Goal: Task Accomplishment & Management: Manage account settings

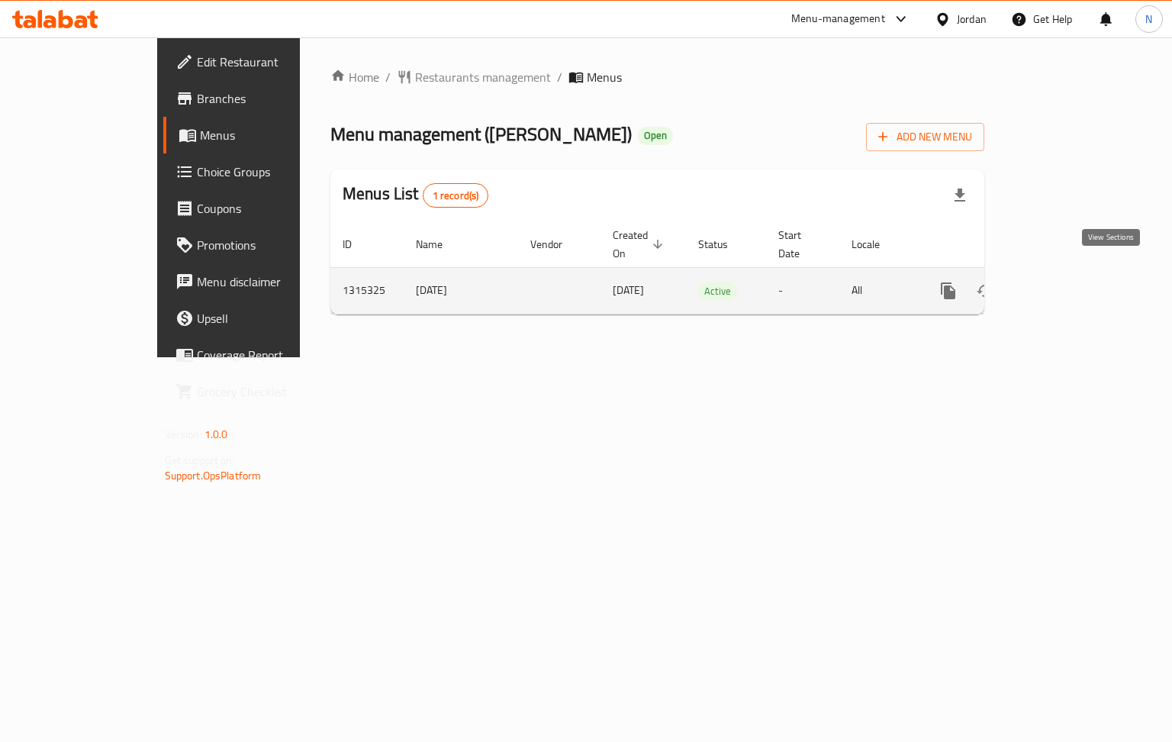
click at [1077, 282] on link "enhanced table" at bounding box center [1058, 290] width 37 height 37
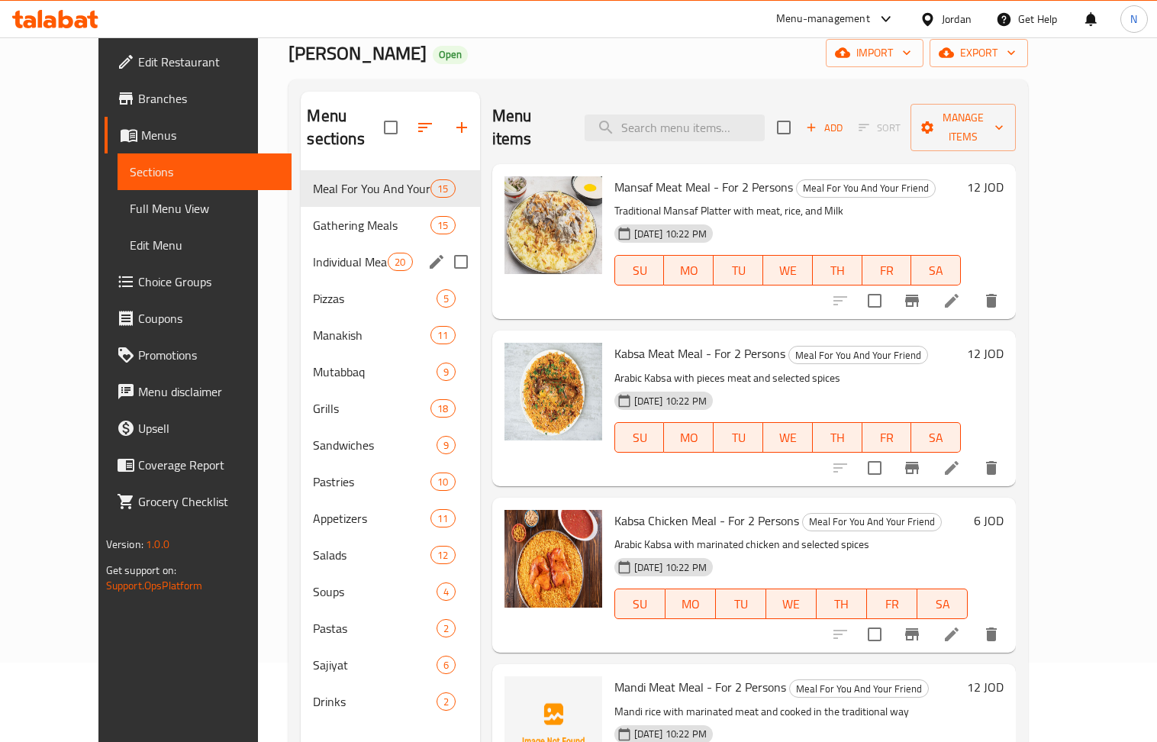
scroll to position [203, 0]
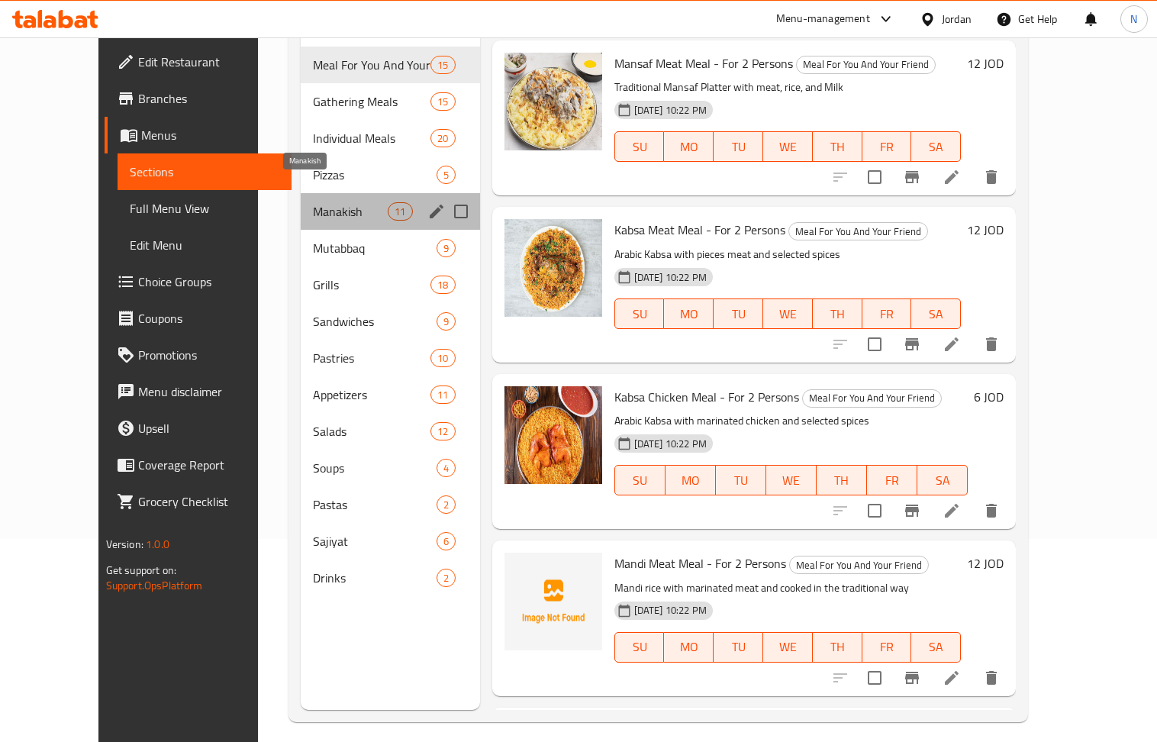
click at [313, 202] on span "Manakish" at bounding box center [350, 211] width 75 height 18
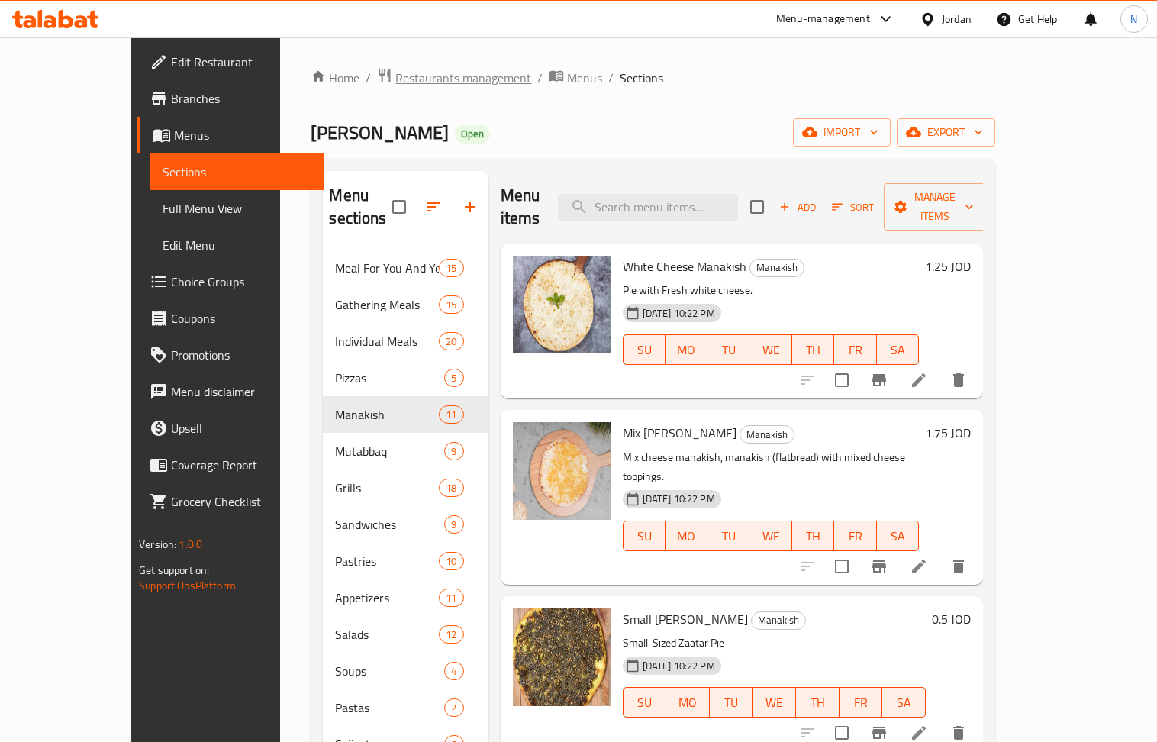
click at [408, 79] on span "Restaurants management" at bounding box center [463, 78] width 136 height 18
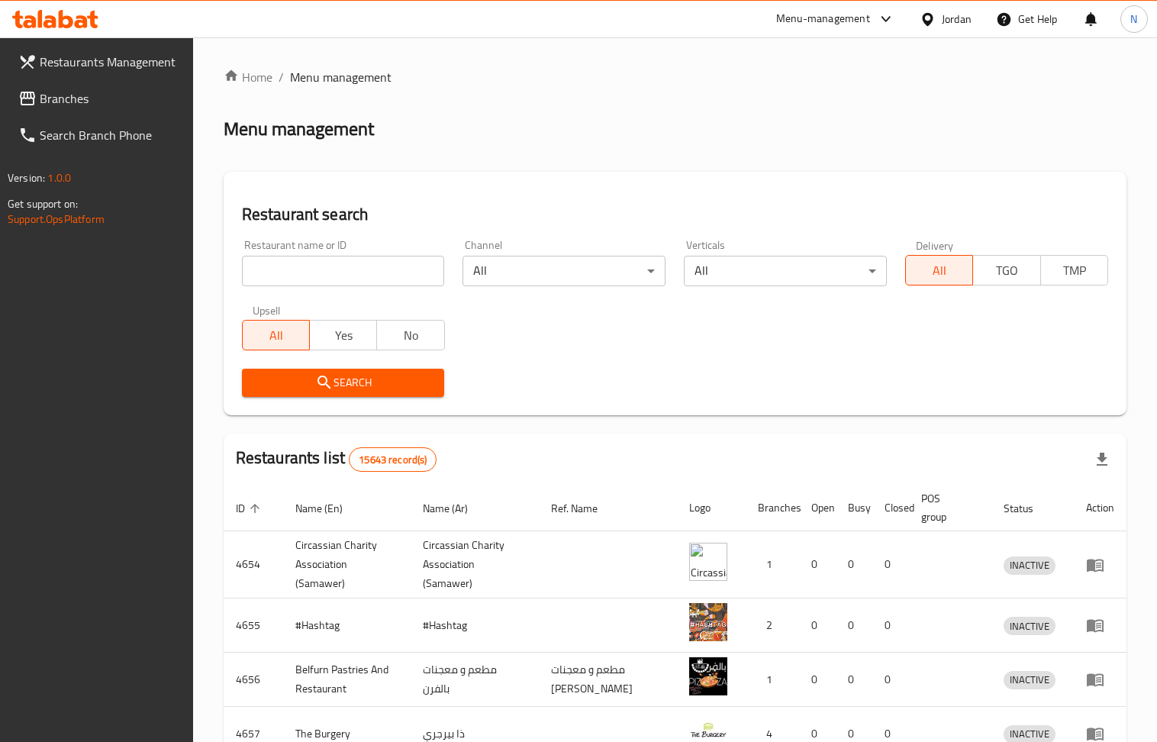
click at [966, 29] on div "Jordan" at bounding box center [946, 19] width 76 height 37
click at [959, 23] on div "Jordan" at bounding box center [957, 19] width 30 height 17
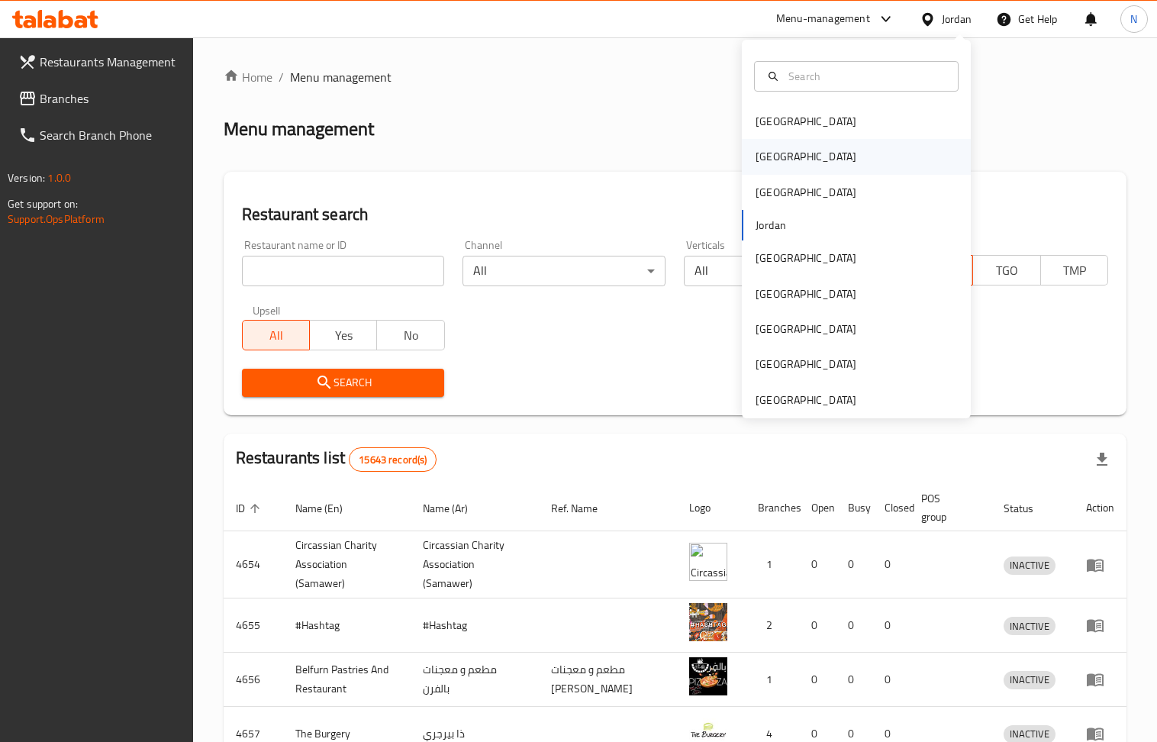
click at [797, 150] on div "Egypt" at bounding box center [856, 156] width 229 height 35
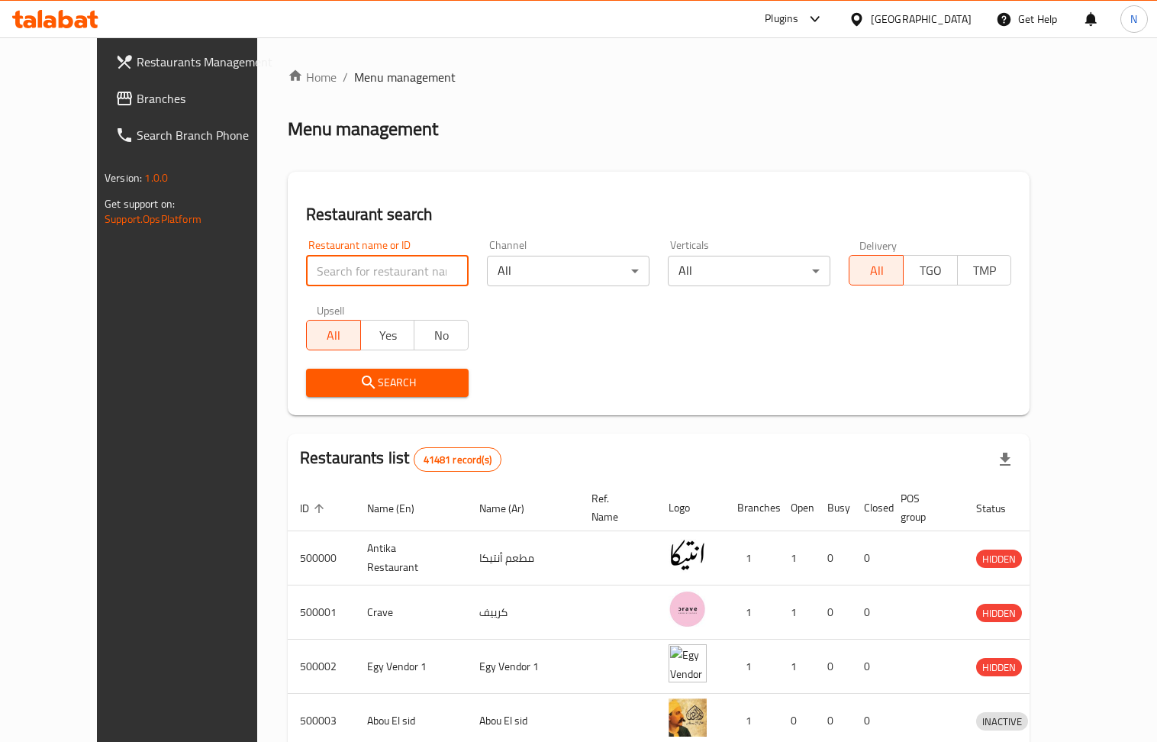
drag, startPoint x: 330, startPoint y: 272, endPoint x: 298, endPoint y: 327, distance: 64.0
click at [330, 272] on input "search" at bounding box center [387, 271] width 163 height 31
paste input "707054"
type input "707054"
click at [306, 392] on button "Search" at bounding box center [387, 383] width 163 height 28
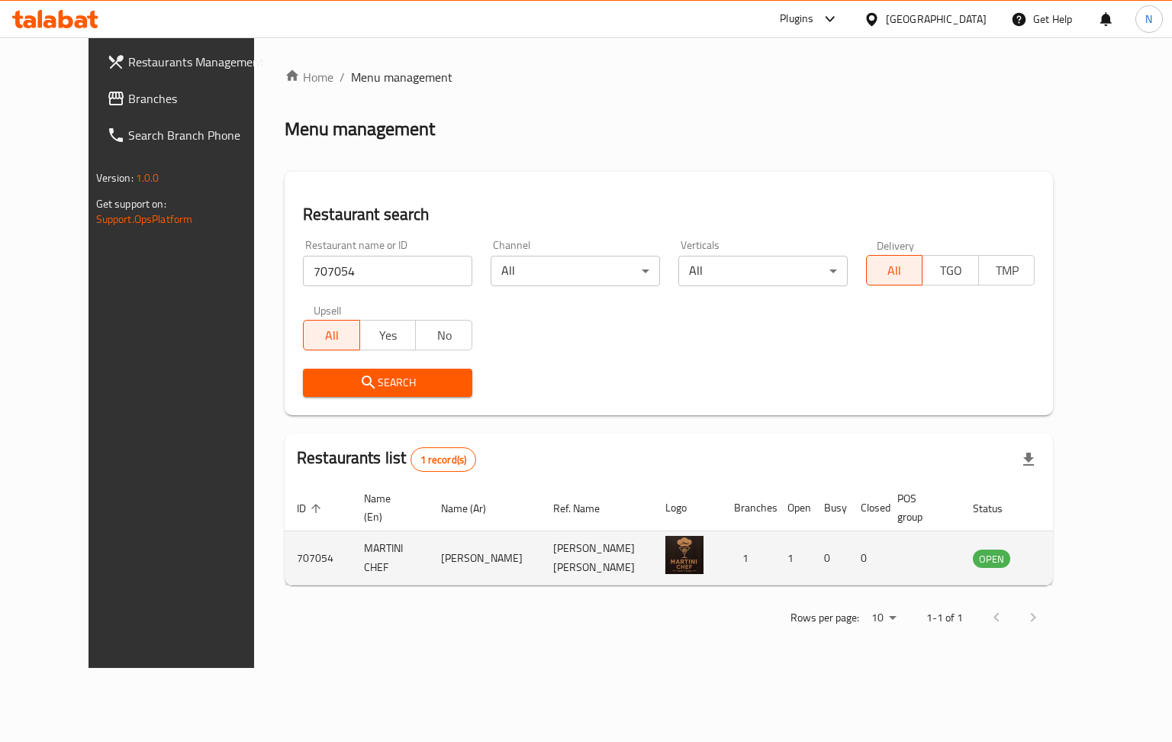
click at [1082, 549] on link "enhanced table" at bounding box center [1067, 558] width 28 height 18
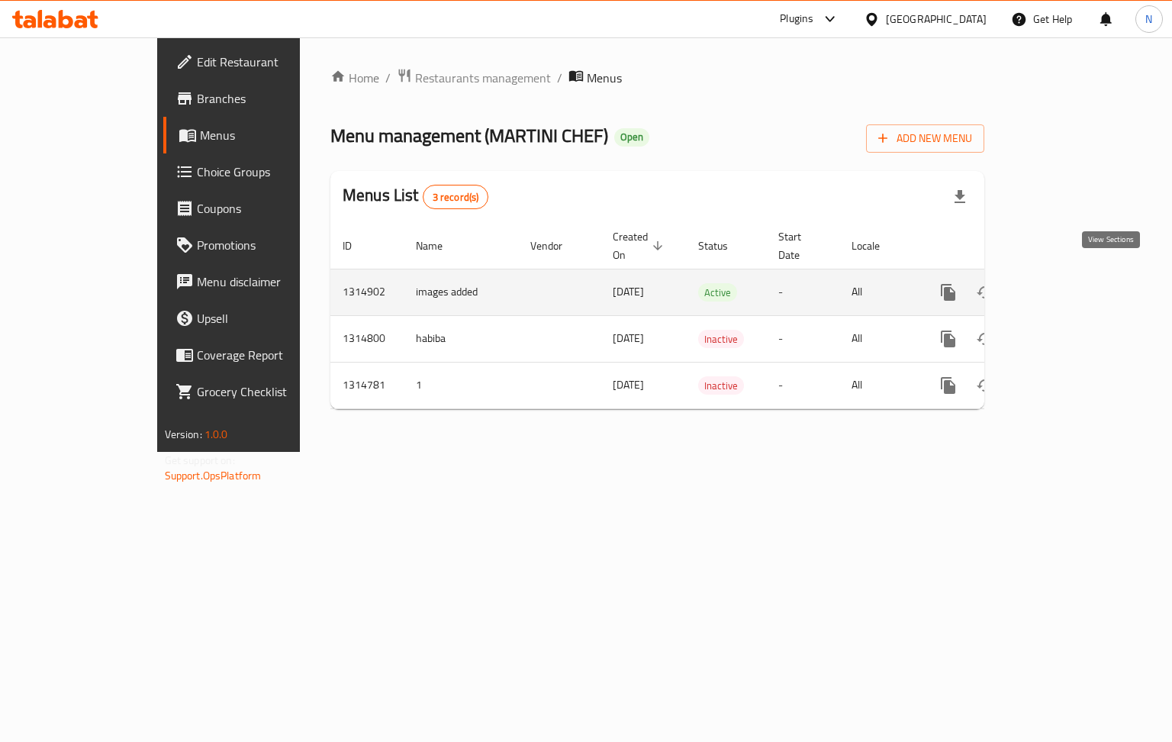
click at [1077, 274] on link "enhanced table" at bounding box center [1058, 292] width 37 height 37
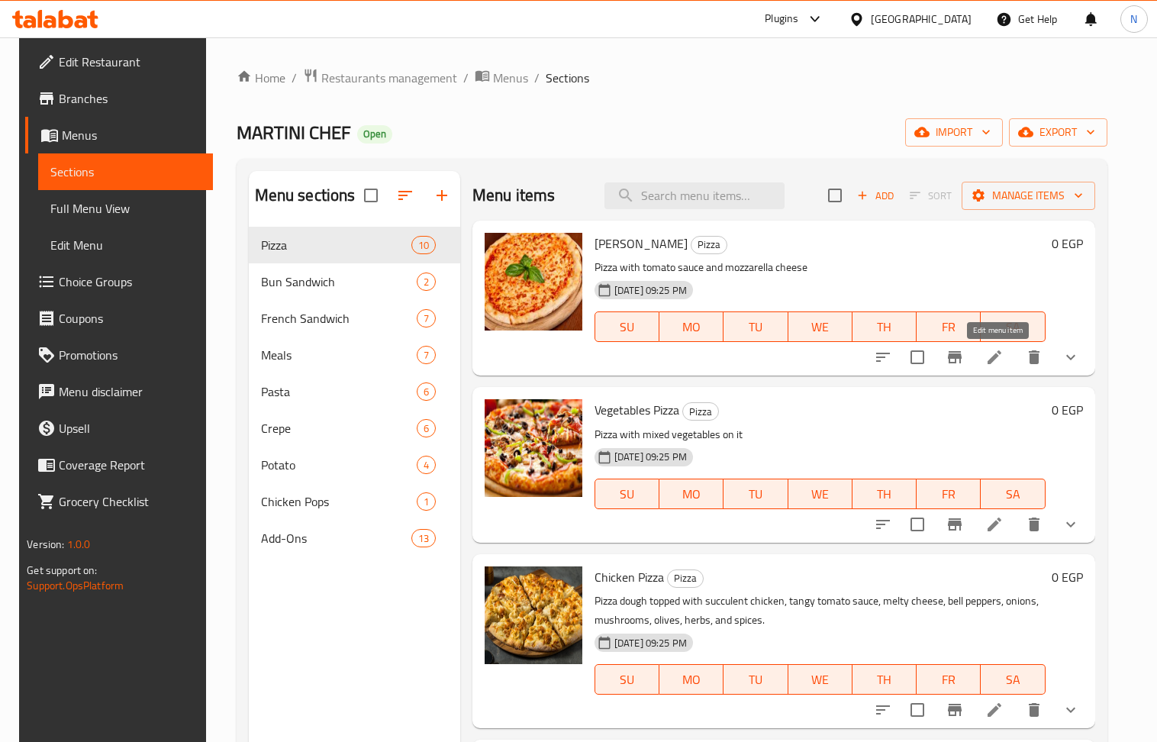
click at [992, 359] on icon at bounding box center [994, 357] width 18 height 18
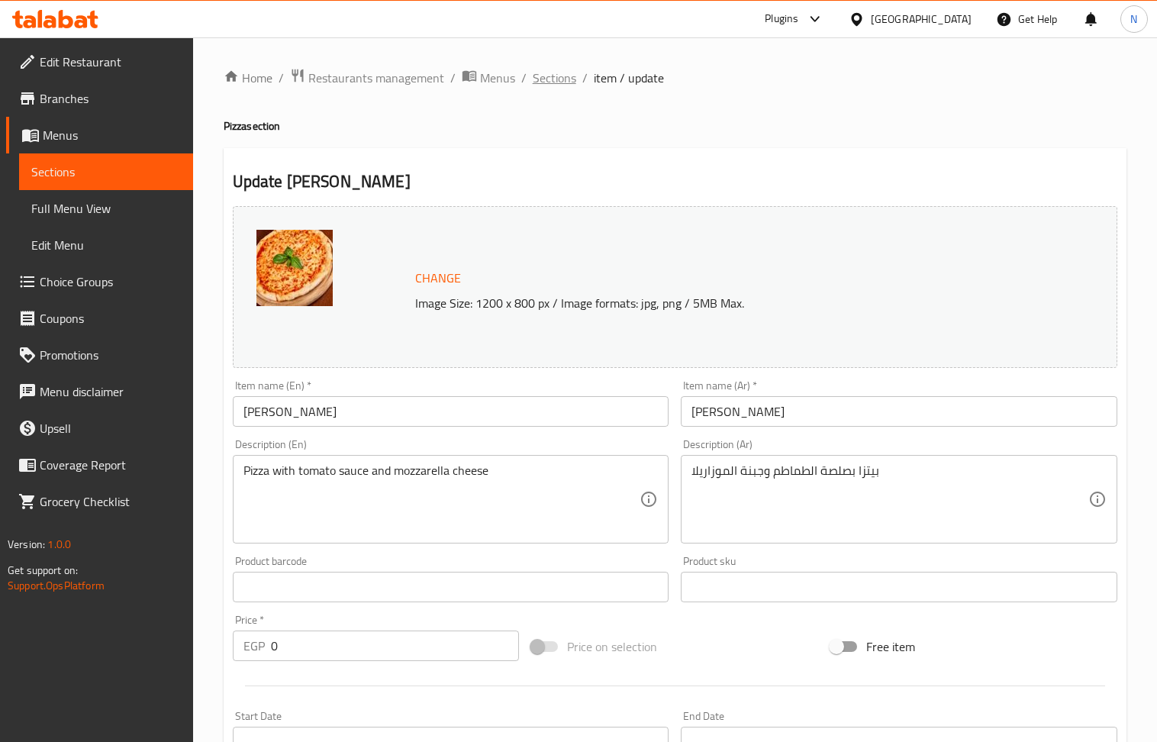
click at [566, 87] on span "Sections" at bounding box center [555, 78] width 44 height 18
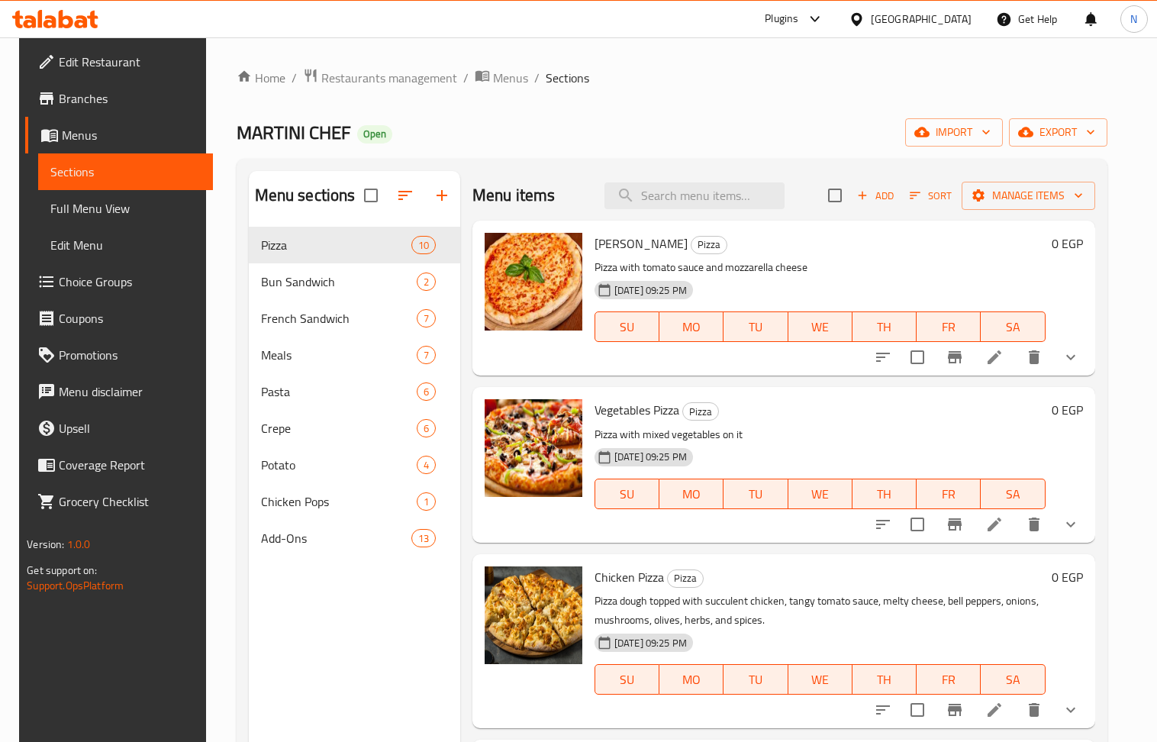
click at [1008, 353] on li at bounding box center [994, 356] width 43 height 27
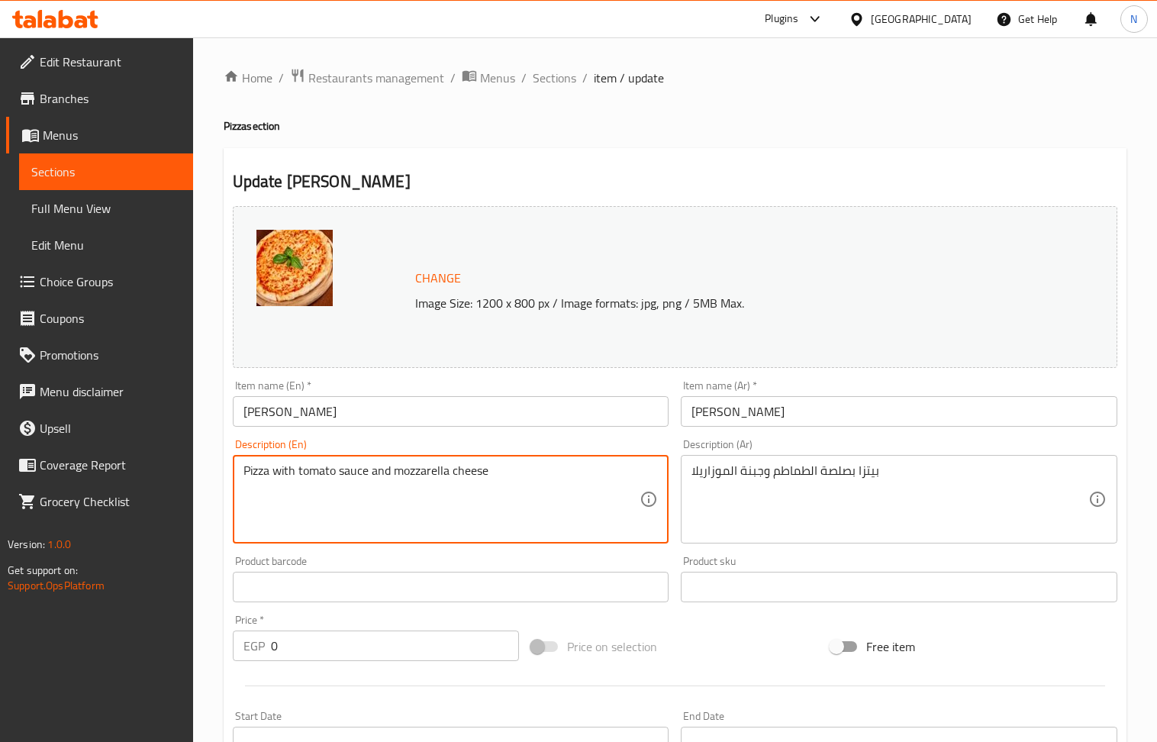
click at [407, 479] on textarea "Pizza with tomato sauce and mozzarella cheese" at bounding box center [441, 499] width 397 height 73
paste textarea "sauce - mozzarella - pepper - olives"
type textarea "Pizza sauce - mozzarella - pepper - olives"
click at [553, 78] on span "Sections" at bounding box center [555, 78] width 44 height 18
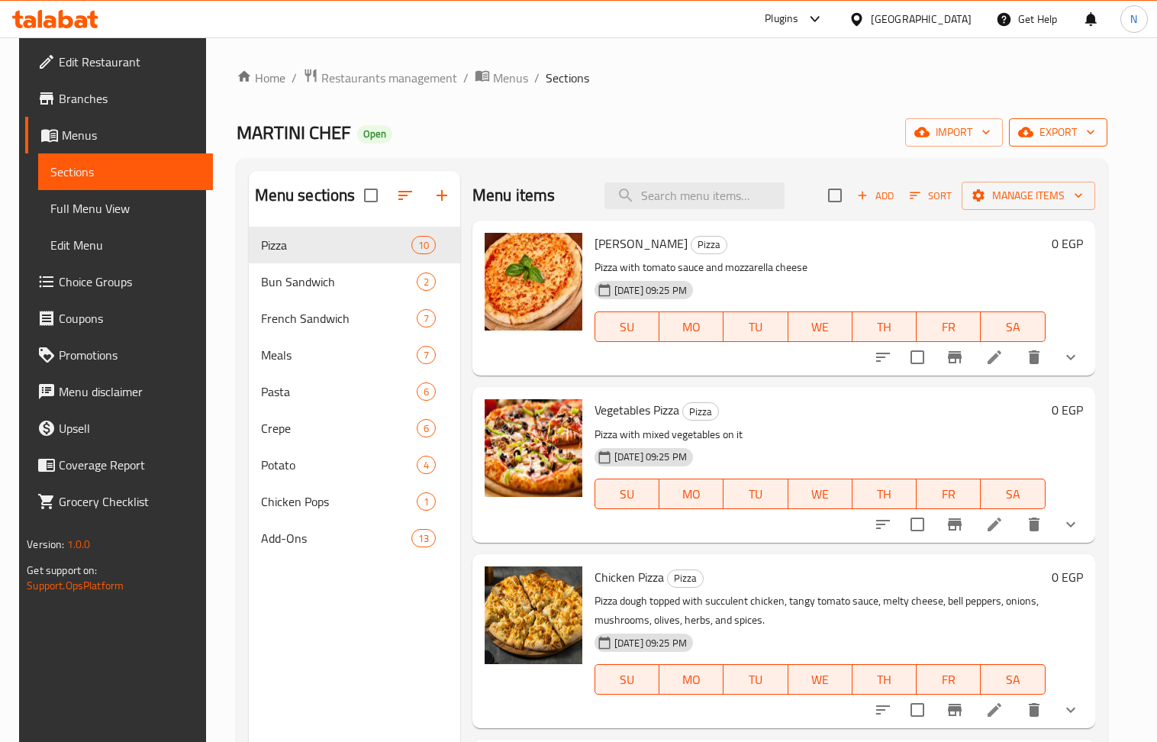
click at [1095, 124] on span "export" at bounding box center [1058, 132] width 74 height 19
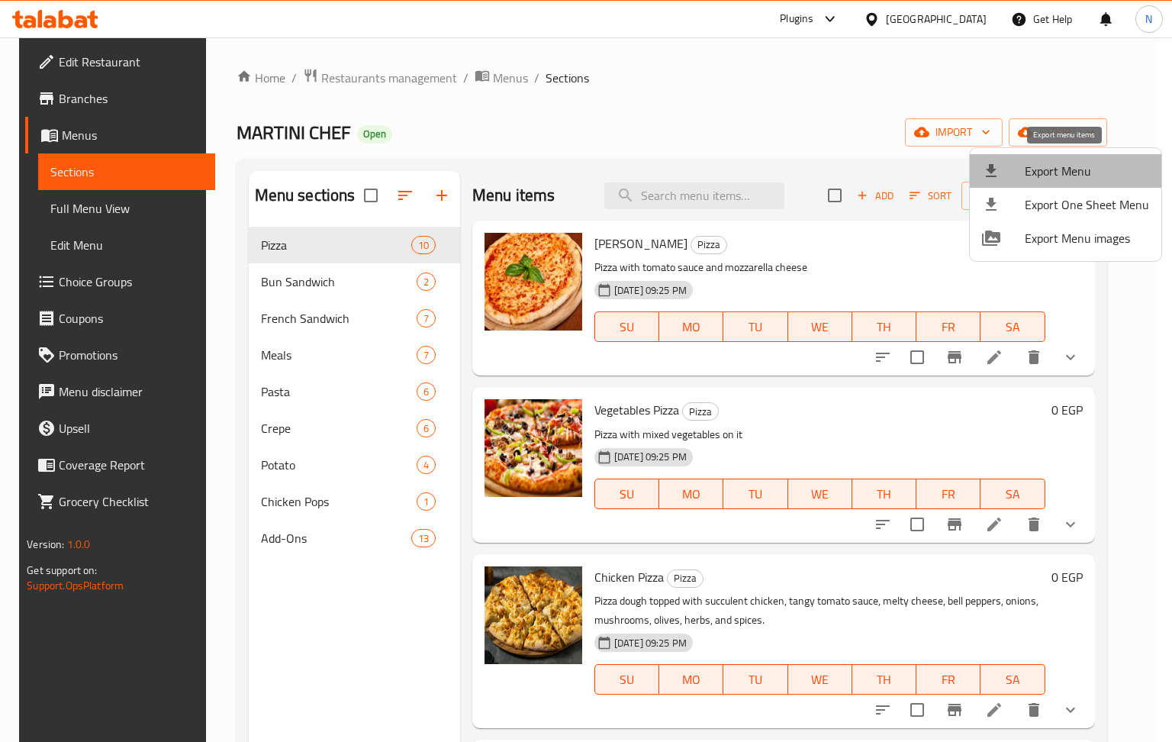
click at [1070, 163] on span "Export Menu" at bounding box center [1087, 171] width 124 height 18
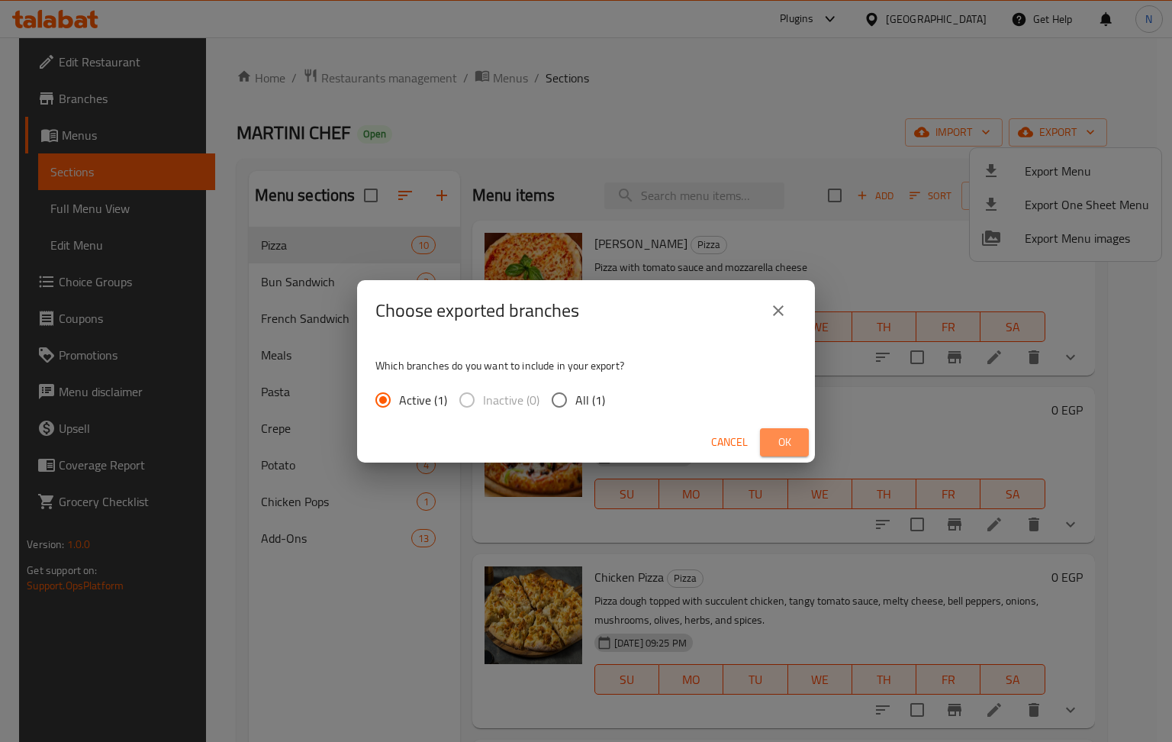
click at [789, 440] on span "Ok" at bounding box center [784, 442] width 24 height 19
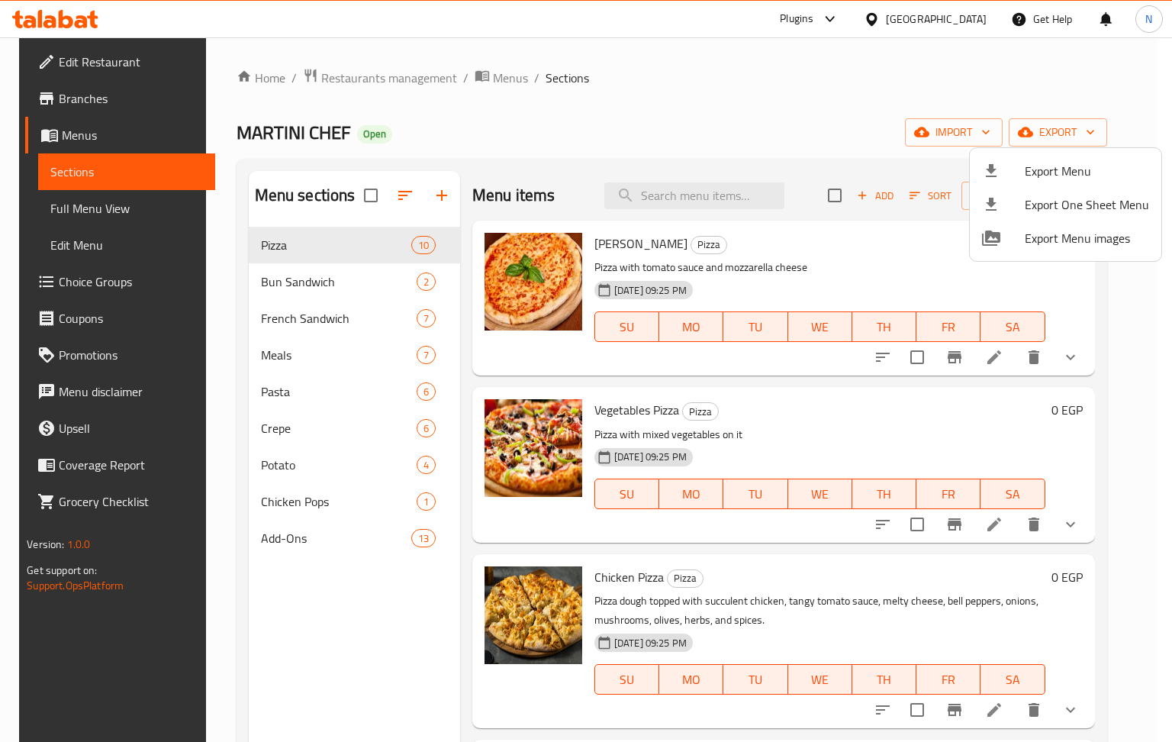
click at [1149, 397] on div at bounding box center [586, 371] width 1172 height 742
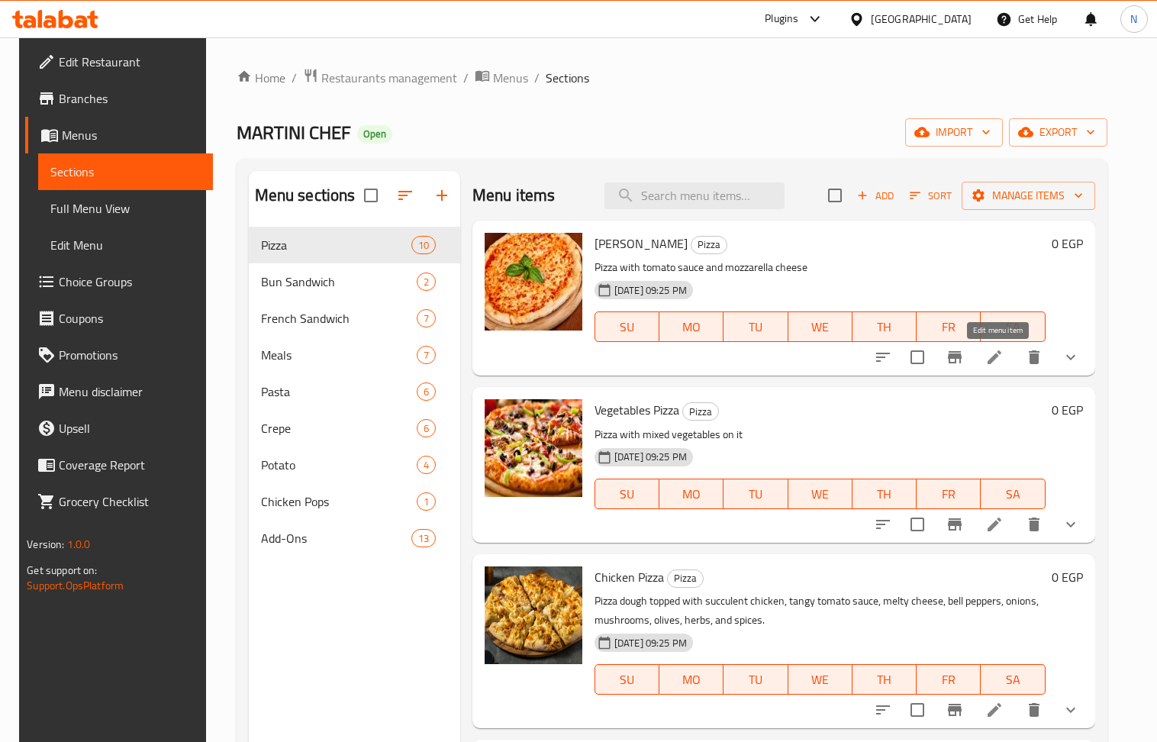
click at [999, 365] on icon at bounding box center [994, 357] width 18 height 18
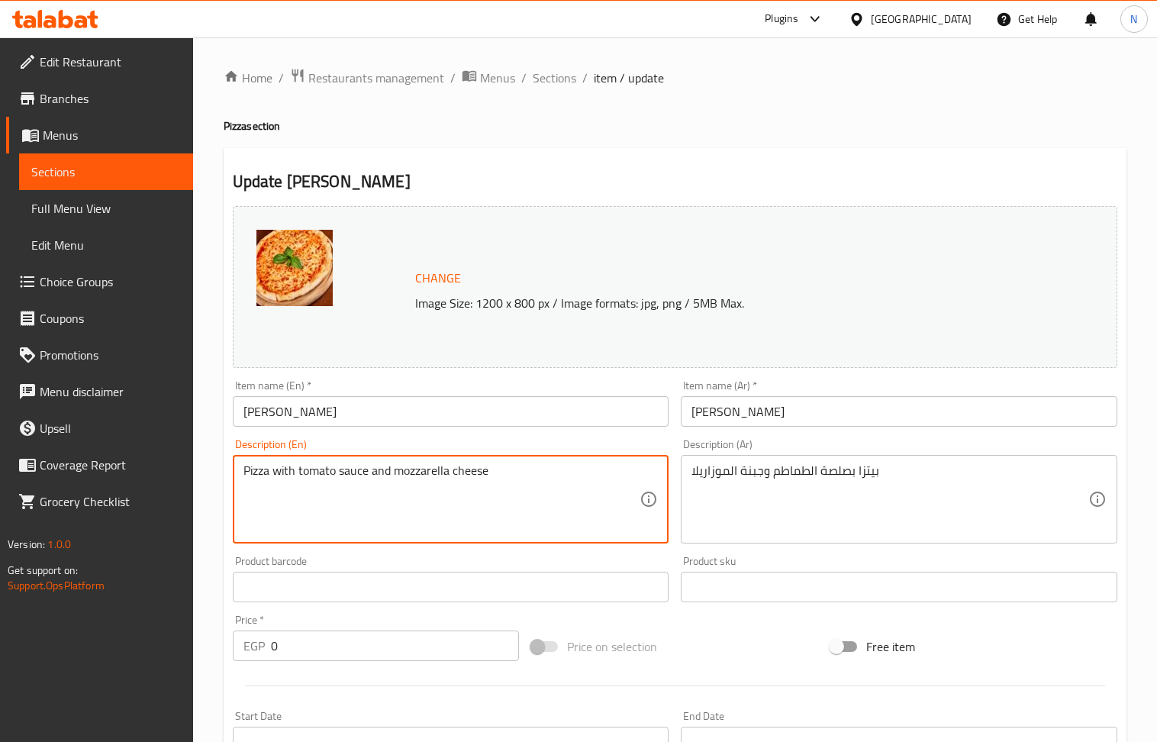
click at [400, 486] on textarea "Pizza with tomato sauce and mozzarella cheese" at bounding box center [441, 499] width 397 height 73
paste textarea "sauce - mozzarella - pepper - olives"
type textarea "Pizza sauce - mozzarella - pepper - olives"
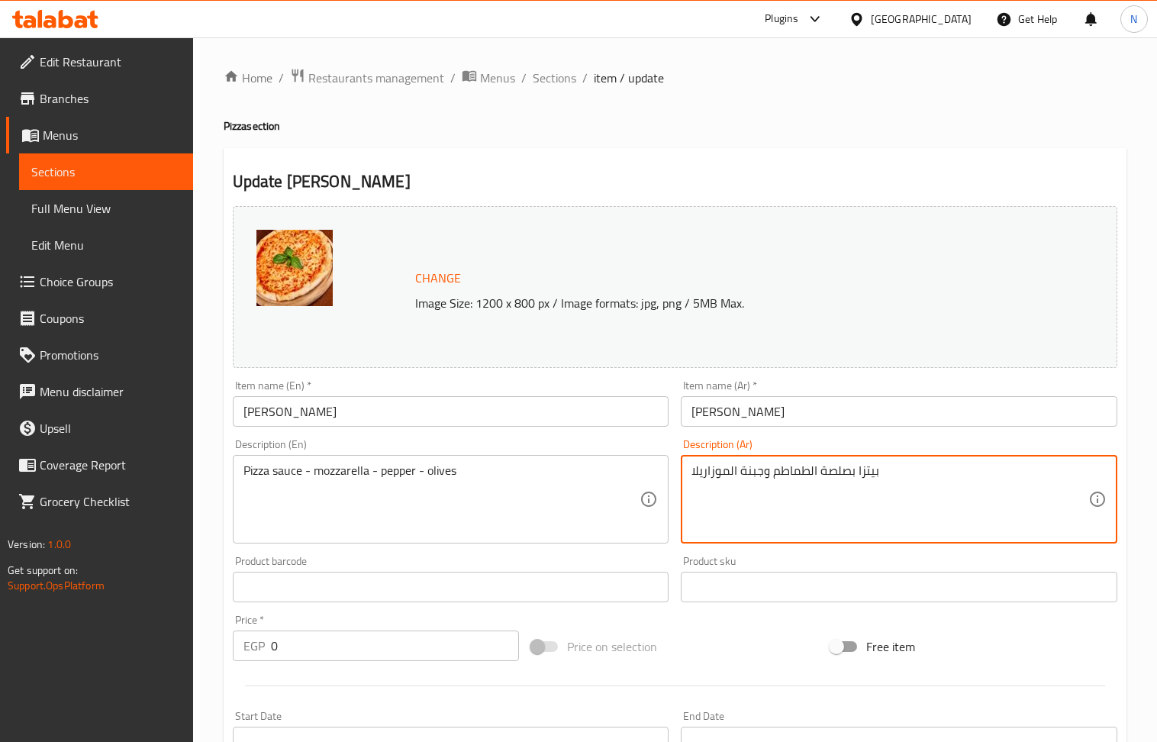
click at [874, 495] on textarea "بيتزا بصلصة الطماطم وجبنة الموزاريلا" at bounding box center [890, 499] width 397 height 73
paste textarea "وص بيتزا - موزاريلا - فلفل - زيتون"
type textarea "صوص بيتزا - موزاريلا - فلفل - زيتون"
click at [348, 660] on input "0" at bounding box center [395, 645] width 249 height 31
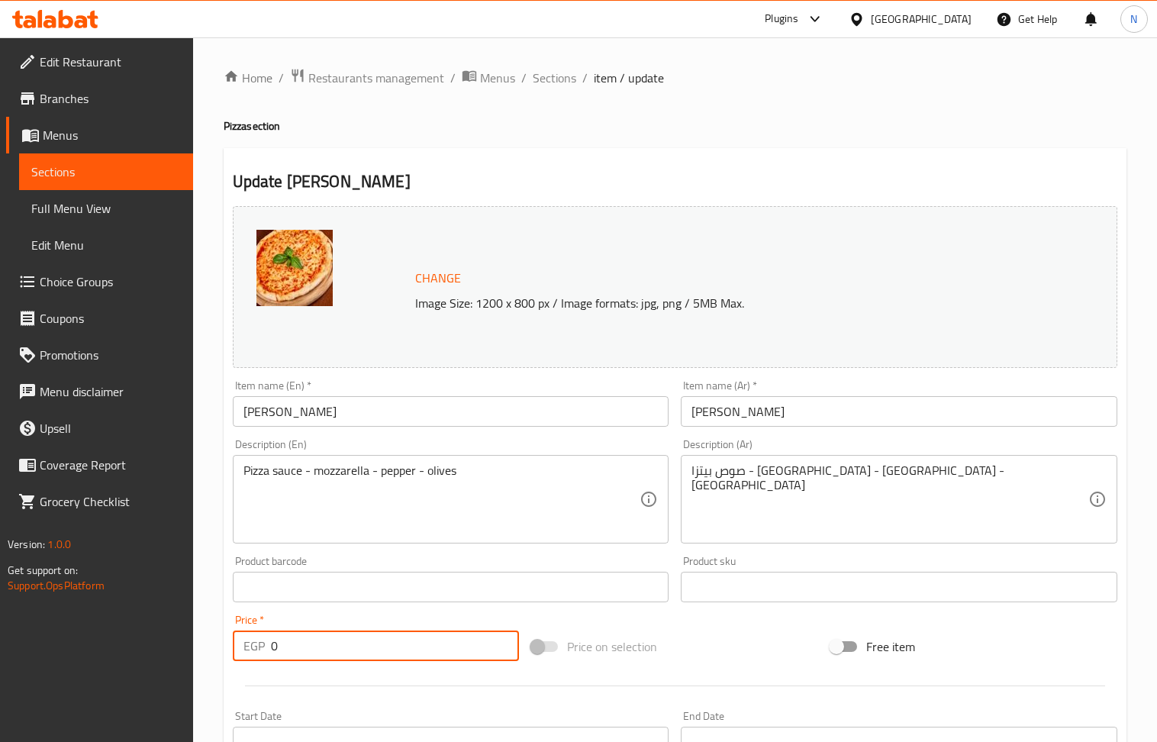
click at [348, 660] on input "0" at bounding box center [395, 645] width 249 height 31
paste input "12"
type input "120"
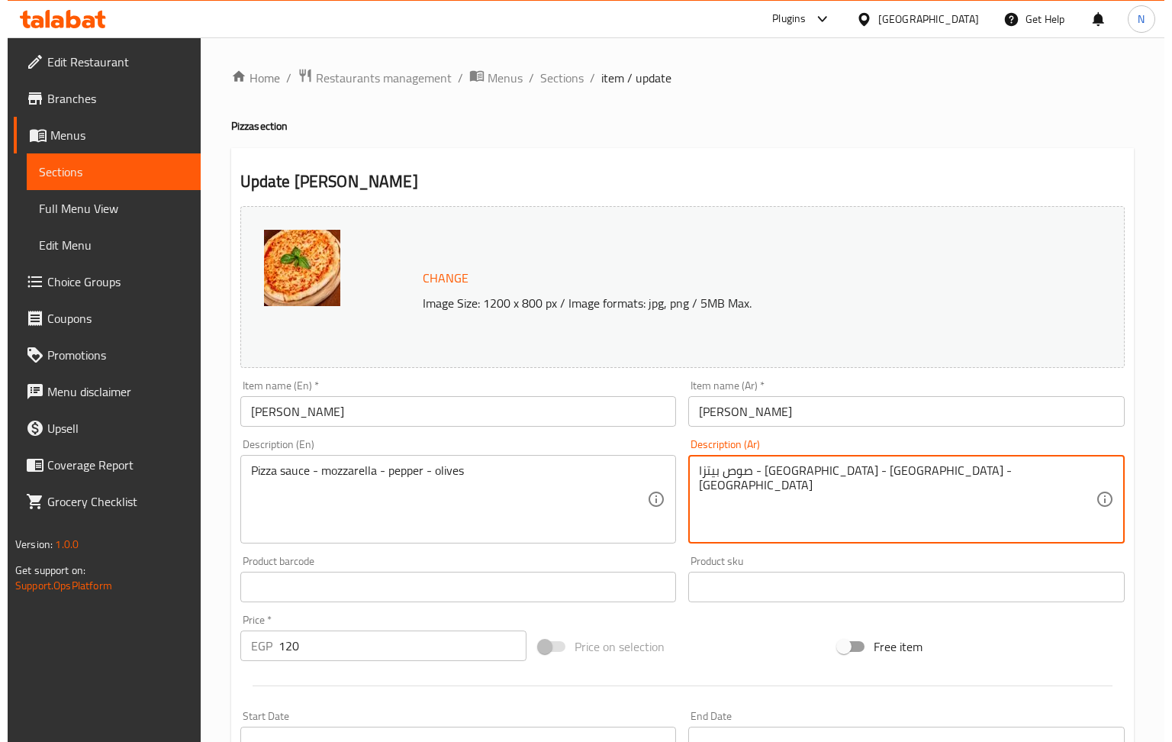
scroll to position [395, 0]
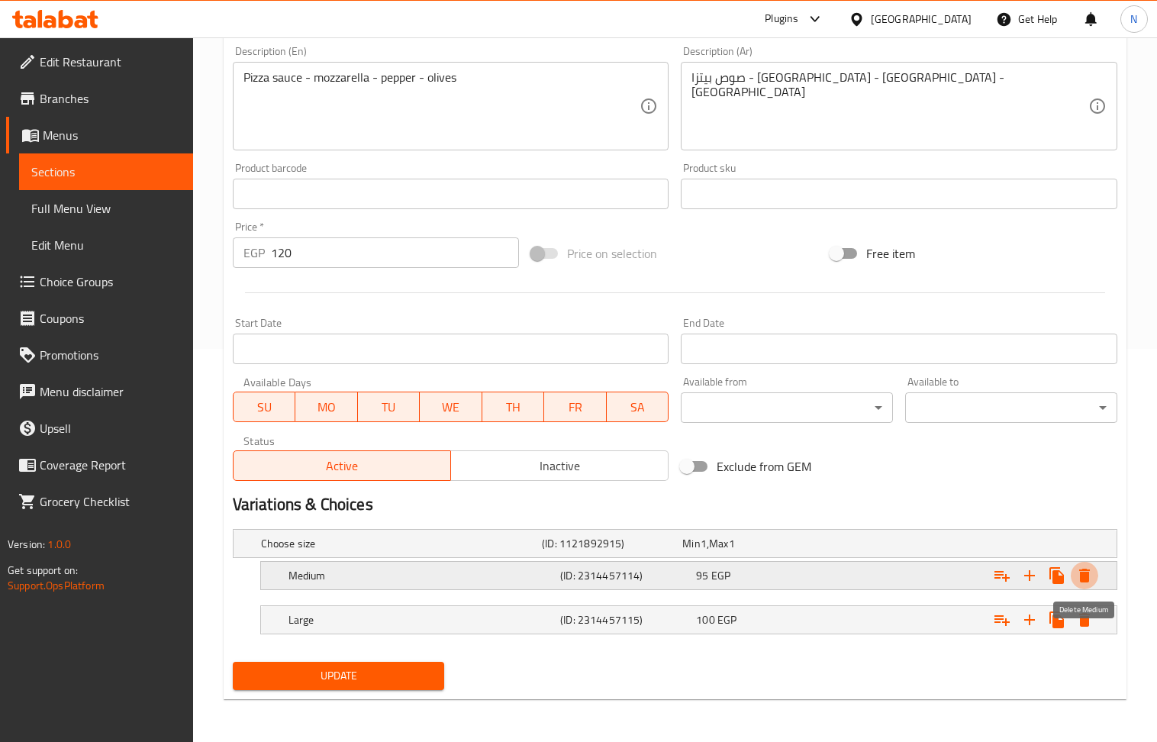
click at [1094, 569] on button "Expand" at bounding box center [1084, 575] width 27 height 27
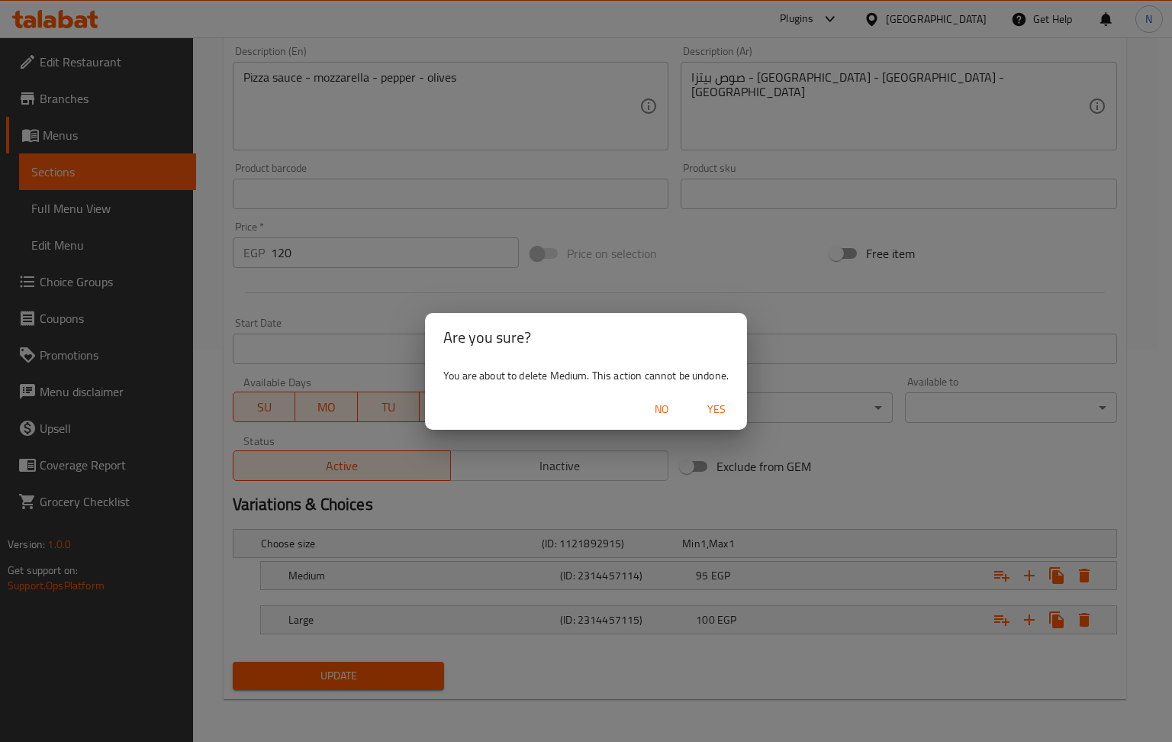
click at [730, 413] on span "Yes" at bounding box center [716, 409] width 37 height 19
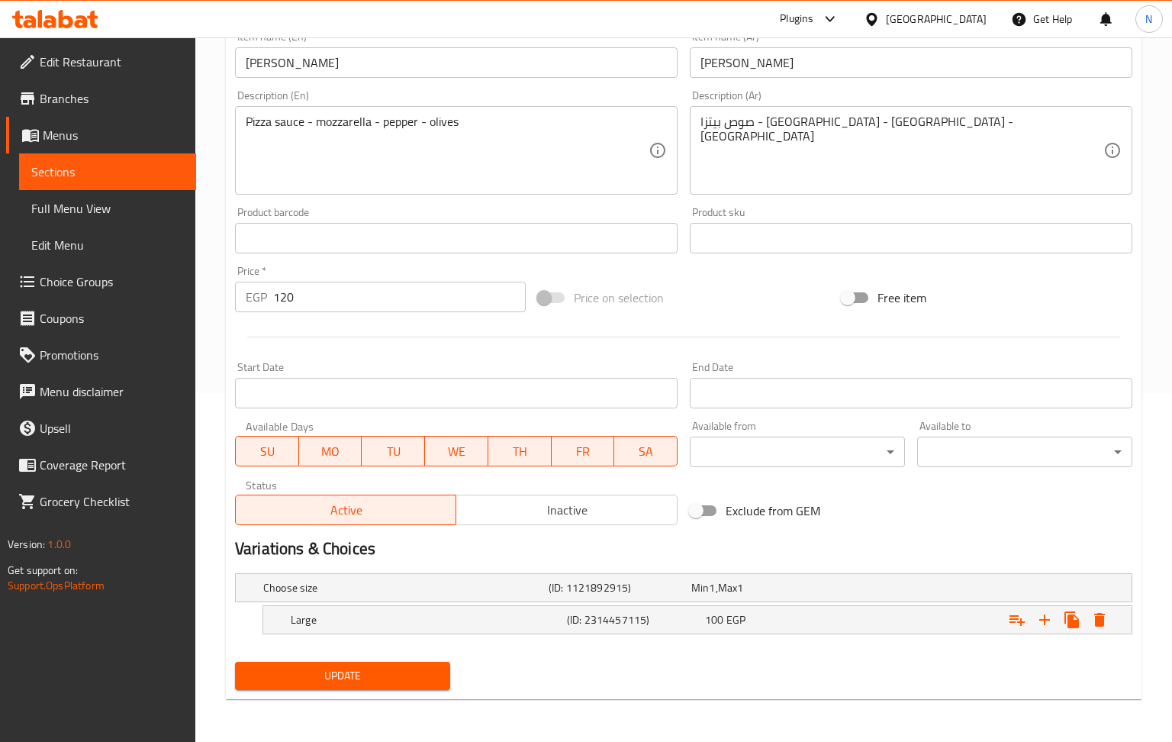
scroll to position [350, 0]
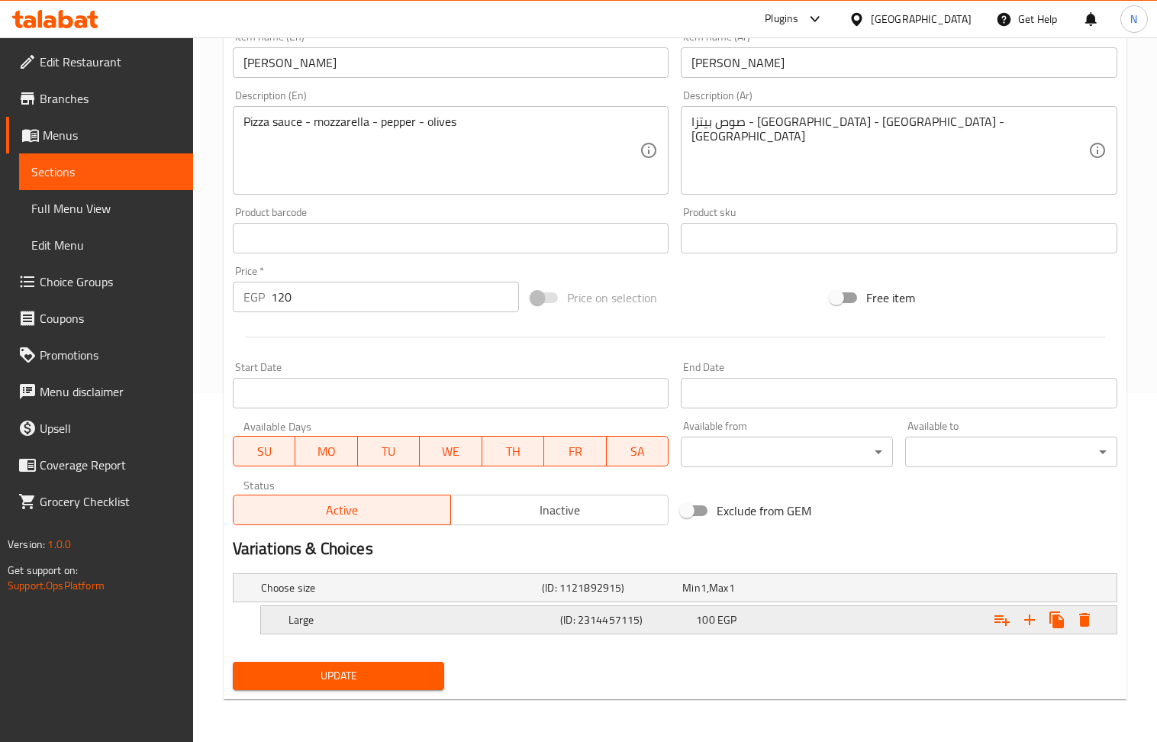
click at [1085, 618] on icon "Expand" at bounding box center [1084, 620] width 11 height 14
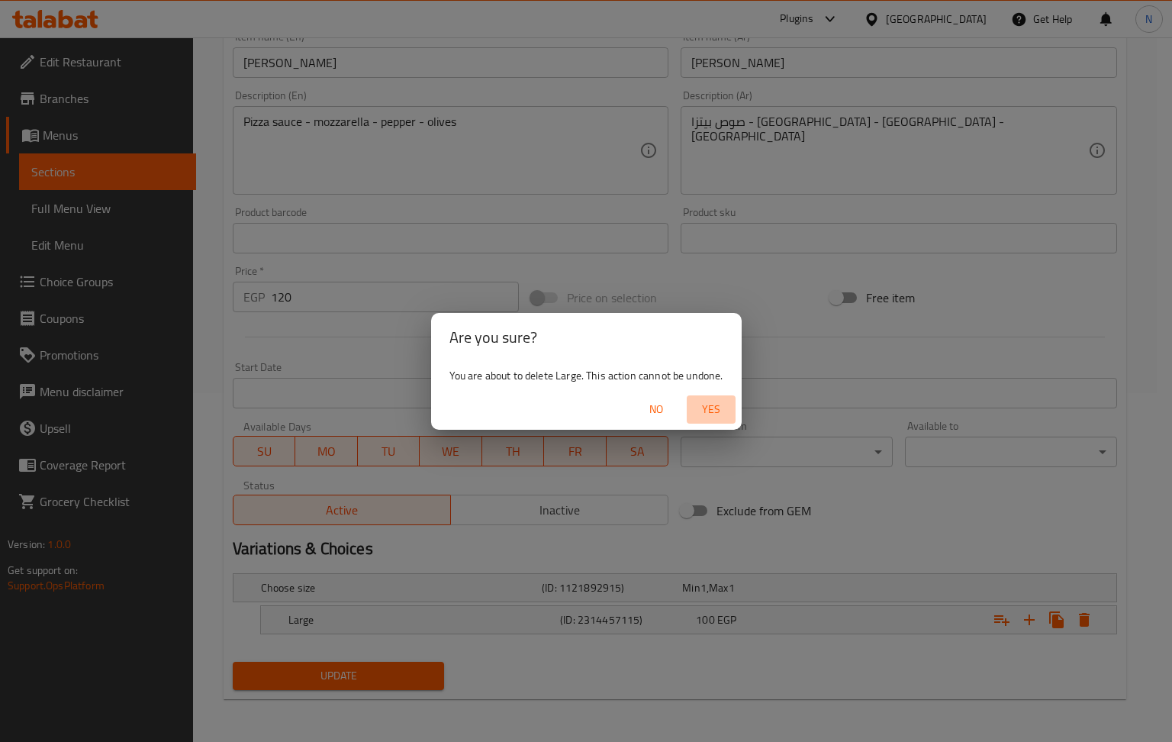
click at [712, 405] on span "Yes" at bounding box center [711, 409] width 37 height 19
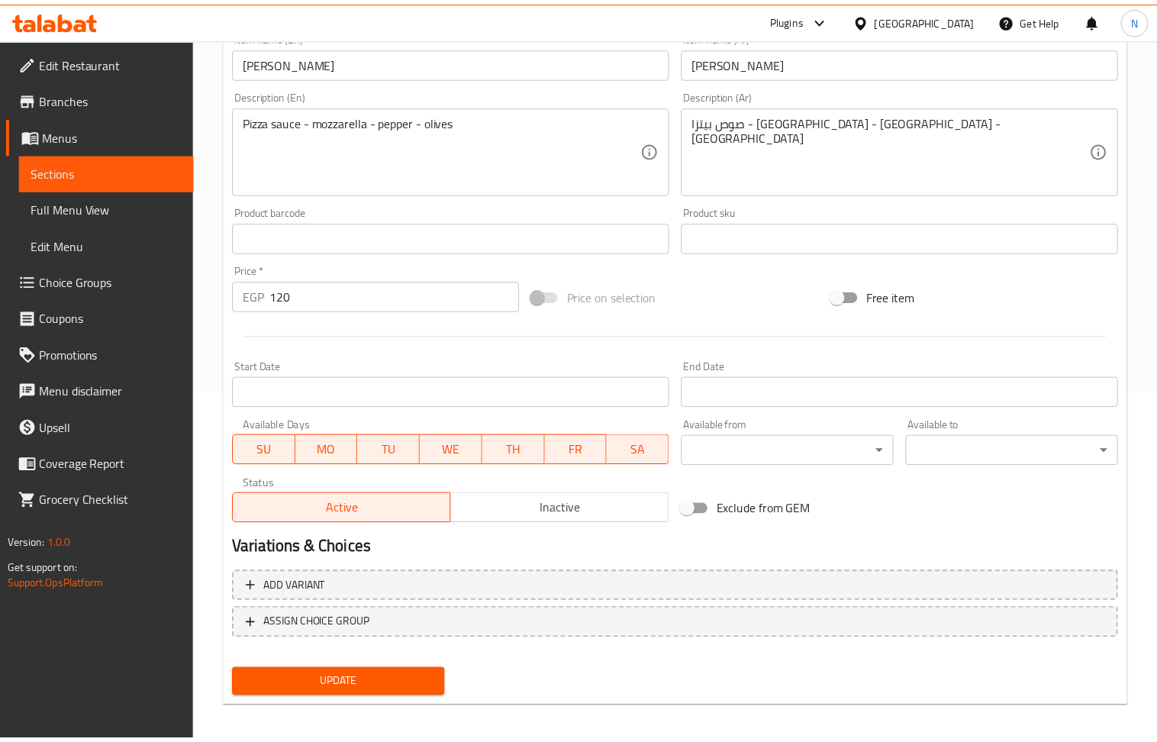
scroll to position [345, 0]
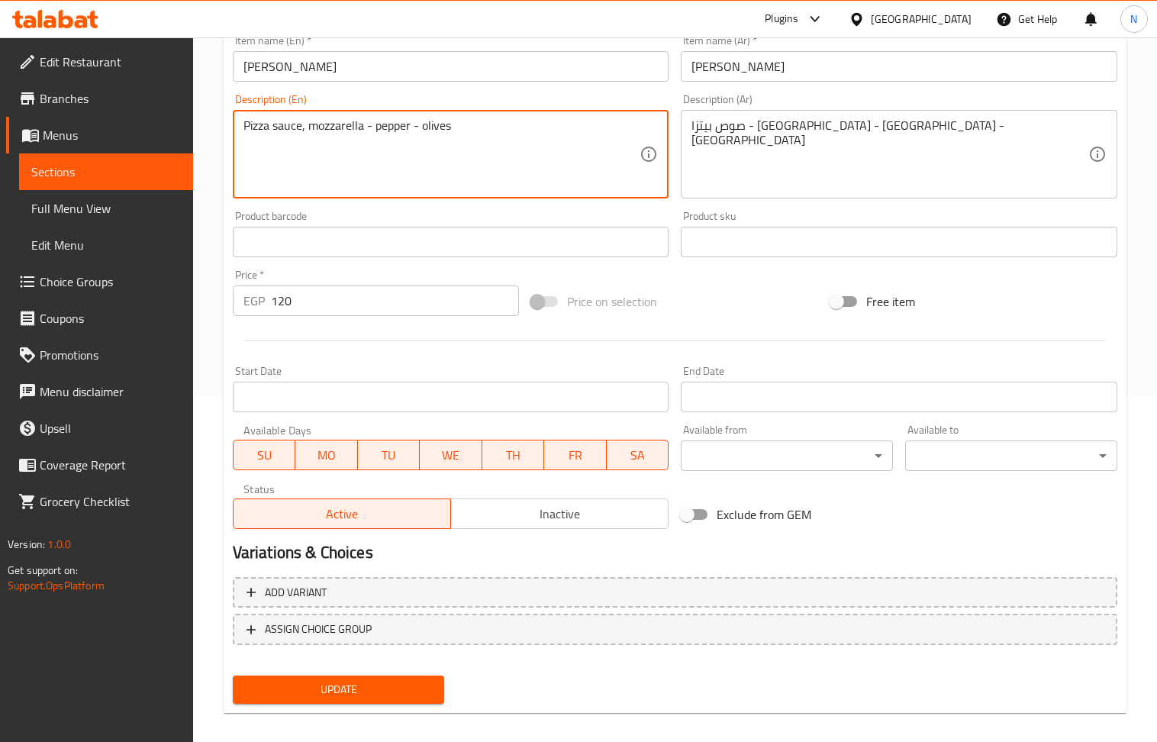
click at [363, 125] on textarea "Pizza sauce, mozzarella - pepper - olives" at bounding box center [441, 154] width 397 height 73
click at [406, 126] on textarea "Pizza sauce, mozzarella, pepper - olives" at bounding box center [441, 154] width 397 height 73
type textarea "Pizza sauce, mozzarella, pepper, olives"
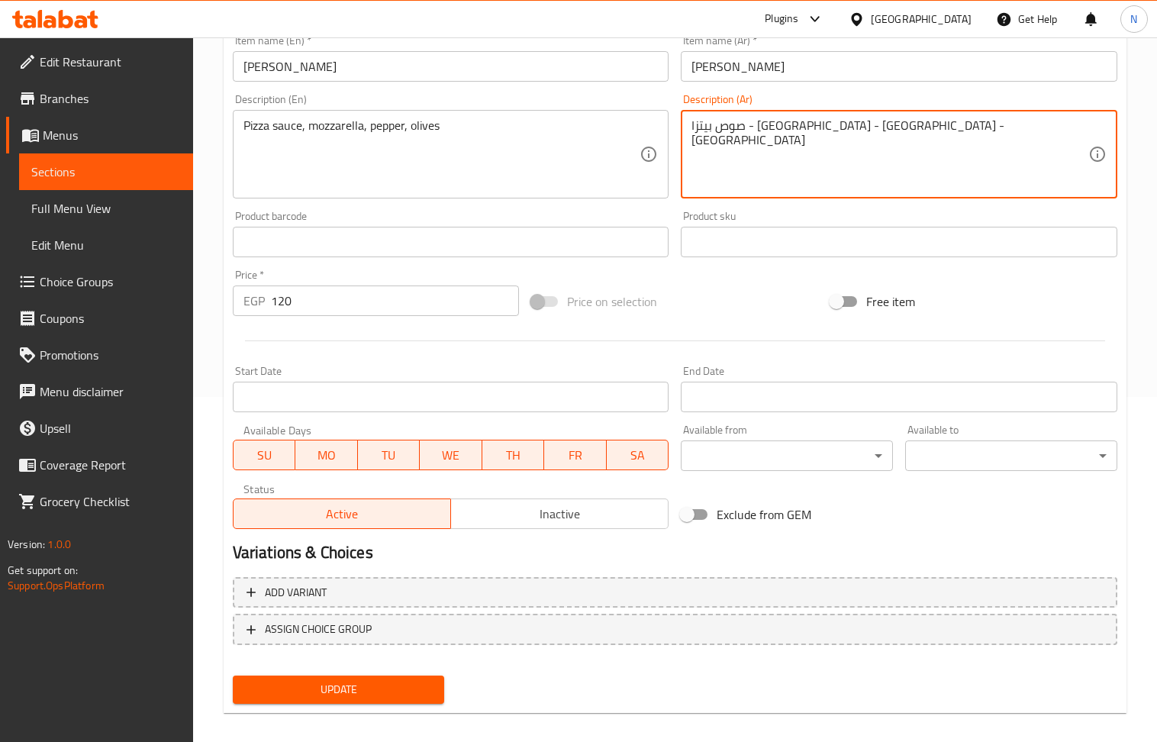
drag, startPoint x: 808, startPoint y: 126, endPoint x: 816, endPoint y: 125, distance: 8.4
click at [827, 185] on textarea "صوص بيتزا - موزاريلا - فلفل - زيتون" at bounding box center [890, 154] width 397 height 73
click at [814, 131] on textarea "صوص بيتزا - موزاريلا - فلفل - زيتون" at bounding box center [890, 154] width 397 height 73
drag, startPoint x: 760, startPoint y: 132, endPoint x: 877, endPoint y: 339, distance: 237.5
click at [767, 129] on textarea "صوص بيتزا، موزاريلا - فلفل - زيتون" at bounding box center [890, 154] width 397 height 73
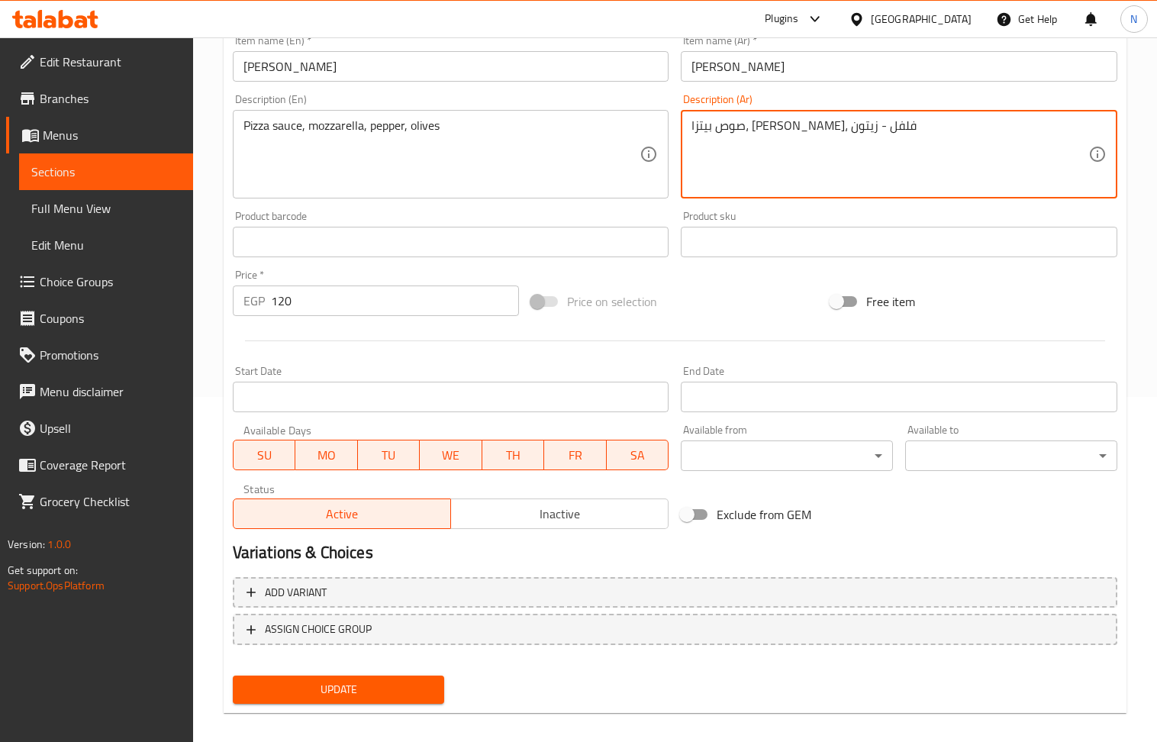
drag, startPoint x: 721, startPoint y: 129, endPoint x: 730, endPoint y: 128, distance: 9.2
click at [730, 128] on textarea "صوص بيتزا، موزاريلا، فلفل - زيتون" at bounding box center [890, 154] width 397 height 73
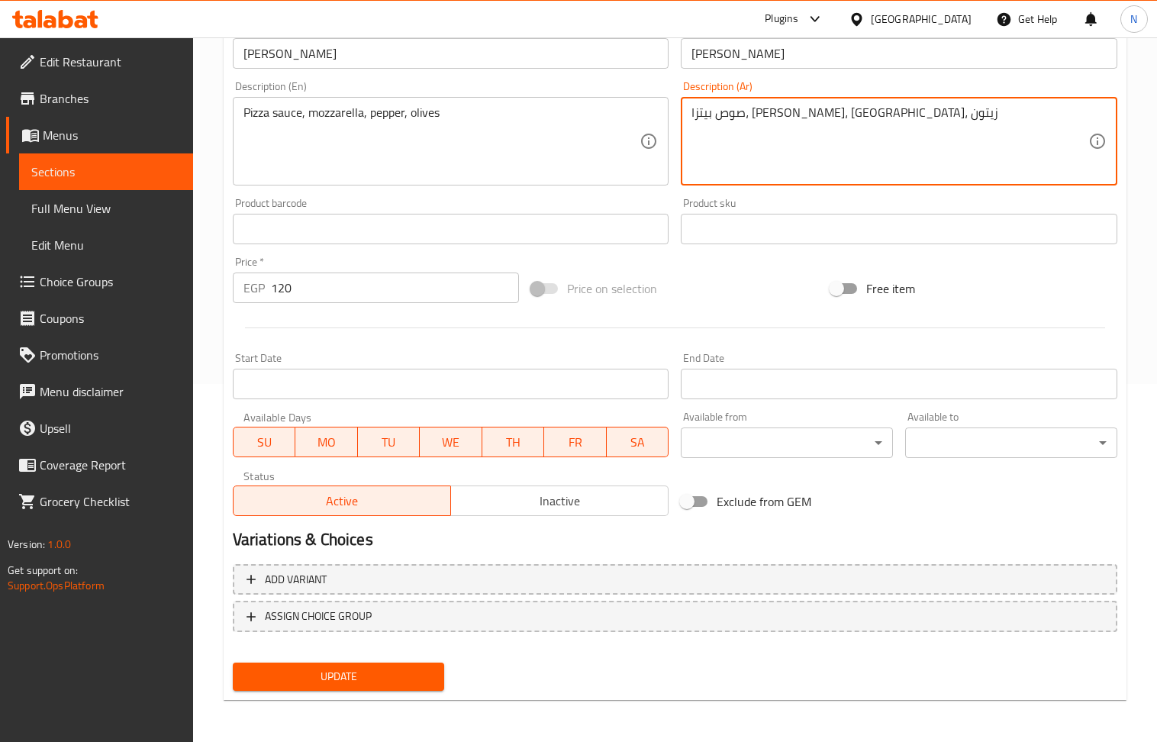
type textarea "صوص بيتزا، موزاريلا، فلفل، زيتون"
click at [333, 676] on span "Update" at bounding box center [339, 676] width 188 height 19
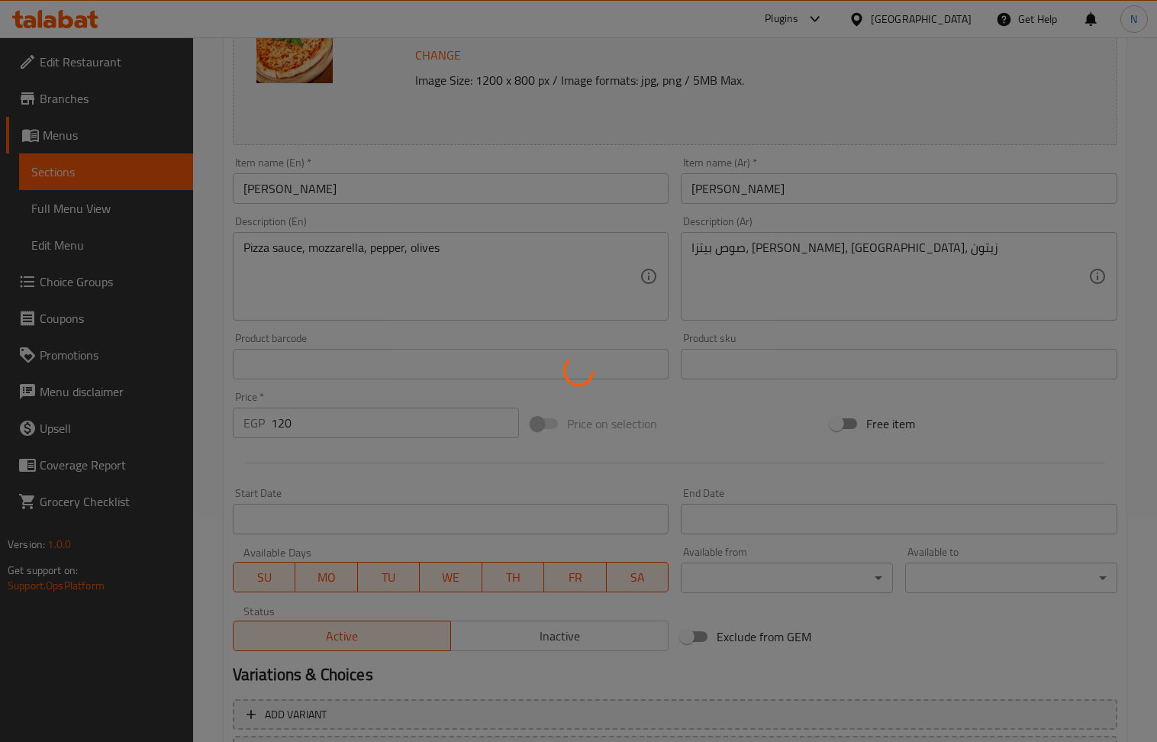
scroll to position [0, 0]
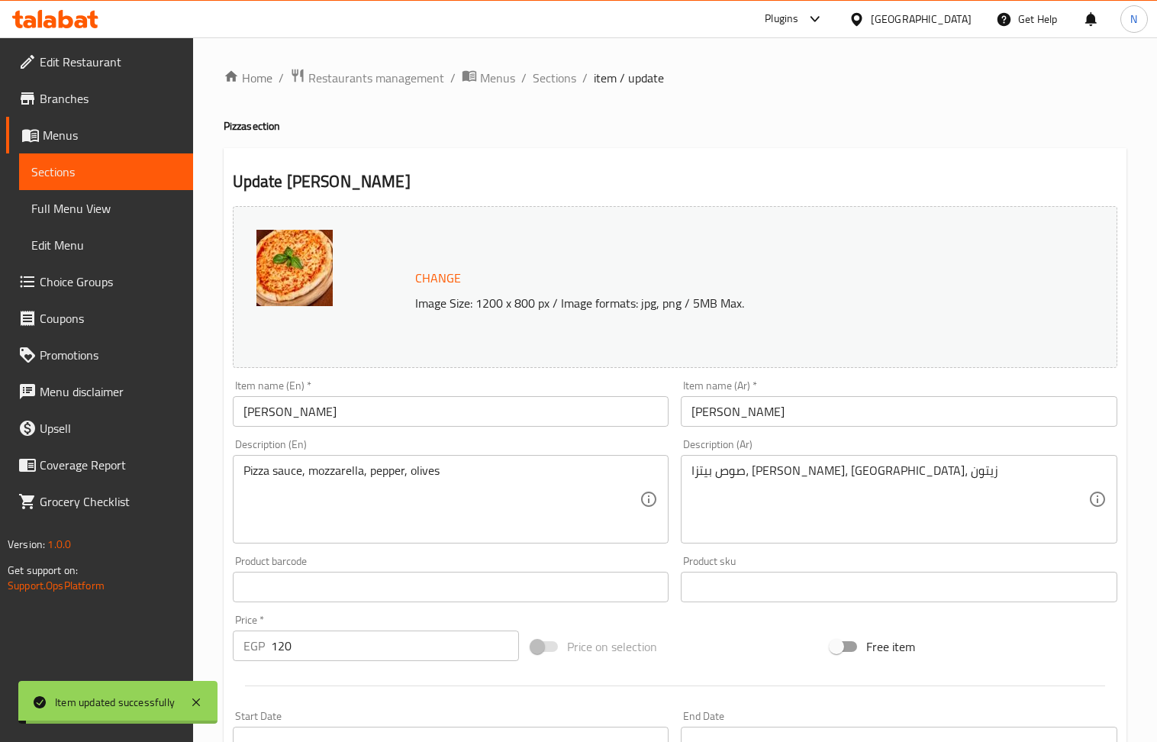
drag, startPoint x: 550, startPoint y: 79, endPoint x: 644, endPoint y: 111, distance: 99.9
click at [550, 79] on span "Sections" at bounding box center [555, 78] width 44 height 18
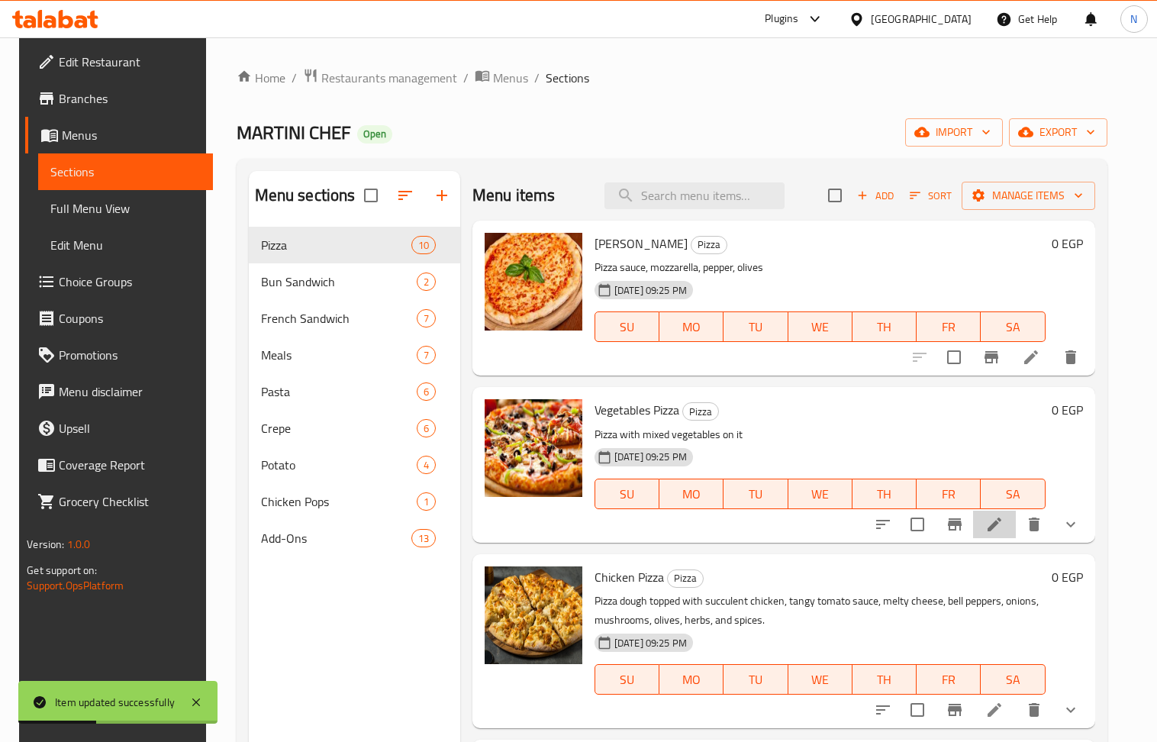
click at [1011, 527] on li at bounding box center [994, 524] width 43 height 27
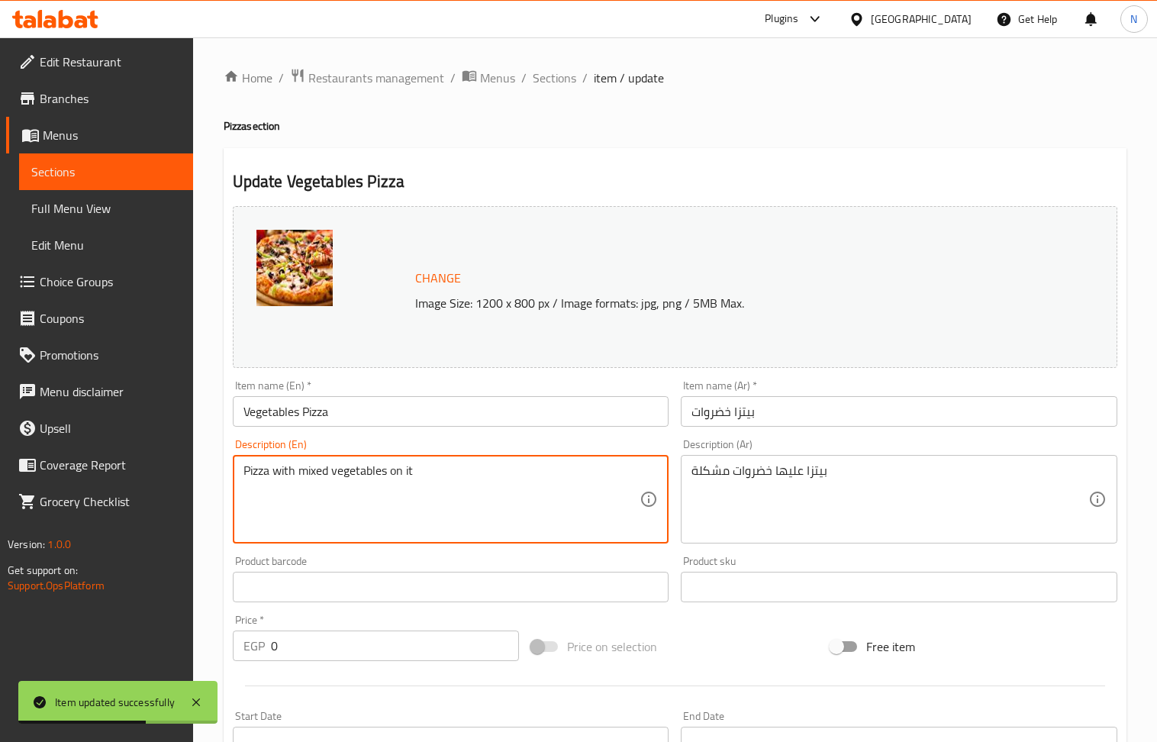
click at [419, 466] on textarea "Pizza with mixed vegetables on it" at bounding box center [441, 499] width 397 height 73
paste textarea "sauce - mozzarella - fresh mushrooms - onions - tomatoes - peppers - olives"
type textarea "Pizza sauce - mozzarella - fresh mushrooms - onions - tomatoes - peppers - oliv…"
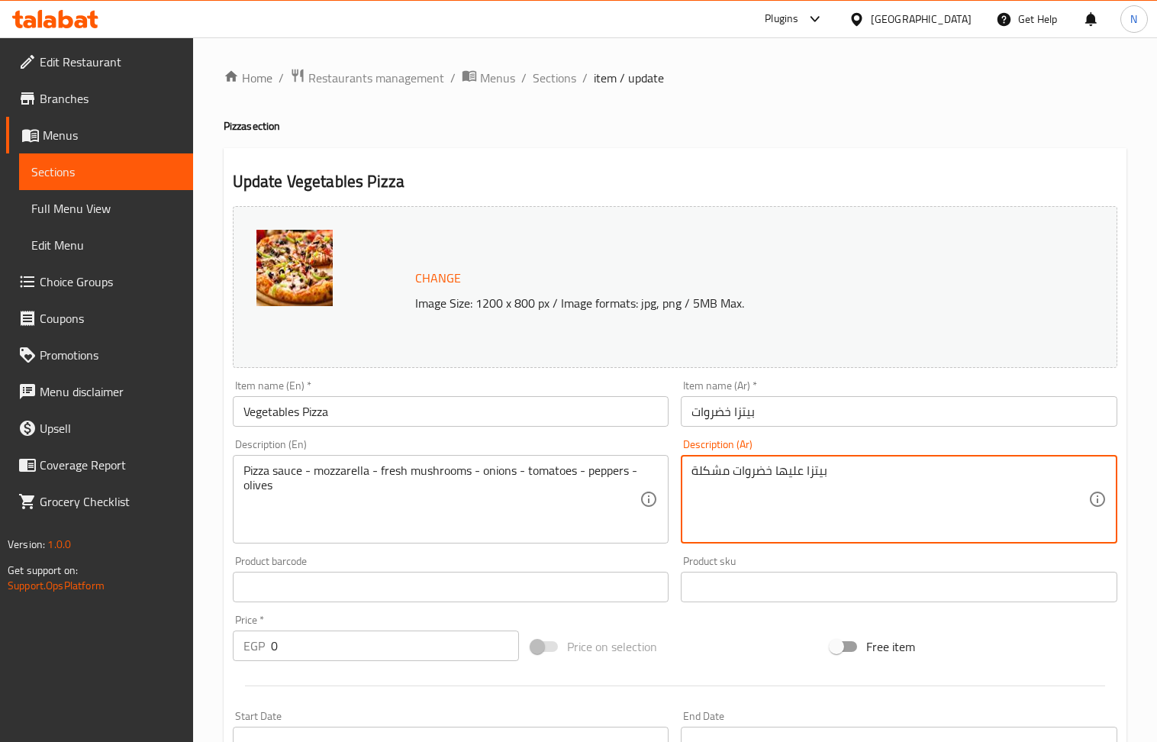
click at [746, 480] on textarea "بيتزا عليها خضروات مشكلة" at bounding box center [890, 499] width 397 height 73
paste textarea "لصة بيتزا - موزاريلا - فطر طازج - بصل - طماطم - فلفل - زيتون"
type textarea "صلصة بيتزا - موزاريلا - فطر طازج - بصل - طماطم - فلفل - زيتون"
click at [347, 639] on input "0" at bounding box center [395, 645] width 249 height 31
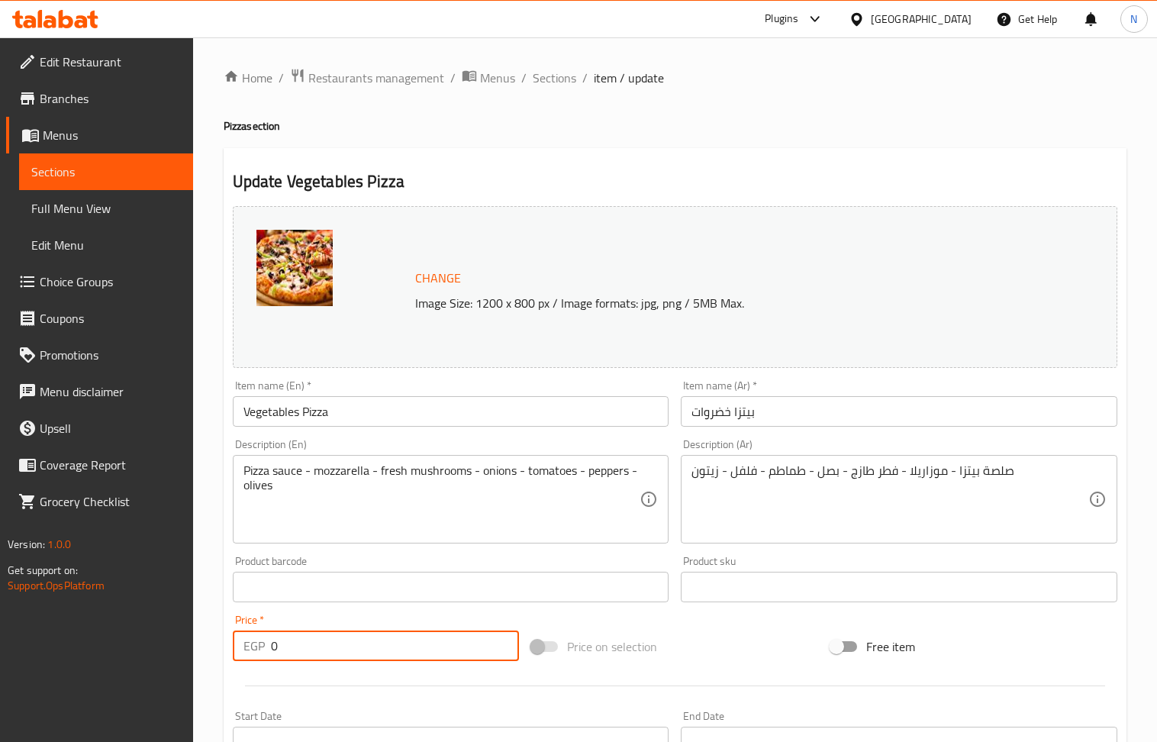
click at [347, 639] on input "0" at bounding box center [395, 645] width 249 height 31
paste input "155"
type input "155"
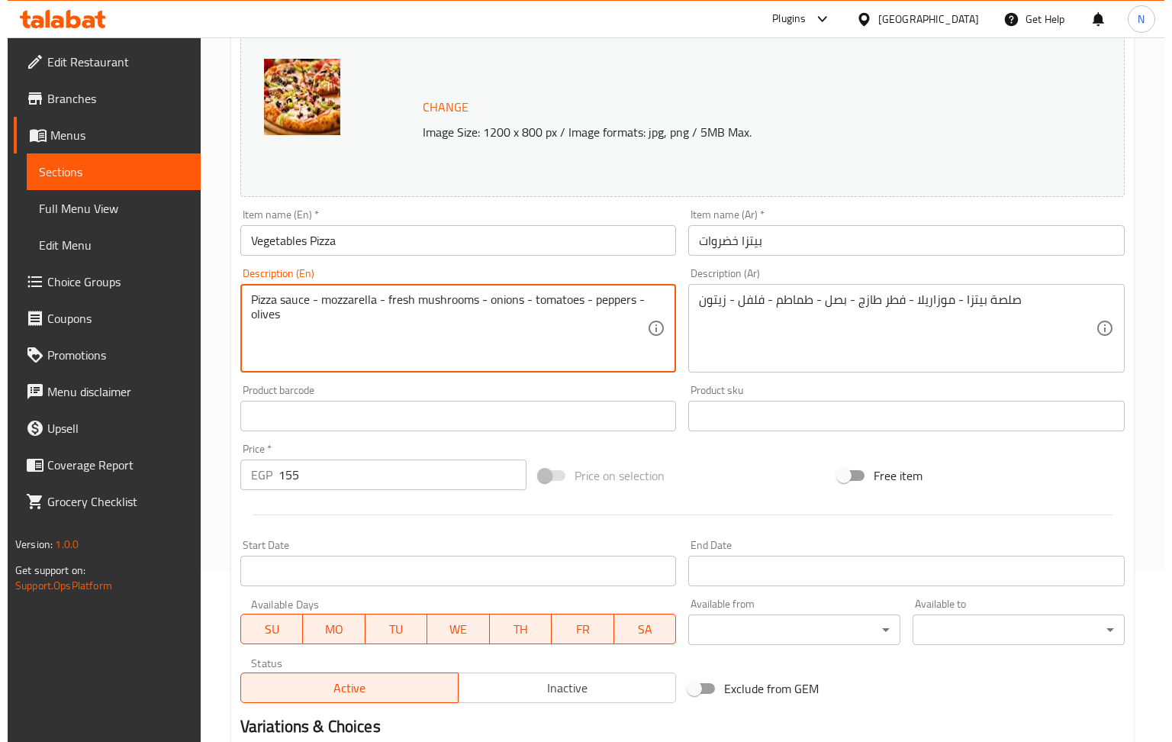
scroll to position [395, 0]
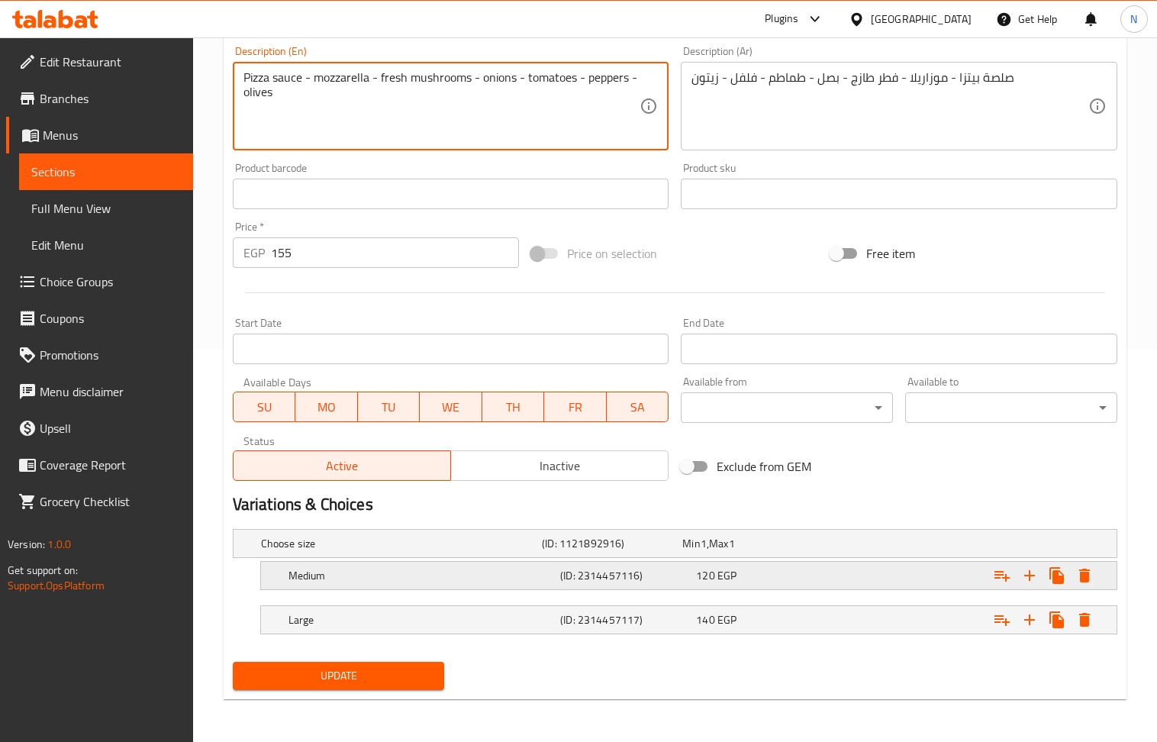
click at [1085, 584] on icon "Expand" at bounding box center [1084, 575] width 18 height 18
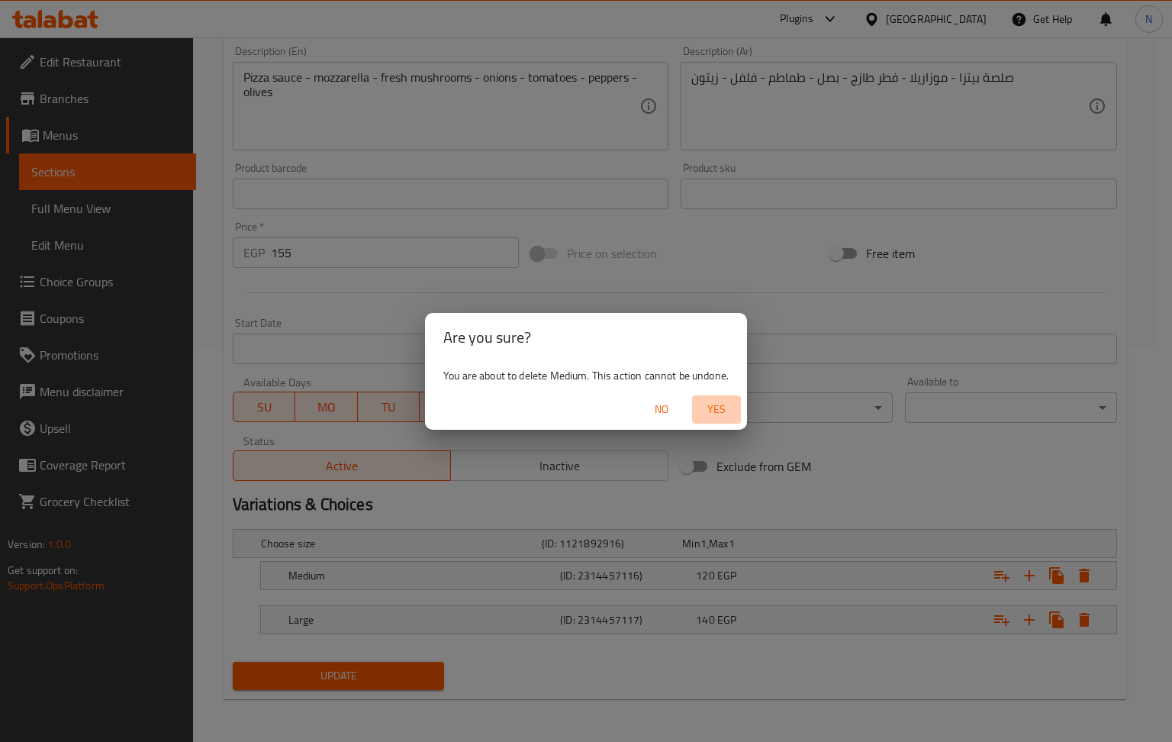
click at [730, 401] on span "Yes" at bounding box center [716, 409] width 37 height 19
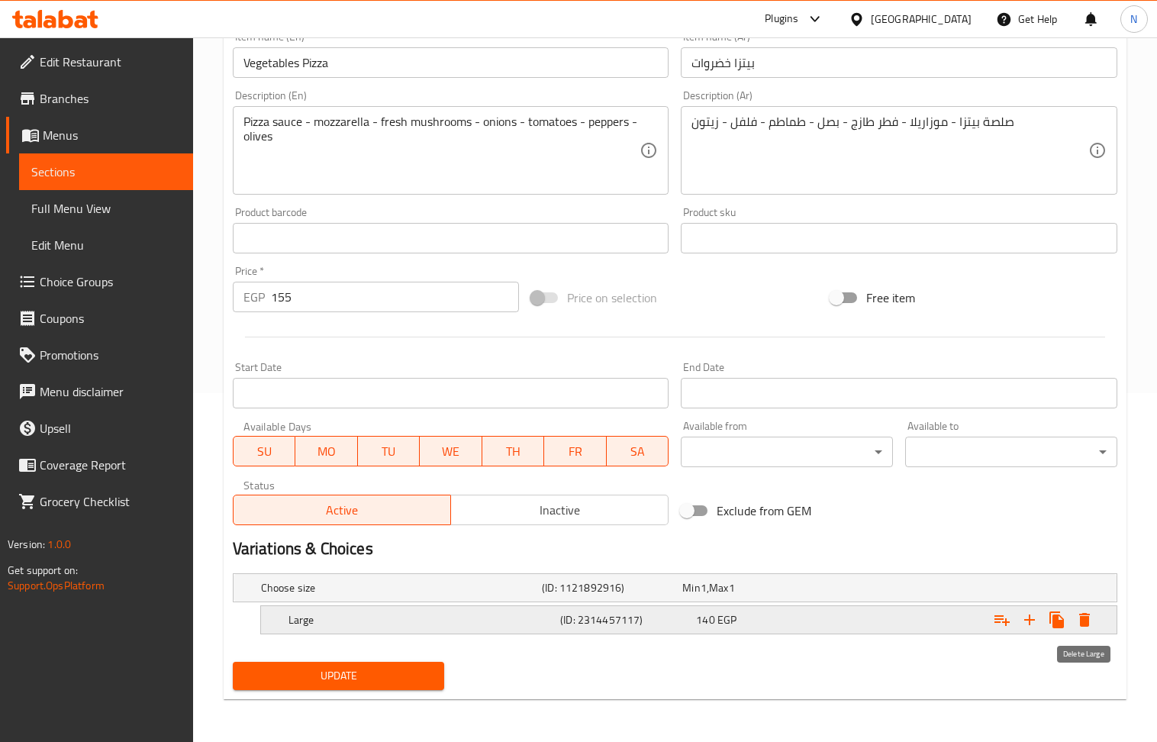
click at [1082, 612] on icon "Expand" at bounding box center [1084, 620] width 18 height 18
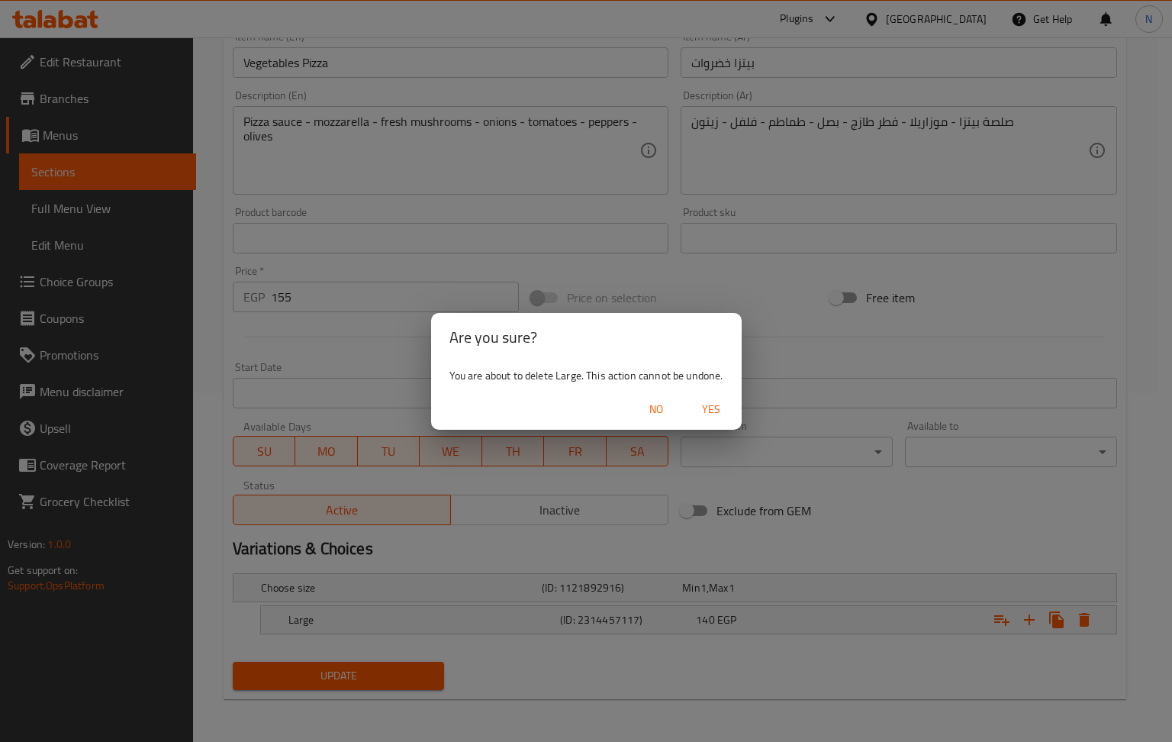
click at [717, 407] on span "Yes" at bounding box center [711, 409] width 37 height 19
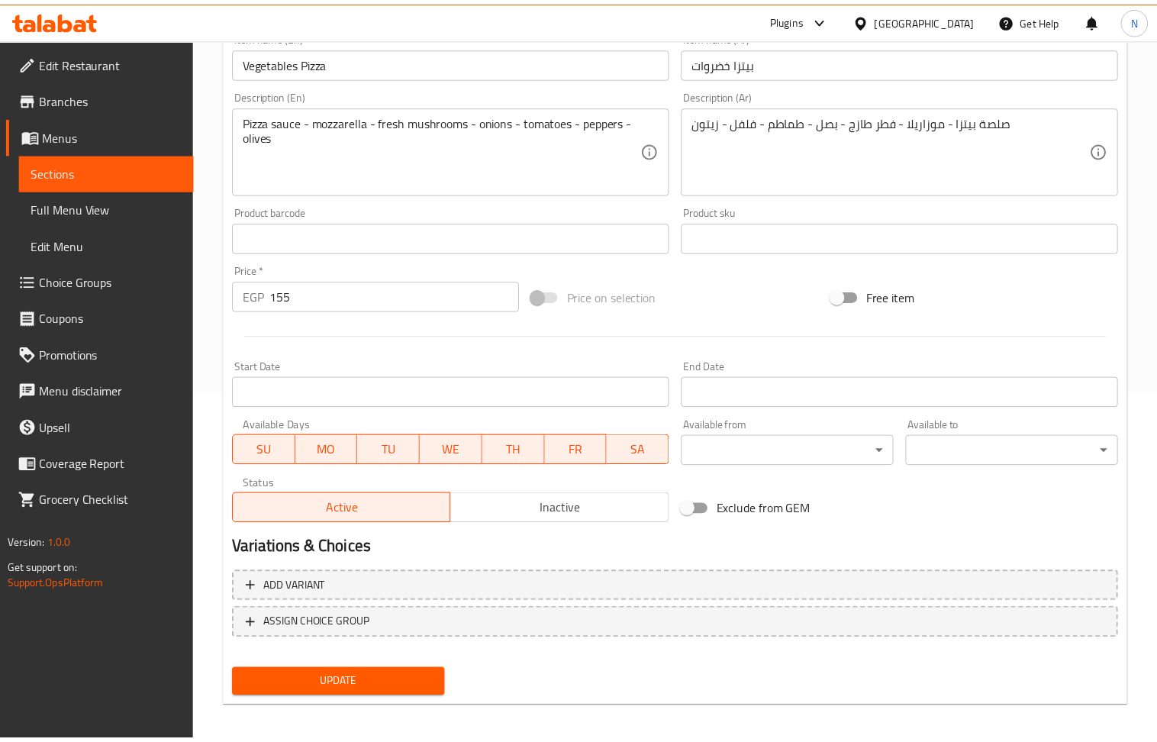
scroll to position [345, 0]
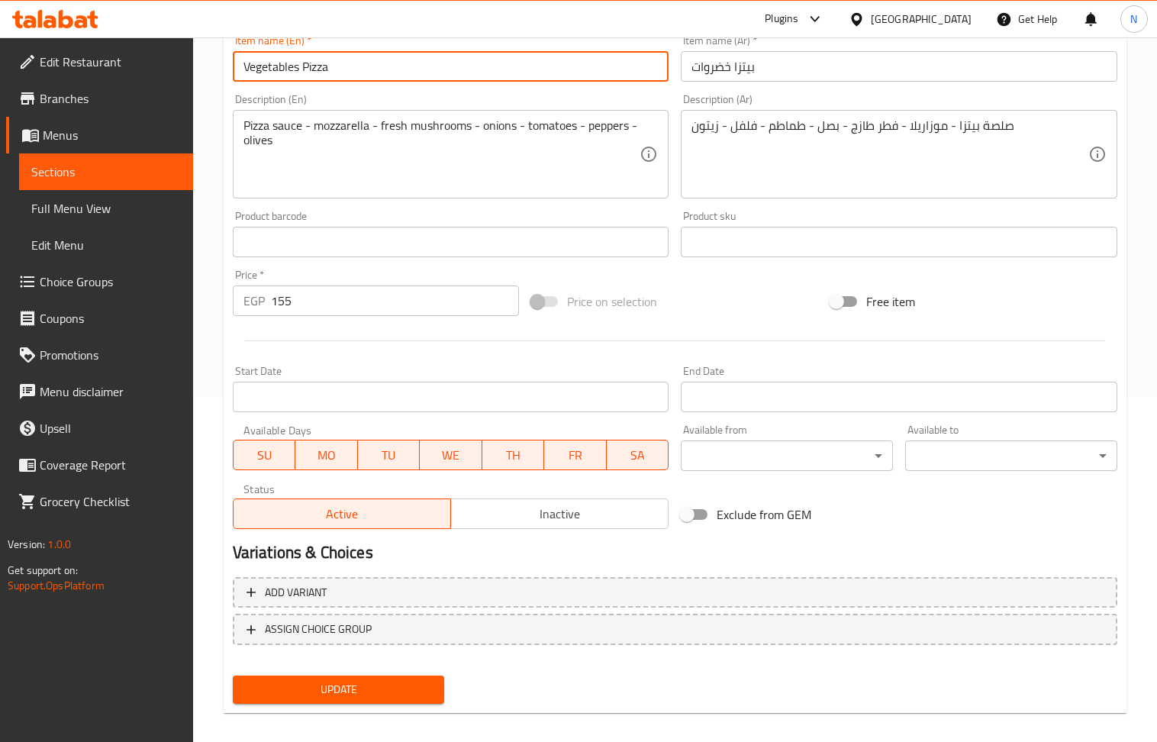
click at [415, 59] on input "Vegetables Pizza" at bounding box center [451, 66] width 437 height 31
type input "Vegetables Pizza Large"
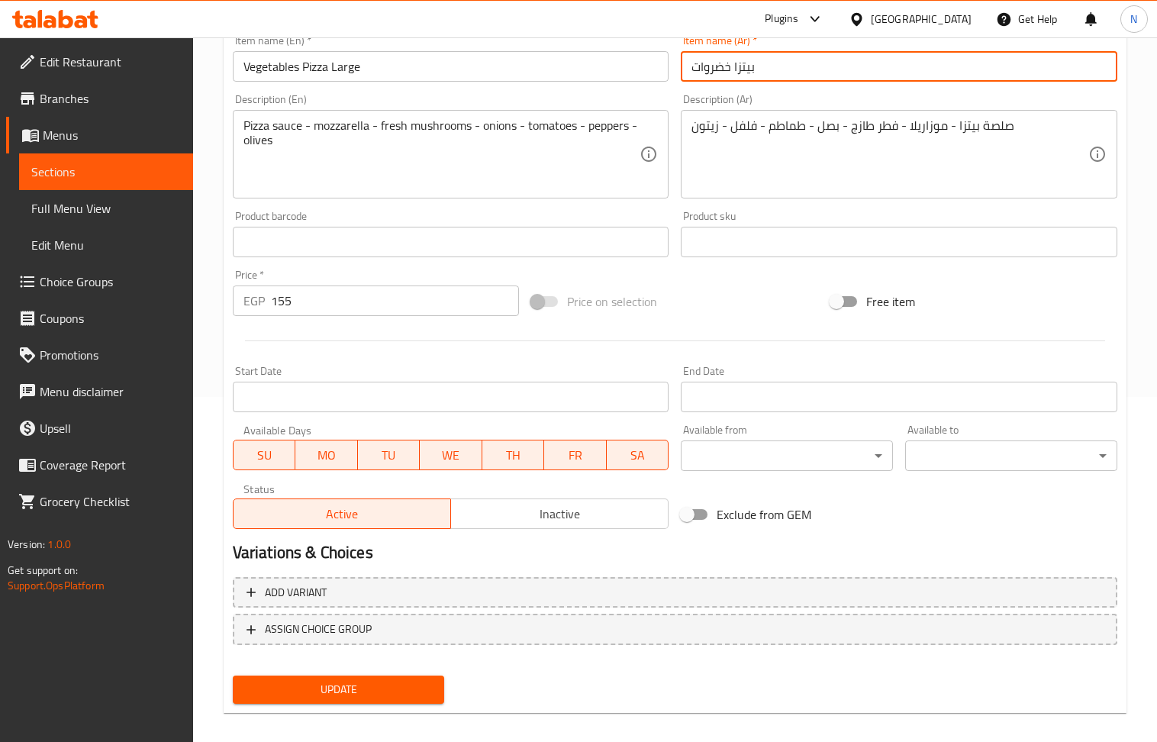
click at [858, 52] on input "بيتزا خضروات" at bounding box center [899, 66] width 437 height 31
type input "بيتزا خضروات كبير"
click at [330, 697] on span "Update" at bounding box center [339, 689] width 188 height 19
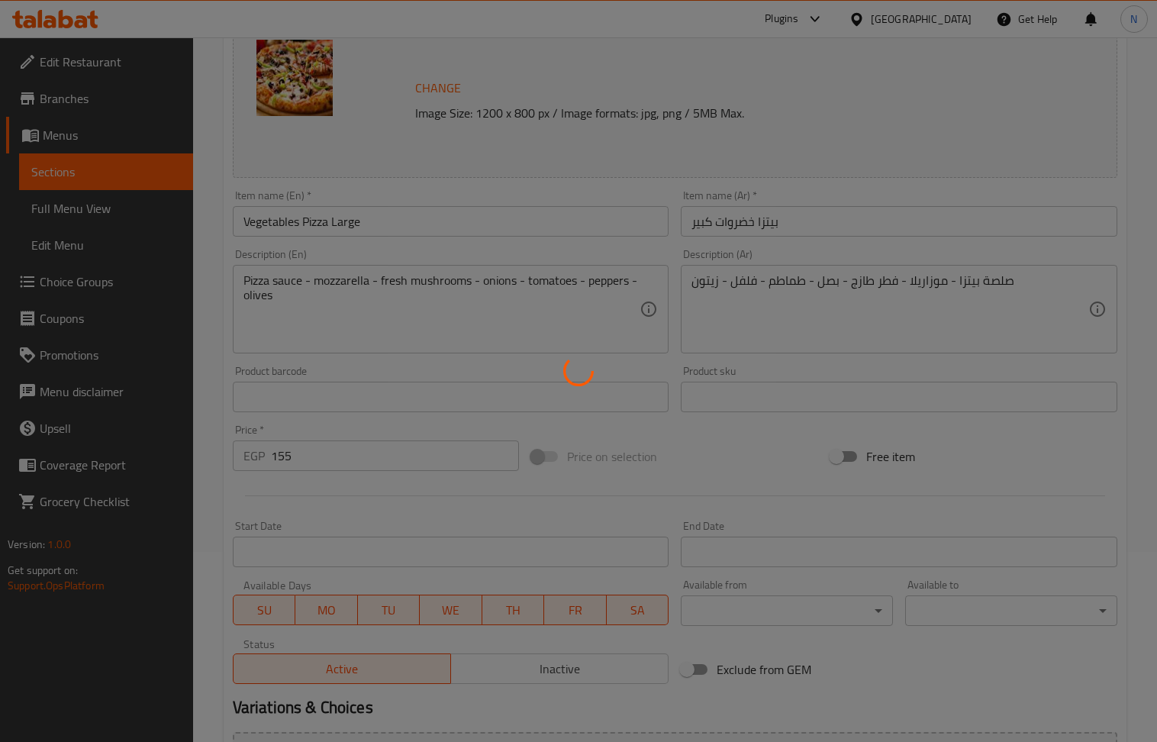
scroll to position [0, 0]
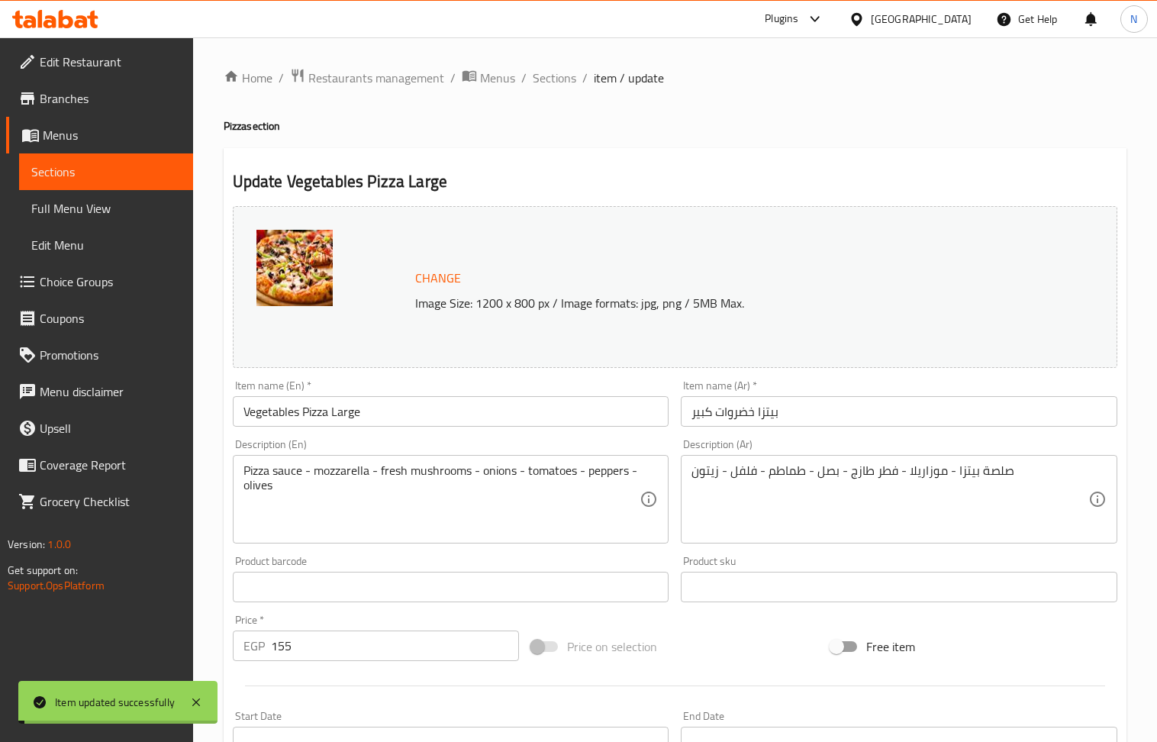
drag, startPoint x: 551, startPoint y: 74, endPoint x: 606, endPoint y: 95, distance: 58.7
click at [551, 74] on span "Sections" at bounding box center [555, 78] width 44 height 18
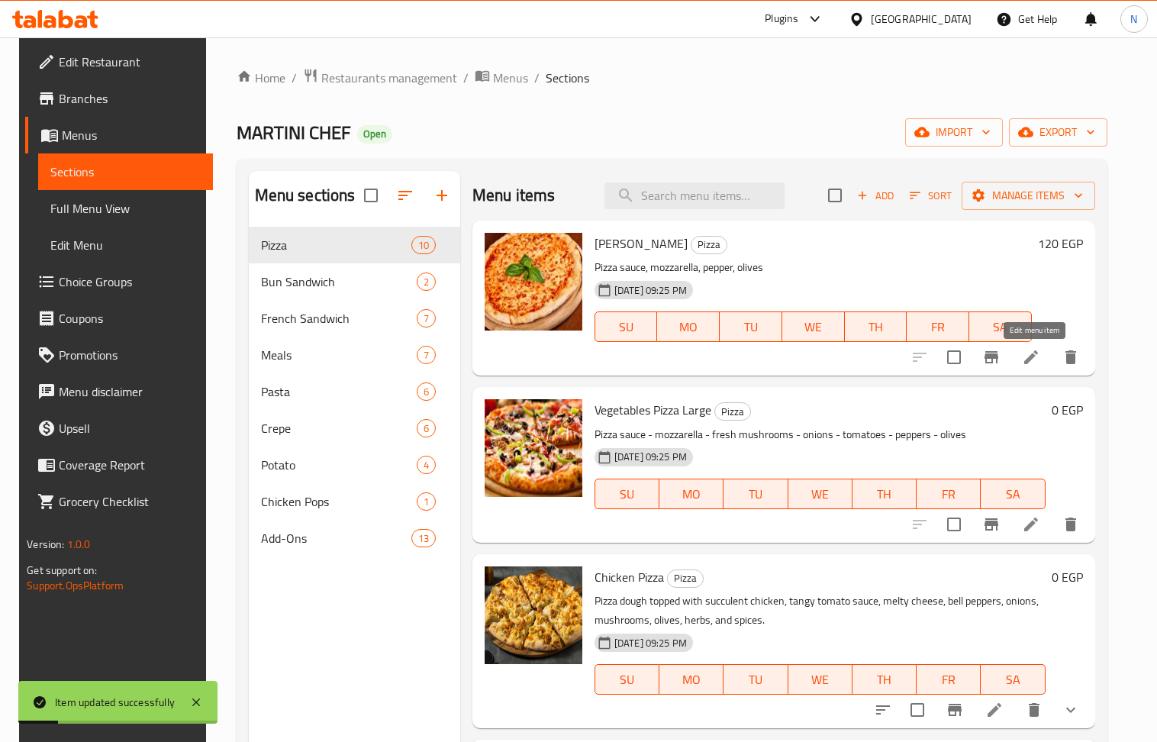
click at [1036, 355] on icon at bounding box center [1031, 357] width 14 height 14
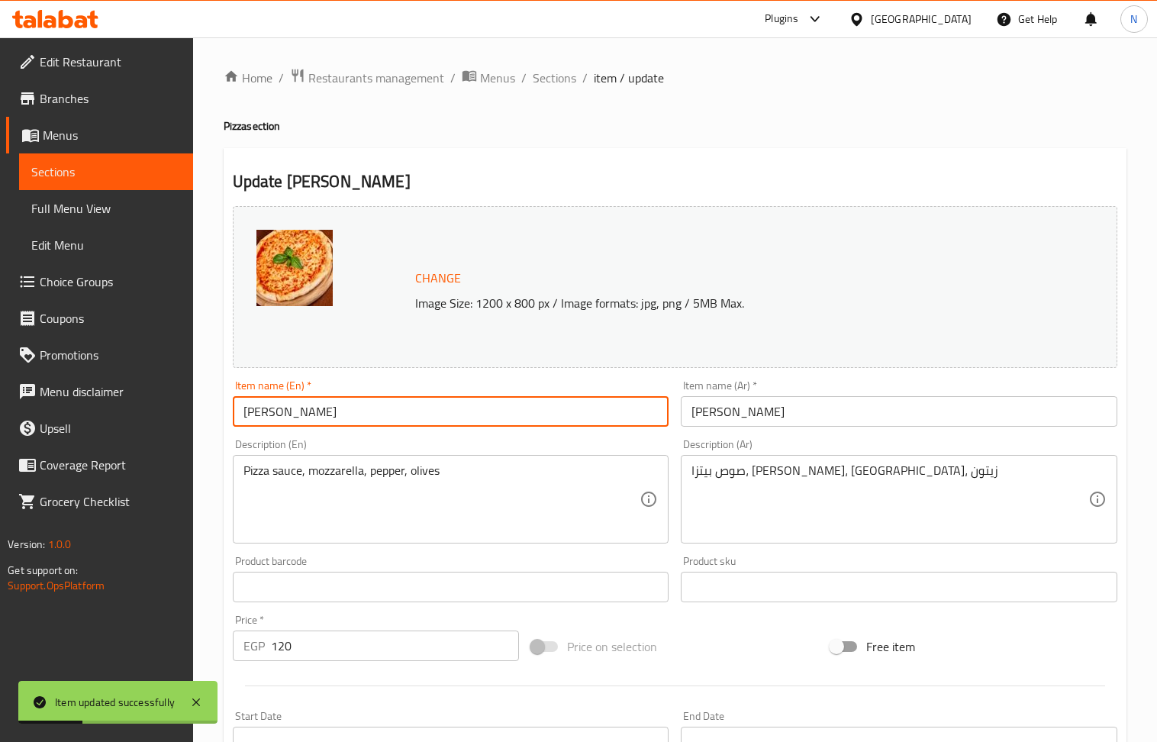
click at [502, 400] on input "Margherita Pizza" at bounding box center [451, 411] width 437 height 31
type input "Margherita Pizza"
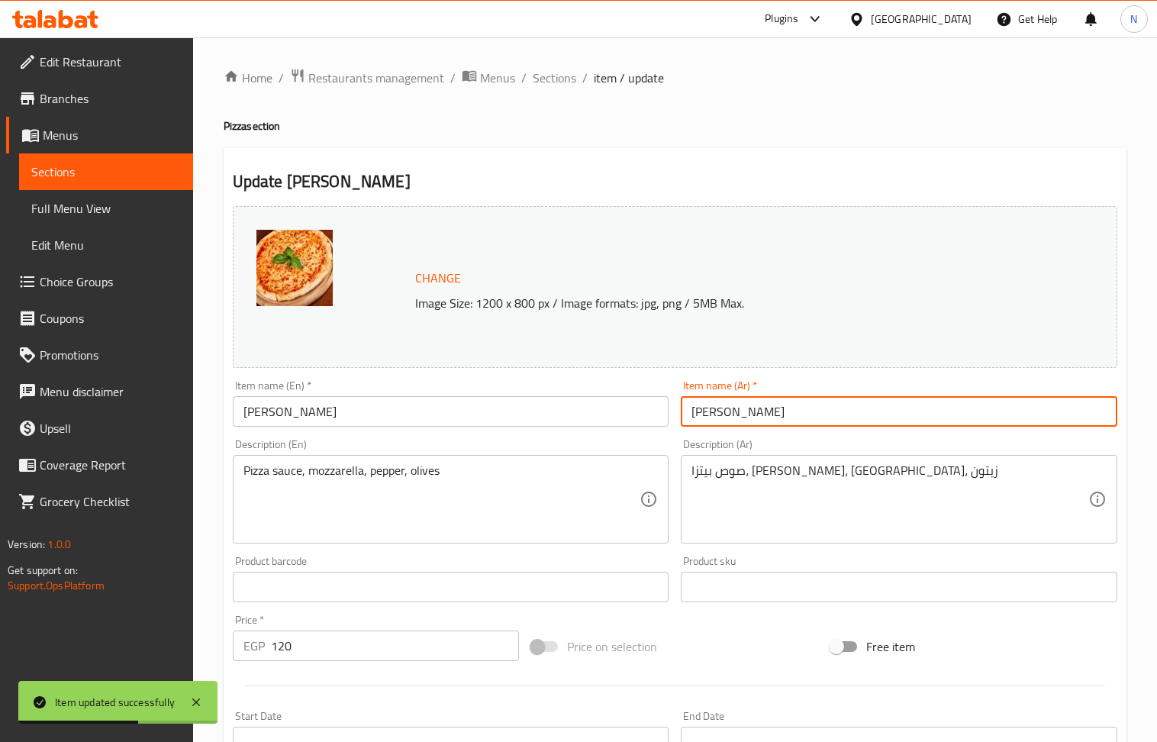
click at [811, 414] on input "بيتزا مارجريتا" at bounding box center [899, 411] width 437 height 31
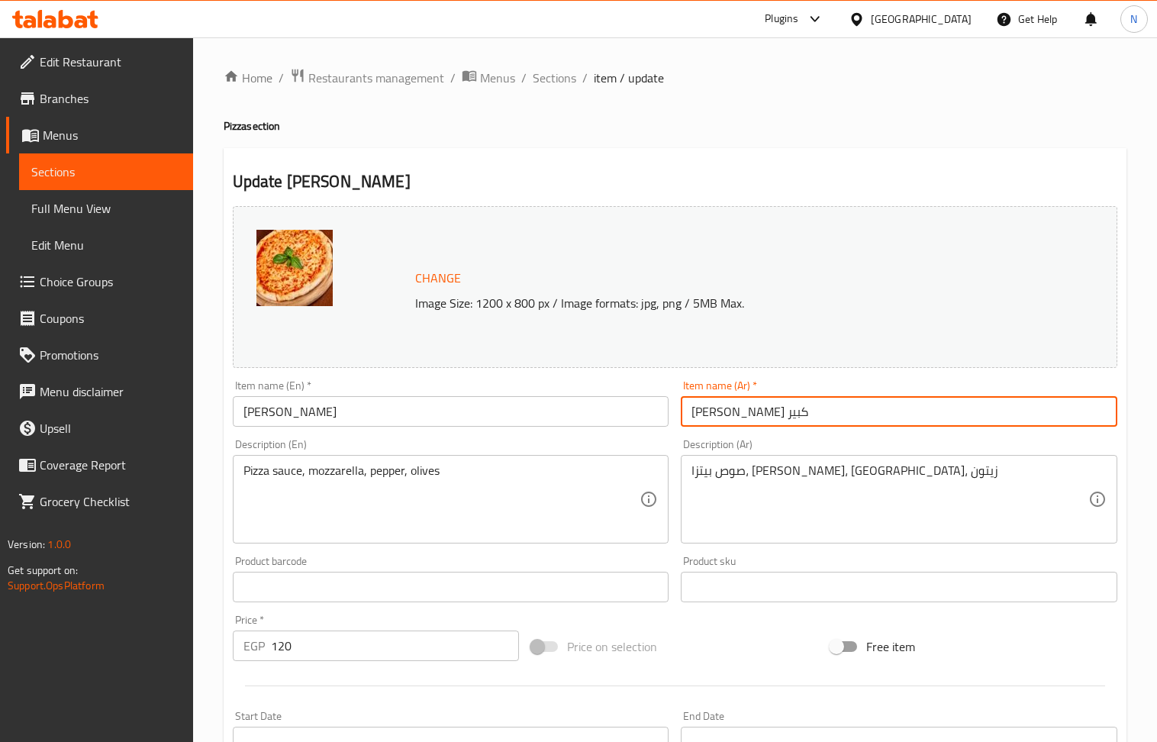
type input "بيتزا مارجريتا كبير"
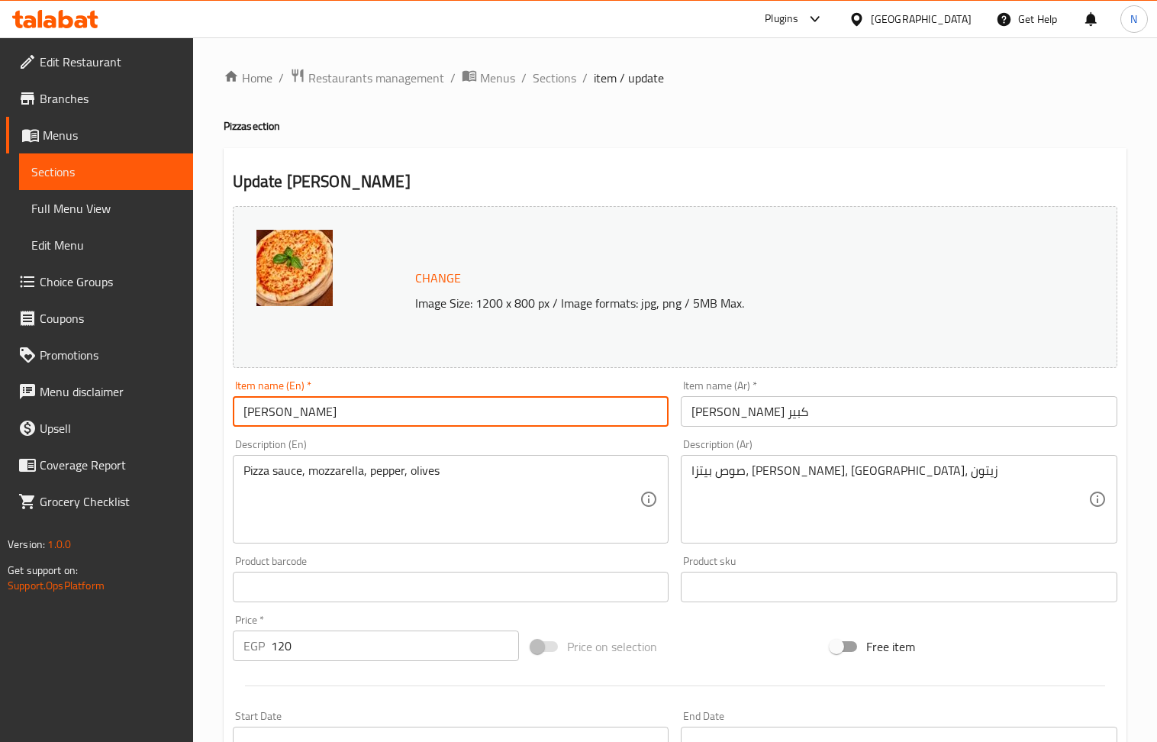
click at [595, 424] on input "Margherita Pizza" at bounding box center [451, 411] width 437 height 31
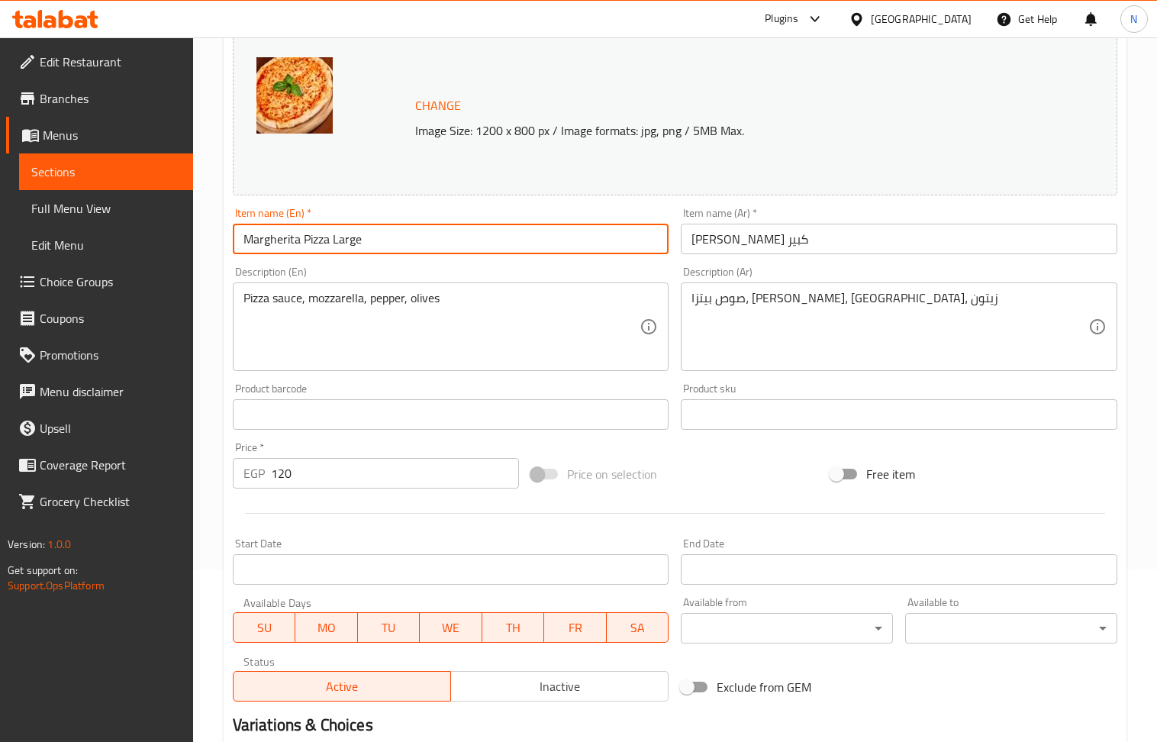
scroll to position [358, 0]
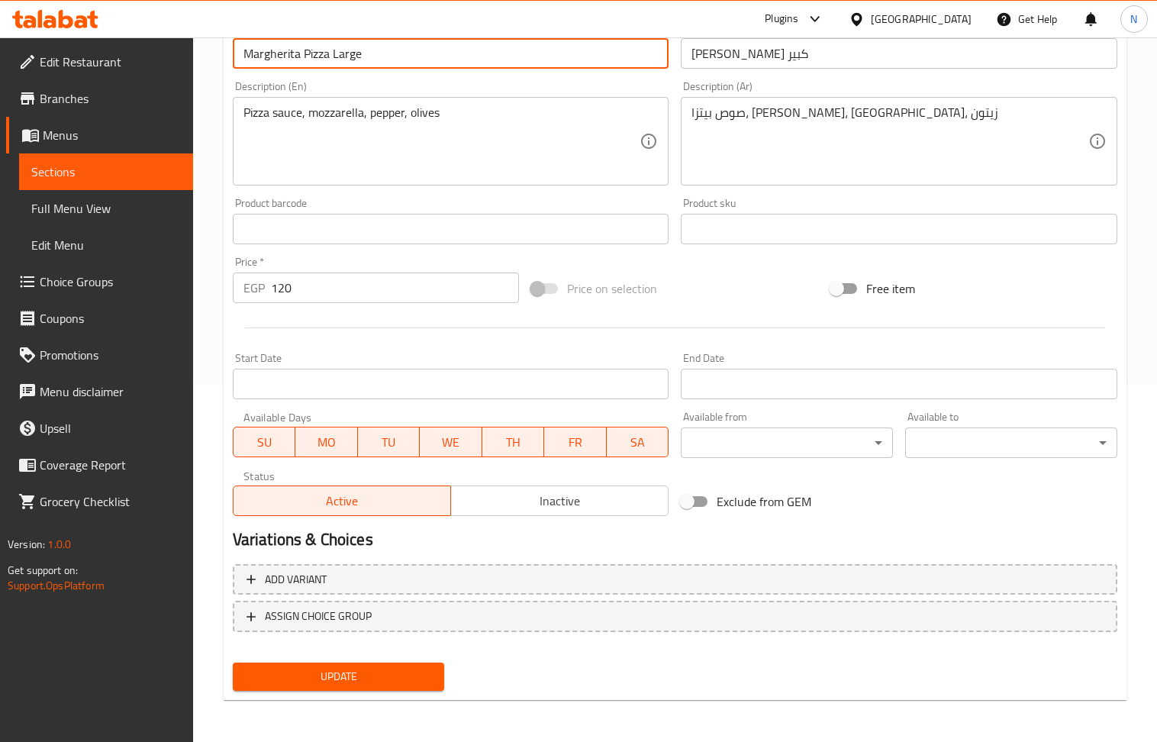
type input "Margherita Pizza Large"
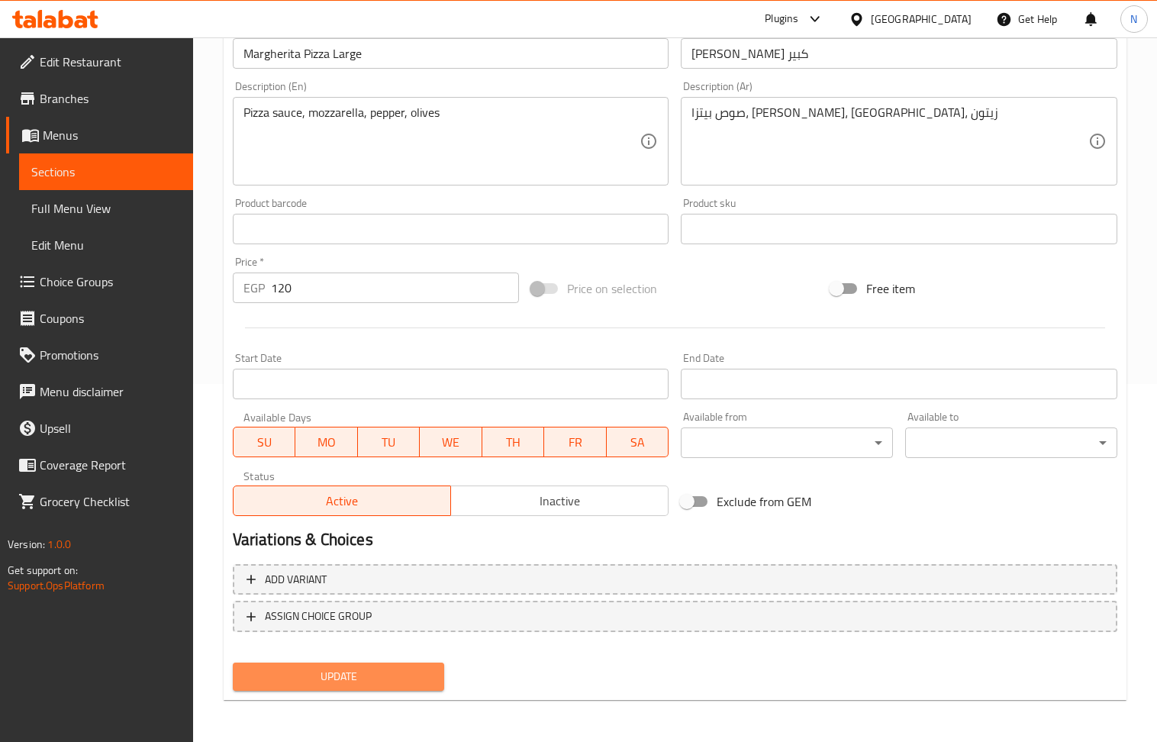
click at [342, 667] on span "Update" at bounding box center [339, 676] width 188 height 19
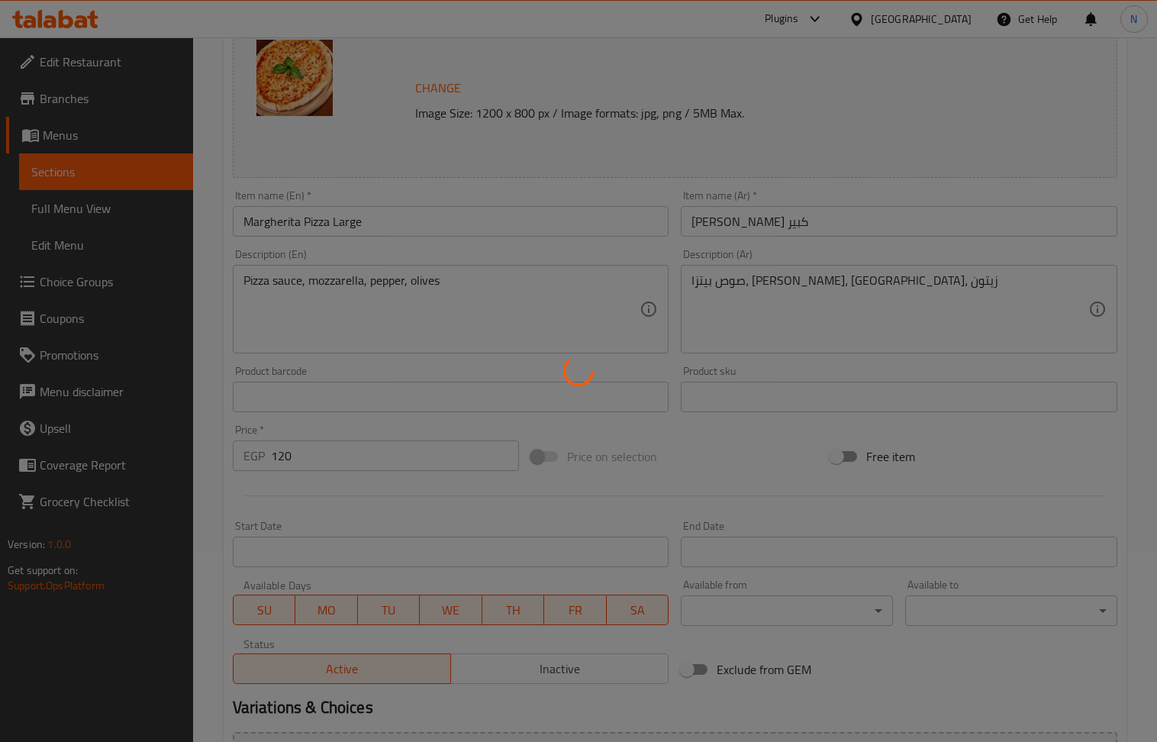
scroll to position [0, 0]
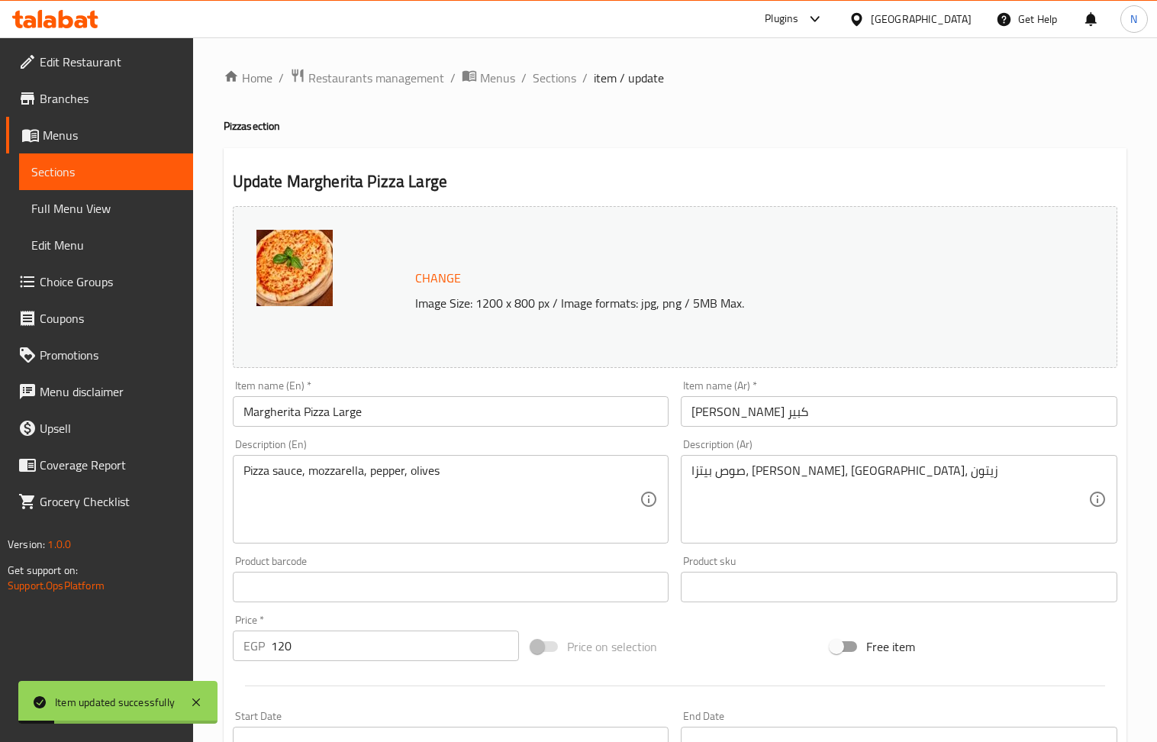
drag, startPoint x: 554, startPoint y: 79, endPoint x: 556, endPoint y: 53, distance: 26.8
click at [554, 79] on span "Sections" at bounding box center [555, 78] width 44 height 18
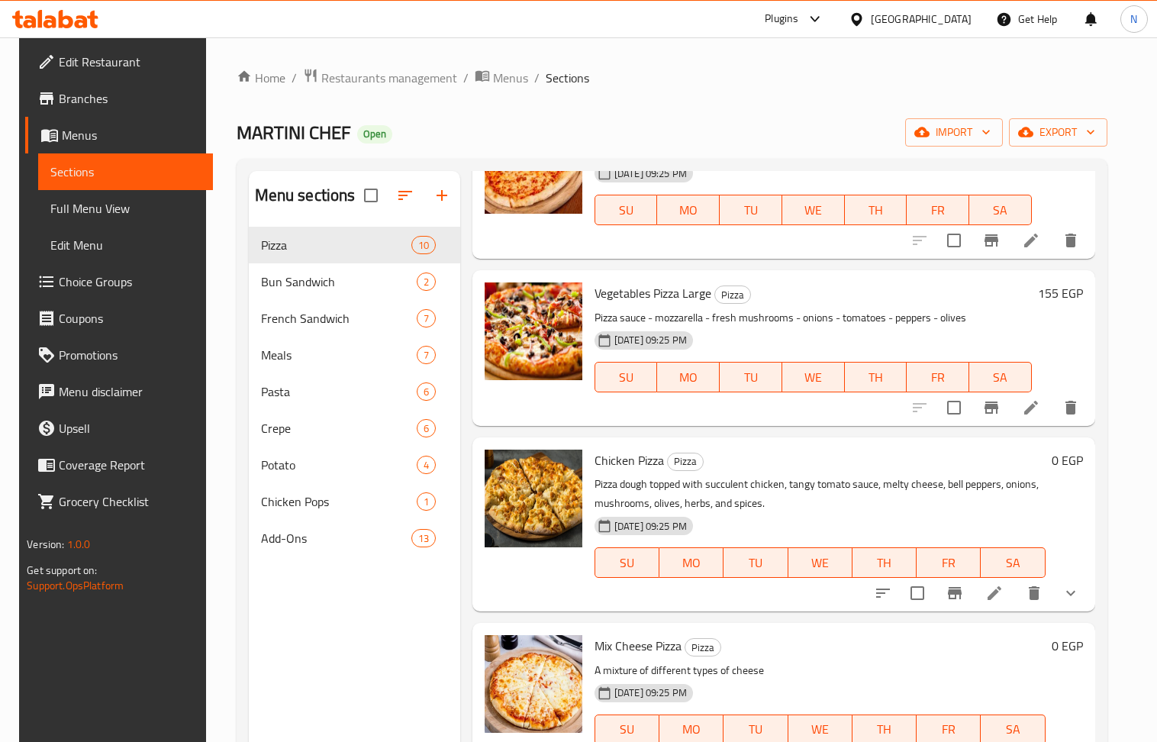
scroll to position [305, 0]
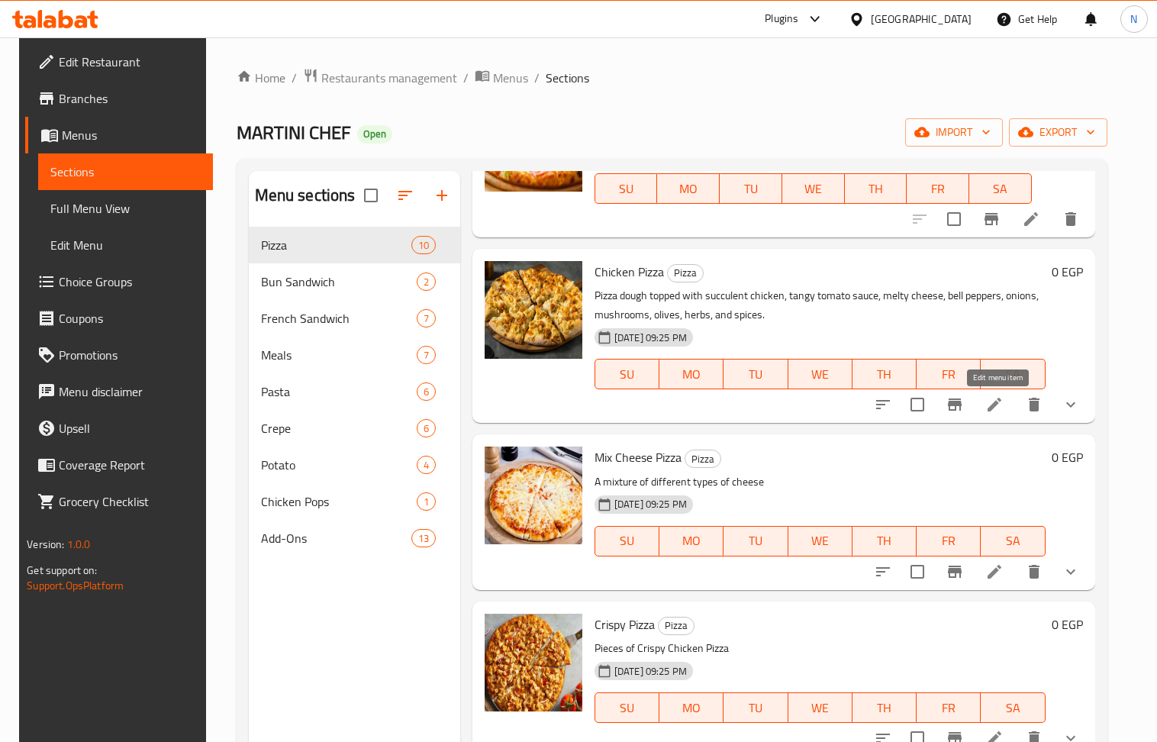
click at [1004, 411] on icon at bounding box center [994, 404] width 18 height 18
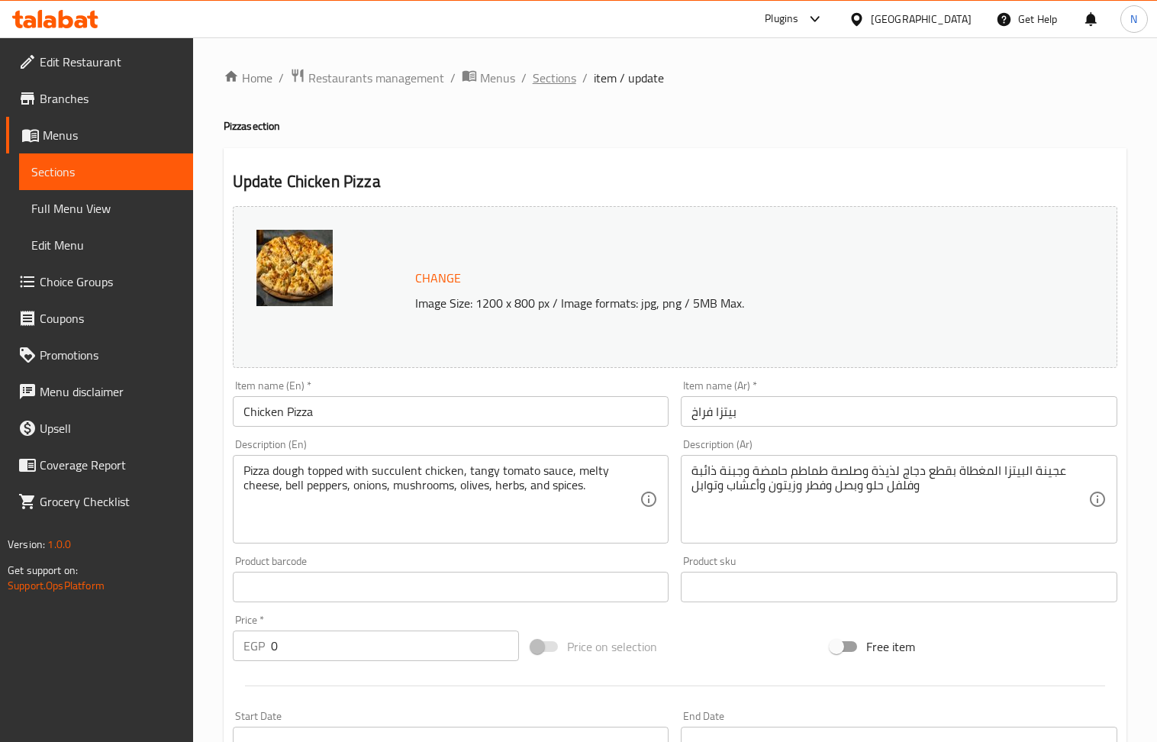
click at [559, 84] on span "Sections" at bounding box center [555, 78] width 44 height 18
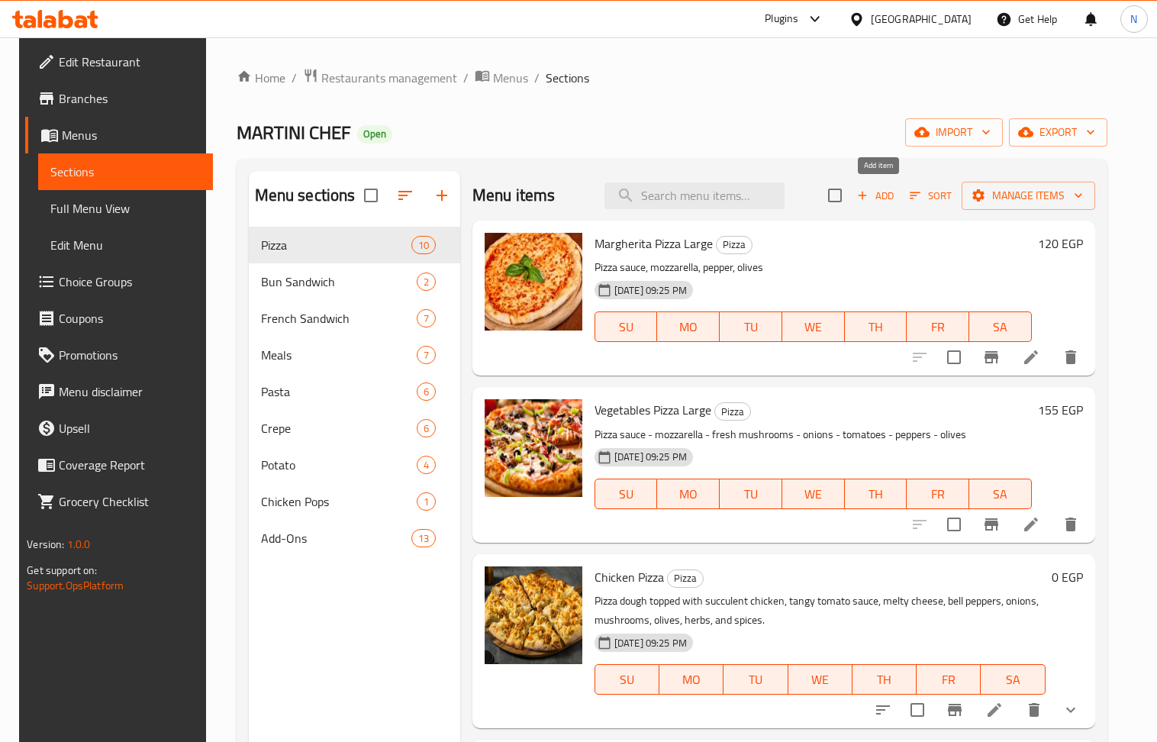
click at [887, 194] on span "Add" at bounding box center [875, 196] width 41 height 18
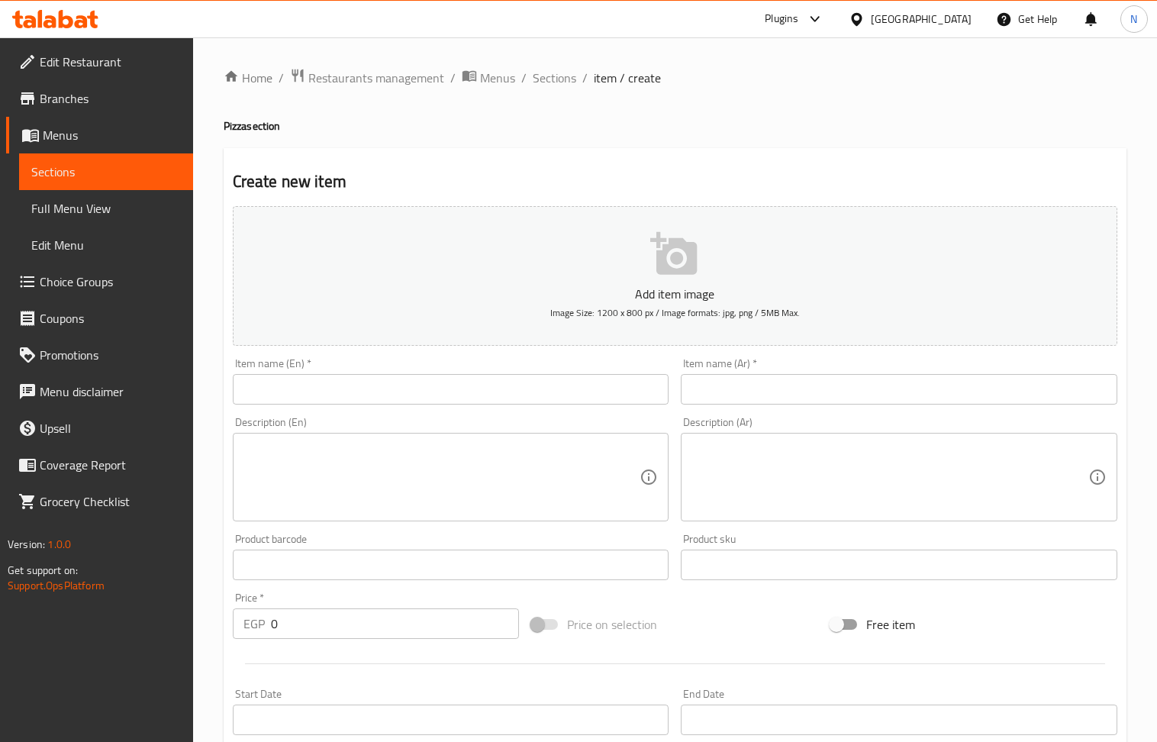
click at [598, 392] on input "text" at bounding box center [451, 389] width 437 height 31
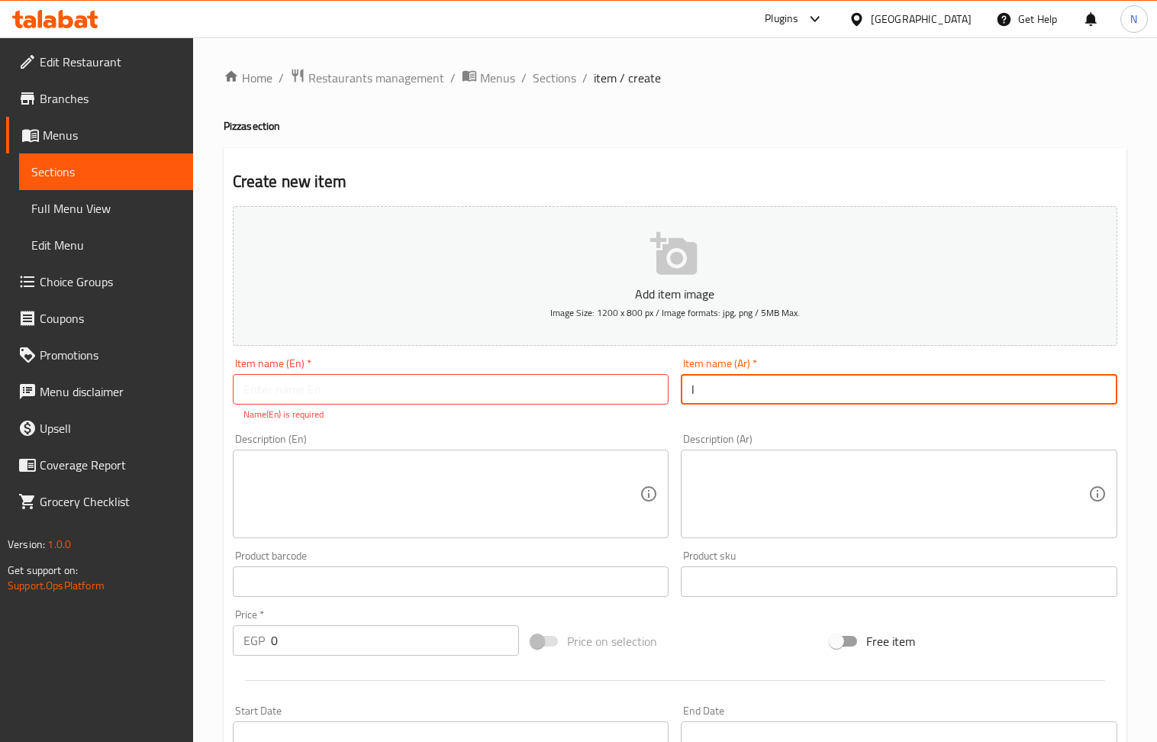
type input "l"
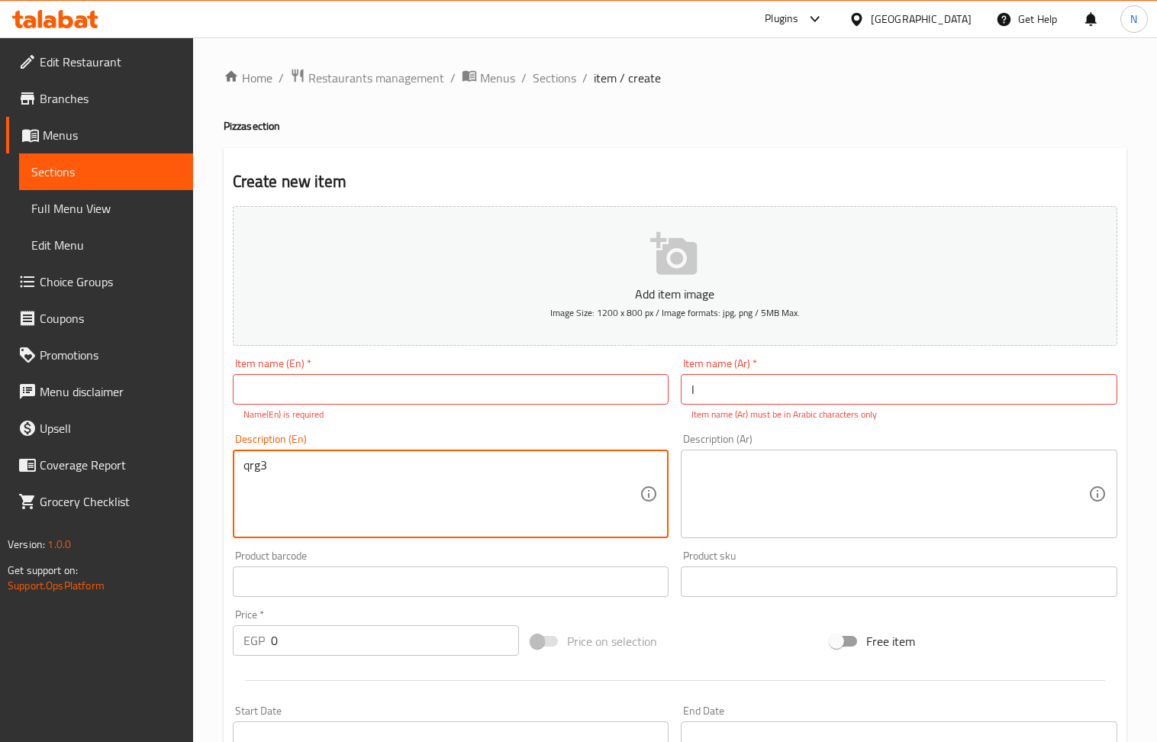
type textarea "qrg3"
click at [605, 395] on input "text" at bounding box center [451, 389] width 437 height 31
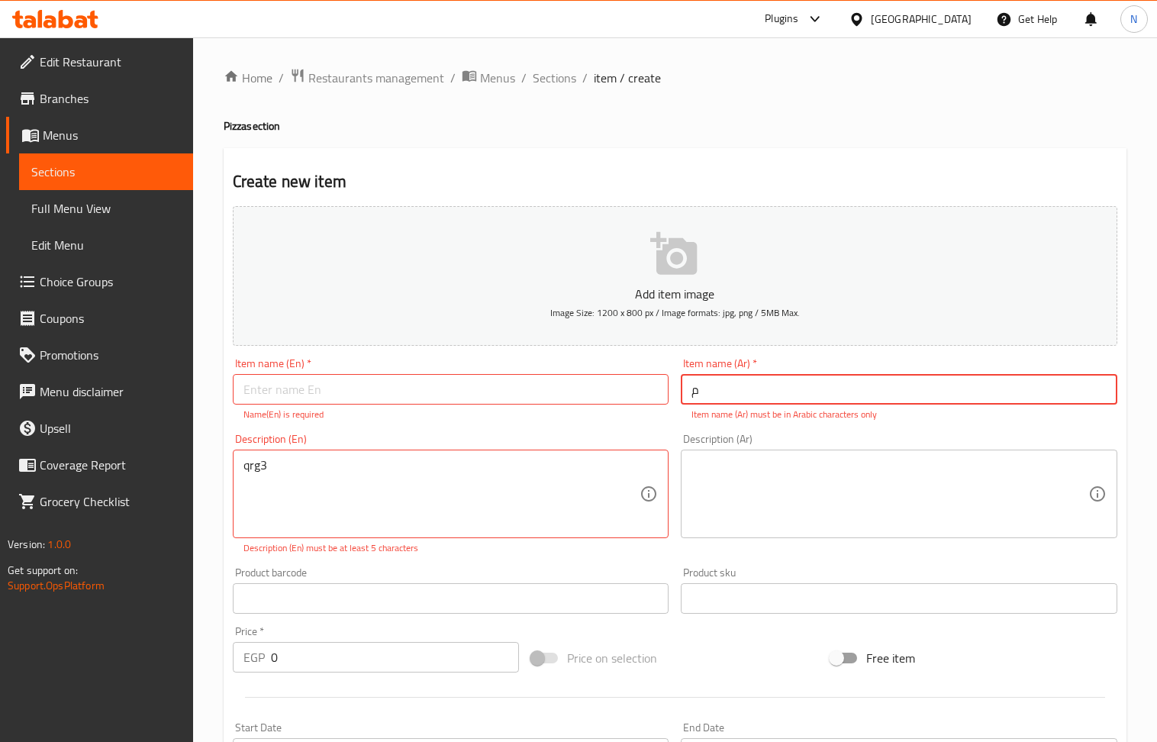
type input "م"
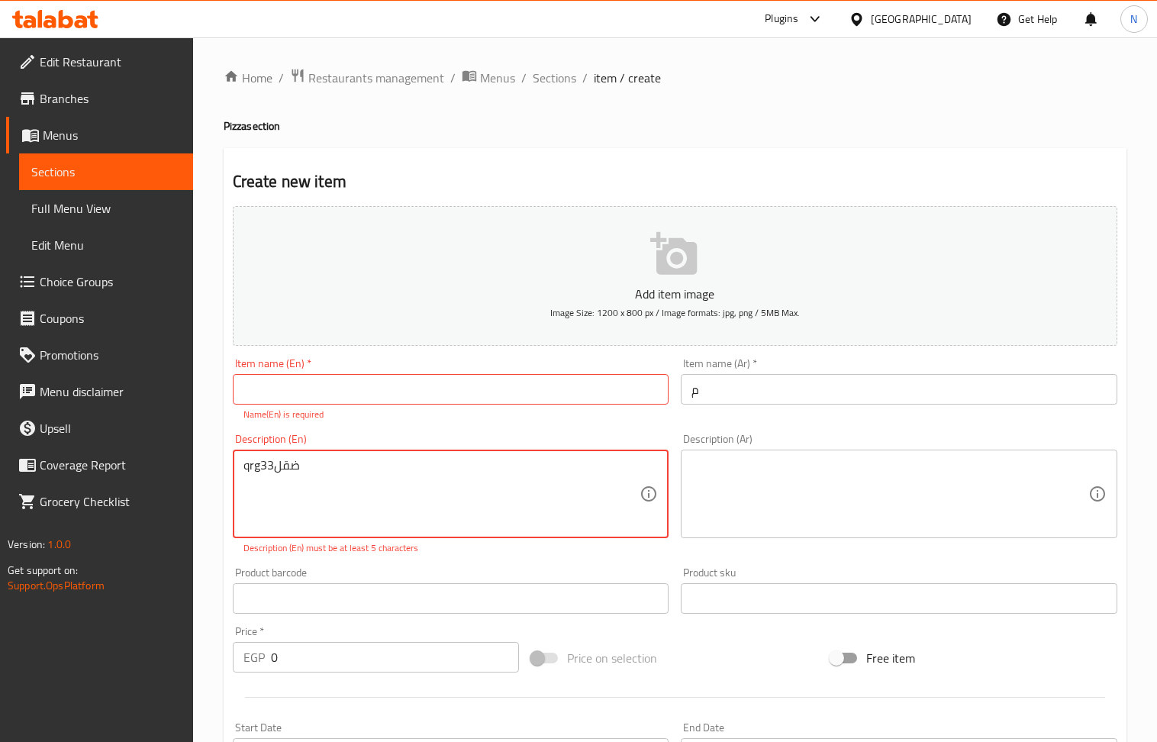
type textarea "qrg3ضقل3"
click at [605, 395] on input "text" at bounding box center [451, 389] width 437 height 31
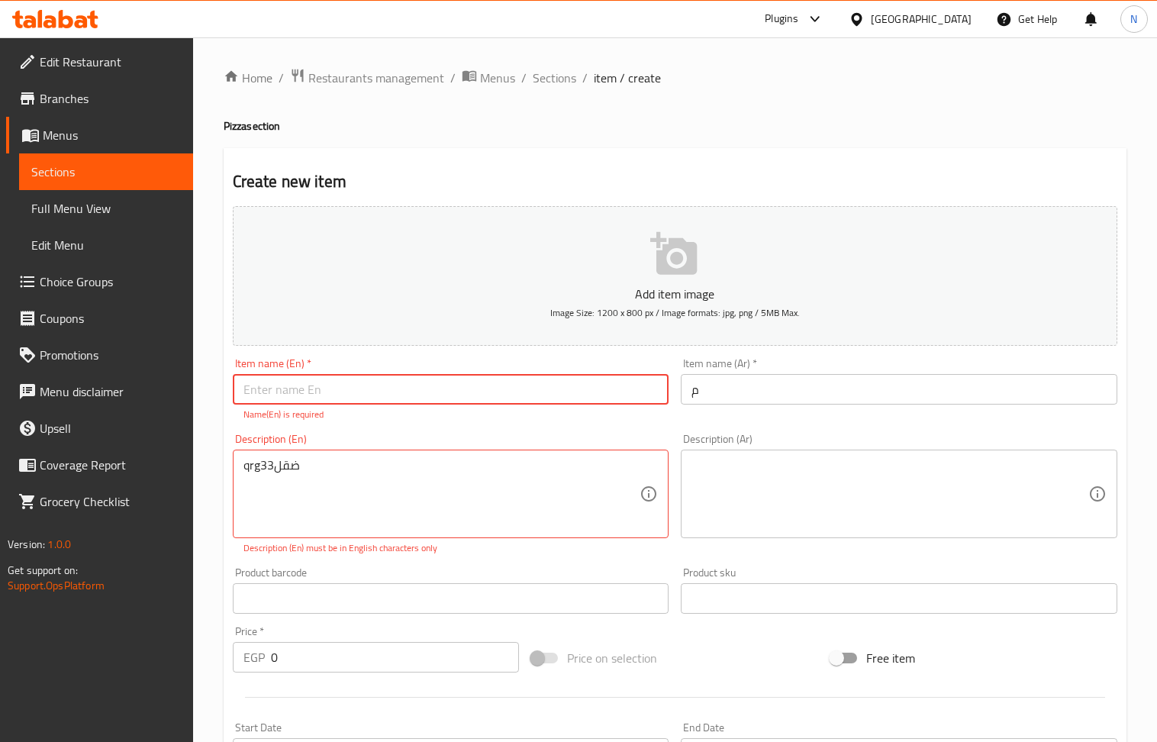
type input "ض"
type input "q"
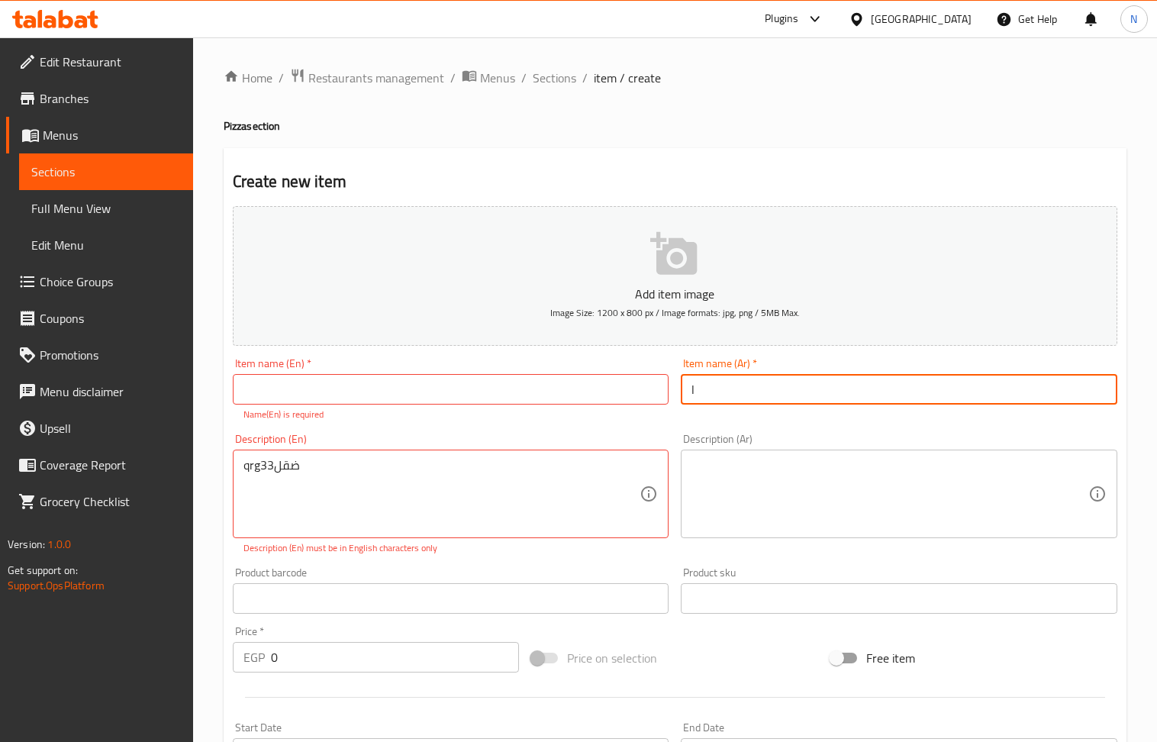
type input "l"
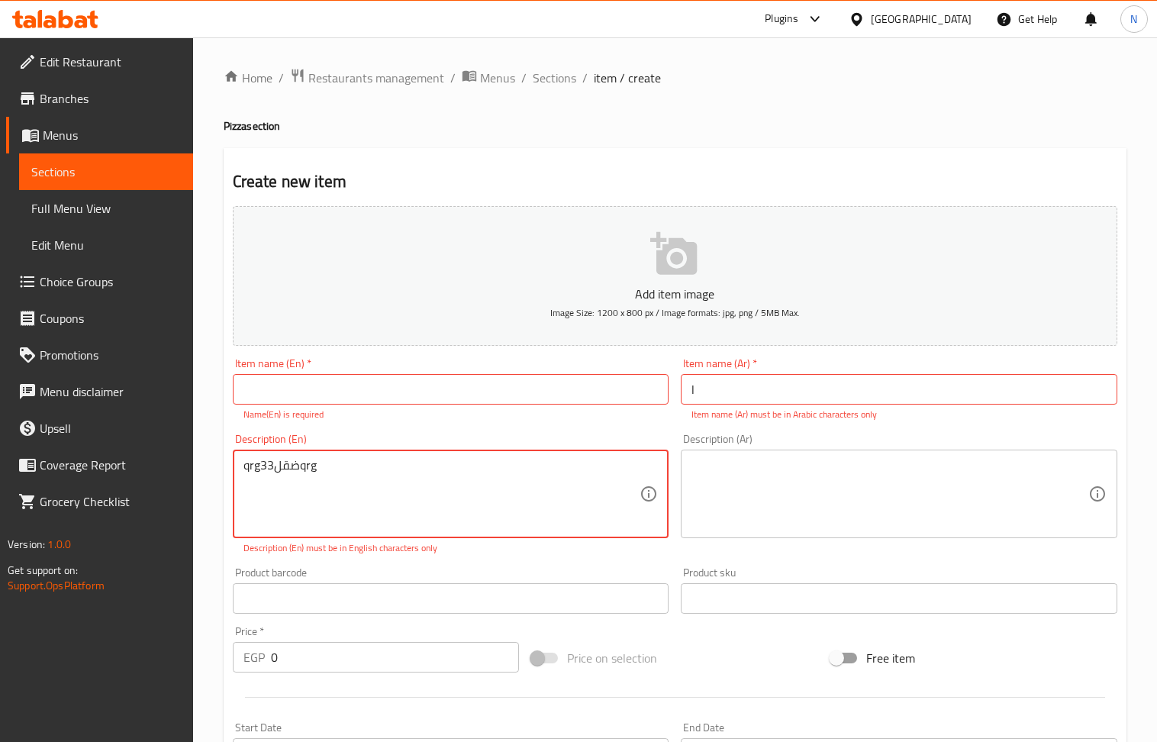
type textarea "qrg3ضقل3qrg"
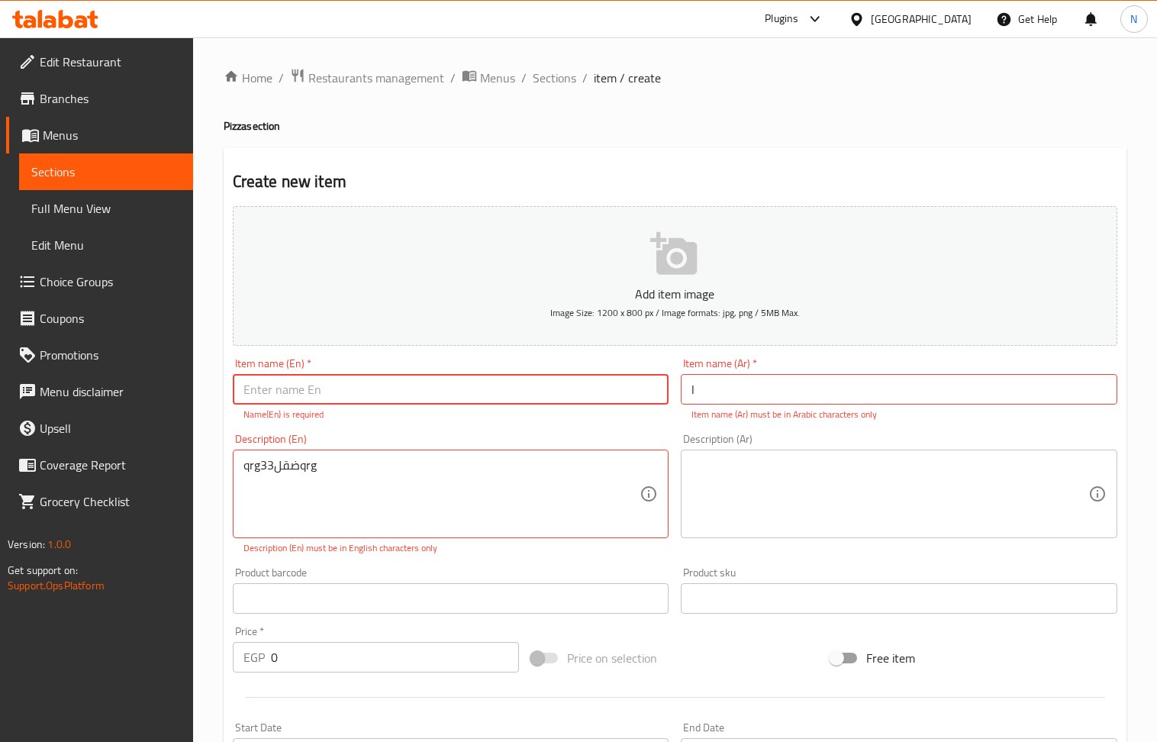
click at [600, 392] on input "text" at bounding box center [451, 389] width 437 height 31
type input "q"
paste input "Mushroom"
type input "Large Mushroom Pizza"
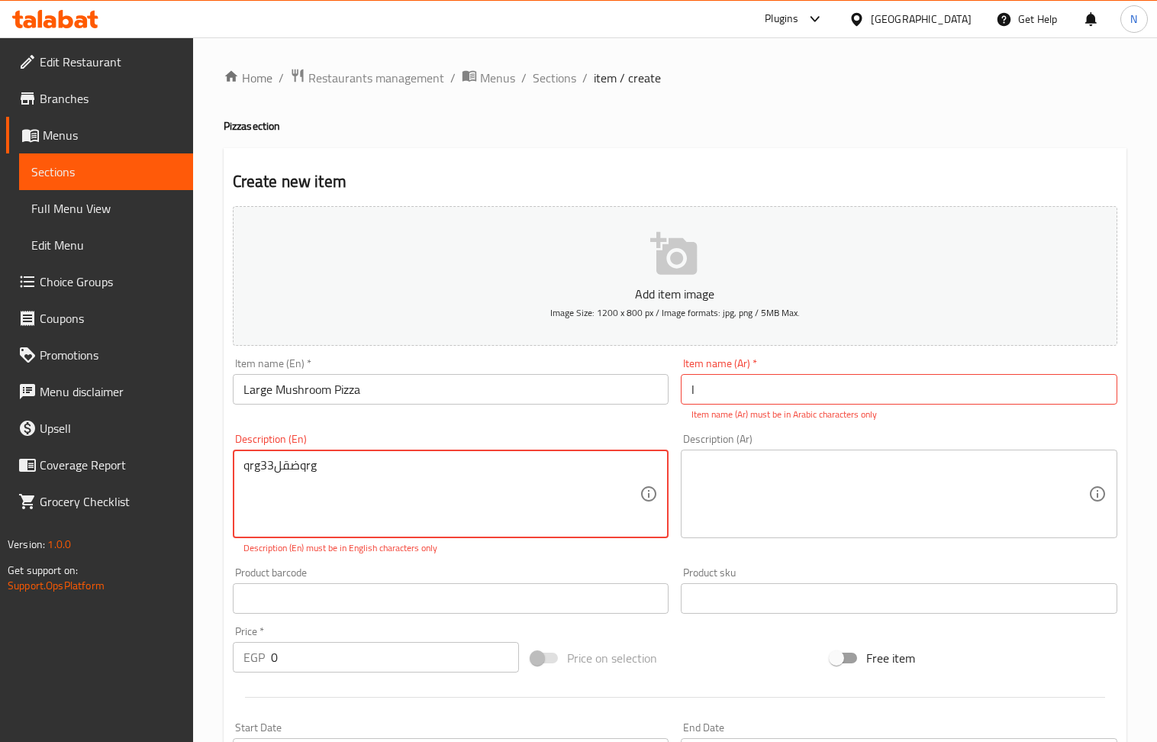
click at [597, 470] on textarea "qrg3ضقل3qrg" at bounding box center [441, 494] width 397 height 73
click at [480, 394] on input "Large Mushroom Pizza" at bounding box center [451, 389] width 437 height 31
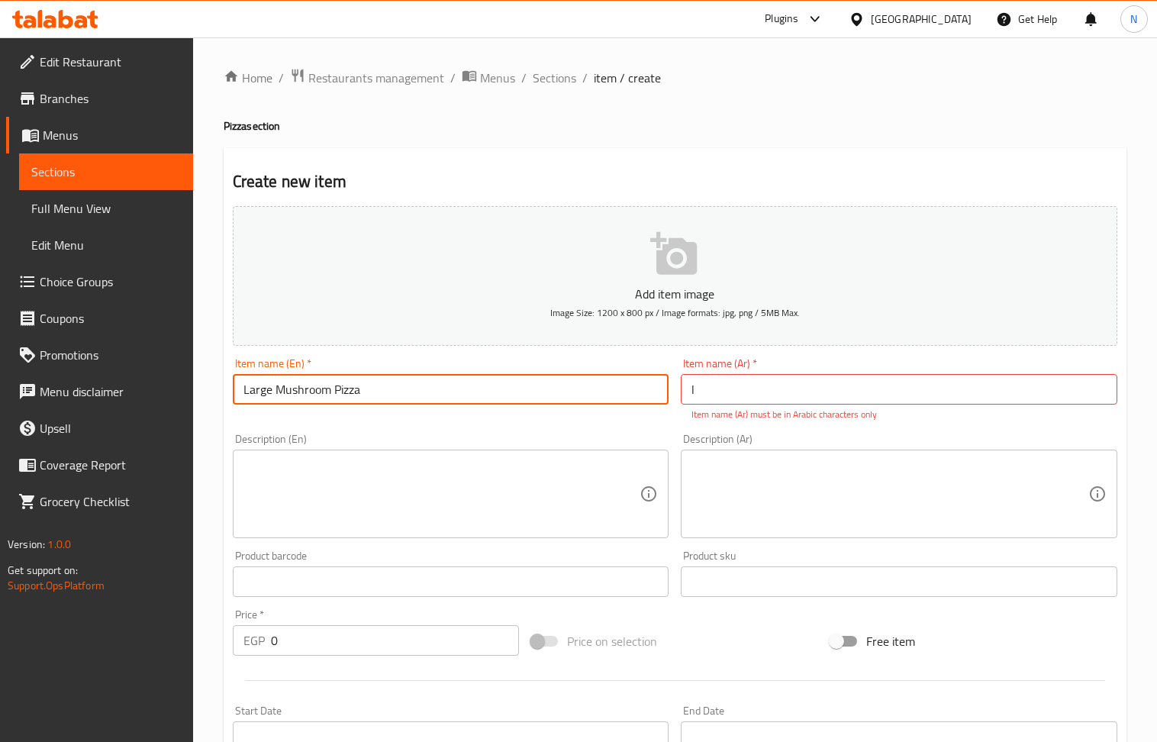
click at [480, 394] on input "Large Mushroom Pizza" at bounding box center [451, 389] width 437 height 31
click at [480, 392] on input "Large Mushroom Pizza" at bounding box center [451, 389] width 437 height 31
click at [769, 395] on input "l" at bounding box center [899, 389] width 437 height 31
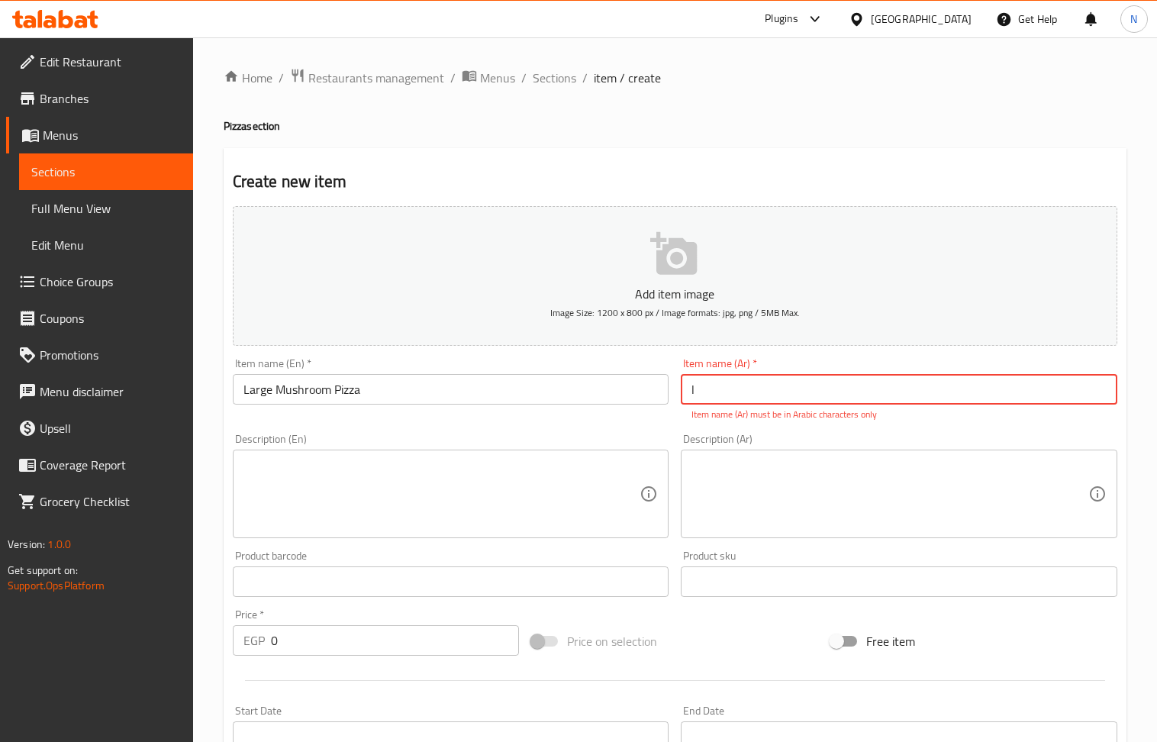
click at [769, 395] on input "l" at bounding box center [899, 389] width 437 height 31
paste input "بيتزا الفطر الكبيرة"
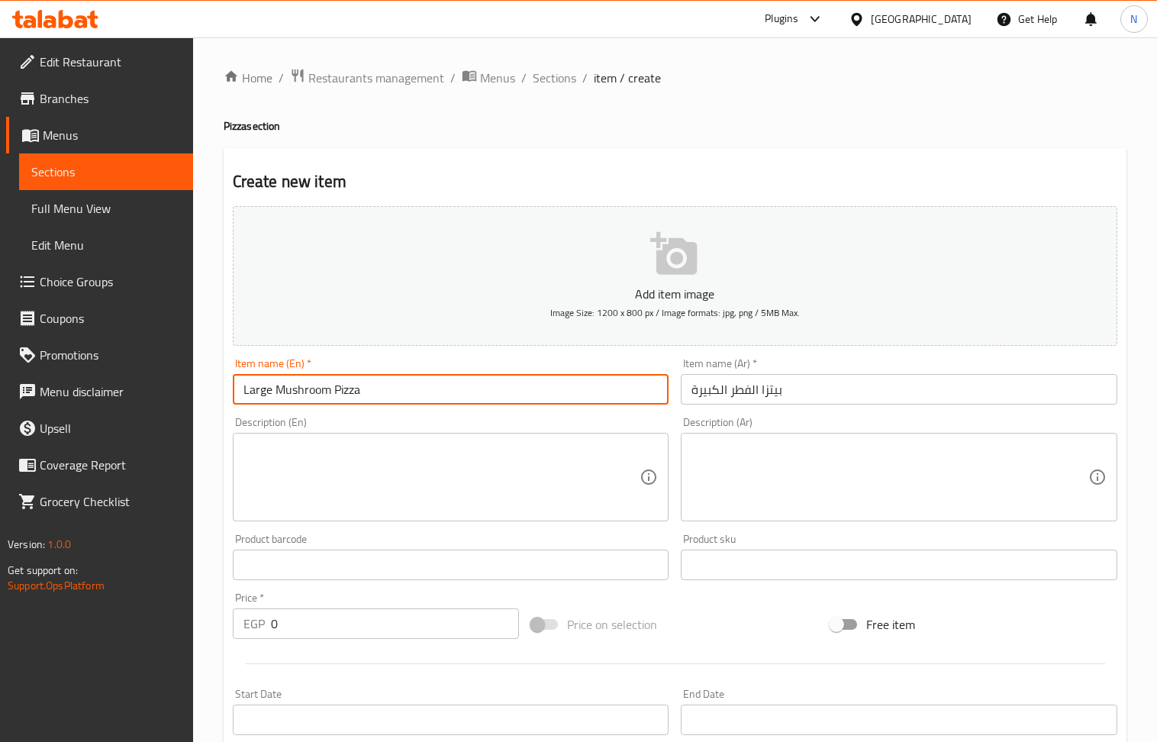
click at [308, 394] on input "Large Mushroom Pizza" at bounding box center [451, 389] width 437 height 31
click at [746, 389] on input "بيتزا الفطر الكبيرة" at bounding box center [899, 389] width 437 height 31
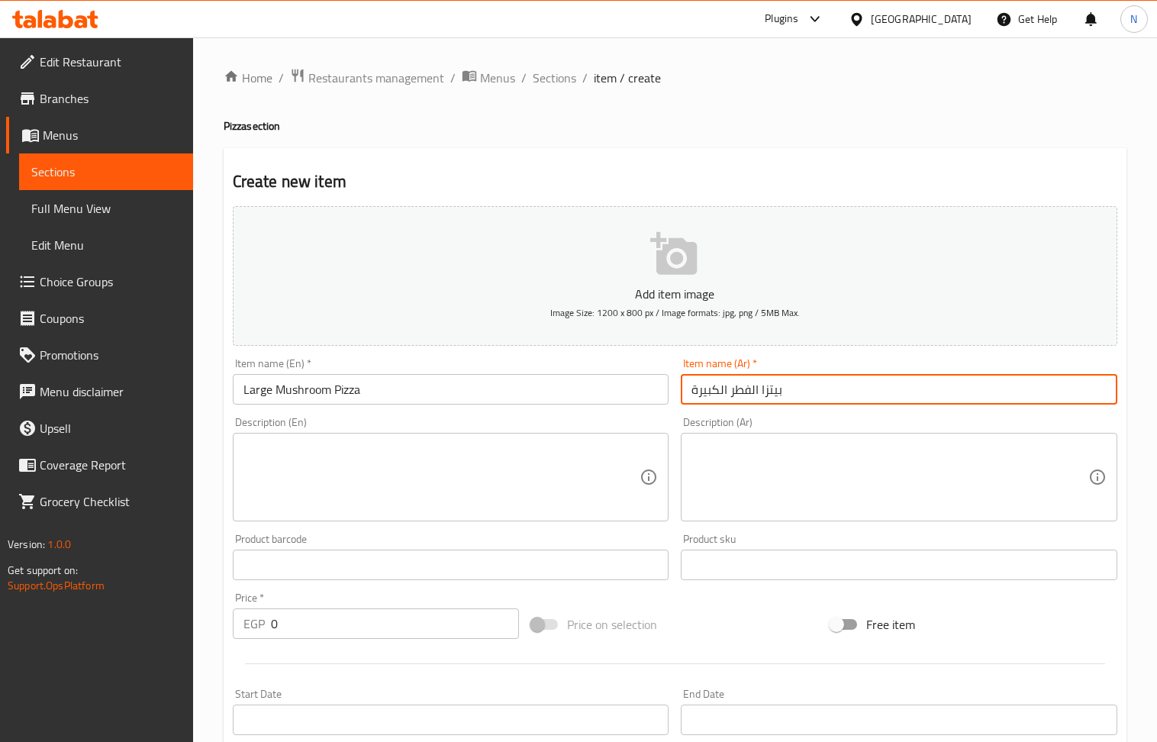
click at [746, 389] on input "بيتزا الفطر الكبيرة" at bounding box center [899, 389] width 437 height 31
type input "بيتزا مشروم الكبيرة"
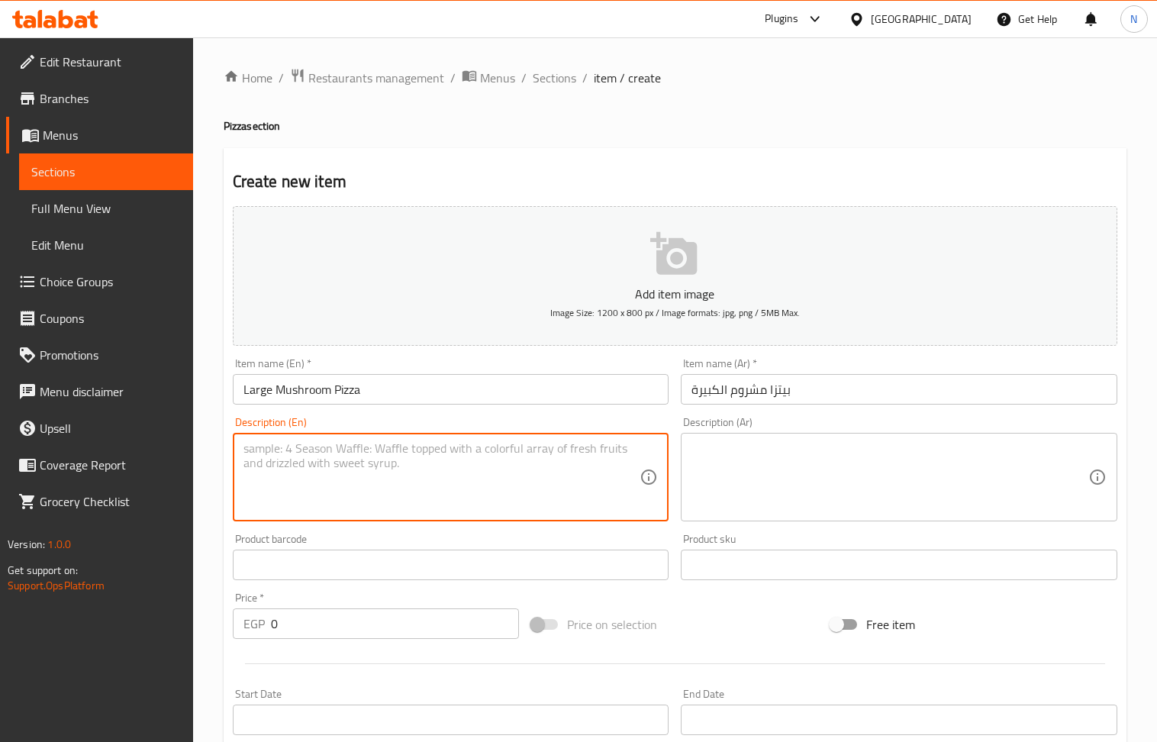
paste textarea "Pizza sauce - Mozzarella - fresh mushrooms - peppers - olives"
type textarea "Pizza sauce - Mozzarella - fresh mushrooms - peppers - olives"
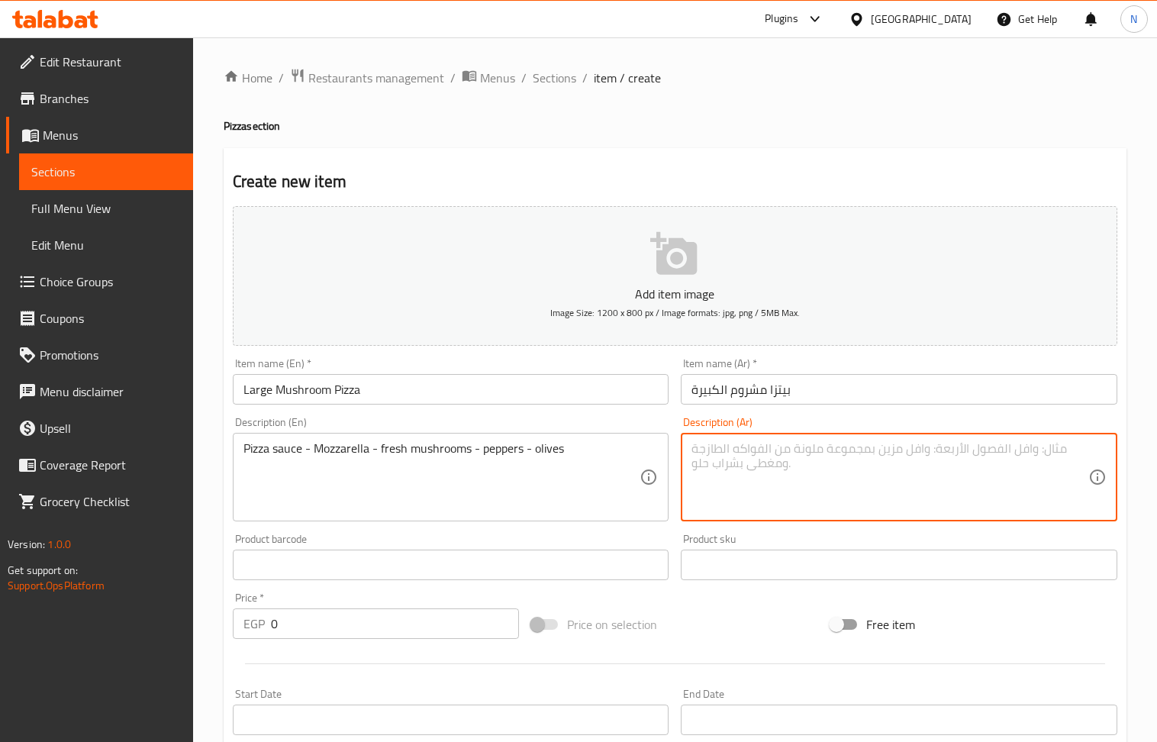
paste textarea "صلصة البيتزا - موزاريلا - فطر طازج - فلفل - زيتون"
type textarea "صلصة البيتزا - موزاريلا - فطر طازج - فلفل - زيتون"
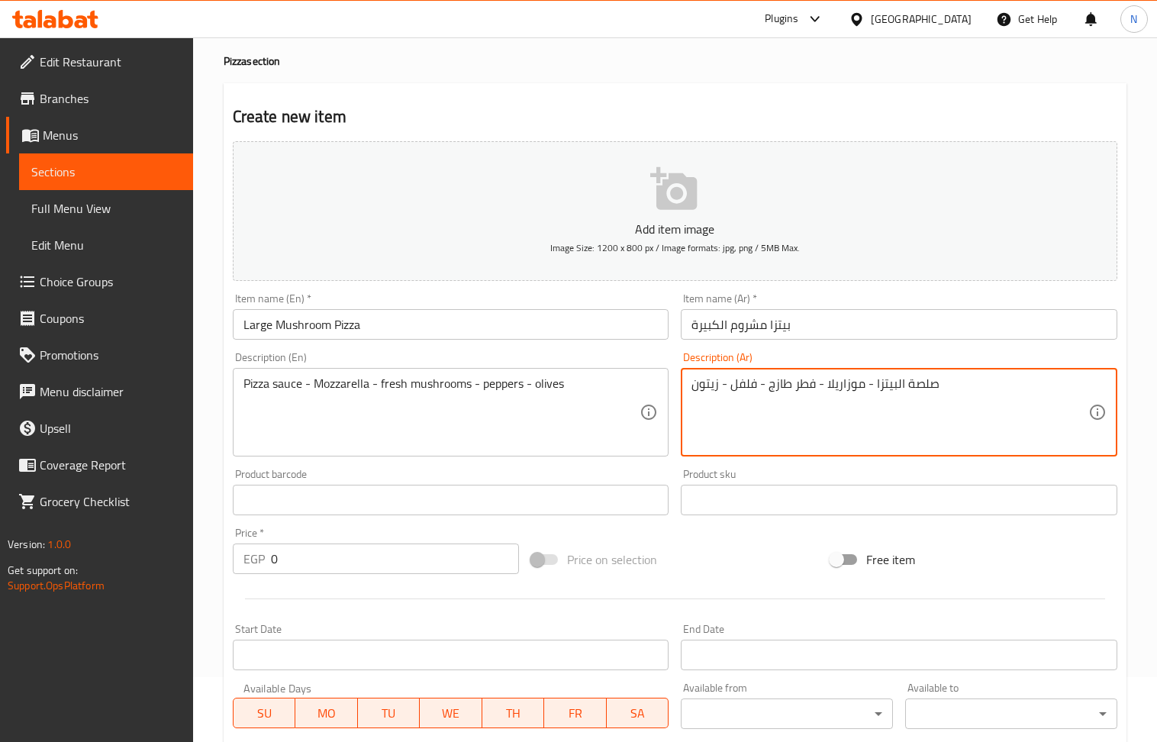
scroll to position [102, 0]
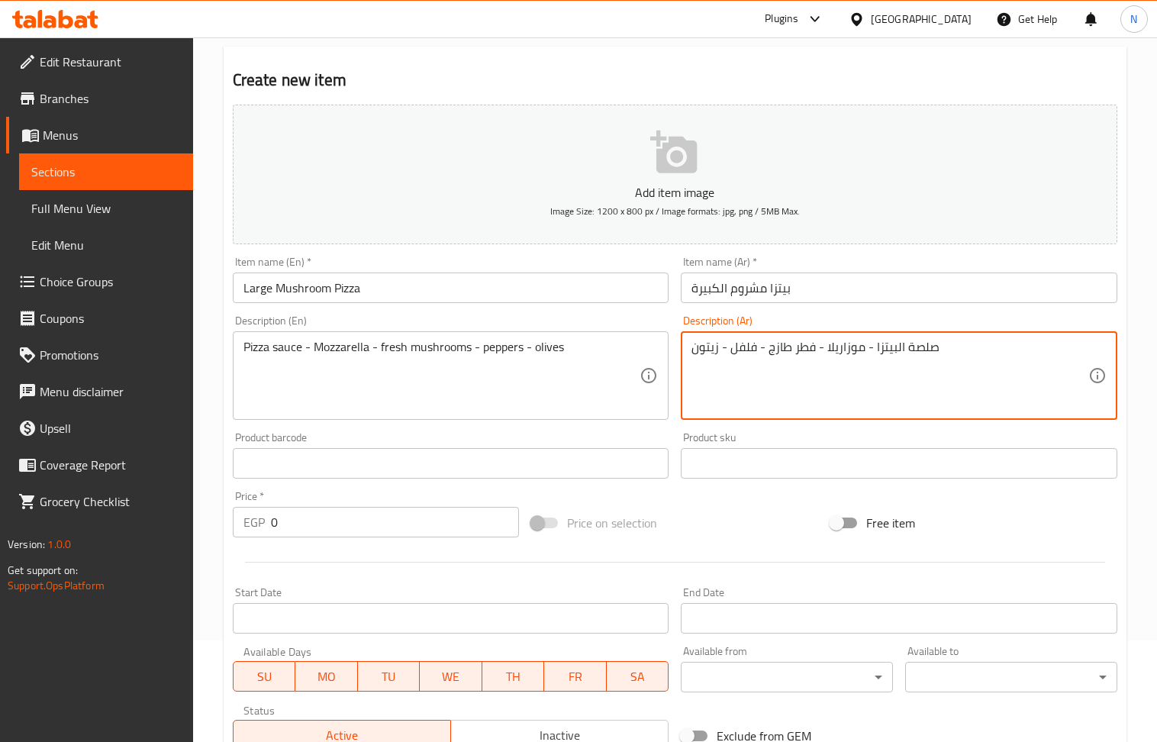
click at [321, 529] on input "0" at bounding box center [395, 522] width 249 height 31
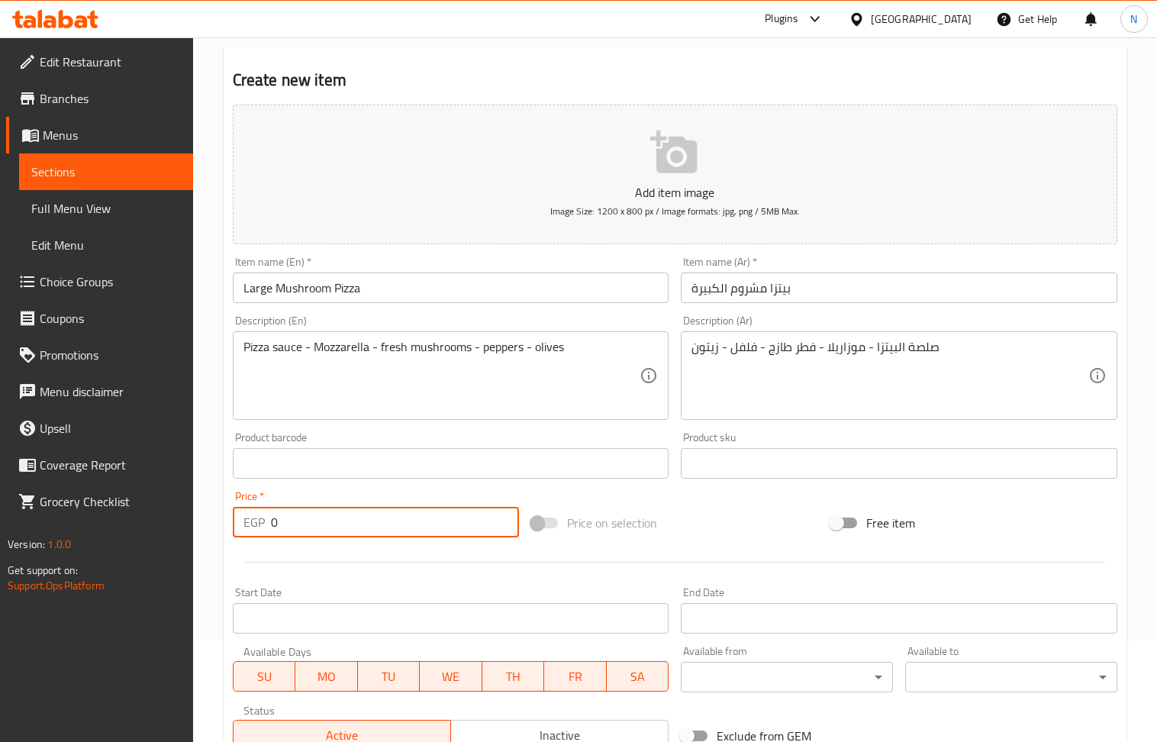
click at [321, 529] on input "0" at bounding box center [395, 522] width 249 height 31
type input "155"
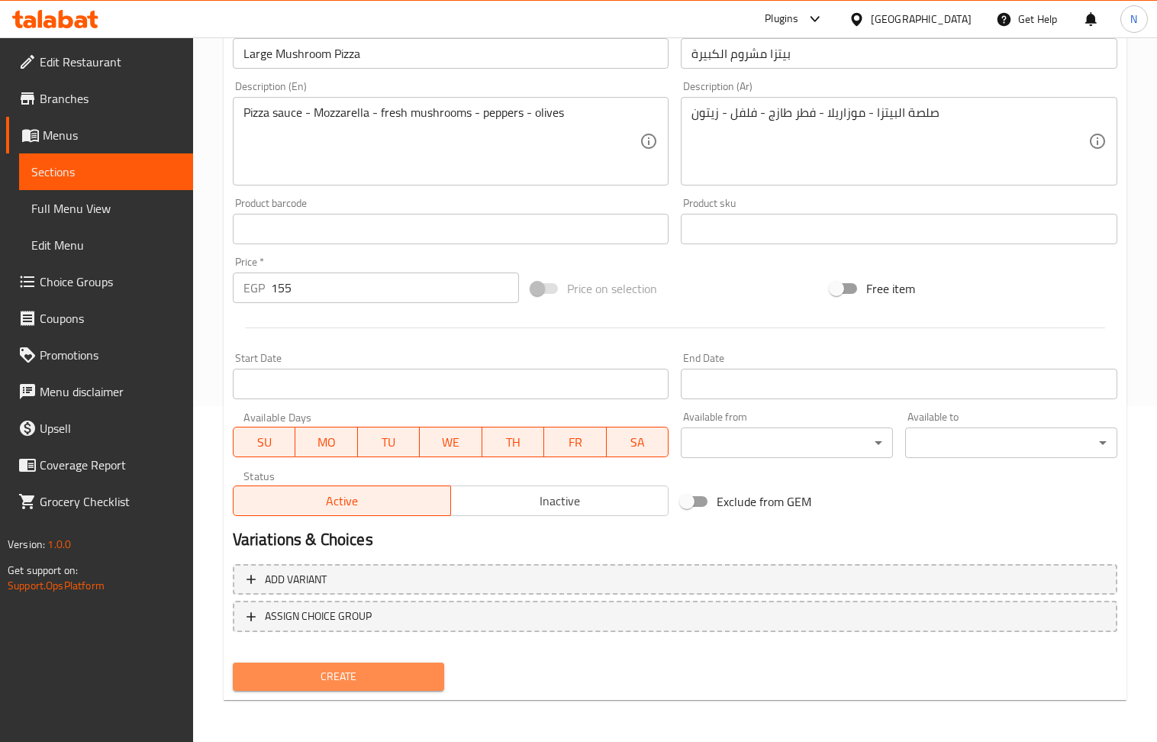
drag, startPoint x: 311, startPoint y: 675, endPoint x: 569, endPoint y: 298, distance: 456.9
click at [313, 675] on span "Create" at bounding box center [339, 676] width 188 height 19
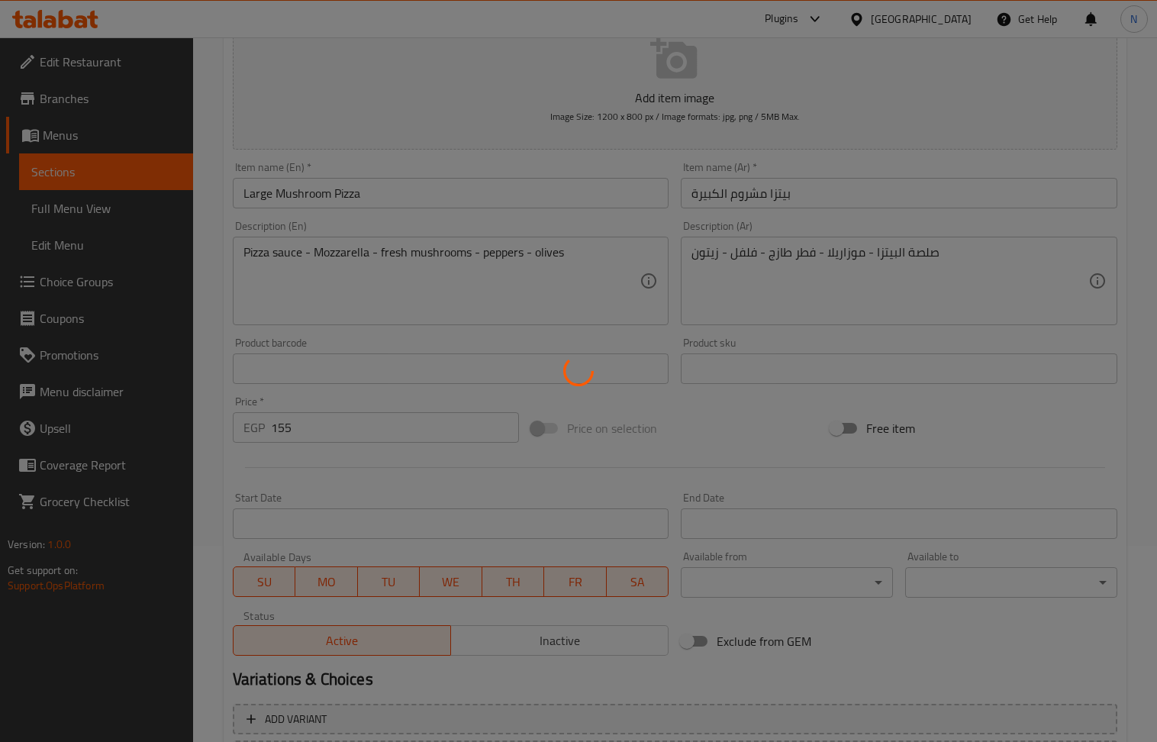
scroll to position [0, 0]
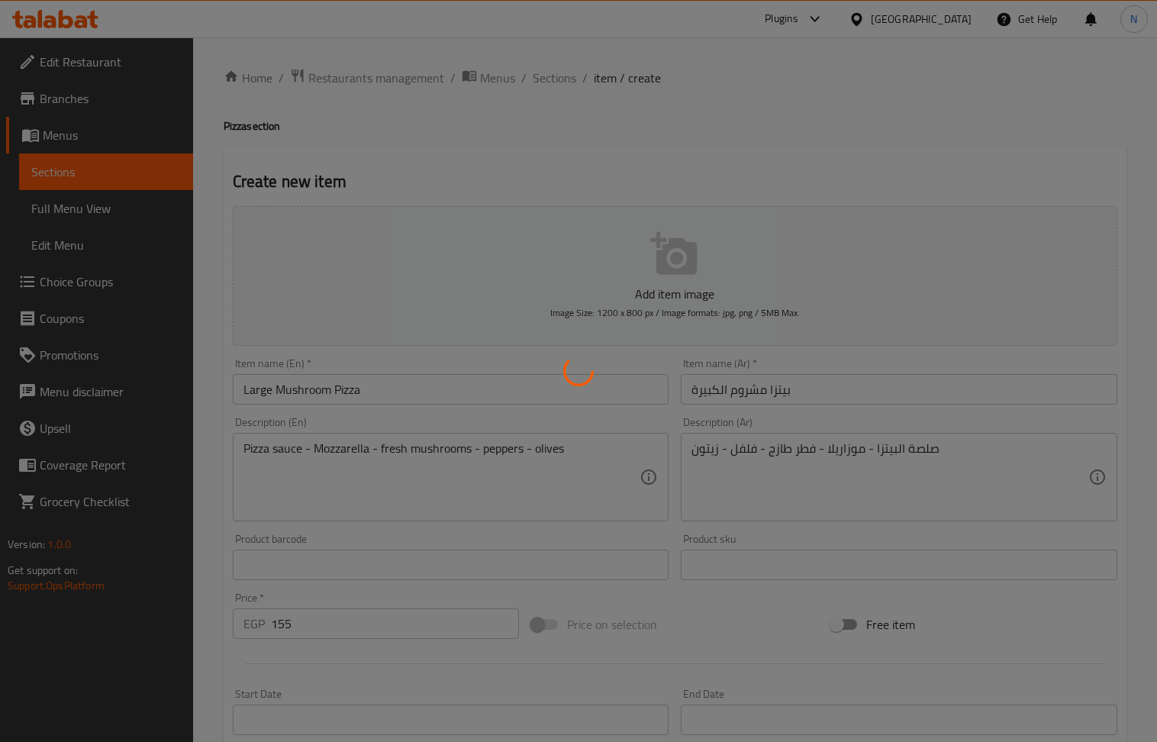
type input "0"
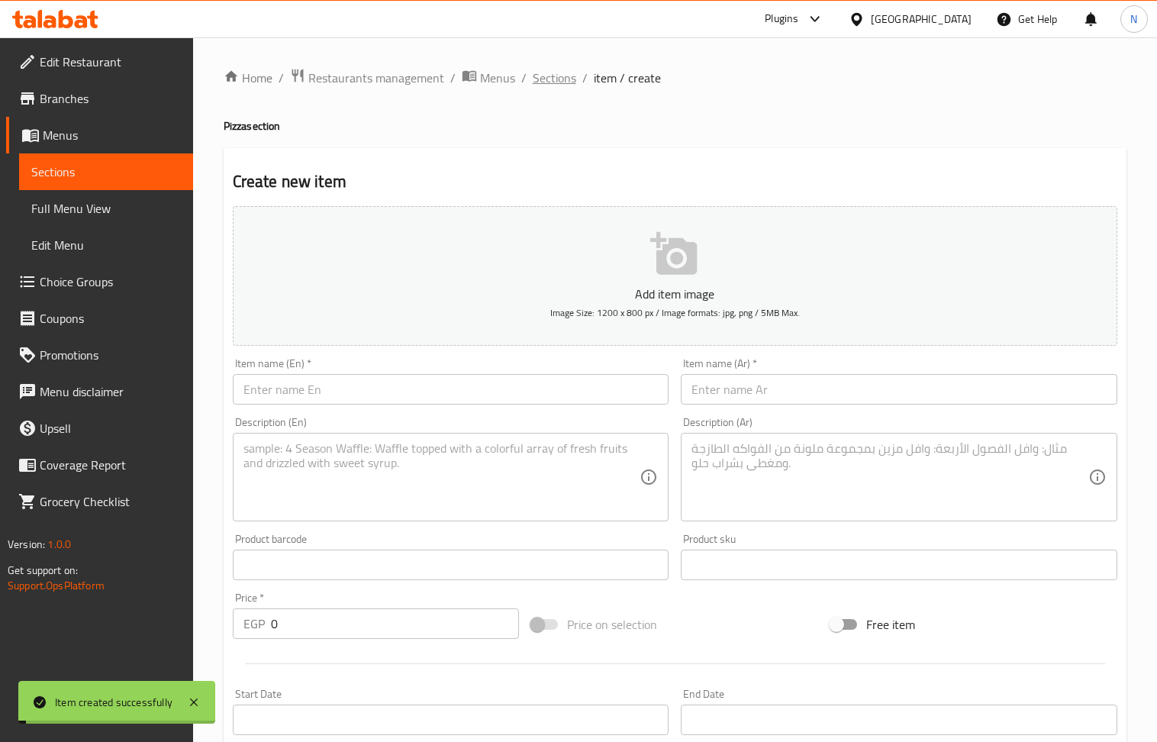
click at [557, 77] on span "Sections" at bounding box center [555, 78] width 44 height 18
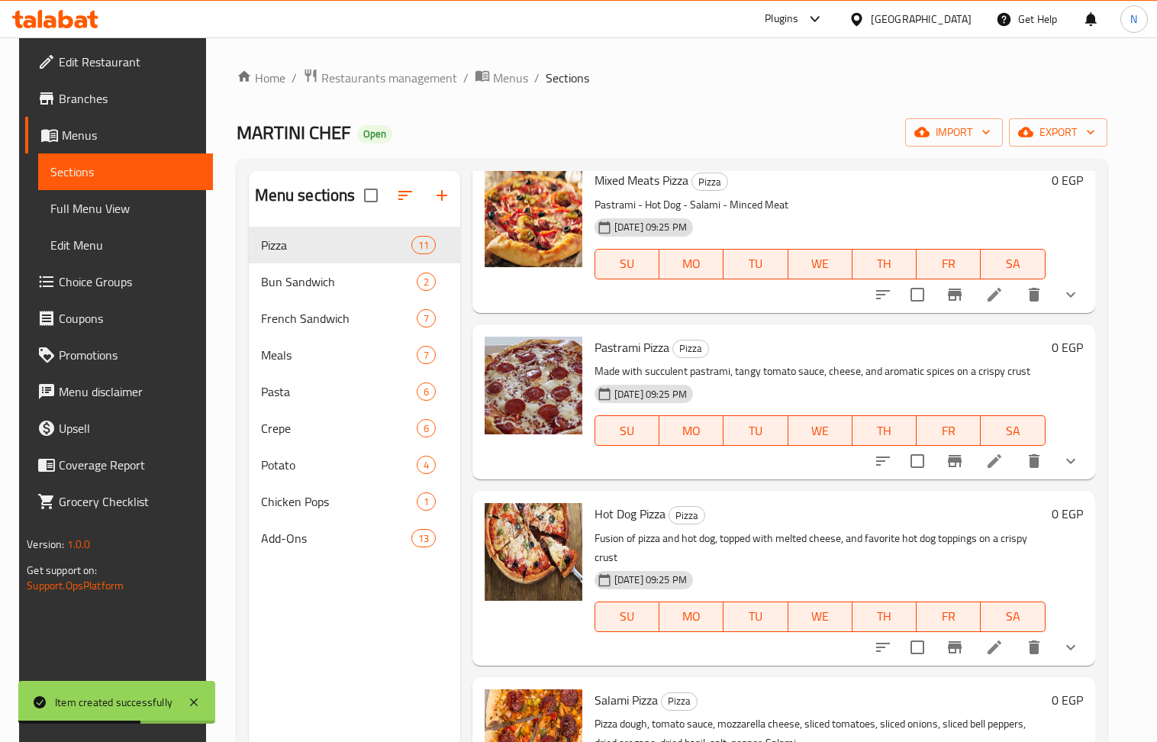
scroll to position [1017, 0]
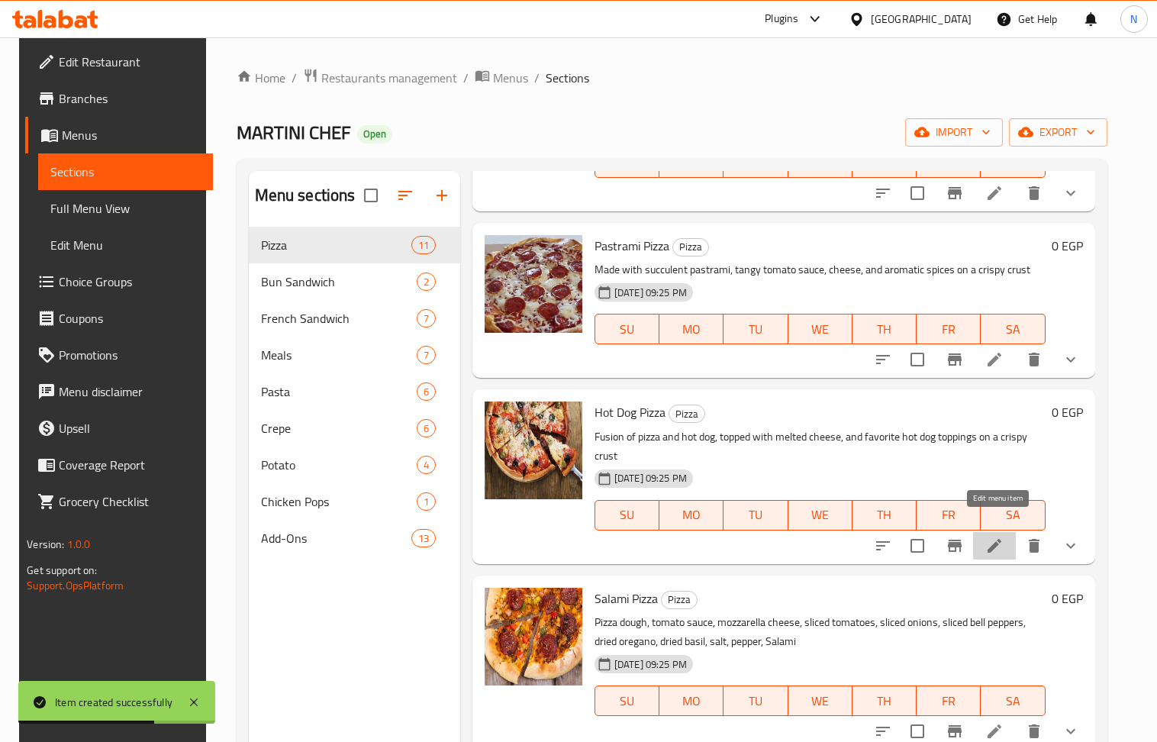
click at [1003, 537] on icon at bounding box center [994, 546] width 18 height 18
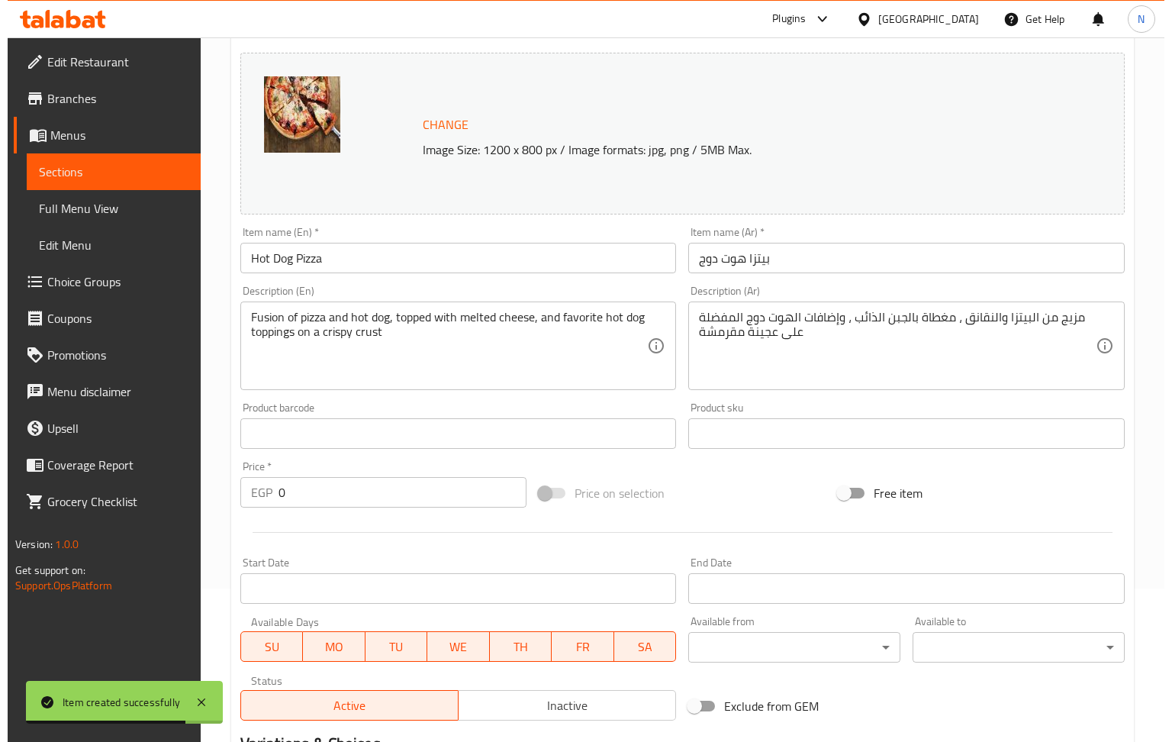
scroll to position [395, 0]
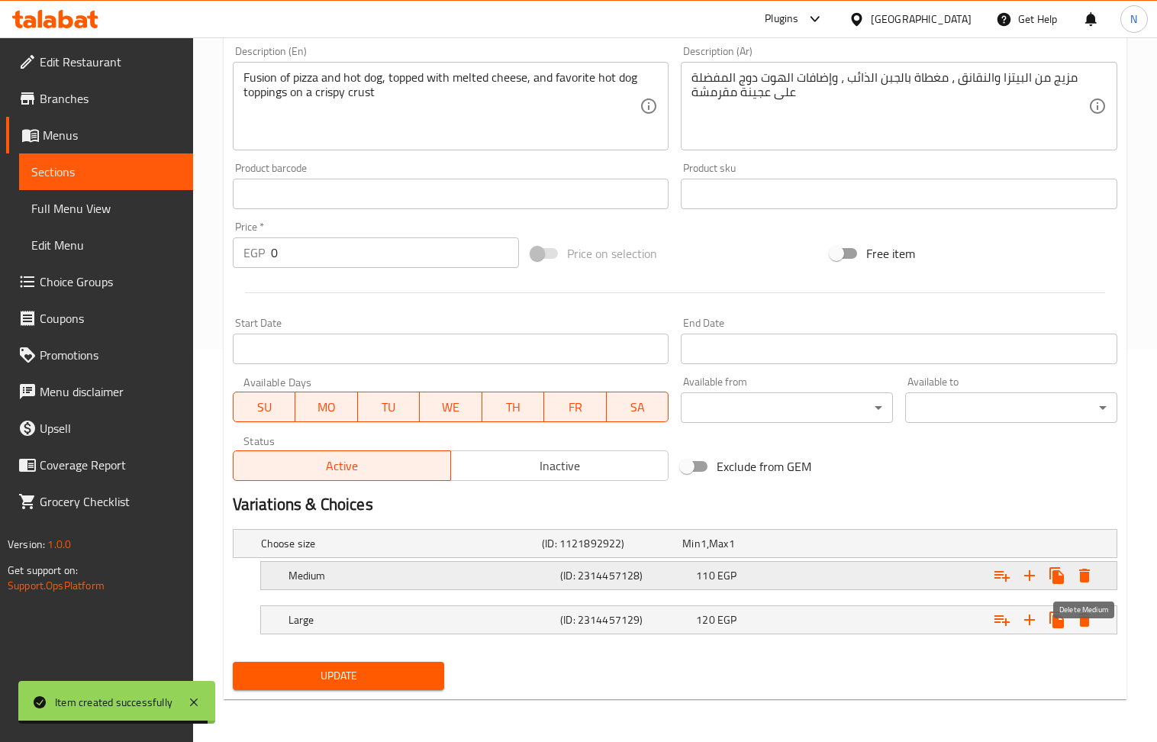
click at [1084, 575] on icon "Expand" at bounding box center [1084, 576] width 11 height 14
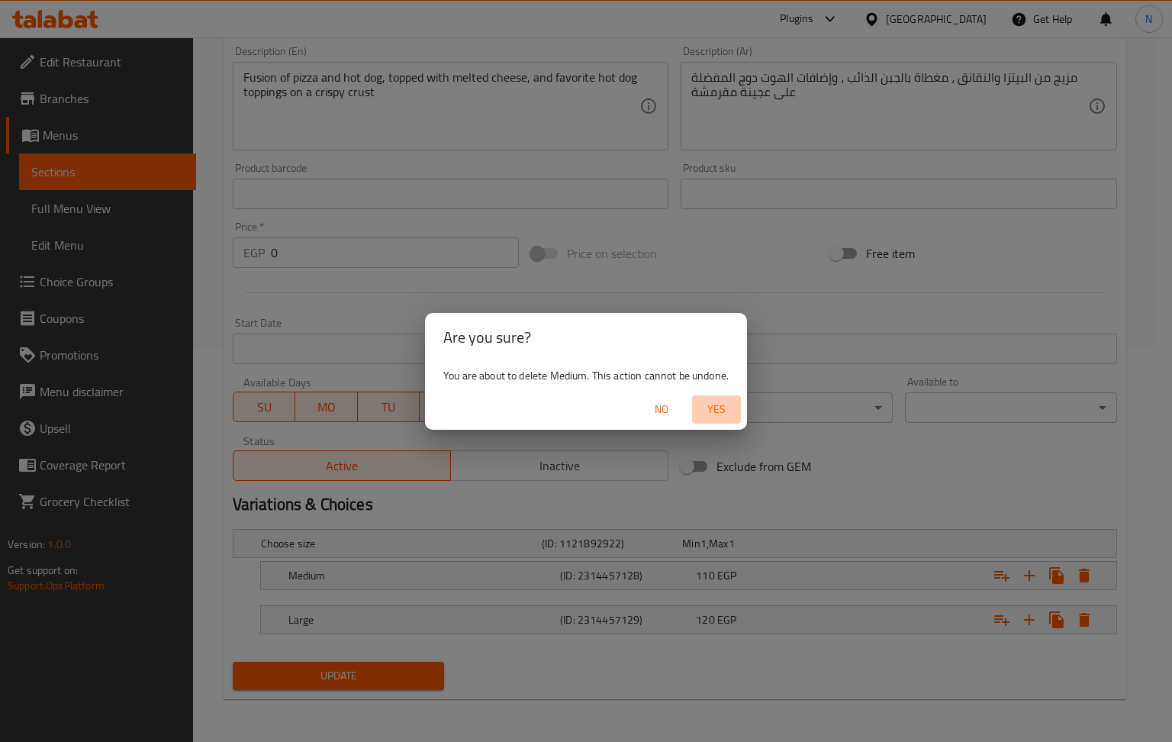
click at [727, 410] on span "Yes" at bounding box center [716, 409] width 37 height 19
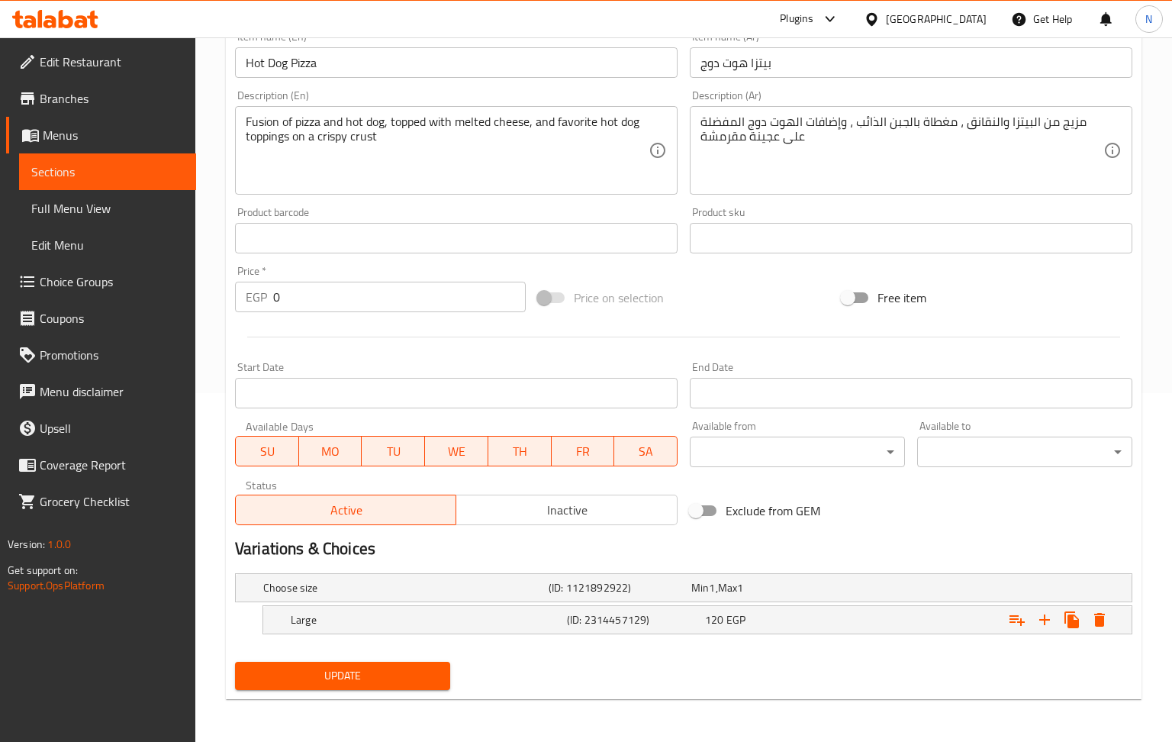
scroll to position [350, 0]
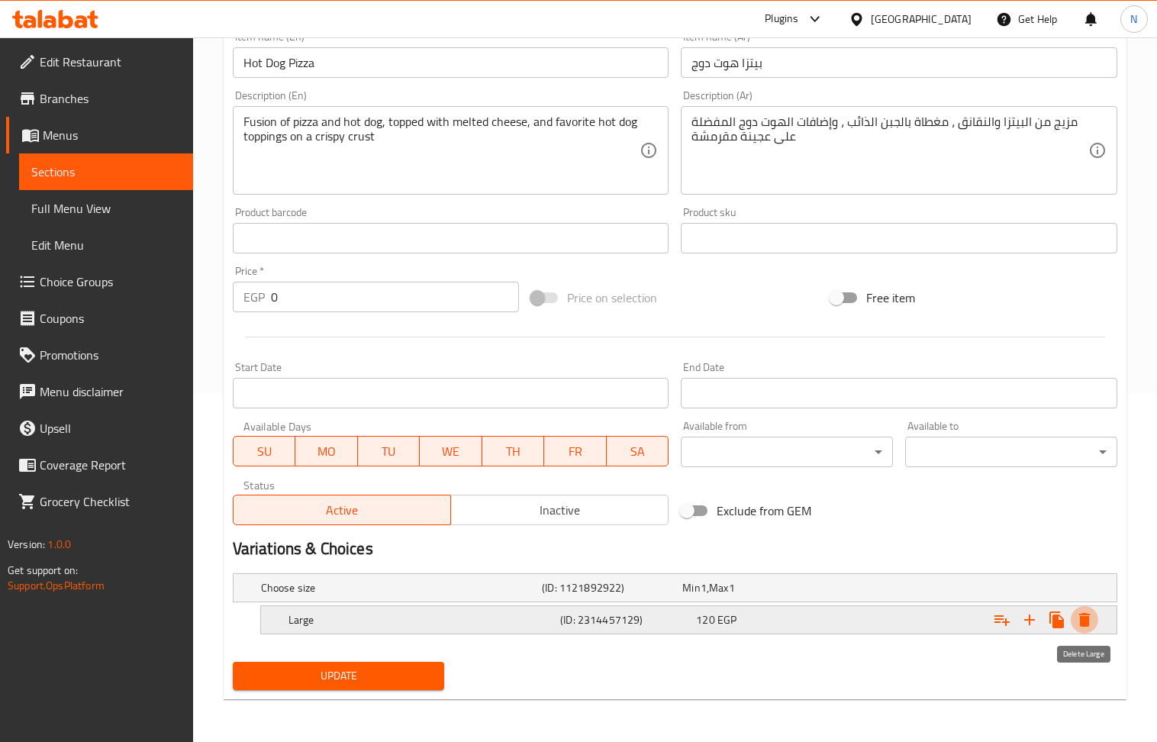
click at [1078, 621] on icon "Expand" at bounding box center [1084, 620] width 18 height 18
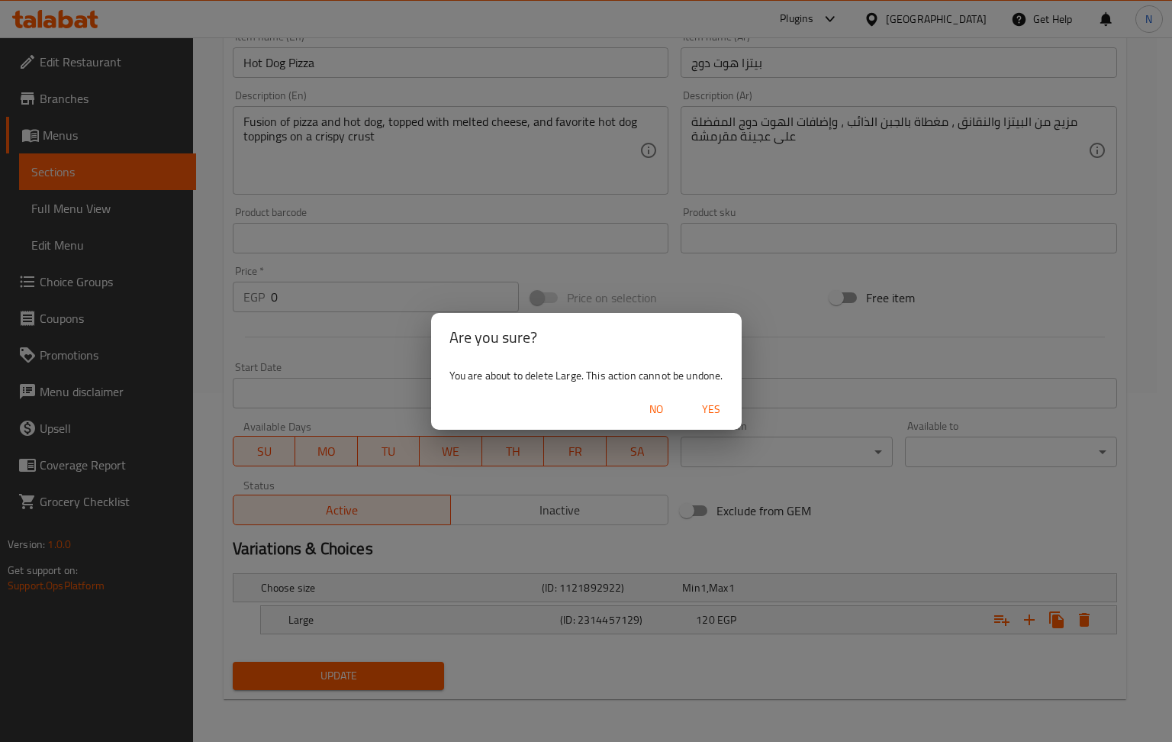
click at [727, 407] on span "Yes" at bounding box center [711, 409] width 37 height 19
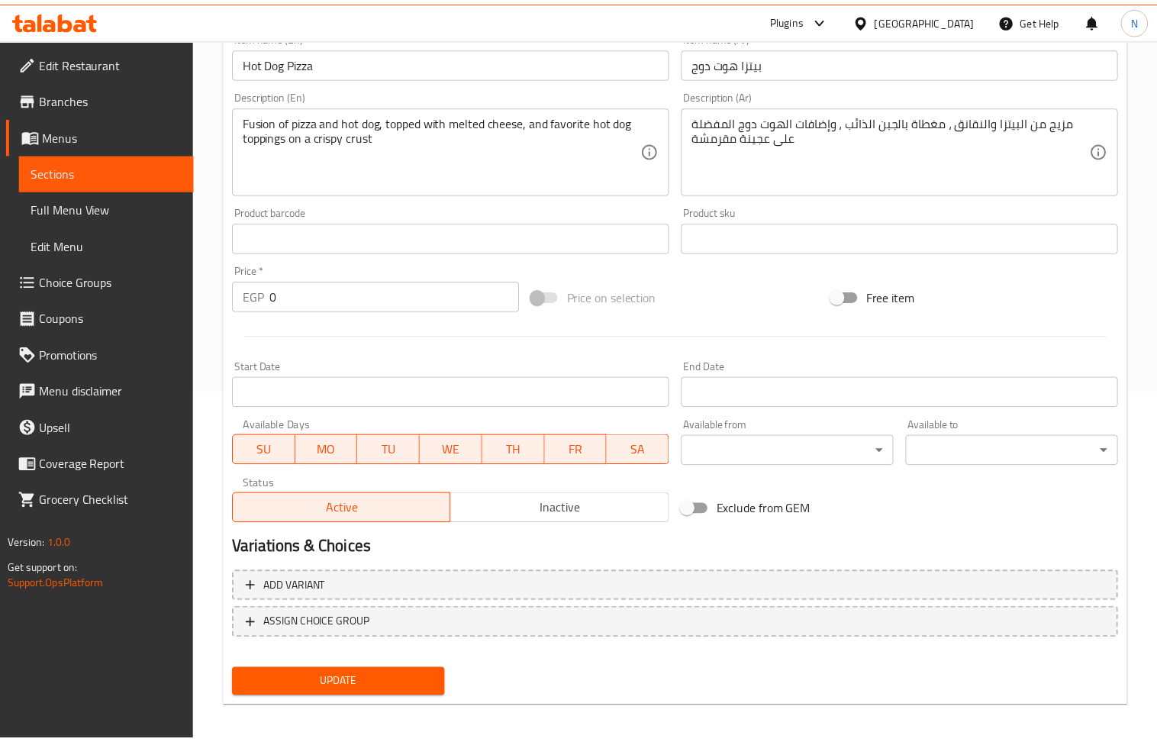
scroll to position [345, 0]
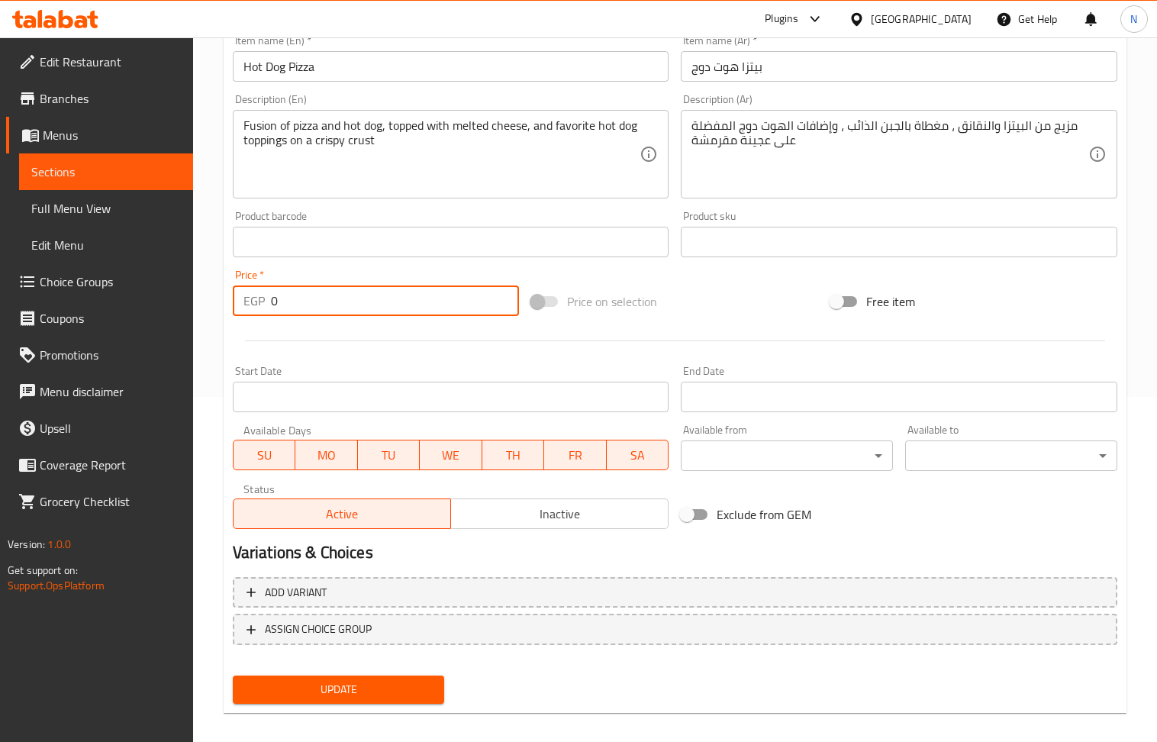
click at [304, 296] on input "0" at bounding box center [395, 300] width 249 height 31
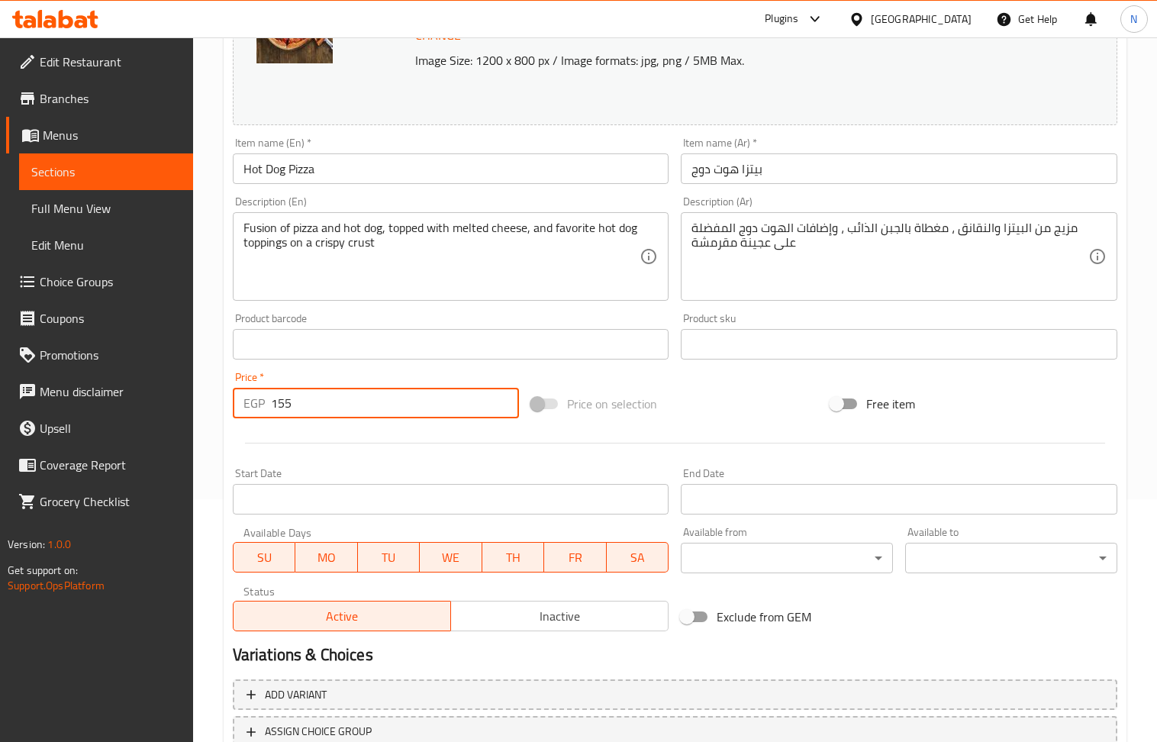
type input "155"
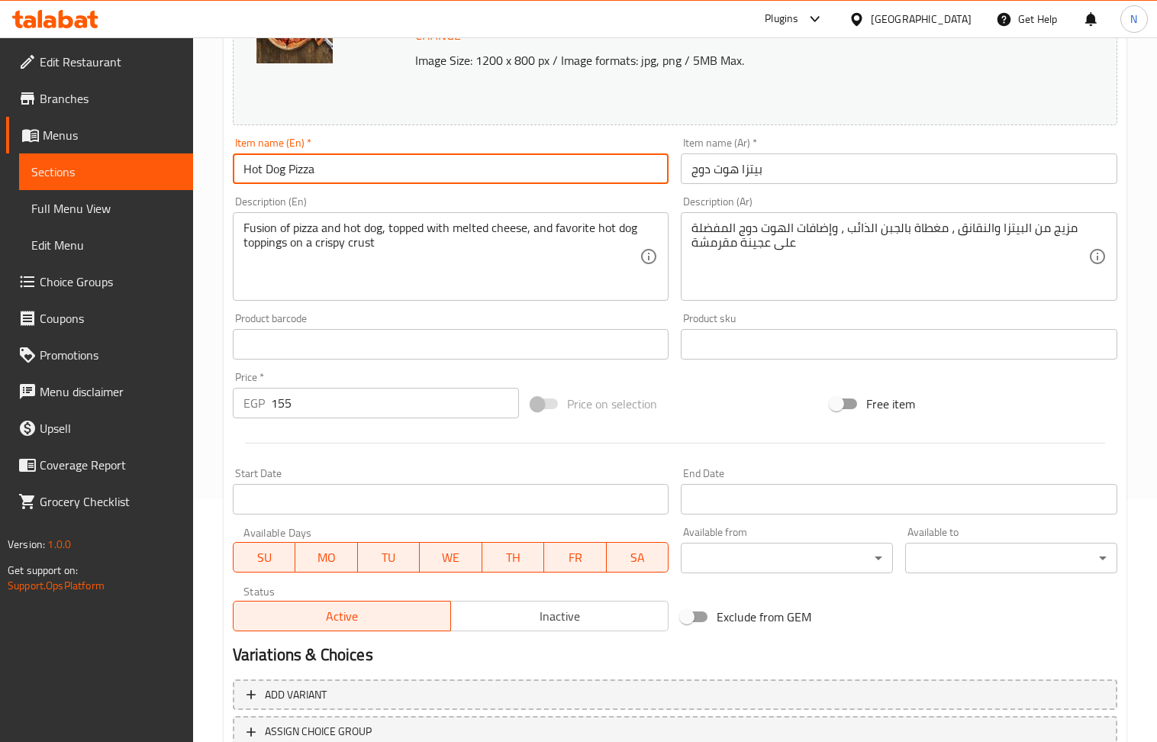
click at [483, 180] on input "Hot Dog Pizza" at bounding box center [451, 168] width 437 height 31
type input "Hot Dog Pizza"
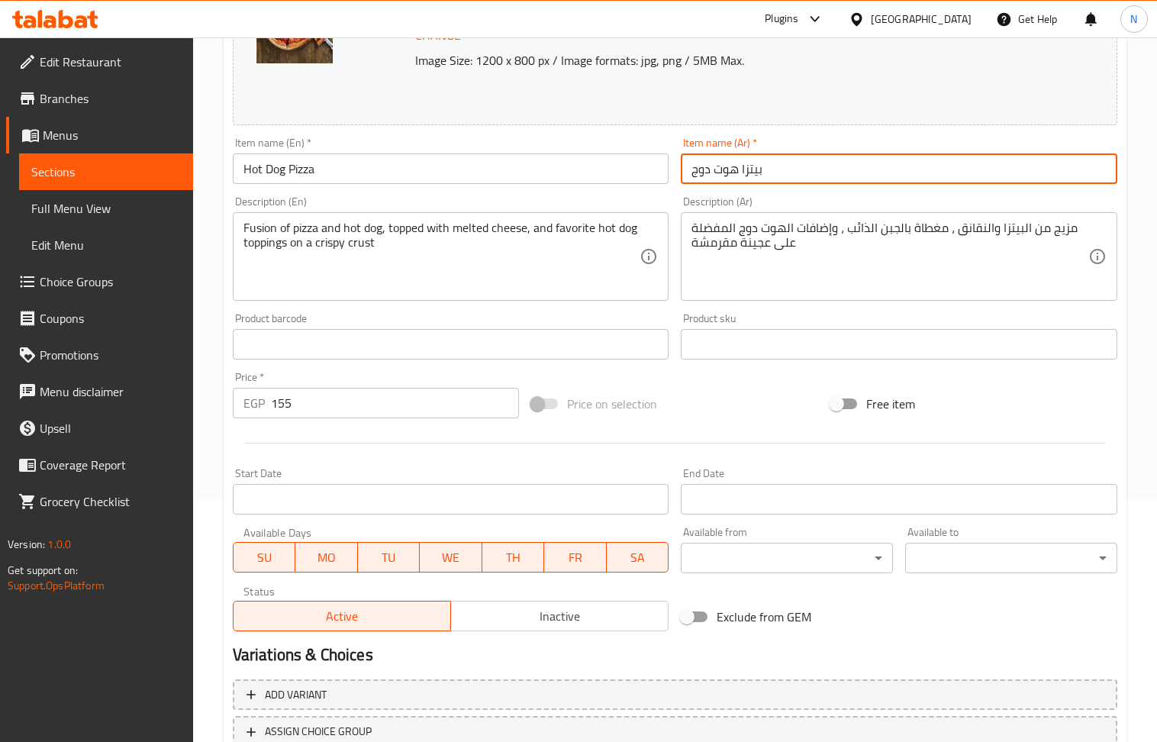
click at [905, 176] on input "بيتزا هوت دوج" at bounding box center [899, 168] width 437 height 31
type input "بيتزا هوت دوج كبير"
click at [511, 162] on input "Hot Dog Pizza" at bounding box center [451, 168] width 437 height 31
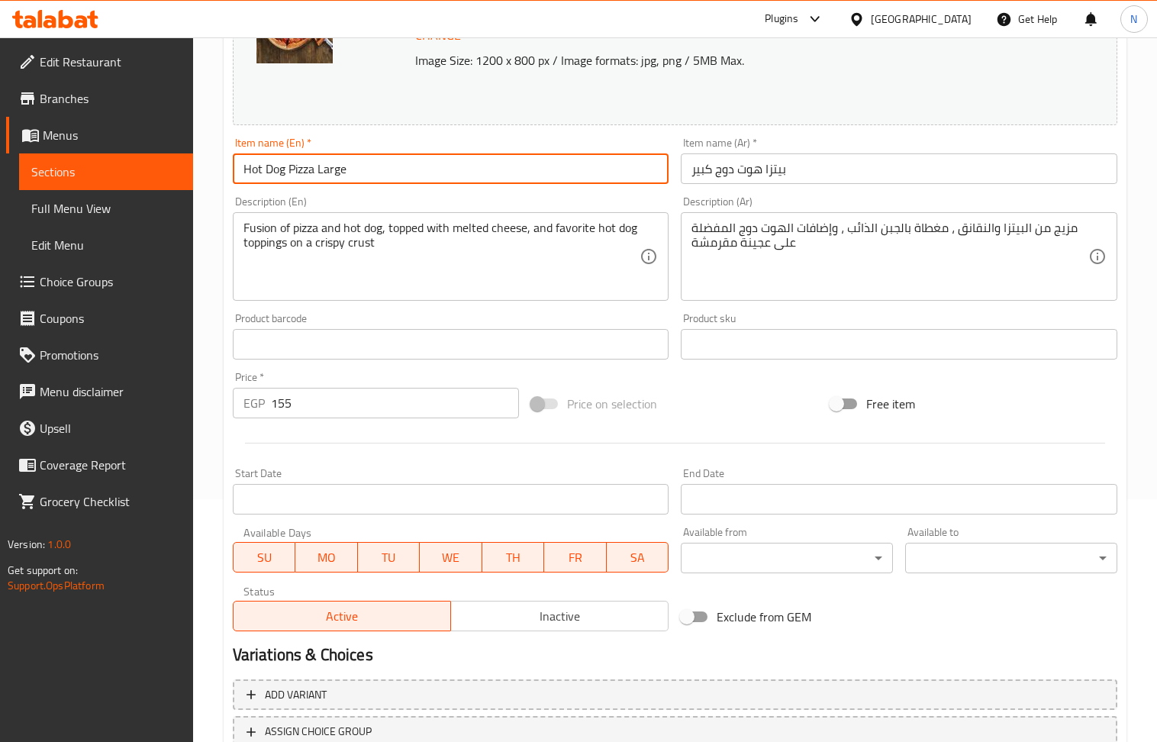
type input "Hot Dog Pizza Large"
click at [356, 215] on div "Fusion of pizza and hot dog, topped with melted cheese, and favorite hot dog to…" at bounding box center [451, 256] width 437 height 89
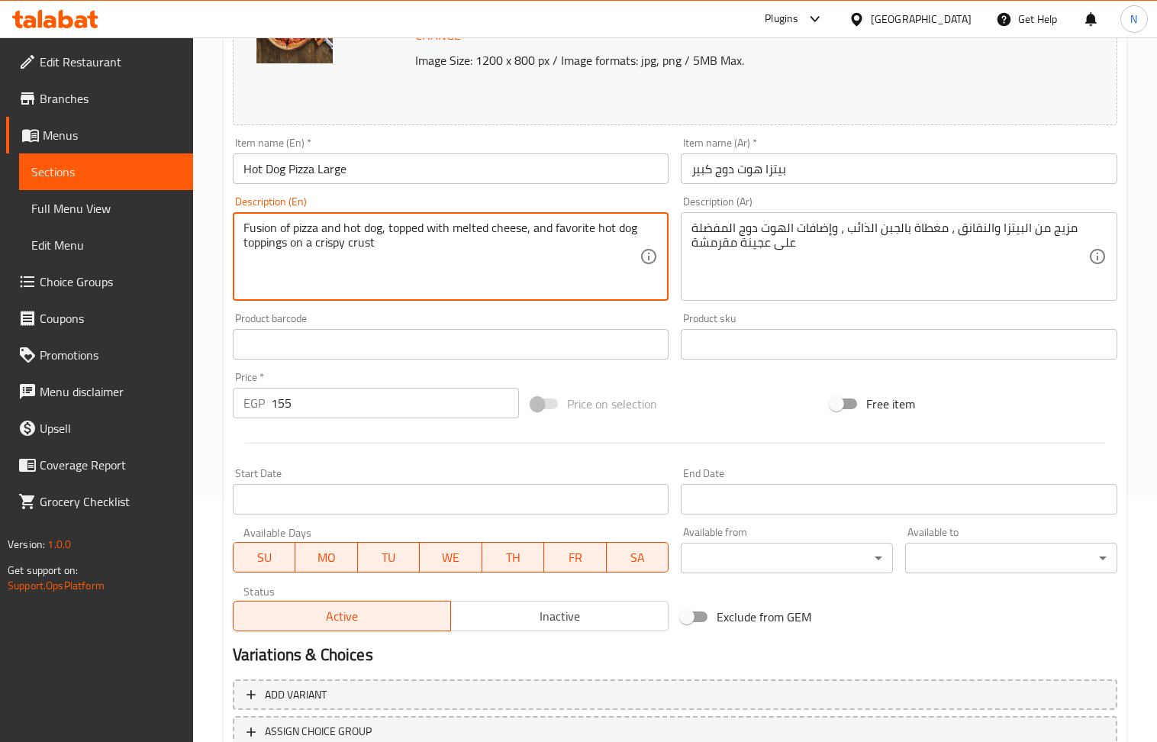
click at [355, 224] on textarea "Fusion of pizza and hot dog, topped with melted cheese, and favorite hot dog to…" at bounding box center [441, 257] width 397 height 73
paste textarea "Pizza sauce - mozzarella - hot dog slices - peppers - olives"
type textarea "Pizza sauce - mozzarella - hot dog slices - peppers - olives"
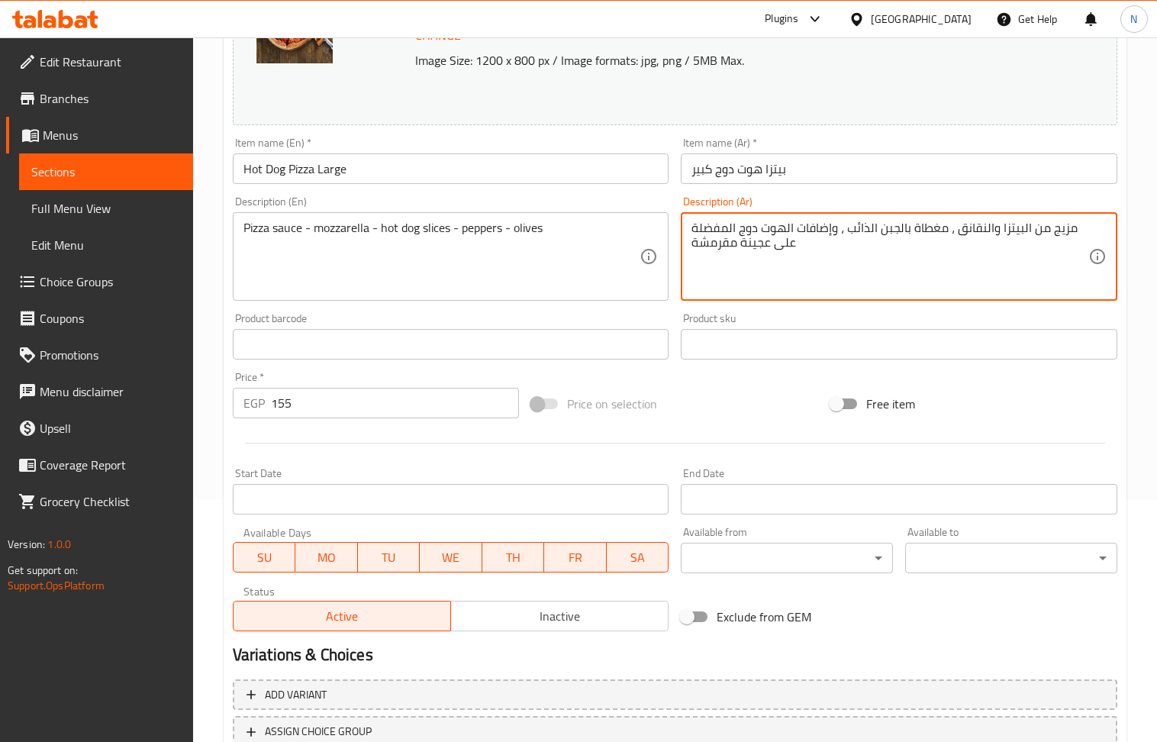
click at [746, 253] on textarea "مزيج من البيتزا والنقانق ، مغطاة بالجبن الذائب ، وإضافات الهوت دوج المفضلة على …" at bounding box center [890, 257] width 397 height 73
paste textarea "صوص بيتزا - موزاريلا - شرائح هوت دوج - فلفل - زيتون"
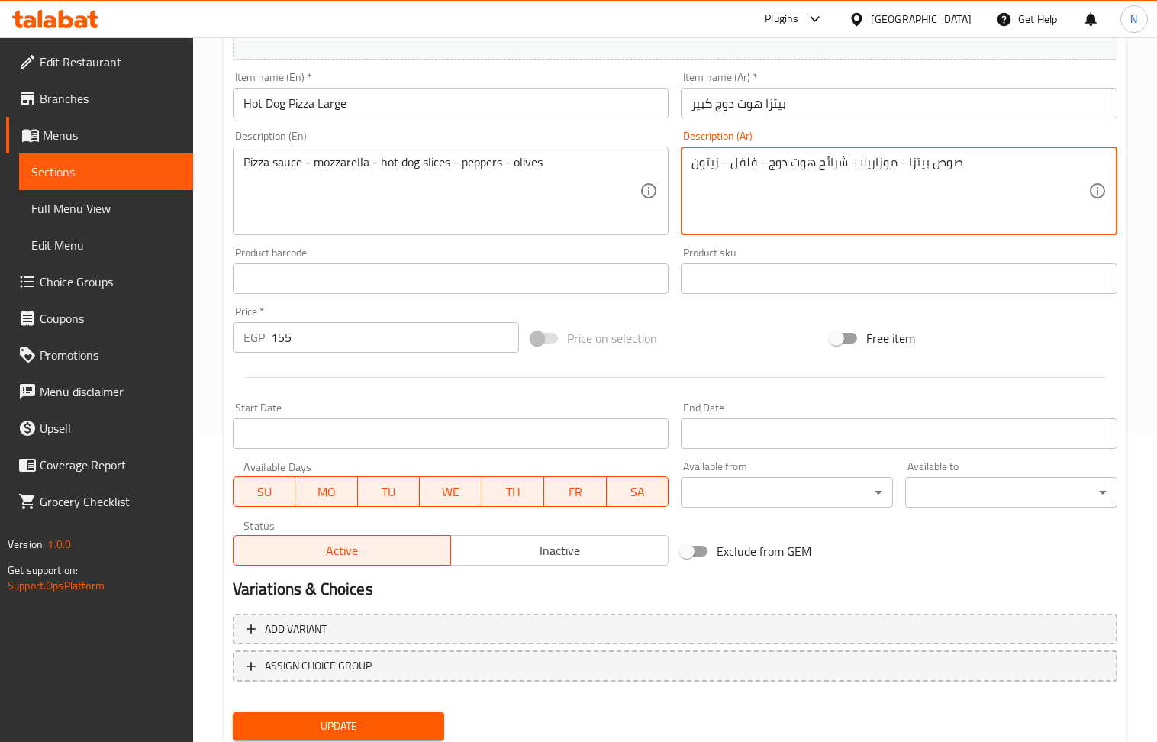
scroll to position [358, 0]
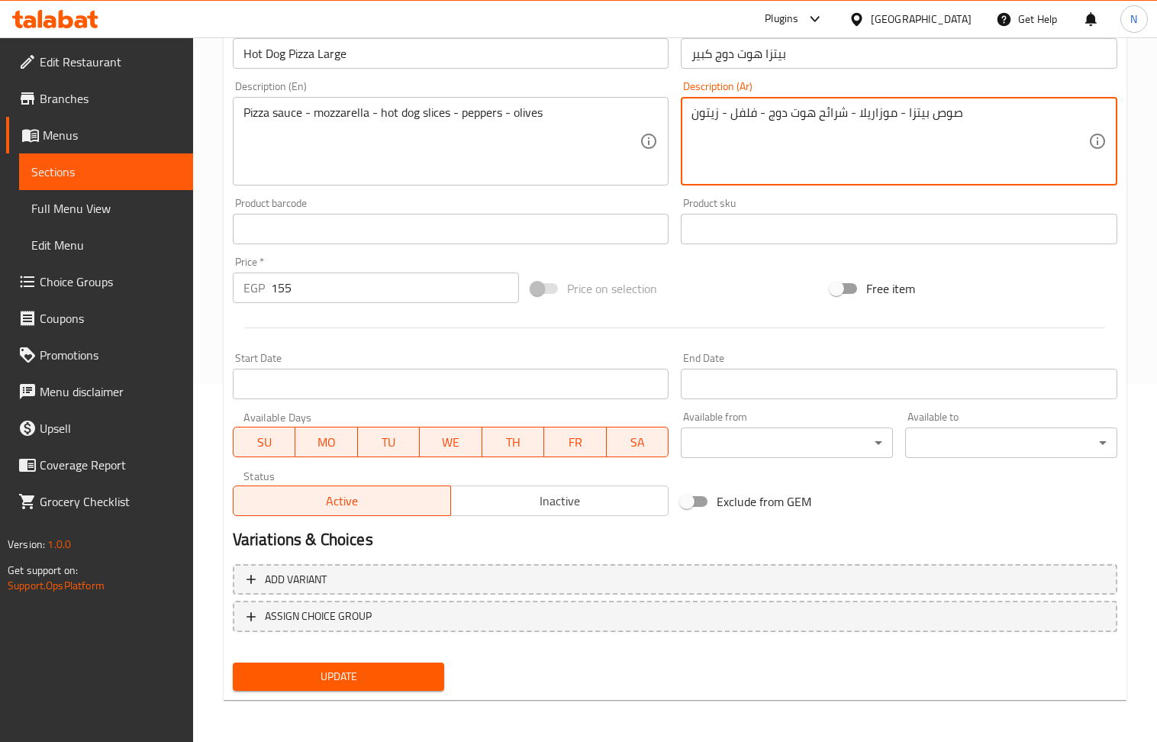
type textarea "صوص بيتزا - موزاريلا - شرائح هوت دوج - فلفل - زيتون"
click at [363, 682] on span "Update" at bounding box center [339, 676] width 188 height 19
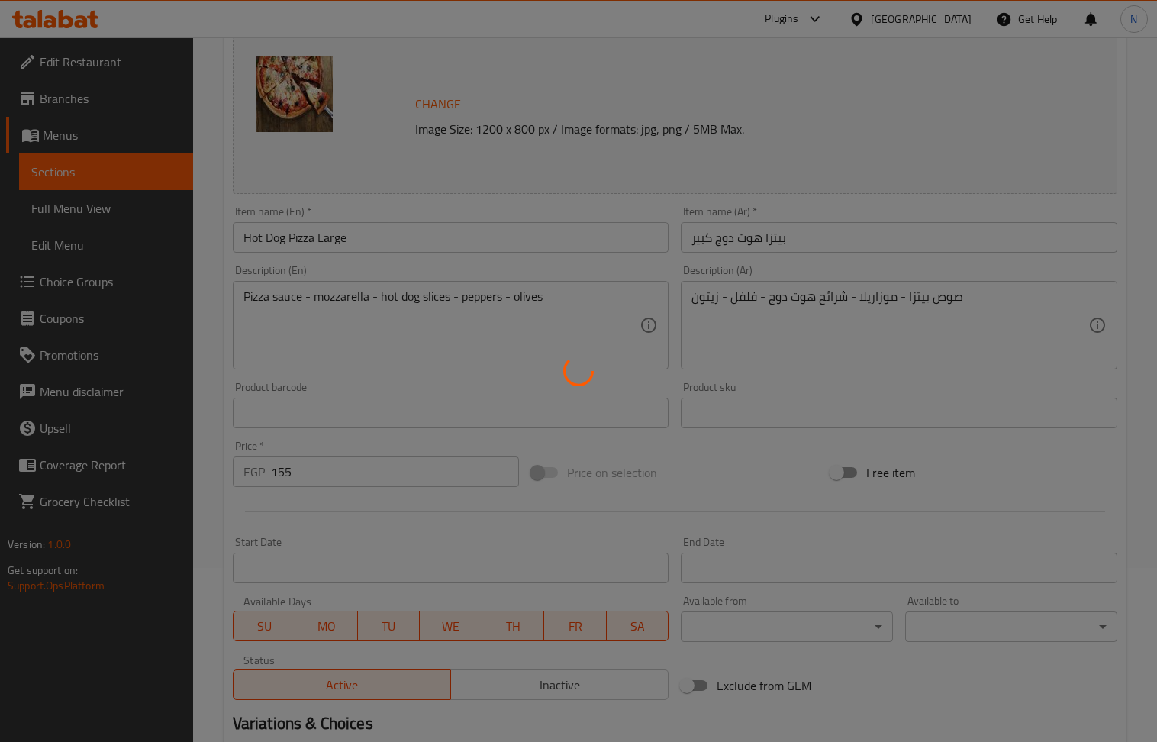
scroll to position [0, 0]
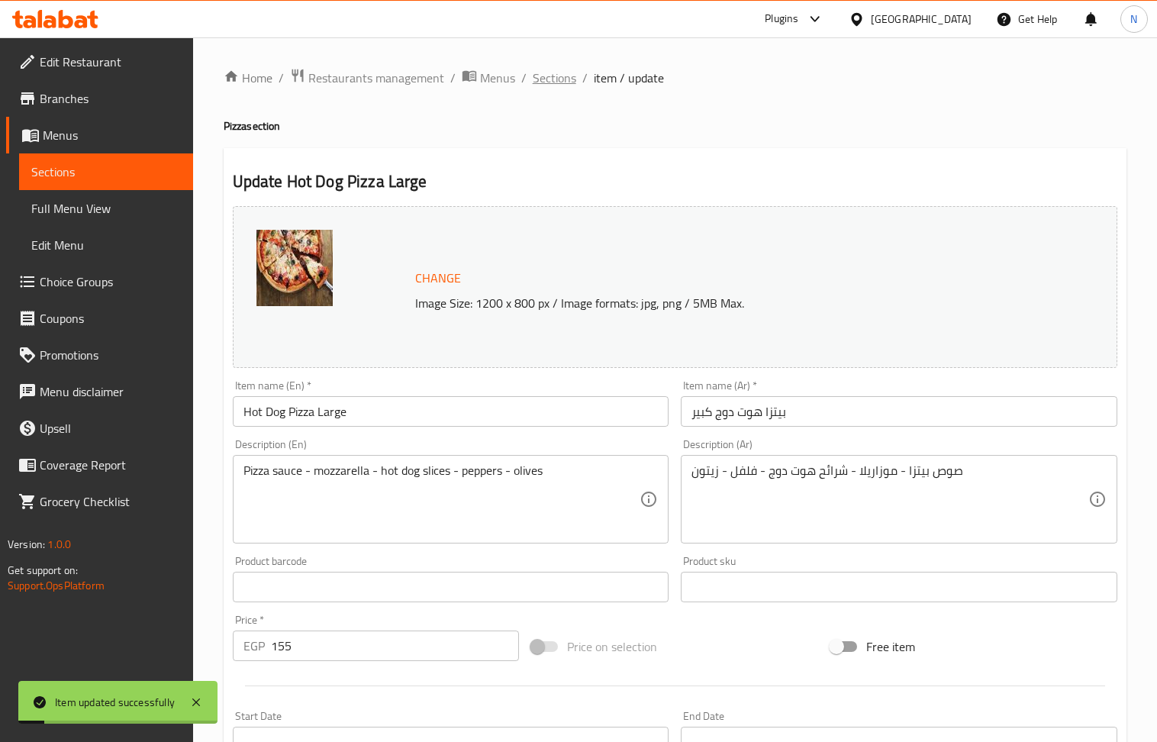
click at [556, 75] on span "Sections" at bounding box center [555, 78] width 44 height 18
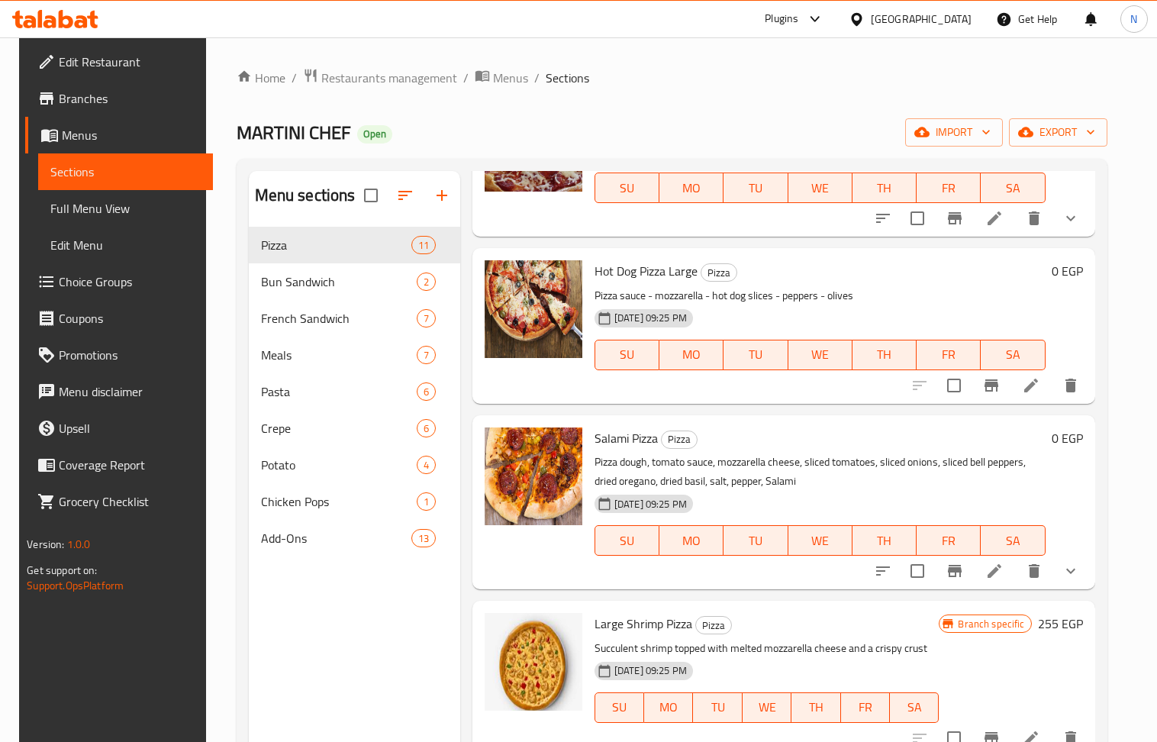
scroll to position [1168, 0]
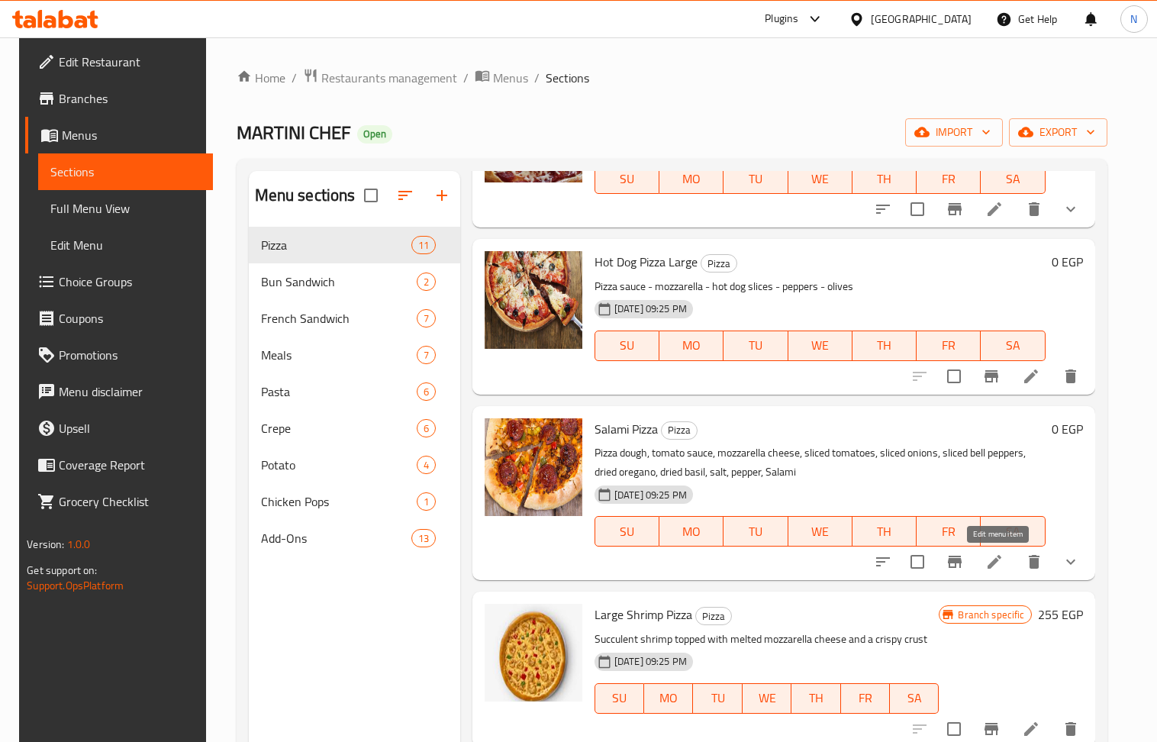
click at [1002, 559] on icon at bounding box center [994, 562] width 18 height 18
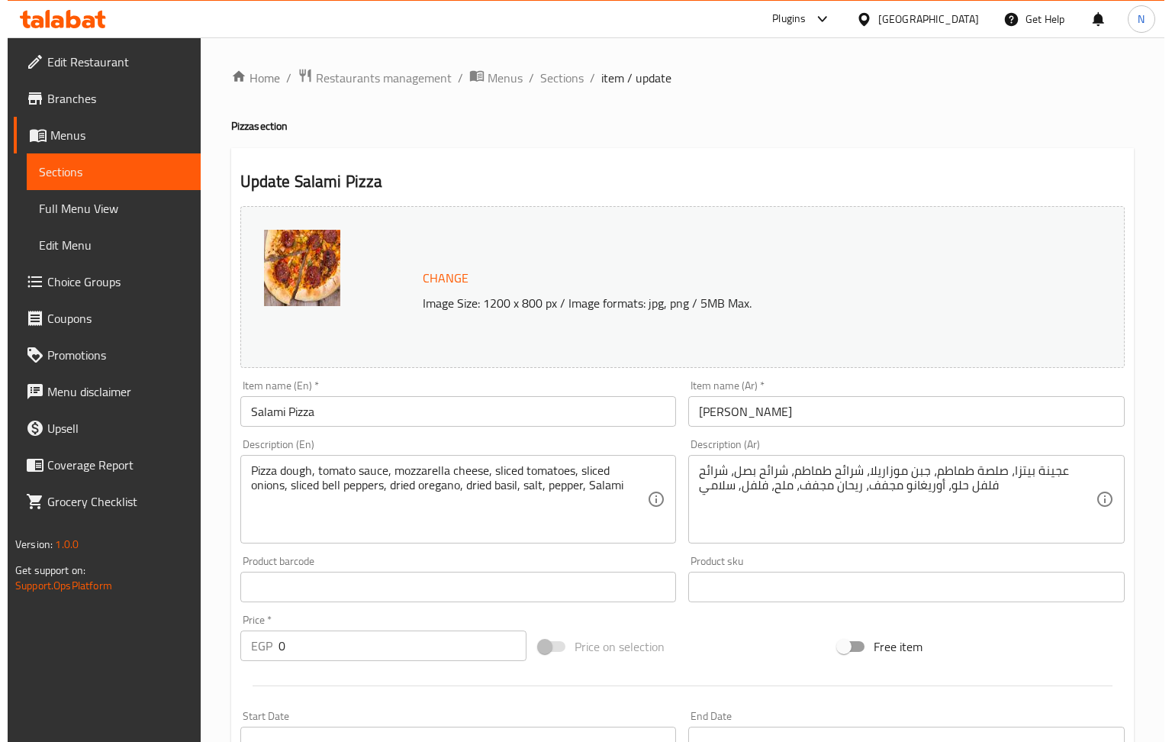
scroll to position [395, 0]
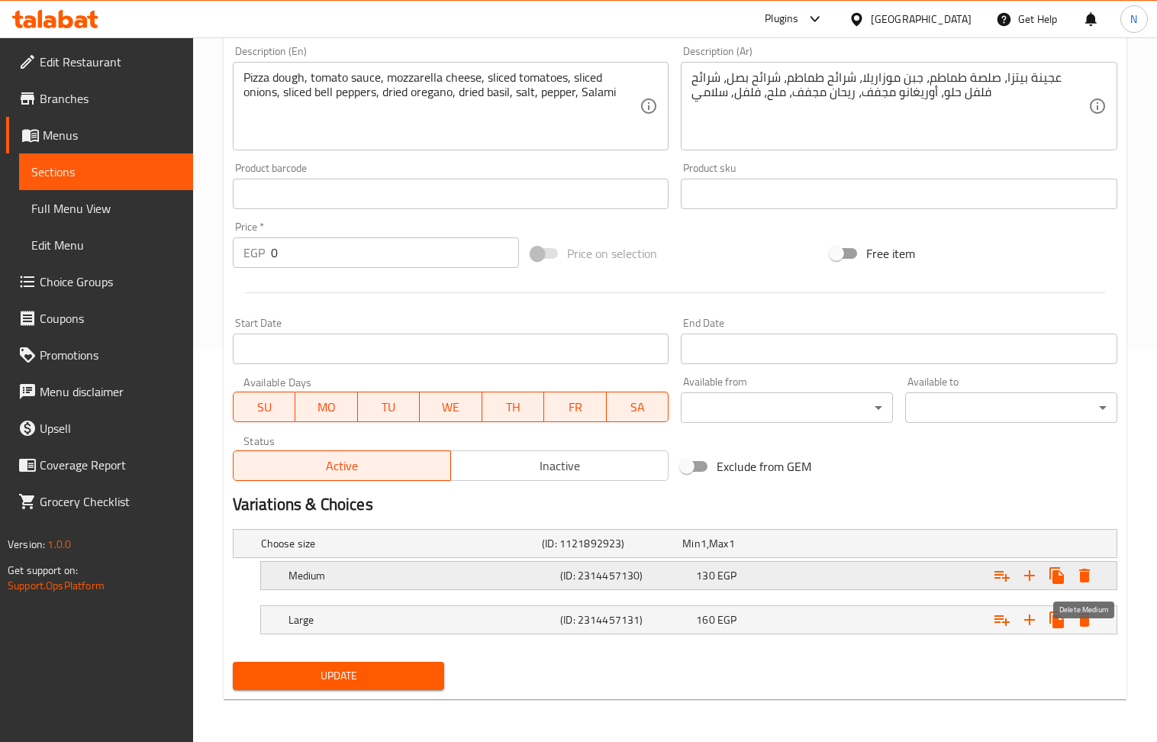
click at [1087, 575] on icon "Expand" at bounding box center [1084, 576] width 11 height 14
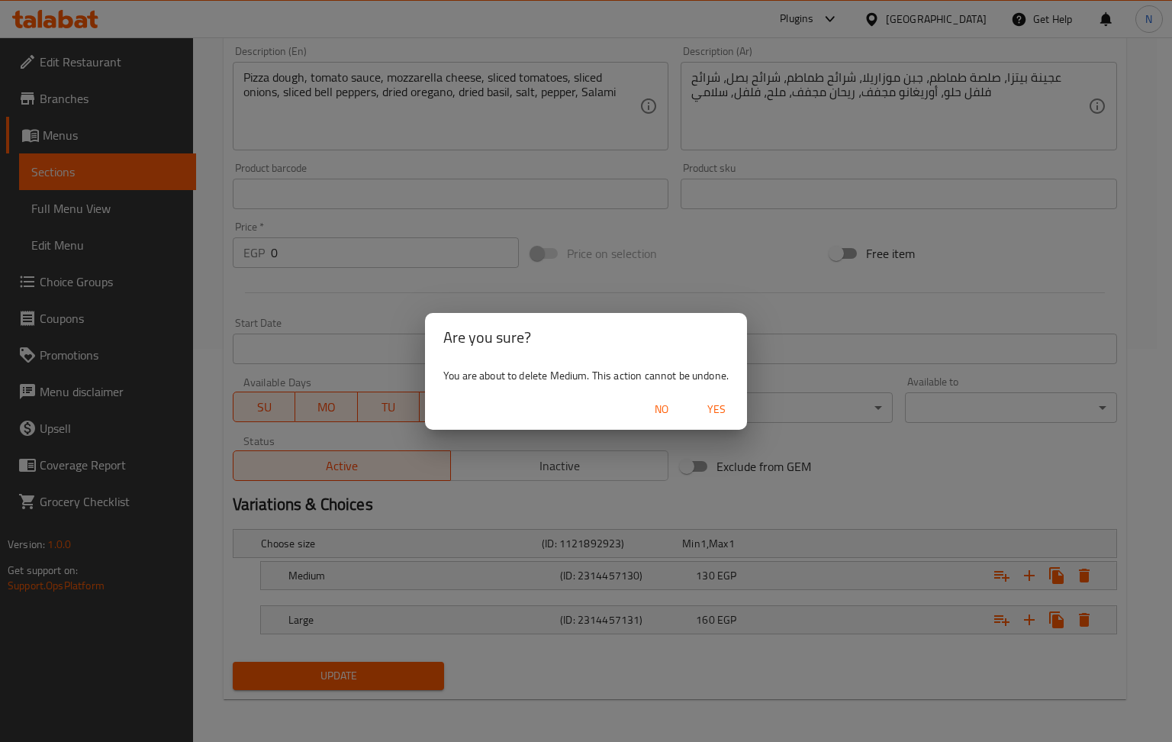
click at [721, 410] on span "Yes" at bounding box center [716, 409] width 37 height 19
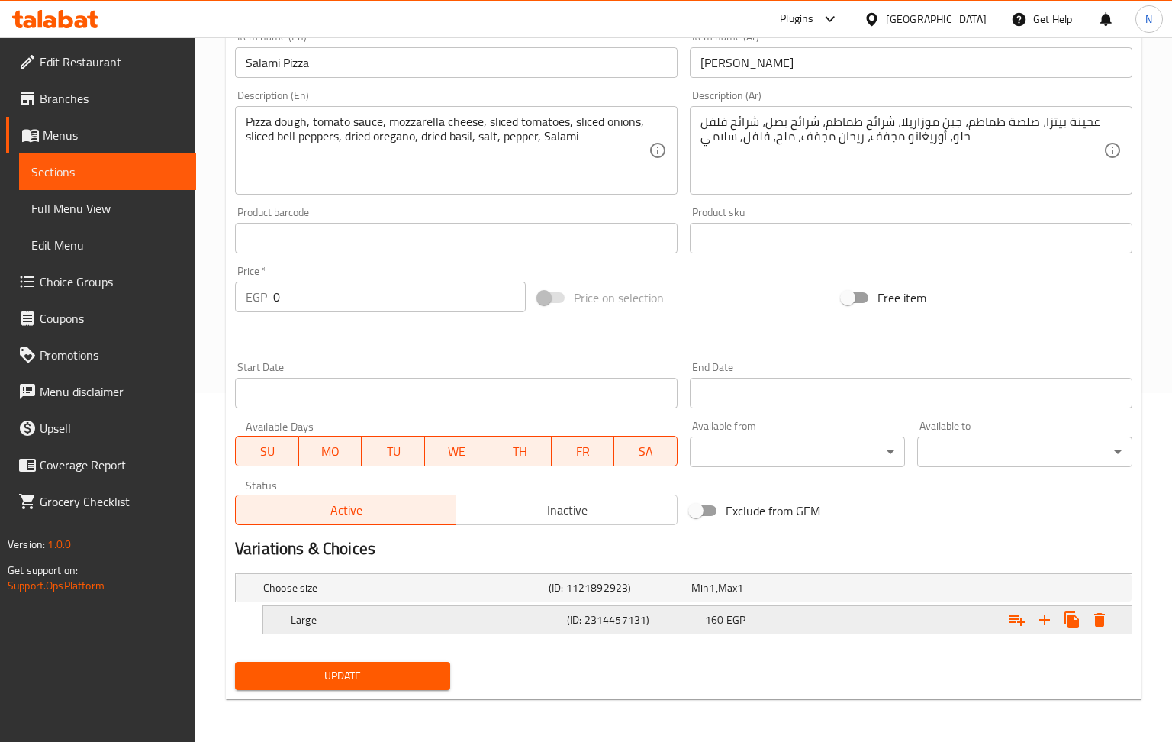
scroll to position [350, 0]
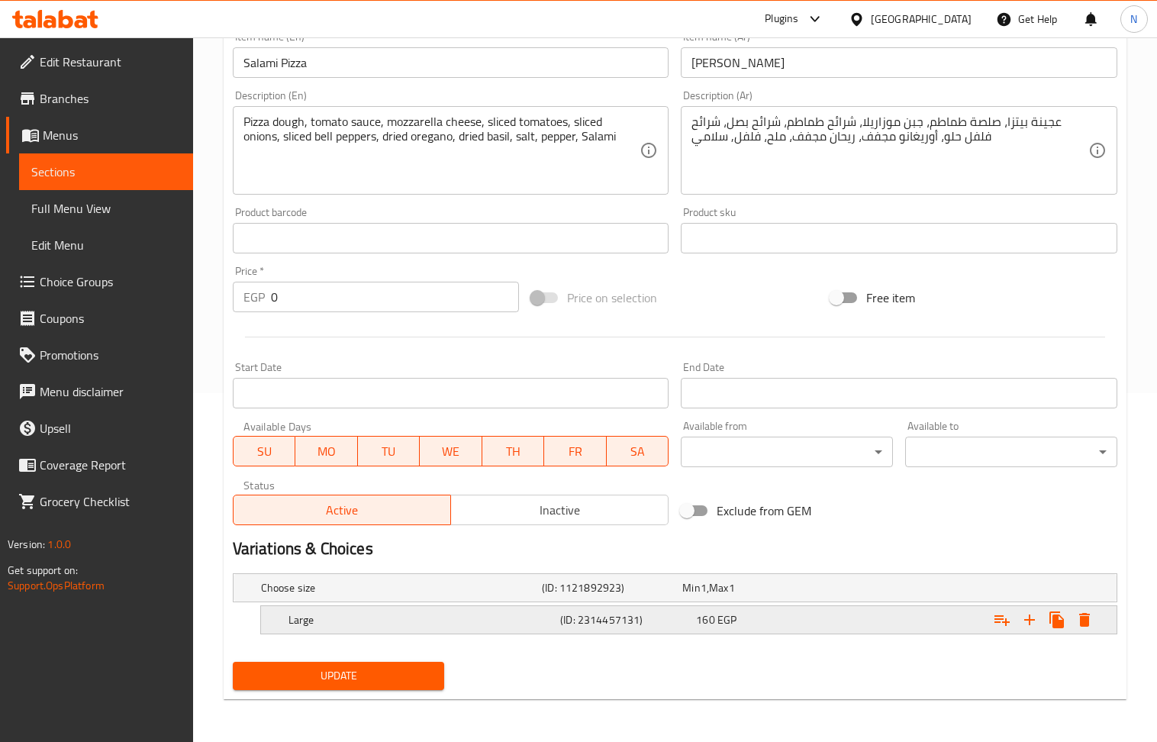
click at [1088, 617] on icon "Expand" at bounding box center [1084, 620] width 18 height 18
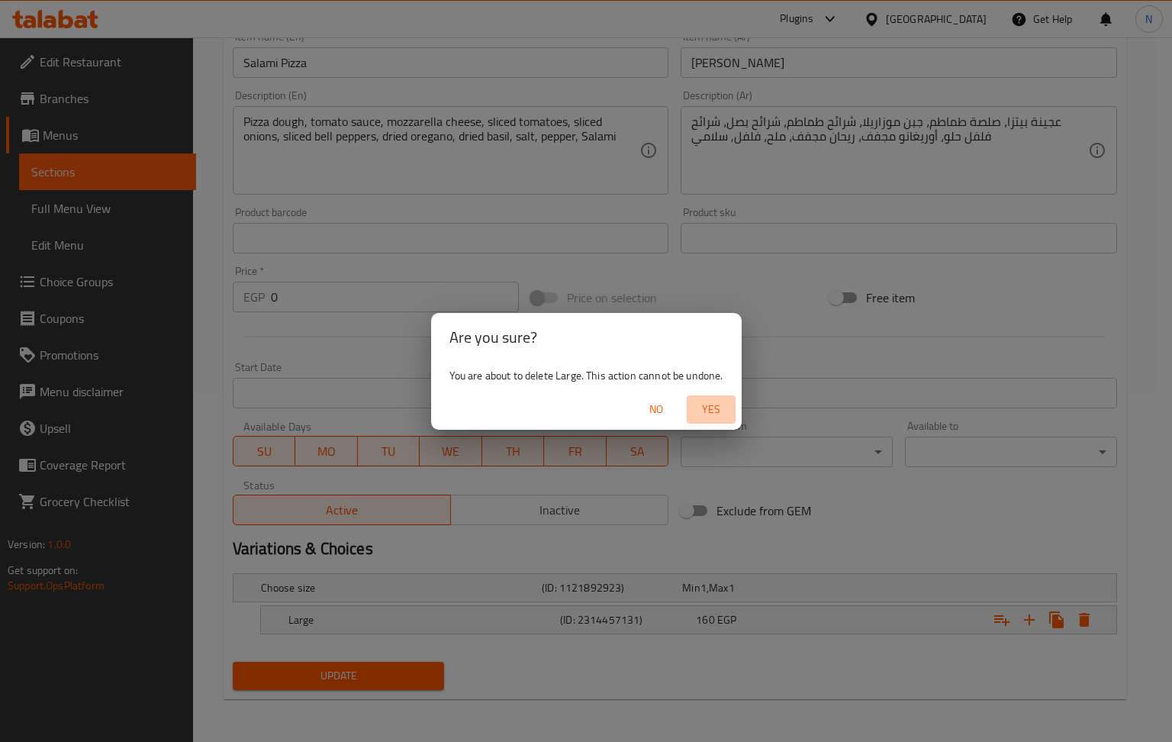
click at [724, 410] on span "Yes" at bounding box center [711, 409] width 37 height 19
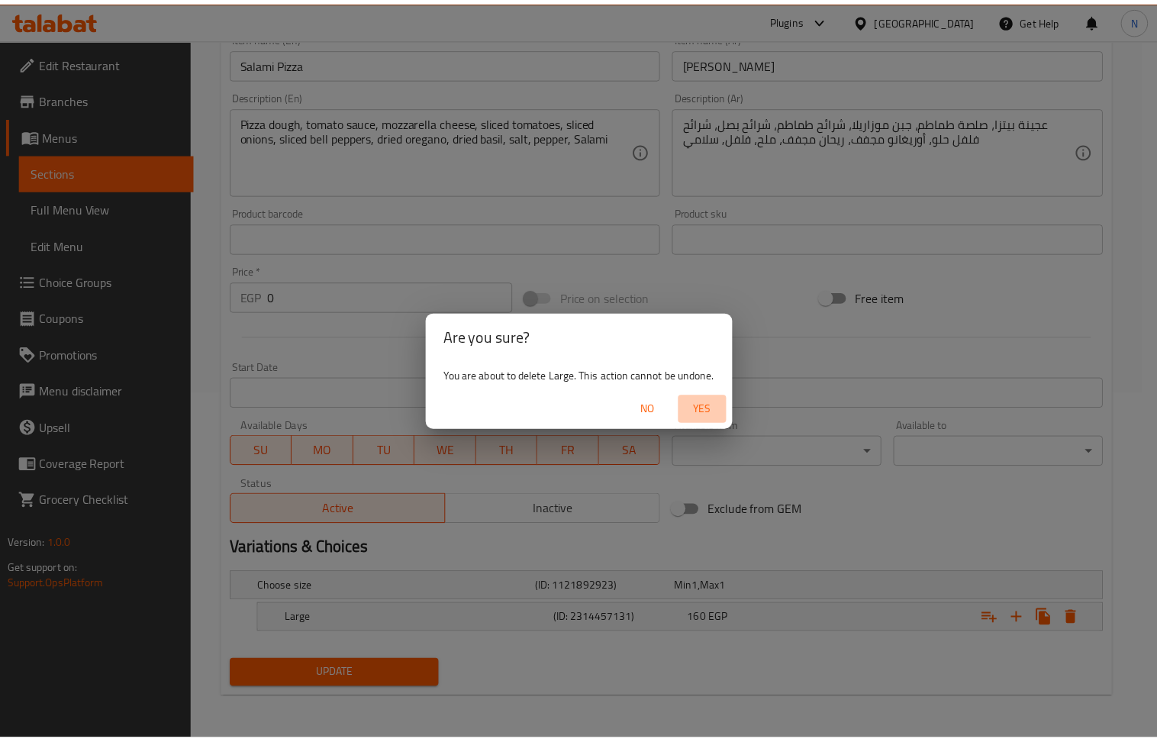
scroll to position [345, 0]
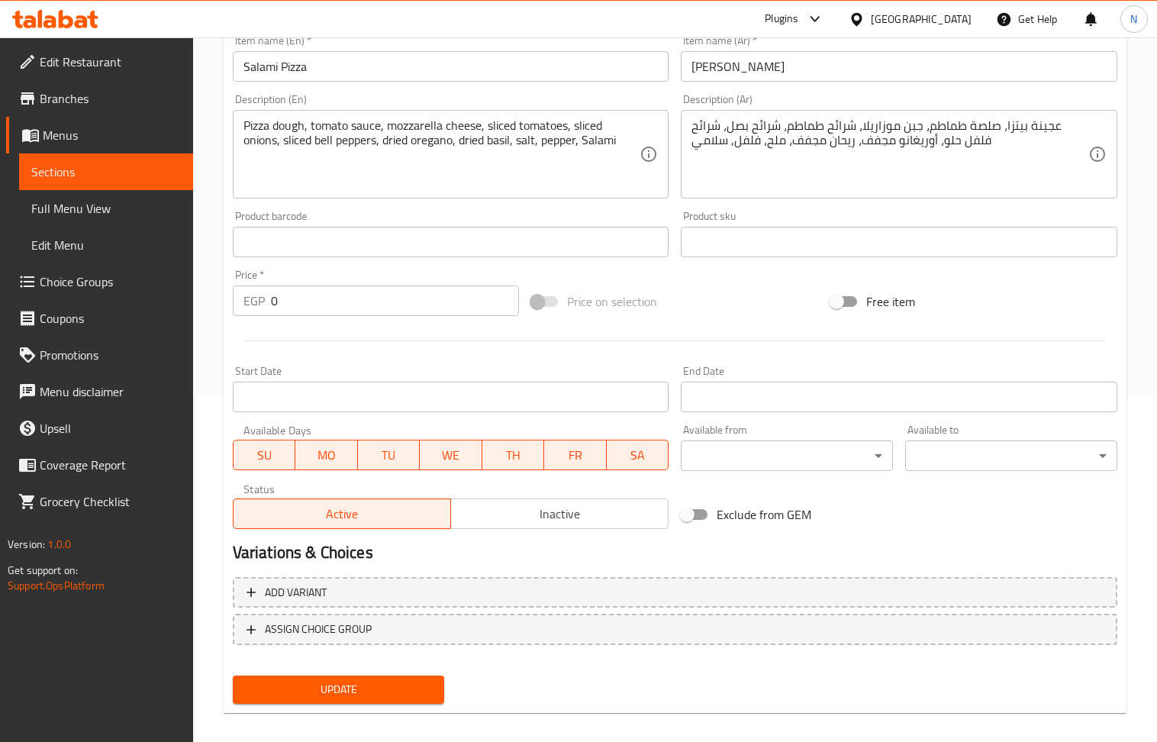
click at [302, 300] on input "0" at bounding box center [395, 300] width 249 height 31
paste input "175"
type input "175"
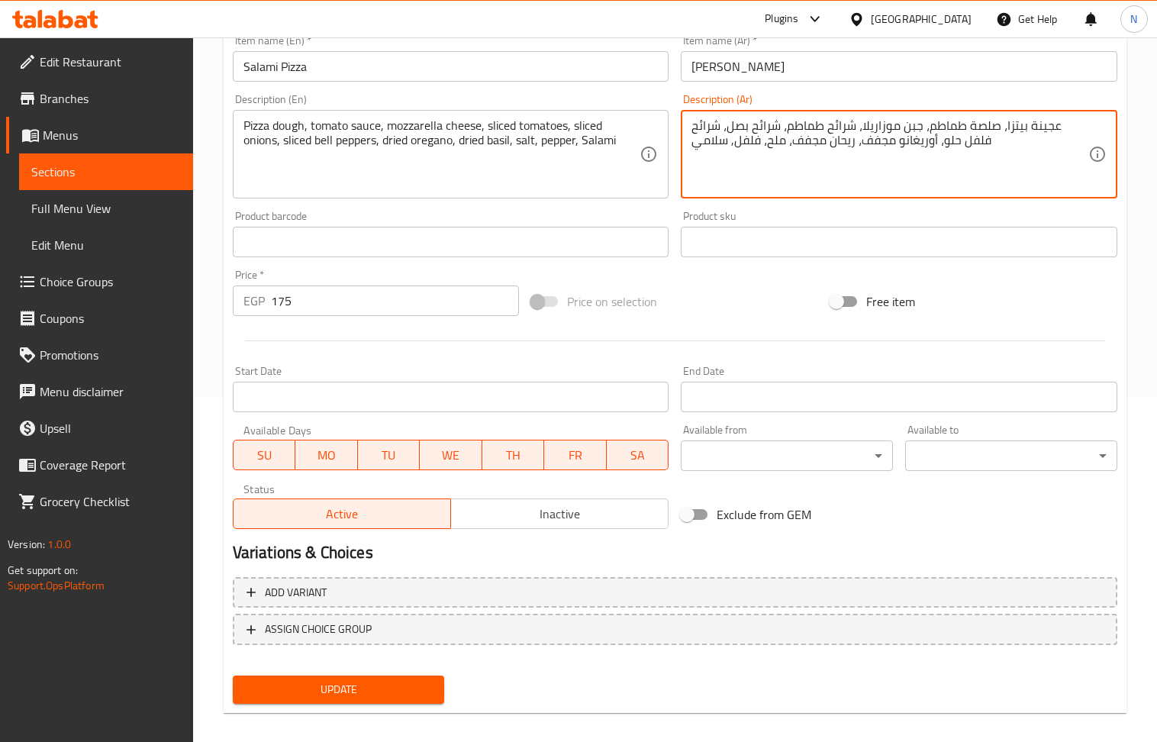
click at [739, 132] on textarea "عجينة بيتزا، صلصة طماطم، جبن موزاريلا، شرائح طماطم، شرائح بصل، شرائح فلفل حلو، …" at bounding box center [890, 154] width 397 height 73
paste textarea "وص بيتزا - موزاريلا - سلامي - فلفل - زيتون"
type textarea "صوص بيتزا - موزاريلا - سلامي - فلفل - زيتون"
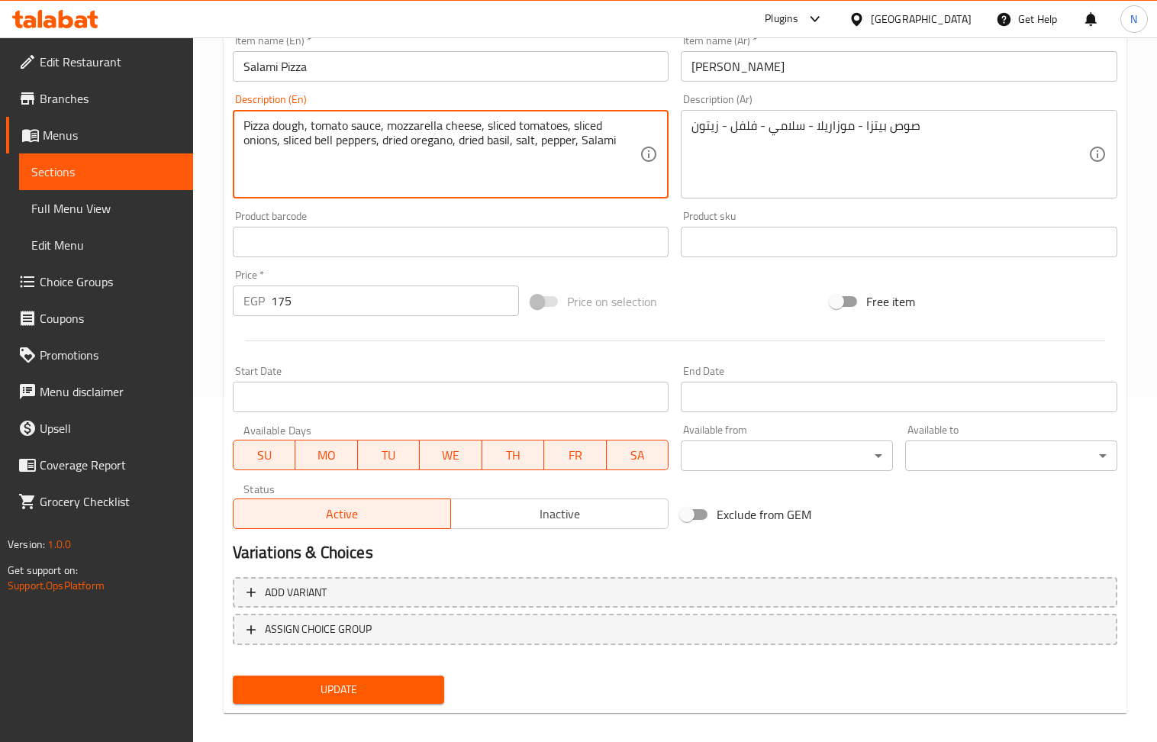
click at [358, 153] on textarea "Pizza dough, tomato sauce, mozzarella cheese, sliced tomatoes, sliced onions, s…" at bounding box center [441, 154] width 397 height 73
paste textarea "sauce - mozzarella - salami - pepper - olives"
click at [389, 168] on textarea "Pizza sauce - mozzarella - salami - pepper - olives" at bounding box center [441, 154] width 397 height 73
click at [505, 135] on textarea "Pizza sauce - mozzarella - salami - pepper - olives" at bounding box center [441, 154] width 397 height 73
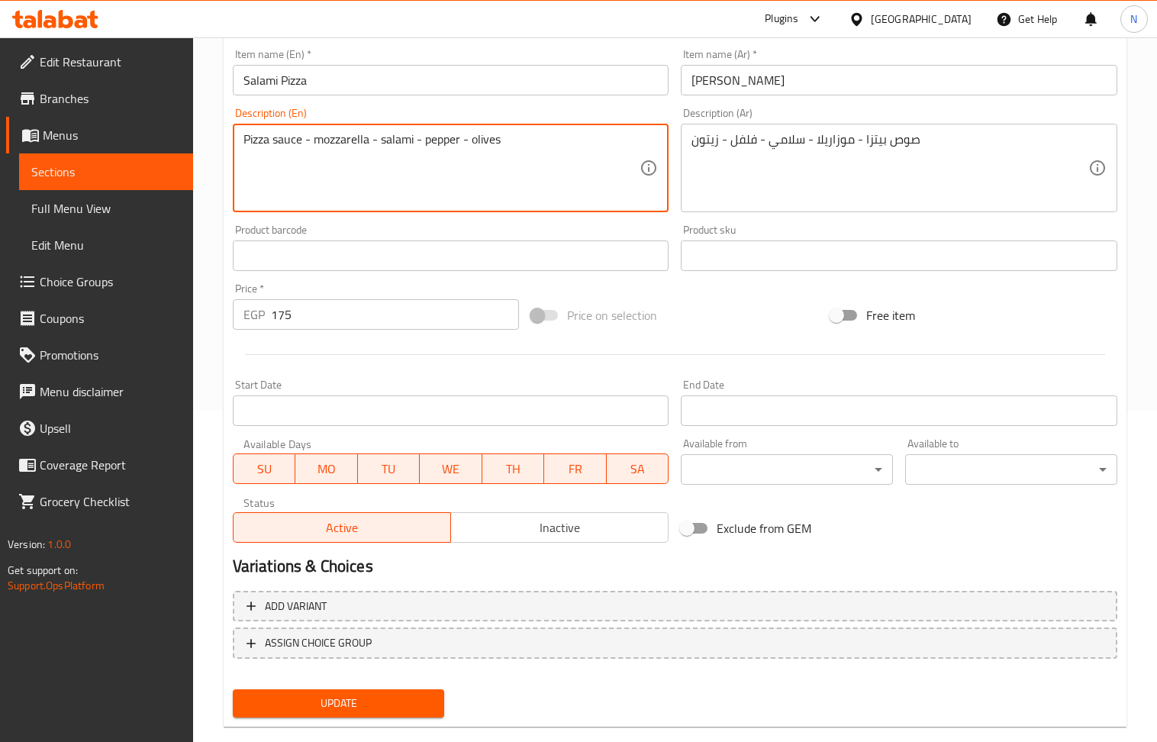
scroll to position [256, 0]
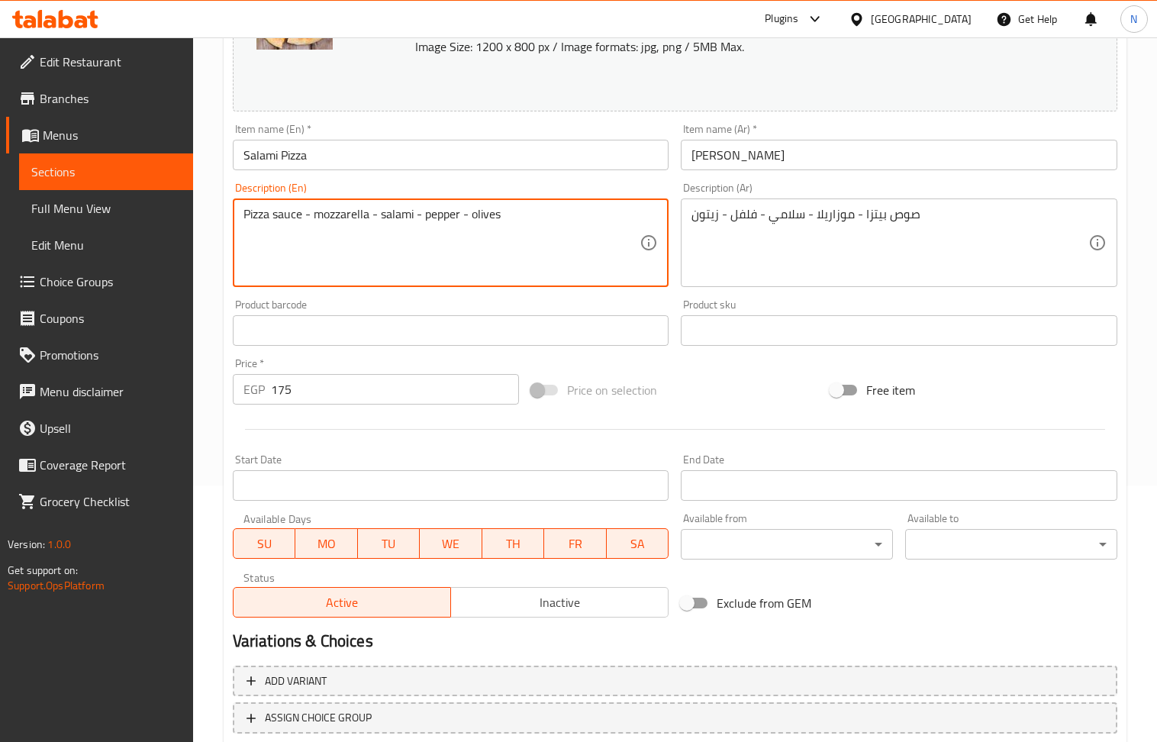
type textarea "Pizza sauce - mozzarella - salami - pepper - olives"
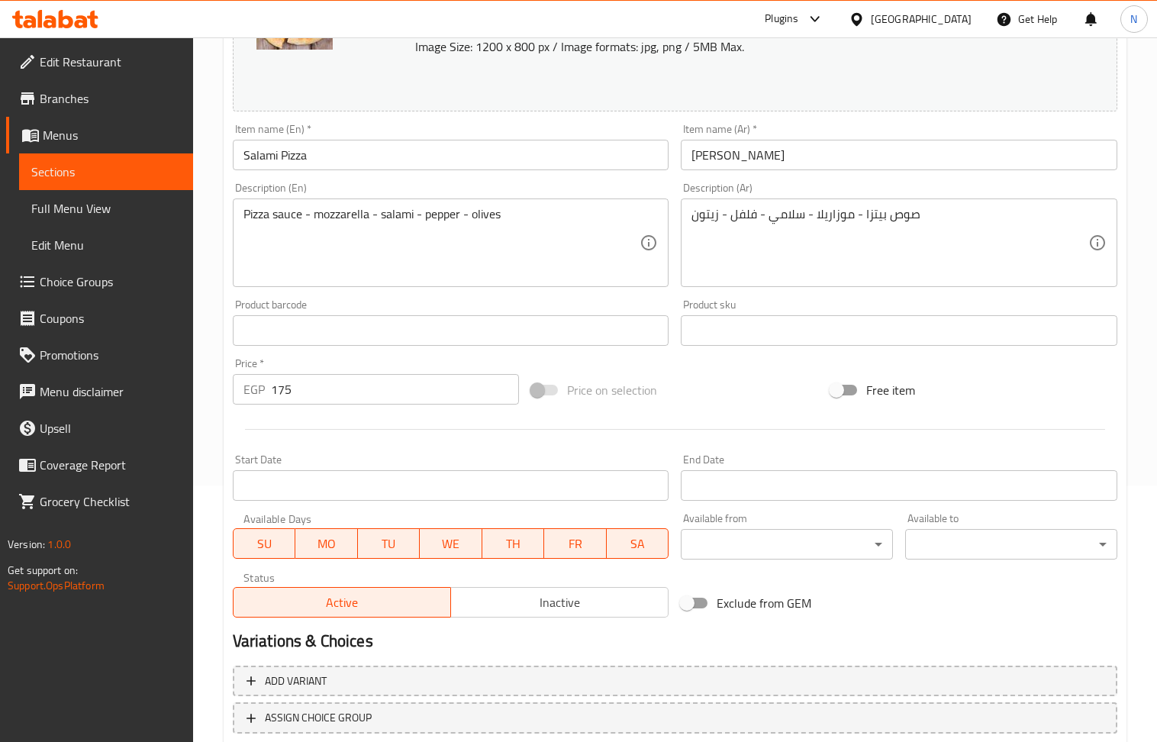
click at [423, 174] on div "Item name (En)   * Salami Pizza Item name (En) *" at bounding box center [451, 147] width 449 height 59
click at [423, 160] on input "Salami Pizza" at bounding box center [451, 155] width 437 height 31
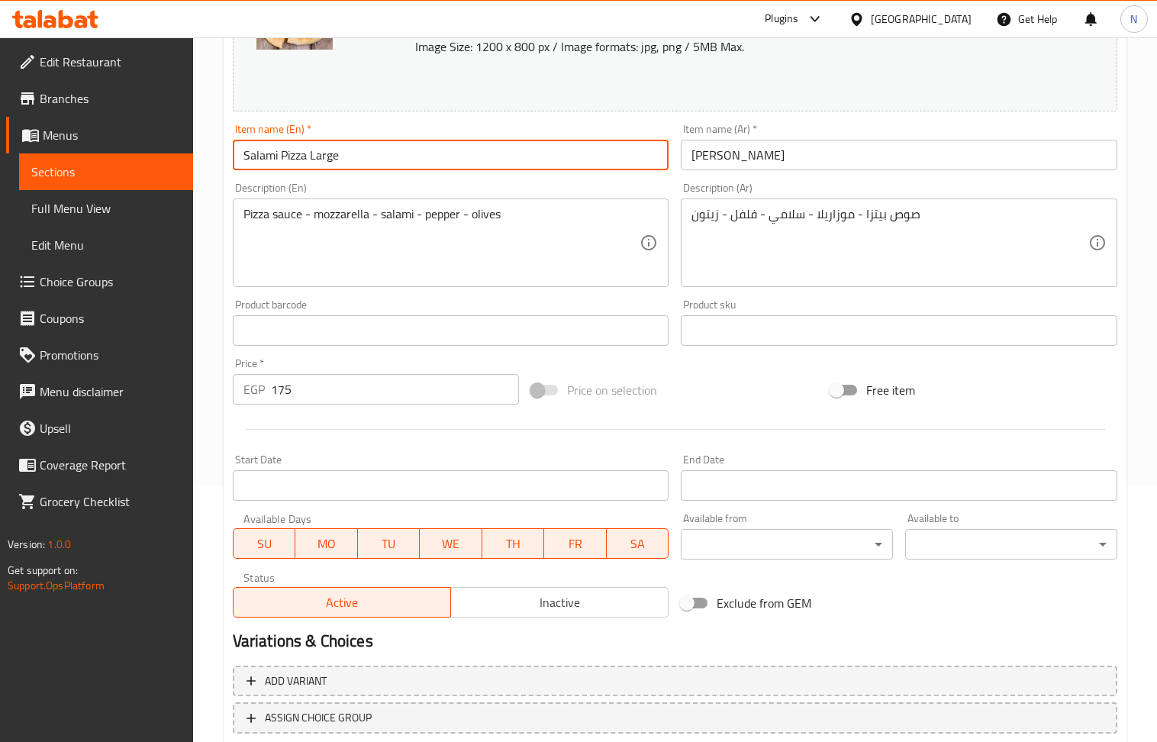
type input "Salami Pizza Large"
click at [905, 144] on input "بيتزا سلامي" at bounding box center [899, 155] width 437 height 31
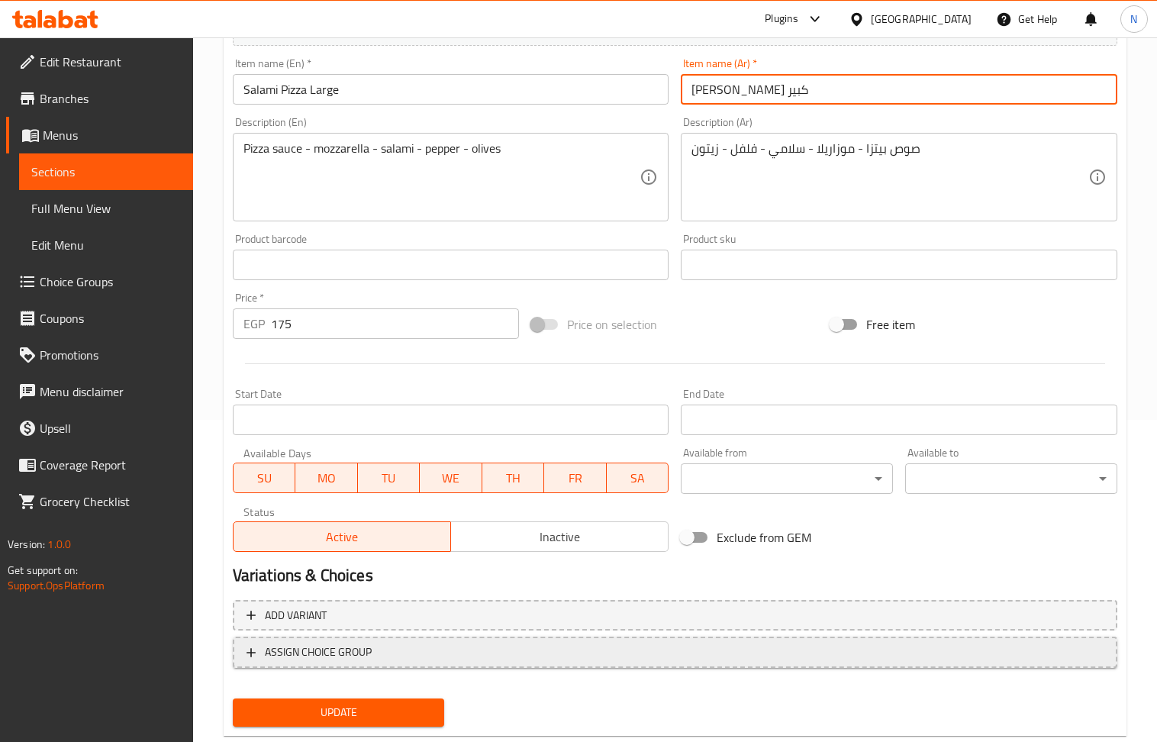
scroll to position [358, 0]
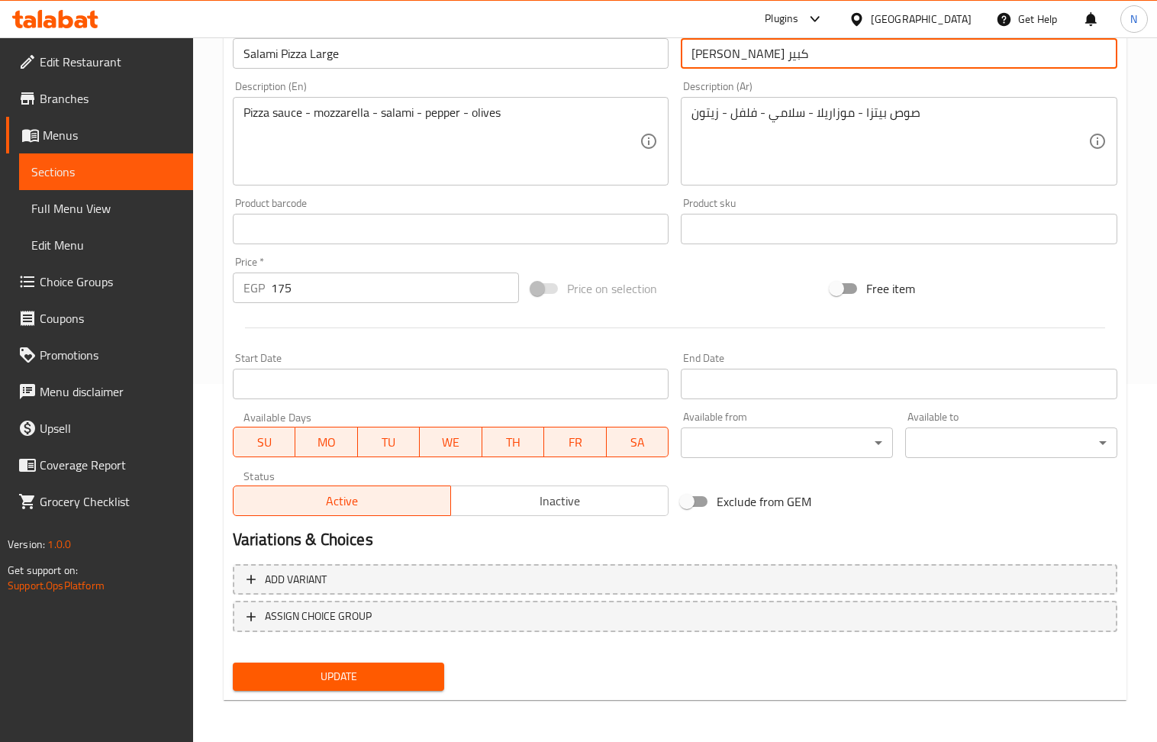
type input "بيتزا سلامي كبير"
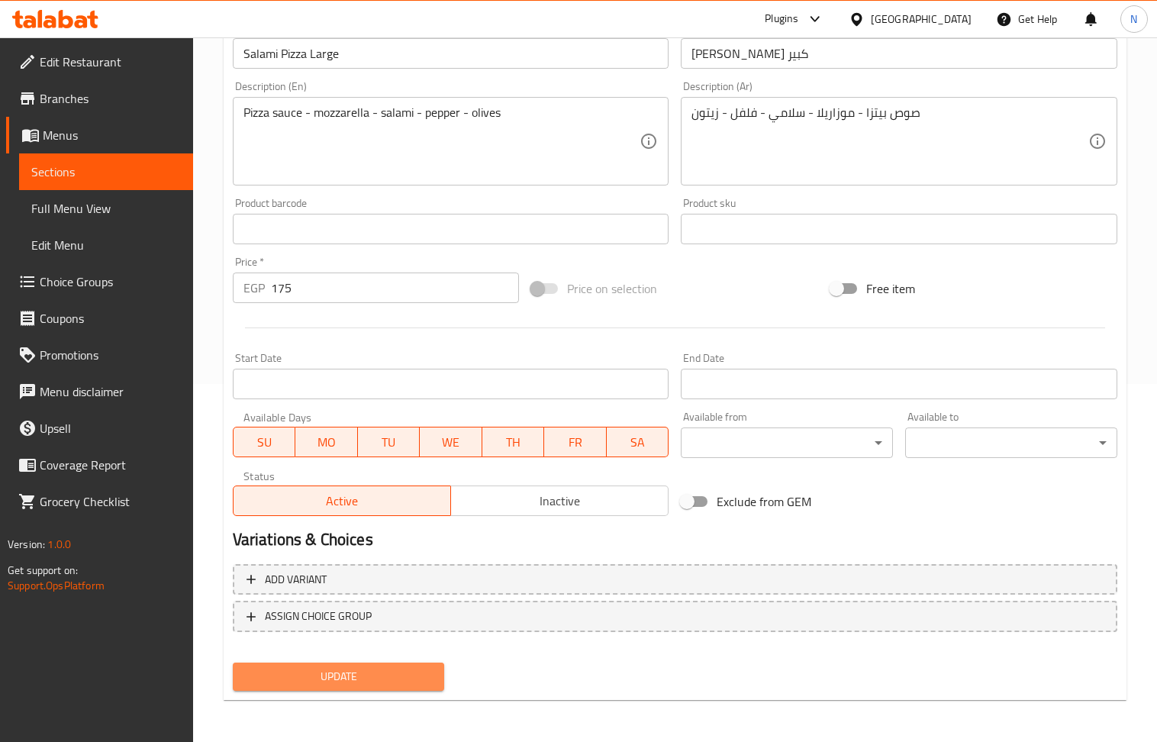
click at [392, 676] on span "Update" at bounding box center [339, 676] width 188 height 19
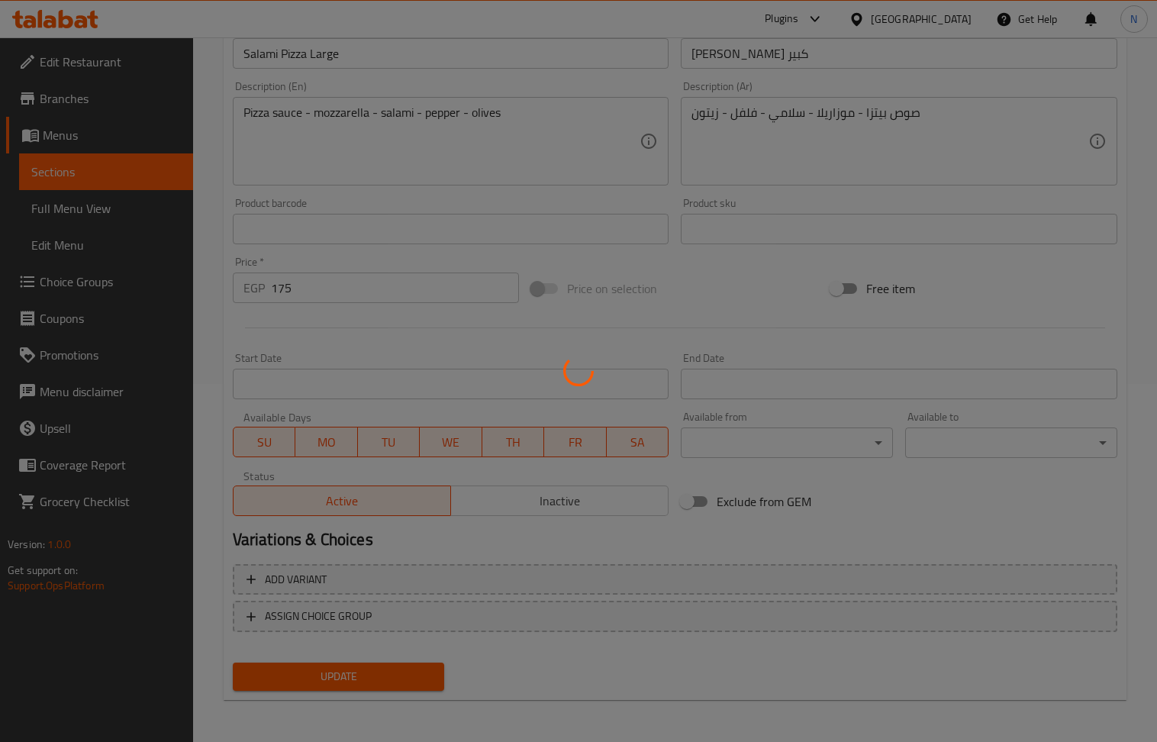
scroll to position [0, 0]
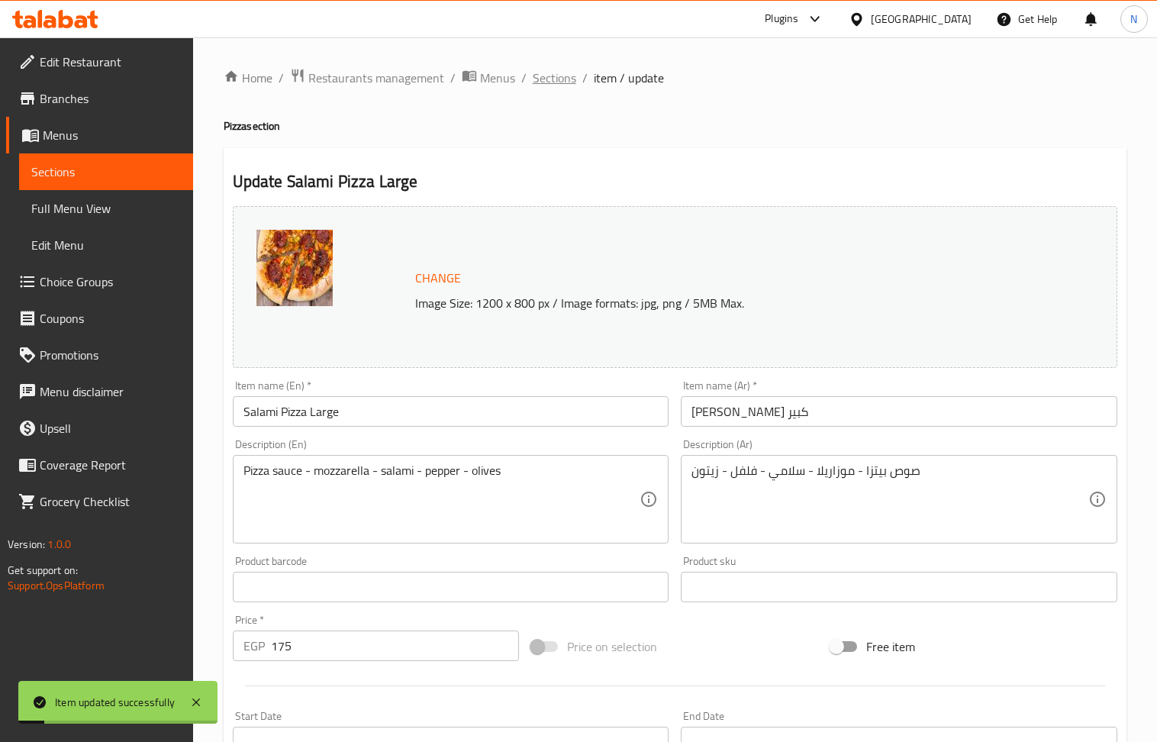
click at [557, 81] on span "Sections" at bounding box center [555, 78] width 44 height 18
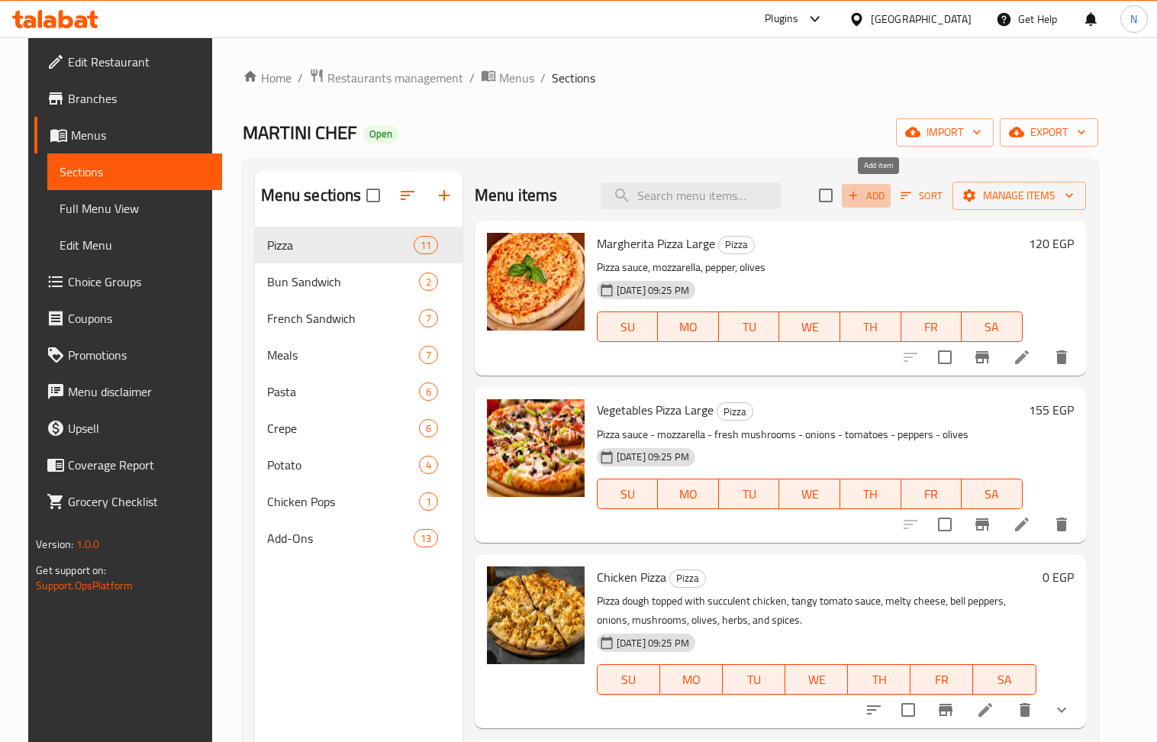
click at [887, 189] on span "Add" at bounding box center [866, 196] width 41 height 18
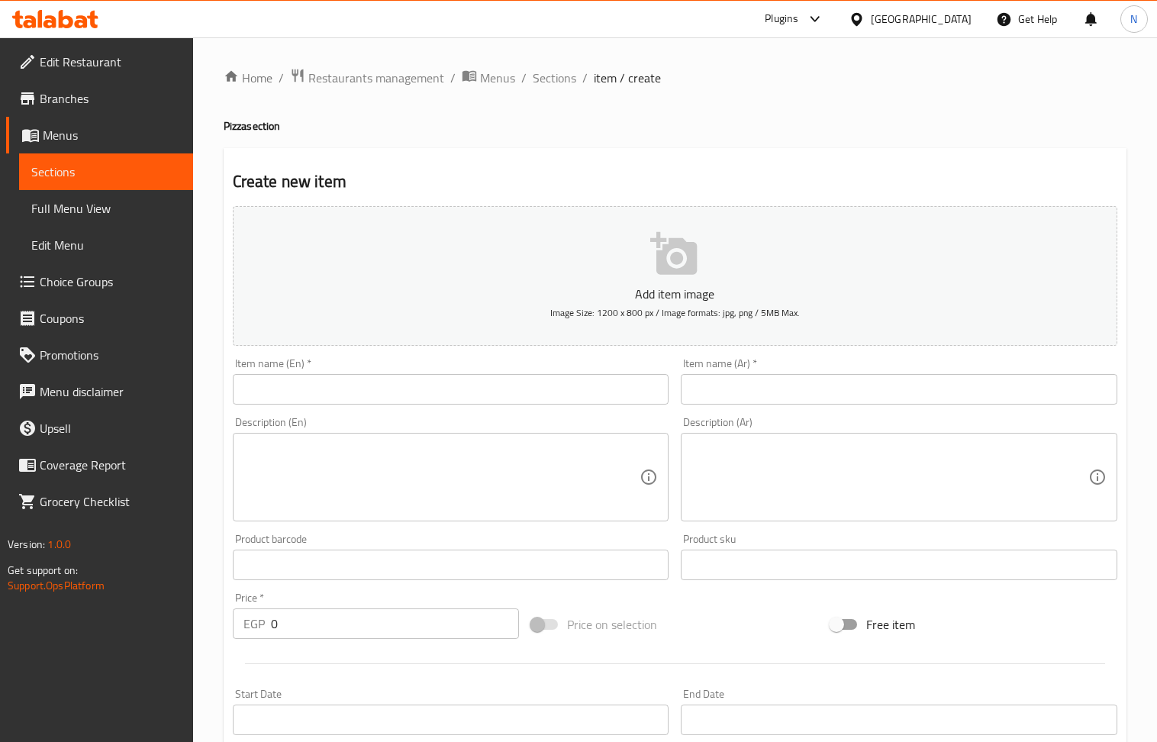
click at [404, 383] on input "text" at bounding box center [451, 389] width 437 height 31
type input "م"
paste input "Pastrami"
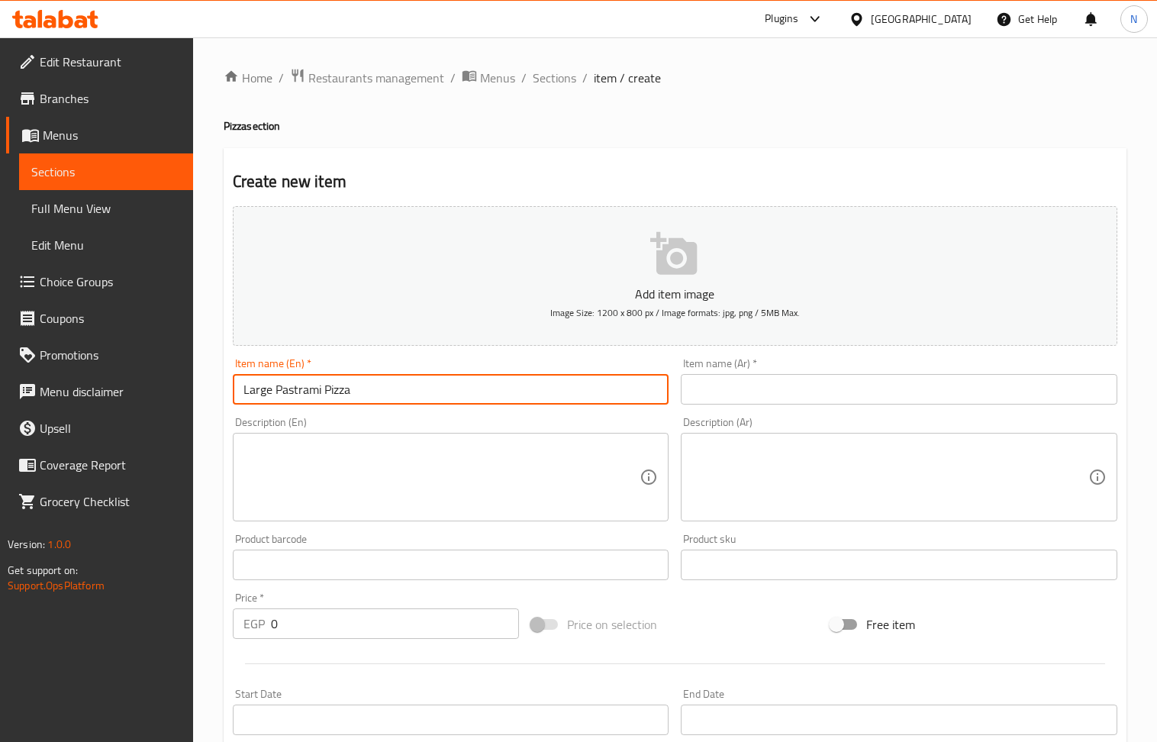
click at [407, 386] on input "Large Pastrami Pizza" at bounding box center [451, 389] width 437 height 31
type input "Large Pastrami Pizza"
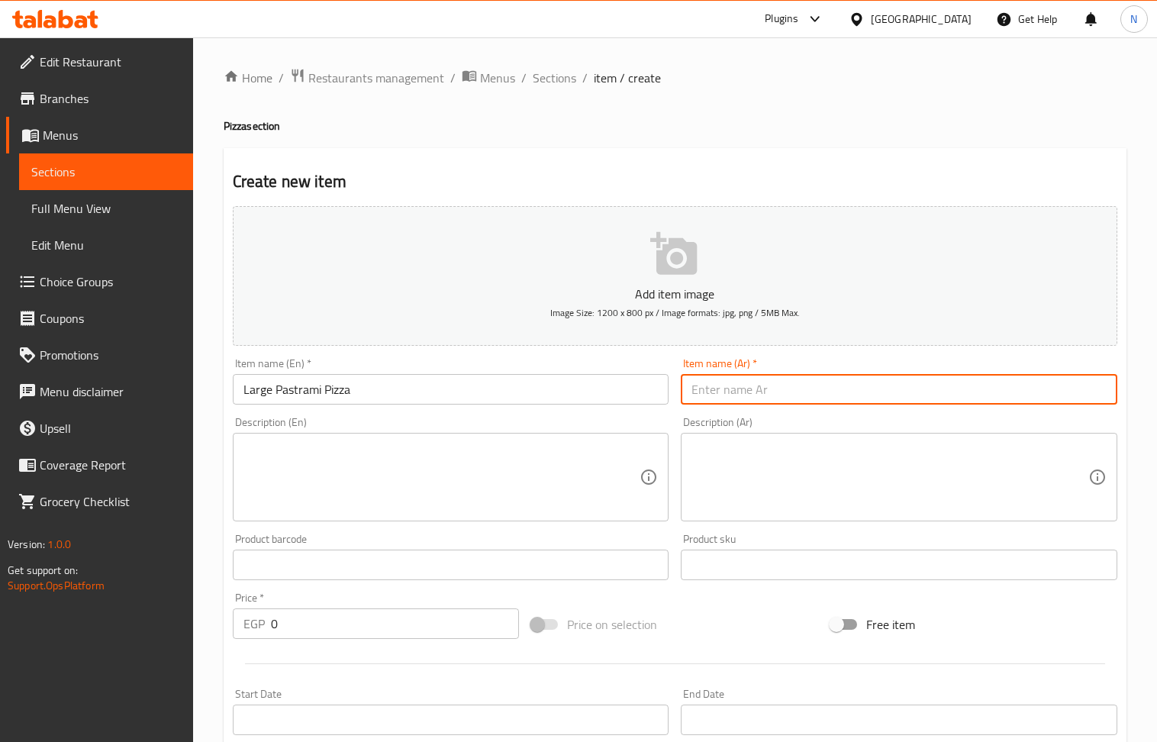
paste input "بيتزا باسترامي كبيرة"
type input "بيتزا باسترامي كبيرة"
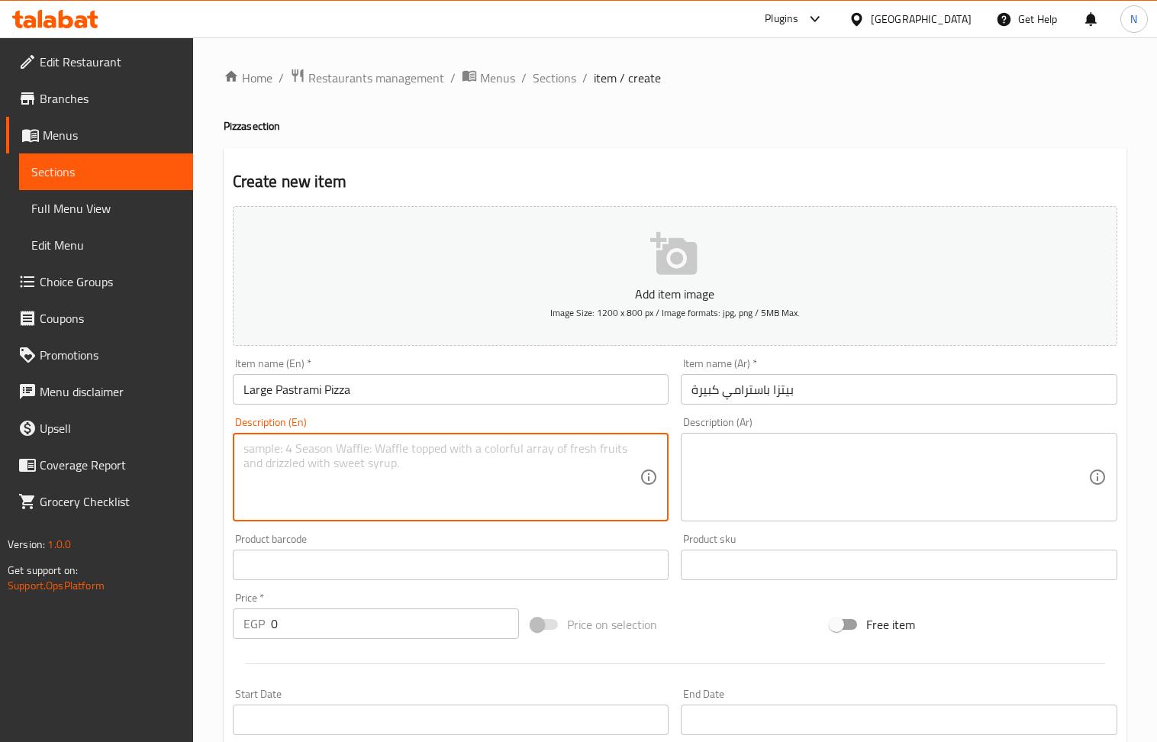
paste textarea "Pizza sauce - mozzarella - pastrami - pepper - olives"
type textarea "Pizza sauce - mozzarella - pastrami - pepper - olives"
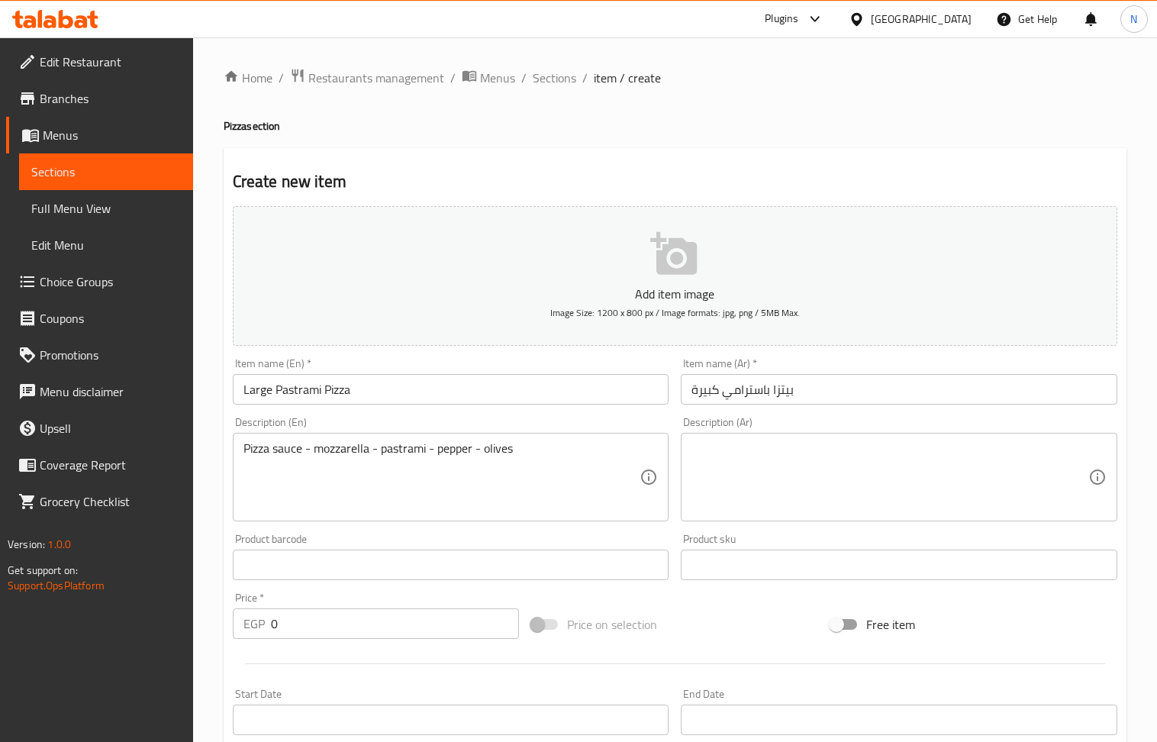
drag, startPoint x: 806, startPoint y: 517, endPoint x: 743, endPoint y: 483, distance: 72.1
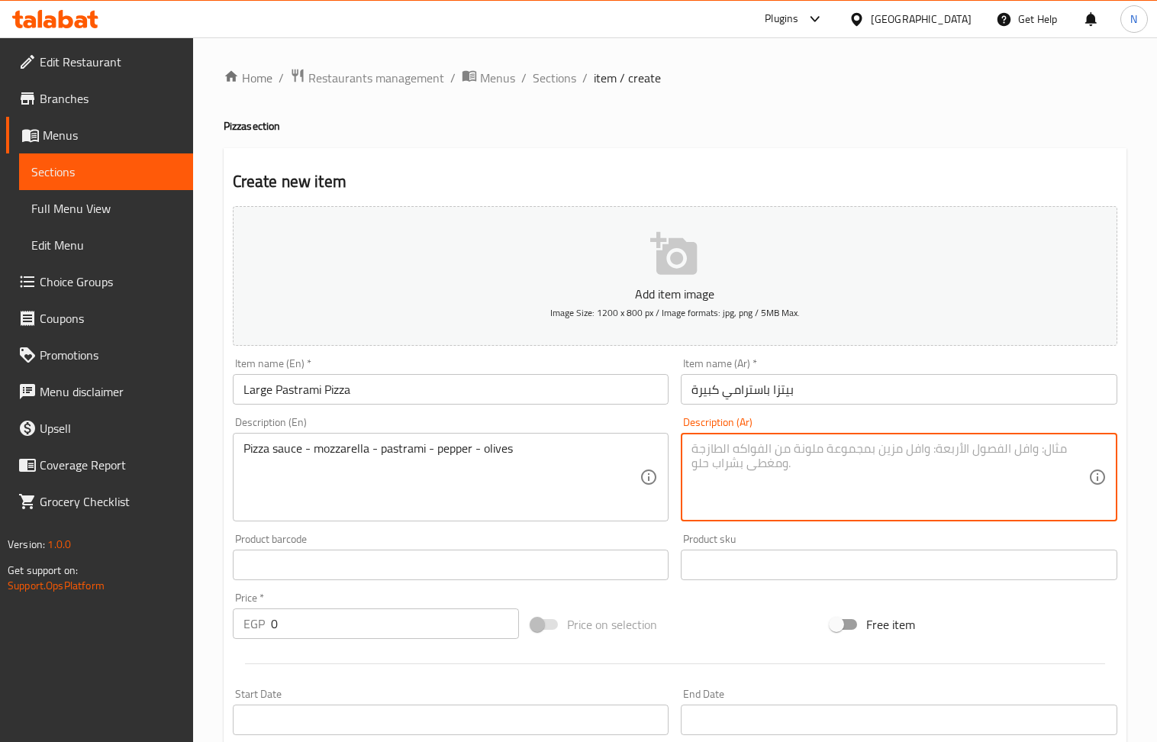
paste textarea "صلصة بيتزا - موزاريلا - باسترامي - فلفل - زيتون"
type textarea "صلصة بيتزا - موزاريلا - باسترامي - فلفل - زيتون"
click at [353, 629] on input "0" at bounding box center [395, 623] width 249 height 31
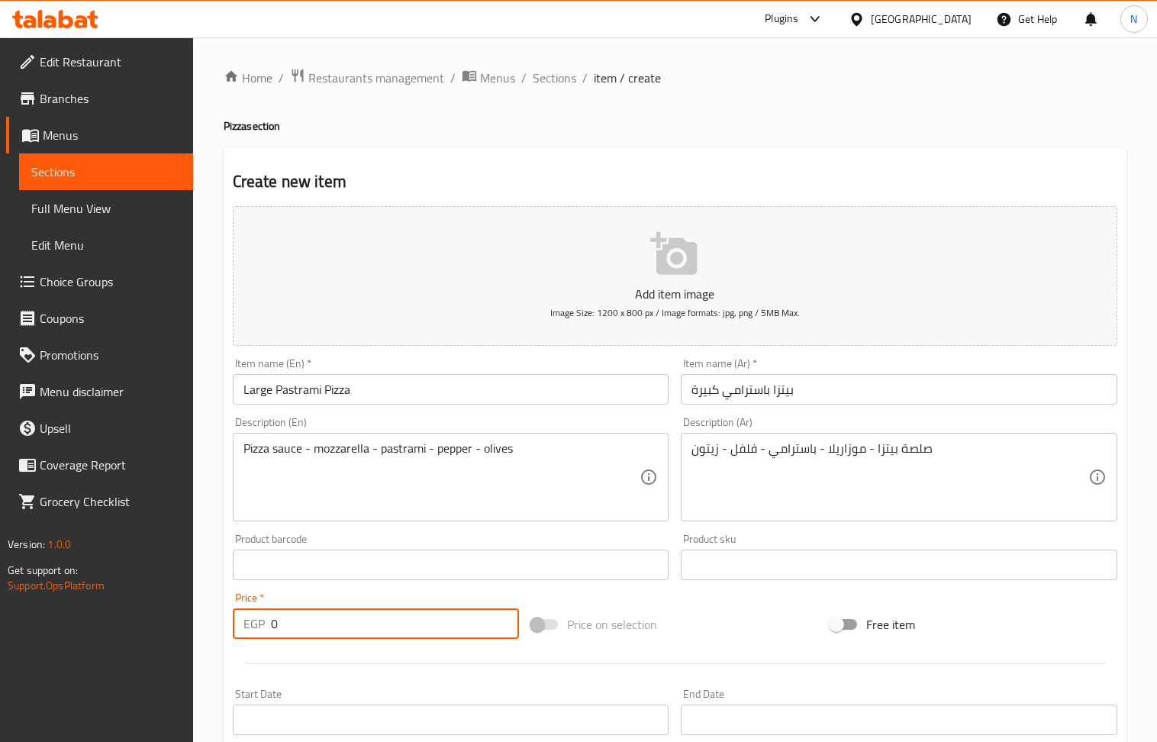
click at [353, 629] on input "0" at bounding box center [395, 623] width 249 height 31
paste input "185"
type input "185"
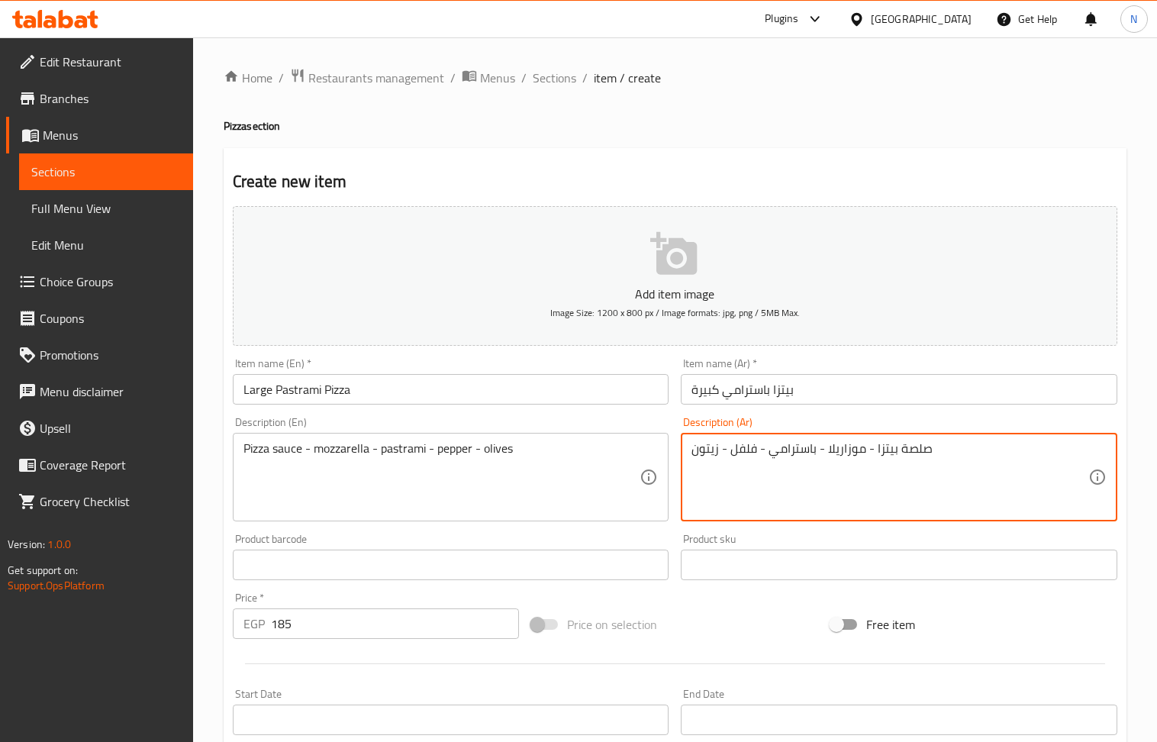
click at [822, 463] on textarea "صلصة بيتزا - موزاريلا - باسترامي - فلفل - زيتون" at bounding box center [890, 477] width 397 height 73
paste textarea "ص بيتزا - موزاريلا - بسطرمة"
type textarea "صوص بيتزا - موزاريلا - بسطرمة - فلفل - زيتون"
click at [748, 392] on input "بيتزا باسترامي كبيرة" at bounding box center [899, 389] width 437 height 31
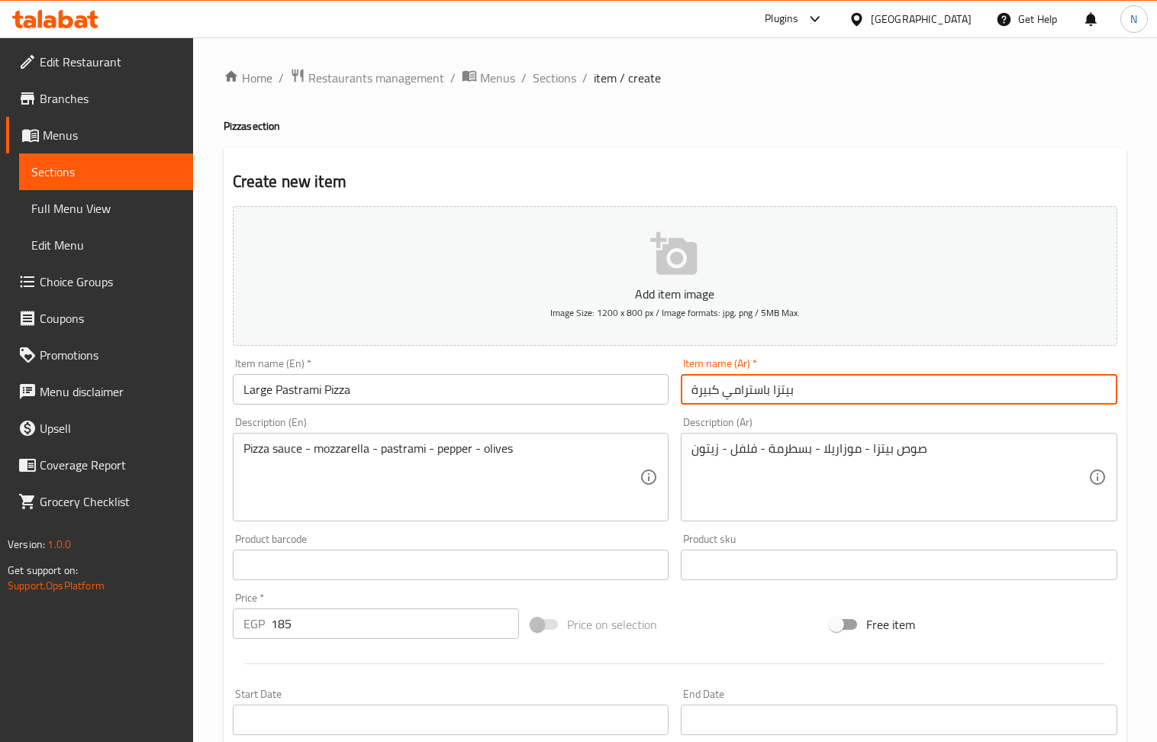
click at [748, 392] on input "بيتزا باسترامي كبيرة" at bounding box center [899, 389] width 437 height 31
paste input "طرمة"
type input "بيتزا بسطرمة كبيرة"
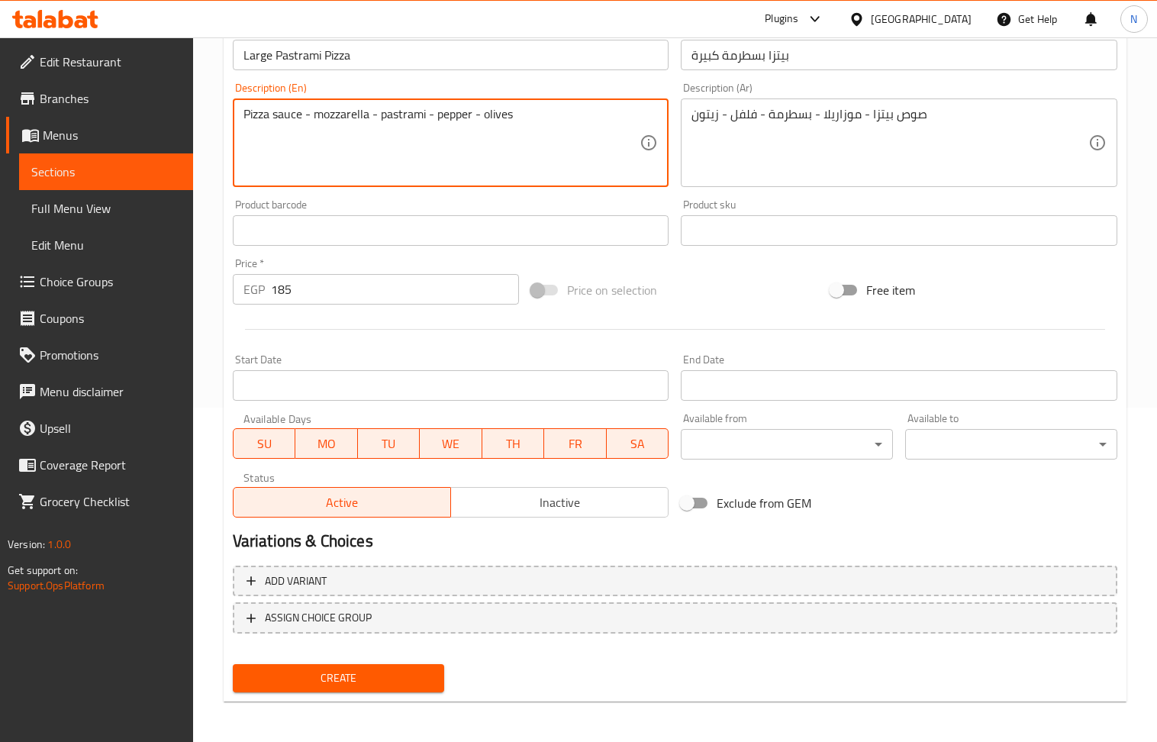
scroll to position [336, 0]
click at [349, 675] on span "Create" at bounding box center [339, 676] width 188 height 19
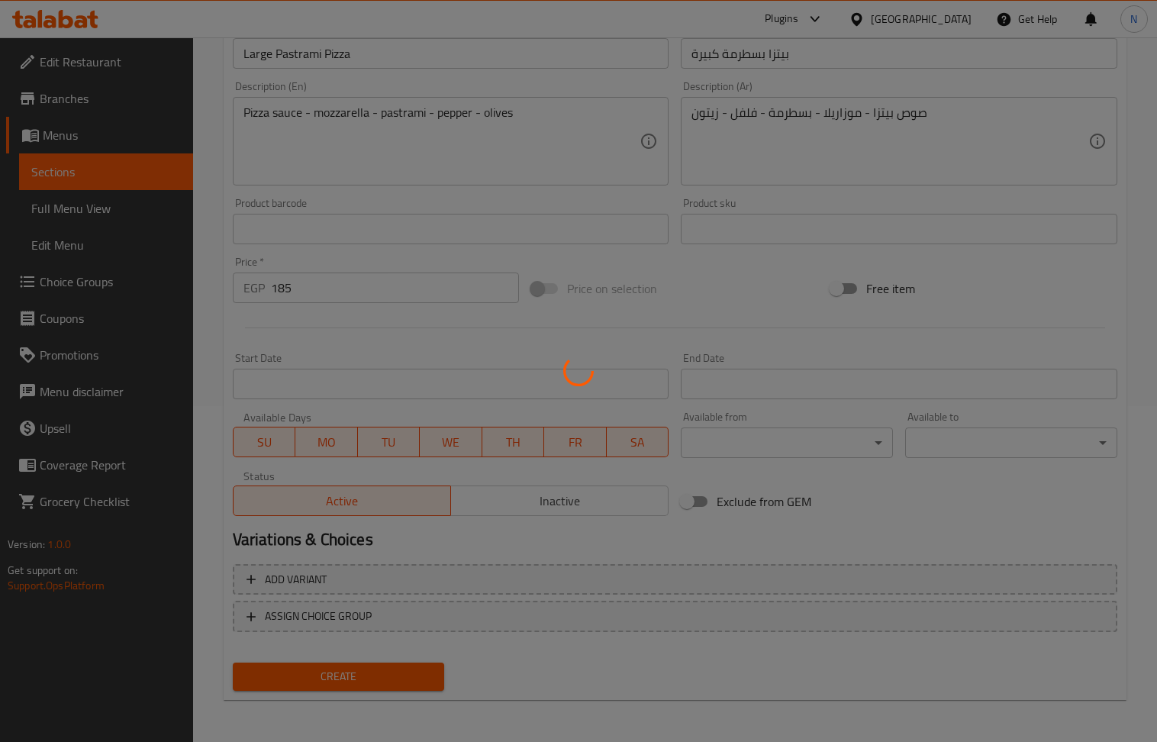
type input "0"
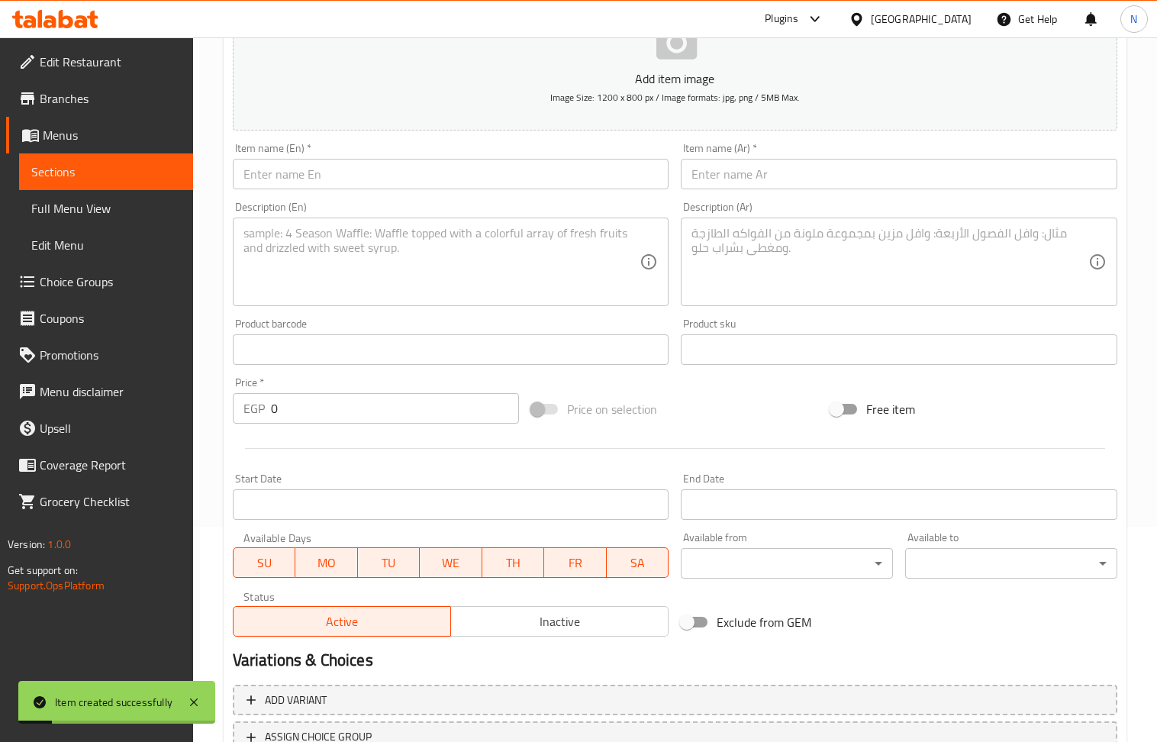
scroll to position [0, 0]
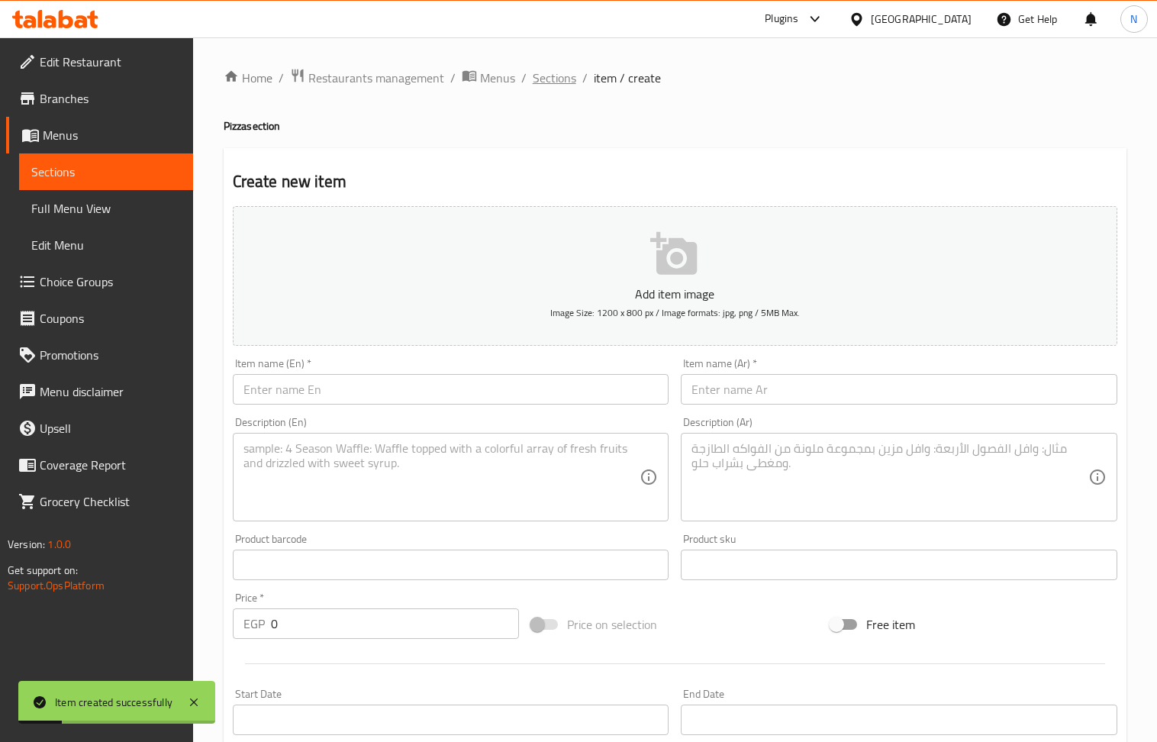
click at [571, 71] on span "Sections" at bounding box center [555, 78] width 44 height 18
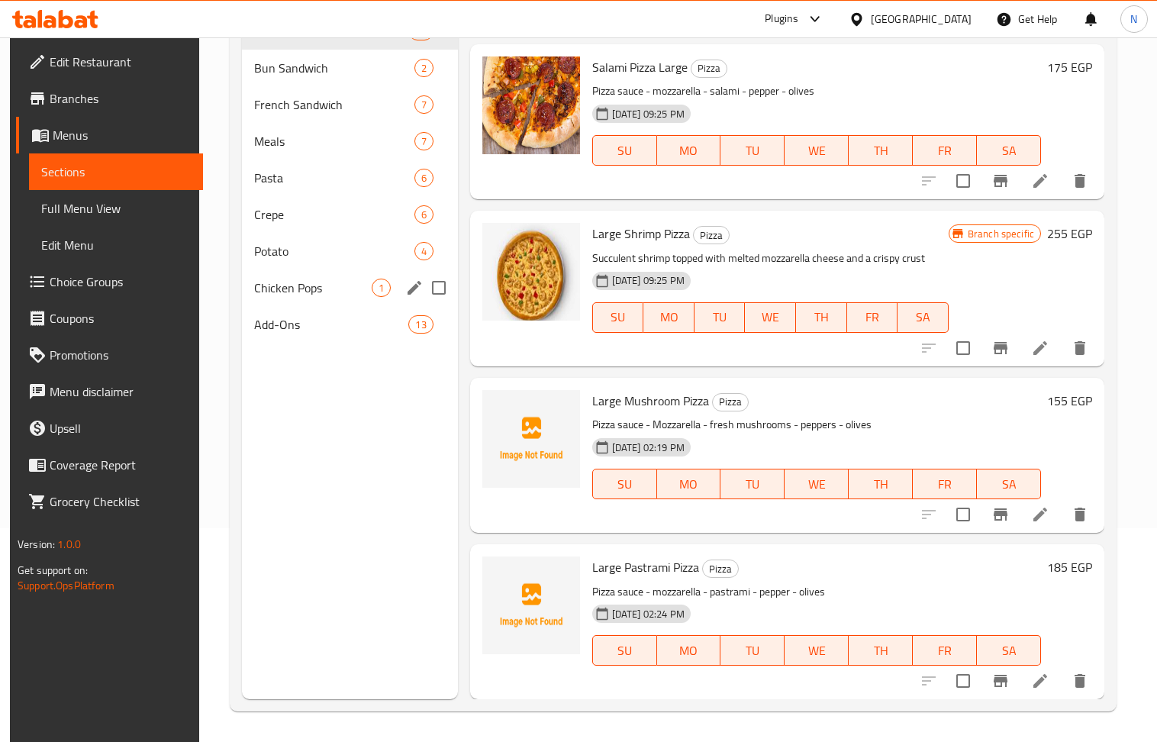
scroll to position [11, 0]
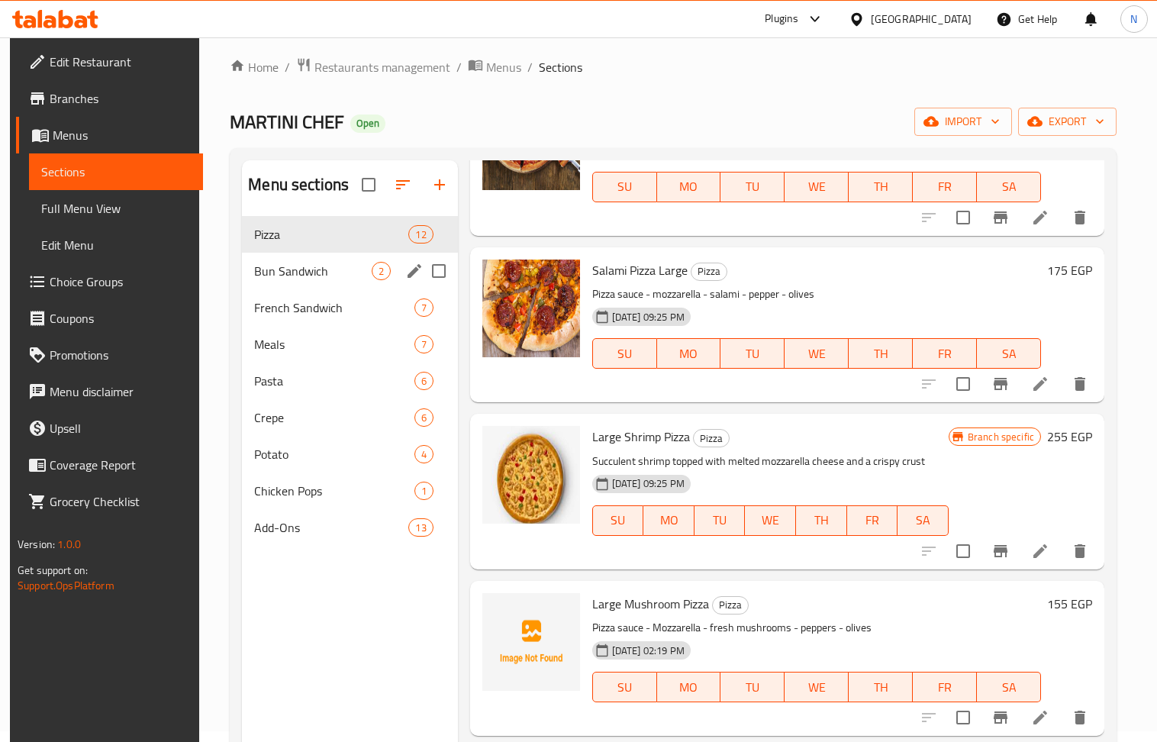
click at [351, 278] on span "Bun Sandwich" at bounding box center [312, 271] width 117 height 18
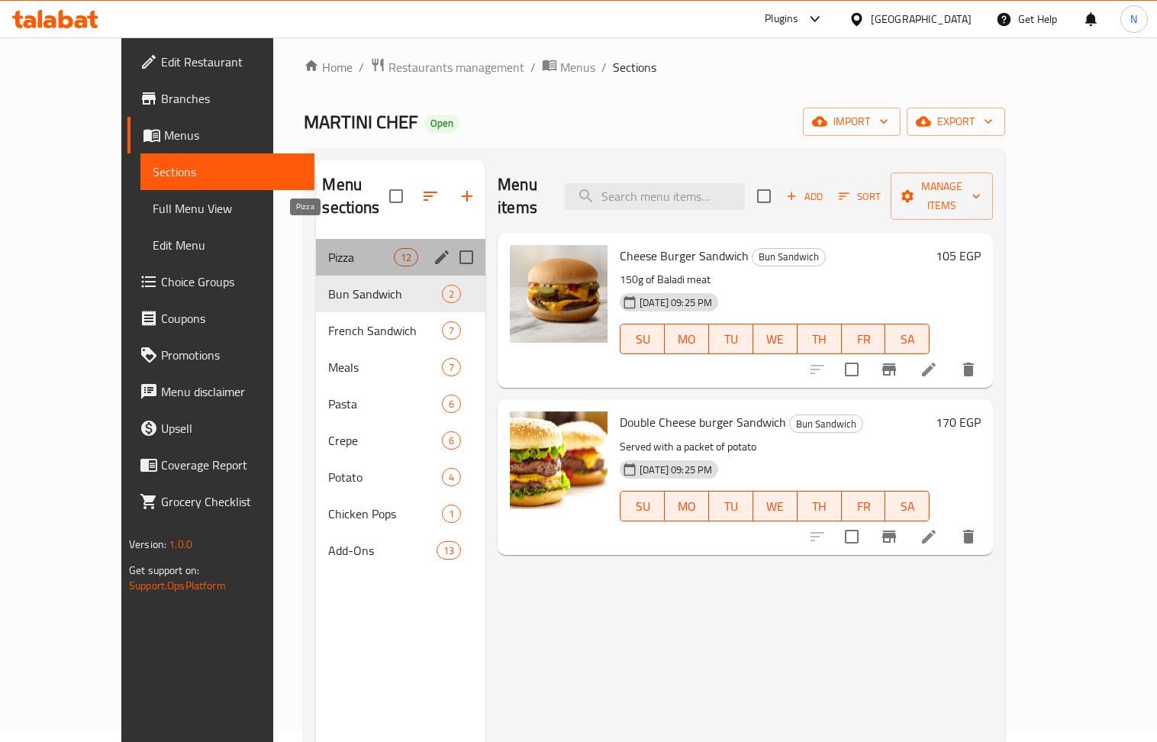
click at [340, 248] on span "Pizza" at bounding box center [360, 257] width 65 height 18
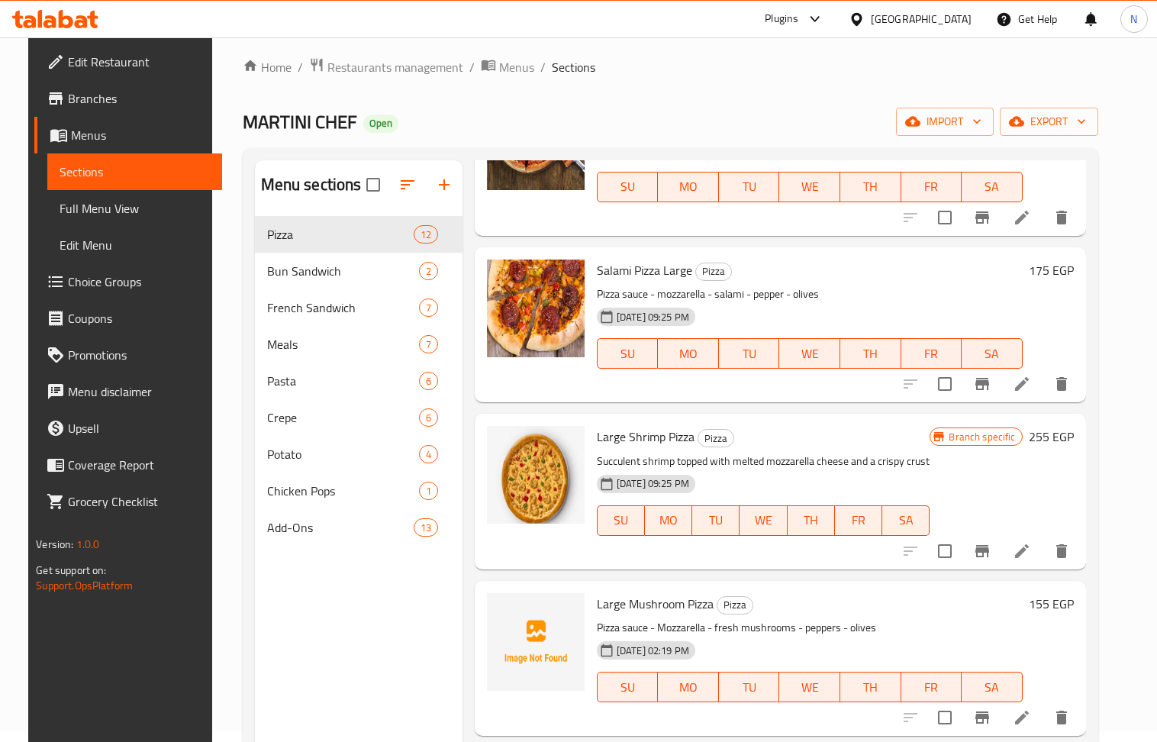
scroll to position [214, 0]
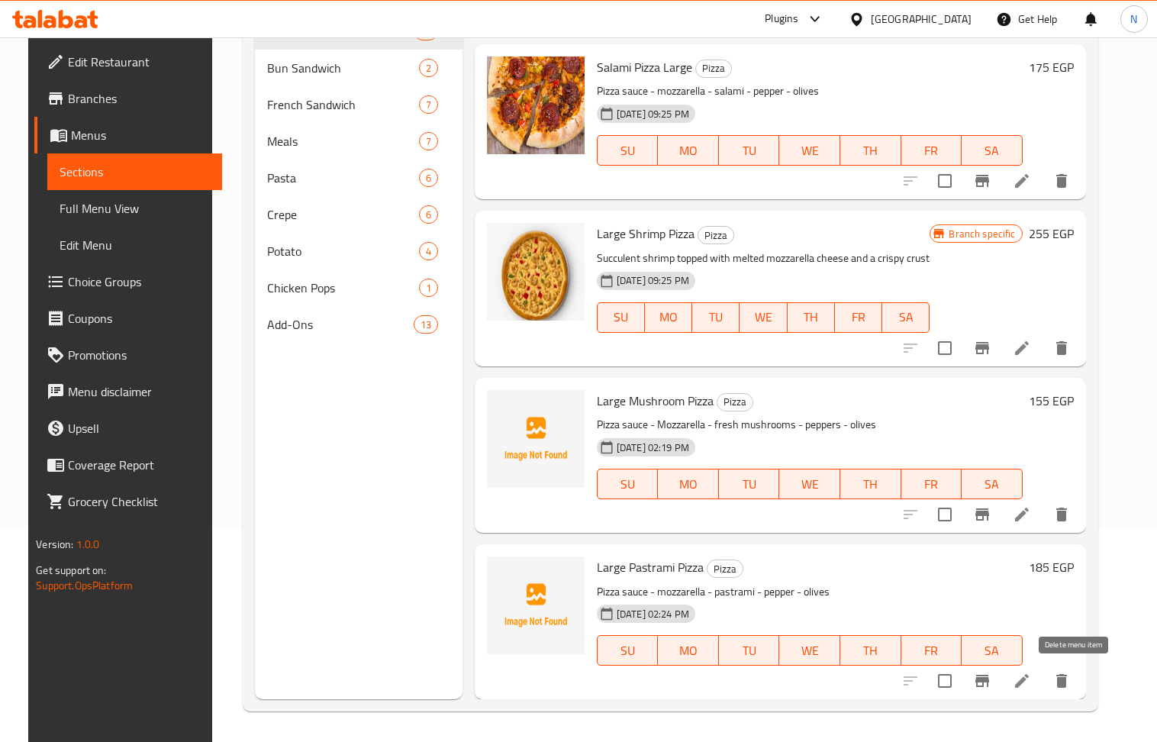
click at [1071, 685] on icon "delete" at bounding box center [1062, 681] width 18 height 18
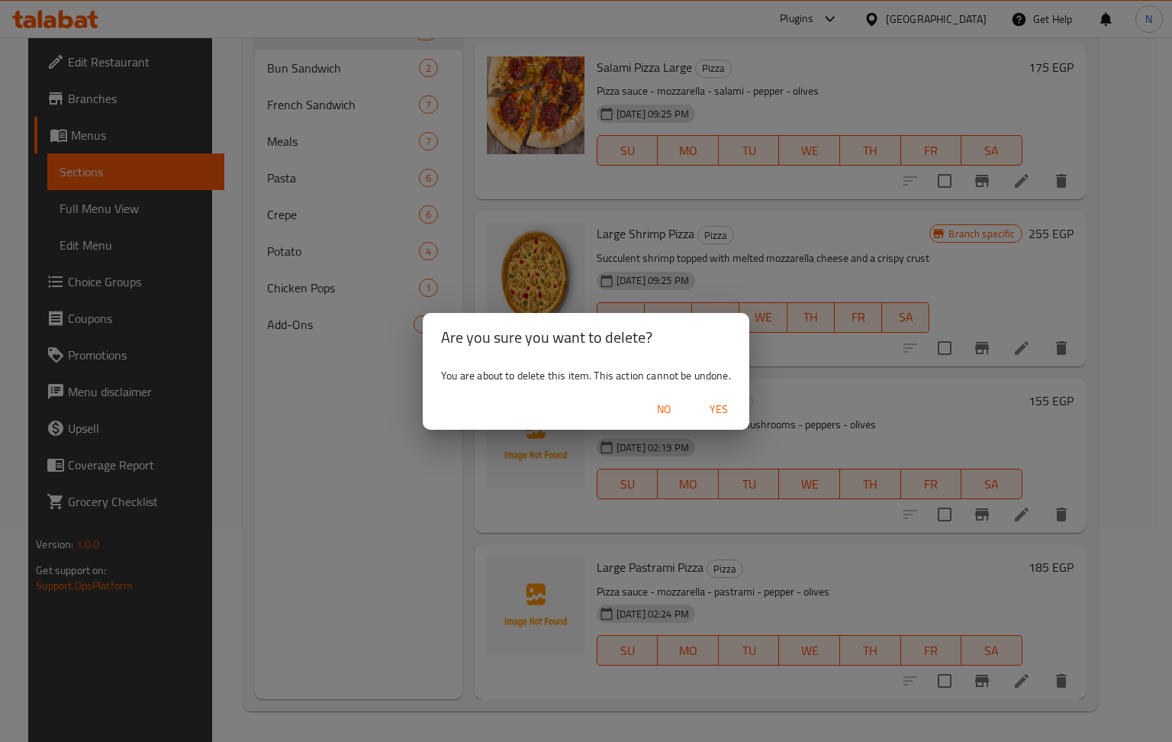
click at [705, 401] on span "Yes" at bounding box center [719, 409] width 37 height 19
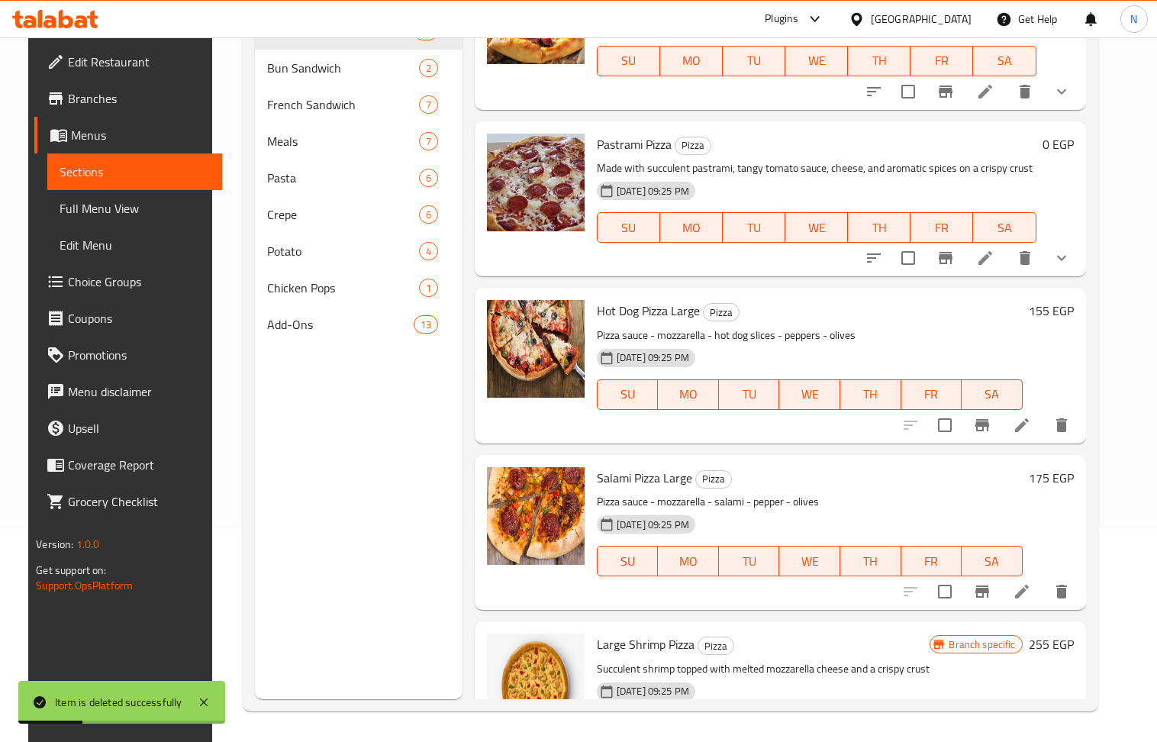
scroll to position [843, 0]
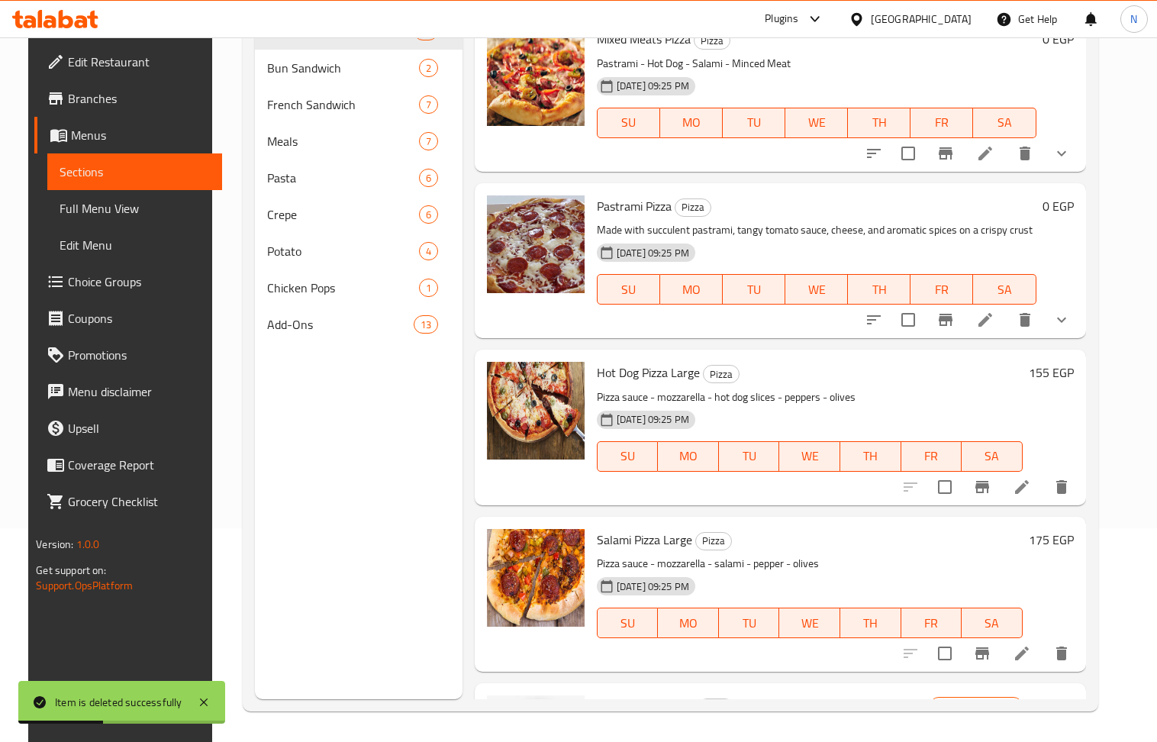
click at [995, 324] on icon at bounding box center [985, 320] width 18 height 18
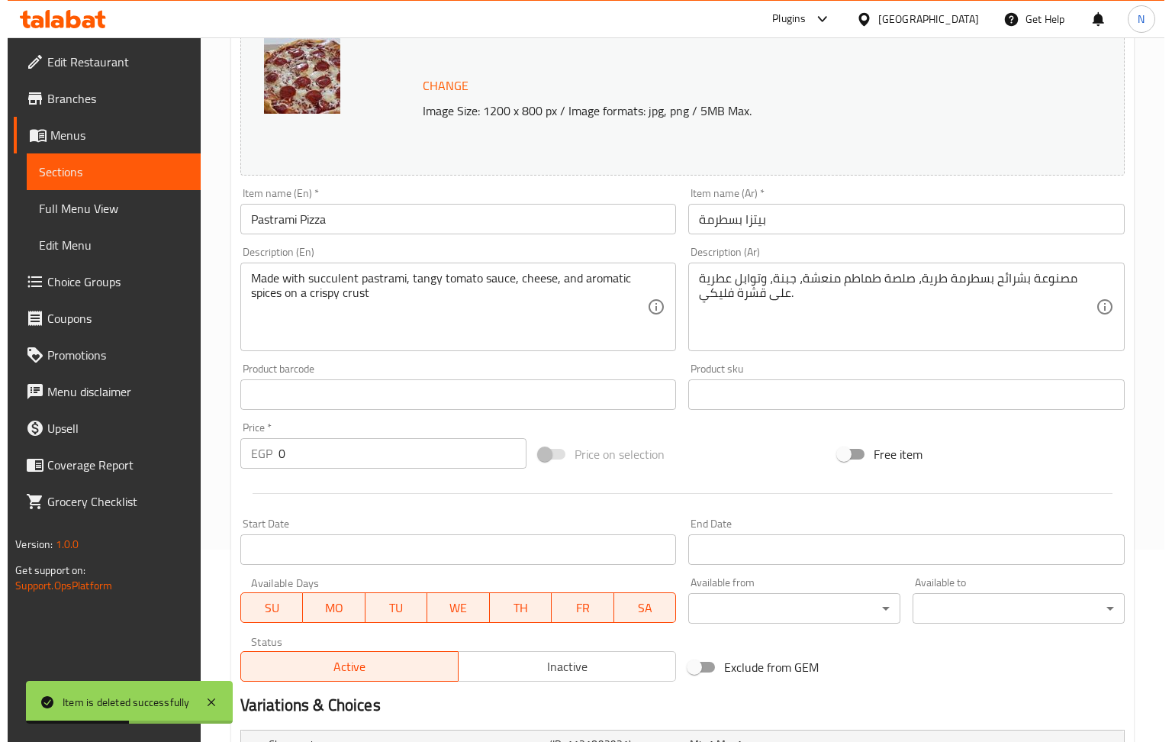
scroll to position [395, 0]
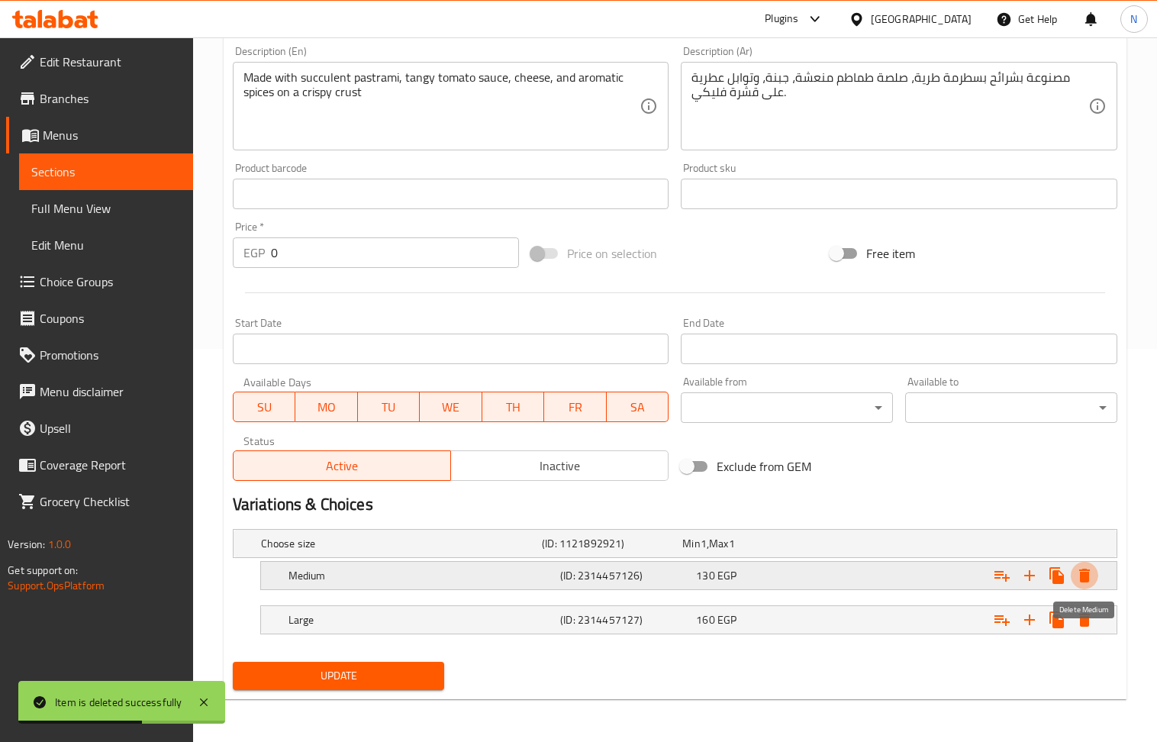
click at [1090, 569] on icon "Expand" at bounding box center [1084, 575] width 18 height 18
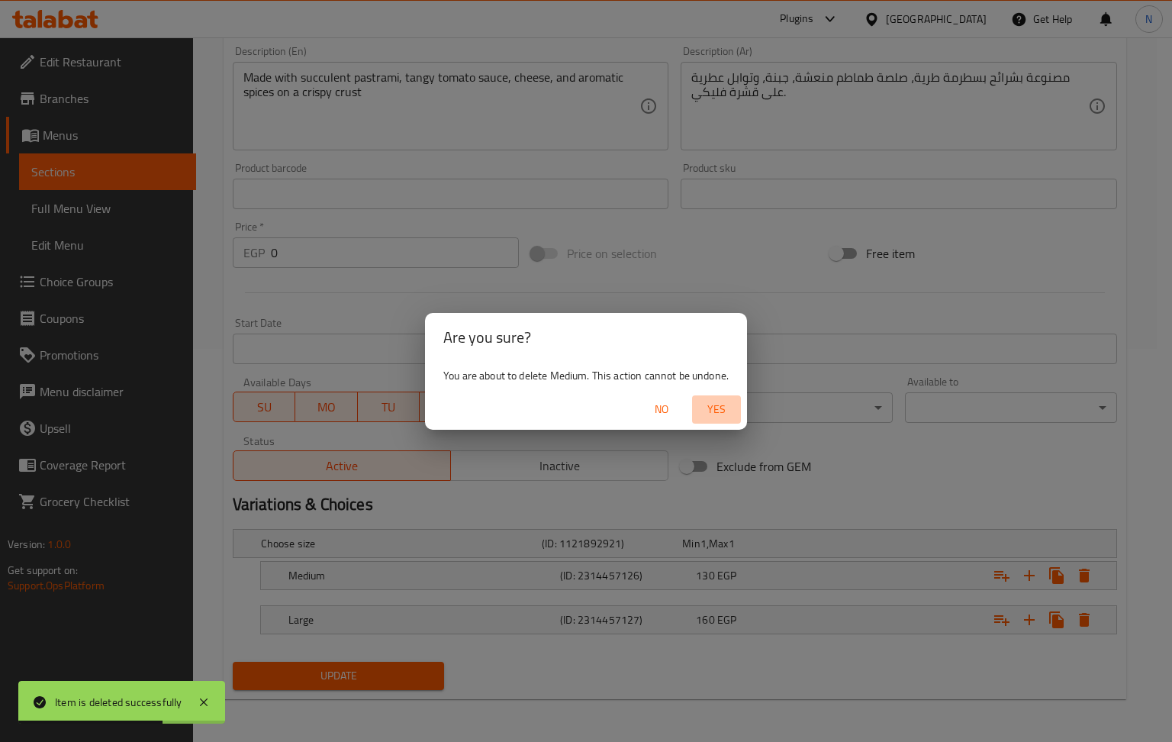
click at [725, 401] on span "Yes" at bounding box center [716, 409] width 37 height 19
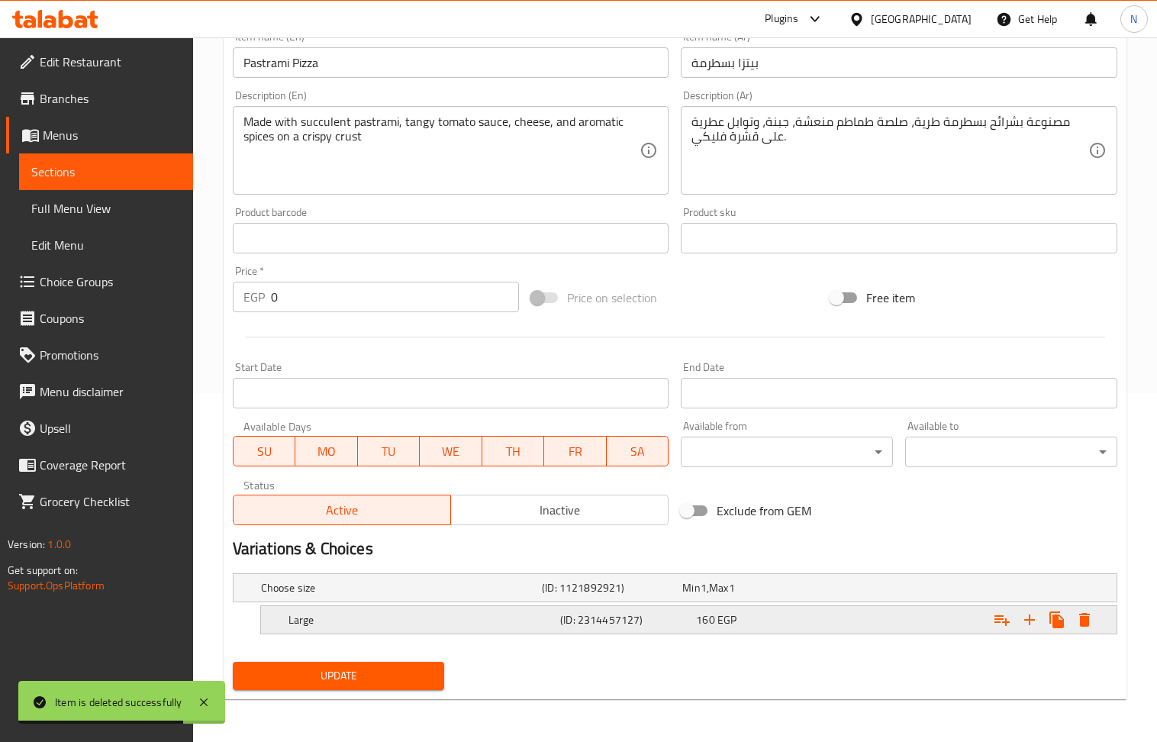
click at [1085, 608] on button "Expand" at bounding box center [1084, 619] width 27 height 27
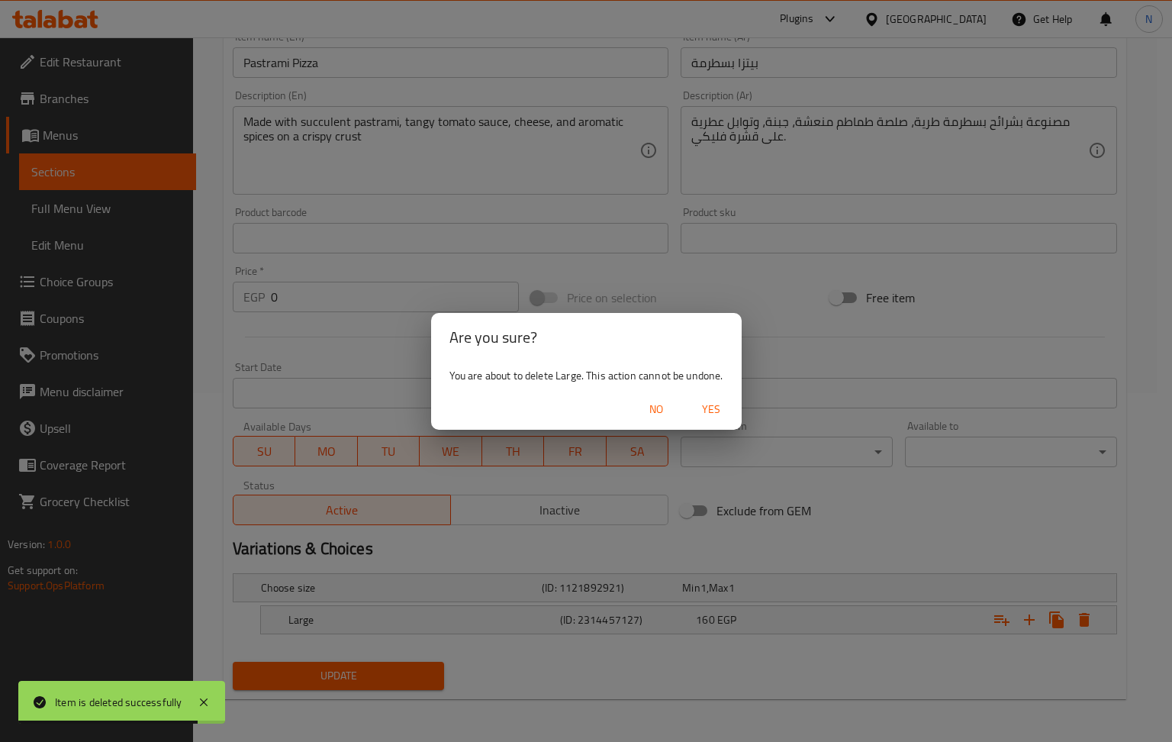
click at [715, 410] on span "Yes" at bounding box center [711, 409] width 37 height 19
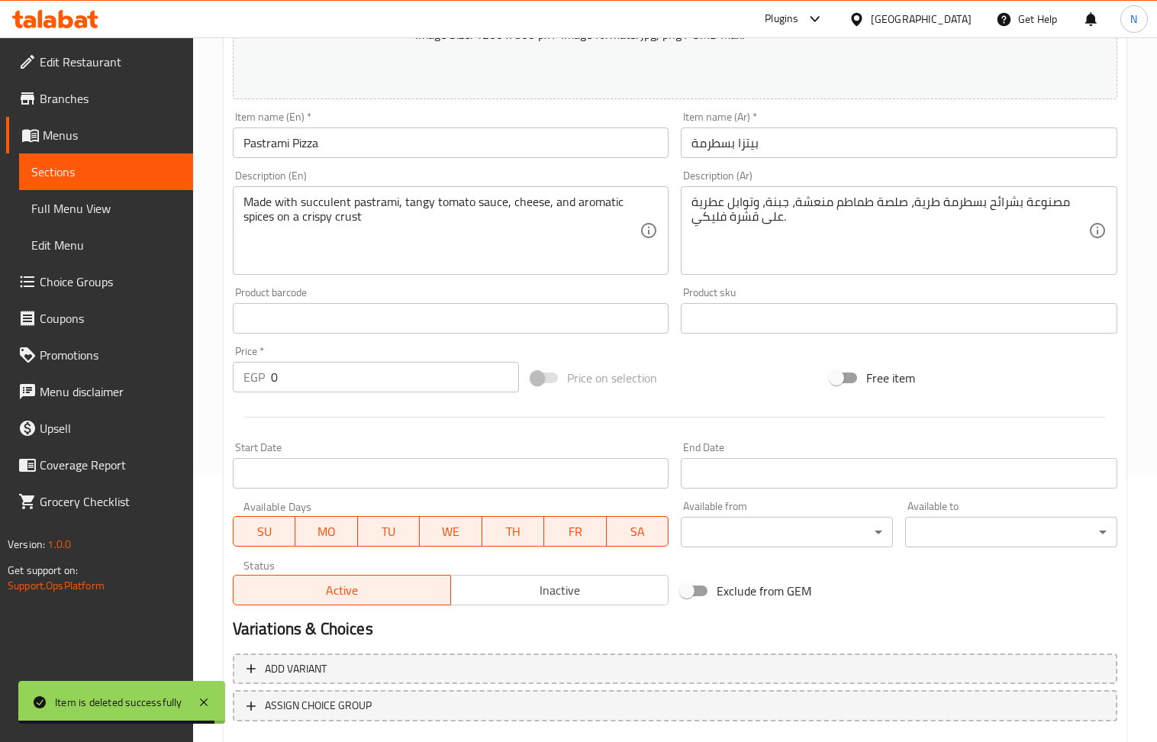
scroll to position [141, 0]
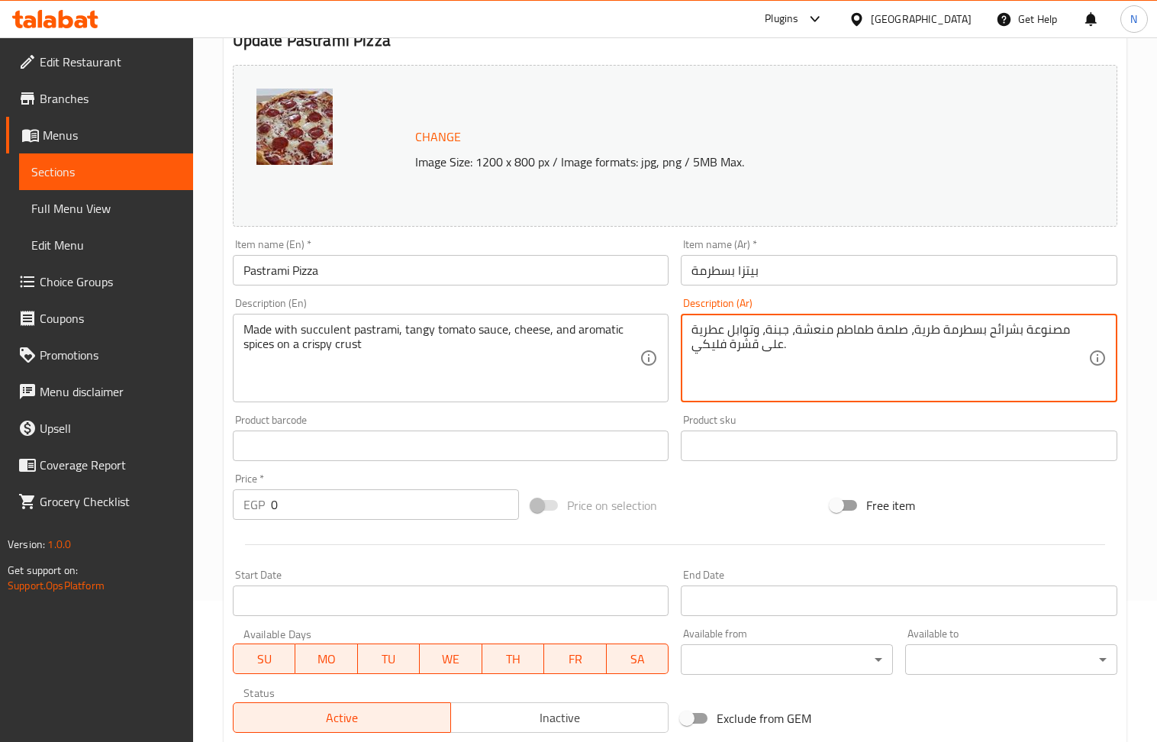
click at [727, 337] on textarea "مصنوعة بشرائح بسطرمة طرية، صلصة طماطم منعشة، جبنة، وتوابل عطرية على قشرة فليكي." at bounding box center [890, 358] width 397 height 73
paste textarea "صوص بيتزا - موزاريلا - بسطرمة - فلفل - زيتون"
type textarea "صوص بيتزا - موزاريلا - بسطرمة - فلفل - زيتون"
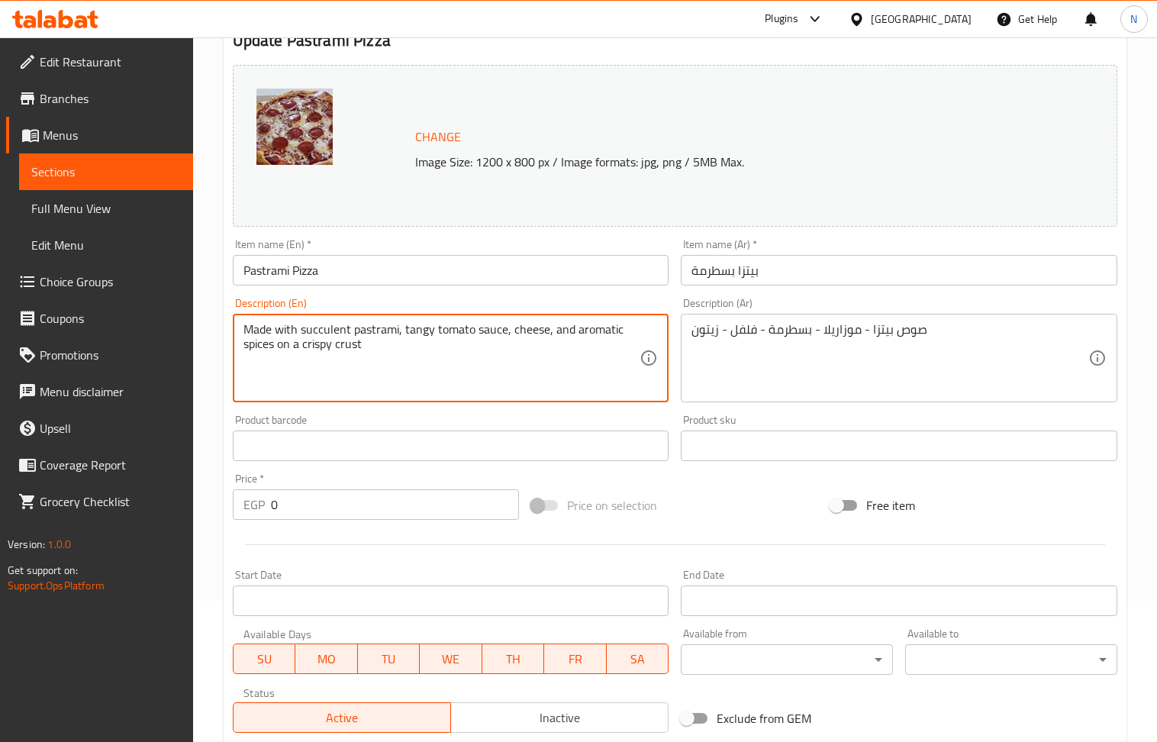
click at [556, 358] on textarea "Made with succulent pastrami, tangy tomato sauce, cheese, and aromatic spices o…" at bounding box center [441, 358] width 397 height 73
paste textarea "Pizza sauce - mozzarella - pastrami - pepper - olives"
type textarea "Pizza sauce - mozzarella - pastrami - pepper - olives"
click at [325, 508] on input "0" at bounding box center [395, 504] width 249 height 31
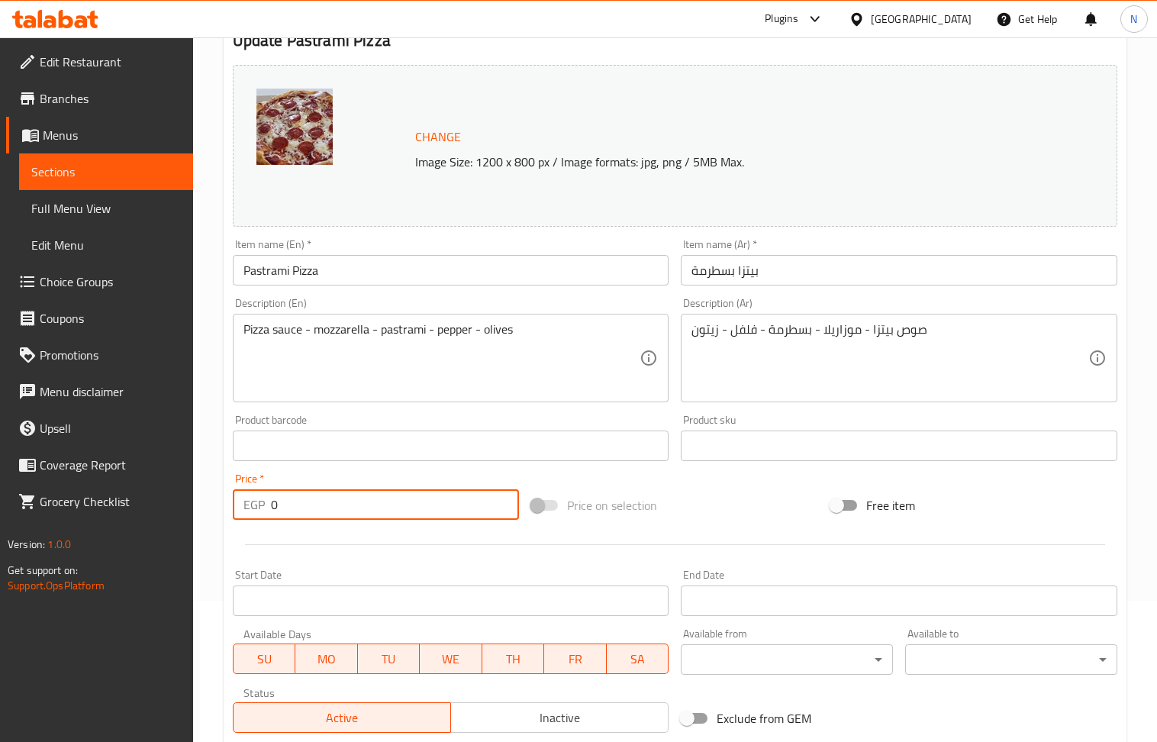
click at [325, 508] on input "0" at bounding box center [395, 504] width 249 height 31
paste input "185"
type input "185"
click at [382, 281] on input "Pastrami Pizza" at bounding box center [451, 270] width 437 height 31
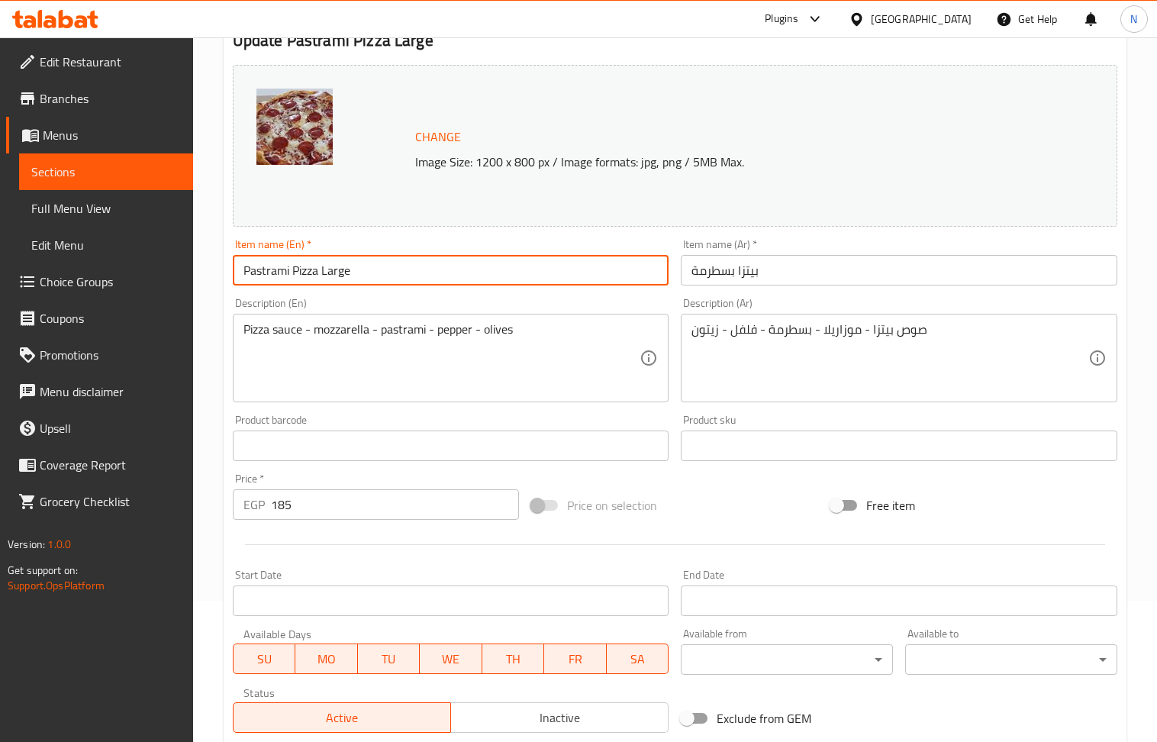
type input "Pastrami Pizza Large"
click at [862, 258] on input "بيتزا بسطرمة" at bounding box center [899, 270] width 437 height 31
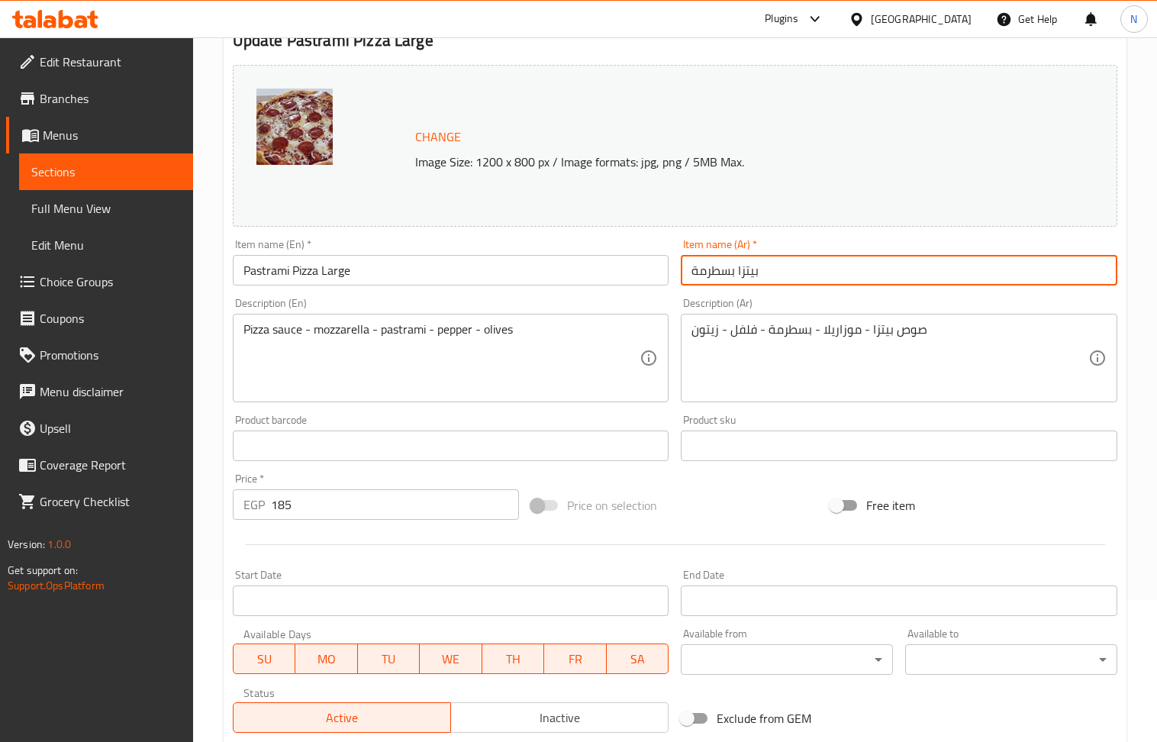
type input "بيتزا بسطرمة كبيرة"
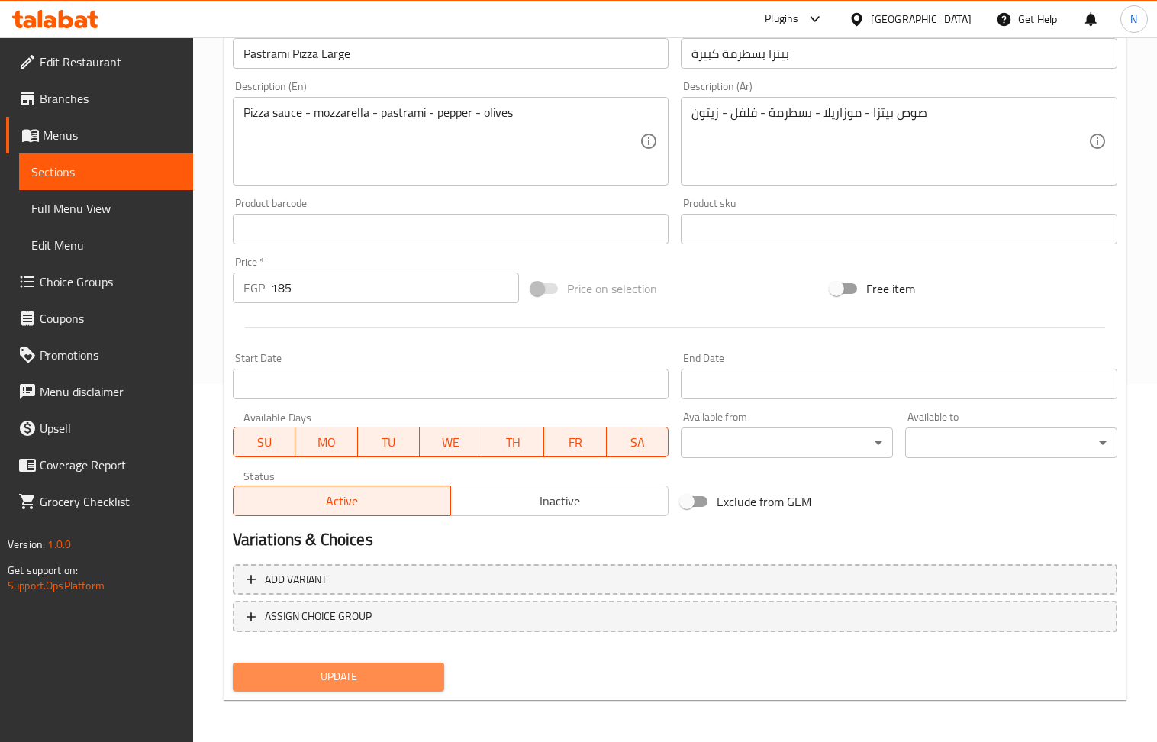
click at [353, 681] on span "Update" at bounding box center [339, 676] width 188 height 19
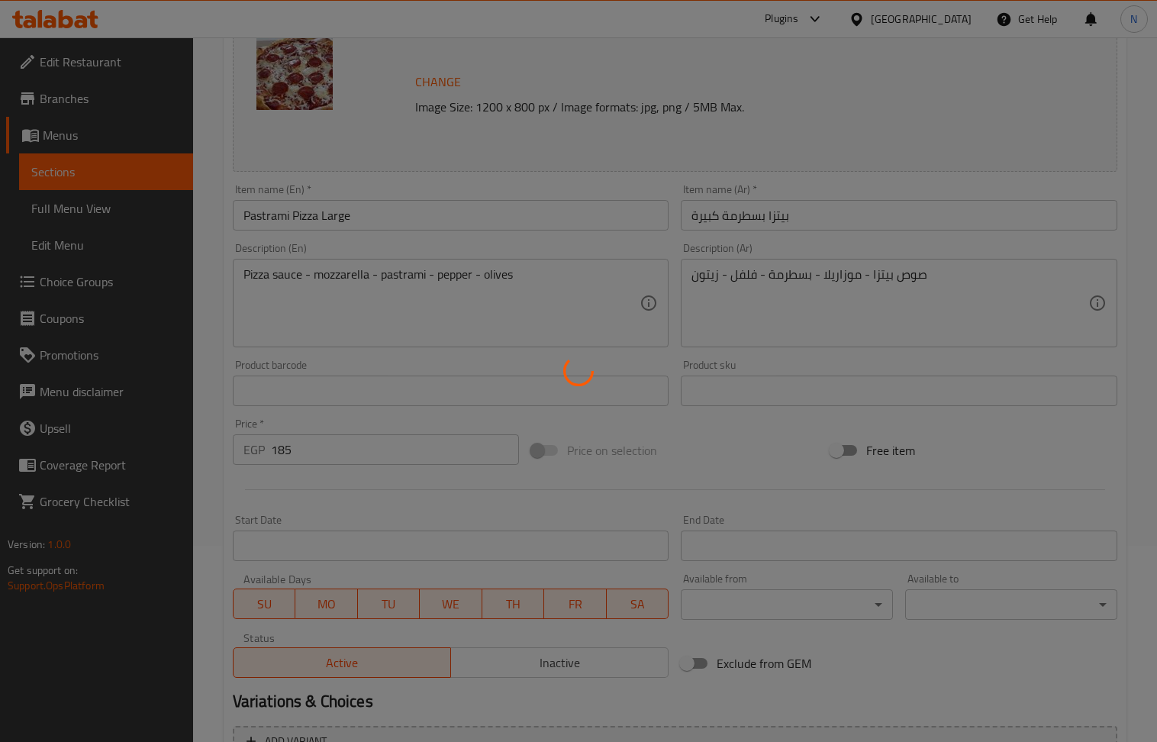
scroll to position [0, 0]
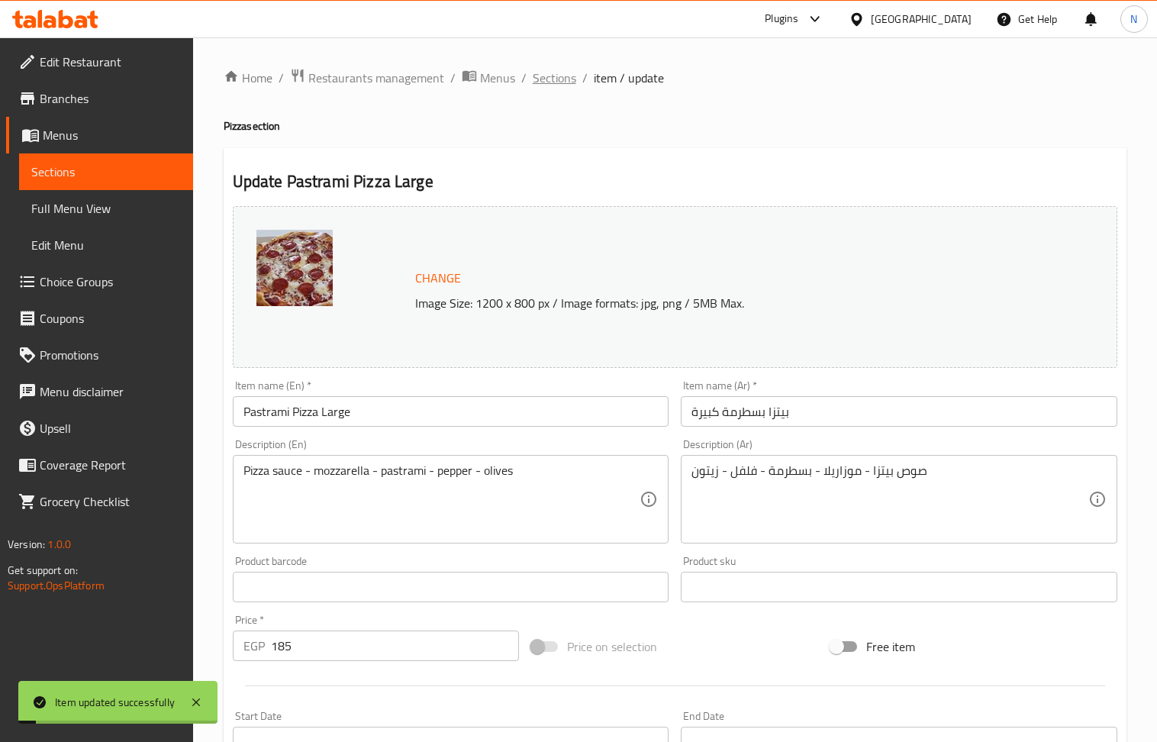
click at [554, 79] on span "Sections" at bounding box center [555, 78] width 44 height 18
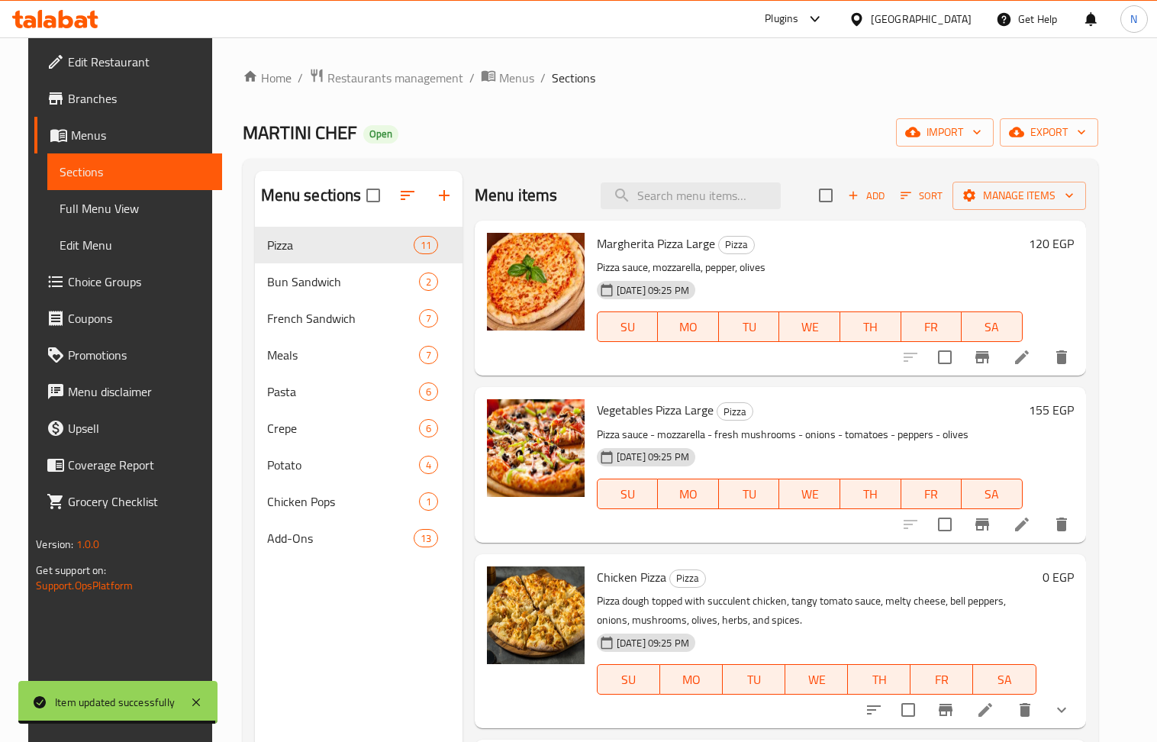
click at [882, 185] on button "Add" at bounding box center [866, 196] width 49 height 24
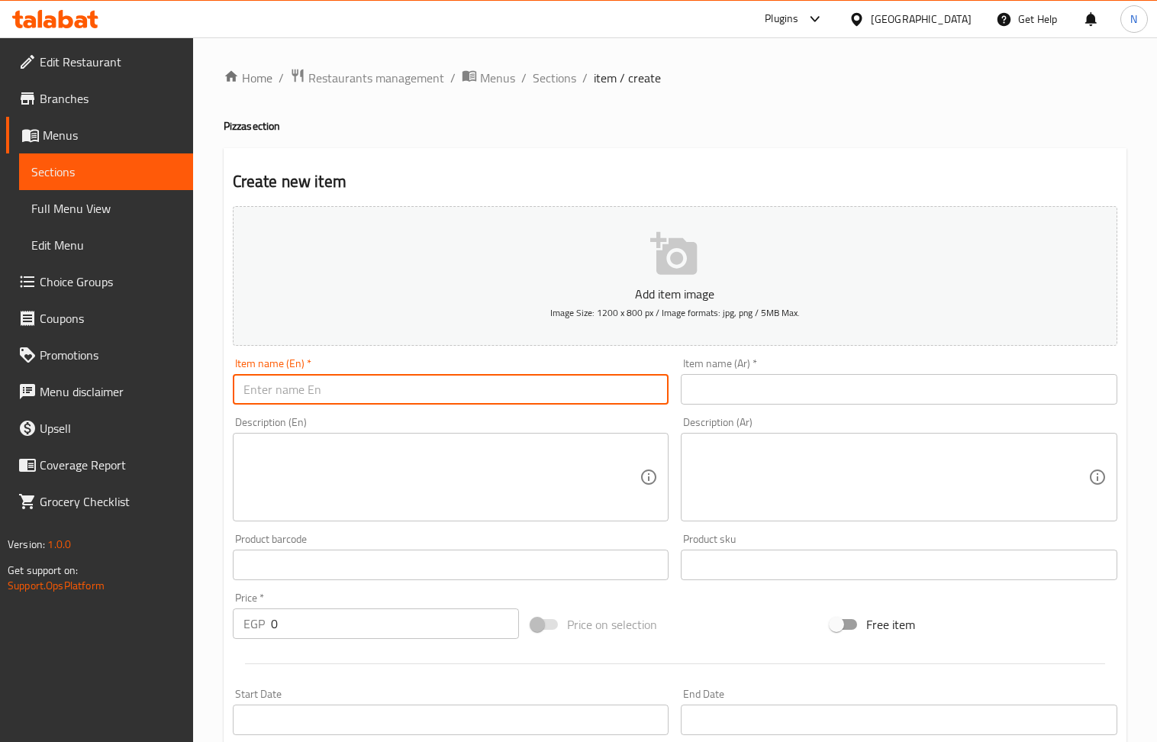
click at [404, 392] on input "text" at bounding box center [451, 389] width 437 height 31
paste input "Minced"
click at [272, 392] on input "LargeMinced pizza" at bounding box center [451, 389] width 437 height 31
type input "Large Minced pizza"
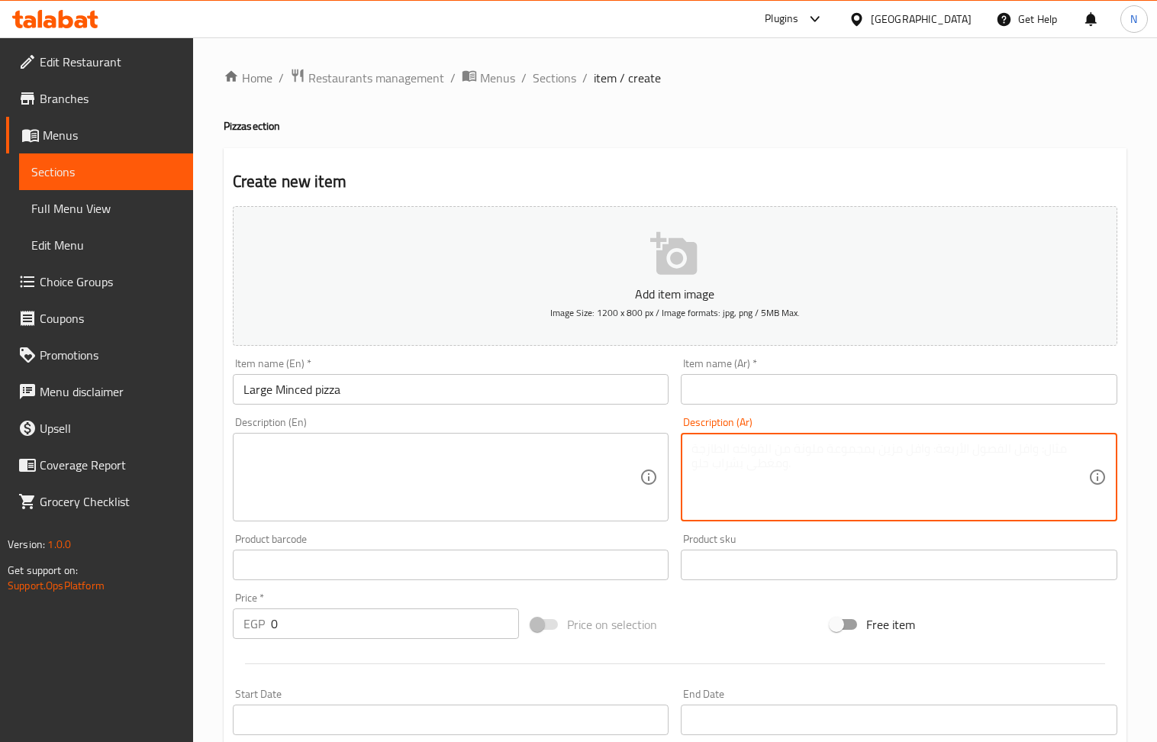
paste textarea "صوص بيتزا - موزاريلا - مفروم - فلفل - زيتون"
type textarea "صوص بيتزا - موزاريلا - مفروم - فلفل - زيتون"
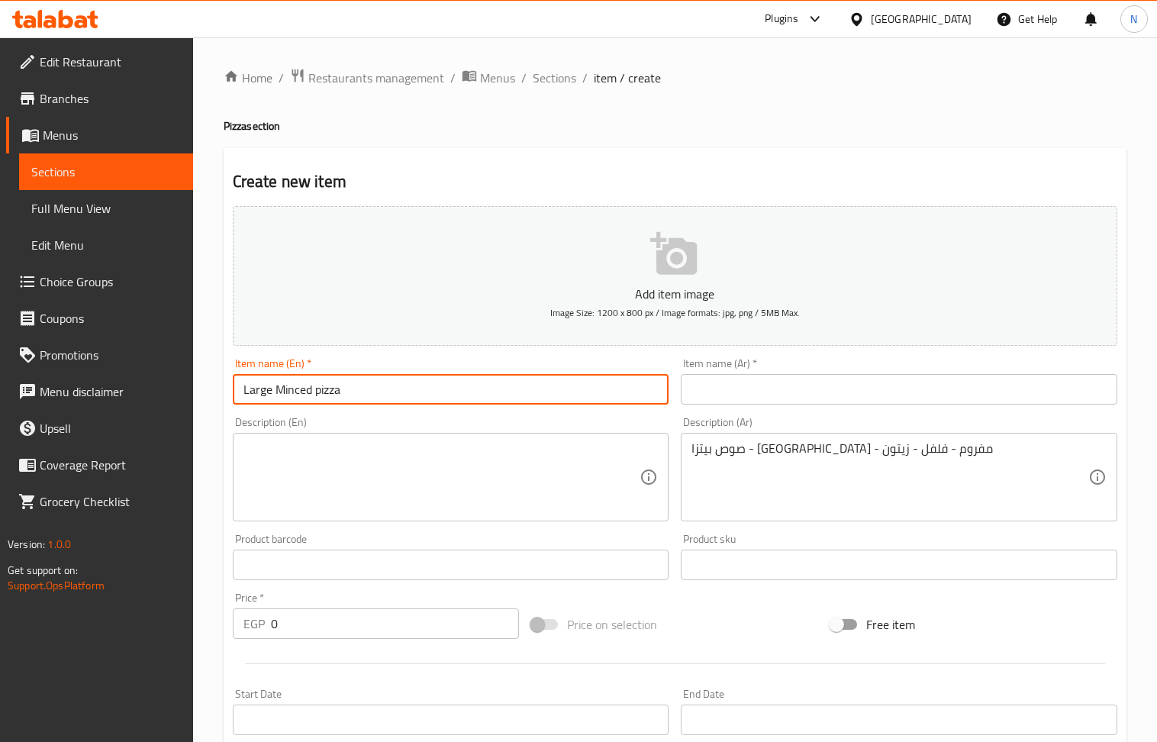
click at [315, 397] on input "Large Minced pizza" at bounding box center [451, 389] width 437 height 31
click at [315, 400] on input "Large Minced Pizza" at bounding box center [451, 389] width 437 height 31
type input "Large Minced Pizza"
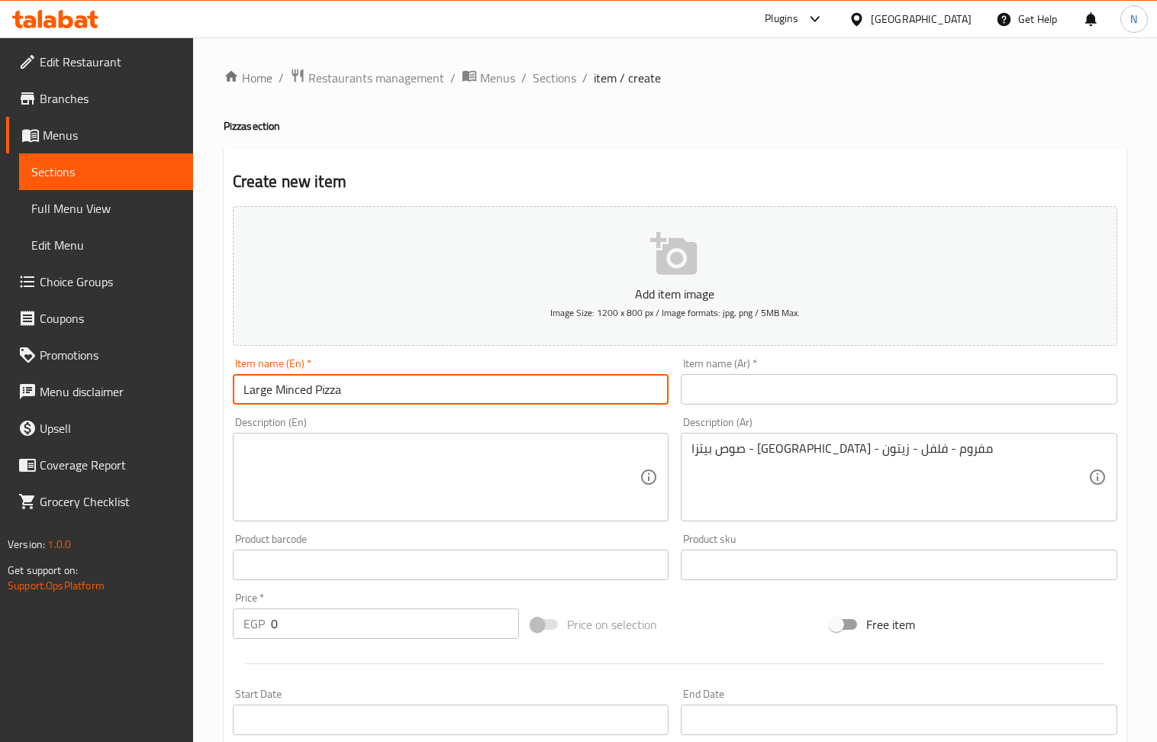
click at [733, 388] on input "text" at bounding box center [899, 389] width 437 height 31
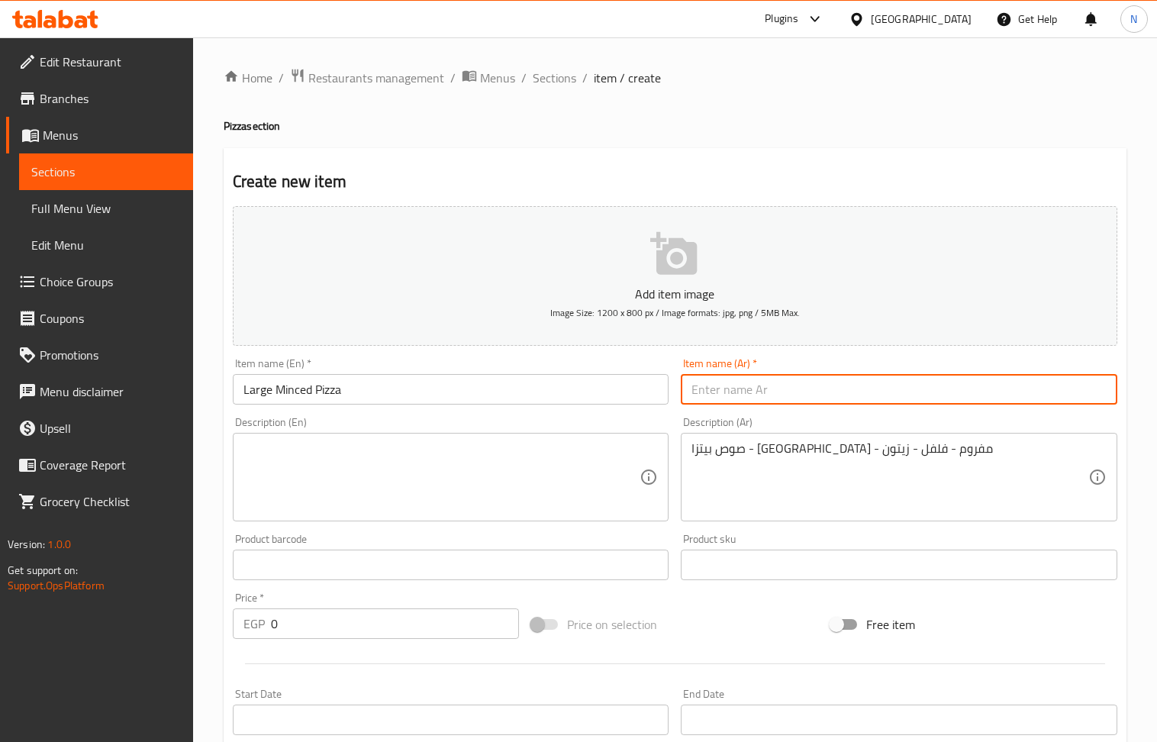
paste input "بيتزا مفرومة كبيرة"
click at [728, 395] on input "بيتزا مفرومة كبيرة" at bounding box center [899, 389] width 437 height 31
type input "بيتزا مفروم كبيرة"
click at [463, 478] on textarea at bounding box center [441, 477] width 397 height 73
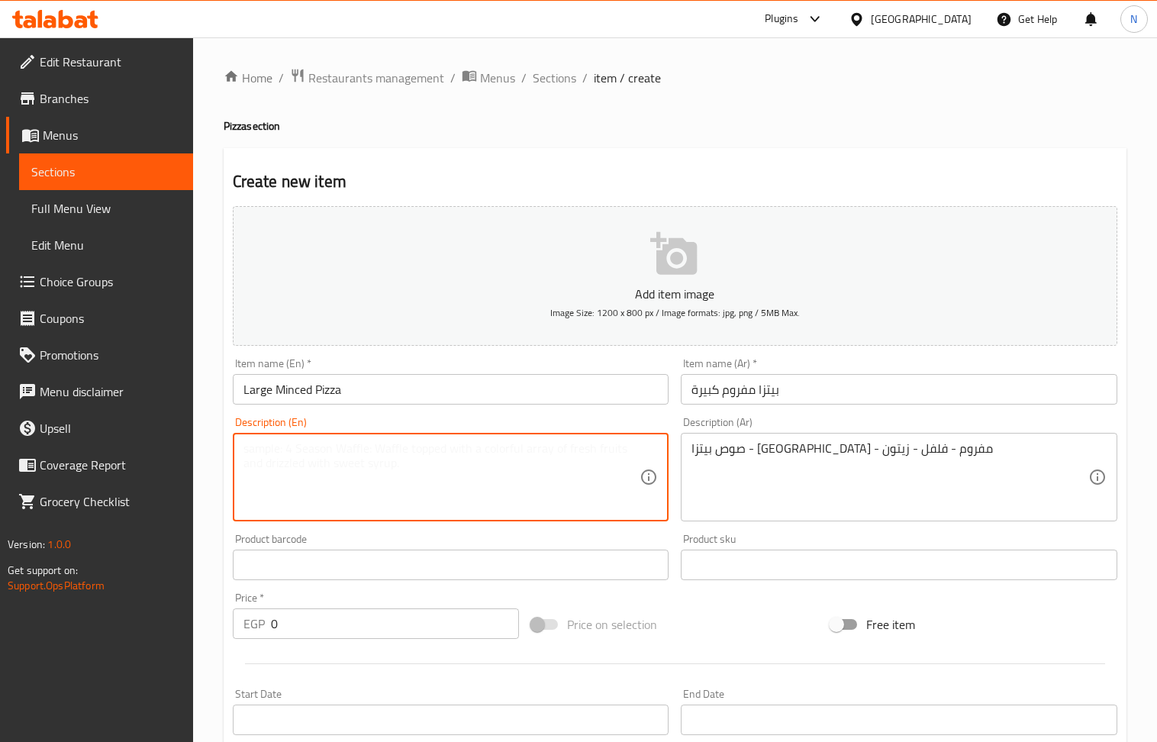
paste textarea "Pizza sauce - mozzarella - chopped - pepper - olives"
click at [282, 395] on input "Large Minced Pizza" at bounding box center [451, 389] width 437 height 31
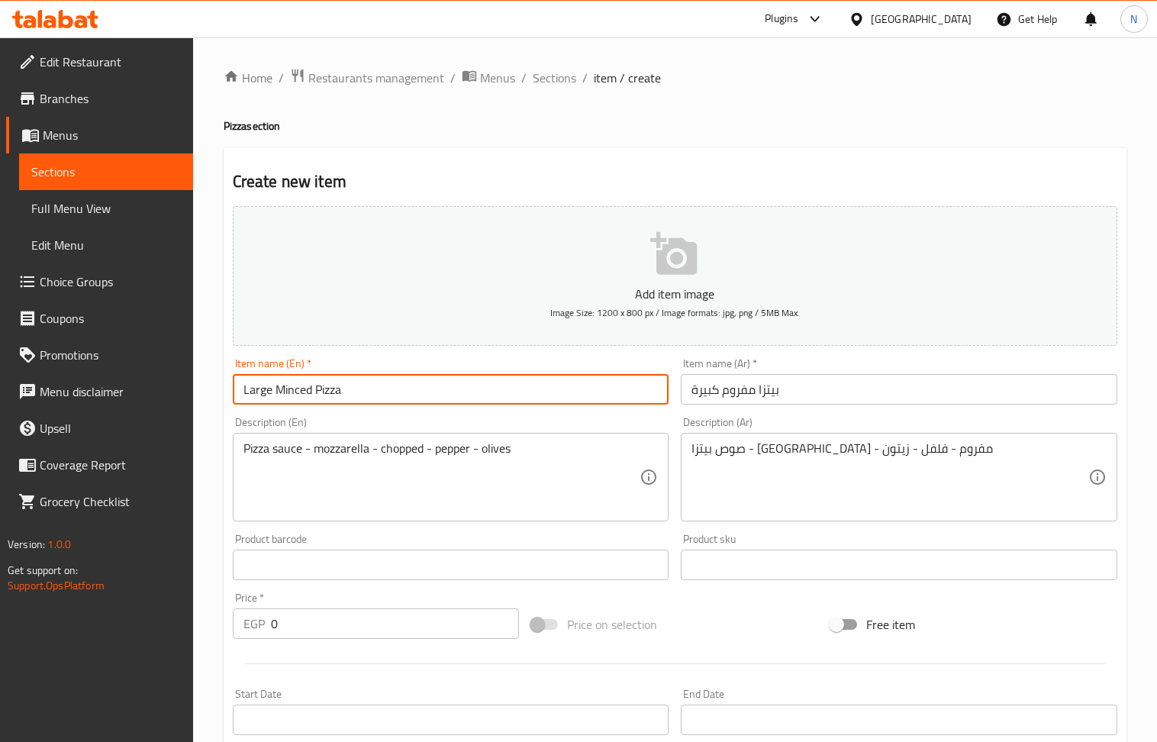
click at [282, 395] on input "Large Minced Pizza" at bounding box center [451, 389] width 437 height 31
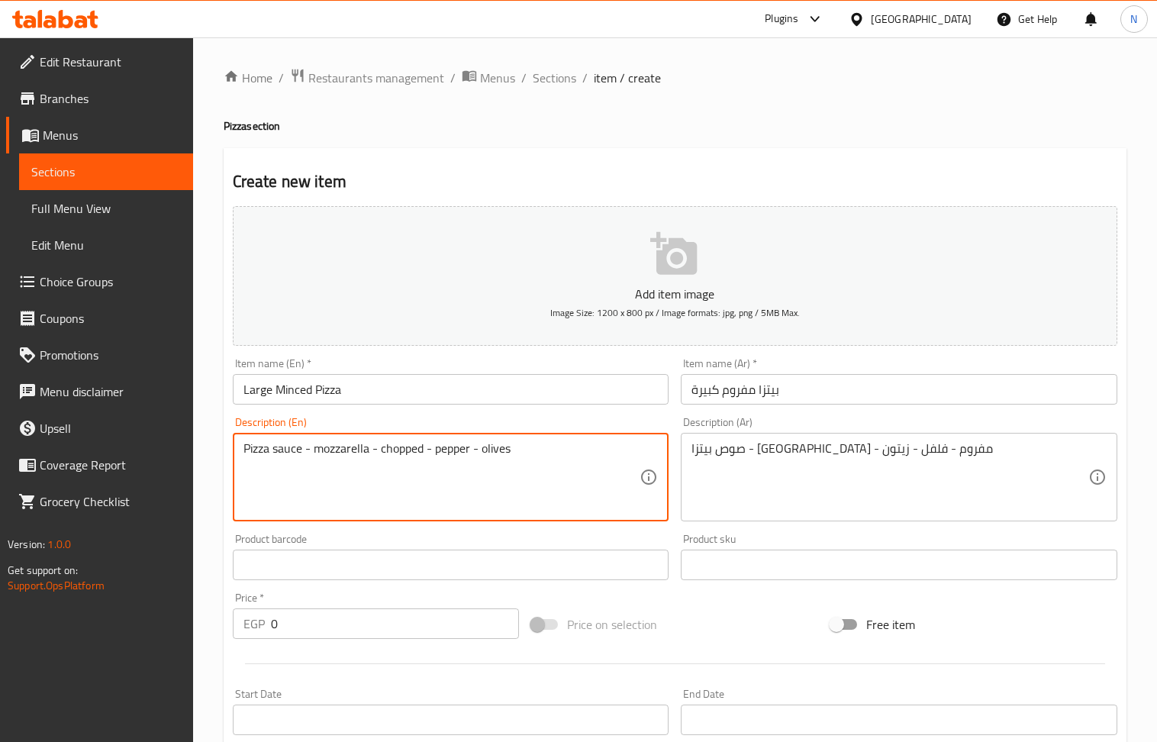
click at [403, 450] on textarea "Pizza sauce - mozzarella - chopped - pepper - olives" at bounding box center [441, 477] width 397 height 73
paste textarea "Minc"
click at [385, 452] on textarea "Pizza sauce - mozzarella - Minced - pepper - olives" at bounding box center [441, 477] width 397 height 73
type textarea "Pizza sauce - mozzarella - minced - pepper - olives"
click at [340, 632] on input "0" at bounding box center [395, 623] width 249 height 31
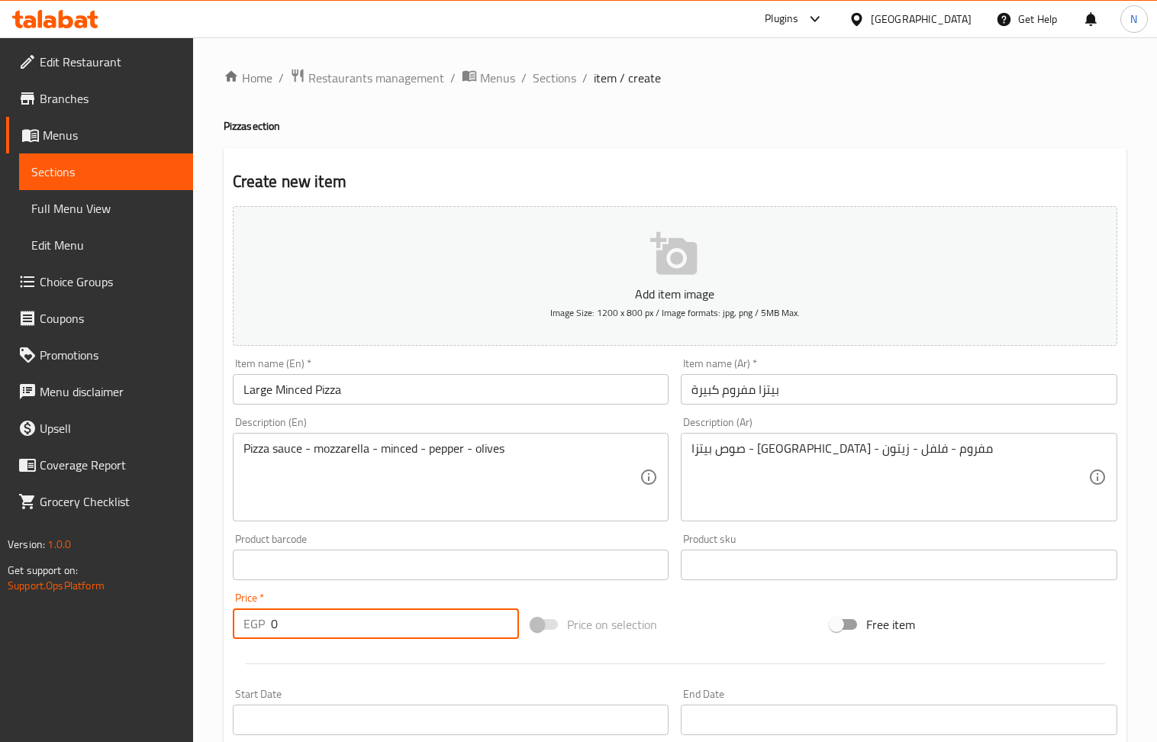
click at [340, 632] on input "0" at bounding box center [395, 623] width 249 height 31
paste input "185"
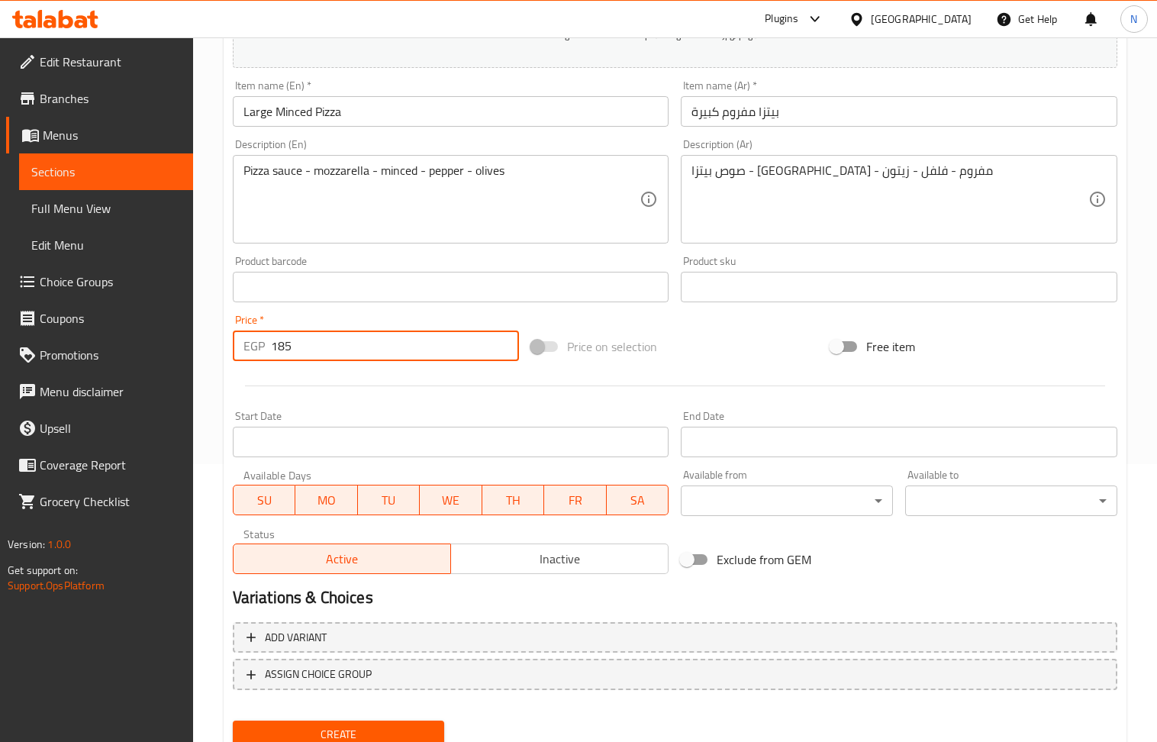
scroll to position [336, 0]
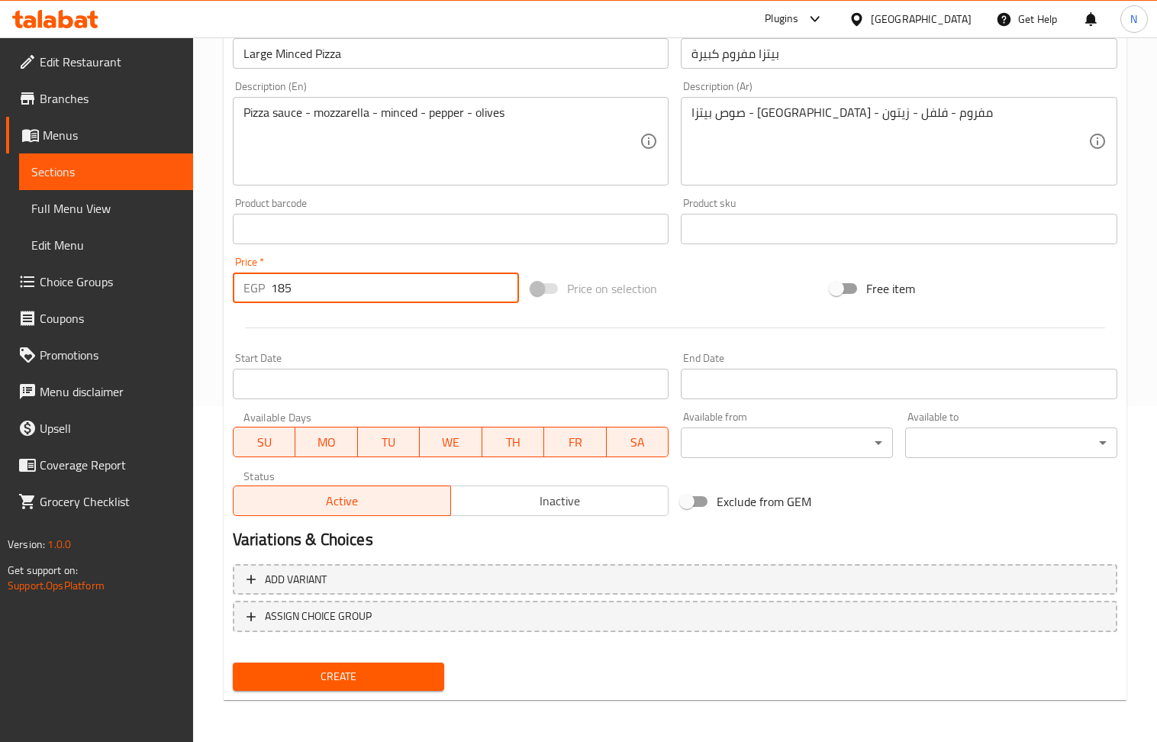
type input "185"
click at [350, 664] on button "Create" at bounding box center [339, 677] width 212 height 28
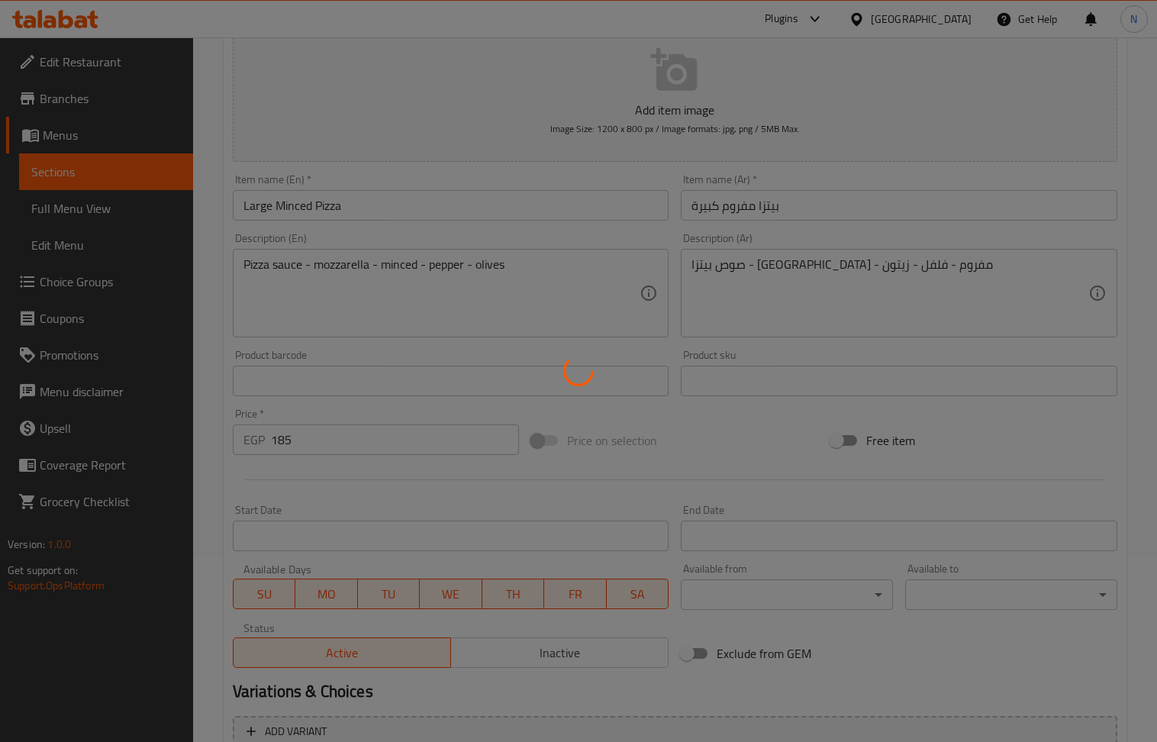
scroll to position [0, 0]
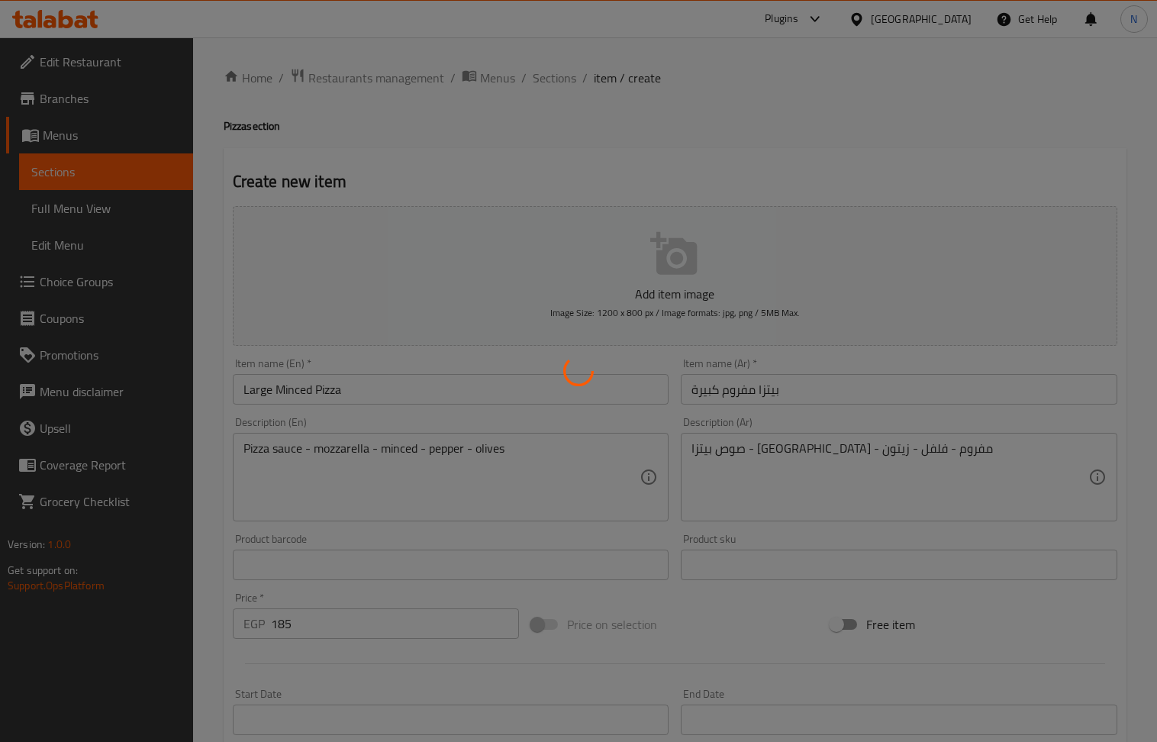
type input "0"
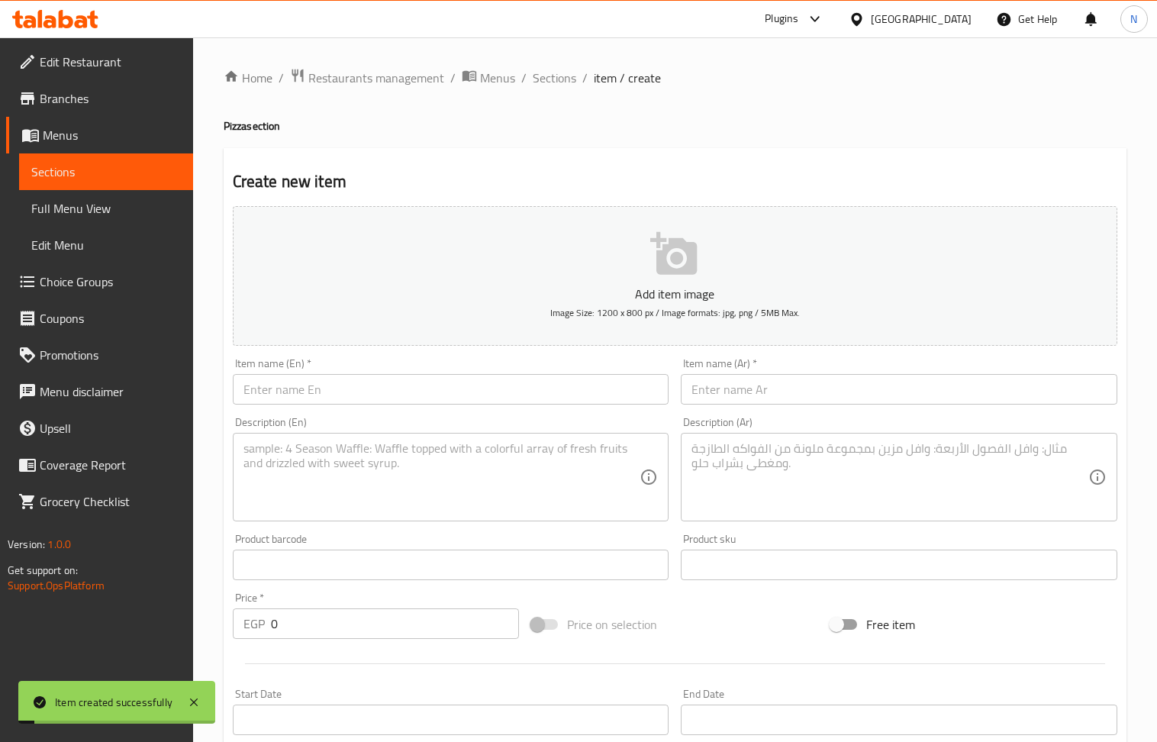
drag, startPoint x: 559, startPoint y: 80, endPoint x: 193, endPoint y: 1, distance: 374.1
click at [559, 80] on span "Sections" at bounding box center [555, 78] width 44 height 18
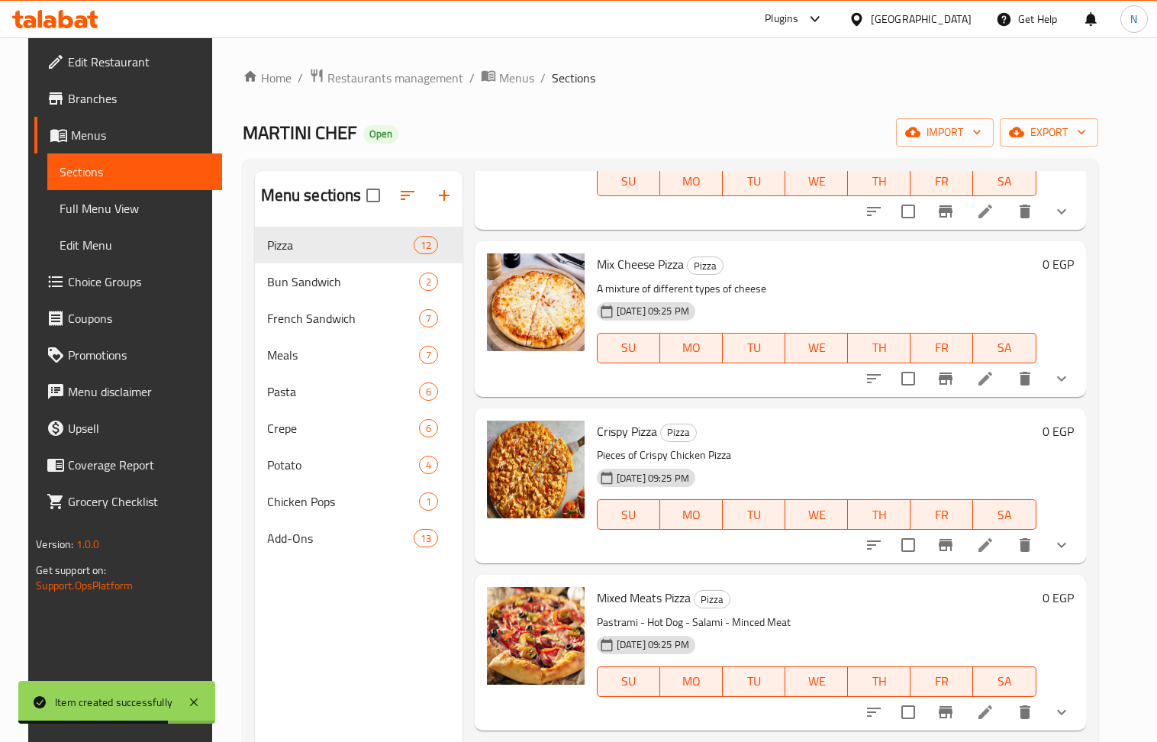
scroll to position [611, 0]
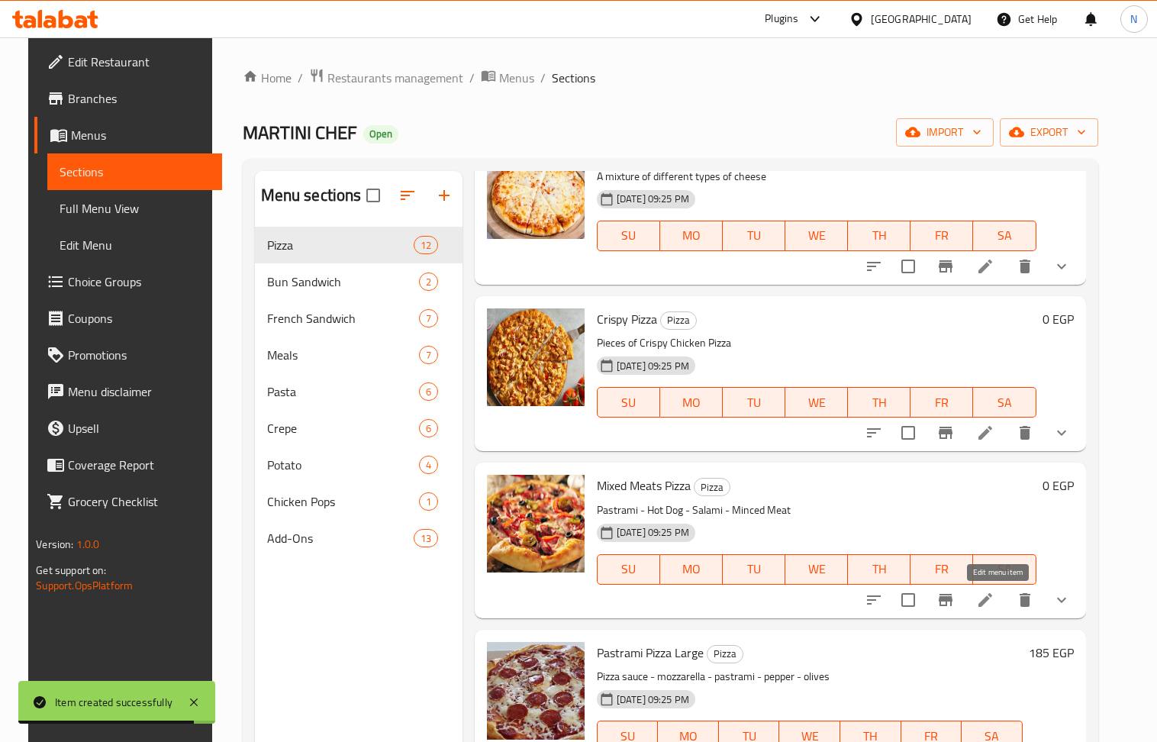
click at [995, 595] on icon at bounding box center [985, 600] width 18 height 18
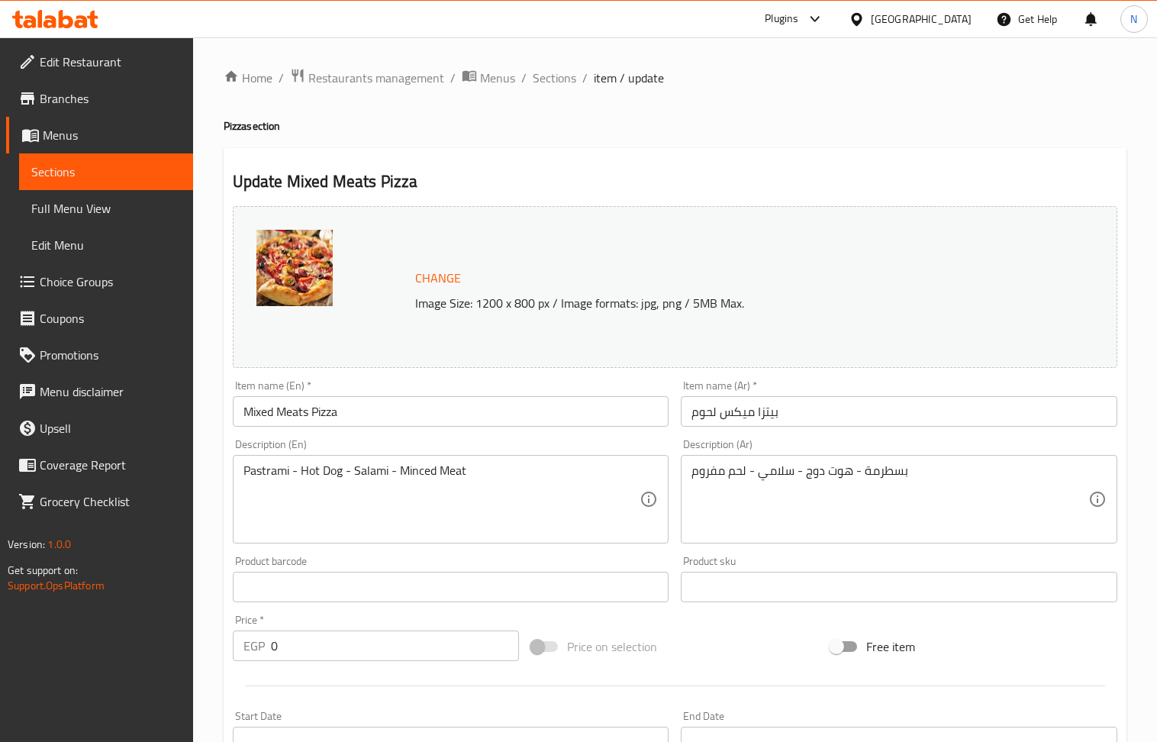
click at [430, 411] on input "Mixed Meats Pizza" at bounding box center [451, 411] width 437 height 31
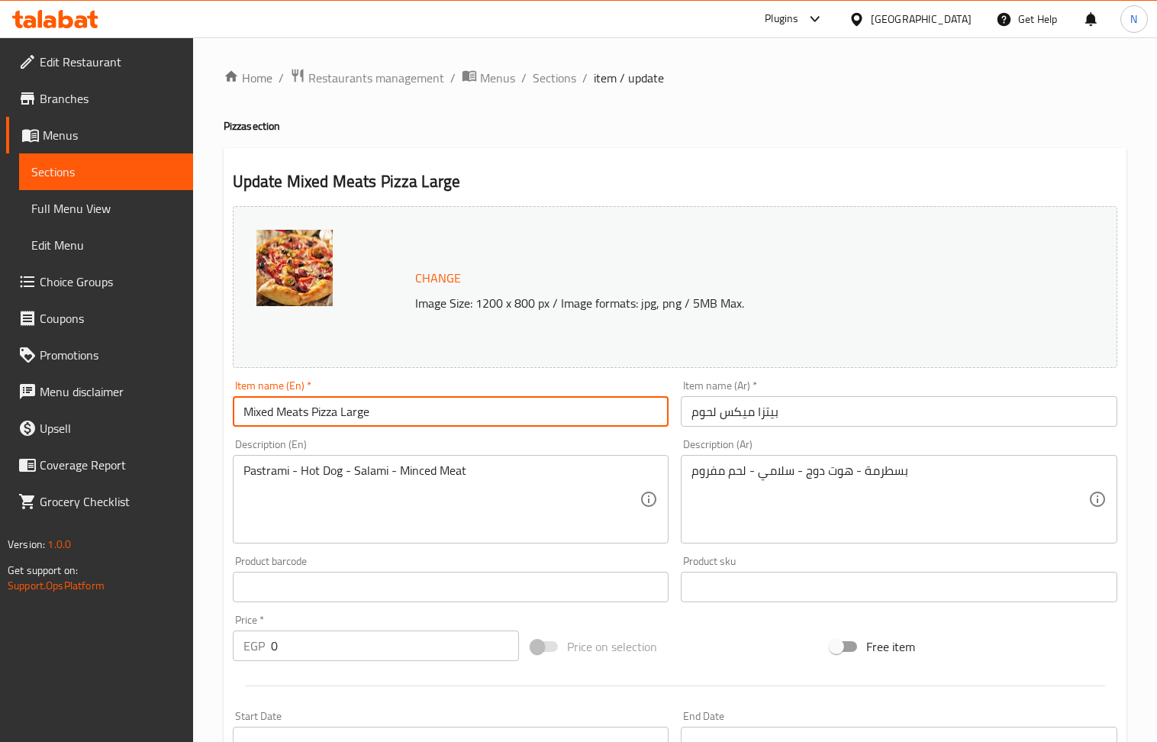
type input "Mixed Meats Pizza Large"
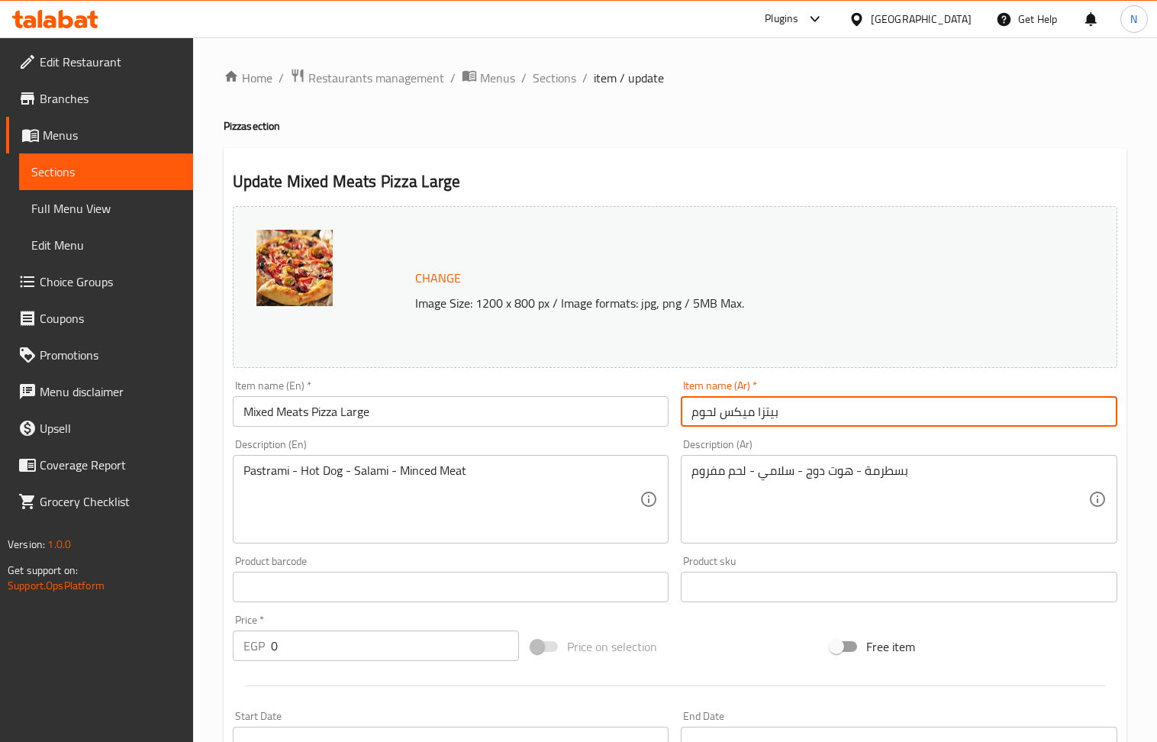
click at [931, 418] on input "بيتزا ميكس لحوم" at bounding box center [899, 411] width 437 height 31
type input "بيتزا ميكس لحوم كبير"
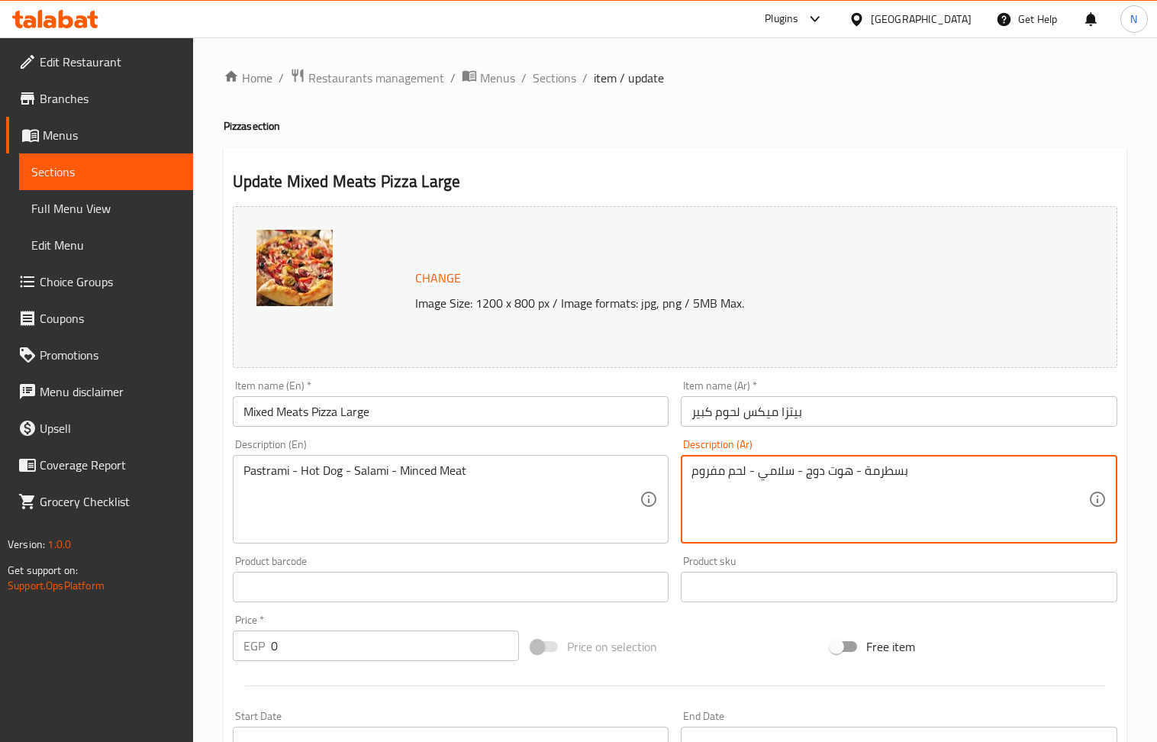
click at [773, 474] on textarea "بسطرمة - هوت دوج - سلامي - لحم مفروم" at bounding box center [890, 499] width 397 height 73
paste textarea "وص بيتزا - موزاريلا - هوت دوج - سلامي - بسطرمه مفروم - فلفل - زيتون"
type textarea "صوص بيتزا - موزاريلا - هوت دوج - سلامي - بسطرمه مفروم - فلفل - زيتون"
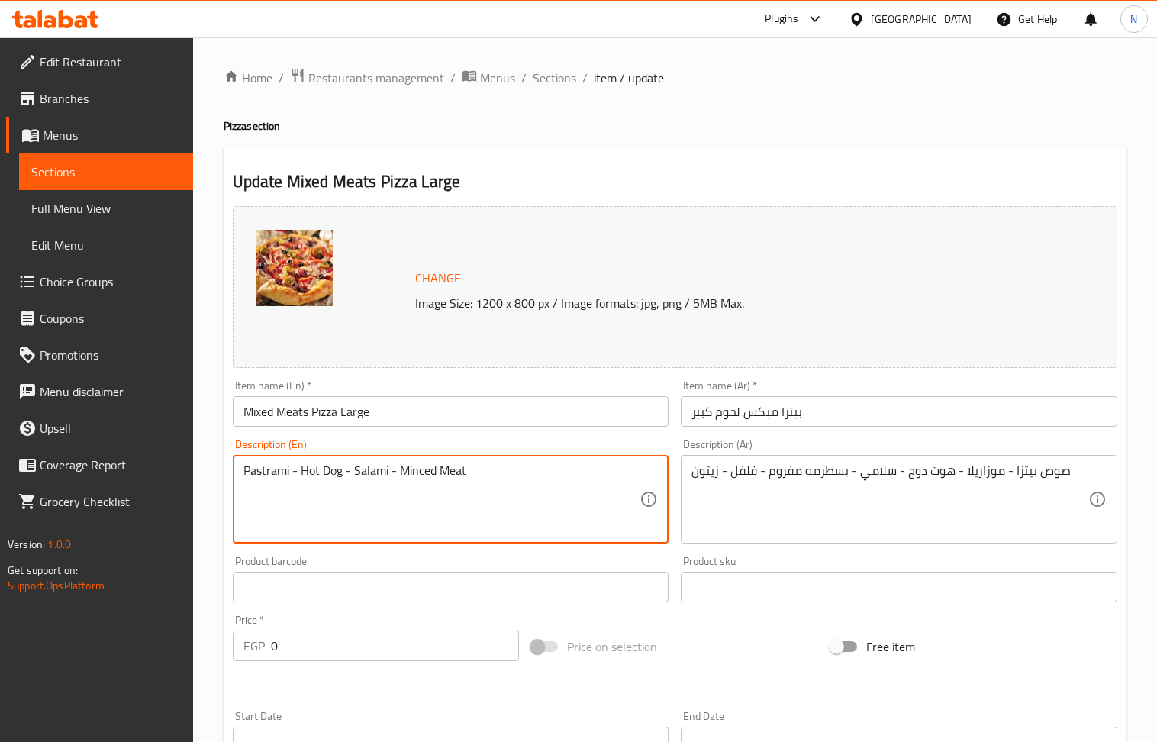
click at [428, 475] on textarea "Pastrami - Hot Dog - Salami - Minced Meat" at bounding box center [441, 499] width 397 height 73
paste textarea "izza sauce - mozzarella - hot dog - salami - minced pastrami - peppers - olives"
type textarea "Pizza sauce - mozzarella - hot dog - salami - minced pastrami - peppers - olives"
click at [293, 640] on input "0" at bounding box center [395, 645] width 249 height 31
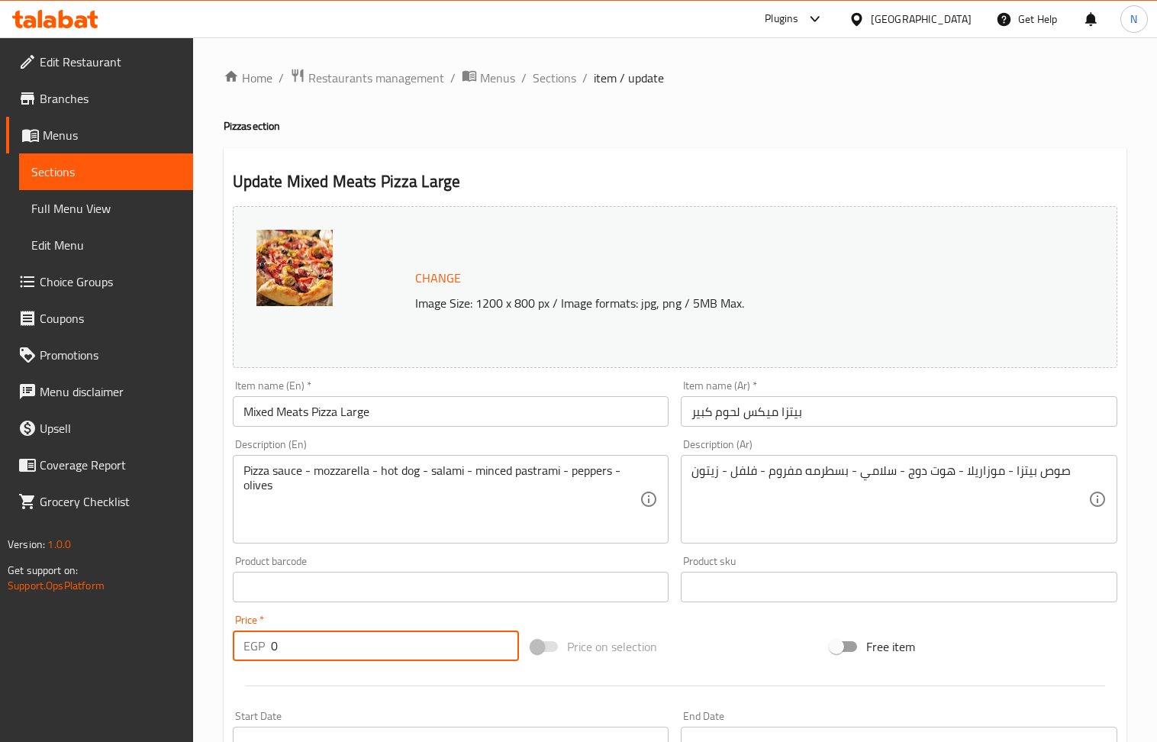
click at [293, 640] on input "0" at bounding box center [395, 645] width 249 height 31
paste input "195"
type input "195"
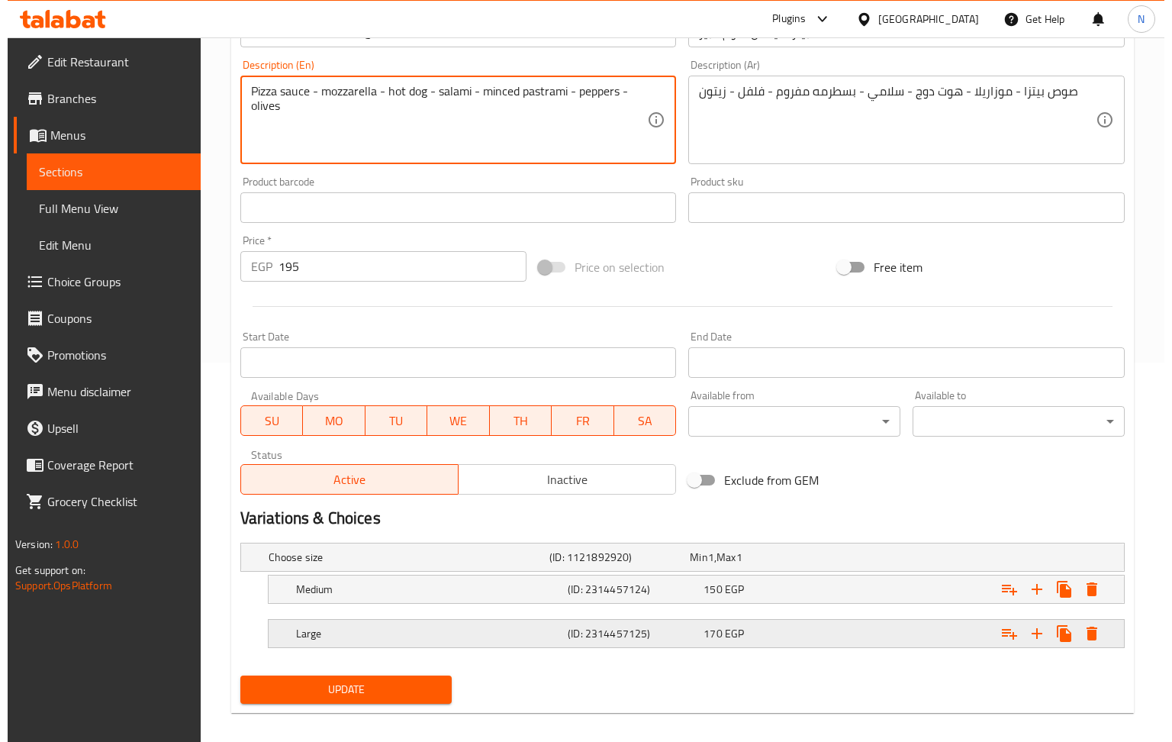
scroll to position [395, 0]
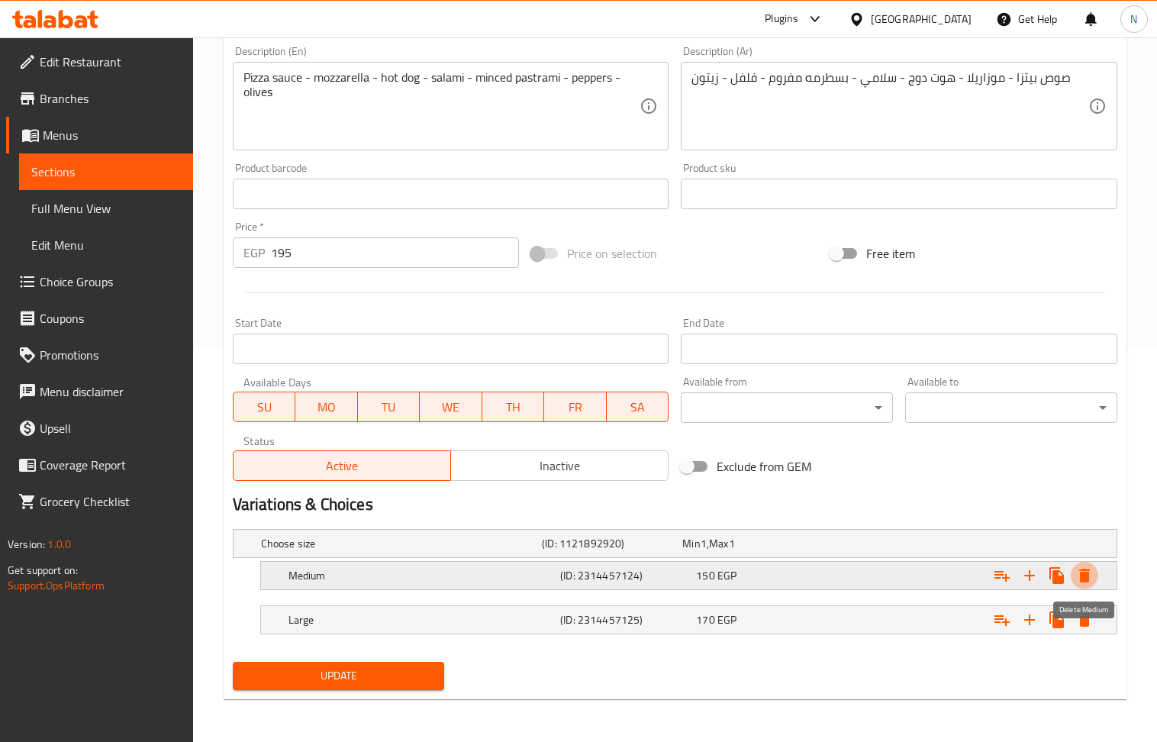
click at [1090, 569] on icon "Expand" at bounding box center [1084, 575] width 18 height 18
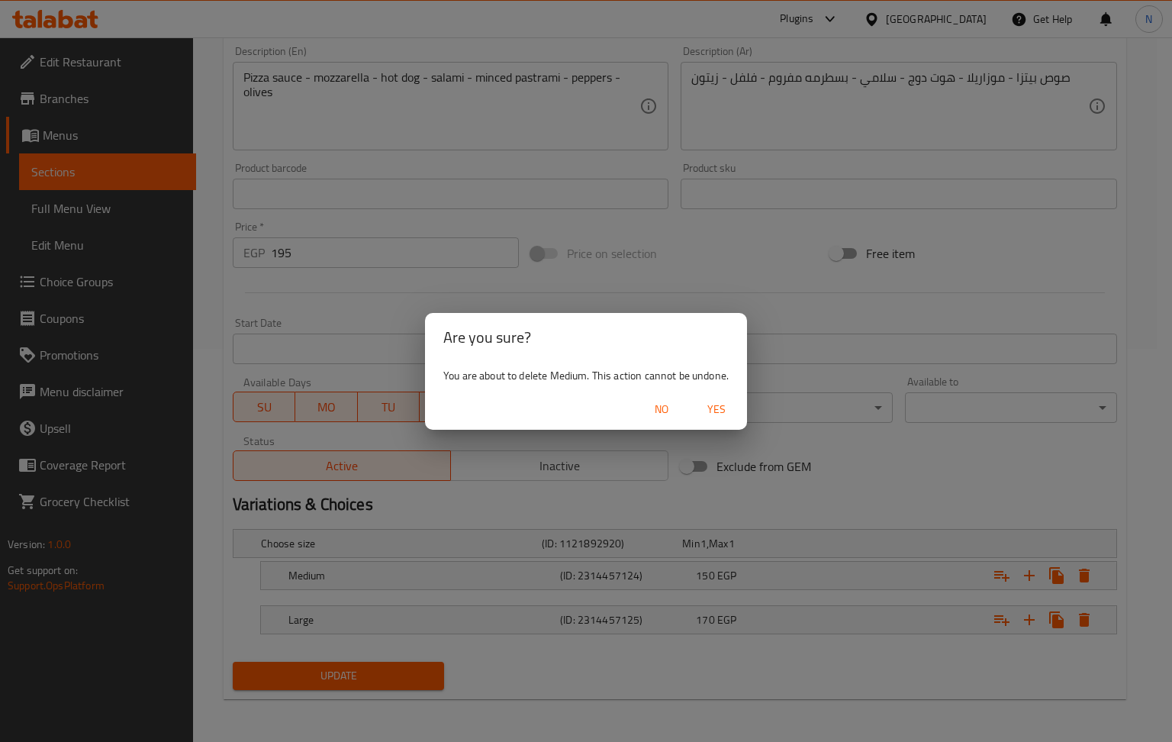
click at [715, 412] on span "Yes" at bounding box center [716, 409] width 37 height 19
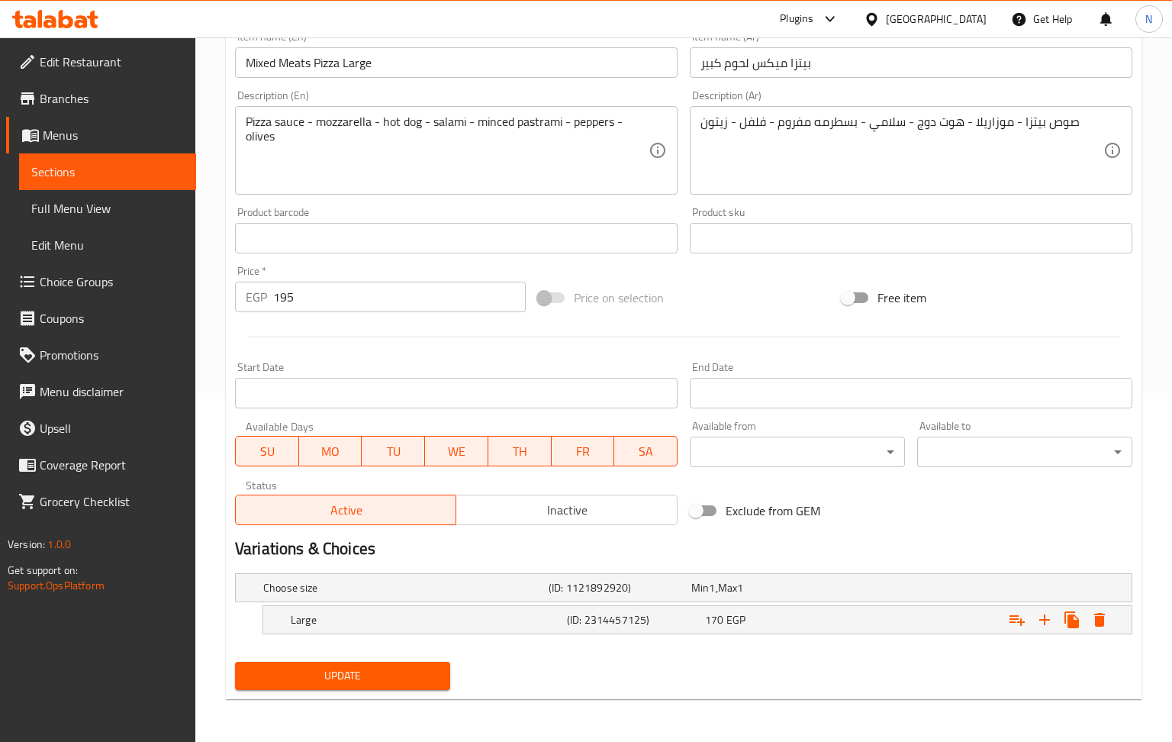
scroll to position [350, 0]
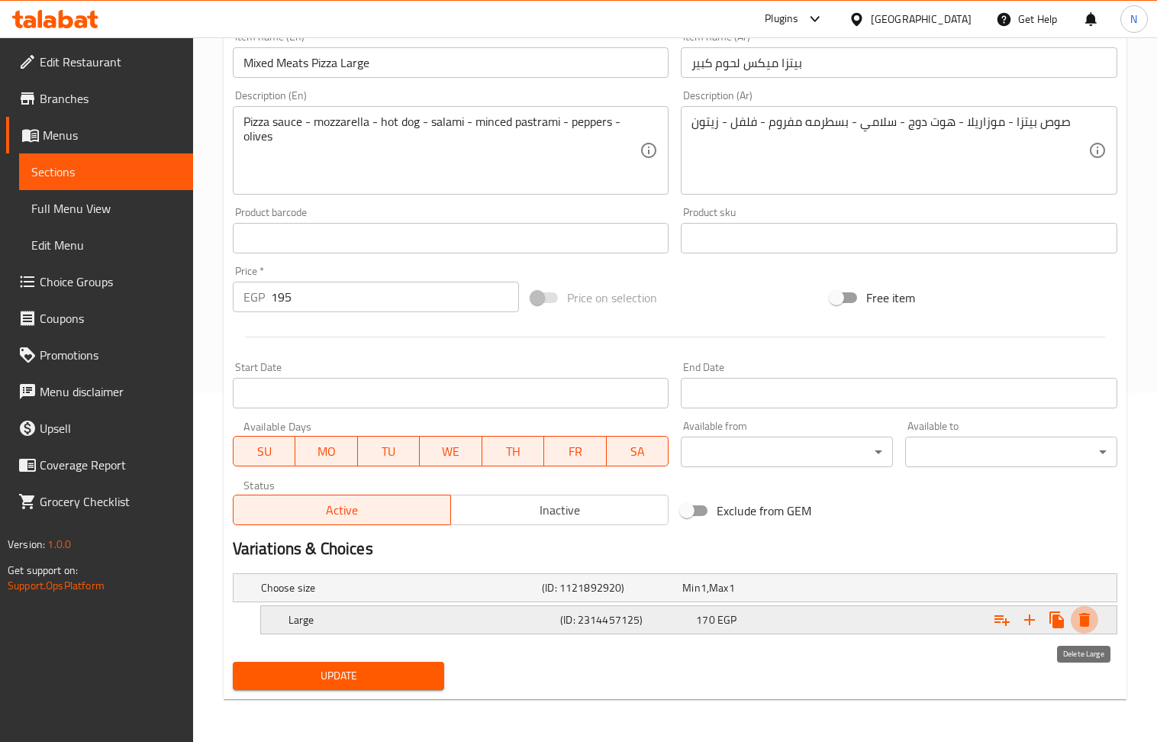
click at [1091, 621] on icon "Expand" at bounding box center [1084, 620] width 18 height 18
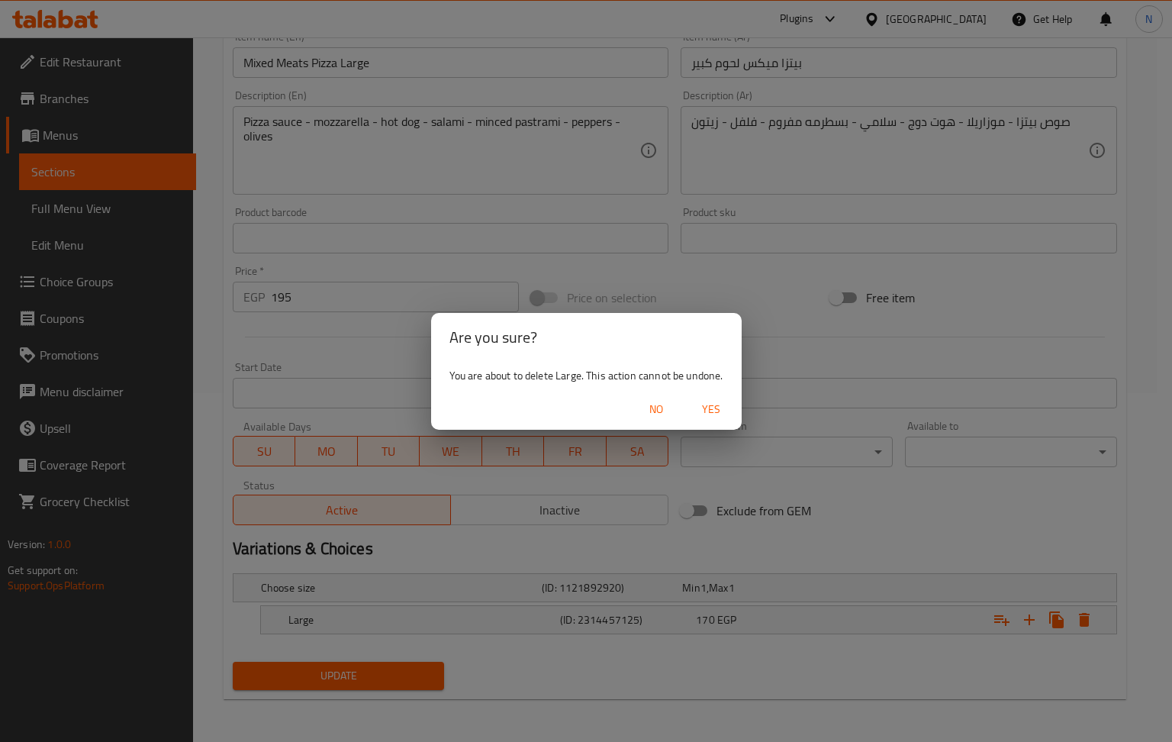
click at [717, 406] on span "Yes" at bounding box center [711, 409] width 37 height 19
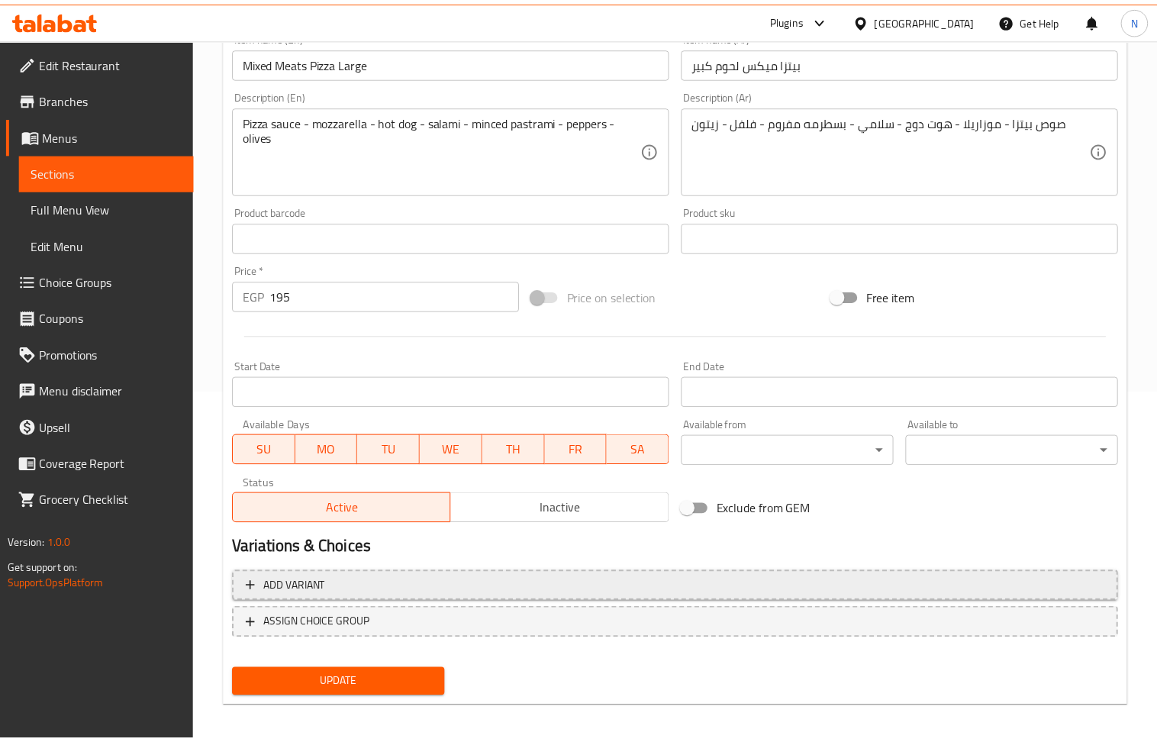
scroll to position [345, 0]
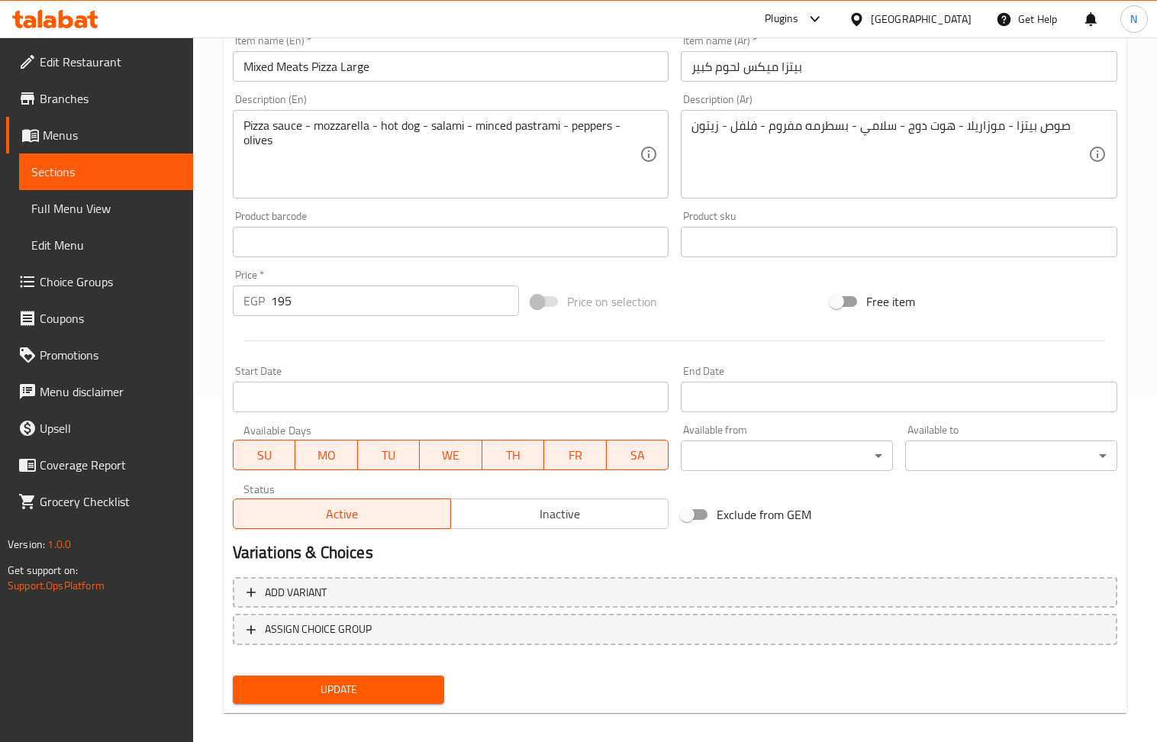
click at [366, 694] on span "Update" at bounding box center [339, 689] width 188 height 19
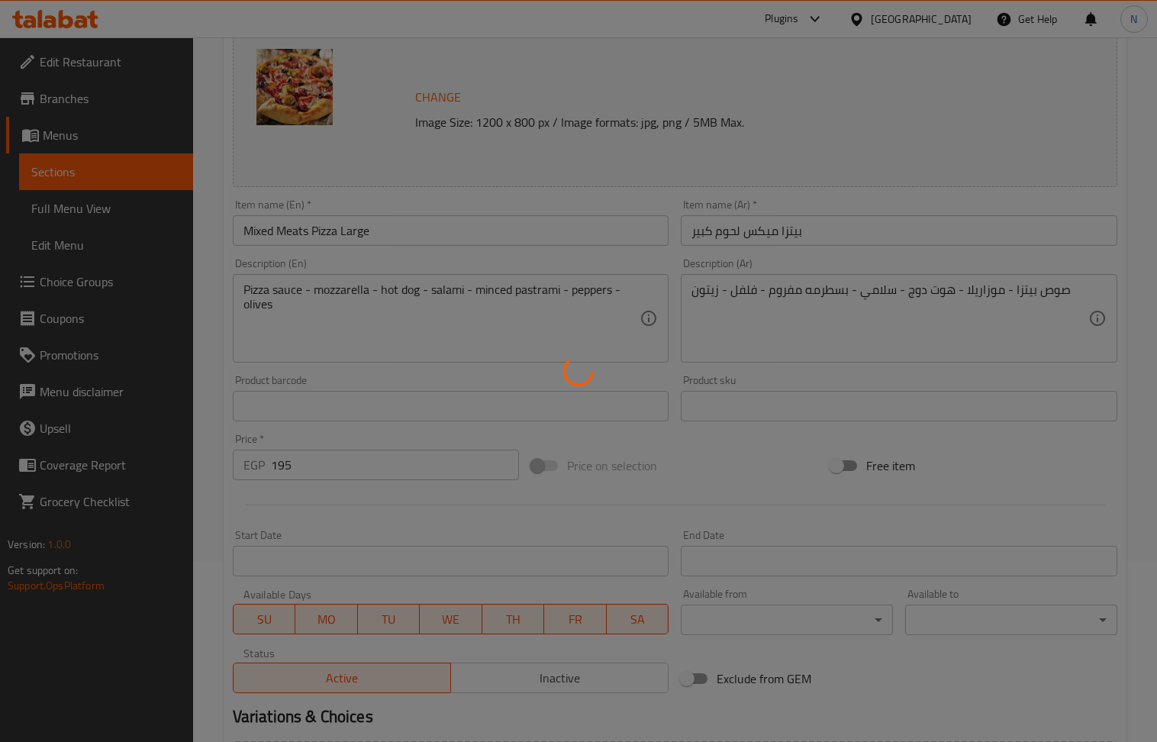
scroll to position [0, 0]
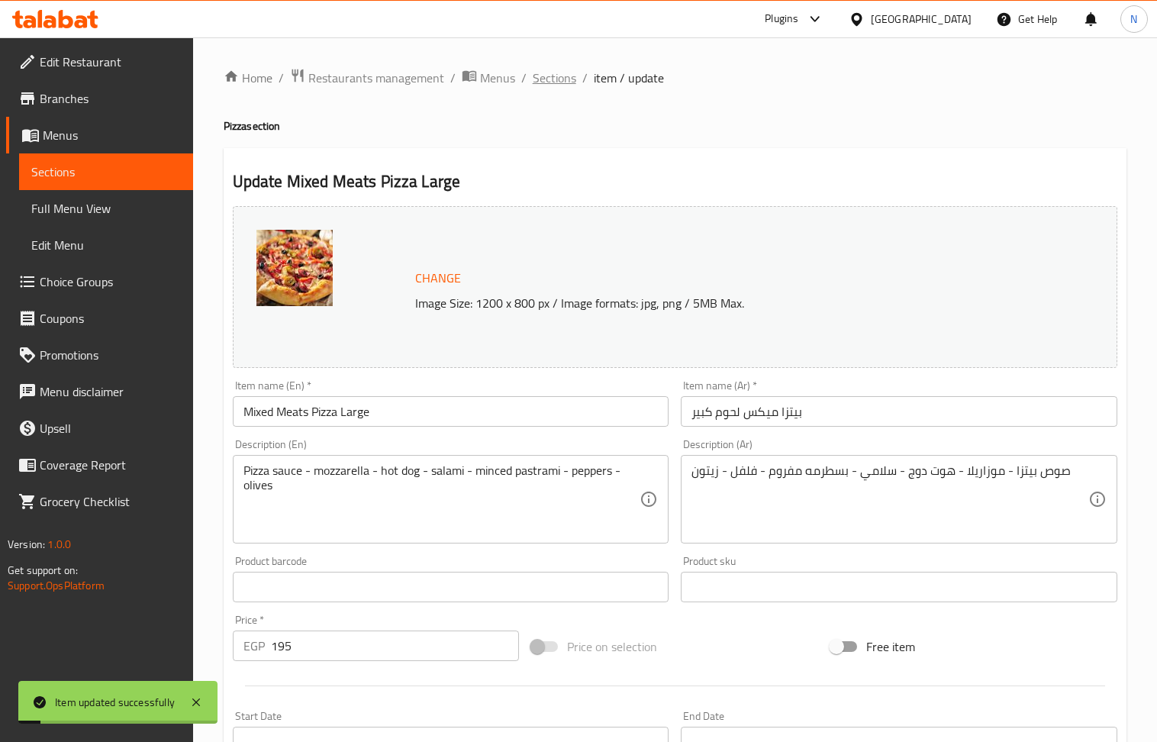
click at [554, 69] on span "Sections" at bounding box center [555, 78] width 44 height 18
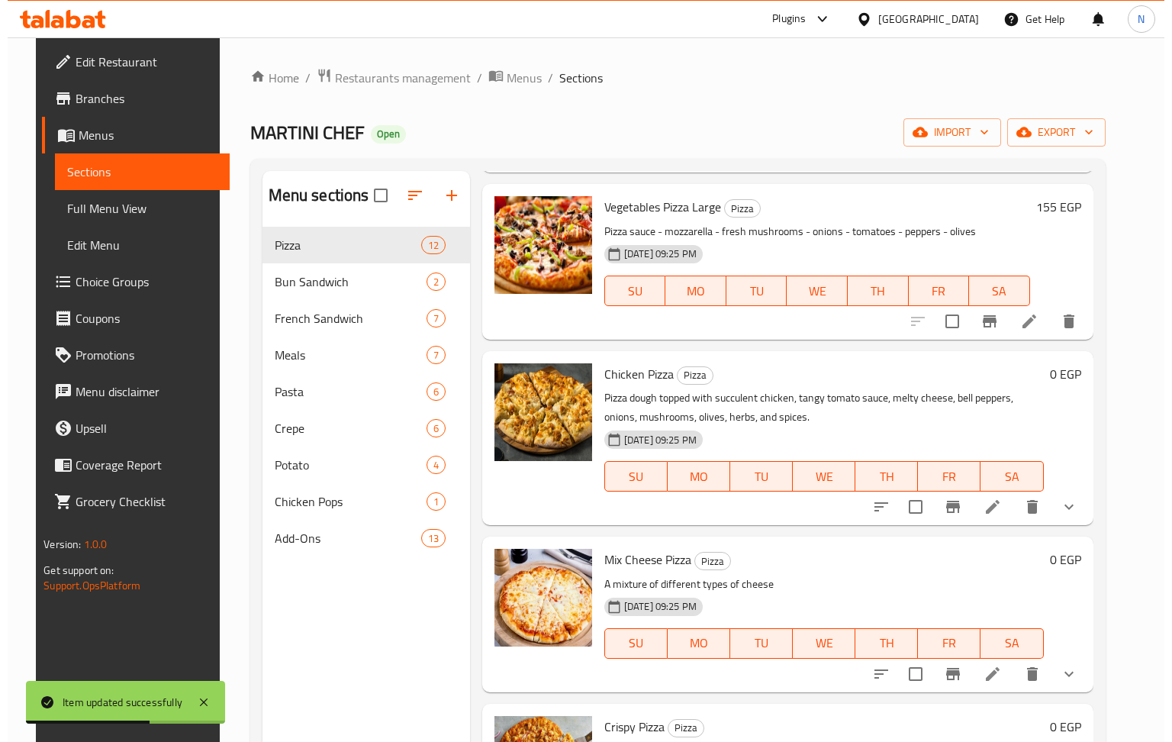
scroll to position [305, 0]
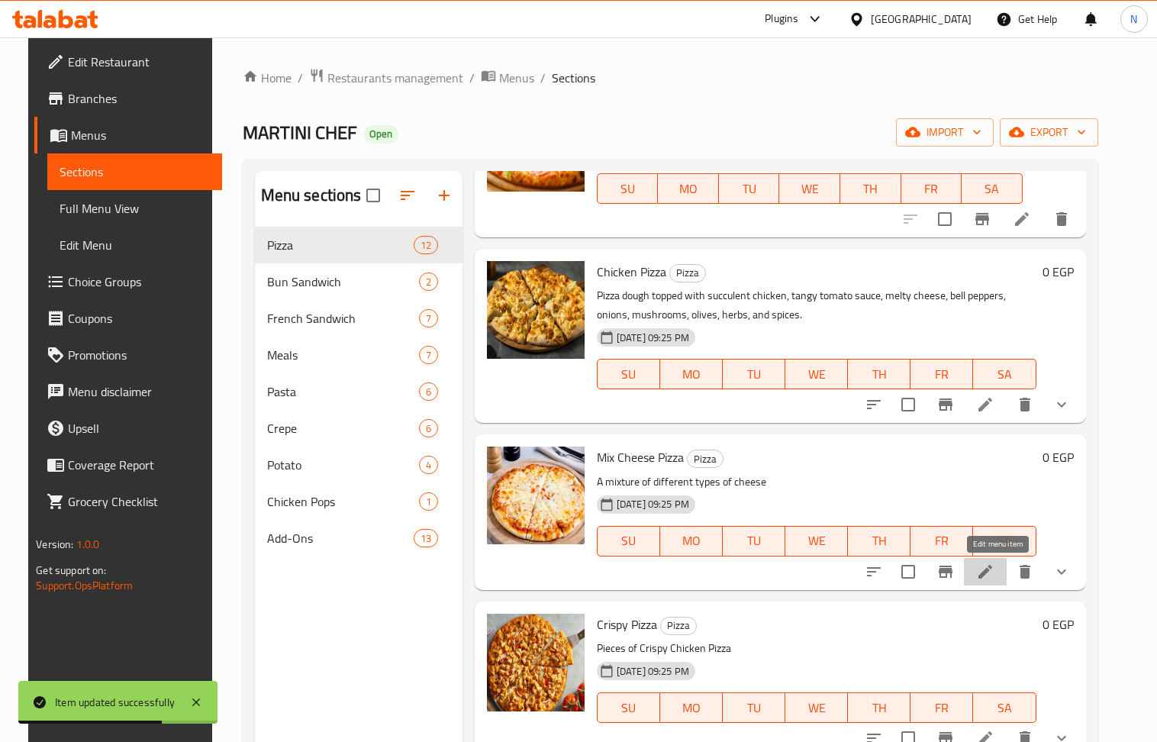
click at [990, 575] on icon at bounding box center [985, 572] width 18 height 18
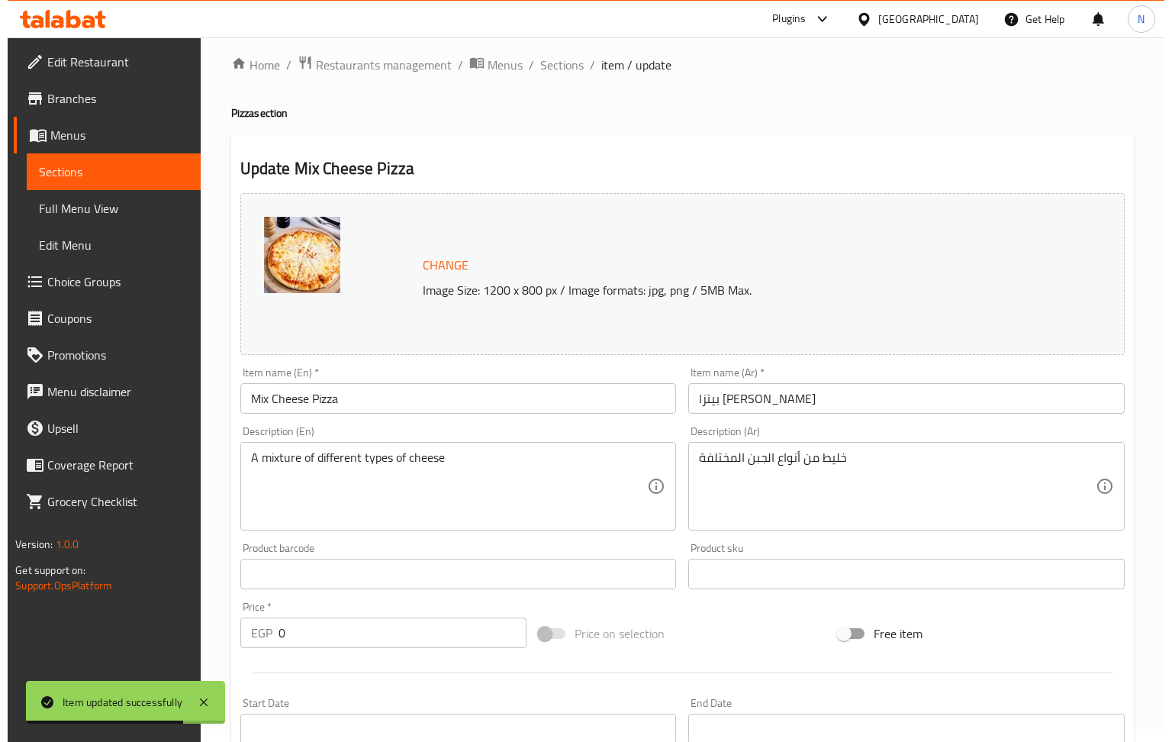
scroll to position [395, 0]
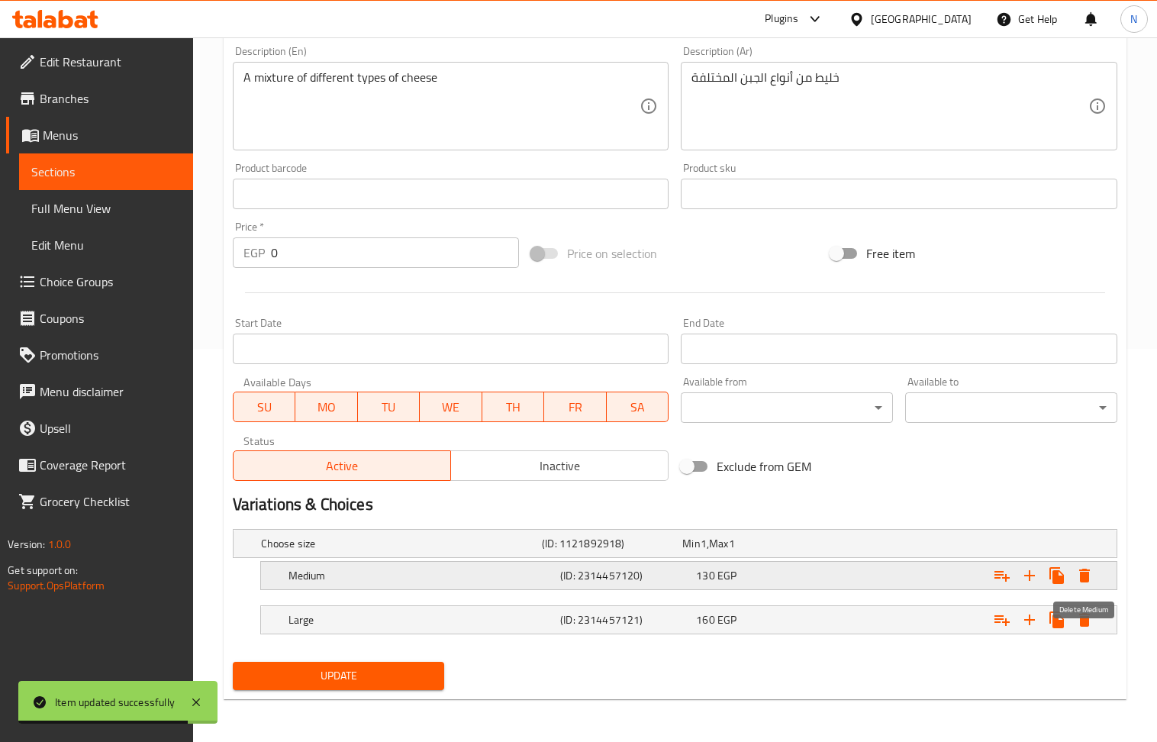
click at [1082, 572] on icon "Expand" at bounding box center [1084, 576] width 11 height 14
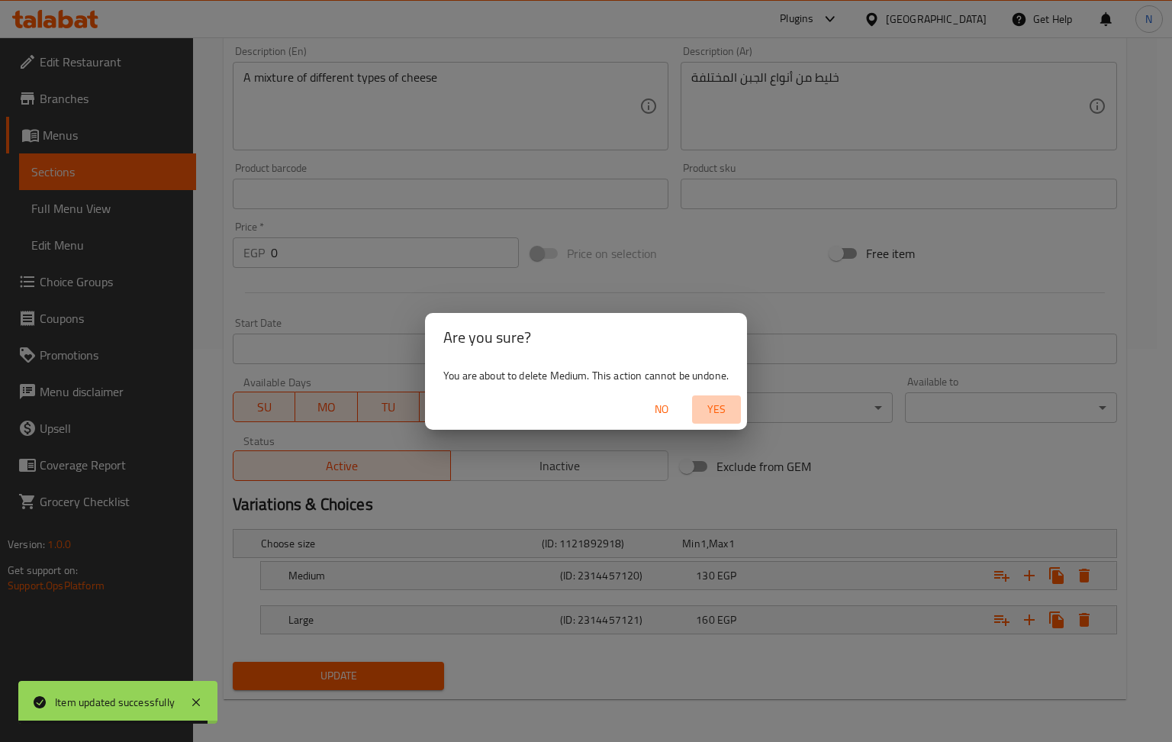
drag, startPoint x: 717, startPoint y: 407, endPoint x: 850, endPoint y: 459, distance: 142.2
click at [725, 416] on span "Yes" at bounding box center [716, 409] width 37 height 19
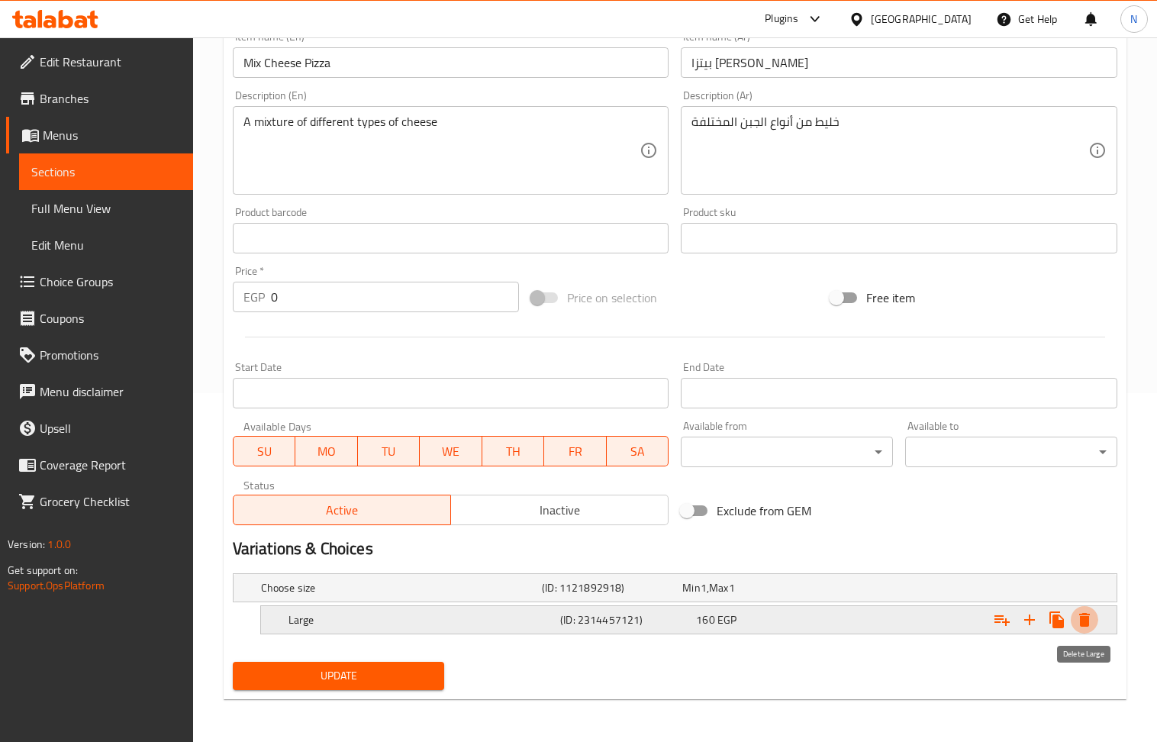
click at [1085, 621] on icon "Expand" at bounding box center [1084, 620] width 11 height 14
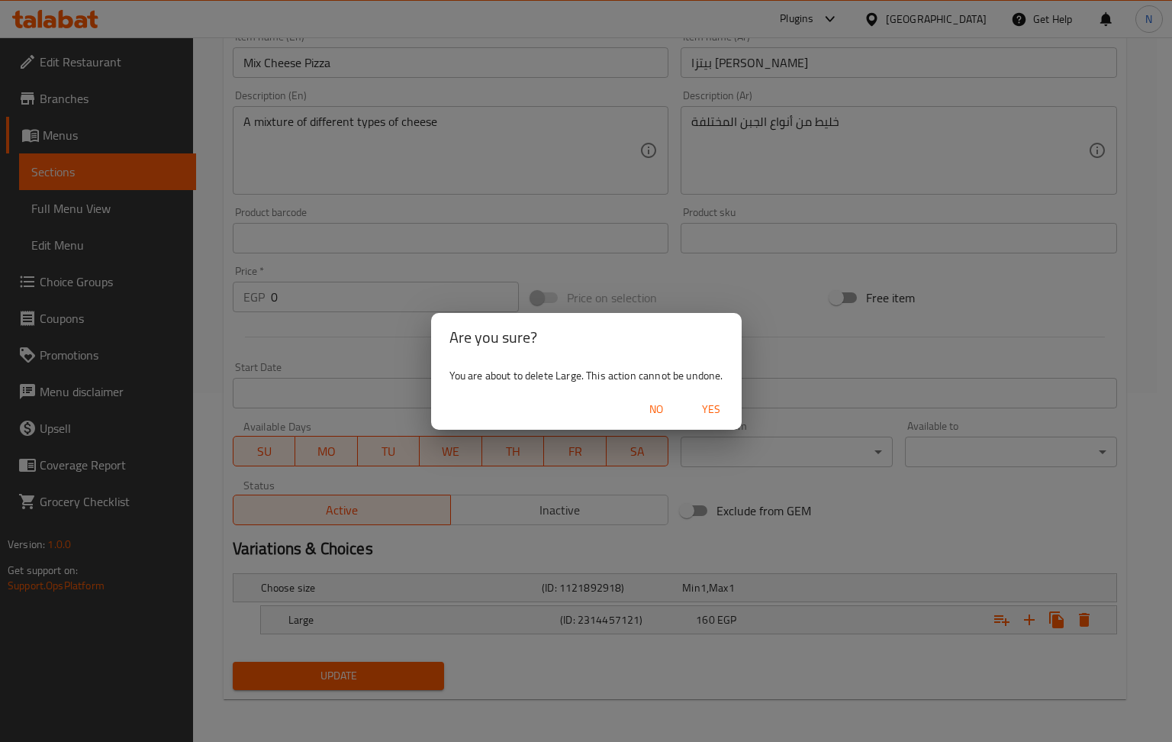
click at [716, 414] on span "Yes" at bounding box center [711, 409] width 37 height 19
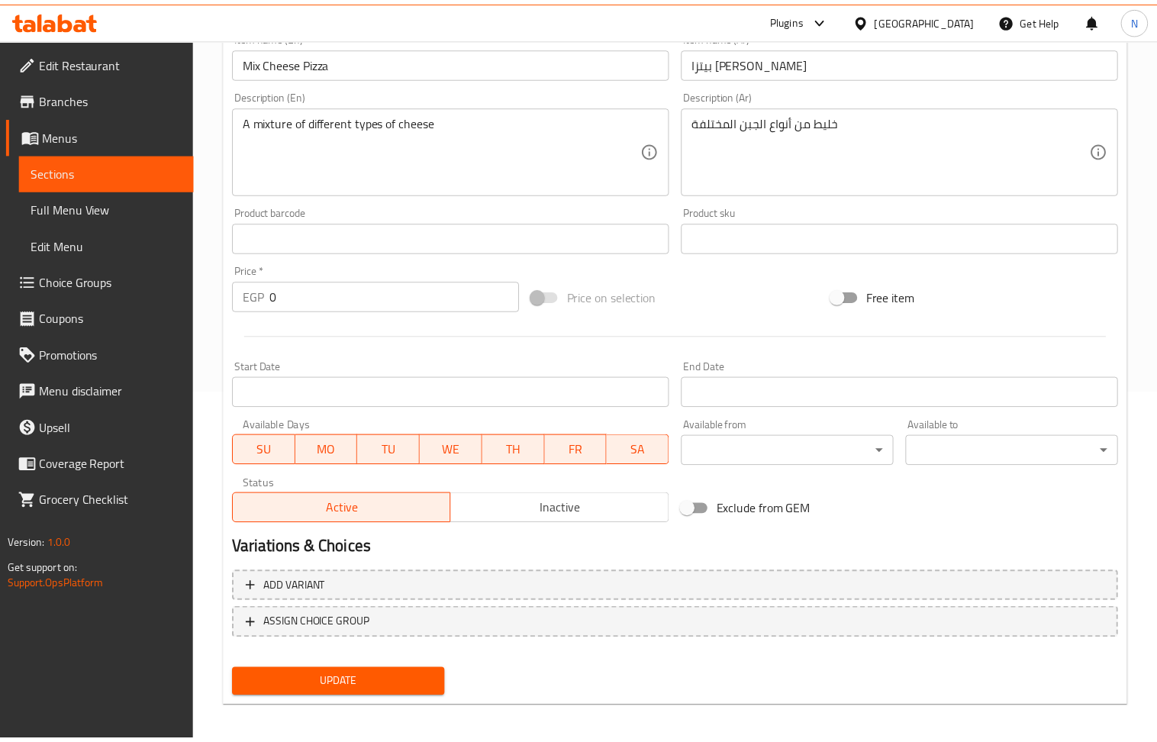
scroll to position [345, 0]
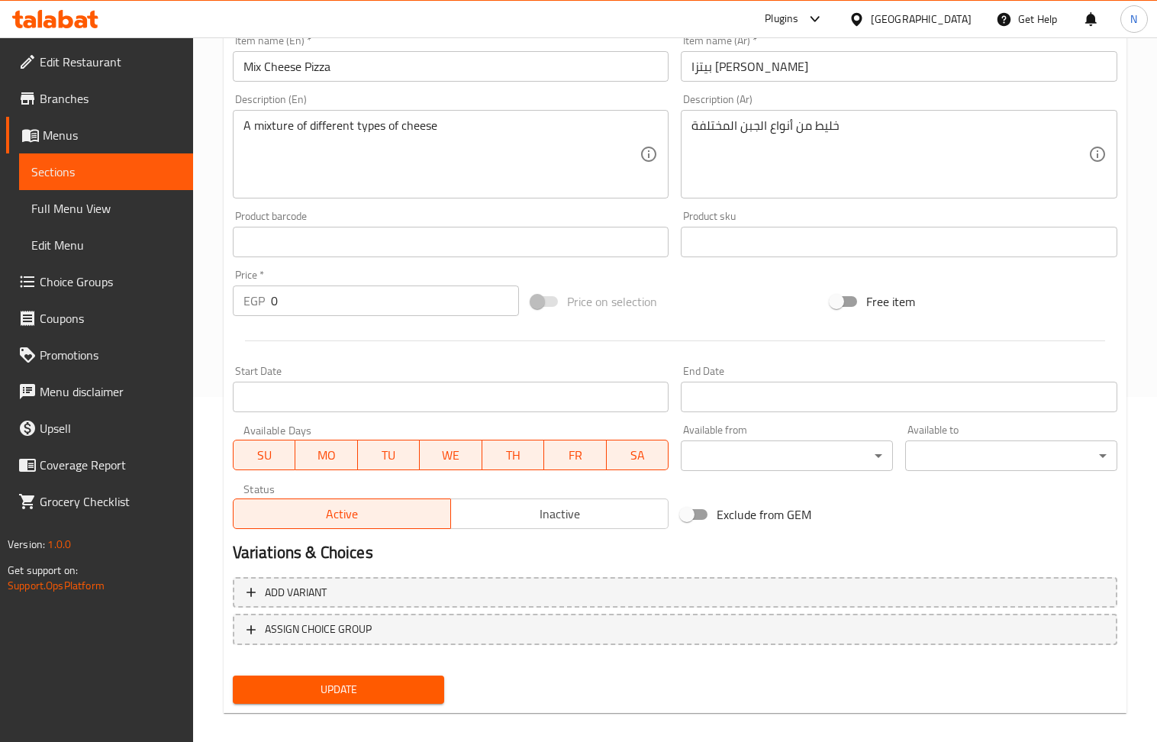
click at [468, 61] on input "Mix Cheese Pizza" at bounding box center [451, 66] width 437 height 31
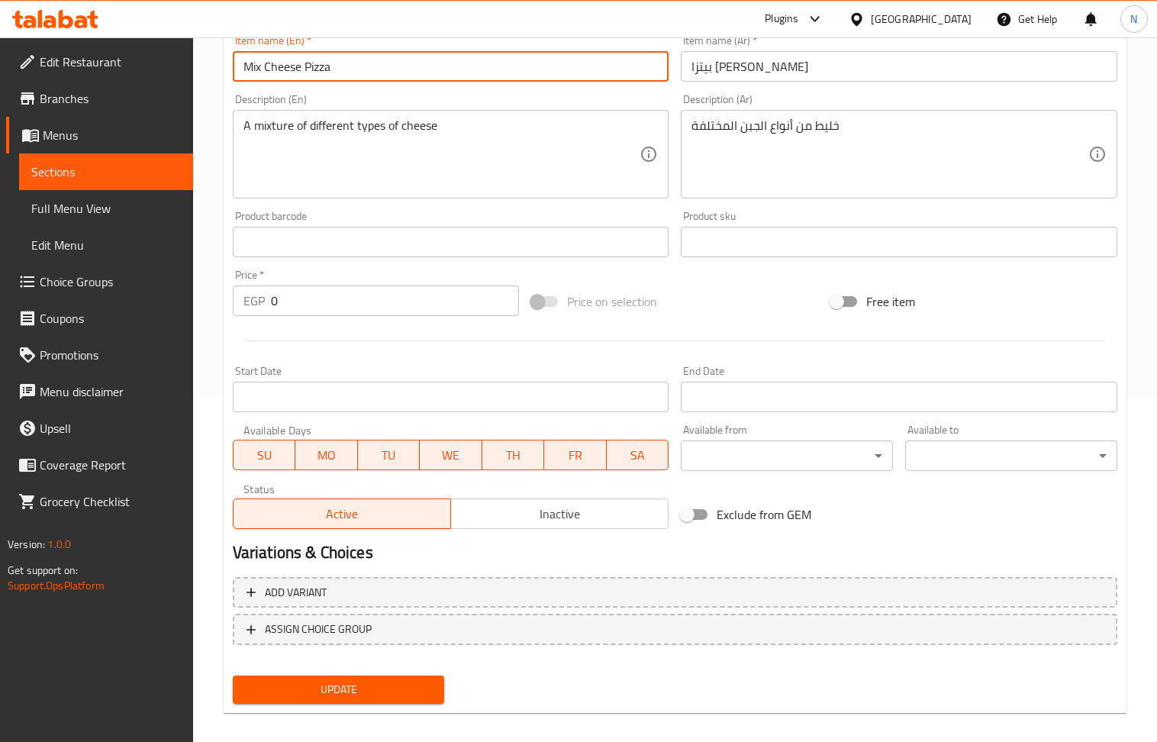
type input "Mix Cheese Pizza"
click at [886, 63] on input "بيتزا ميكس جبن" at bounding box center [899, 66] width 437 height 31
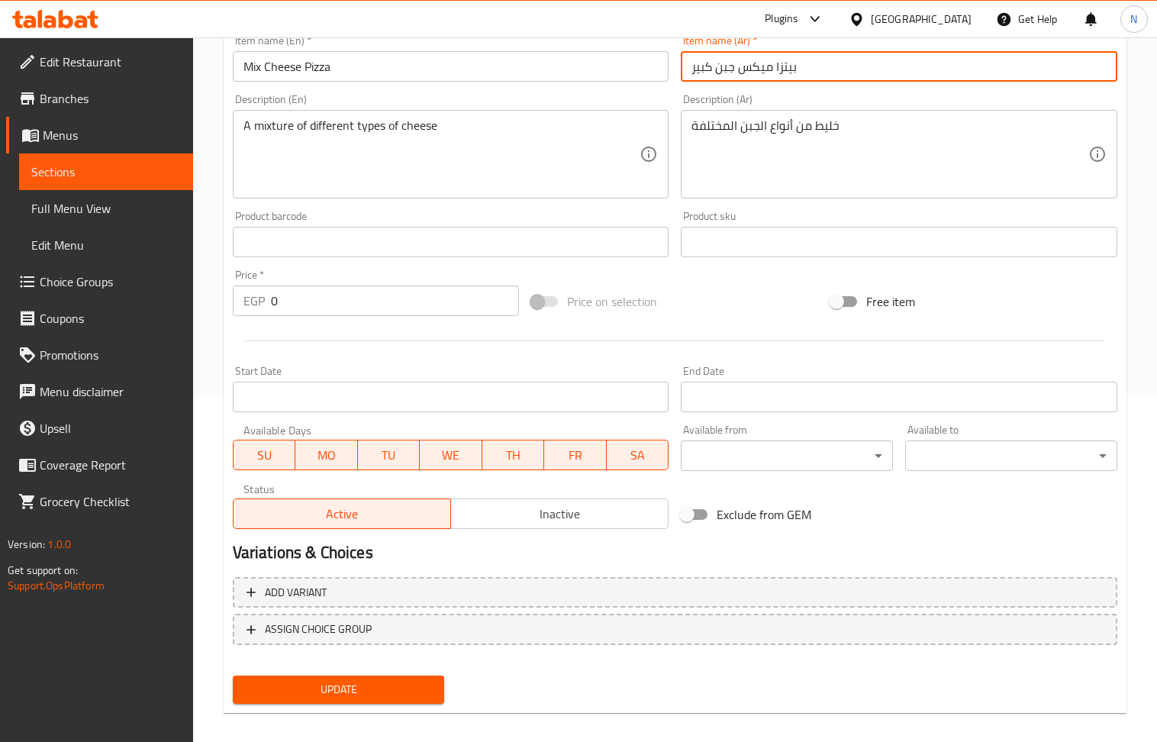
type input "بيتزا ميكس جبن كبير"
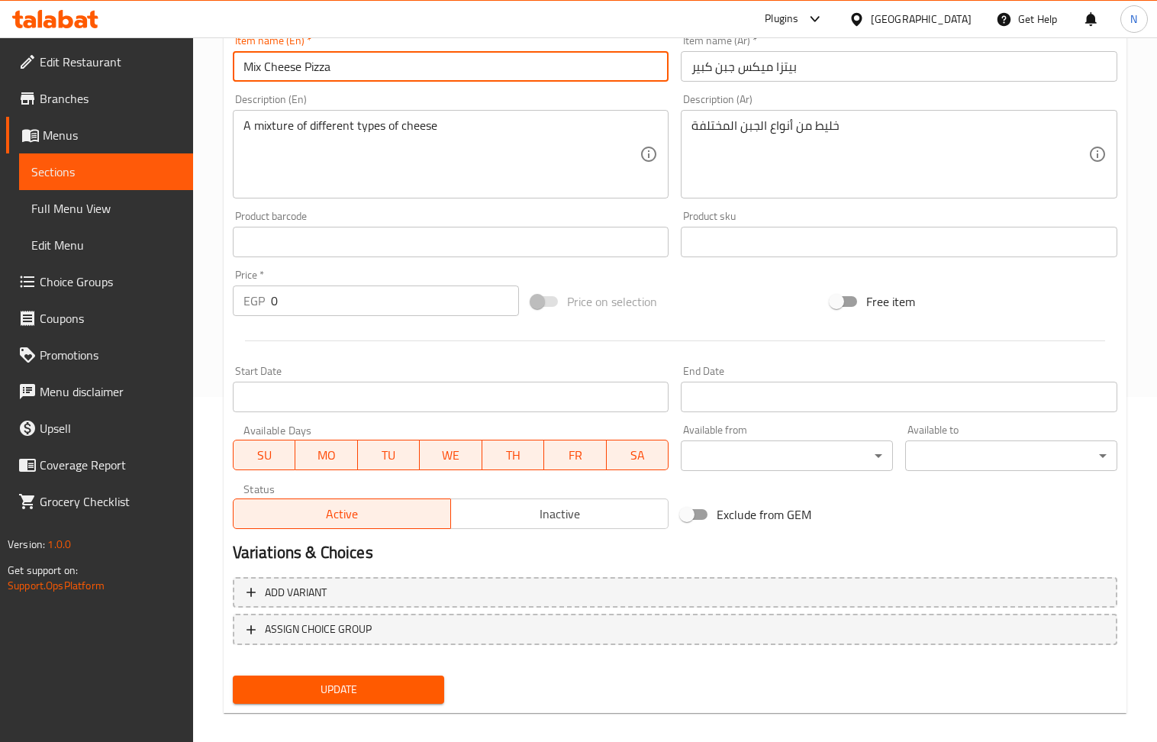
click at [563, 68] on input "Mix Cheese Pizza" at bounding box center [451, 66] width 437 height 31
type input "Mix Cheese Pizza Large"
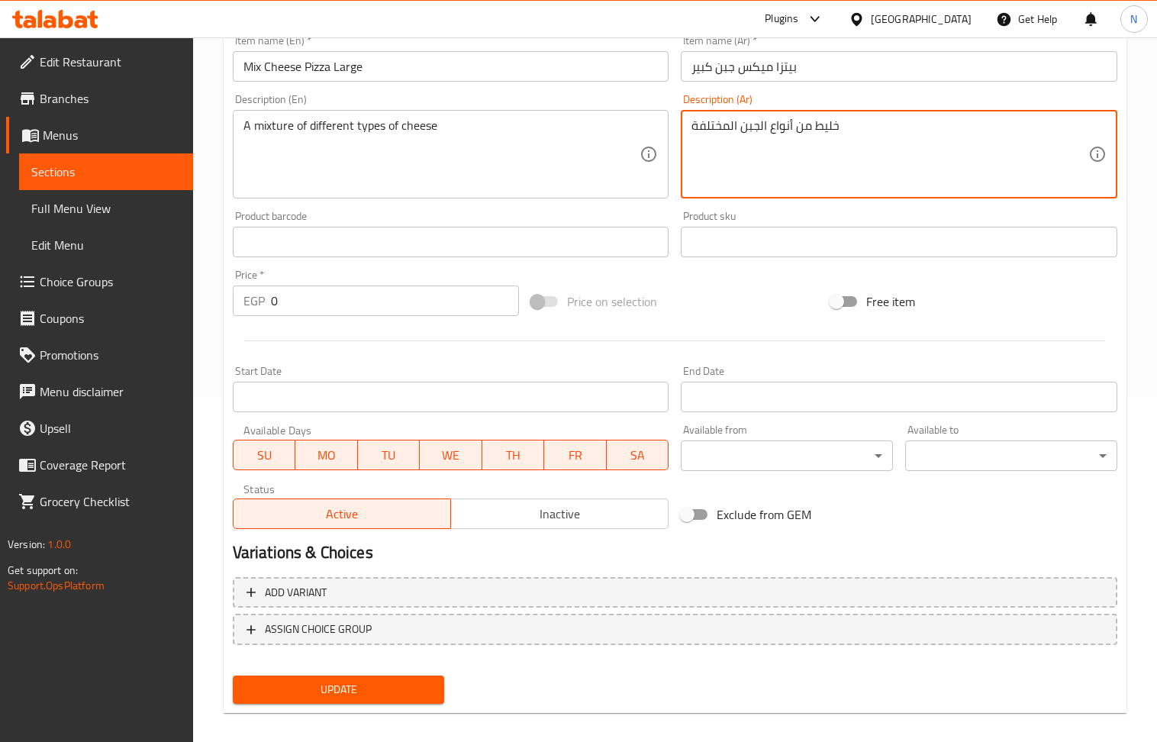
click at [742, 147] on textarea "خليط من أنواع الجبن المختلفة" at bounding box center [890, 154] width 397 height 73
paste textarea "وص بيتزا موزاريلا - شيدر - رومي - ريكفورد"
type textarea "صوص بيتزا موزاريلا - شيدر - رومي - ريكفورد"
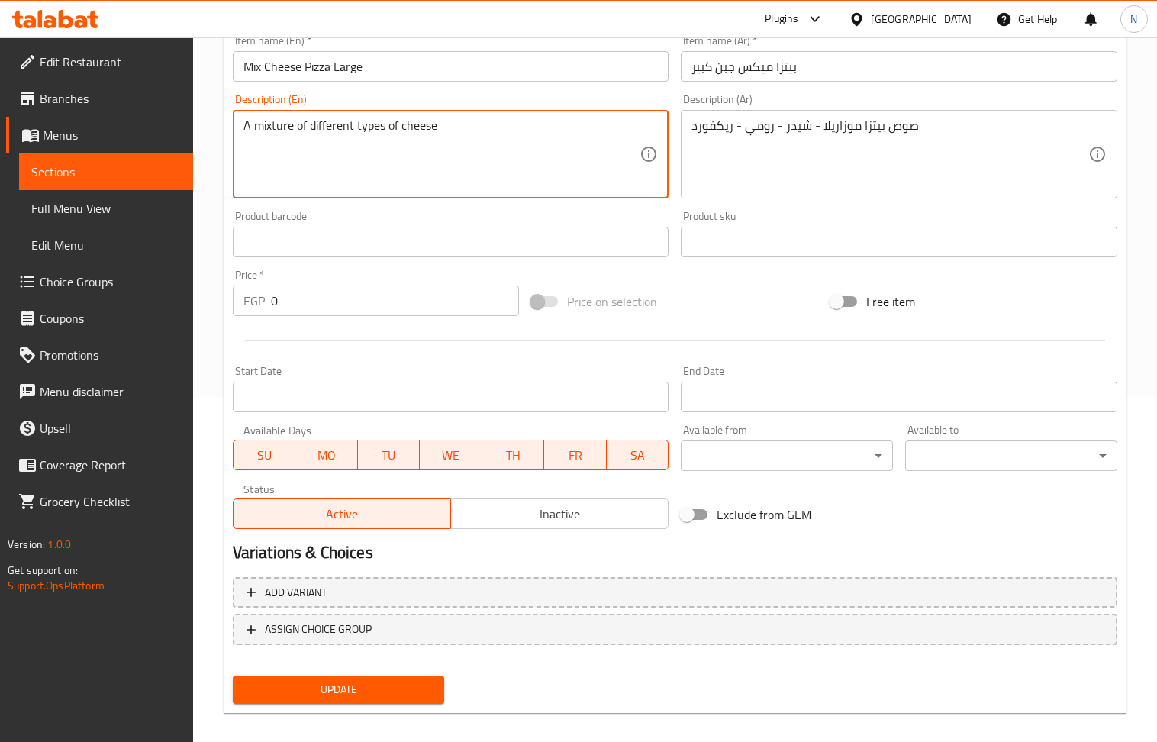
click at [318, 140] on textarea "A mixture of different types of cheese" at bounding box center [441, 154] width 397 height 73
paste textarea "Mozzarella - Cheddar - Romano - Blue Cheese Pizza Sauc"
drag, startPoint x: 404, startPoint y: 128, endPoint x: 388, endPoint y: 128, distance: 15.3
click at [388, 128] on textarea "Mozzarella - Cheddar - Romano - Blue Cheese Pizza Sauce" at bounding box center [441, 154] width 397 height 73
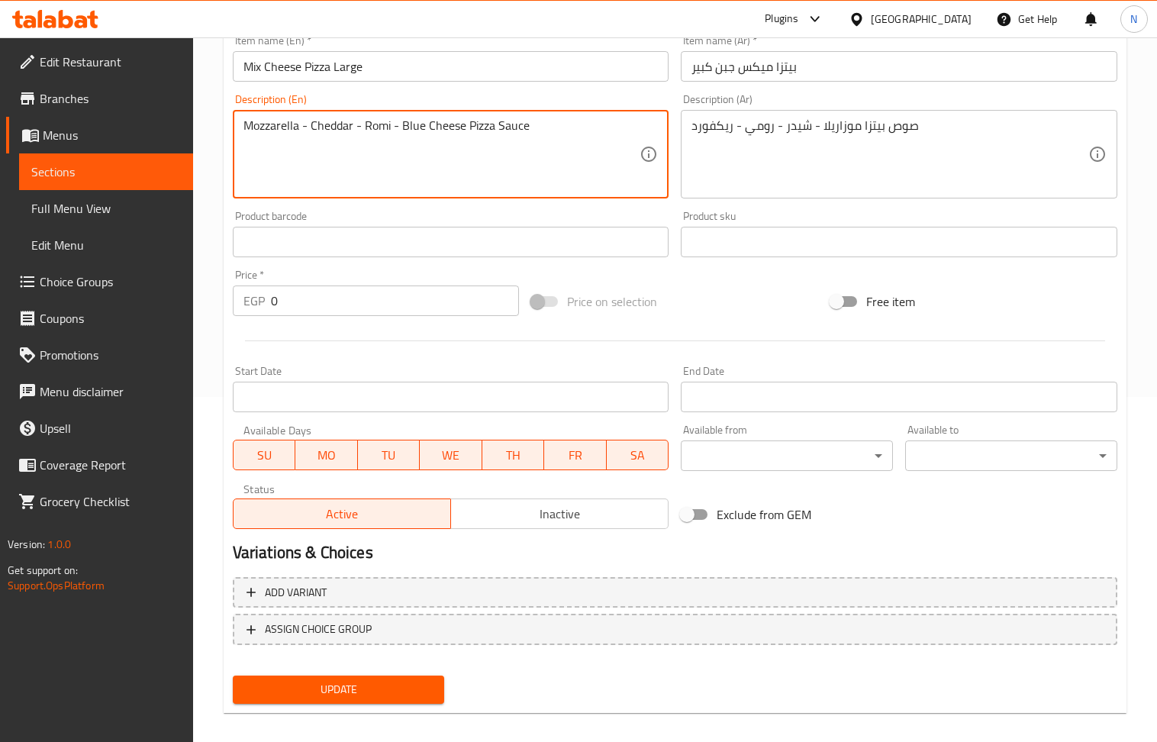
click at [461, 127] on textarea "Mozzarella - Cheddar - Romi - Blue Cheese Pizza Sauce" at bounding box center [441, 154] width 397 height 73
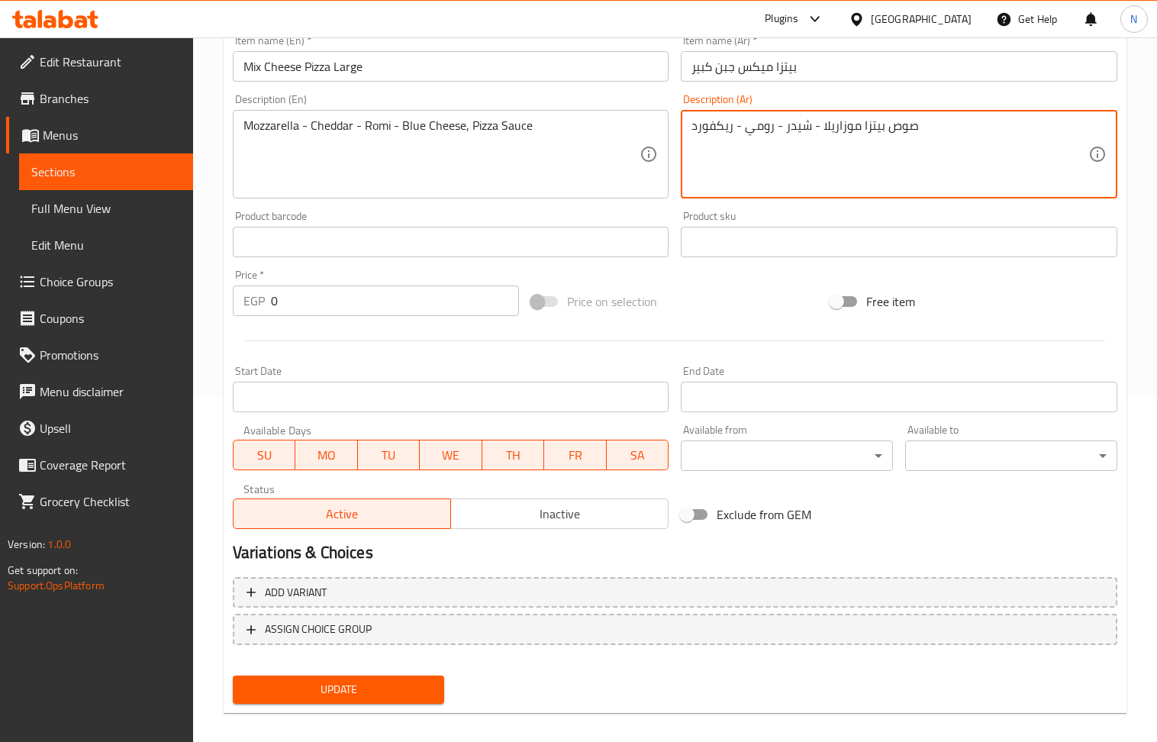
click at [711, 125] on textarea "صوص بيتزا موزاريلا - شيدر - رومي - ريكفورد" at bounding box center [890, 154] width 397 height 73
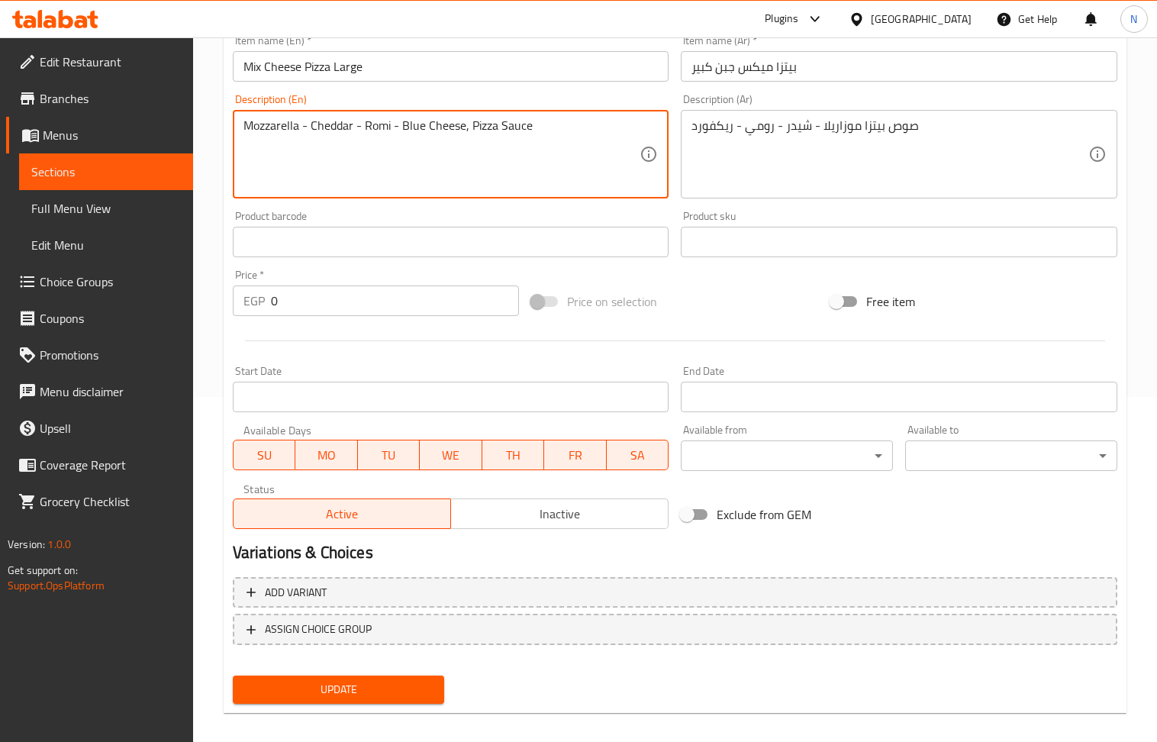
click at [416, 126] on textarea "Mozzarella - Cheddar - Romi - Blue Cheese, Pizza Sauce" at bounding box center [441, 154] width 397 height 73
paste textarea "Rickford"
click at [467, 125] on textarea "Mozzarella - Cheddar - Romi - Rickford Cheese, Pizza Sauce" at bounding box center [441, 154] width 397 height 73
type textarea "Mozzarella - Cheddar - Romi - Rickford, Pizza Sauce"
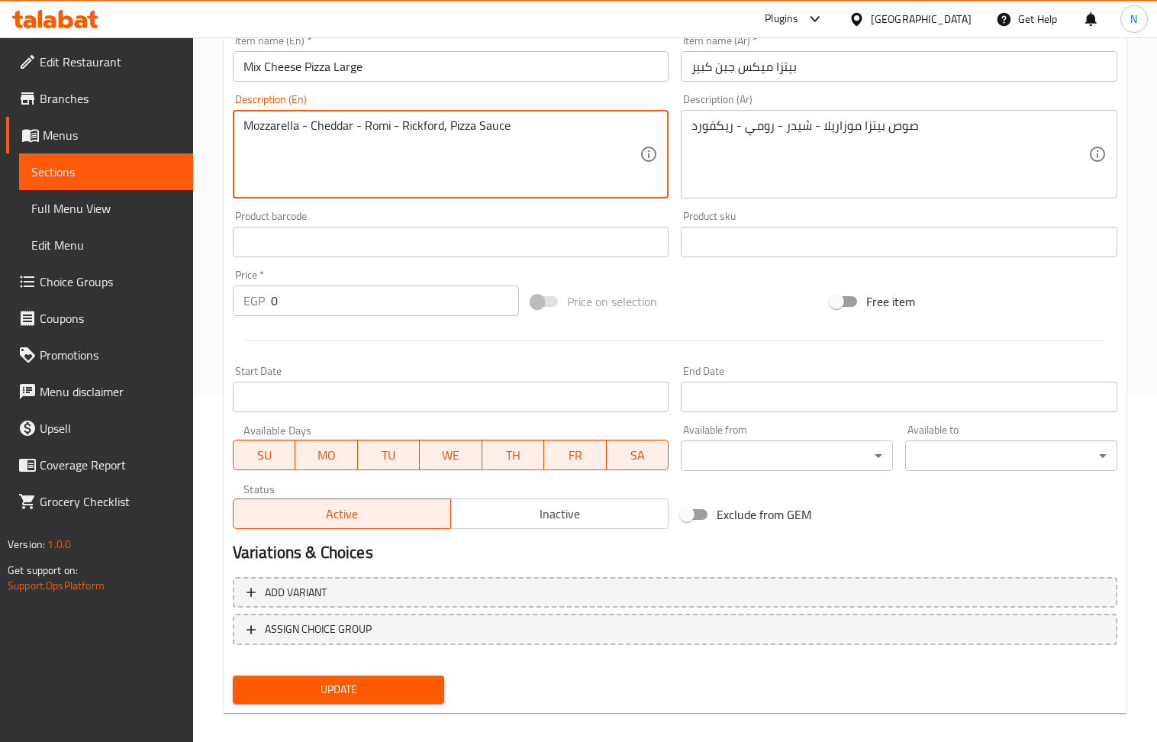
click at [348, 314] on input "0" at bounding box center [395, 300] width 249 height 31
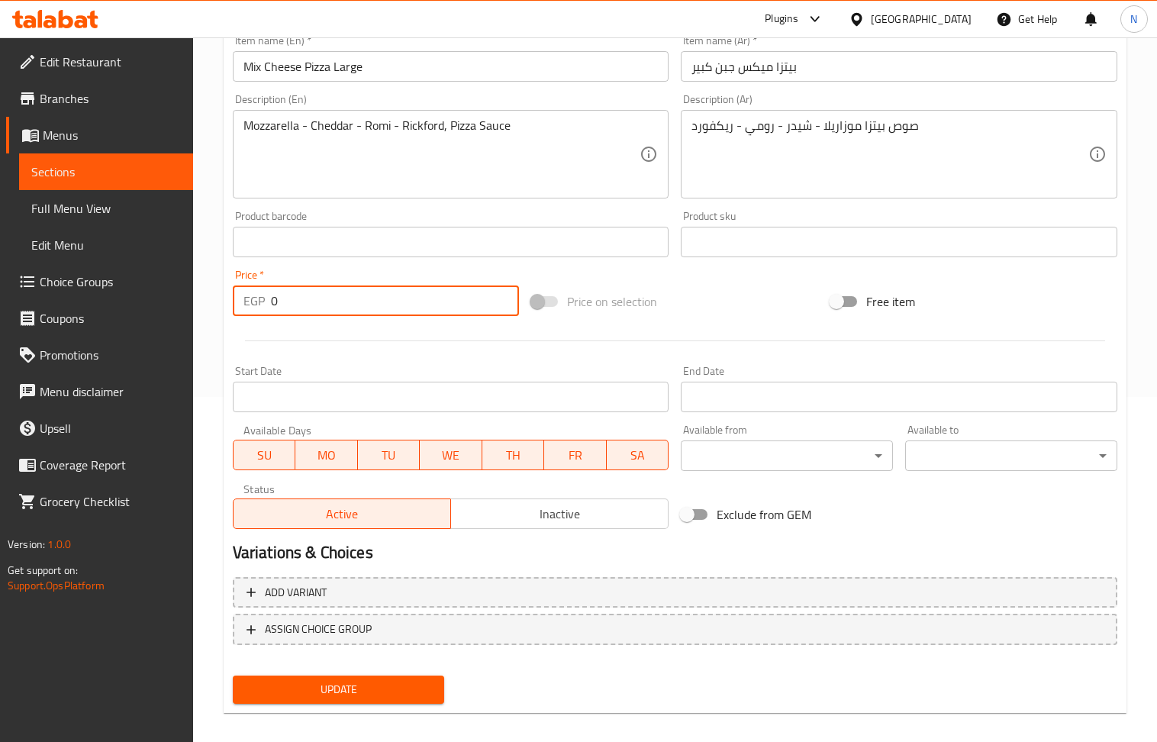
click at [348, 314] on input "0" at bounding box center [395, 300] width 249 height 31
paste input "18"
type input "180"
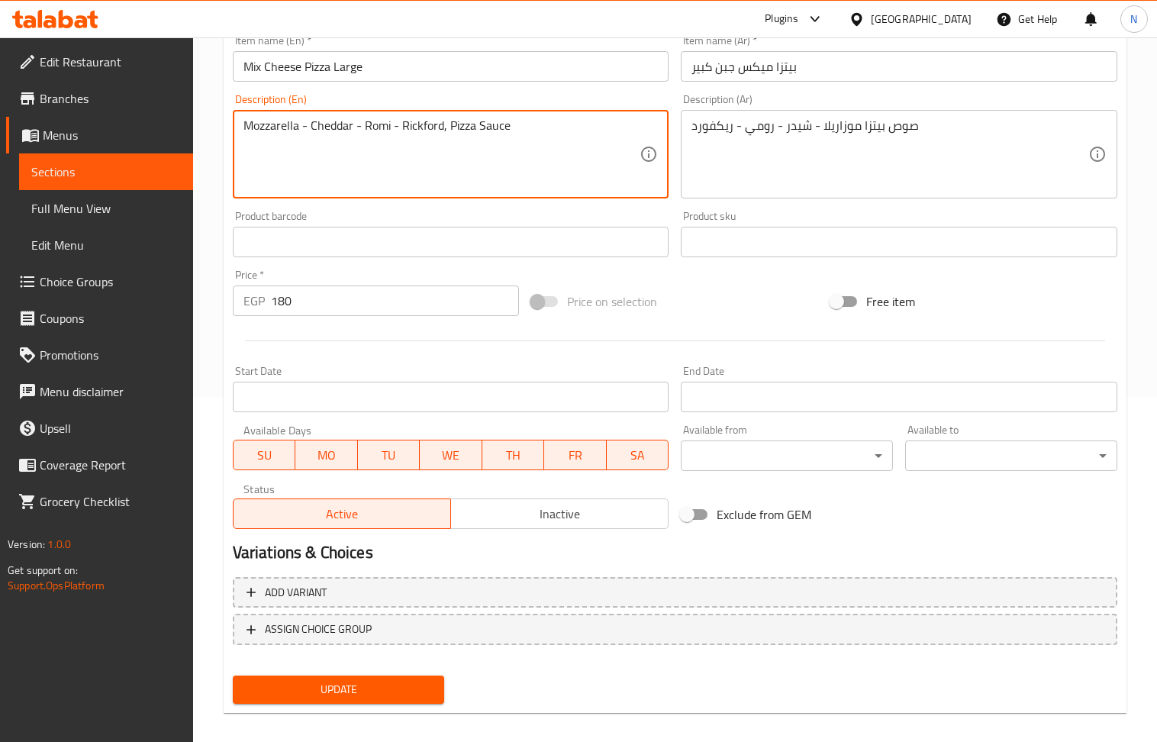
click at [379, 696] on span "Update" at bounding box center [339, 689] width 188 height 19
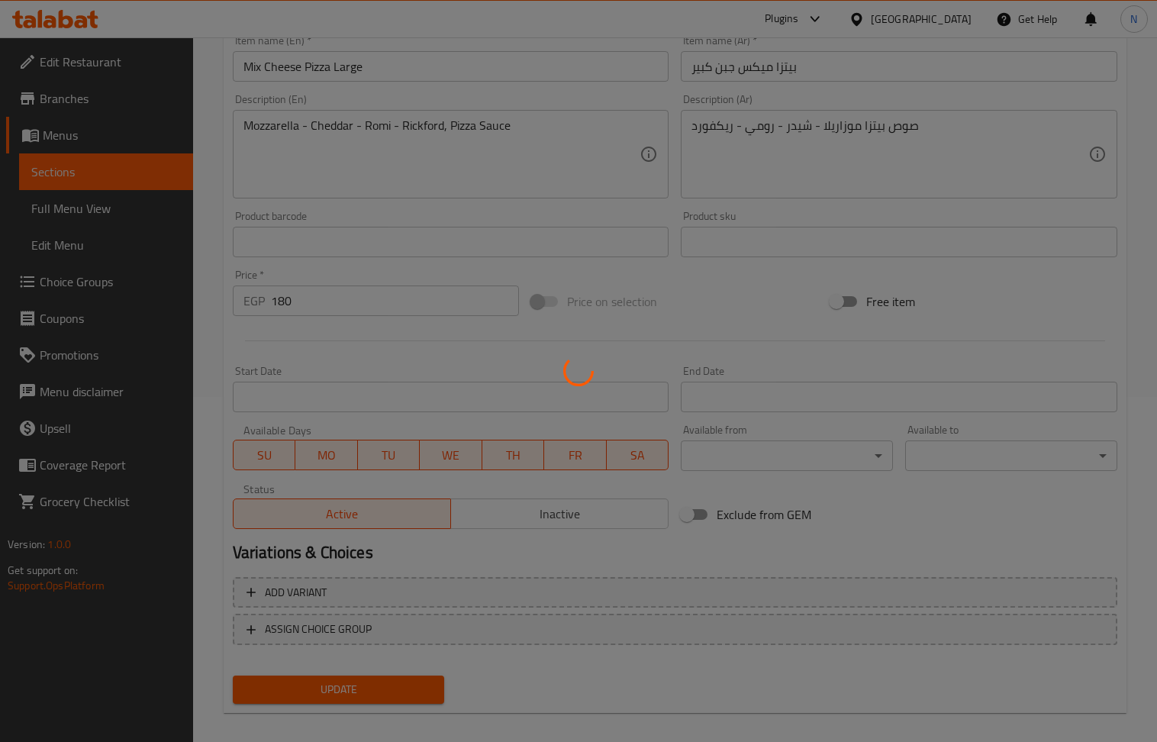
scroll to position [0, 0]
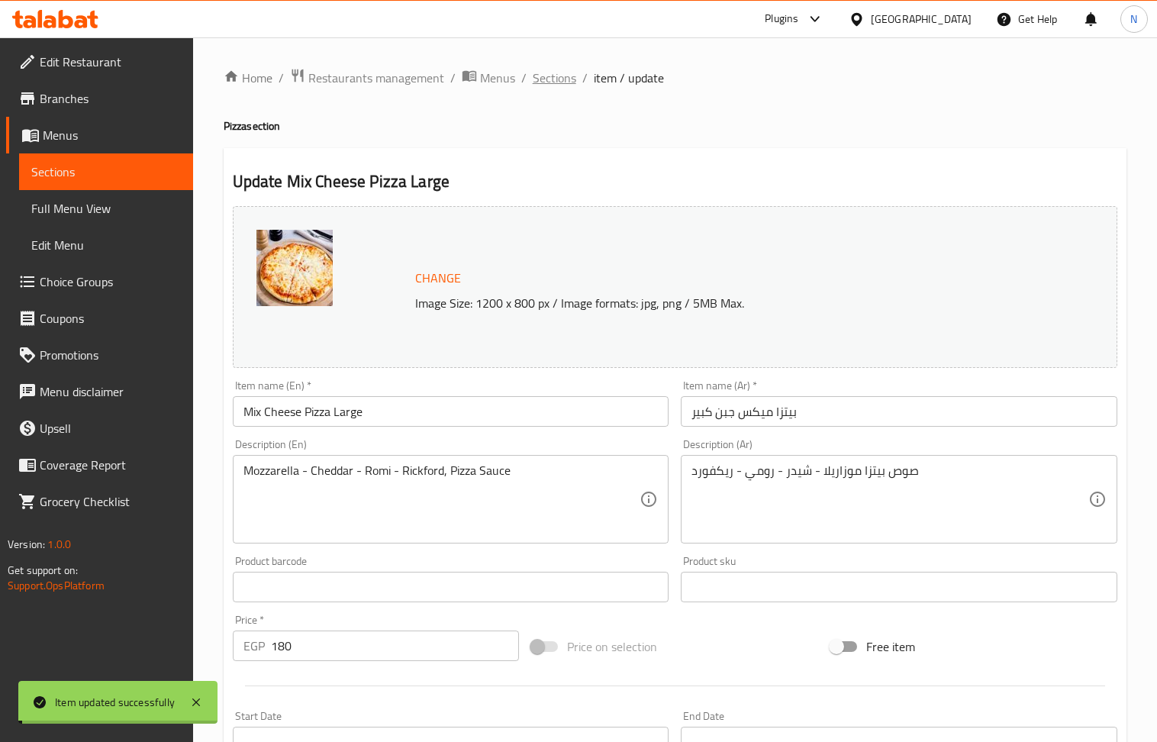
click at [559, 81] on span "Sections" at bounding box center [555, 78] width 44 height 18
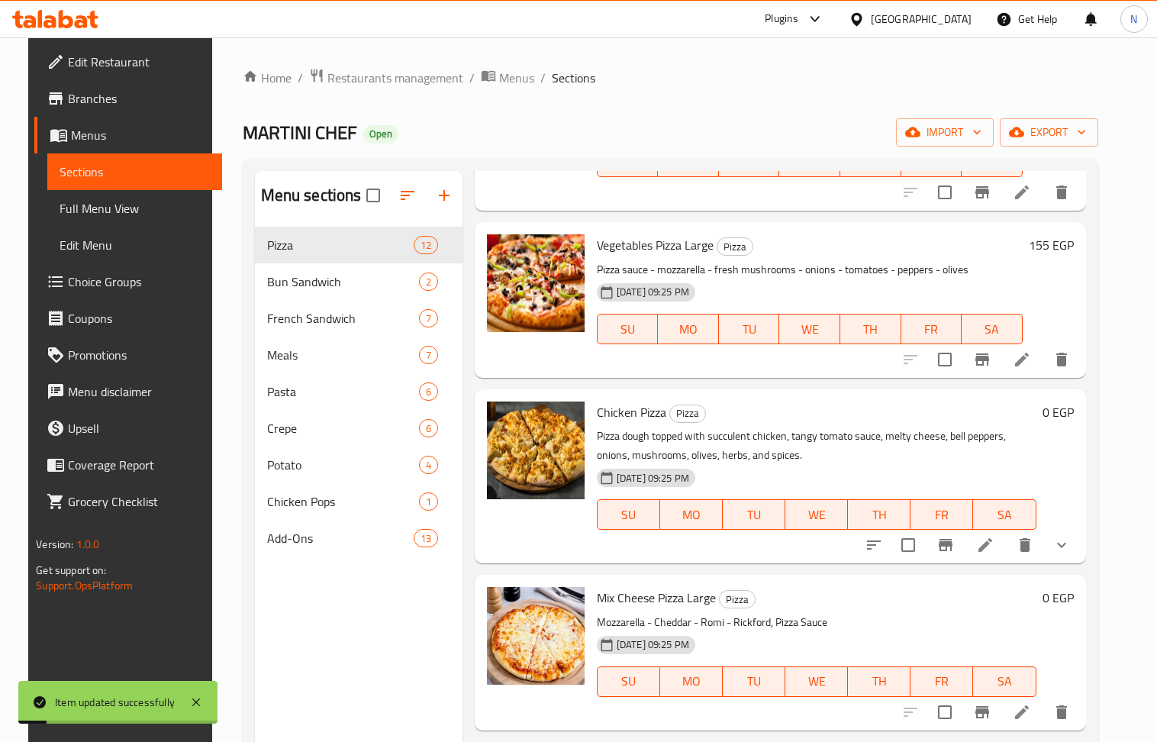
scroll to position [203, 0]
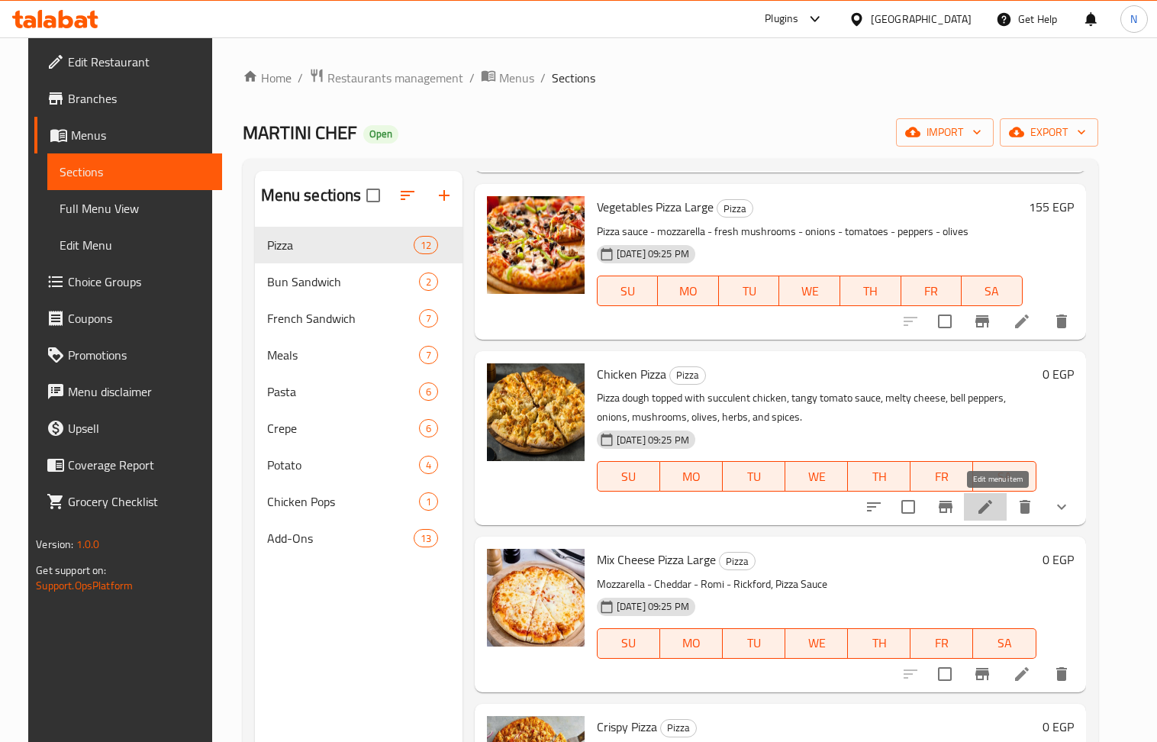
click at [995, 513] on icon at bounding box center [985, 507] width 18 height 18
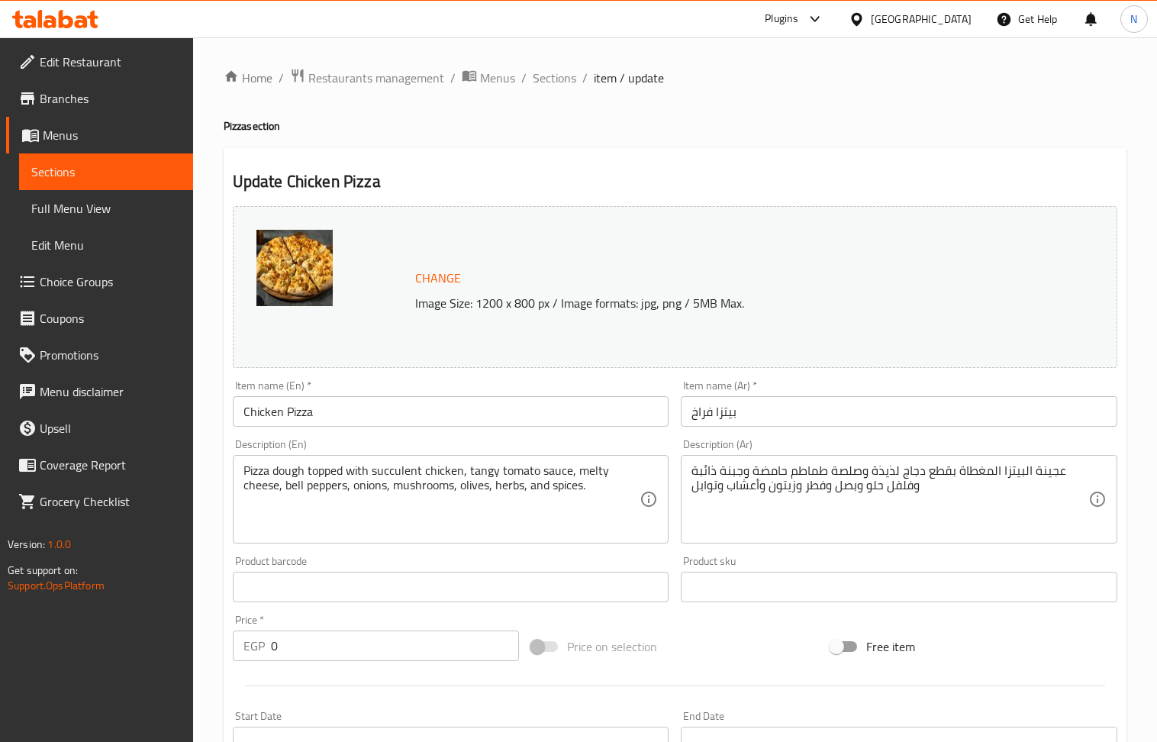
click at [343, 407] on input "Chicken Pizza" at bounding box center [451, 411] width 437 height 31
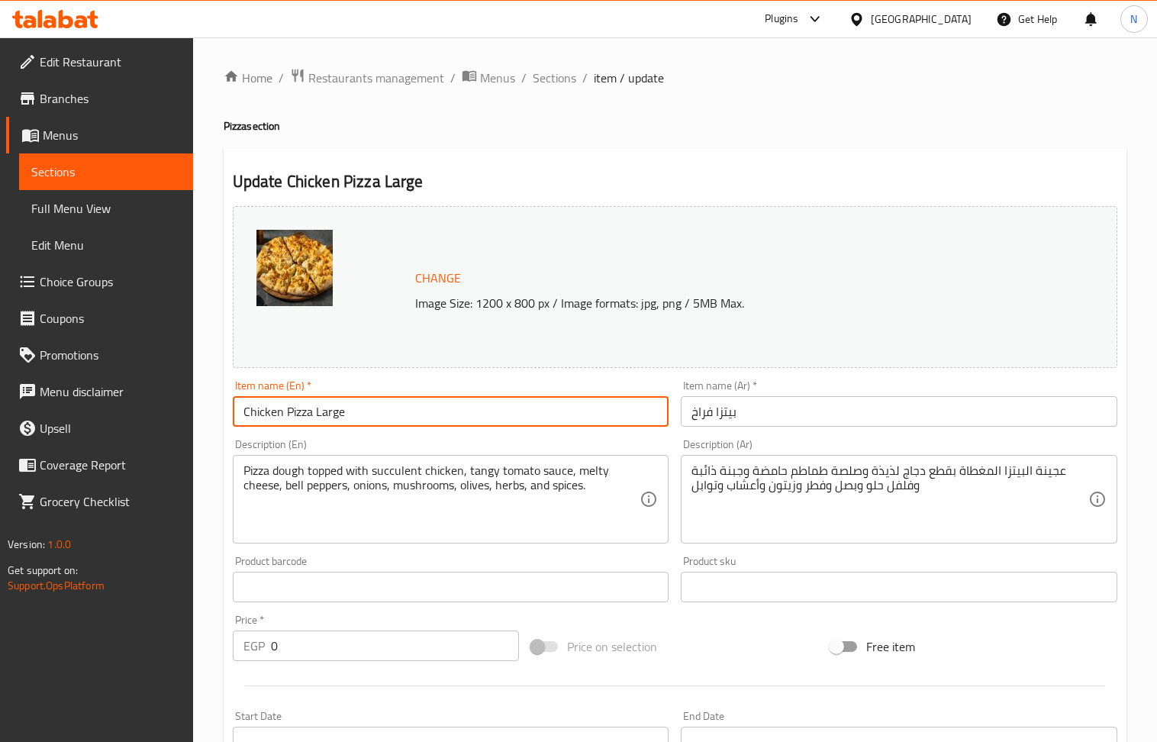
type input "Chicken Pizza Large"
click at [873, 422] on input "بيتزا فراخ" at bounding box center [899, 411] width 437 height 31
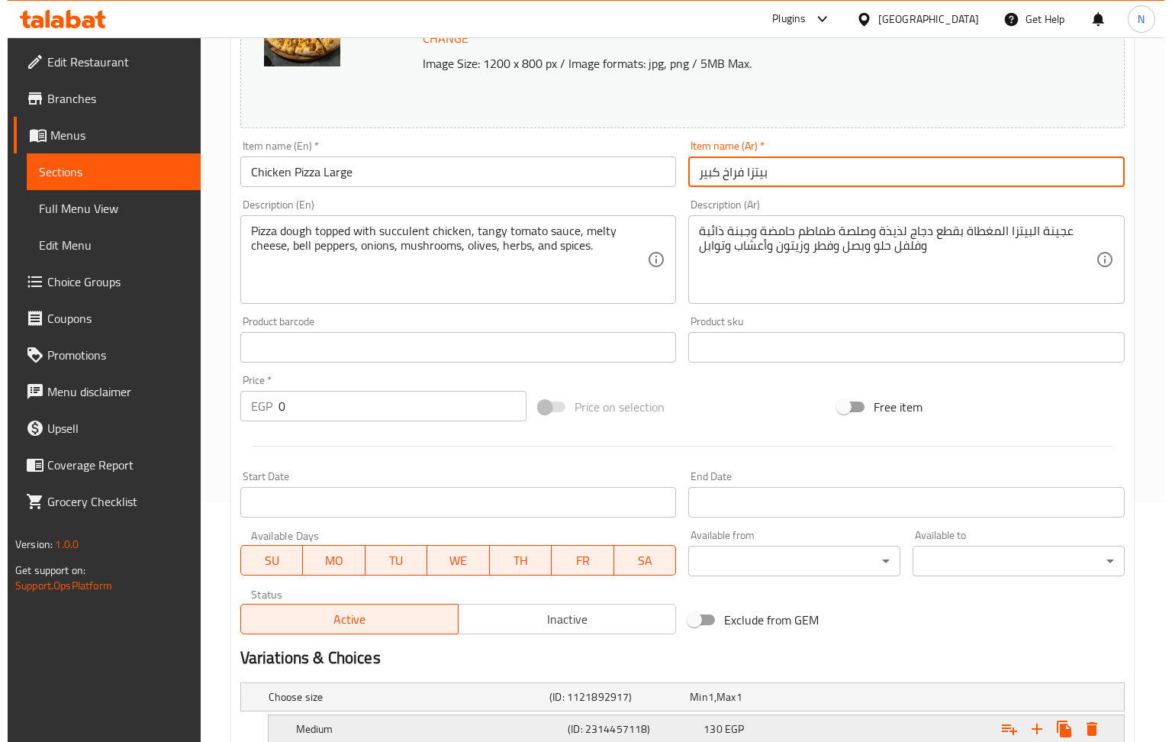
scroll to position [395, 0]
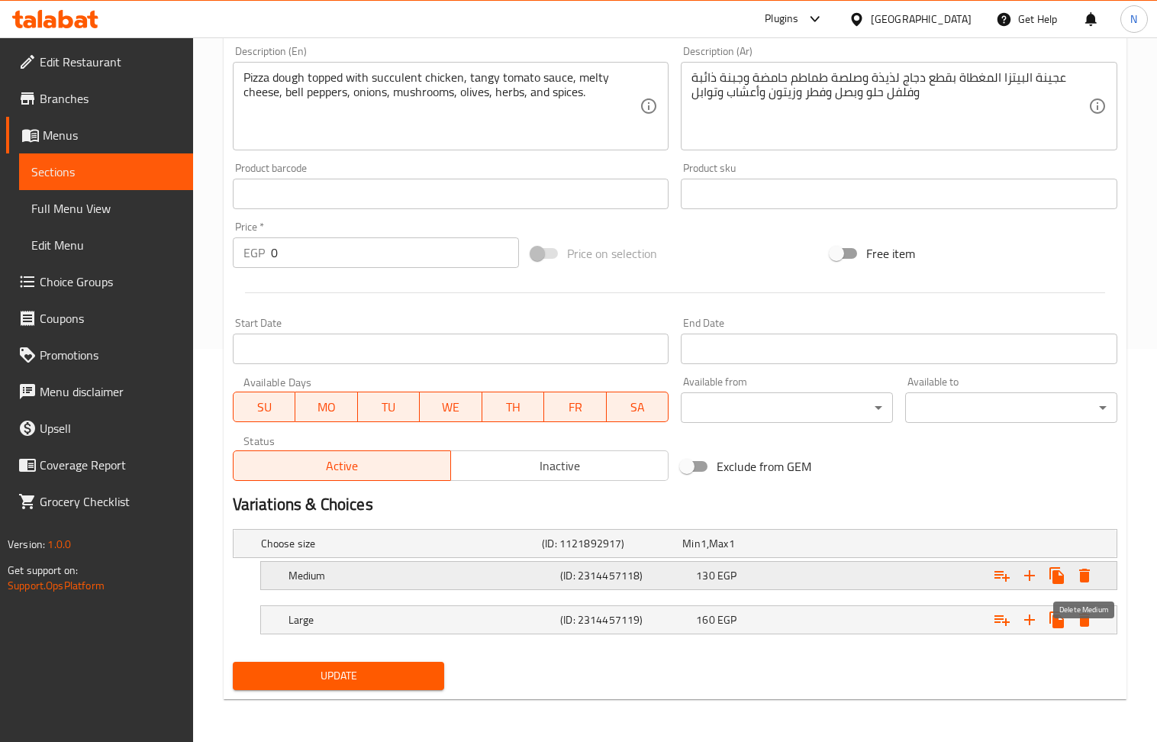
type input "بيتزا فراخ كبير"
click at [1091, 566] on icon "Expand" at bounding box center [1084, 575] width 18 height 18
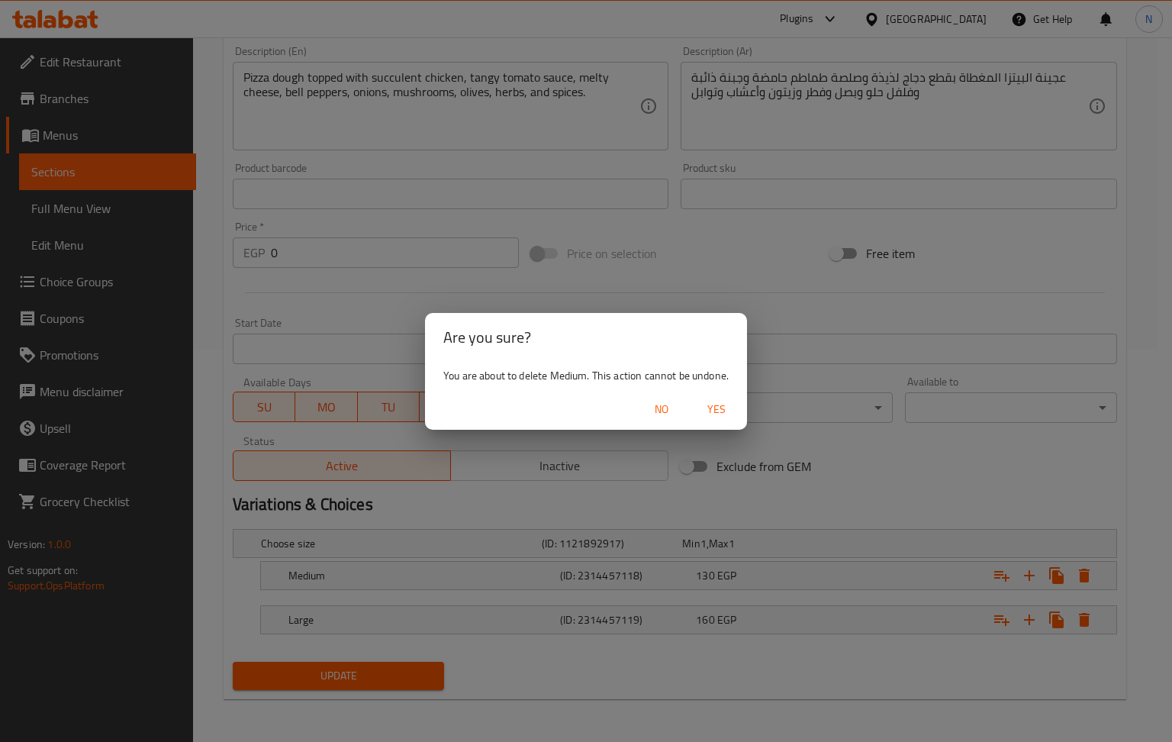
click at [719, 404] on span "Yes" at bounding box center [716, 409] width 37 height 19
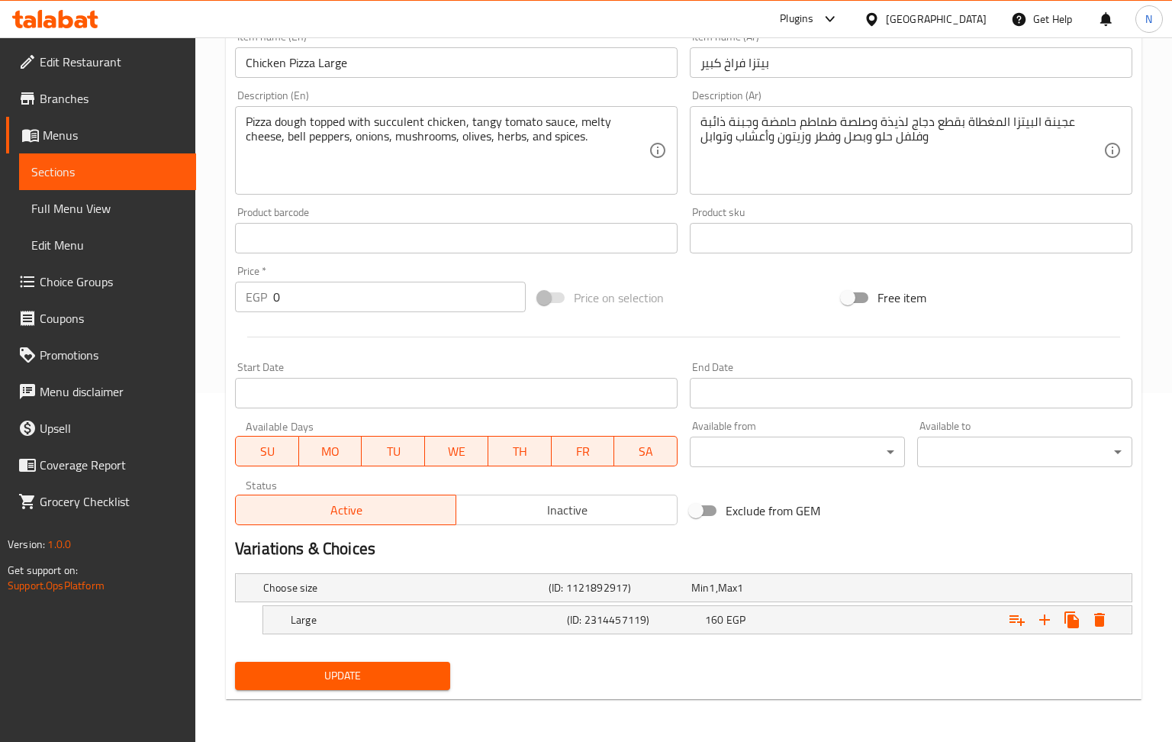
scroll to position [350, 0]
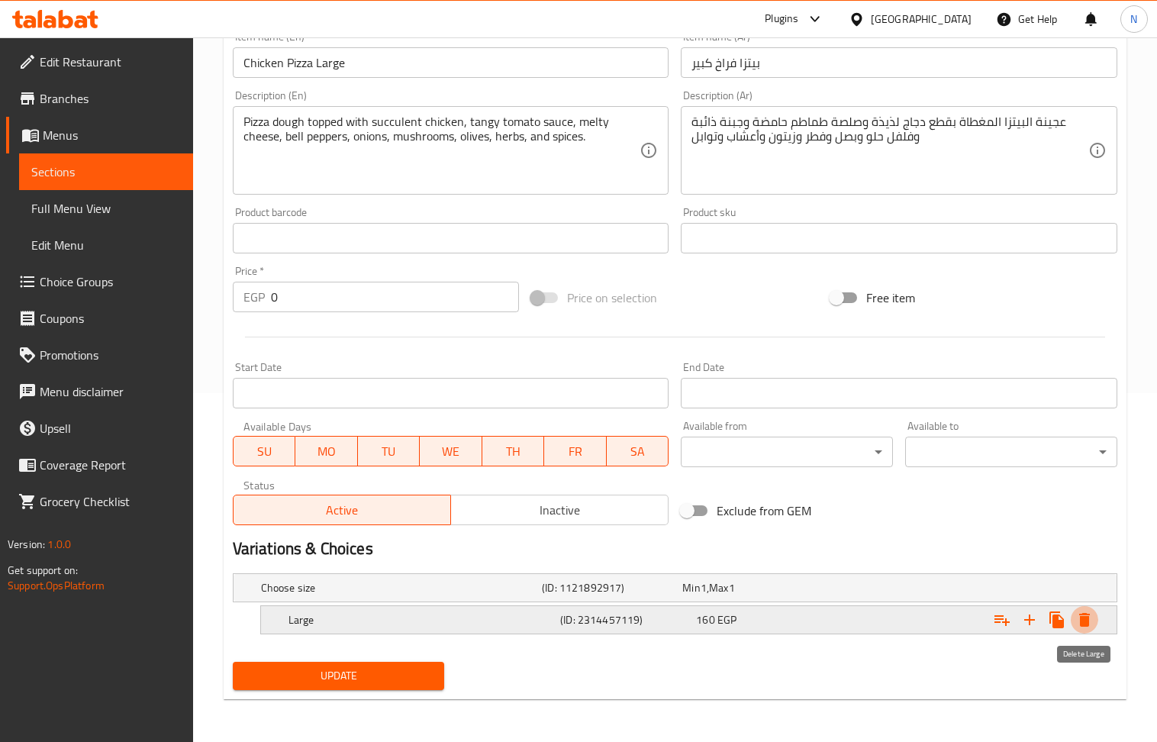
click at [1082, 614] on icon "Expand" at bounding box center [1084, 620] width 18 height 18
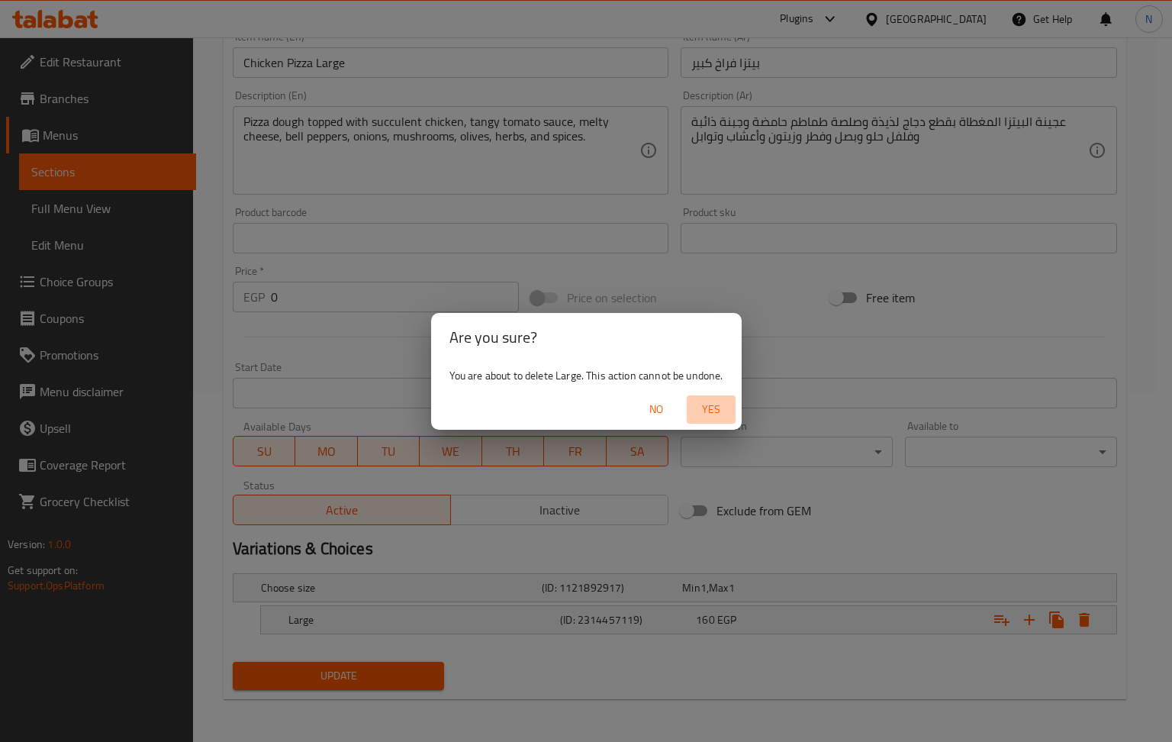
click at [704, 414] on span "Yes" at bounding box center [711, 409] width 37 height 19
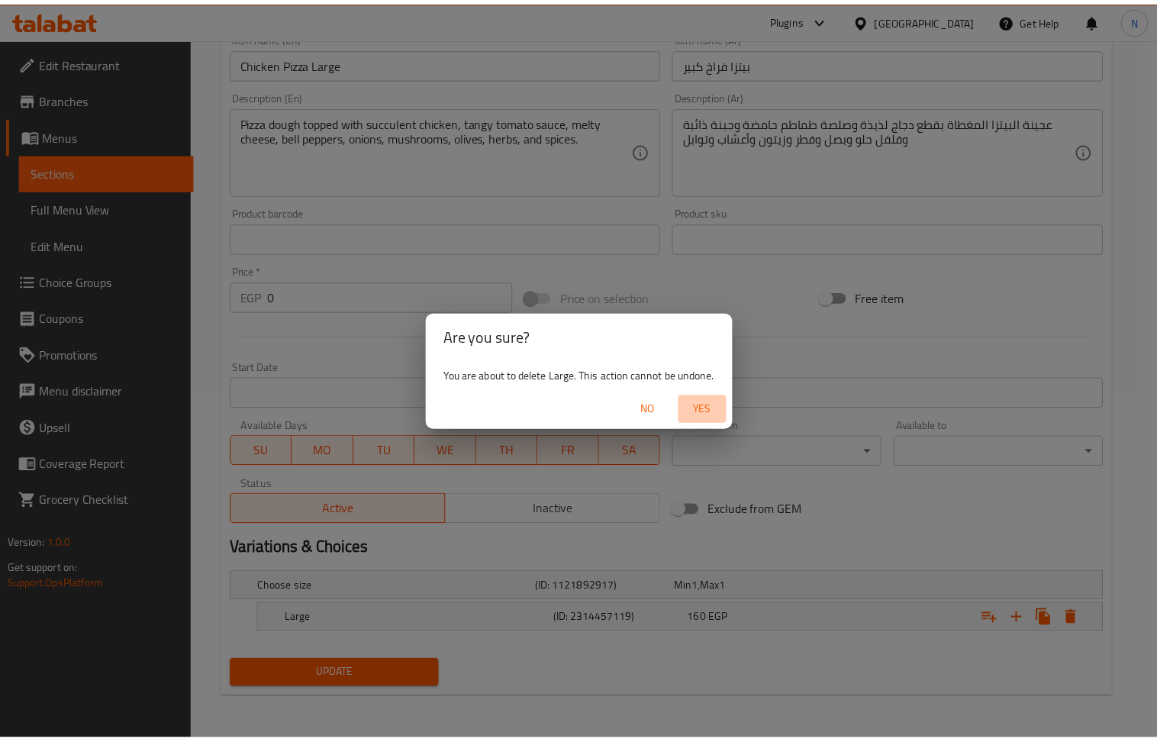
scroll to position [345, 0]
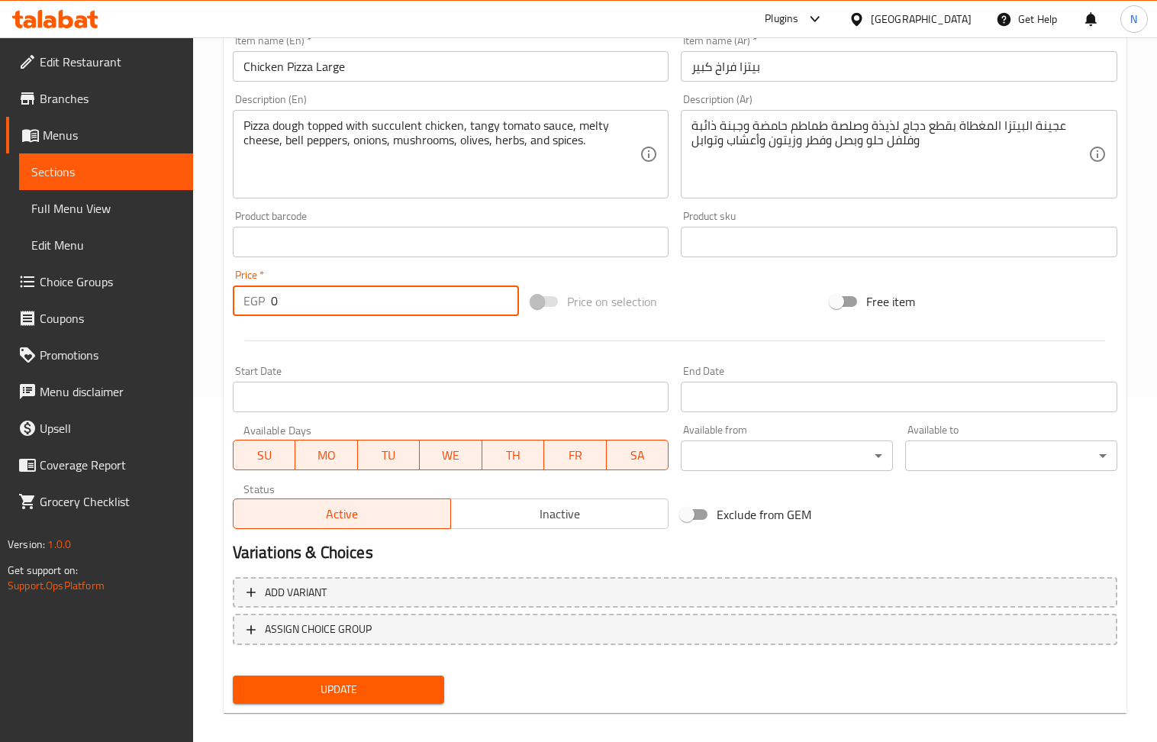
click at [403, 295] on input "0" at bounding box center [395, 300] width 249 height 31
paste input "18"
type input "180"
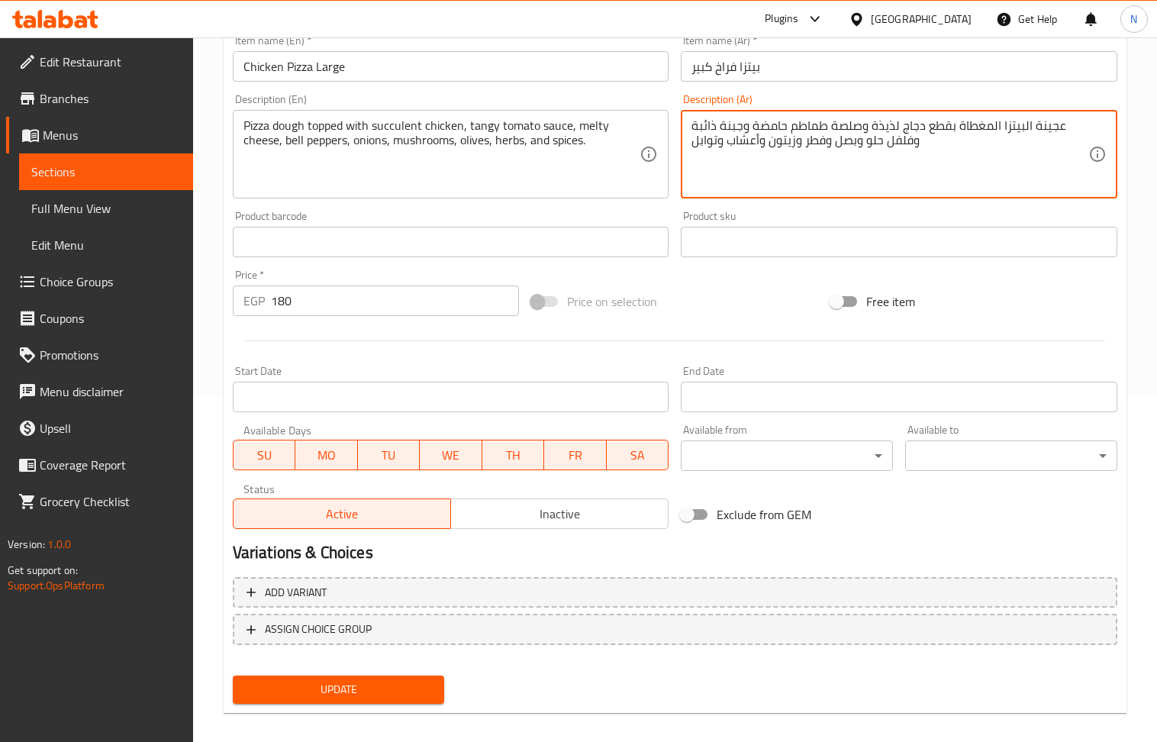
click at [756, 144] on textarea "عجينة البيتزا المغطاة بقطع دجاج لذيذة وصلصة طماطم حامضة وجبنة ذائبة وفلفل حلو و…" at bounding box center [890, 154] width 397 height 73
paste textarea "وص بيتزا - موزاريلا - صدور فراخ مشوي - فلفل - زيتون"
type textarea "صوص بيتزا - موزاريلا - صدور فراخ مشوي - فلفل - زيتون"
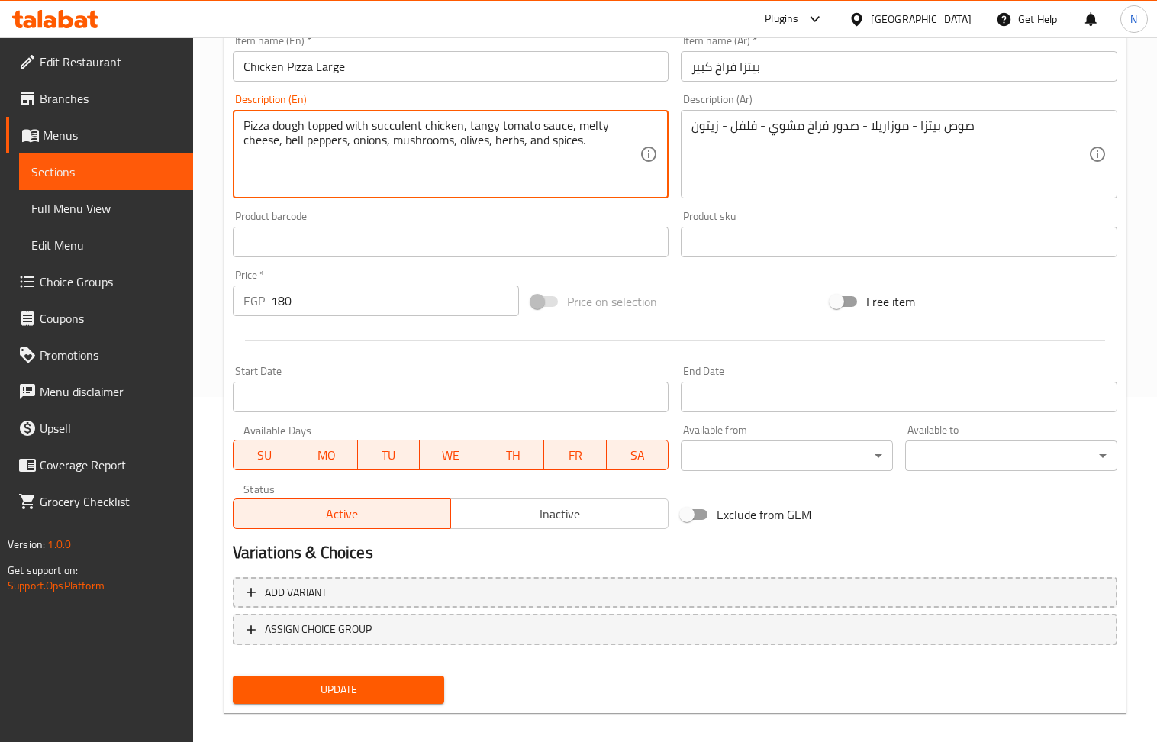
click at [401, 148] on textarea "Pizza dough topped with succulent chicken, tangy tomato sauce, melty cheese, be…" at bounding box center [441, 154] width 397 height 73
paste textarea "sauce - mozzarella - grilled chicken breasts - peppers - olives"
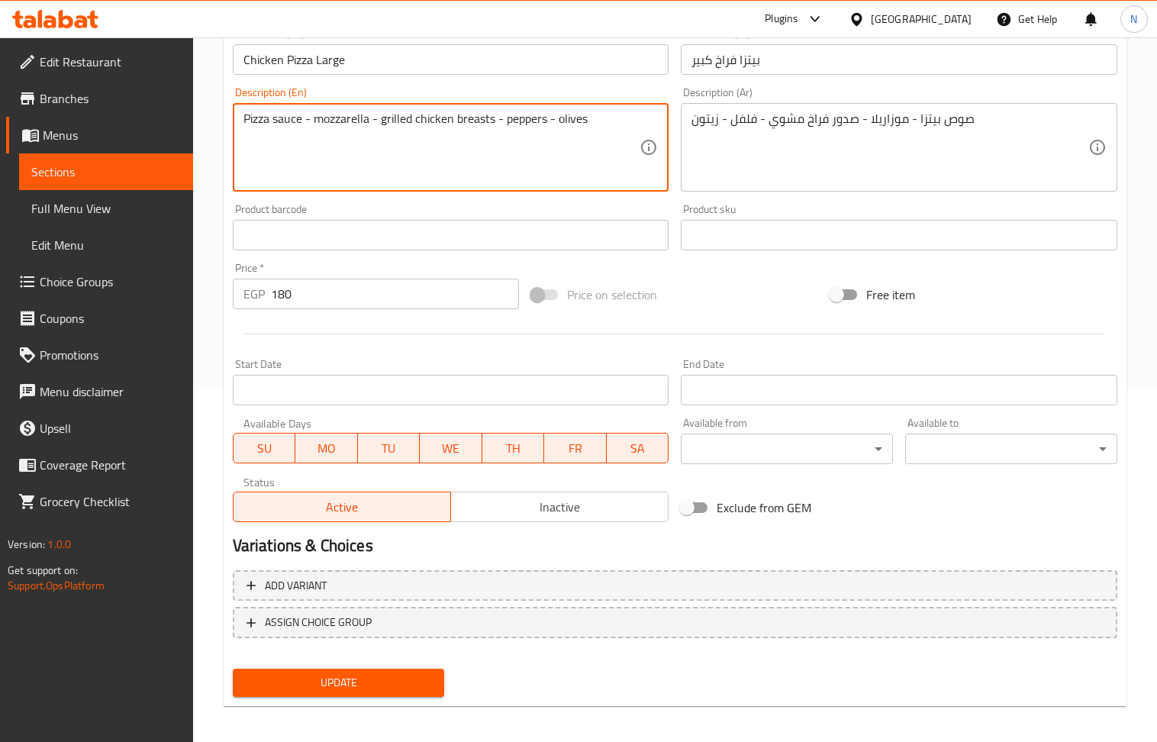
scroll to position [358, 0]
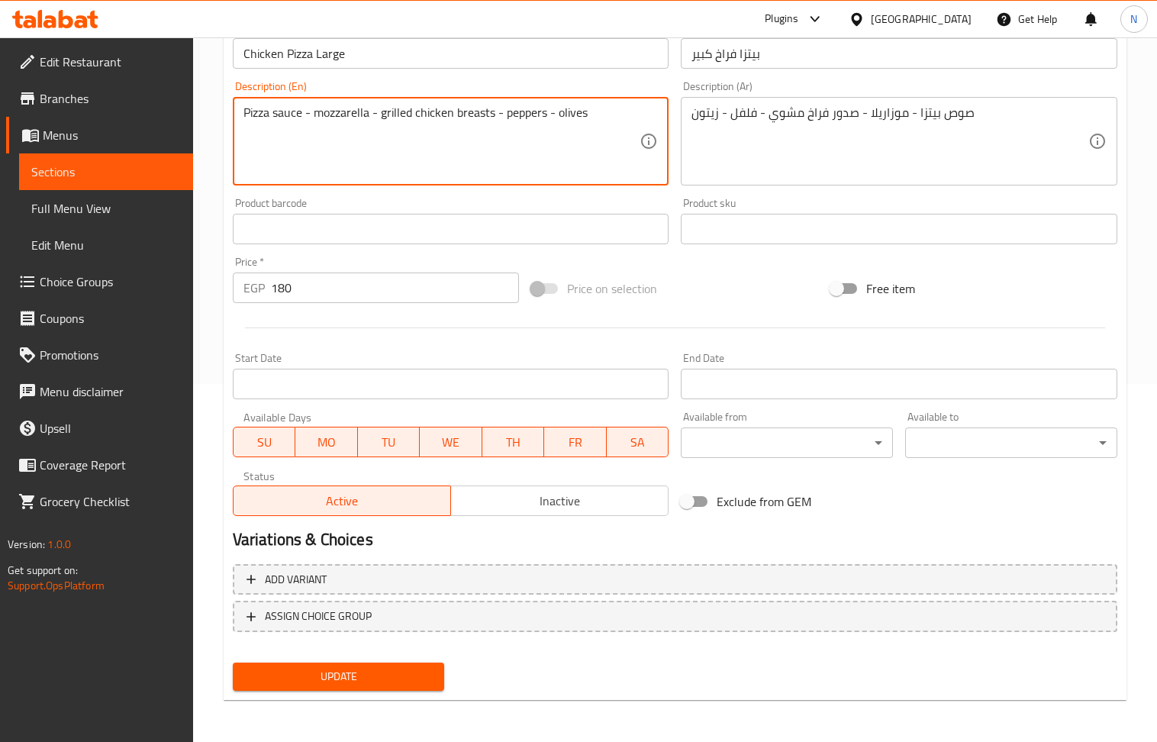
type textarea "Pizza sauce - mozzarella - grilled chicken breasts - peppers - olives"
click at [360, 684] on span "Update" at bounding box center [339, 676] width 188 height 19
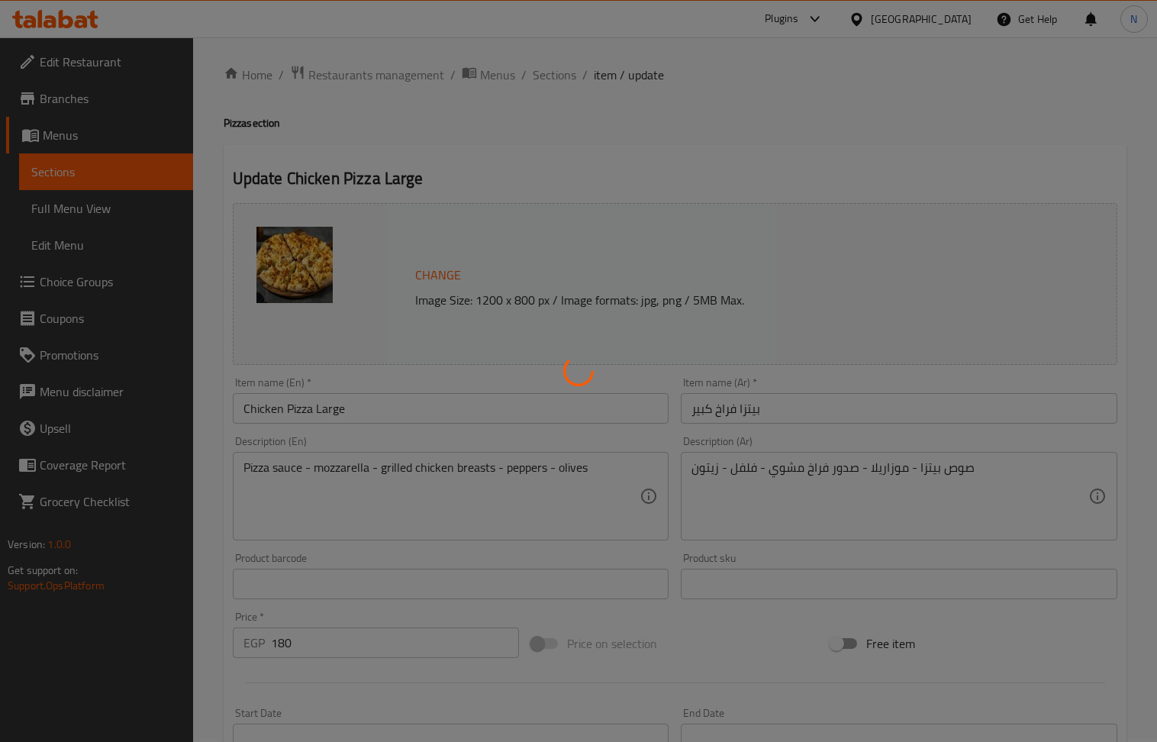
scroll to position [0, 0]
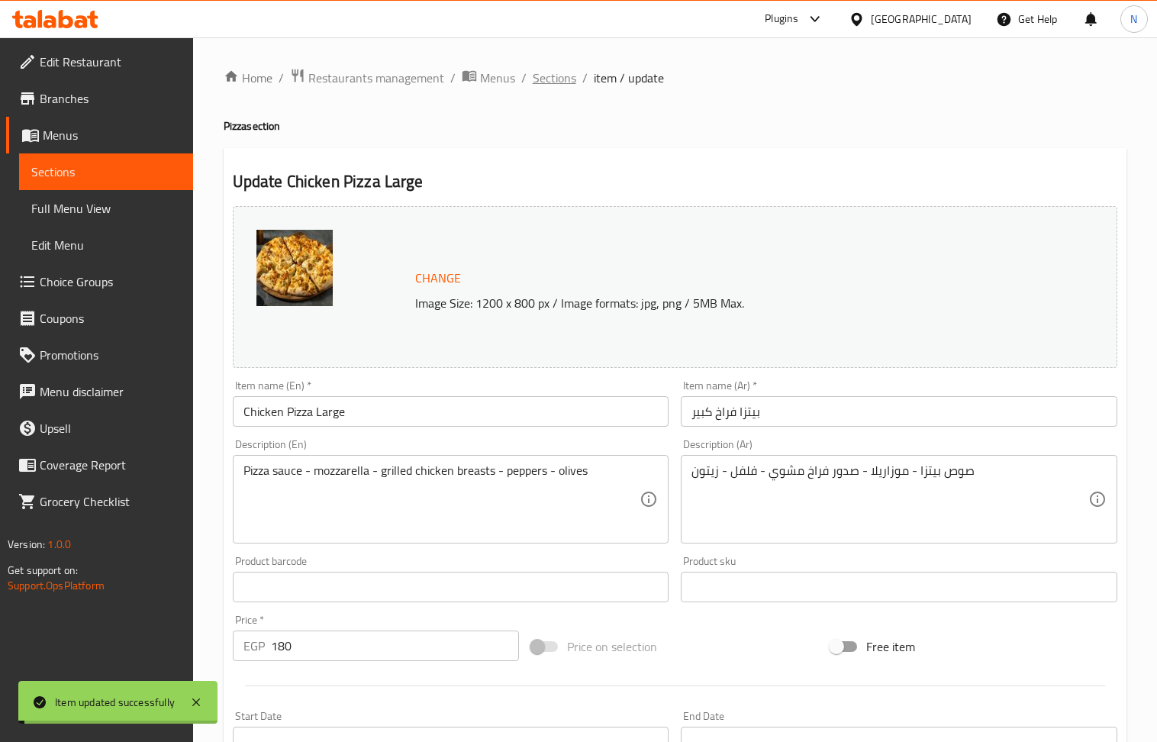
click at [554, 80] on span "Sections" at bounding box center [555, 78] width 44 height 18
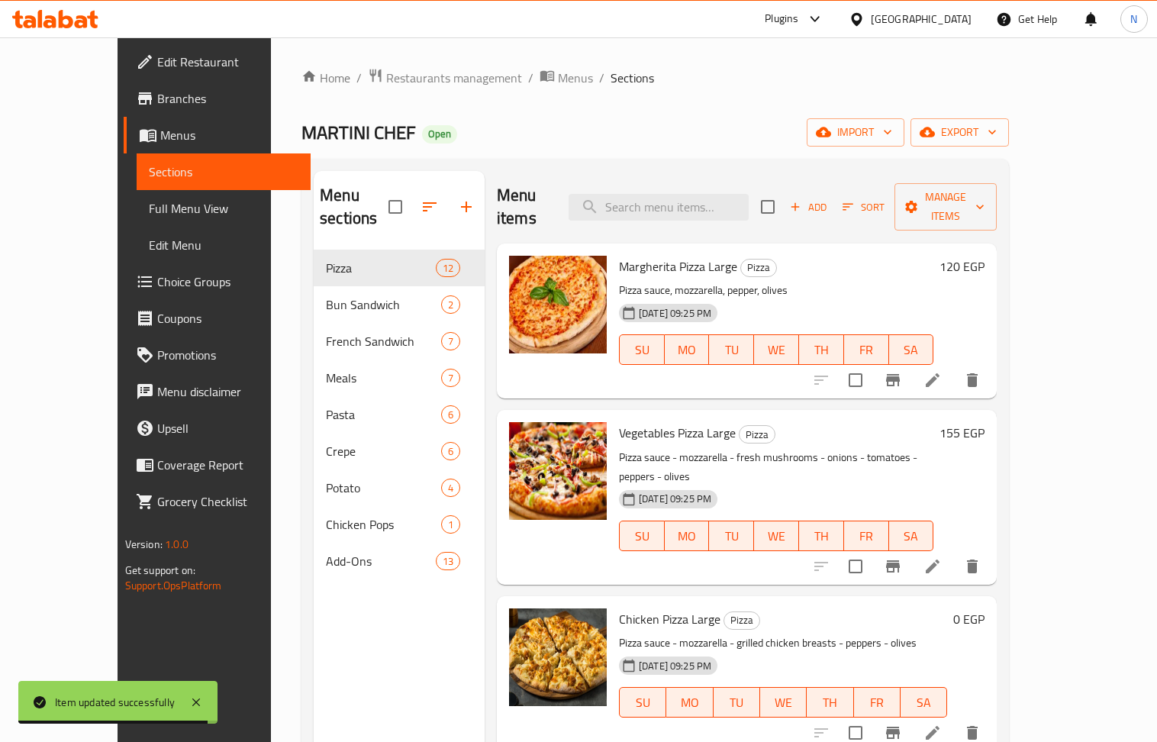
drag, startPoint x: 691, startPoint y: 192, endPoint x: 566, endPoint y: 126, distance: 141.7
click at [566, 126] on div "MARTINI CHEF Open import export" at bounding box center [655, 132] width 708 height 28
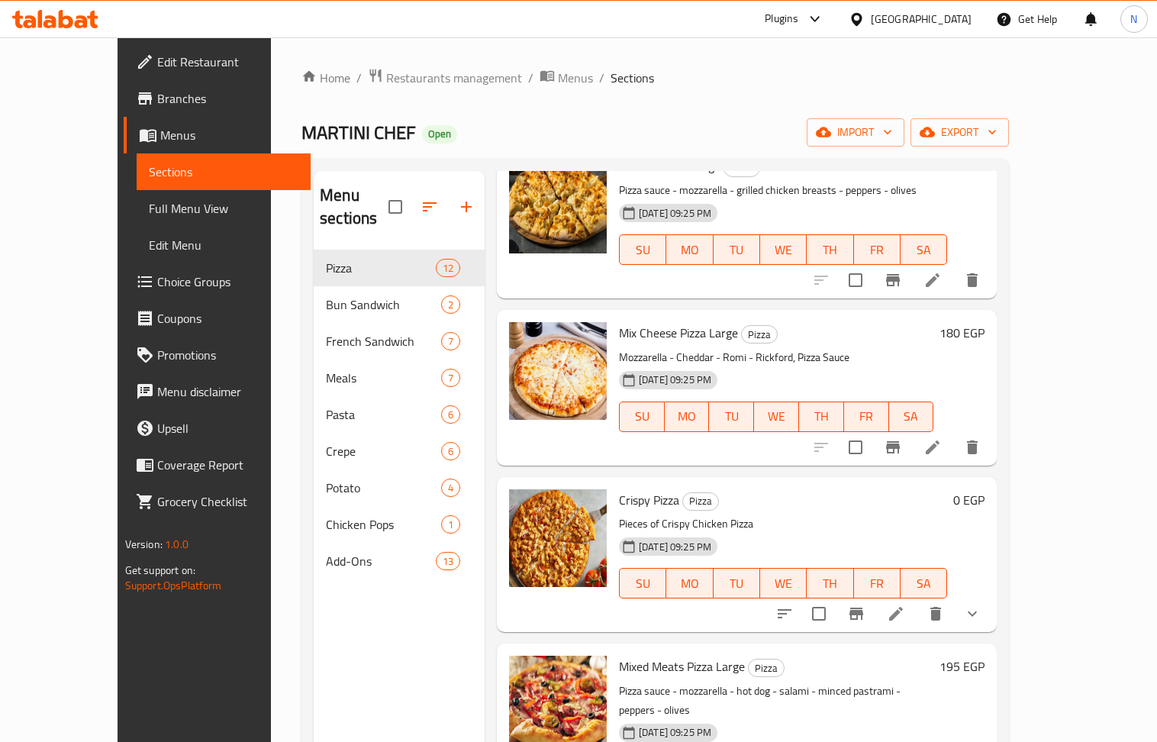
scroll to position [611, 0]
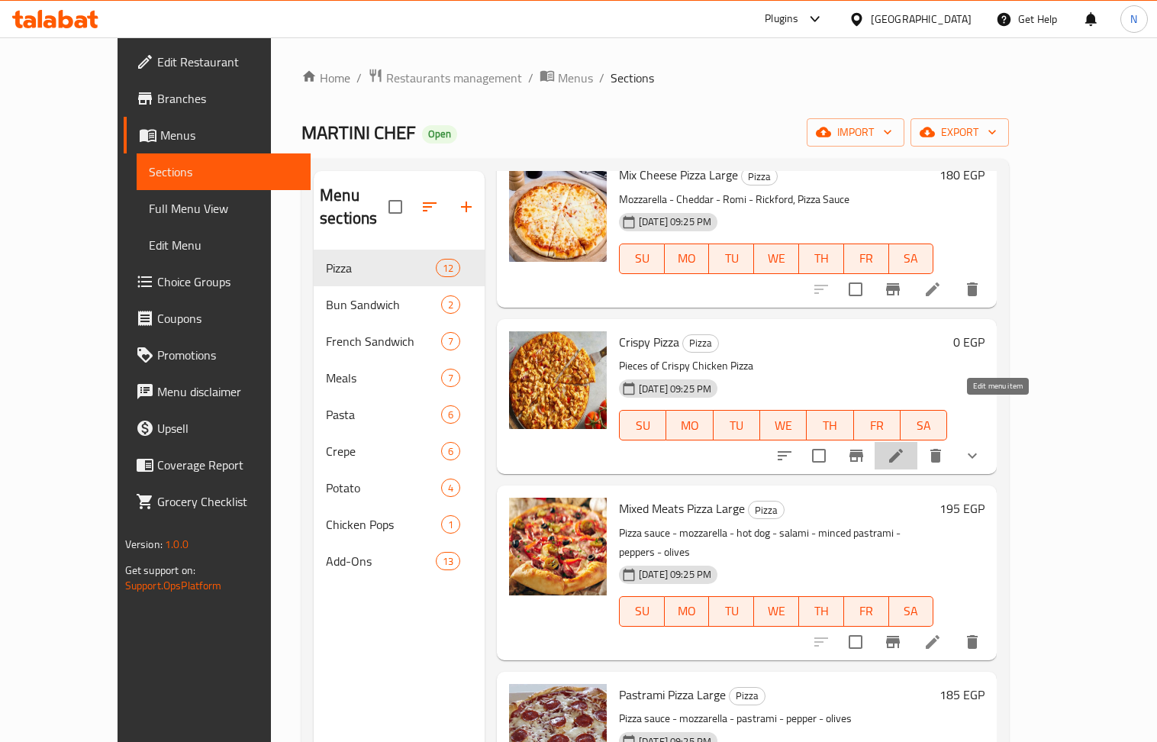
click at [905, 447] on icon at bounding box center [896, 456] width 18 height 18
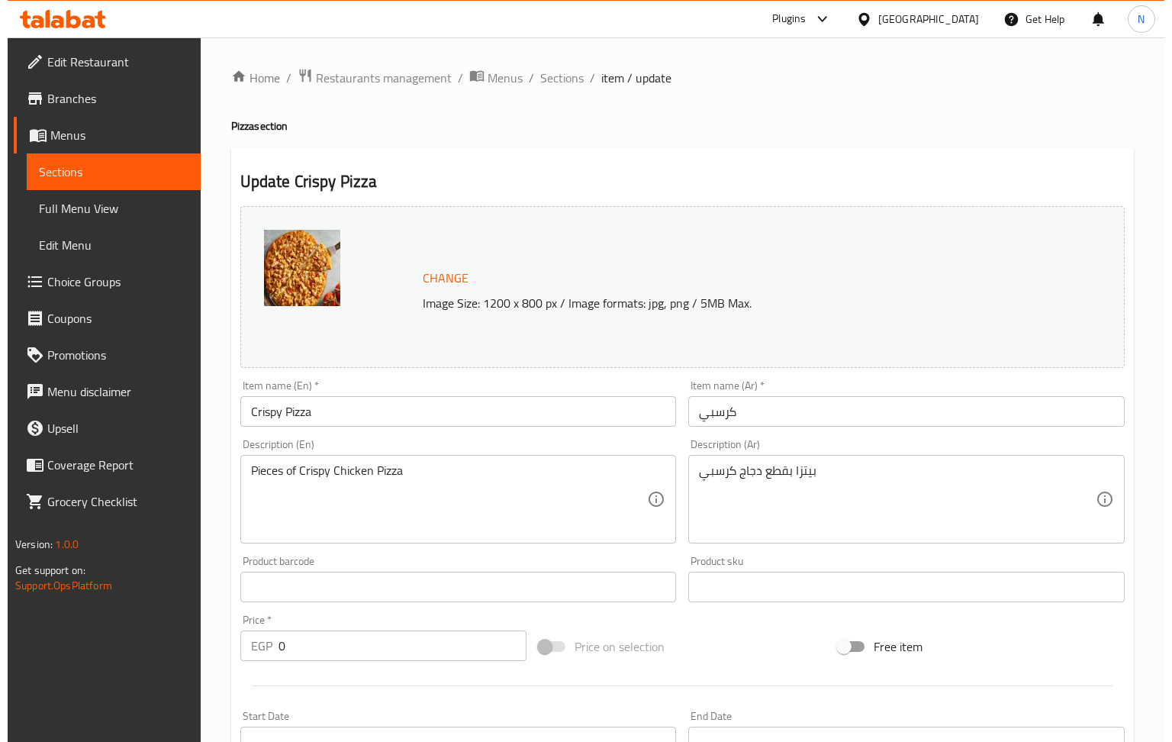
scroll to position [395, 0]
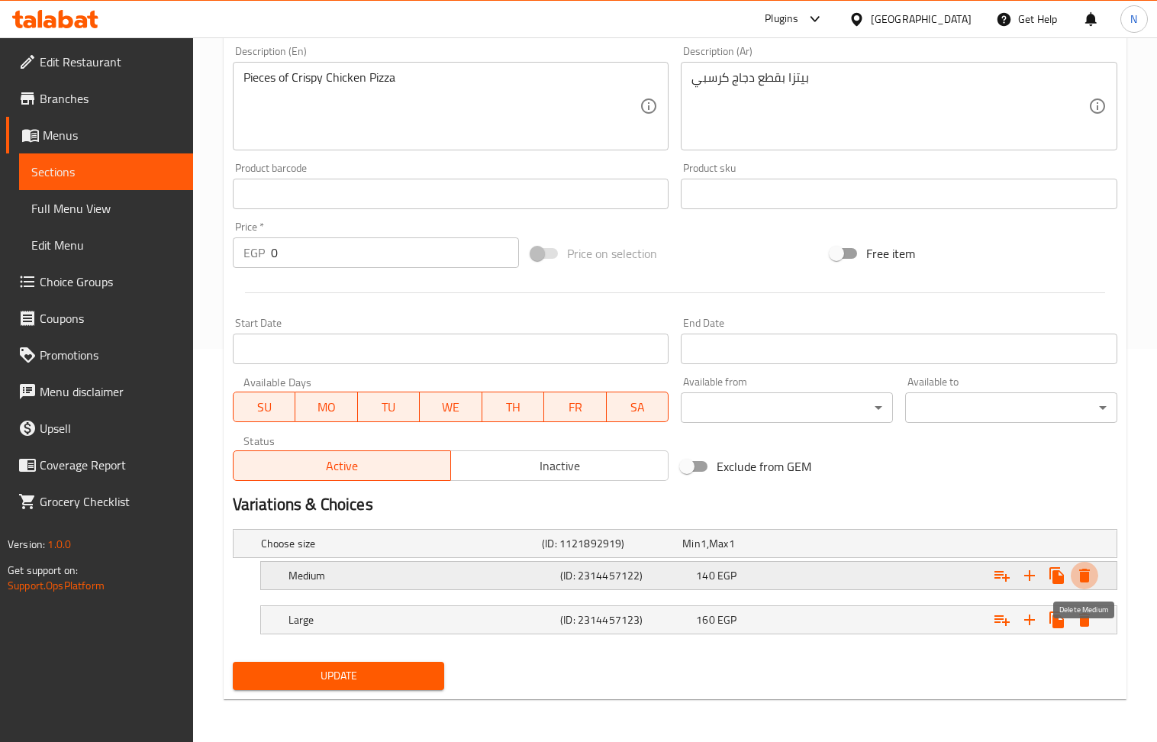
click at [1094, 583] on button "Expand" at bounding box center [1084, 575] width 27 height 27
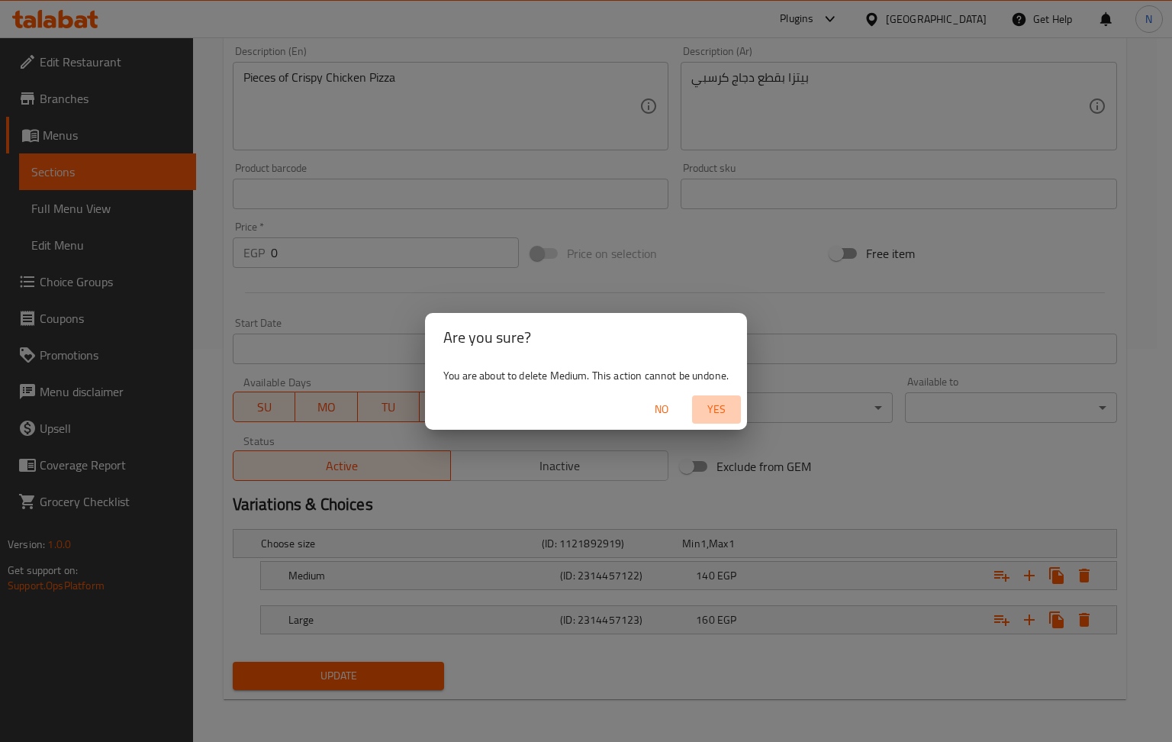
click at [710, 405] on span "Yes" at bounding box center [716, 409] width 37 height 19
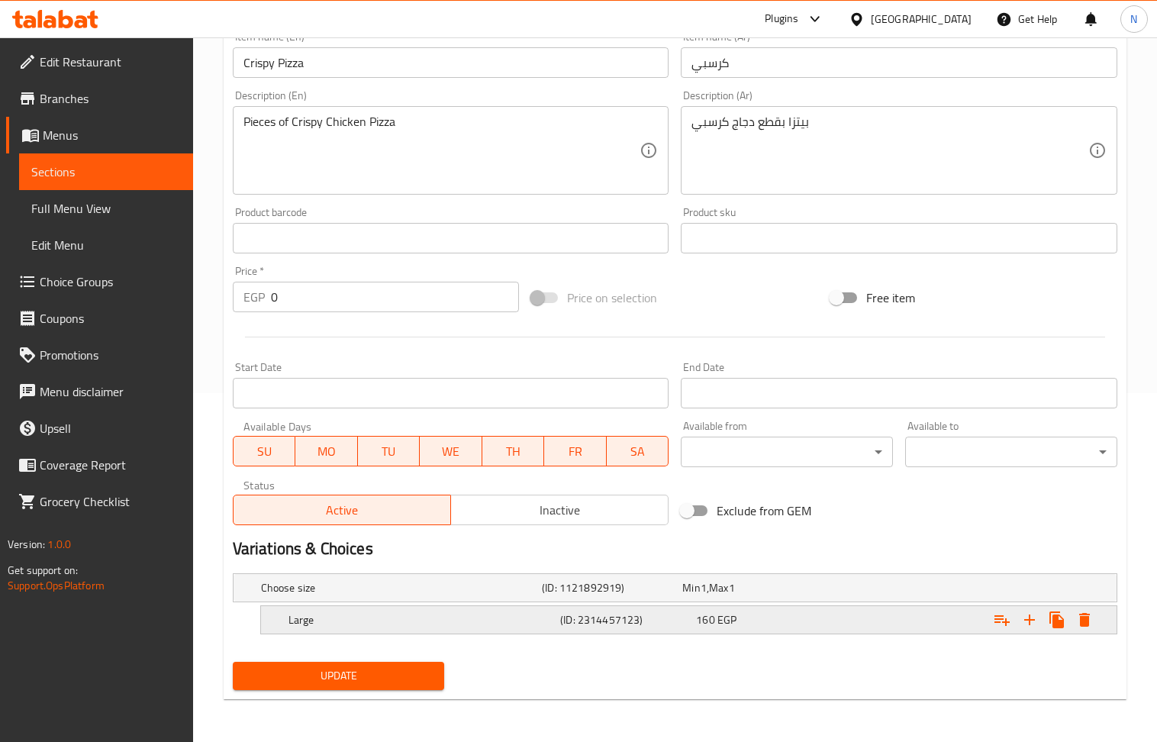
click at [1082, 621] on icon "Expand" at bounding box center [1084, 620] width 11 height 14
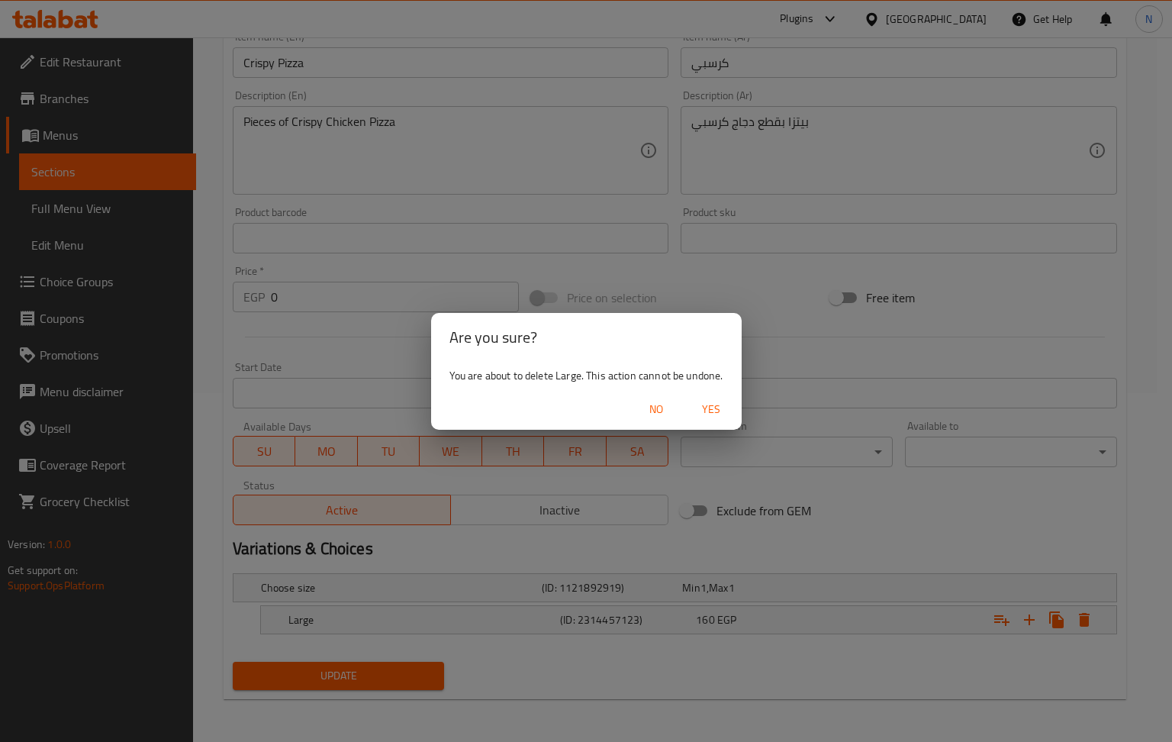
click at [713, 401] on span "Yes" at bounding box center [711, 409] width 37 height 19
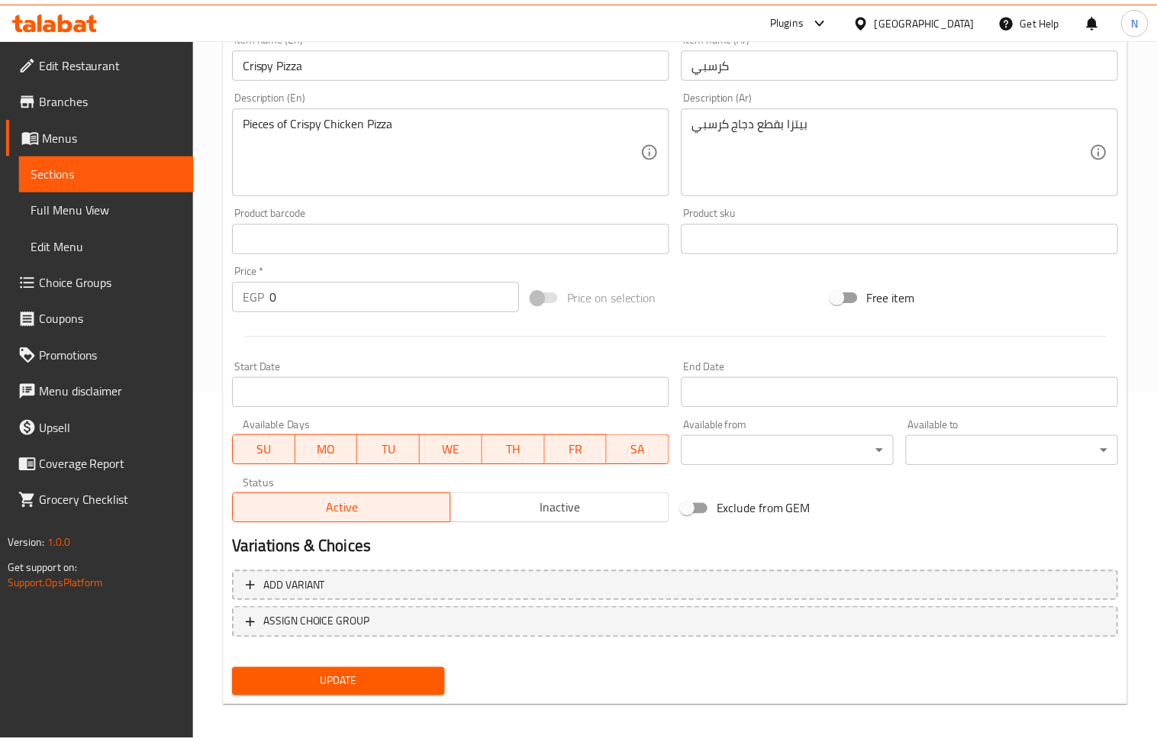
scroll to position [345, 0]
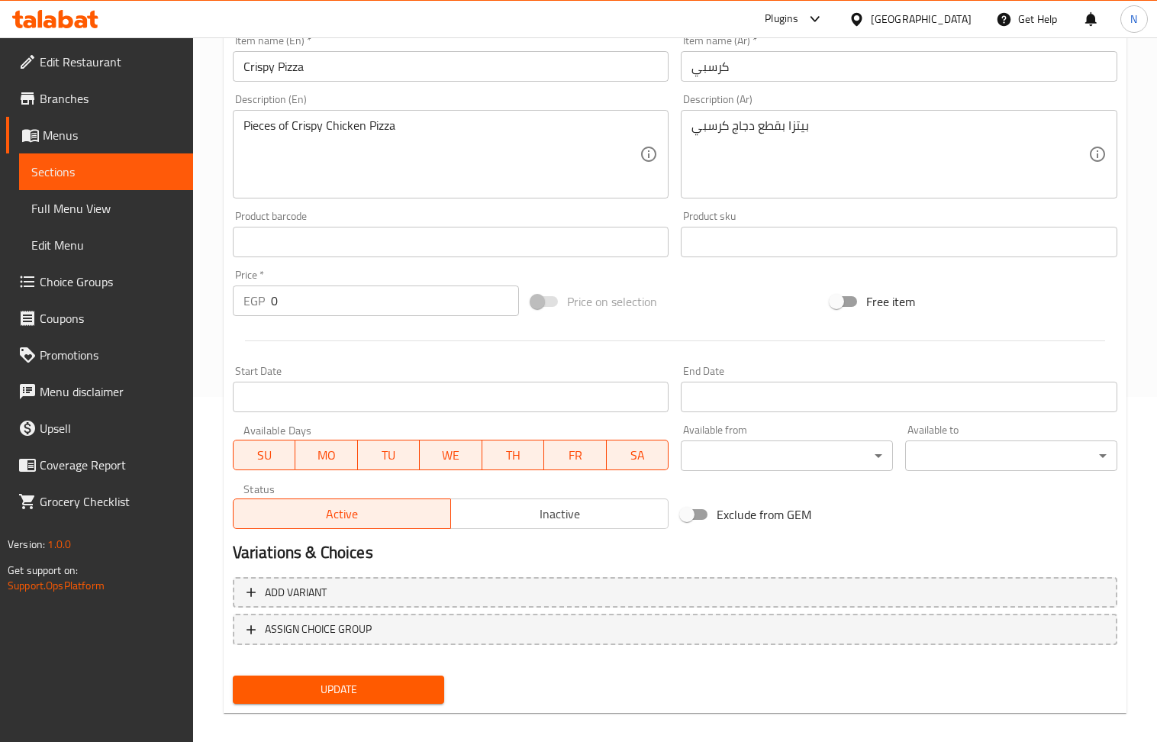
drag, startPoint x: 299, startPoint y: 272, endPoint x: 316, endPoint y: 304, distance: 35.5
click at [307, 273] on div "Price   * EGP 0 Price *" at bounding box center [376, 292] width 287 height 47
click at [318, 307] on input "0" at bounding box center [395, 300] width 249 height 31
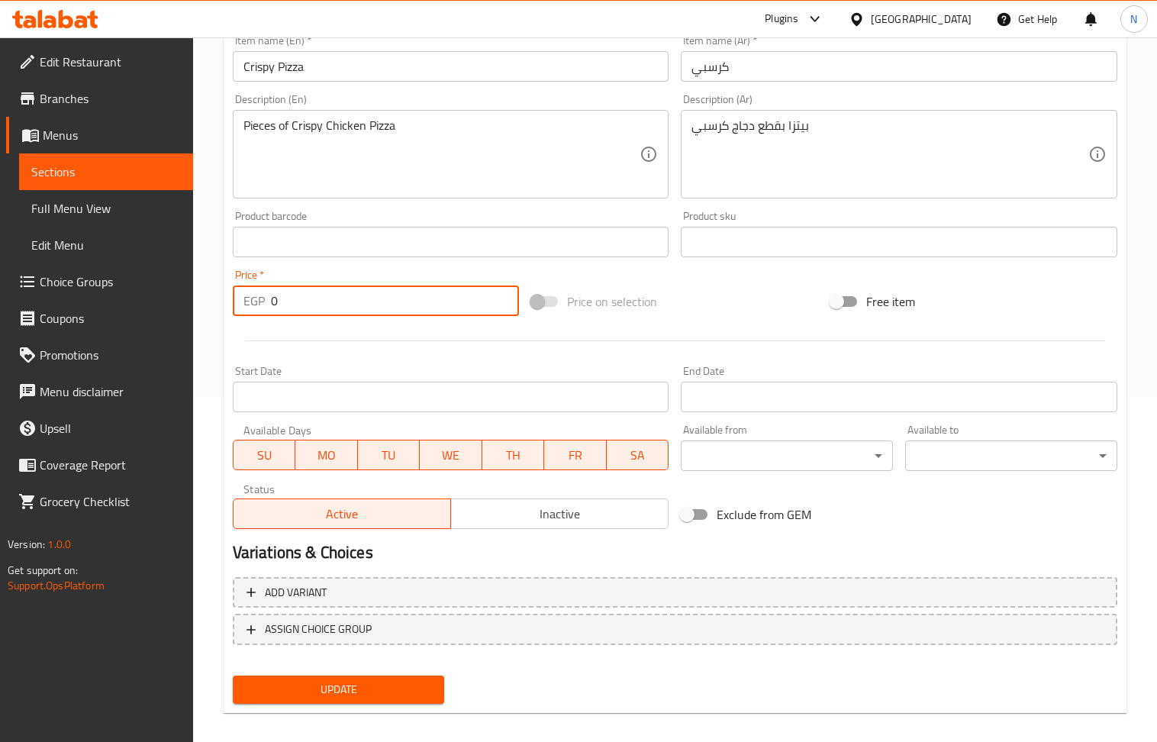
paste input "185"
type input "185"
click at [392, 76] on input "Crispy Pizza" at bounding box center [451, 66] width 437 height 31
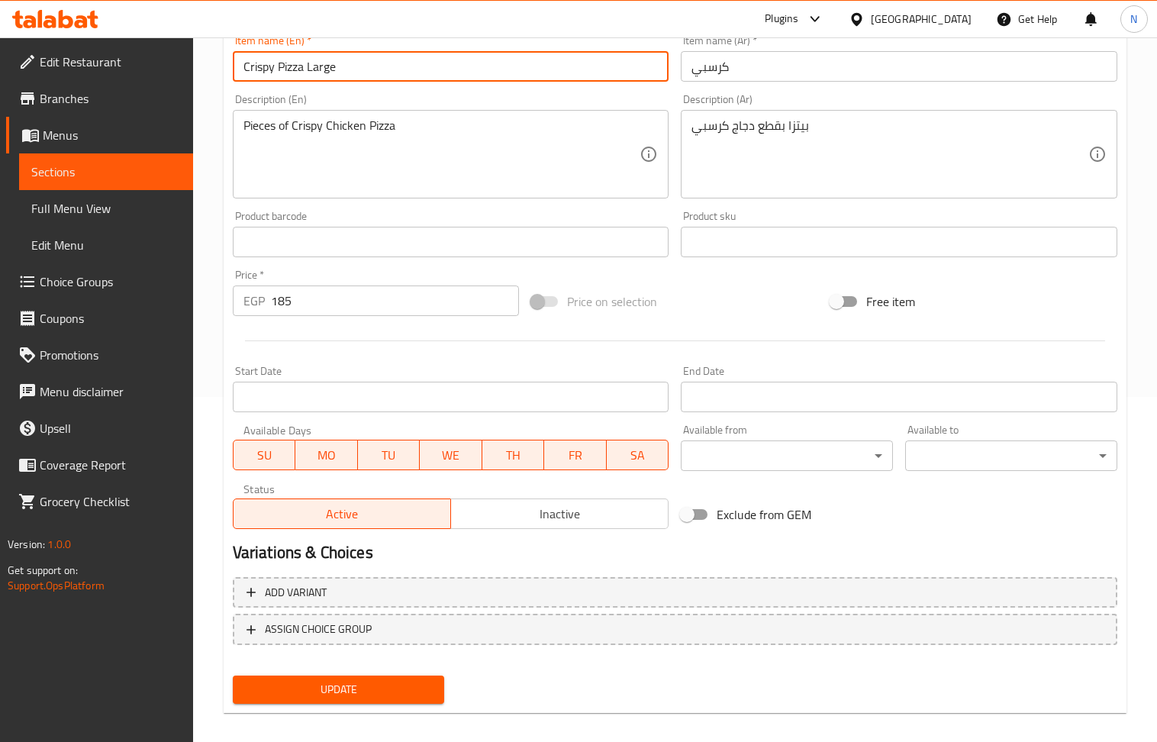
type input "Crispy Pizza Large"
click at [830, 65] on input "كرسبي" at bounding box center [899, 66] width 437 height 31
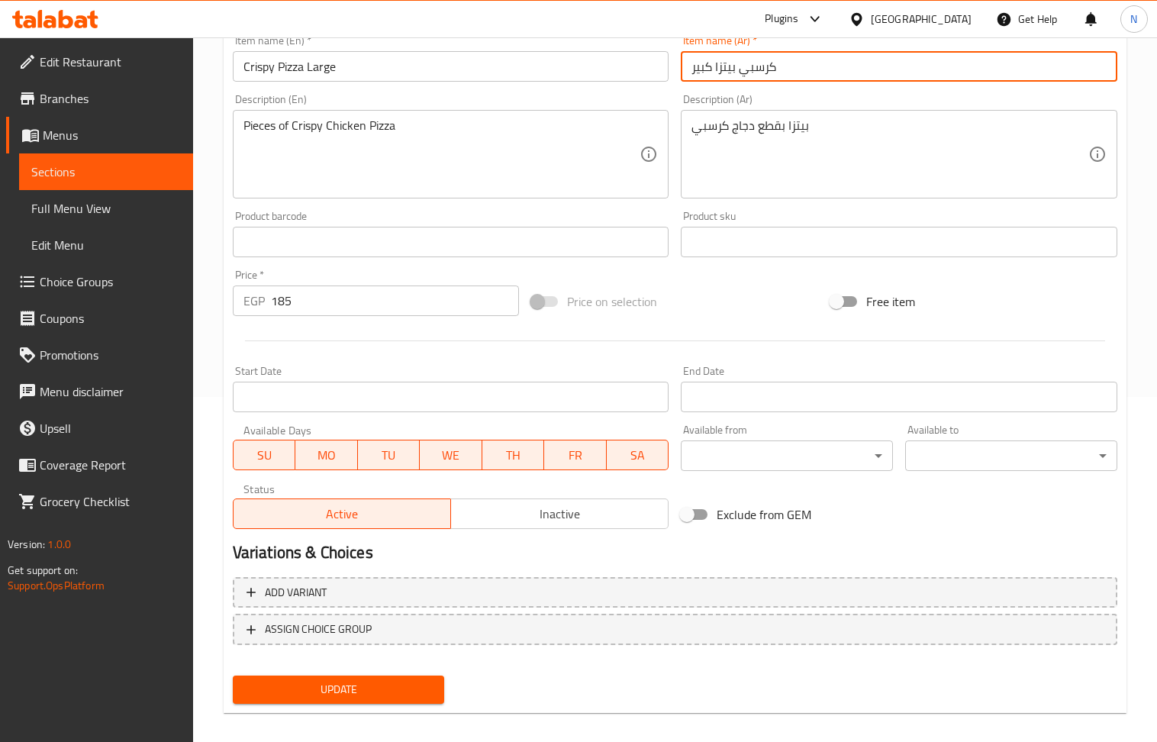
type input "كرسبي بيتزا كبير"
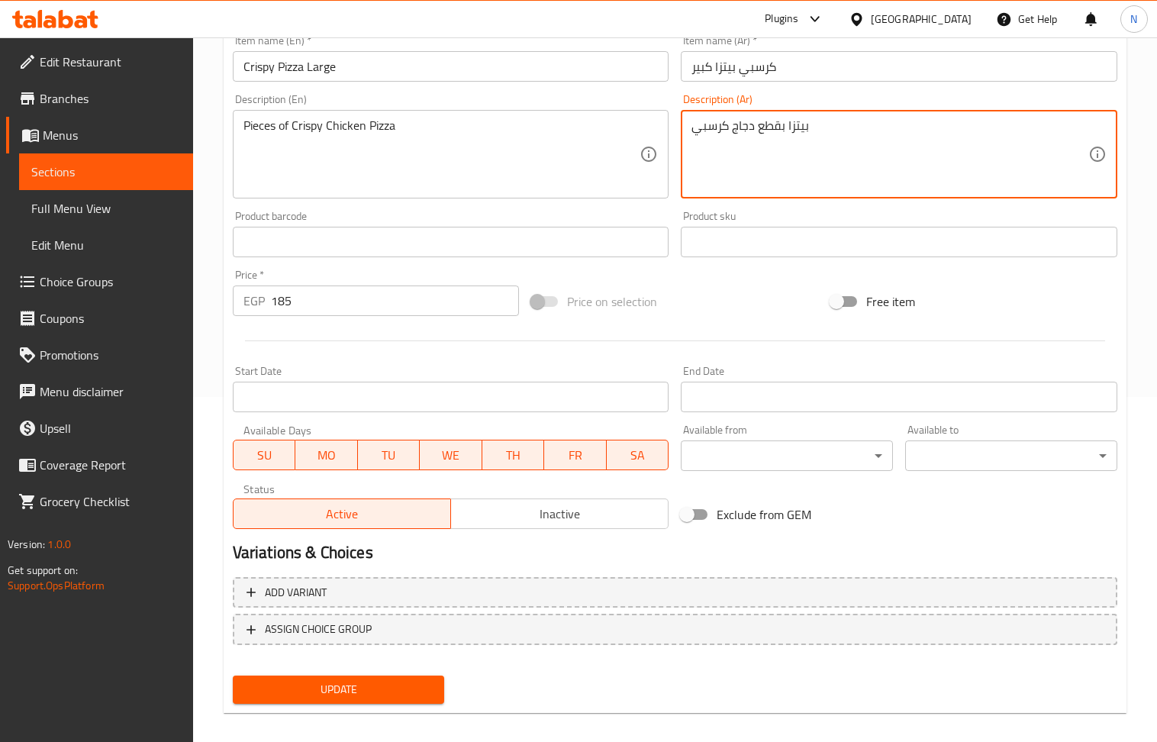
click at [788, 137] on textarea "بيتزا بقطع دجاج كرسبي" at bounding box center [890, 154] width 397 height 73
paste textarea "وص بيتزا - موزاريلا - صدور فراخ مقرمشة - فلفل - زيتون"
type textarea "صوص بيتزا - موزاريلا - صدور فراخ مقرمشة - فلفل - زيتون"
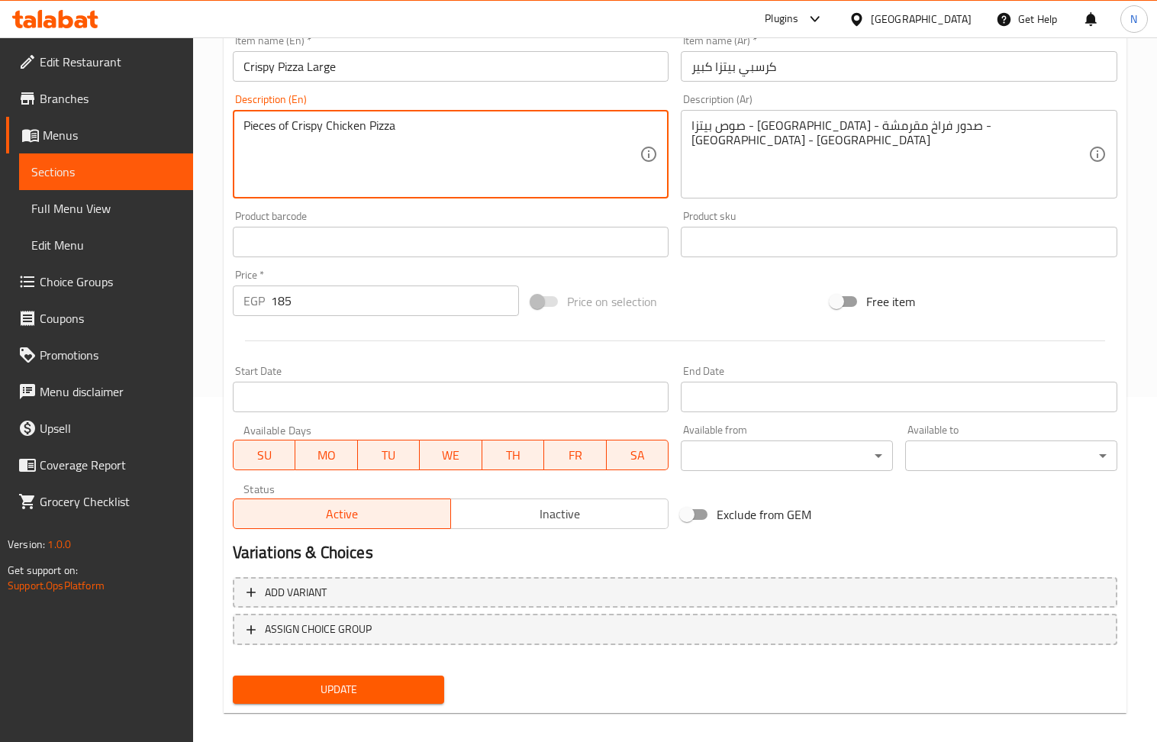
drag, startPoint x: 371, startPoint y: 144, endPoint x: 358, endPoint y: 131, distance: 18.4
click at [358, 131] on textarea "Pieces of Crispy Chicken Pizza" at bounding box center [441, 154] width 397 height 73
paste textarea "zza sauce - mozzarella - crispy chicken breasts - peppers - olives"
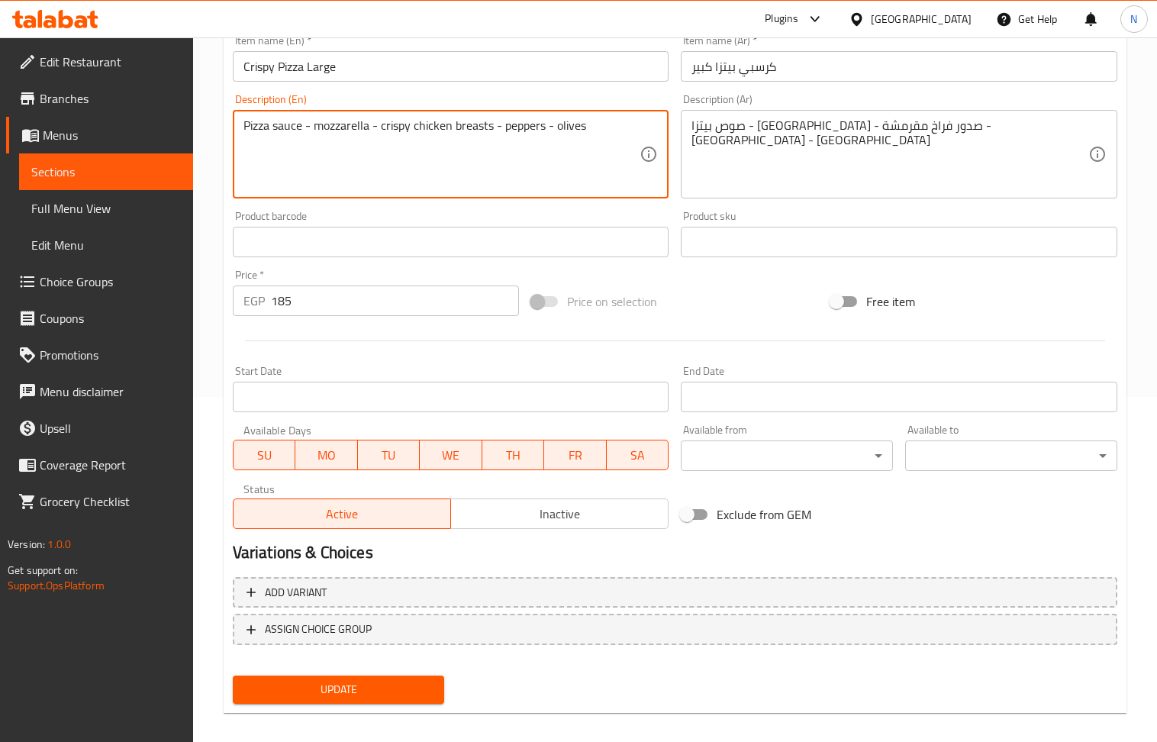
type textarea "Pizza sauce - mozzarella - crispy chicken breasts - peppers - olives"
click at [351, 702] on button "Update" at bounding box center [339, 689] width 212 height 28
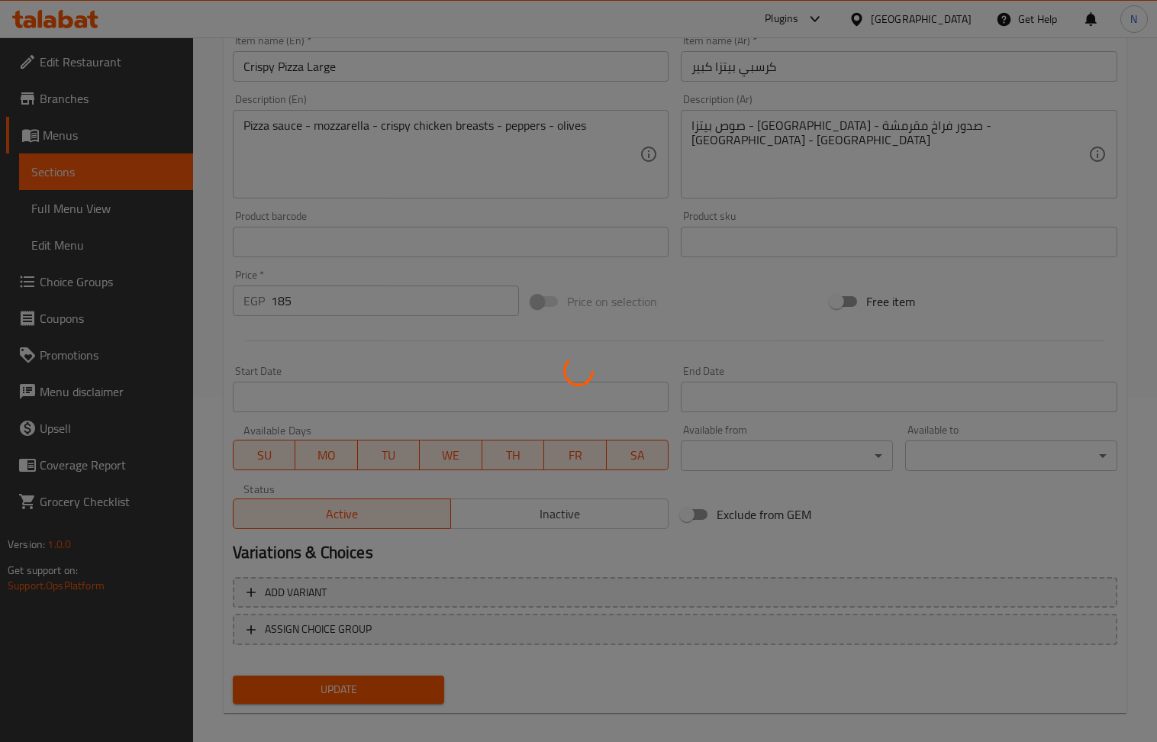
scroll to position [0, 0]
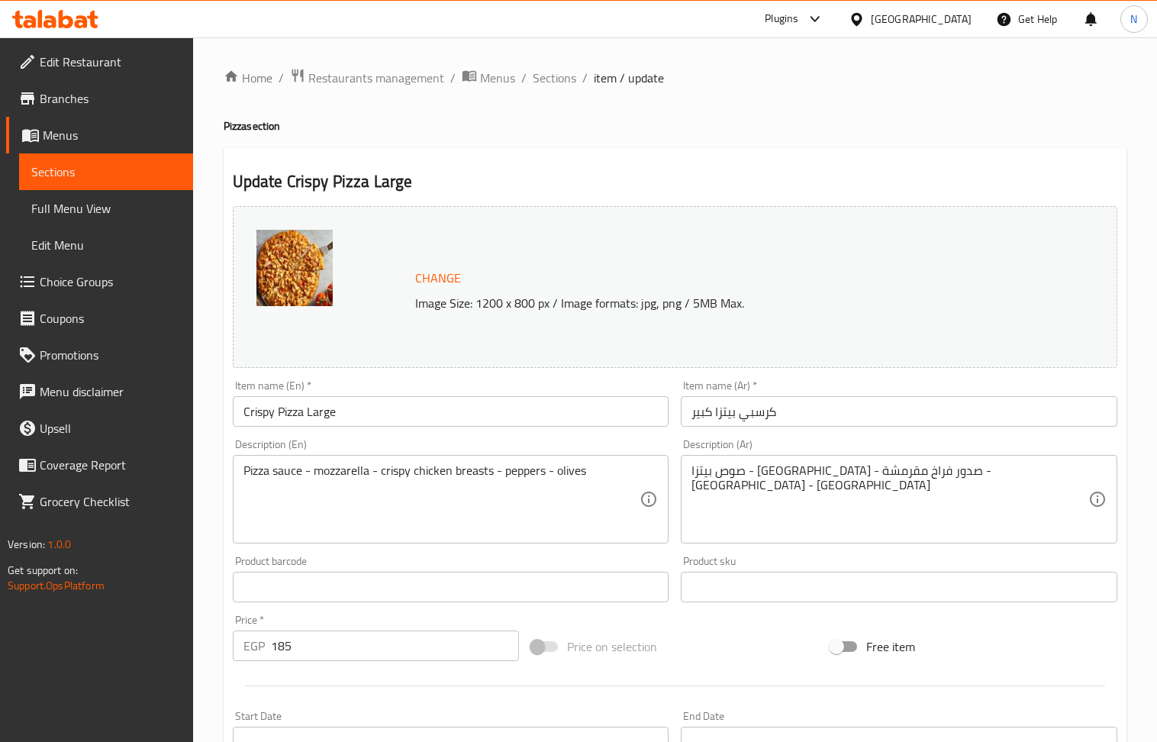
click at [452, 546] on div "Description (En) Pizza sauce - mozzarella - crispy chicken breasts - peppers - …" at bounding box center [451, 491] width 449 height 117
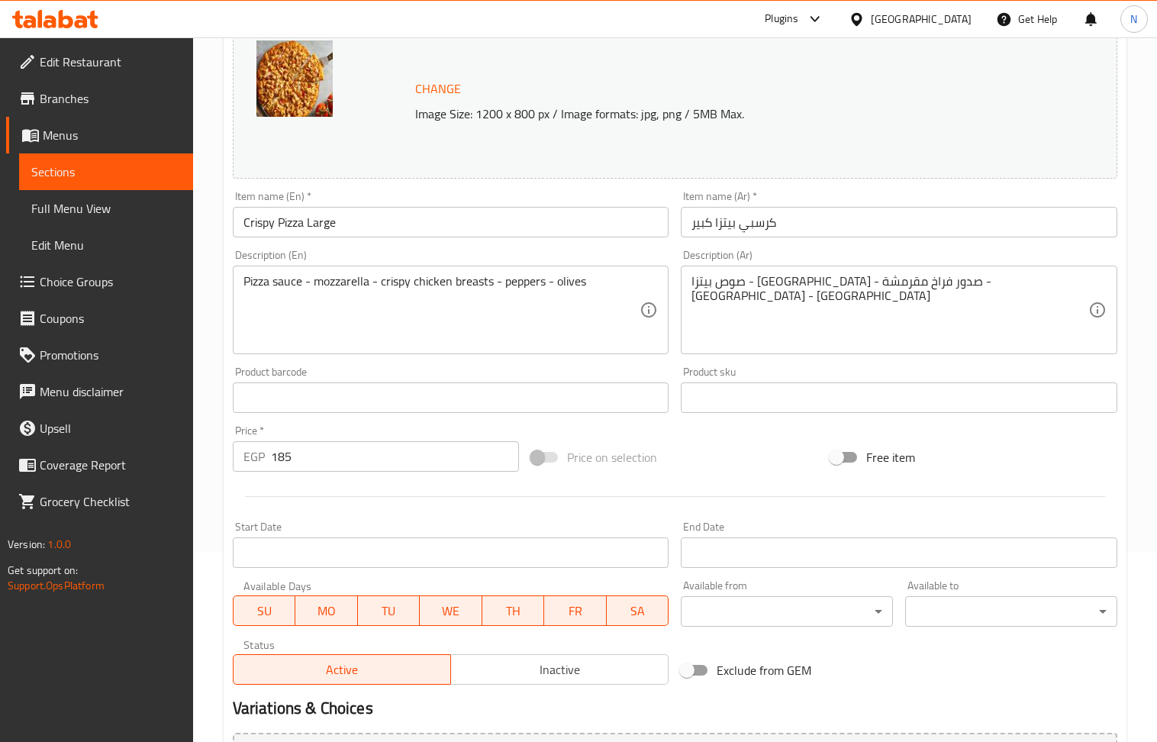
scroll to position [358, 0]
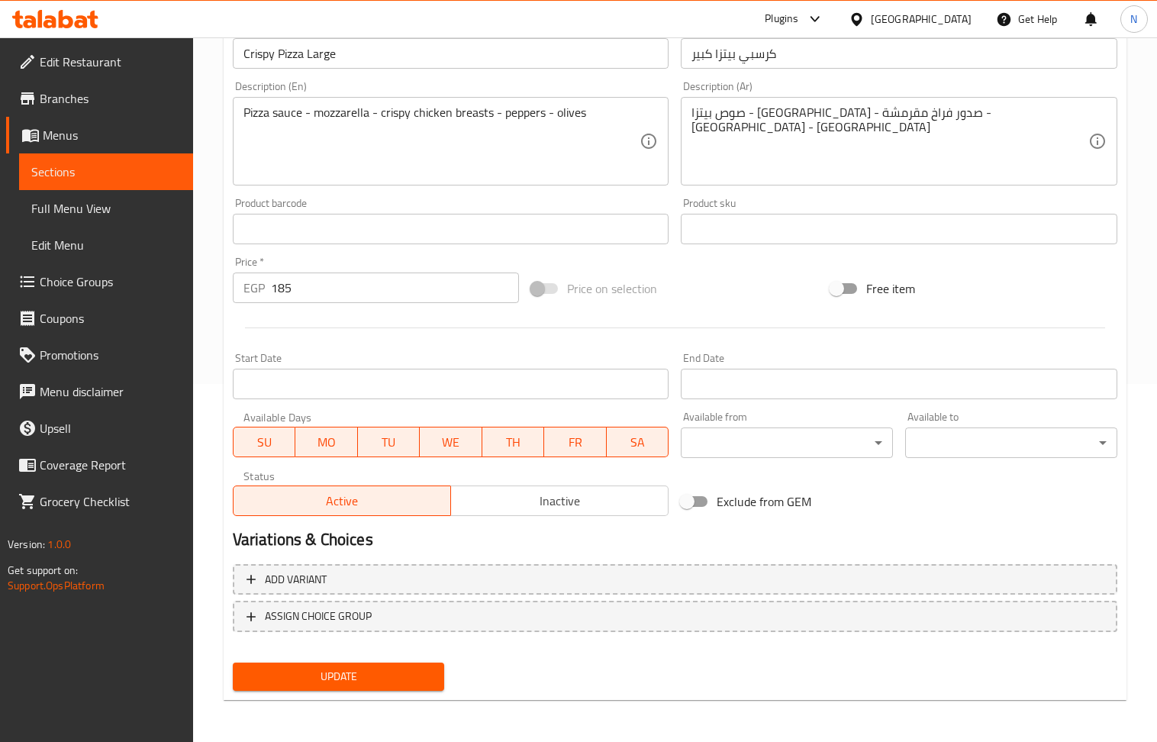
click at [422, 672] on span "Update" at bounding box center [339, 676] width 188 height 19
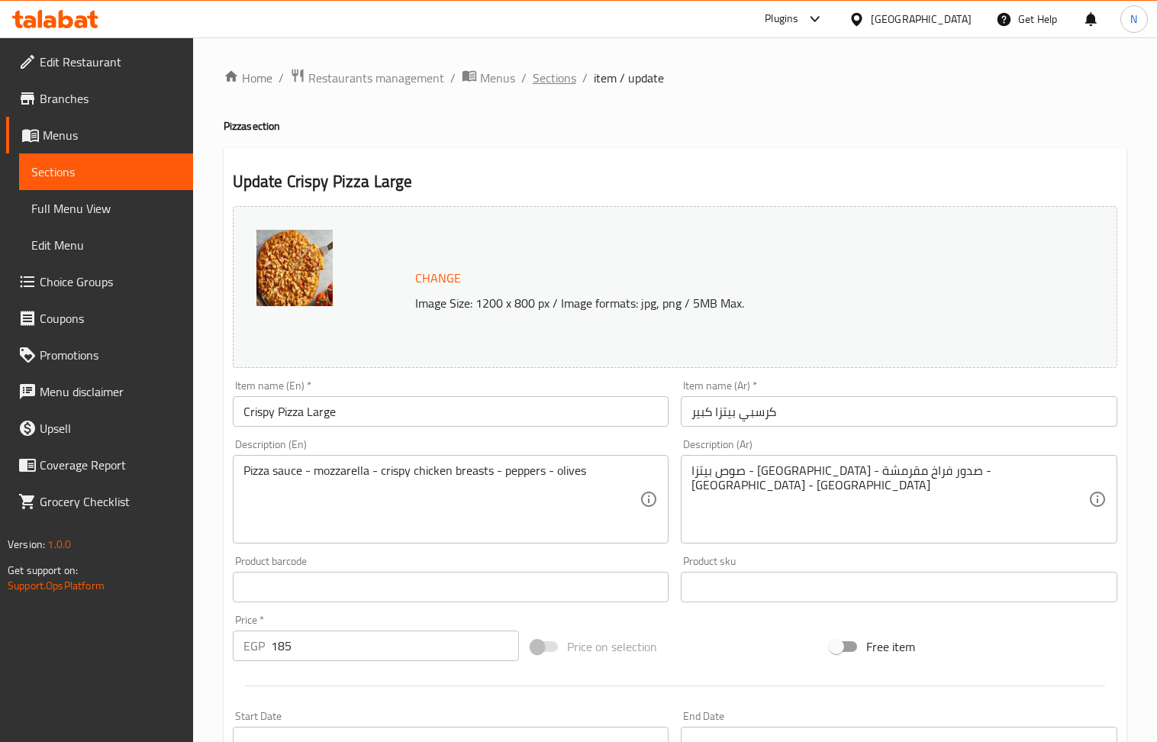
click at [569, 73] on span "Sections" at bounding box center [555, 78] width 44 height 18
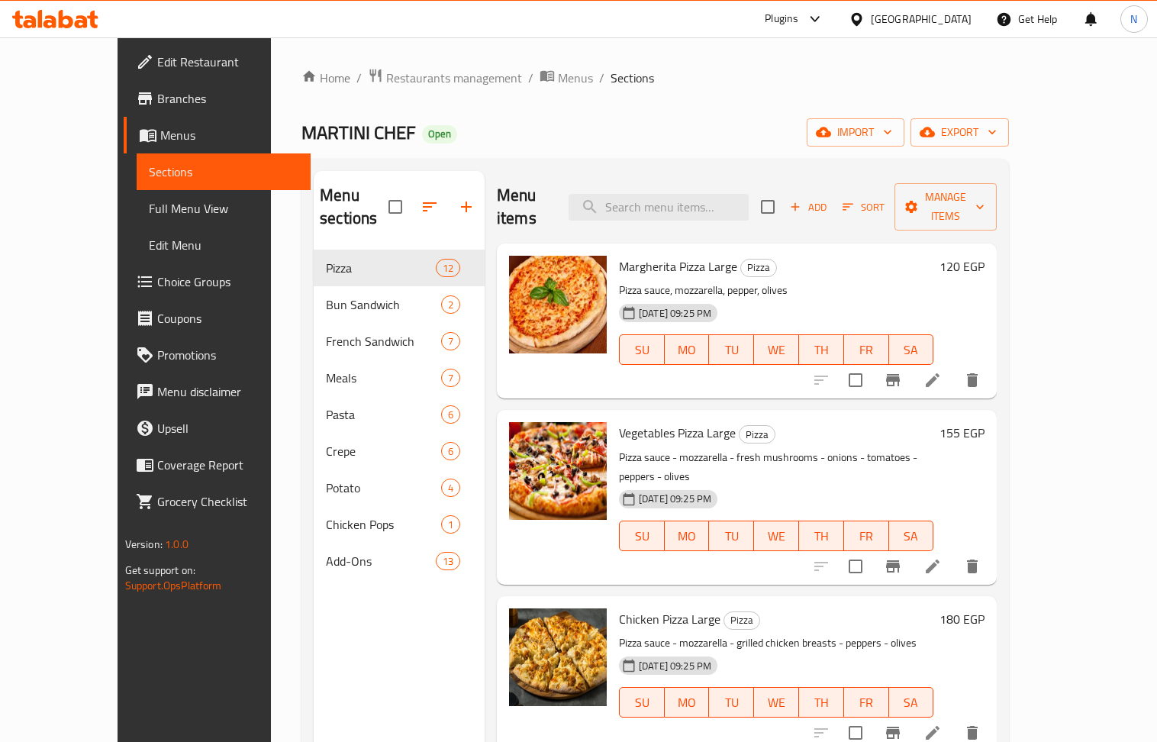
click at [829, 198] on span "Add" at bounding box center [808, 207] width 41 height 18
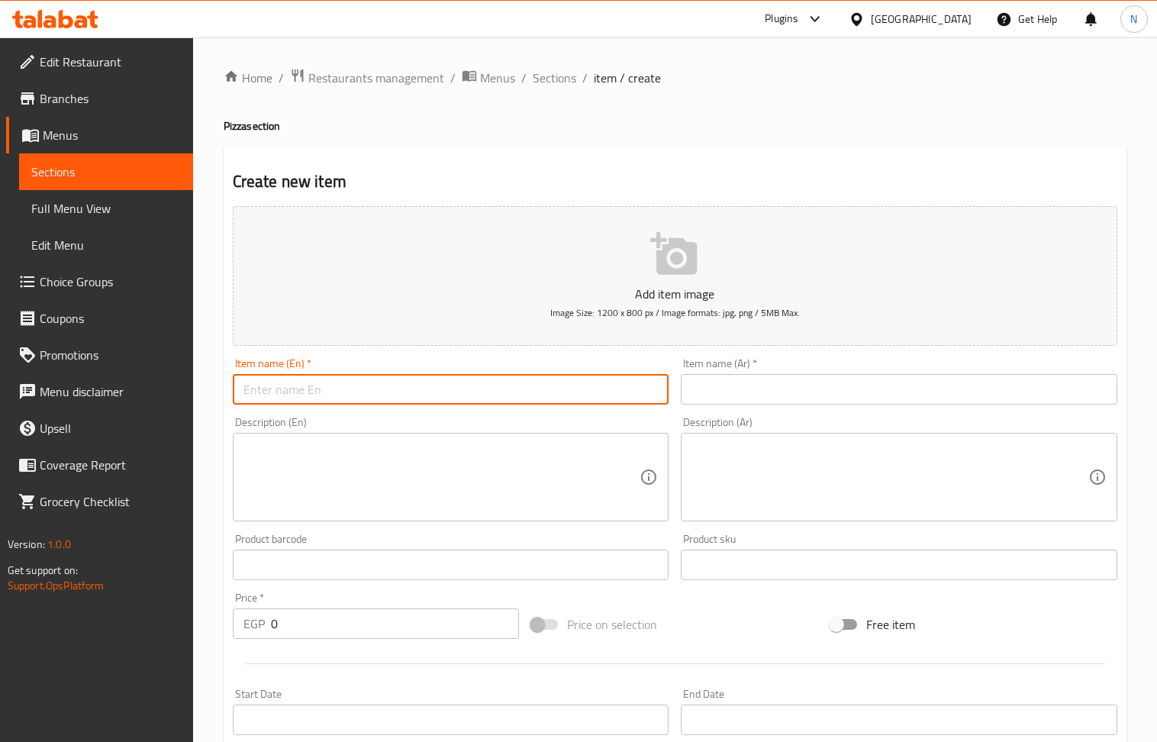
paste input "Tuna Pieces"
click at [355, 395] on input "Tuna Pieces Large Pizza" at bounding box center [451, 389] width 437 height 31
type input "Tuna Pieces Large Pizza"
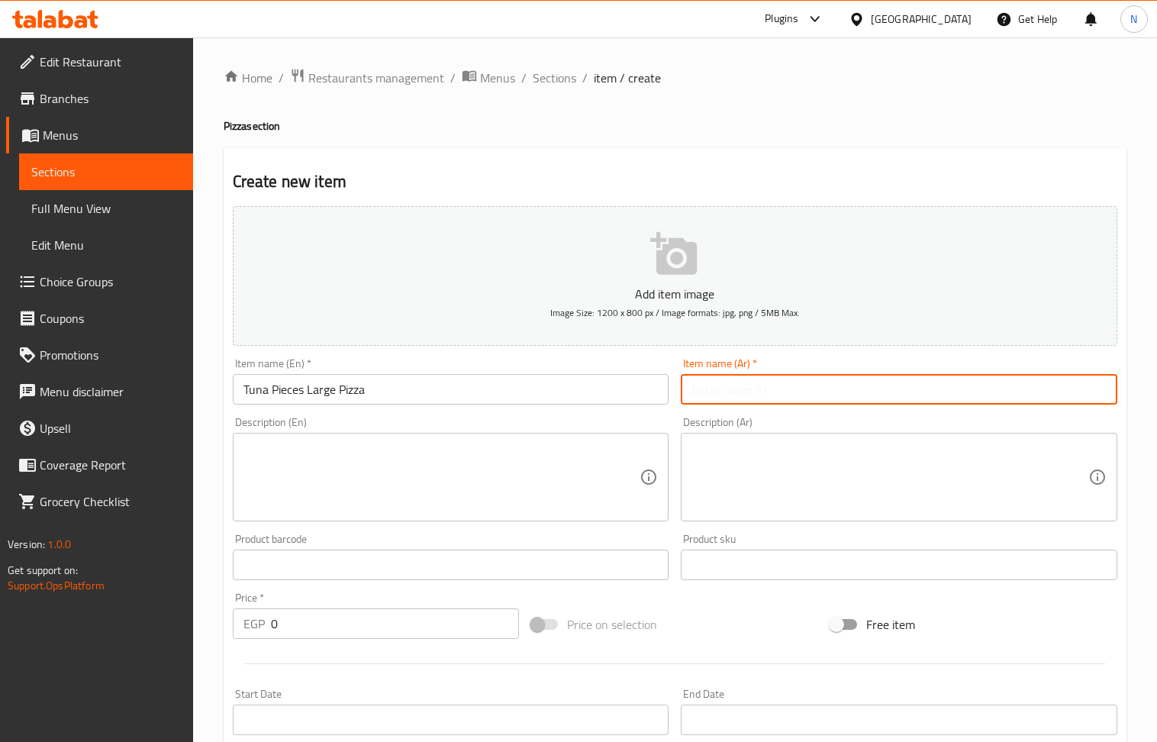
paste input "بيتزا قطع التونة الكبيرة"
type input "بيتزا قطع التونة الكبيرة"
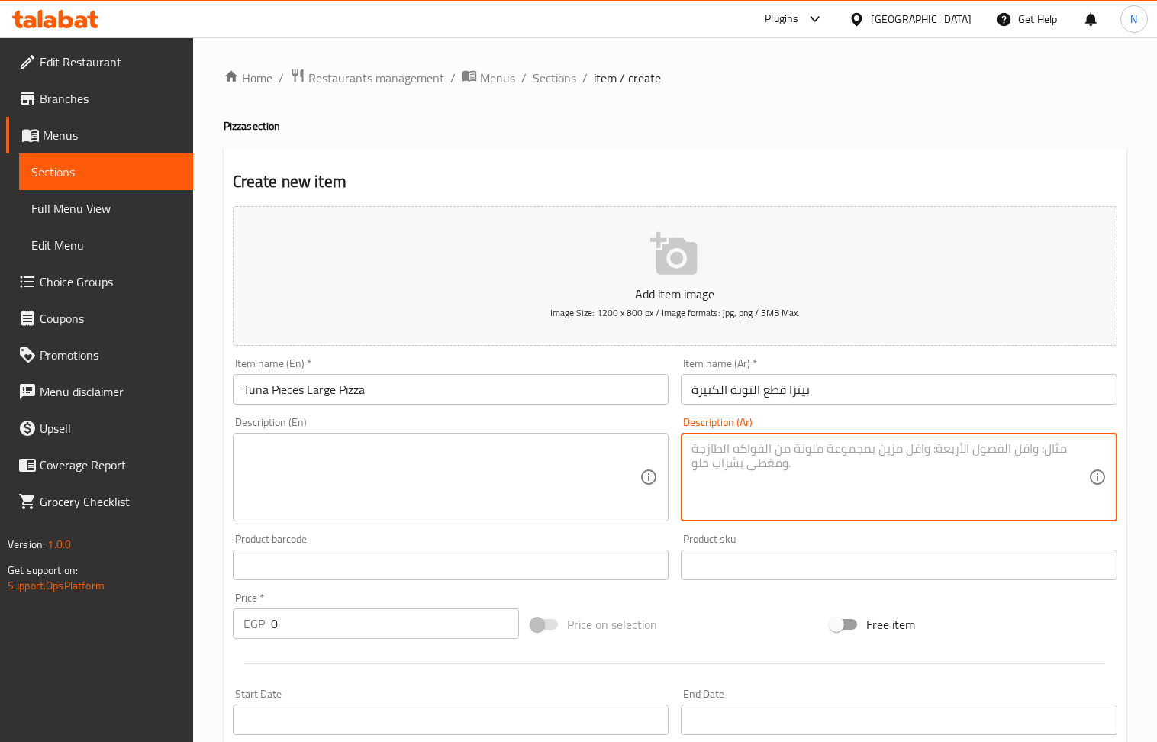
paste textarea "صوص بيتزا - موزاريلا - تونه - فلفل - زيتون"
type textarea "صوص بيتزا - موزاريلا - تونه - فلفل - زيتون"
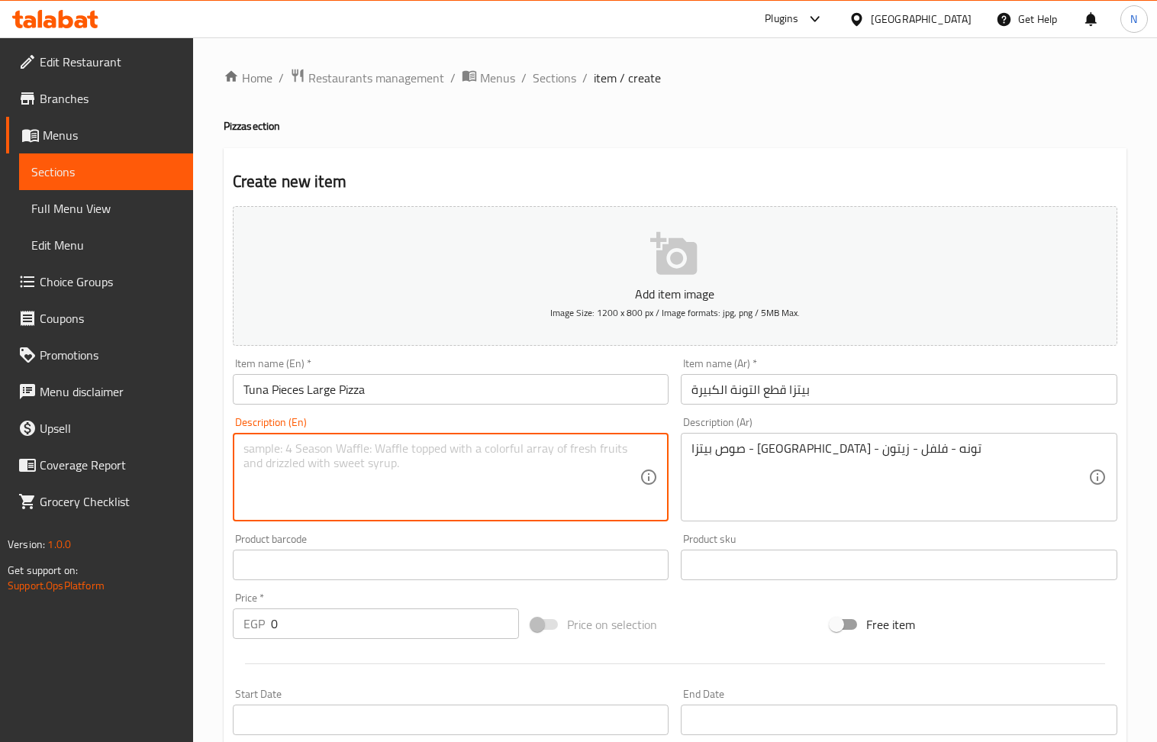
paste textarea "Pizza sauce - mozzarella - tuna - pepper - olives"
type textarea "Pizza sauce - mozzarella - tuna - pepper - olives"
click at [333, 633] on input "0" at bounding box center [395, 623] width 249 height 31
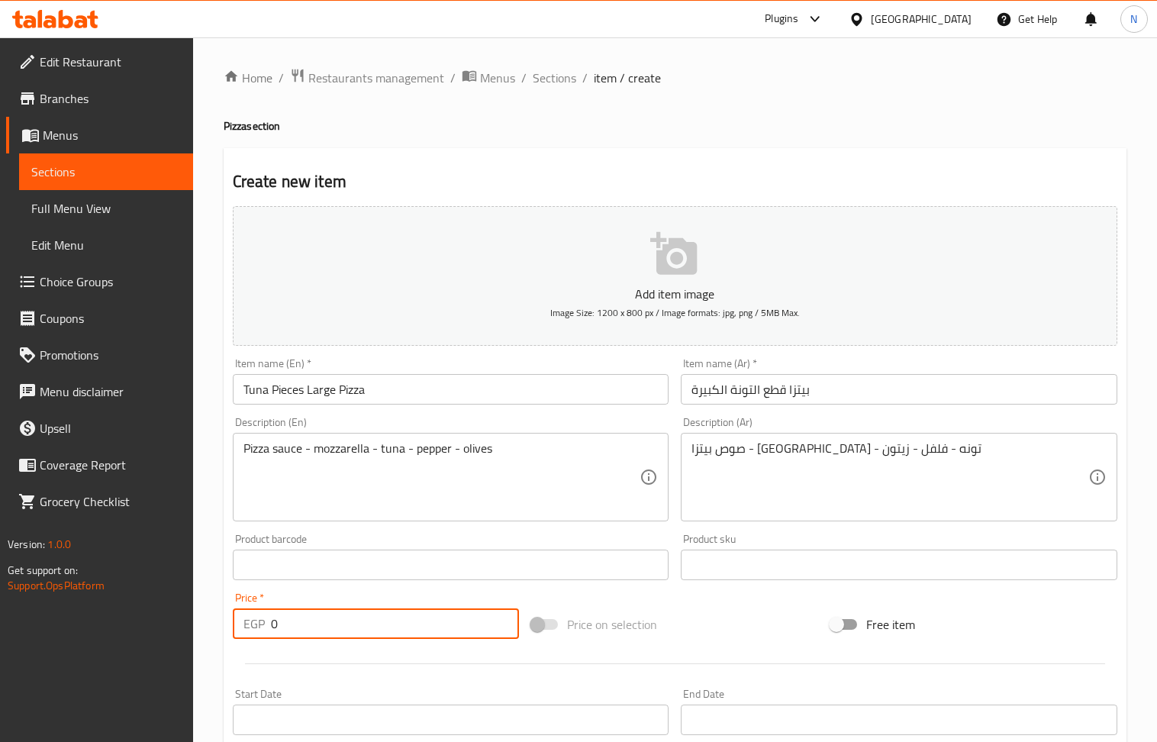
click at [333, 633] on input "0" at bounding box center [395, 623] width 249 height 31
paste input "195"
type input "195"
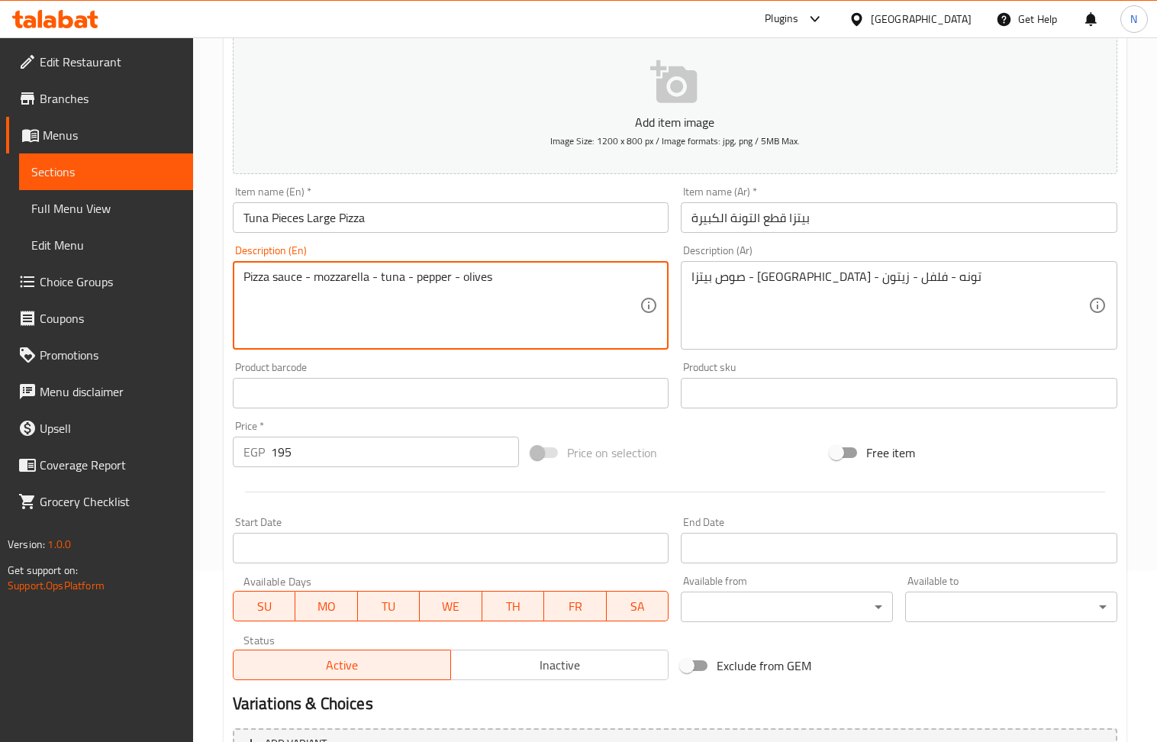
scroll to position [336, 0]
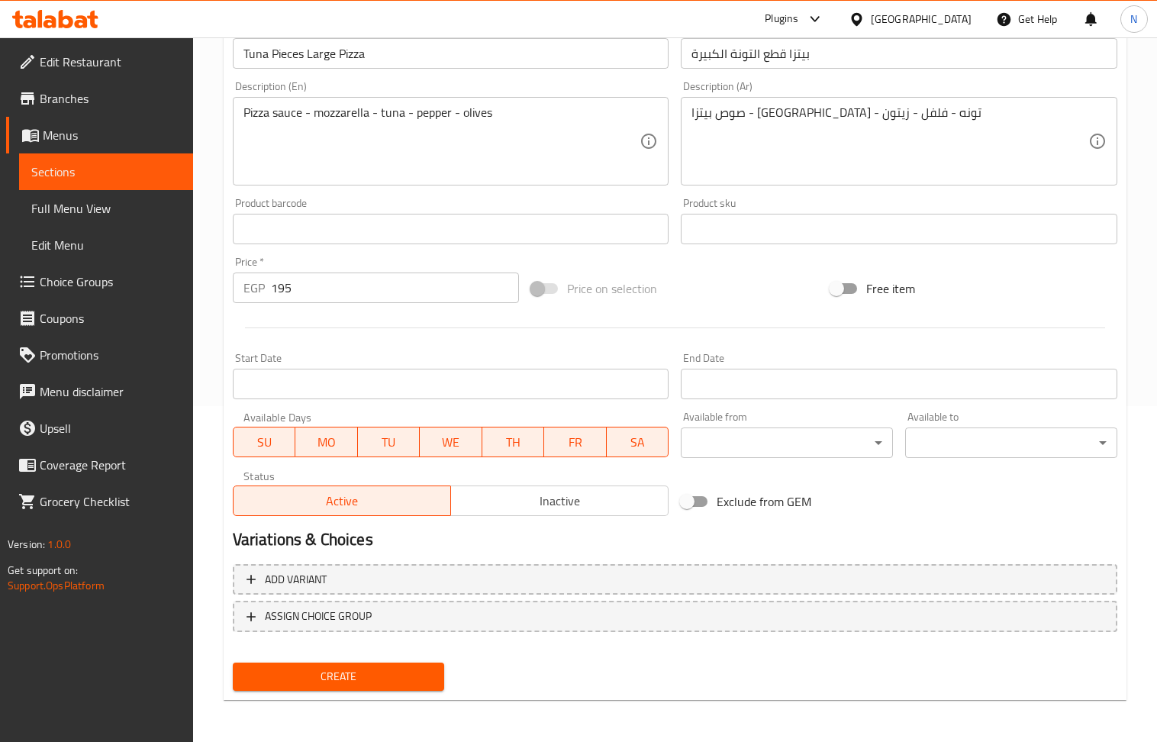
click at [346, 697] on div "Create new item Add item image Image Size: 1200 x 800 px / Image formats: jpg, …" at bounding box center [675, 256] width 903 height 888
click at [356, 672] on span "Create" at bounding box center [339, 676] width 188 height 19
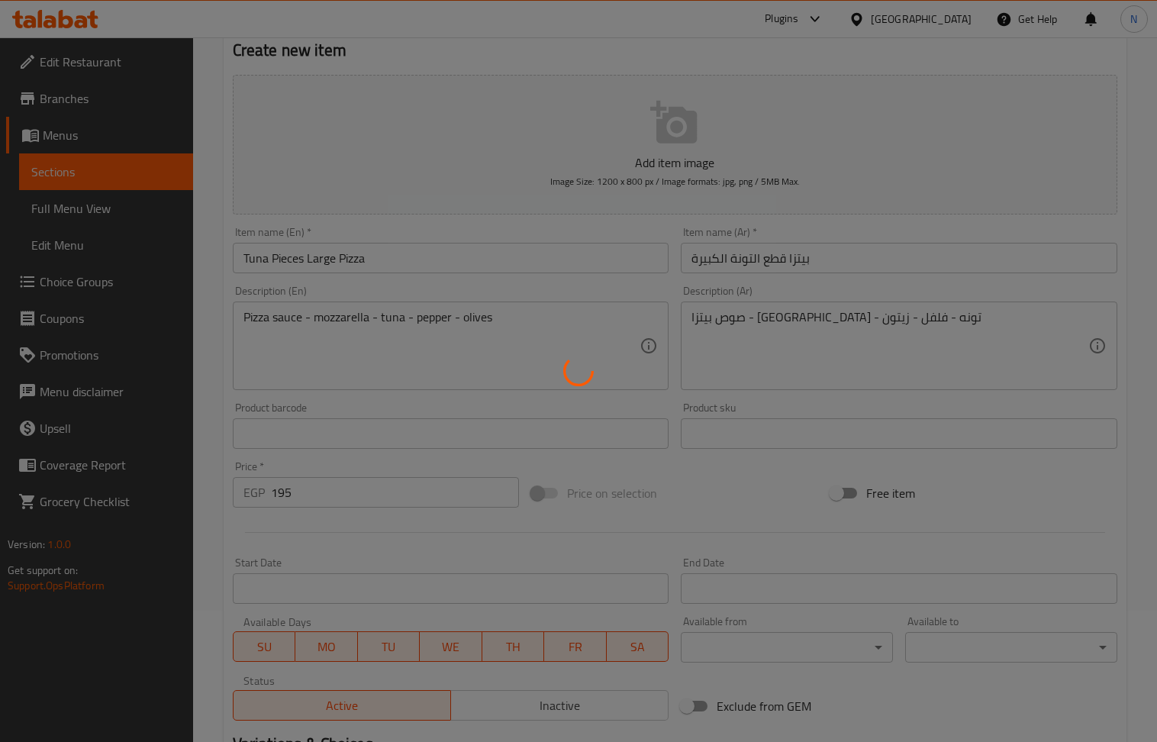
scroll to position [0, 0]
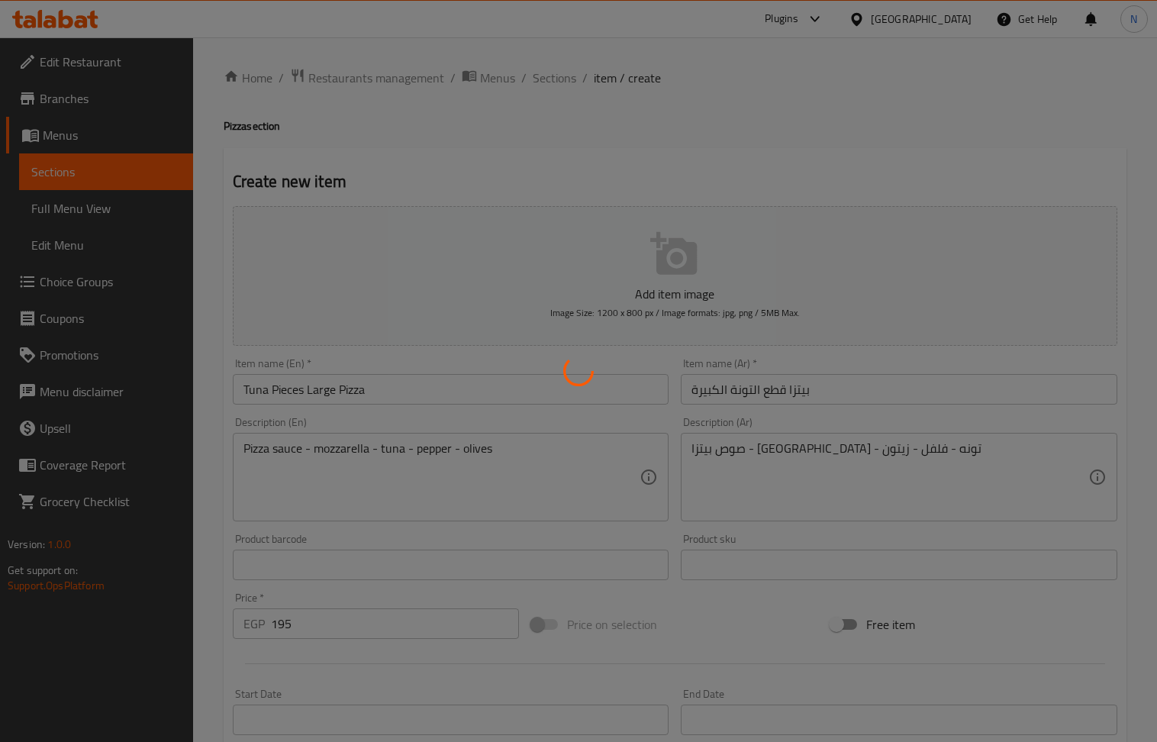
type input "0"
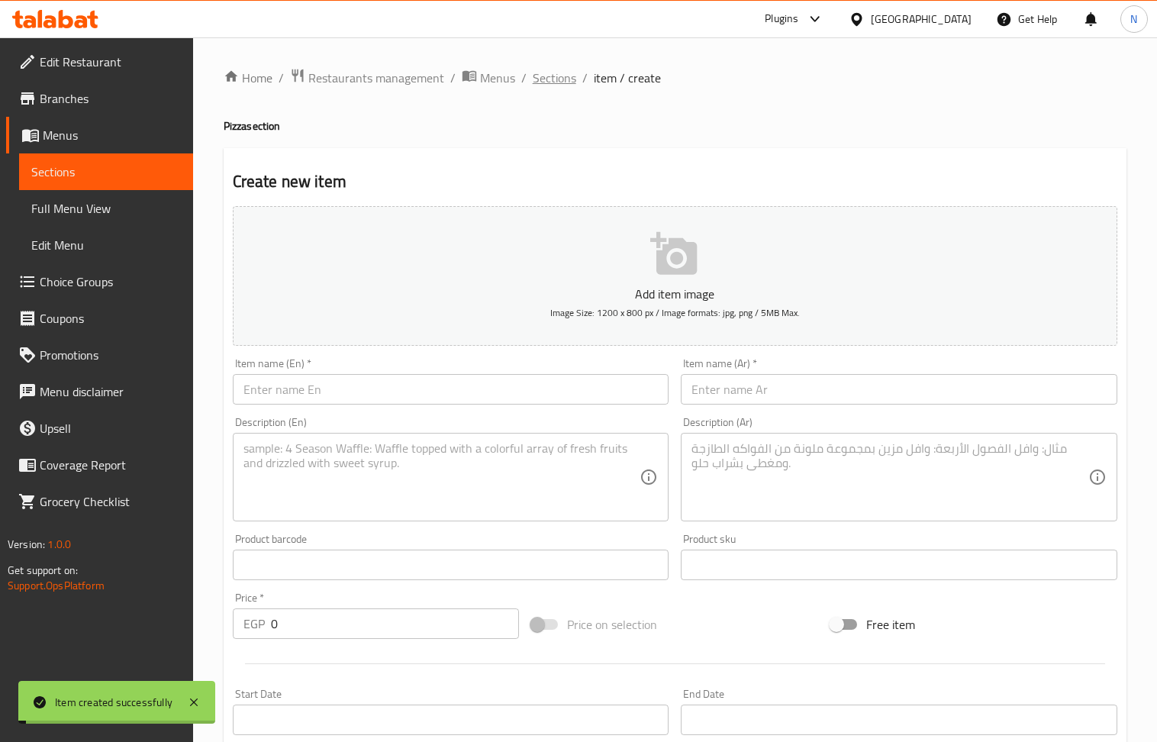
click at [563, 69] on span "Sections" at bounding box center [555, 78] width 44 height 18
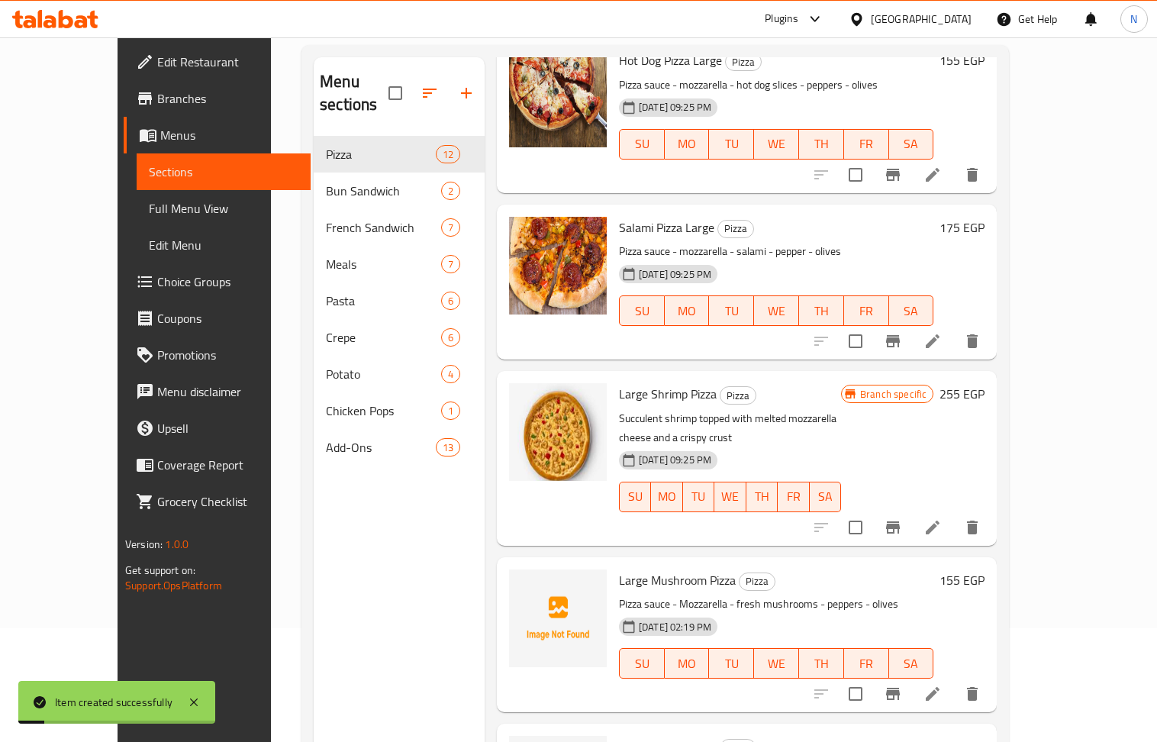
scroll to position [214, 0]
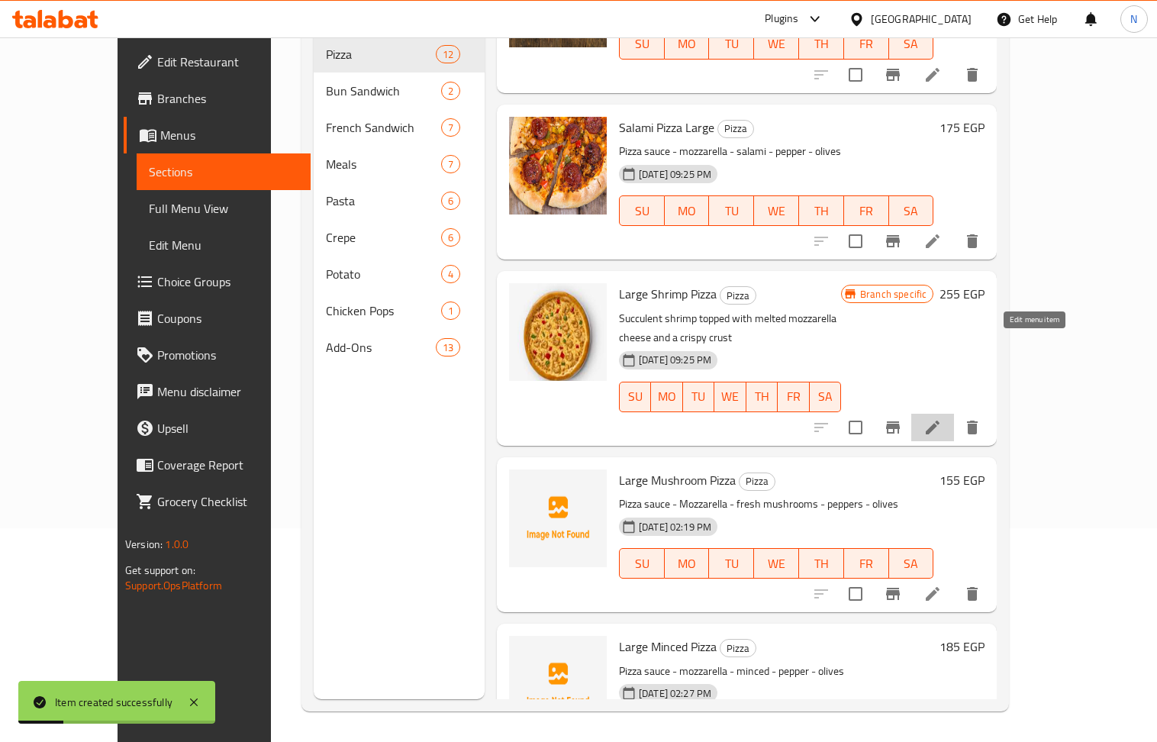
click at [942, 418] on icon at bounding box center [933, 427] width 18 height 18
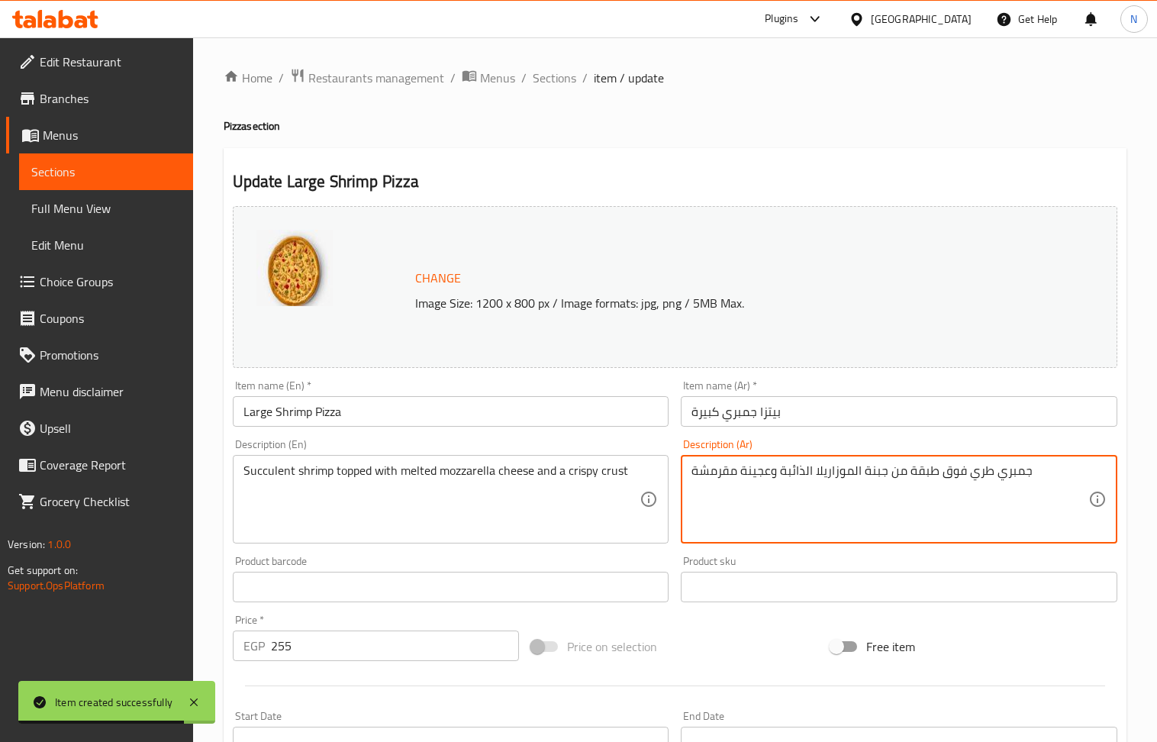
click at [774, 501] on textarea "جمبري طري فوق طبقة من جبنة الموزاريلا الذائبة وعجينة مقرمشة" at bounding box center [890, 499] width 397 height 73
drag, startPoint x: 774, startPoint y: 501, endPoint x: 772, endPoint y: 484, distance: 17.6
paste textarea "وص بيتزا - موزاريلا - جمبري - فلفل الوان - زيتون"
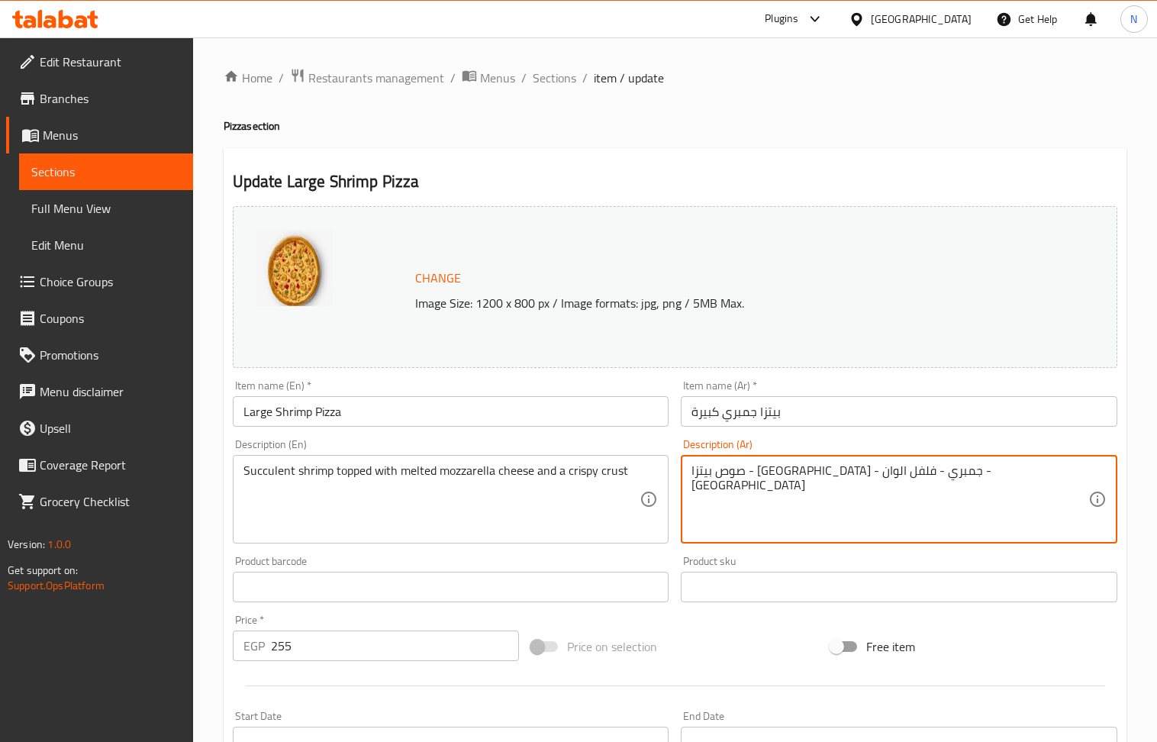
type textarea "صوص بيتزا - موزاريلا - جمبري - فلفل الوان - زيتون"
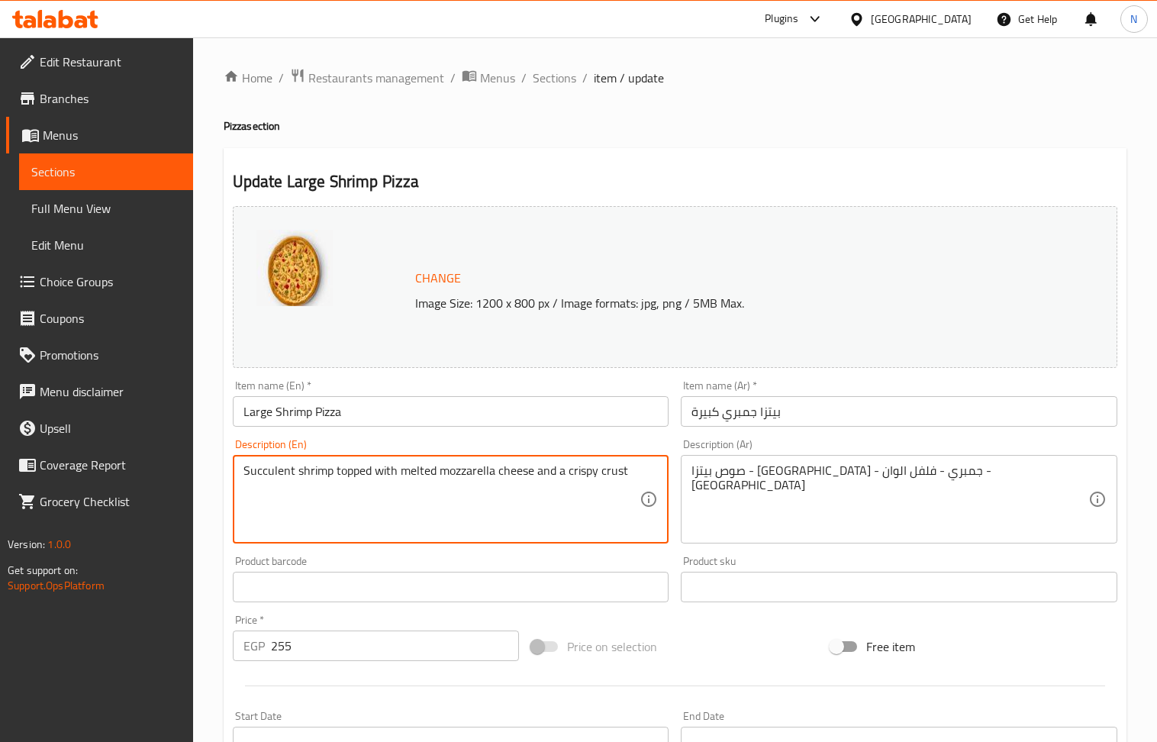
click at [513, 501] on textarea "Succulent shrimp topped with melted mozzarella cheese and a crispy crust" at bounding box center [441, 499] width 397 height 73
paste textarea "Pizza sauce - mozzarella - shrimp - colored peppers - olives"
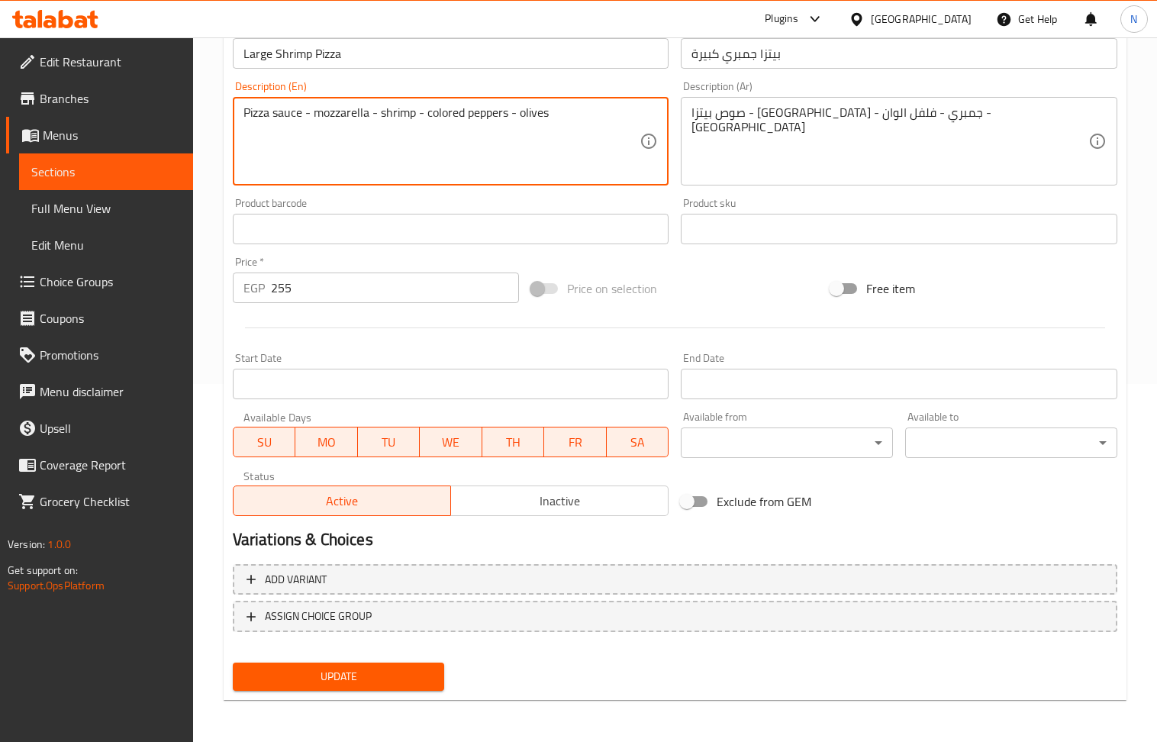
type textarea "Pizza sauce - mozzarella - shrimp - colored peppers - olives"
click at [366, 684] on span "Update" at bounding box center [339, 676] width 188 height 19
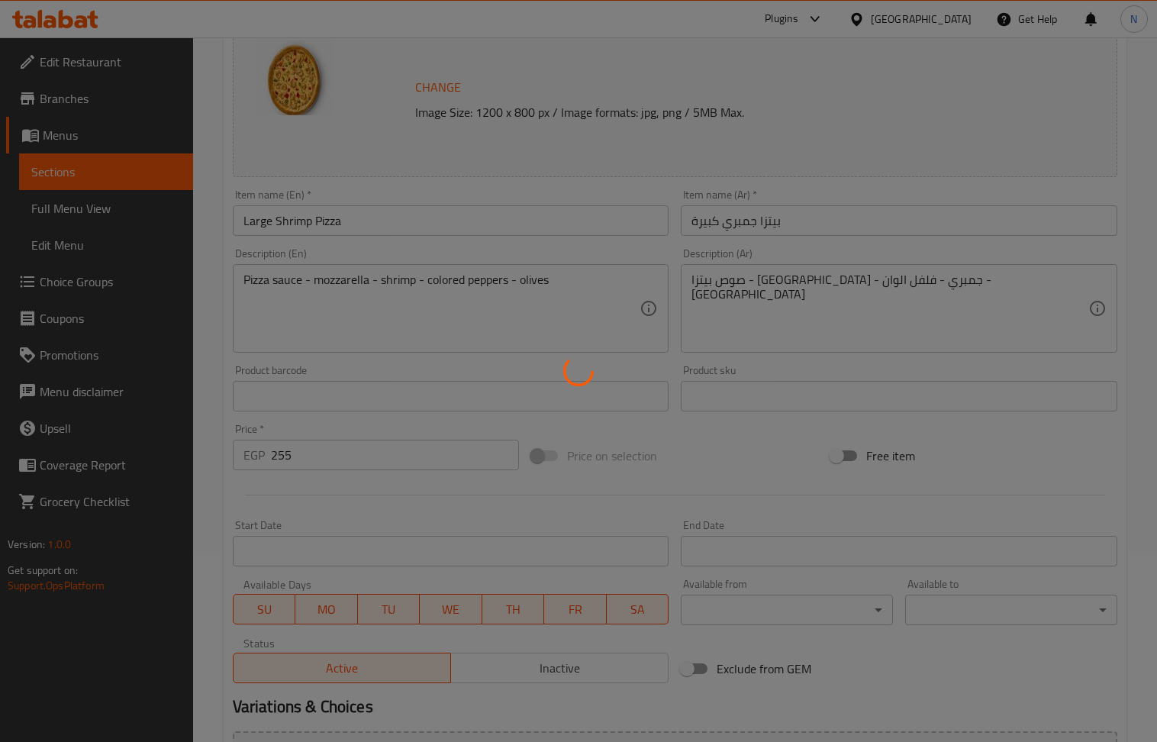
scroll to position [0, 0]
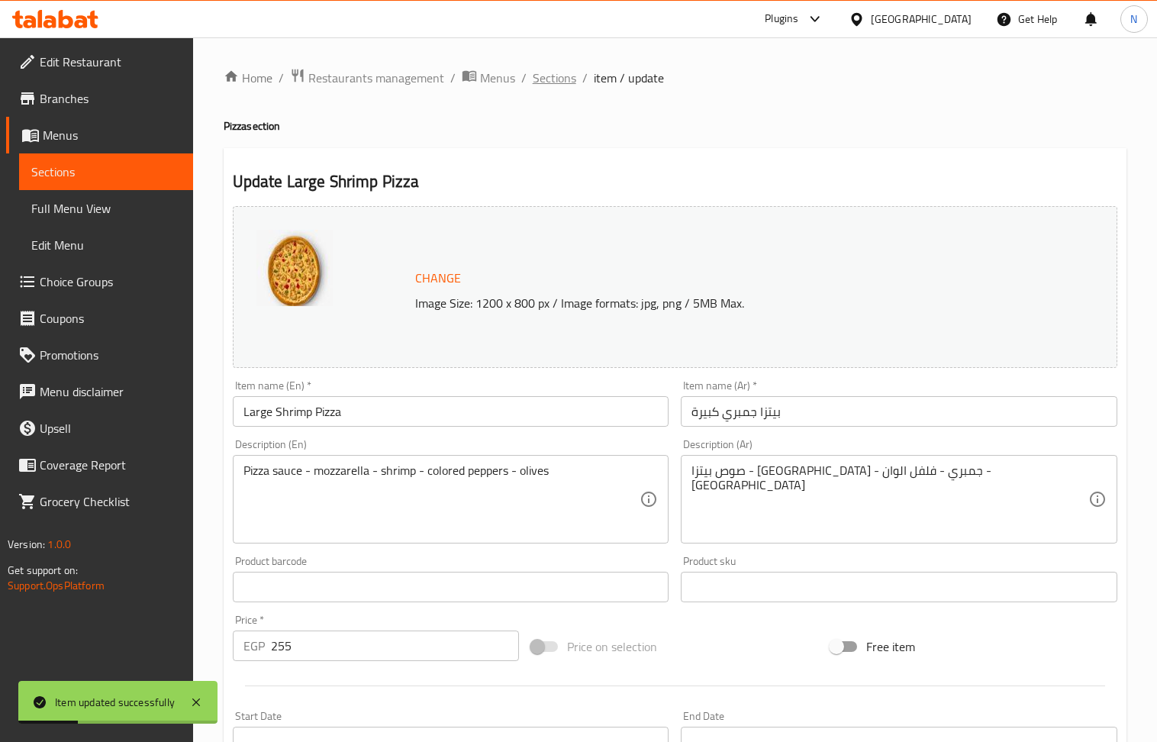
click at [559, 76] on span "Sections" at bounding box center [555, 78] width 44 height 18
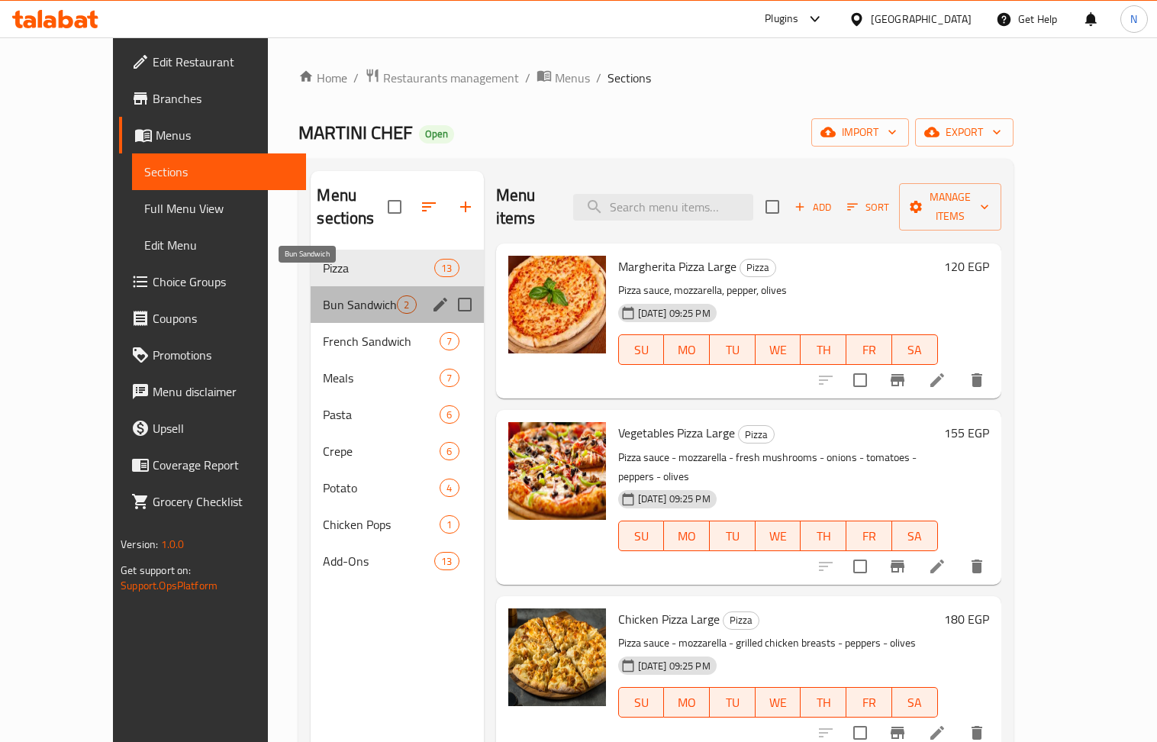
click at [323, 295] on span "Bun Sandwich" at bounding box center [360, 304] width 74 height 18
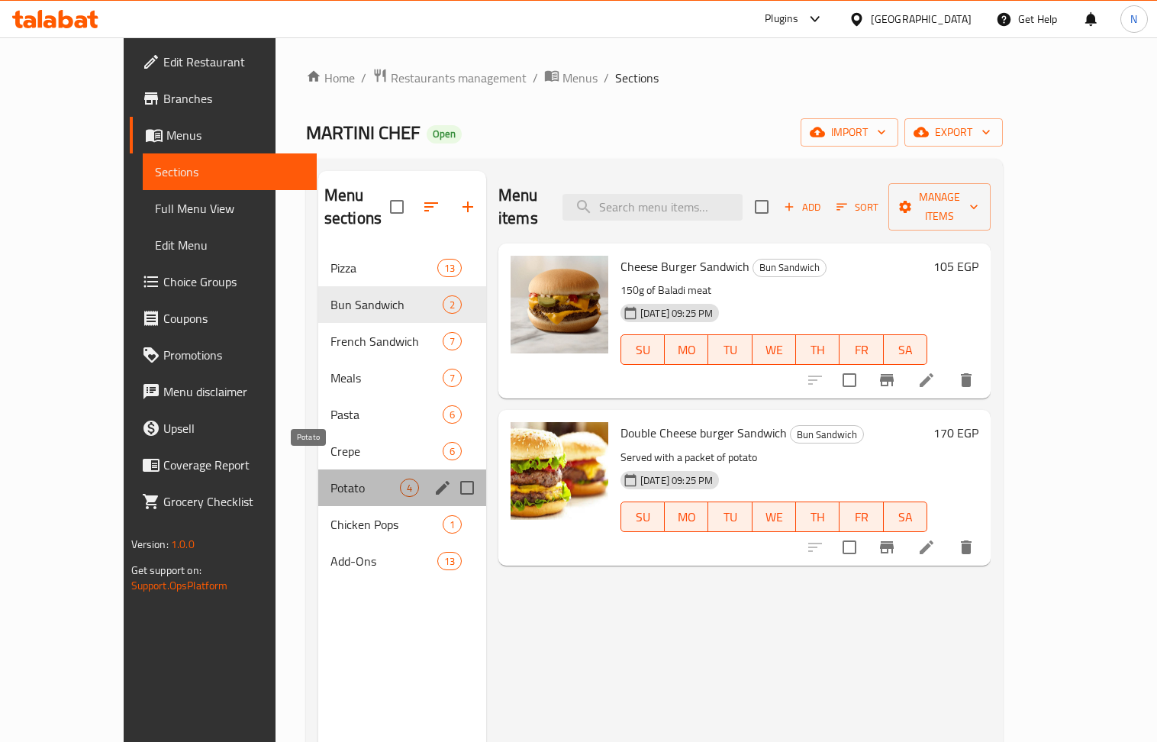
click at [330, 479] on span "Potato" at bounding box center [364, 488] width 69 height 18
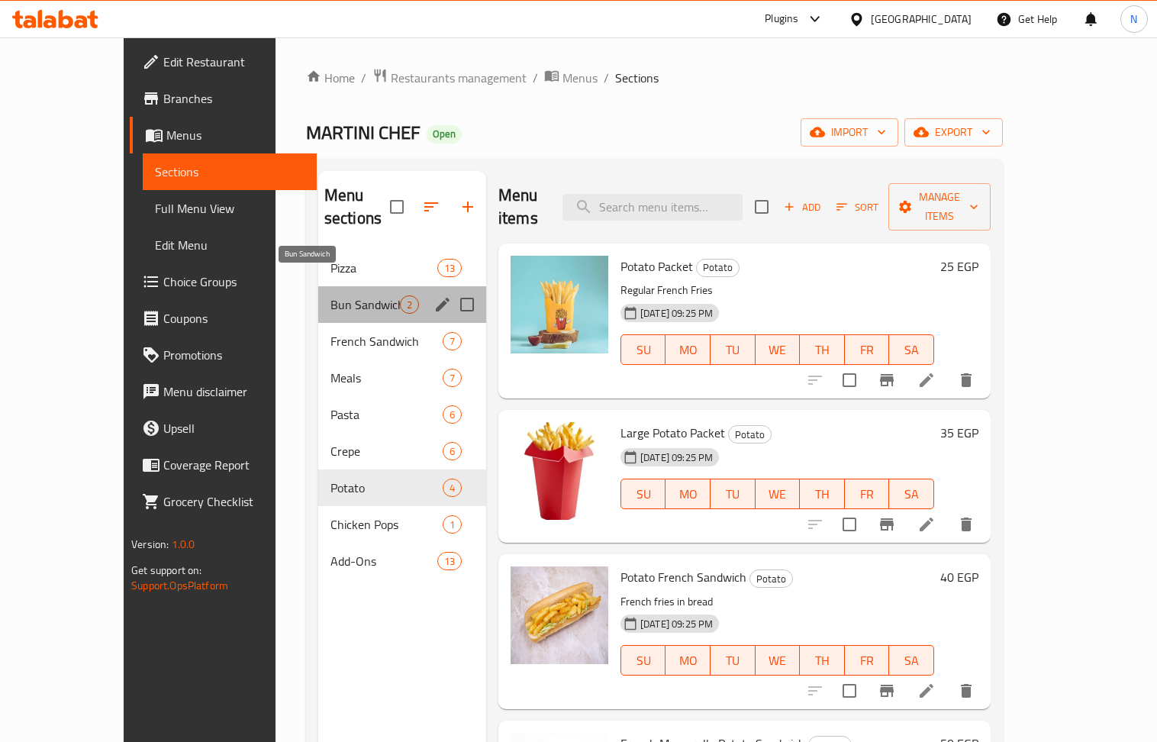
click at [330, 295] on span "Bun Sandwich" at bounding box center [364, 304] width 69 height 18
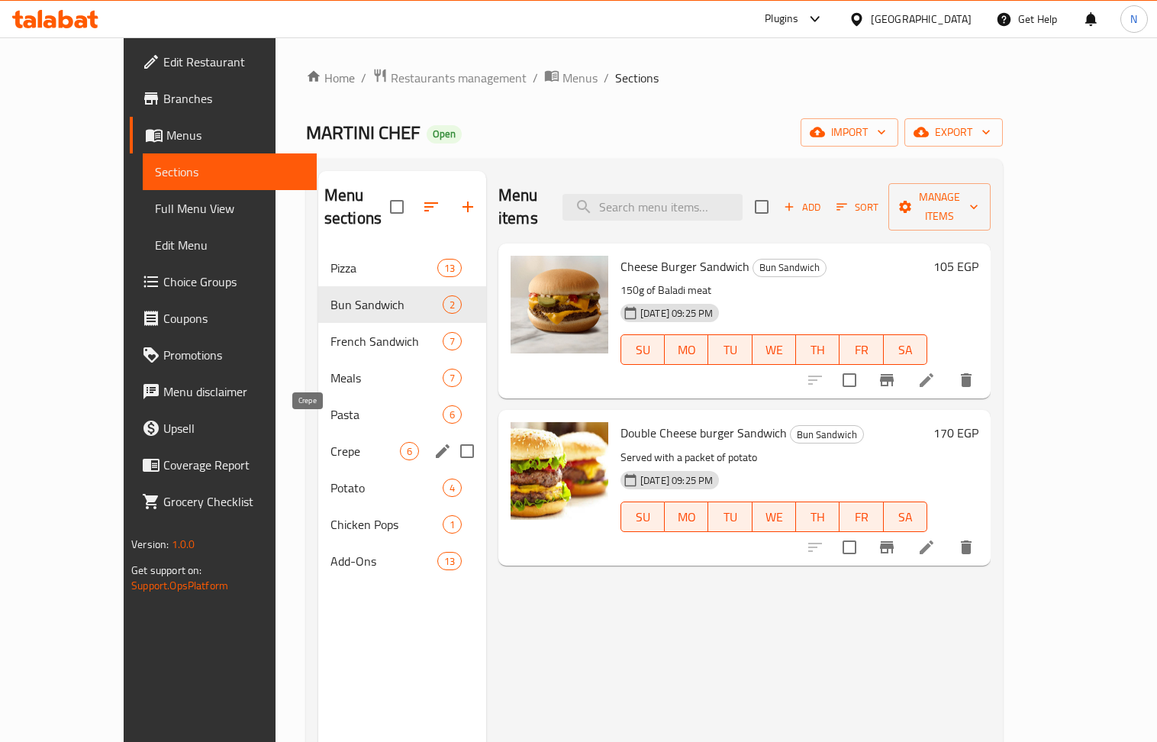
click at [330, 442] on span "Crepe" at bounding box center [364, 451] width 69 height 18
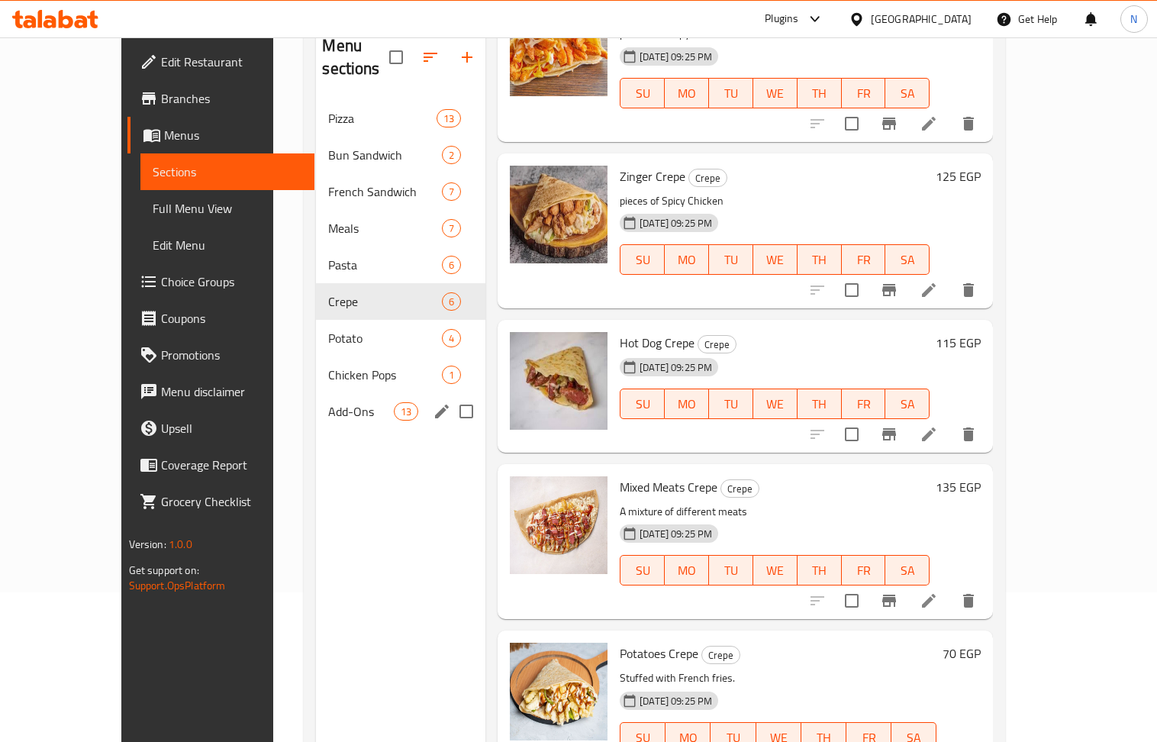
scroll to position [113, 0]
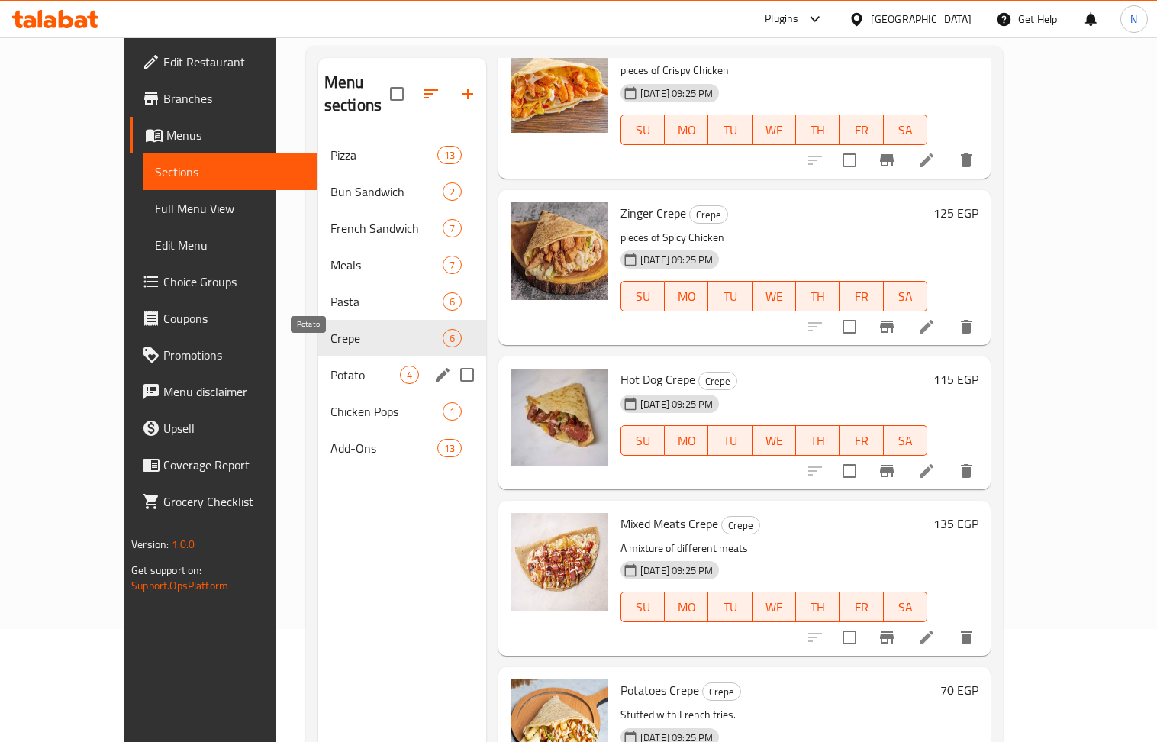
click at [330, 366] on span "Potato" at bounding box center [364, 375] width 69 height 18
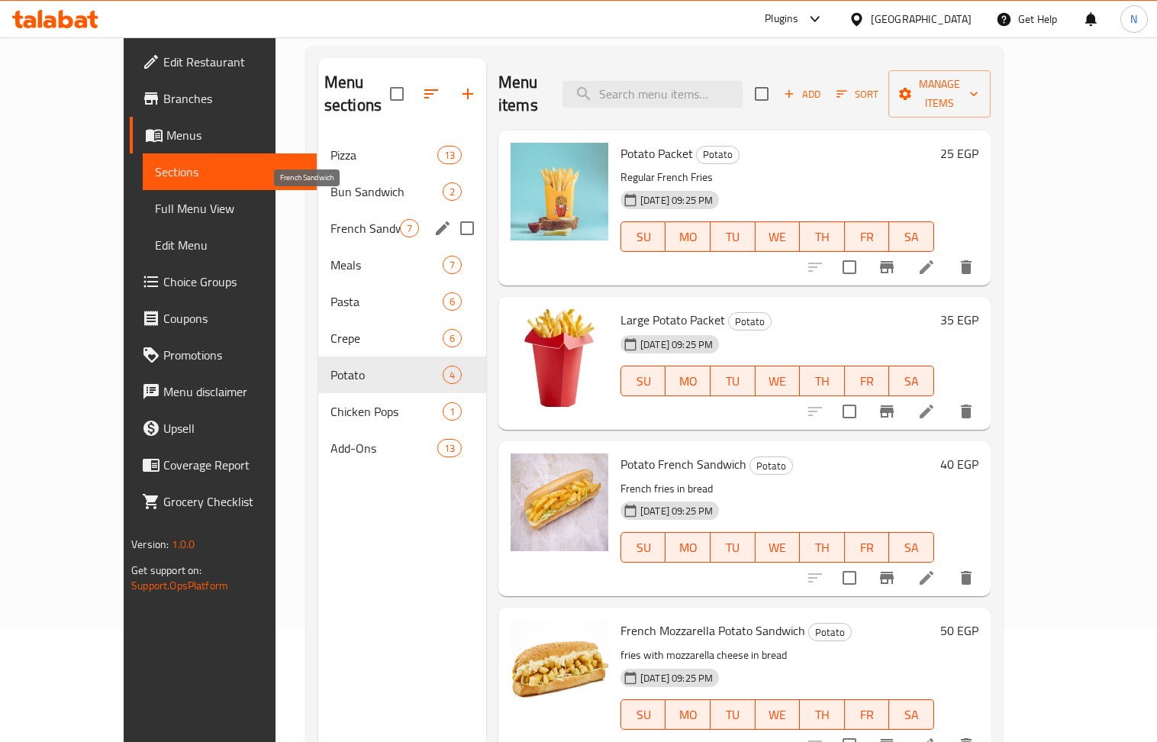
click at [330, 219] on span "French Sandwich" at bounding box center [364, 228] width 69 height 18
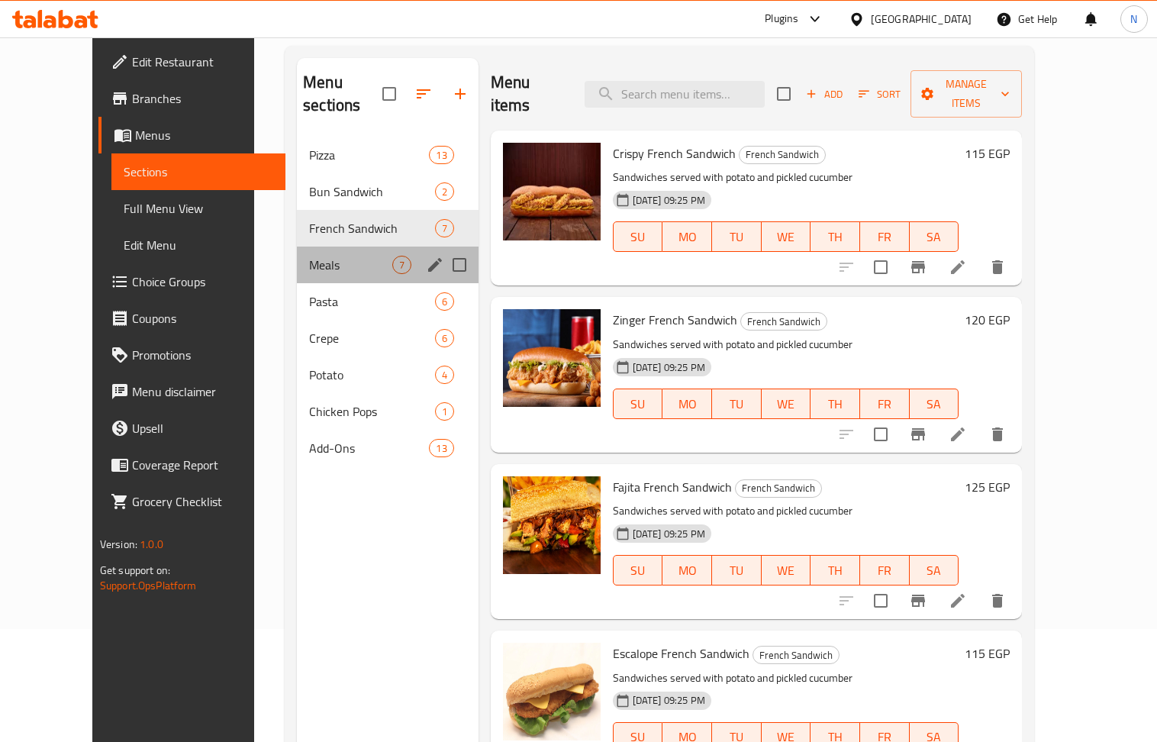
click at [337, 253] on div "Meals 7" at bounding box center [388, 265] width 182 height 37
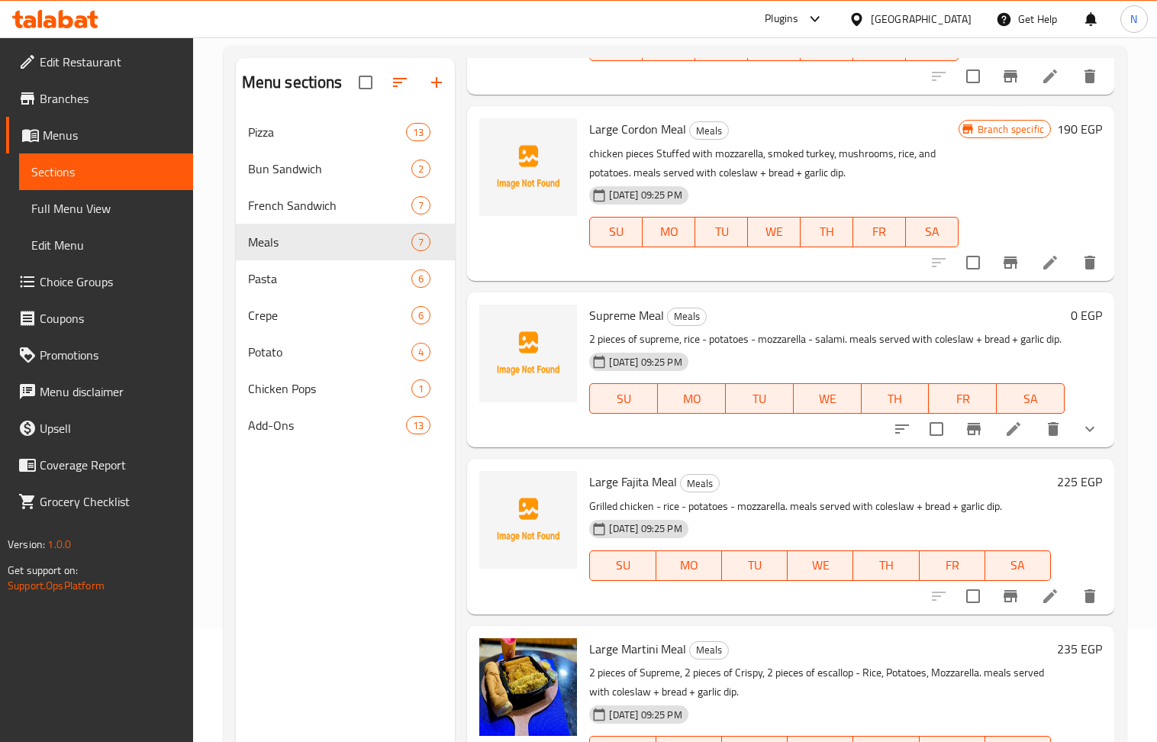
scroll to position [214, 0]
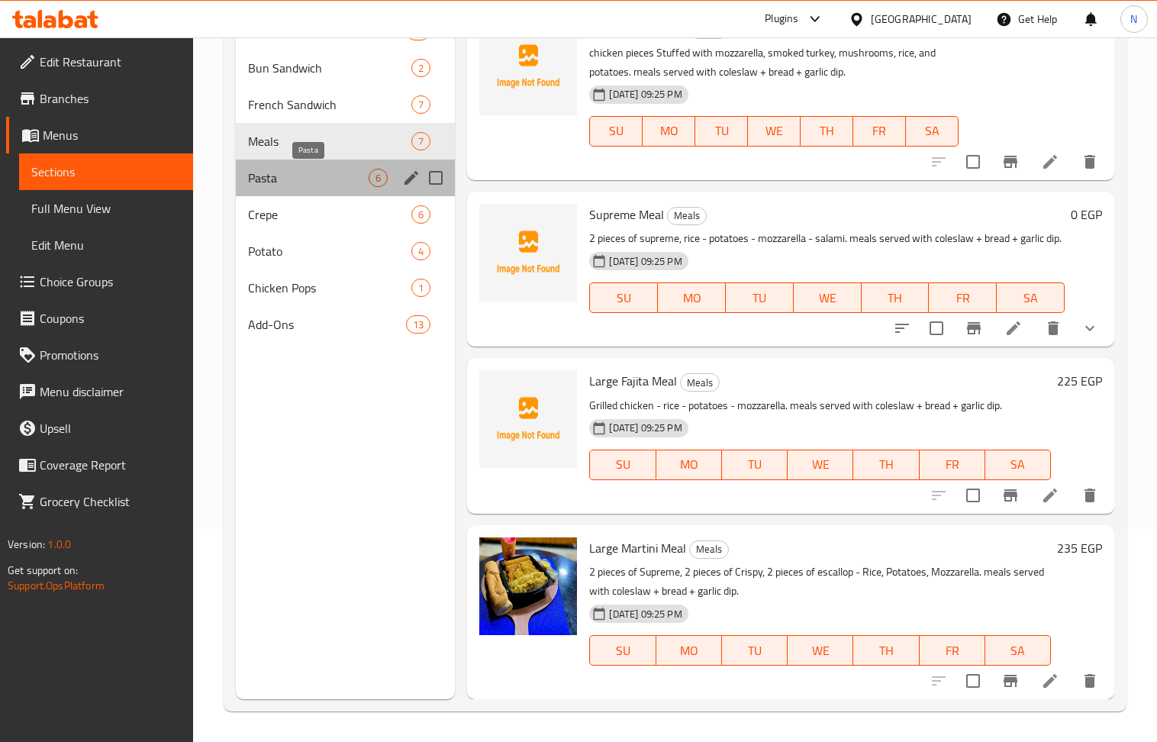
click at [282, 178] on span "Pasta" at bounding box center [308, 178] width 121 height 18
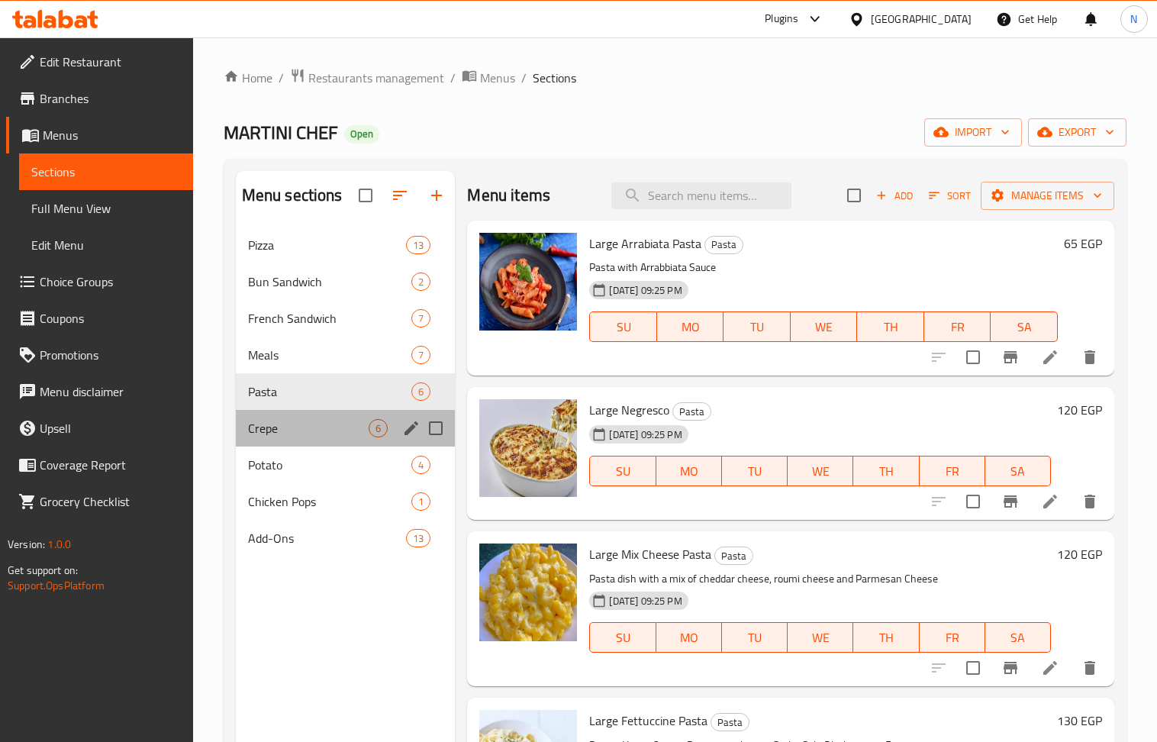
click at [355, 418] on div "Crepe 6" at bounding box center [346, 428] width 220 height 37
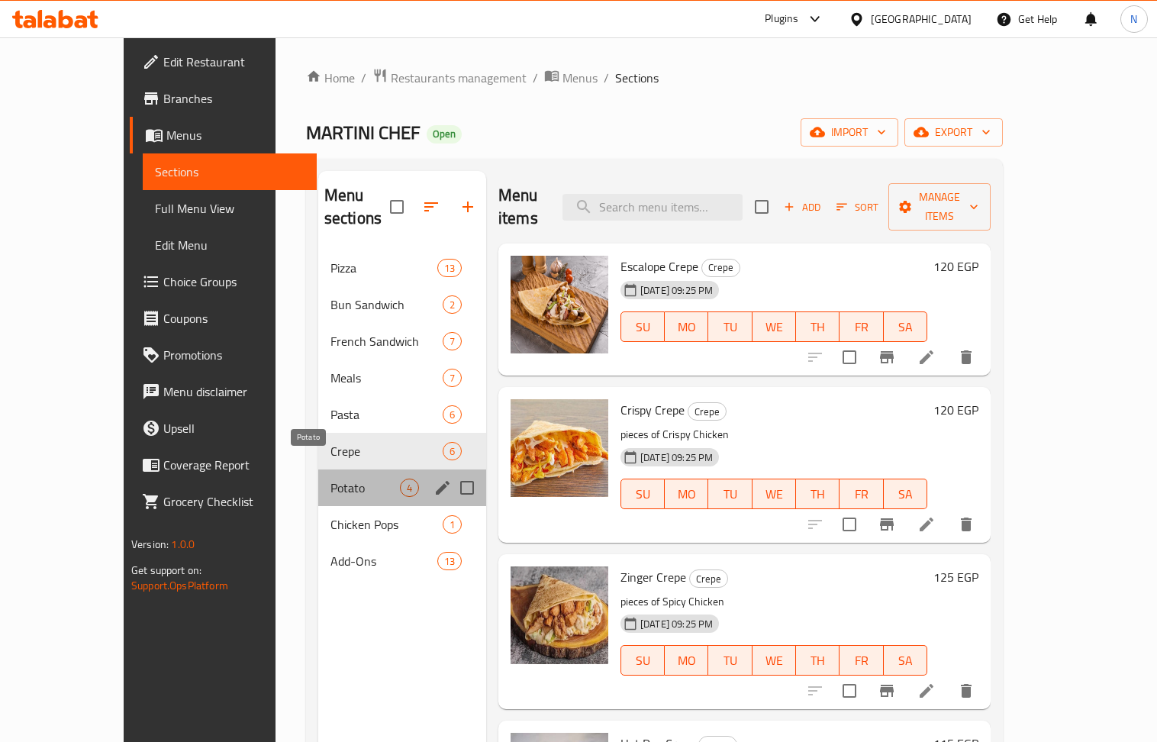
click at [330, 479] on span "Potato" at bounding box center [364, 488] width 69 height 18
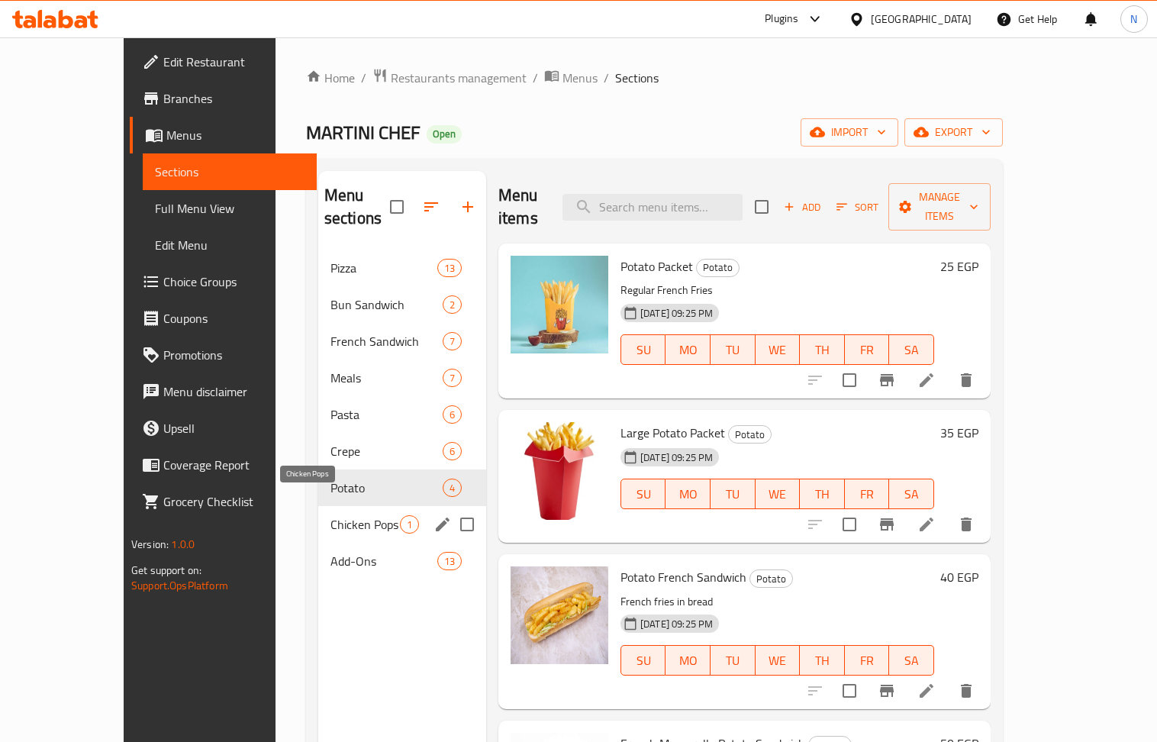
click at [337, 515] on span "Chicken Pops" at bounding box center [364, 524] width 69 height 18
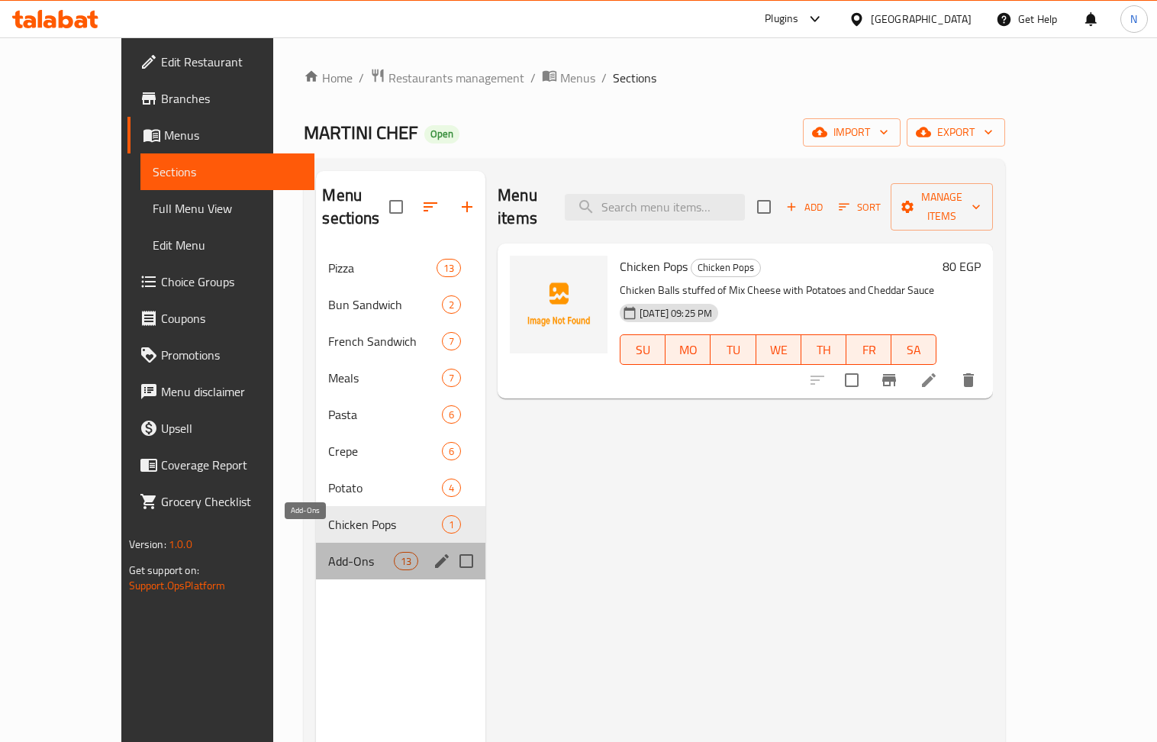
click at [328, 552] on span "Add-Ons" at bounding box center [360, 561] width 65 height 18
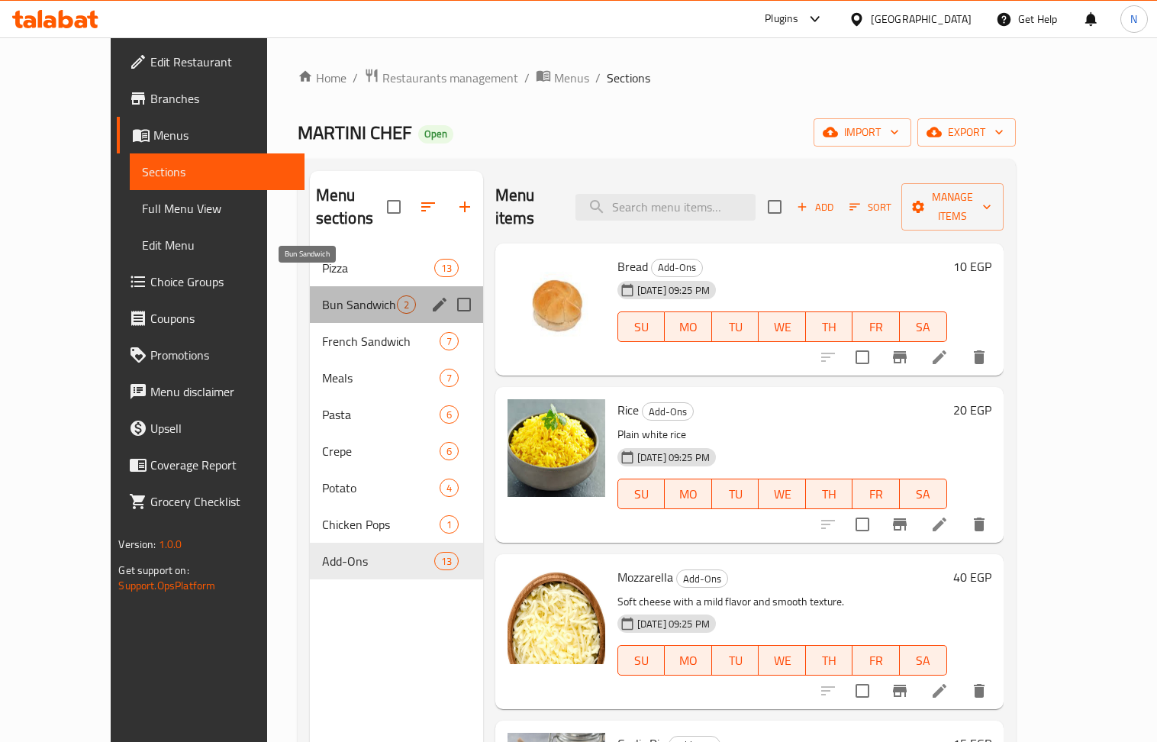
click at [322, 295] on span "Bun Sandwich" at bounding box center [359, 304] width 75 height 18
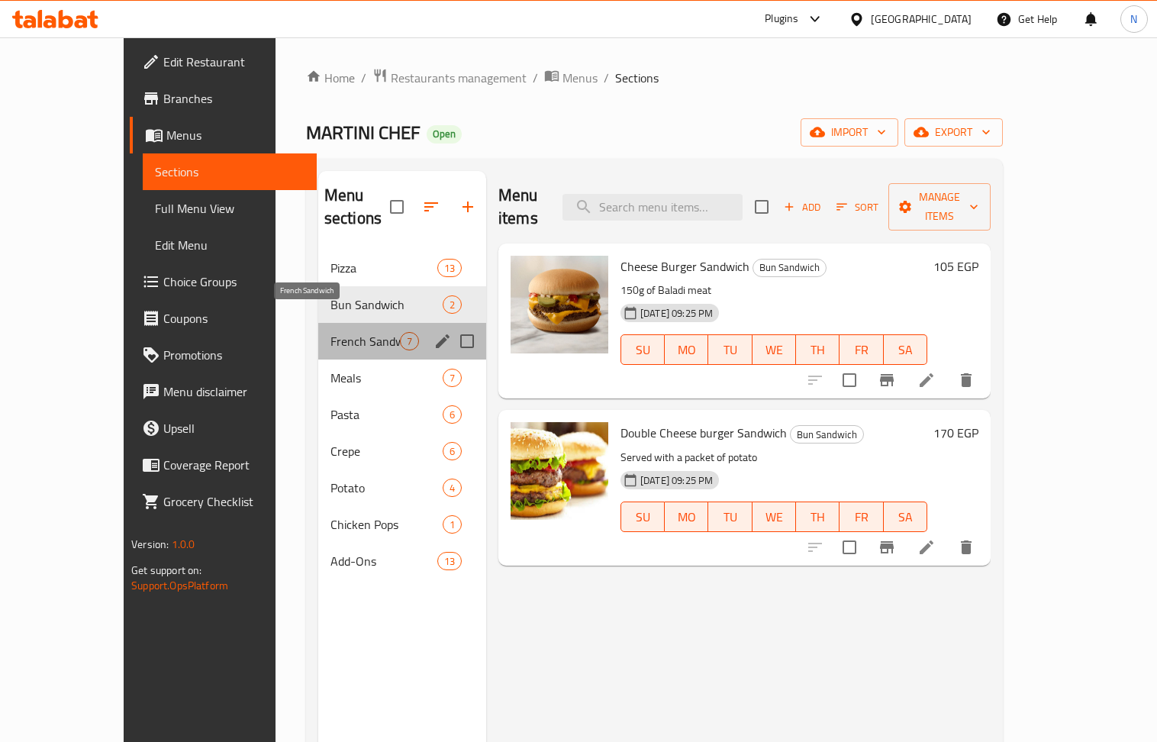
click at [330, 332] on span "French Sandwich" at bounding box center [364, 341] width 69 height 18
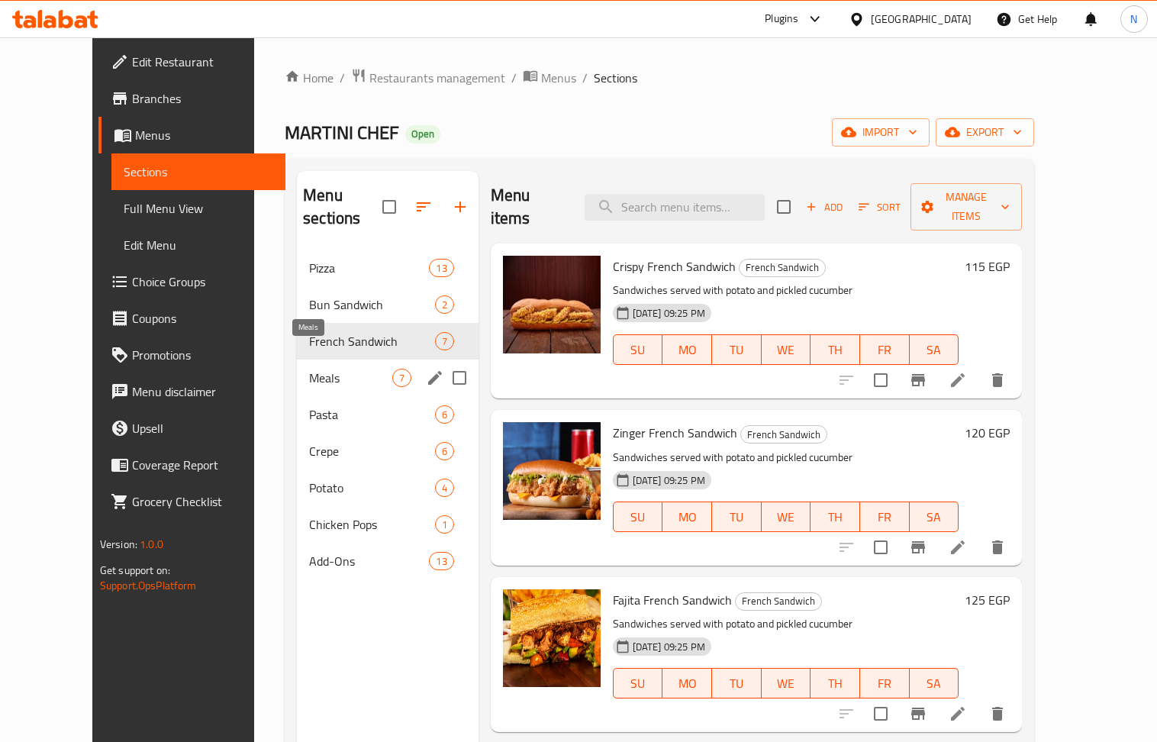
click at [337, 369] on span "Meals" at bounding box center [350, 378] width 82 height 18
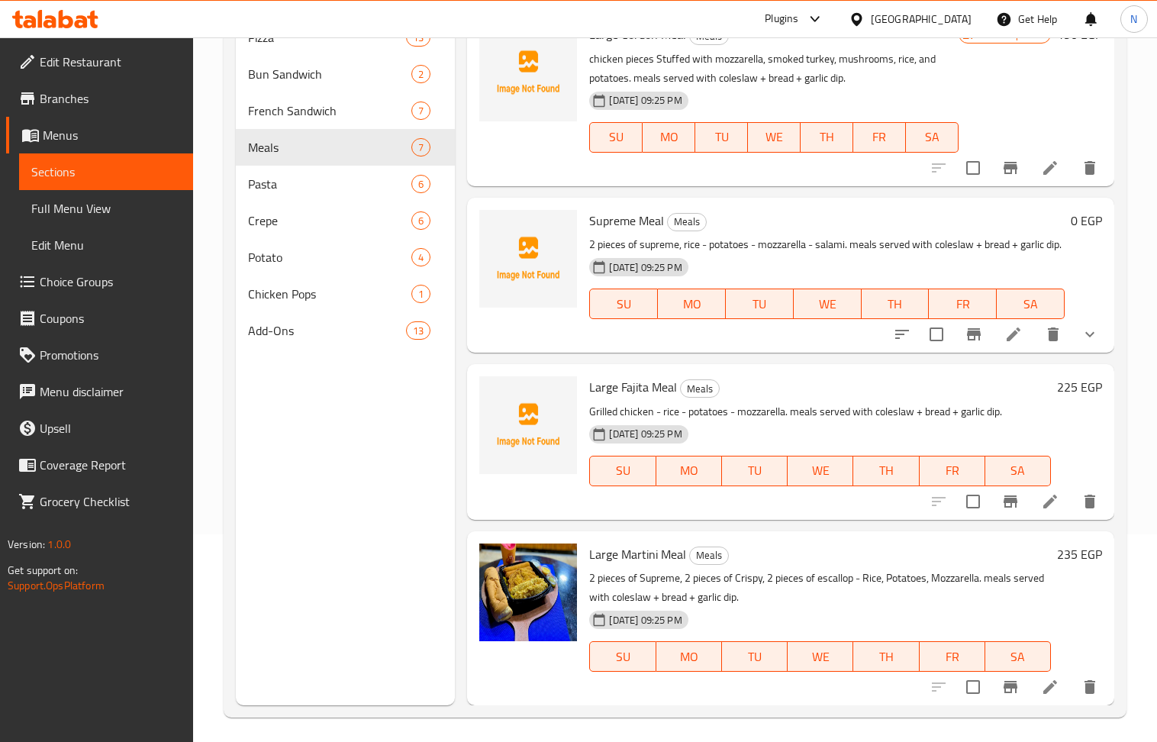
scroll to position [214, 0]
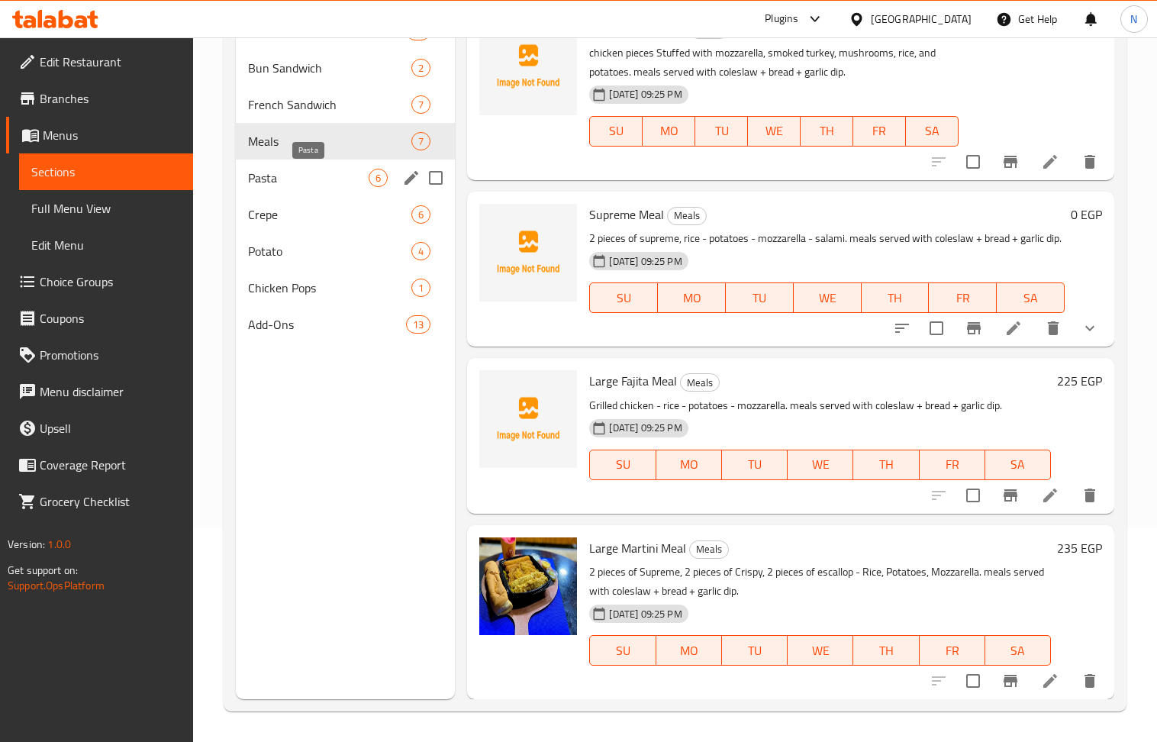
click at [302, 184] on span "Pasta" at bounding box center [308, 178] width 121 height 18
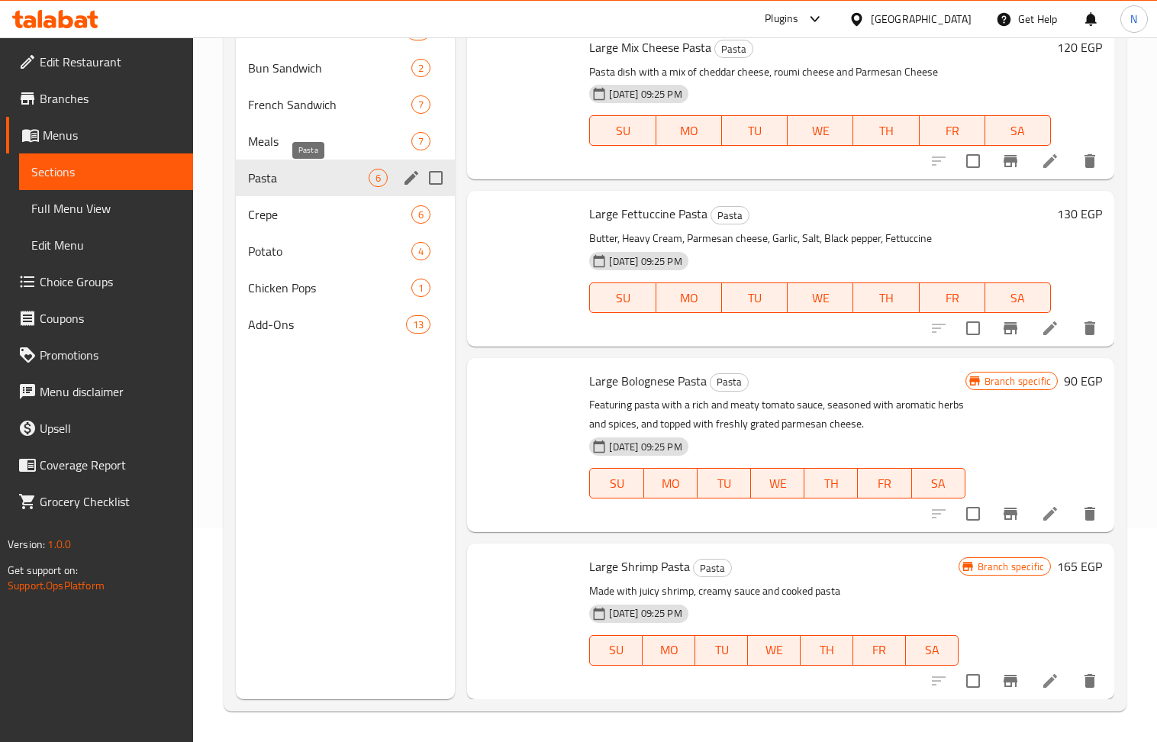
scroll to position [293, 0]
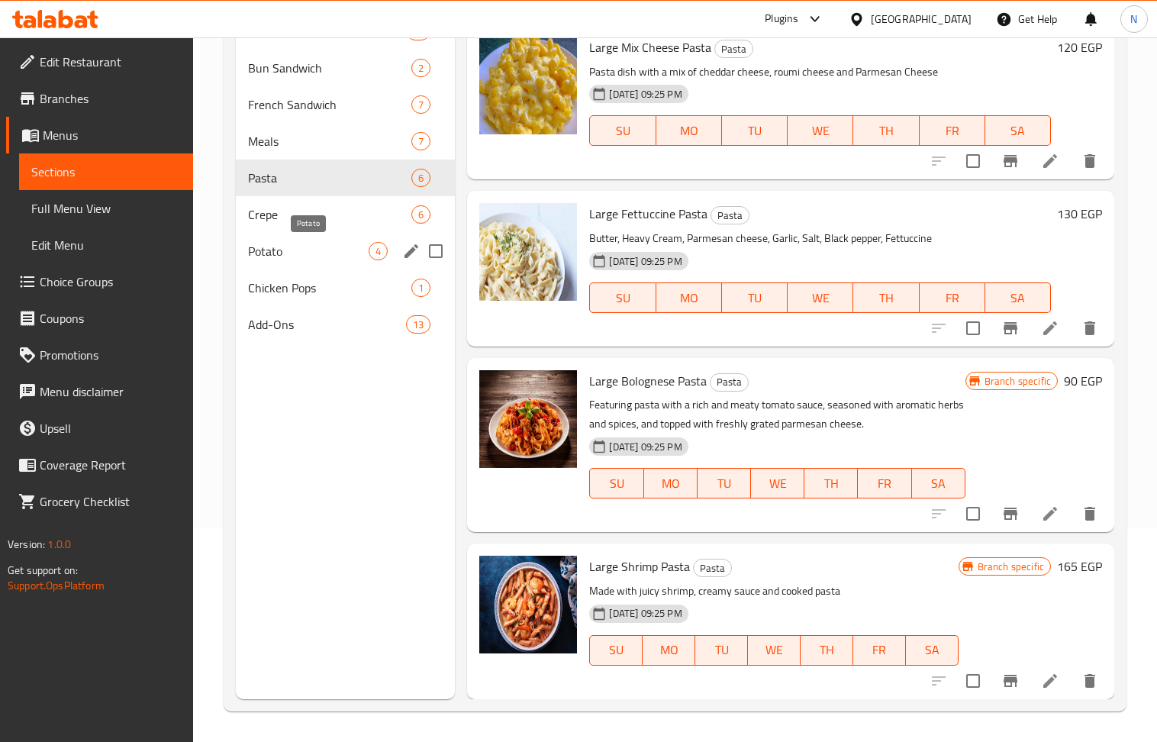
click at [302, 256] on span "Potato" at bounding box center [308, 251] width 121 height 18
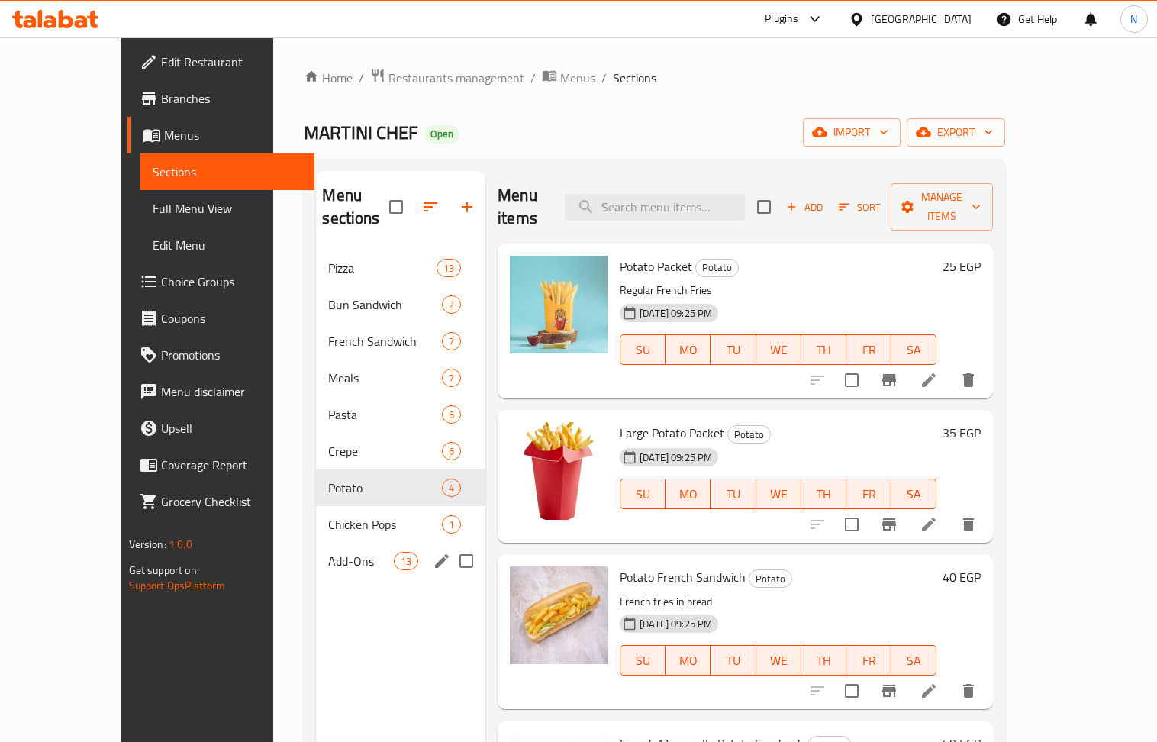
click at [328, 552] on span "Add-Ons" at bounding box center [360, 561] width 65 height 18
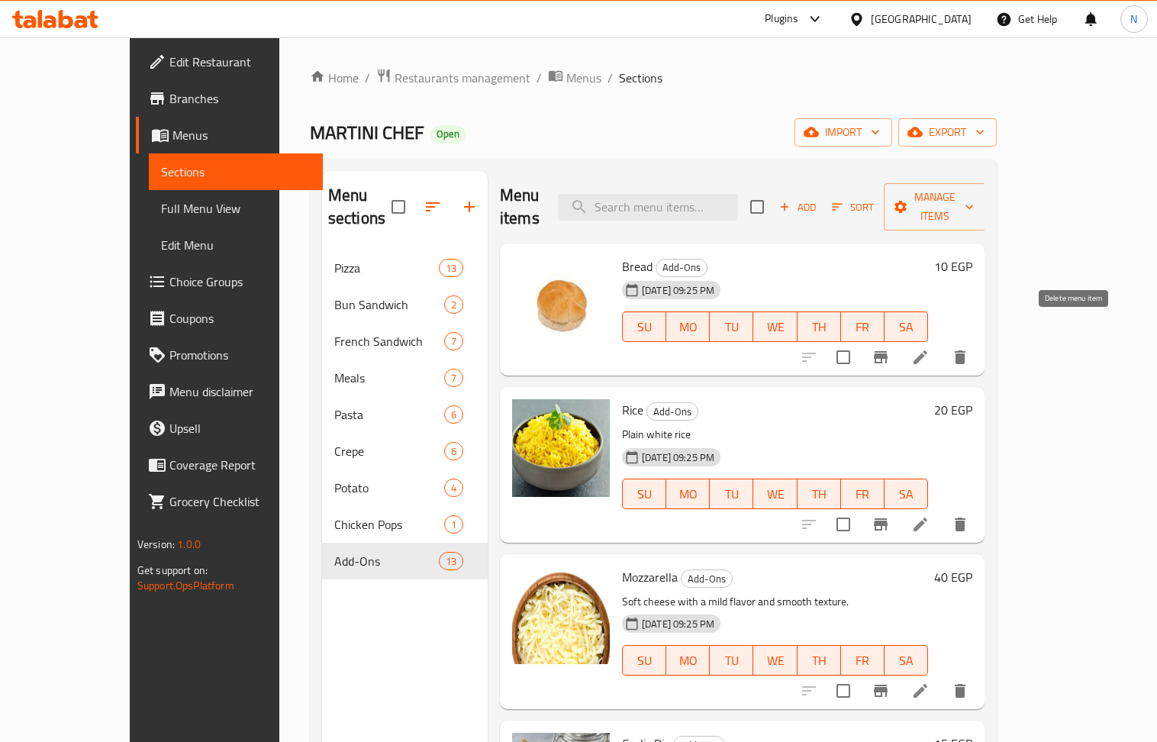
click at [966, 350] on icon "delete" at bounding box center [960, 357] width 11 height 14
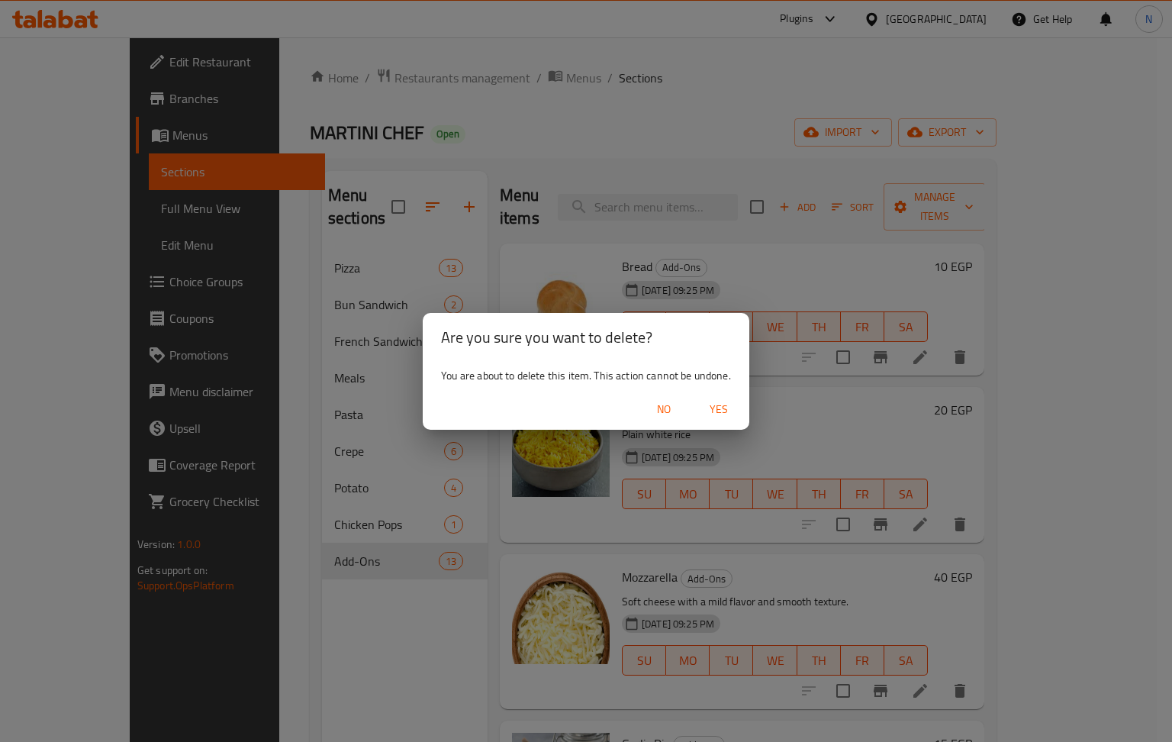
click at [717, 405] on span "Yes" at bounding box center [719, 409] width 37 height 19
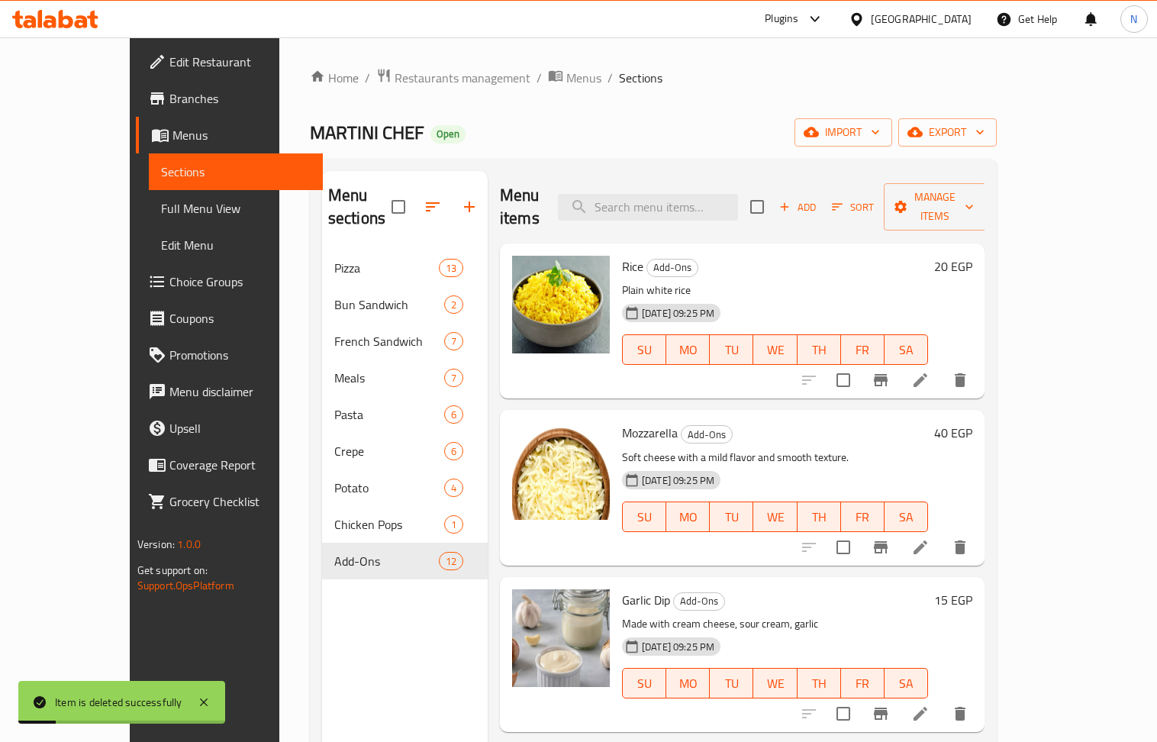
click at [972, 336] on div "20 EGP" at bounding box center [950, 321] width 44 height 131
click at [966, 373] on icon "delete" at bounding box center [960, 380] width 11 height 14
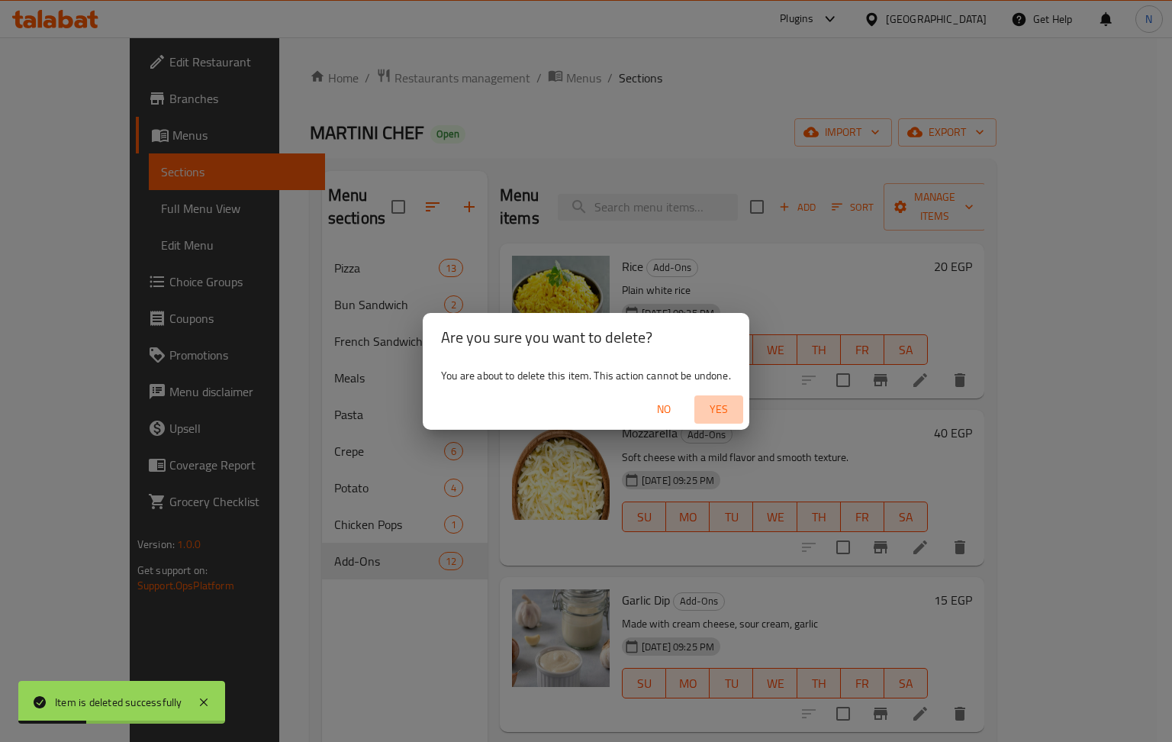
drag, startPoint x: 733, startPoint y: 409, endPoint x: 714, endPoint y: 398, distance: 21.6
click at [731, 409] on span "Yes" at bounding box center [719, 409] width 37 height 19
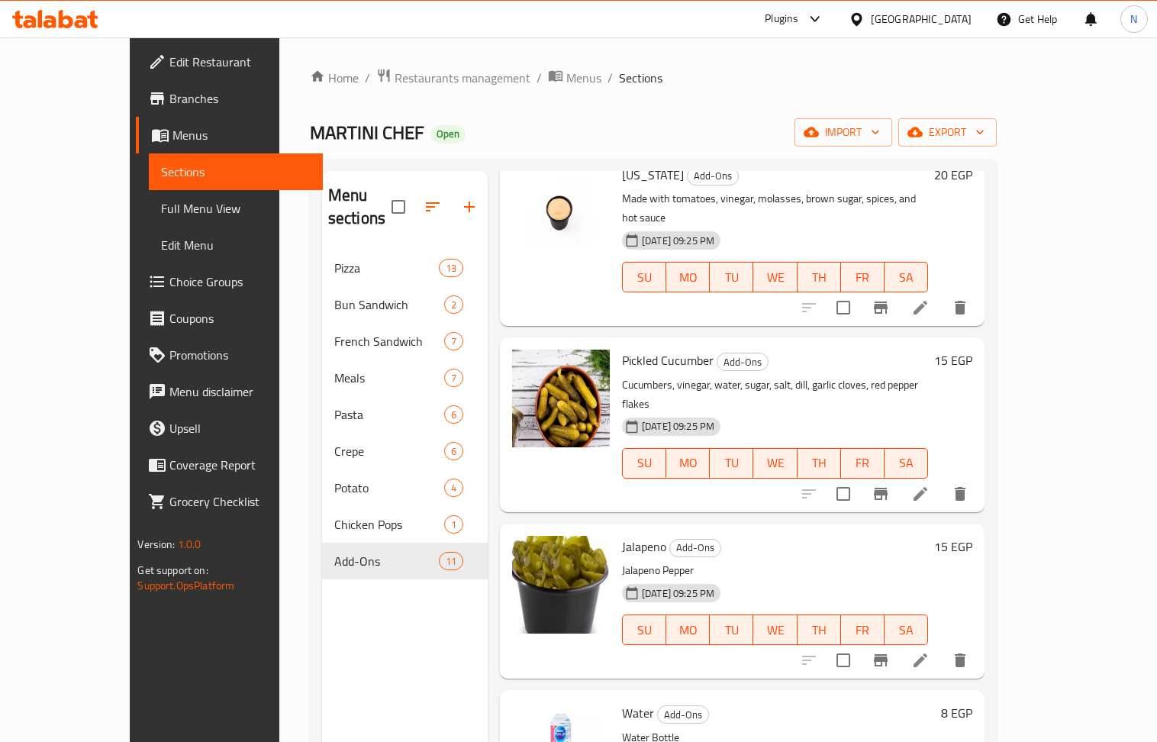
click at [460, 198] on icon "button" at bounding box center [469, 207] width 18 height 18
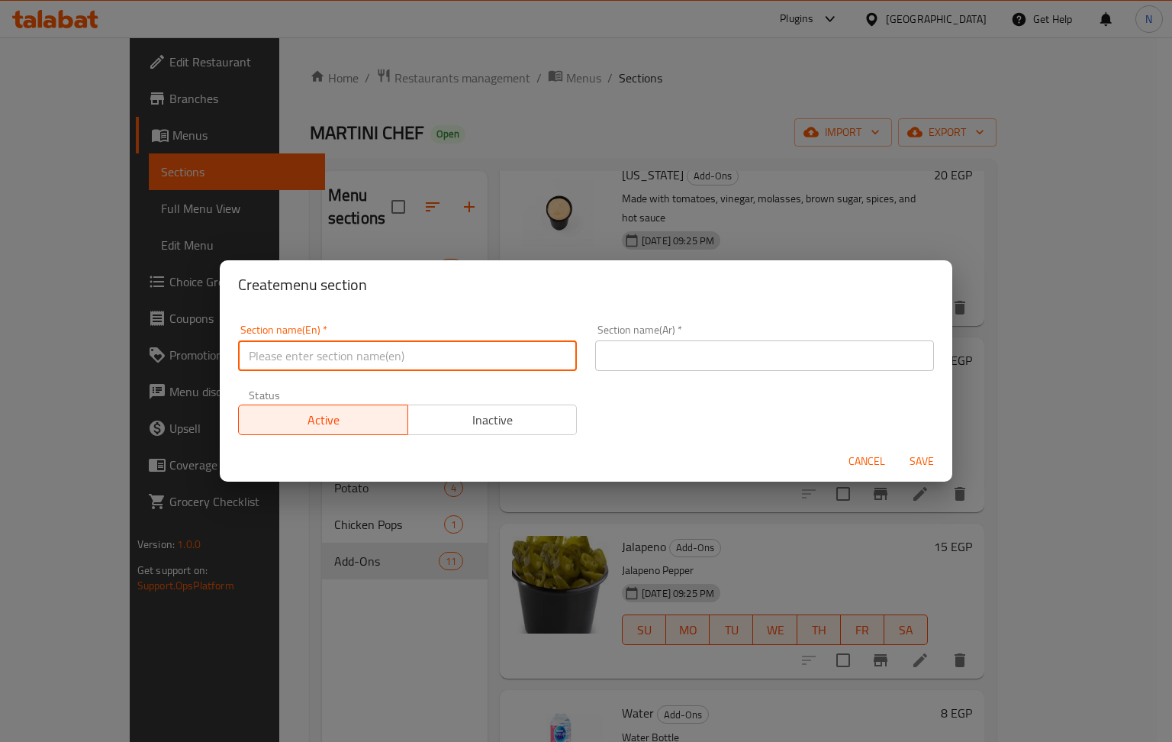
click at [438, 349] on input "text" at bounding box center [407, 355] width 339 height 31
type input "drinks"
click at [858, 340] on input "text" at bounding box center [764, 355] width 339 height 31
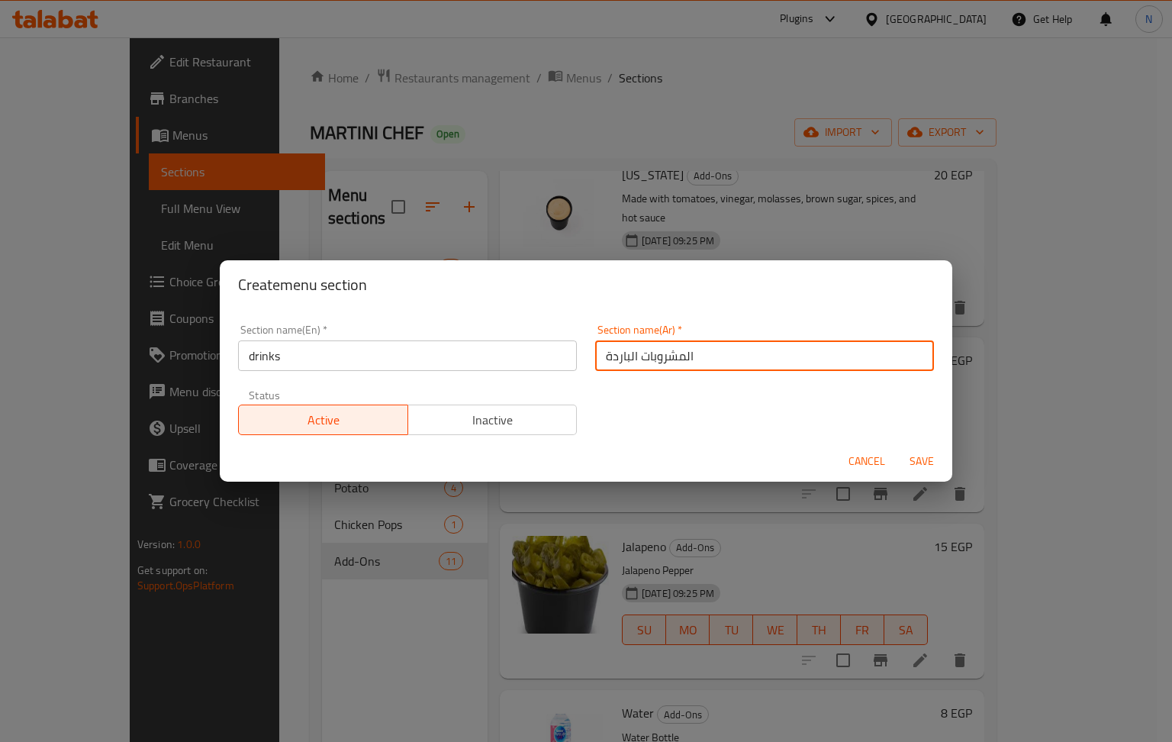
click at [618, 357] on input "المشروبات الباردة" at bounding box center [764, 355] width 339 height 31
type input "المشروبات"
click at [917, 452] on span "Save" at bounding box center [922, 461] width 37 height 19
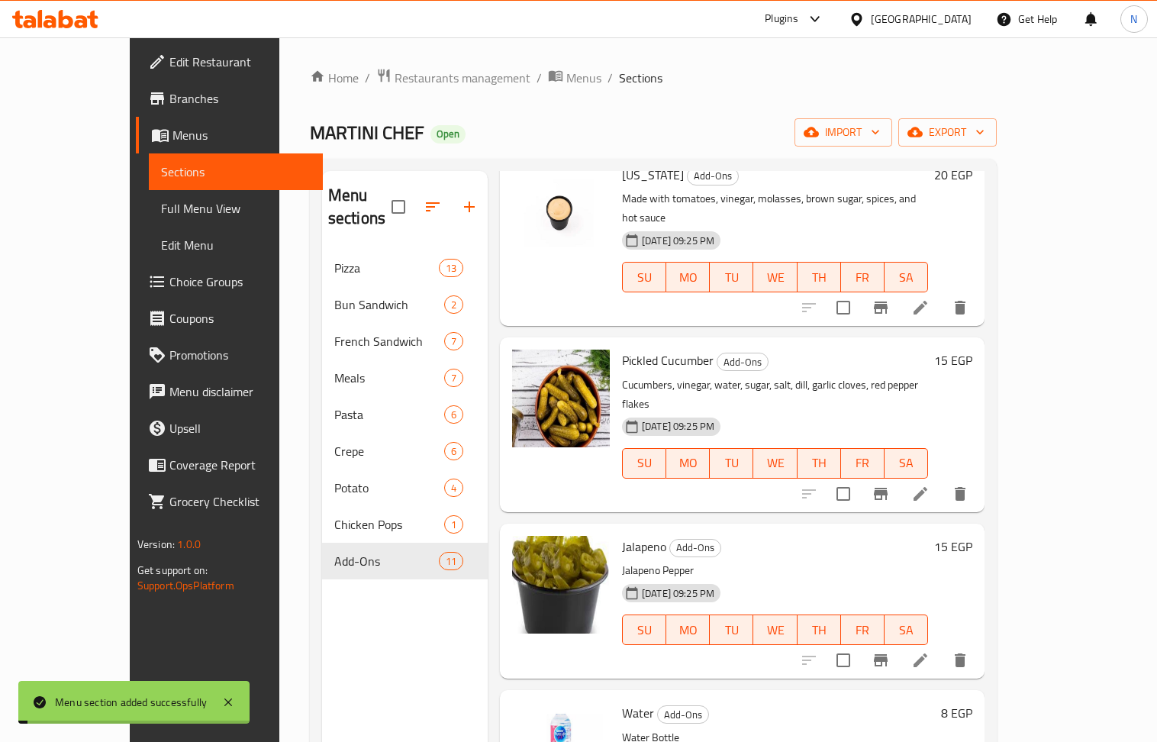
click at [373, 506] on div "Chicken Pops 1" at bounding box center [405, 524] width 166 height 37
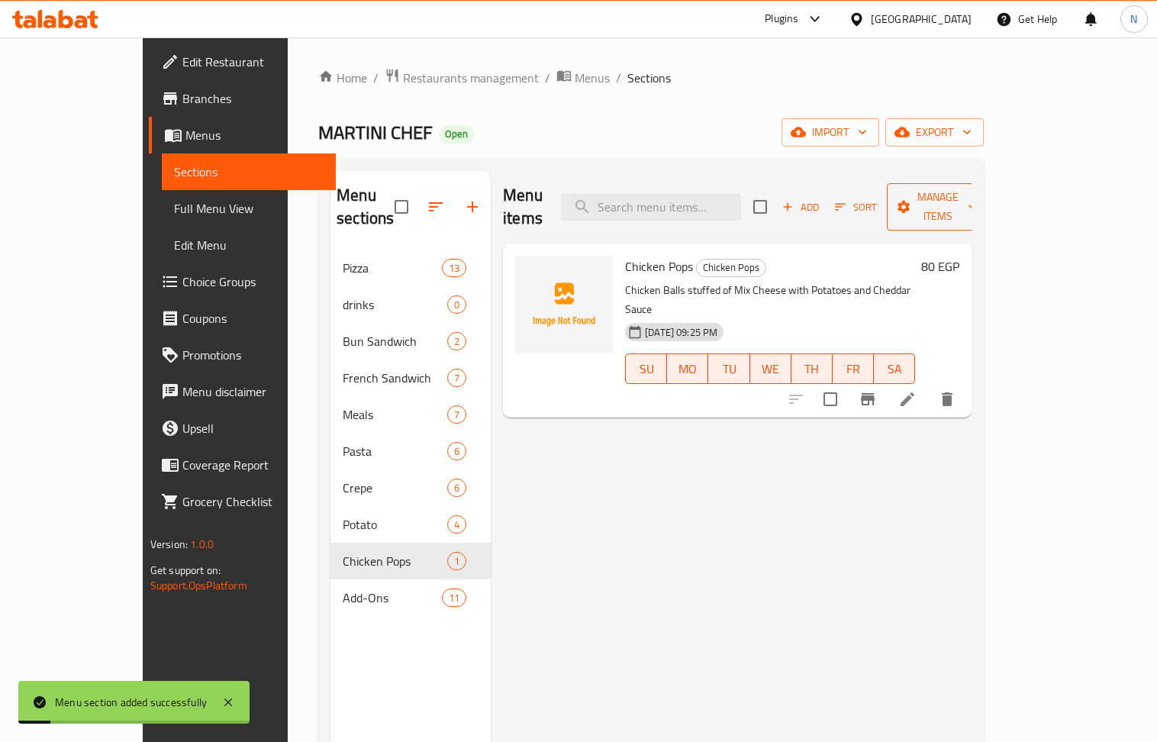
click at [977, 189] on span "Manage items" at bounding box center [938, 207] width 78 height 38
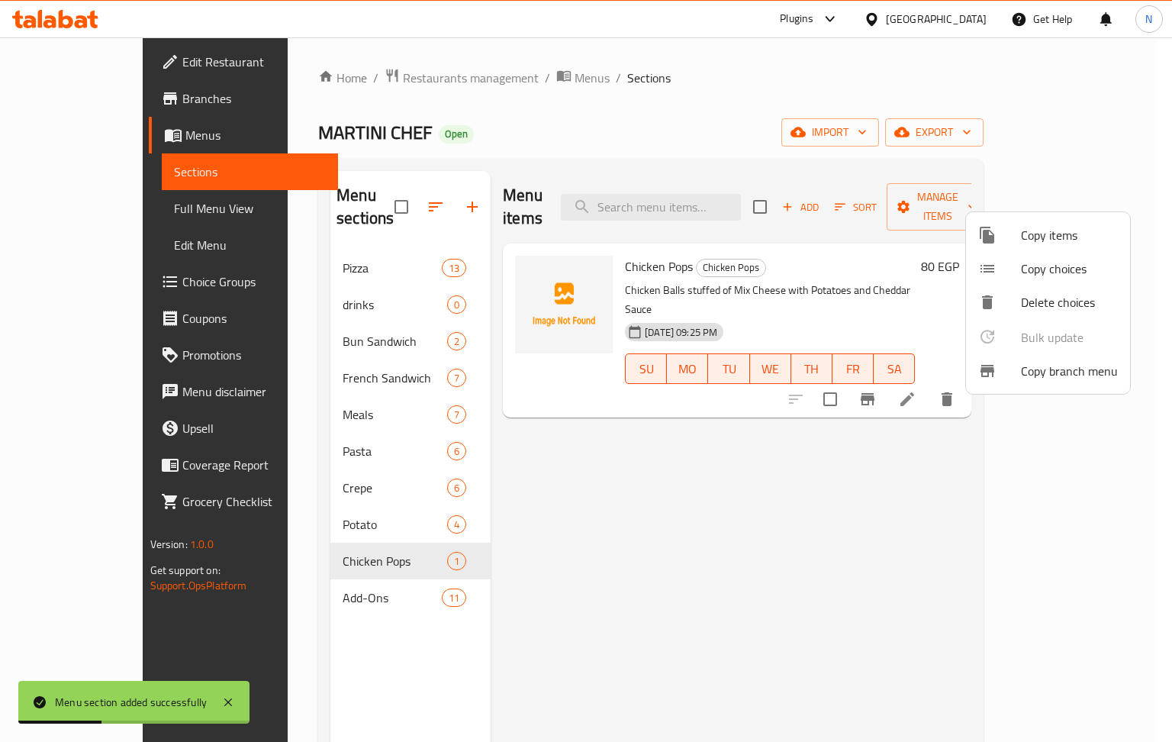
click at [1064, 231] on span "Copy items" at bounding box center [1069, 235] width 97 height 18
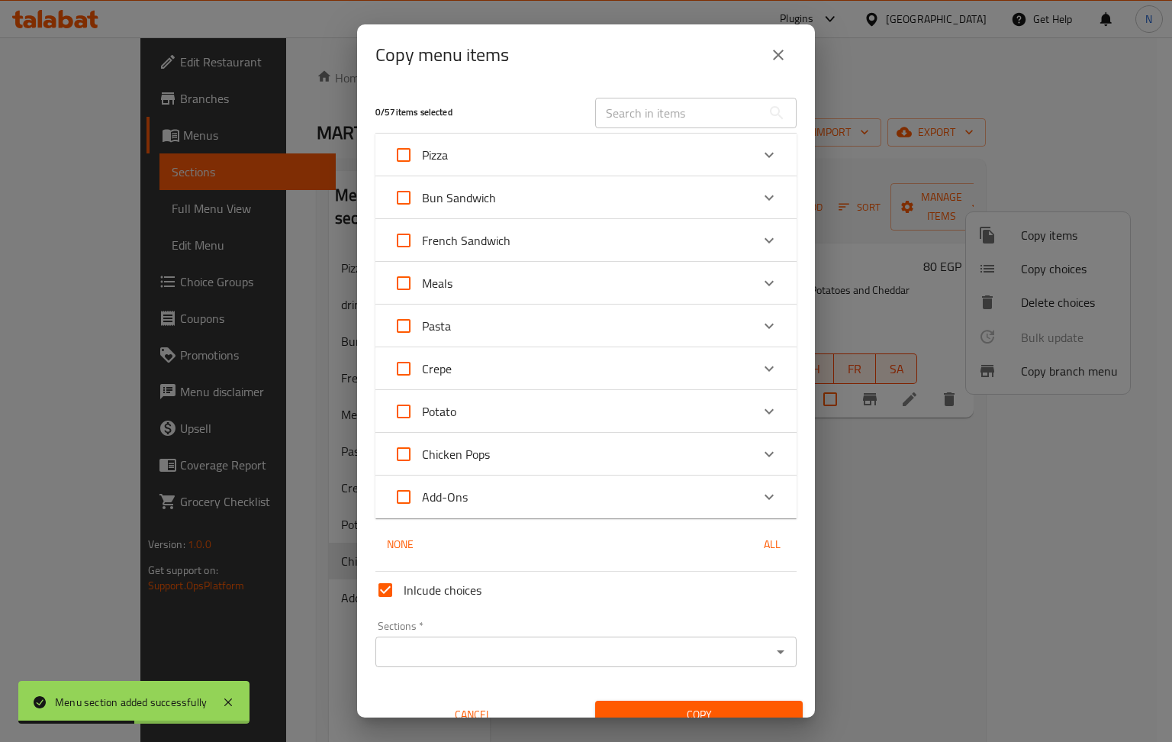
click at [546, 452] on div "Chicken Pops" at bounding box center [572, 454] width 357 height 37
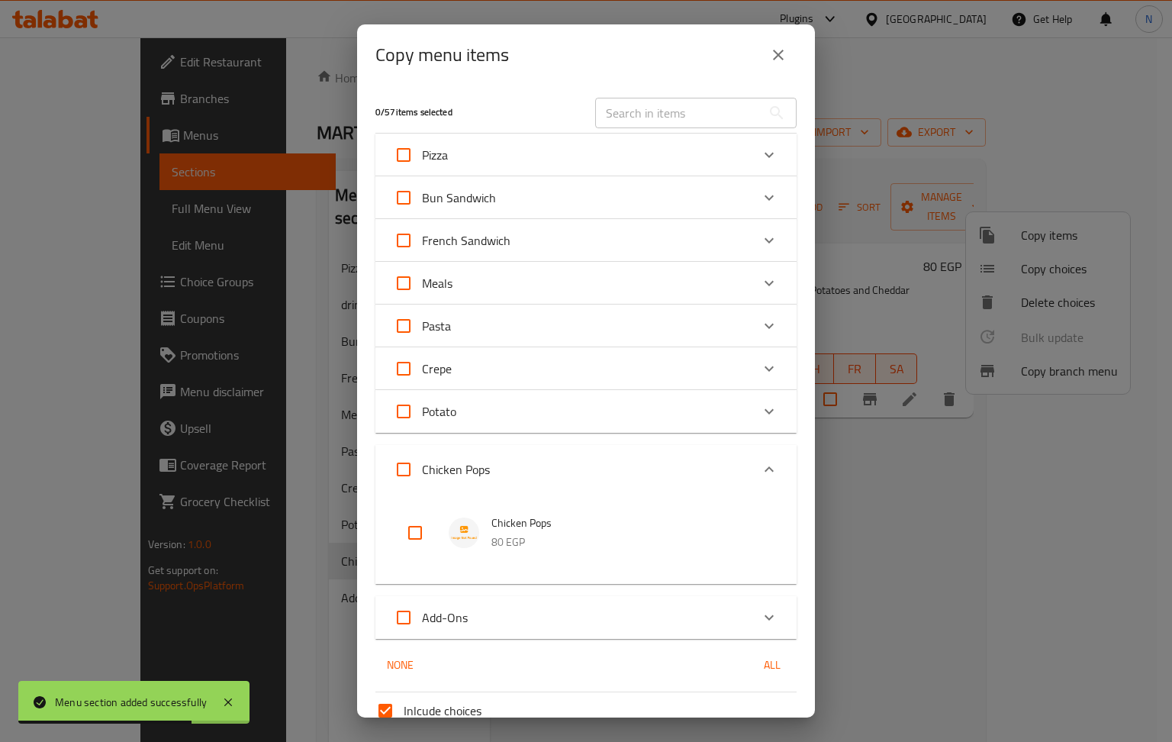
click at [764, 458] on div "Expand" at bounding box center [769, 469] width 37 height 37
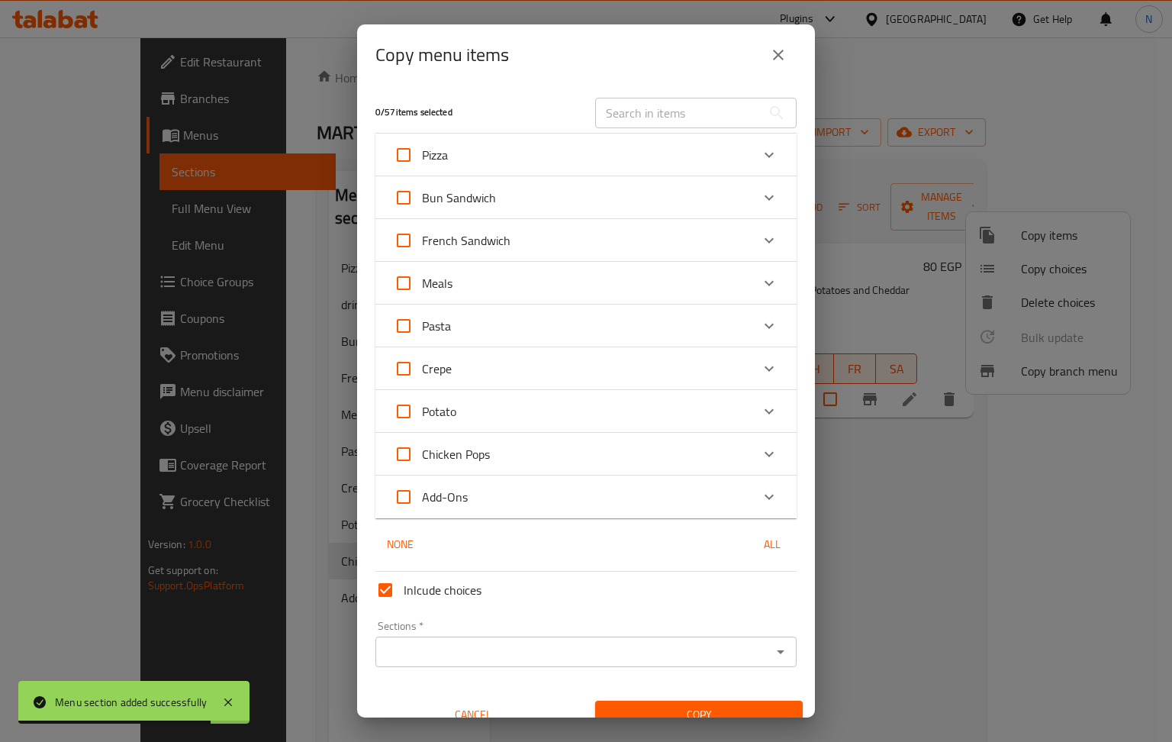
click at [760, 504] on icon "Expand" at bounding box center [769, 497] width 18 height 18
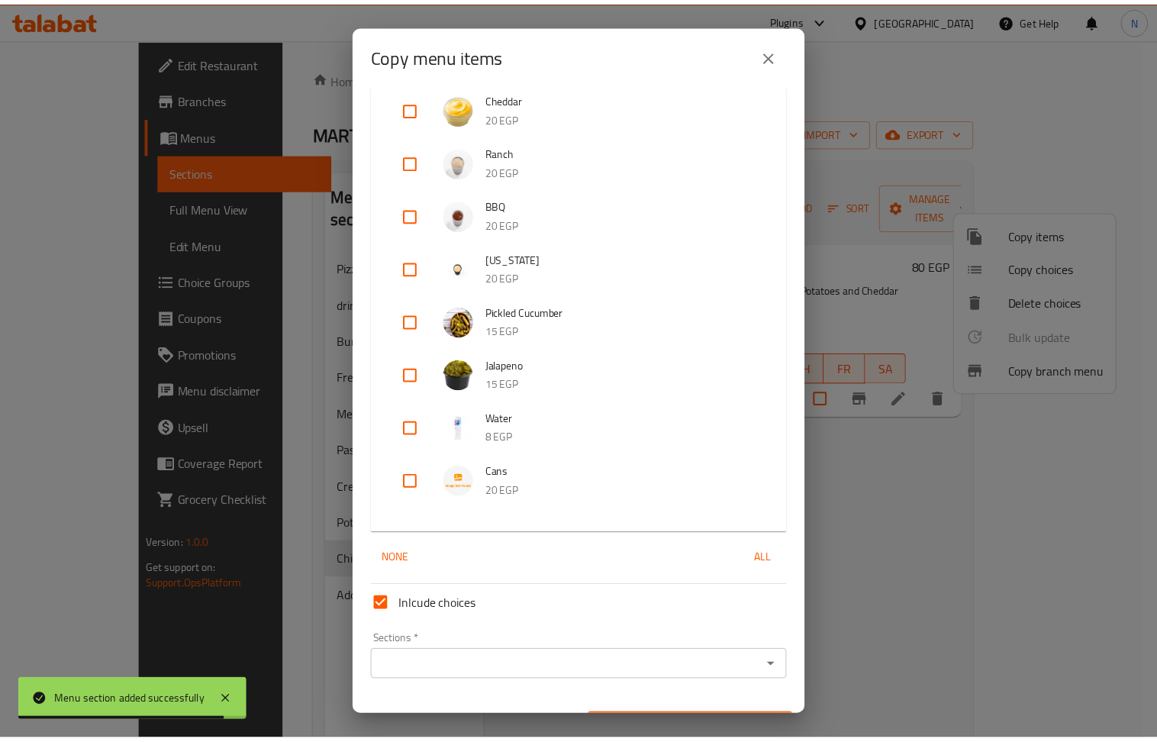
scroll to position [663, 0]
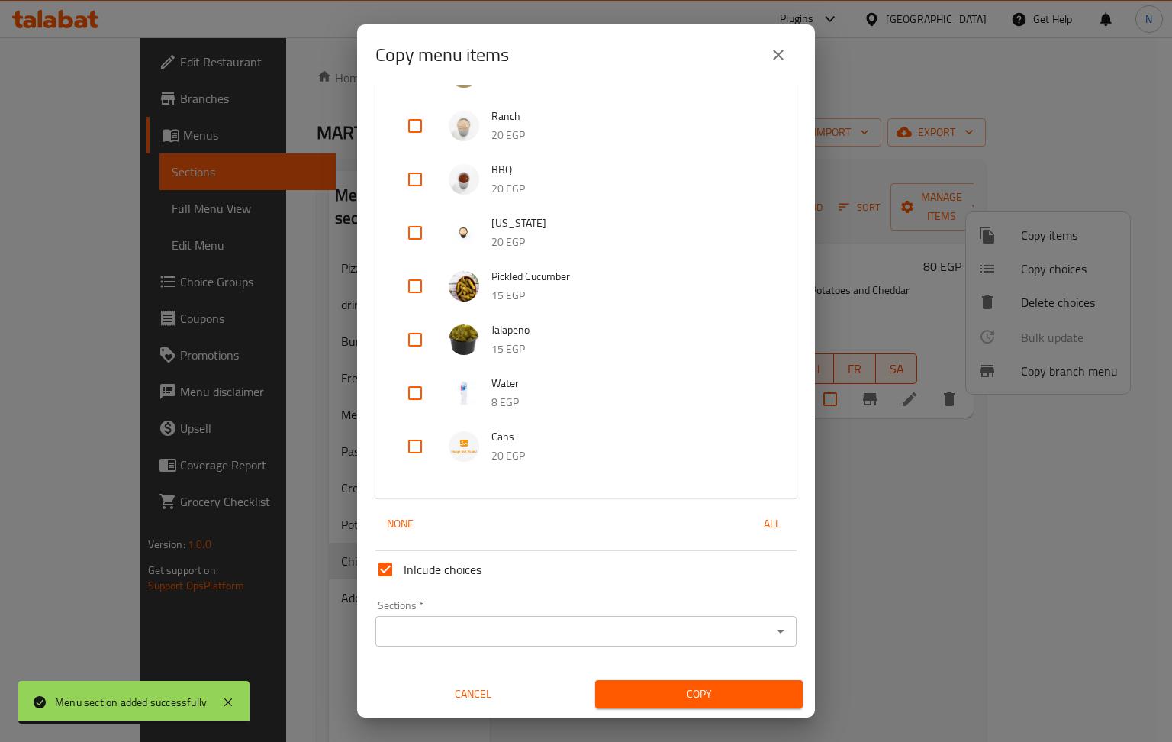
click at [411, 395] on input "checkbox" at bounding box center [415, 393] width 37 height 37
checkbox input "true"
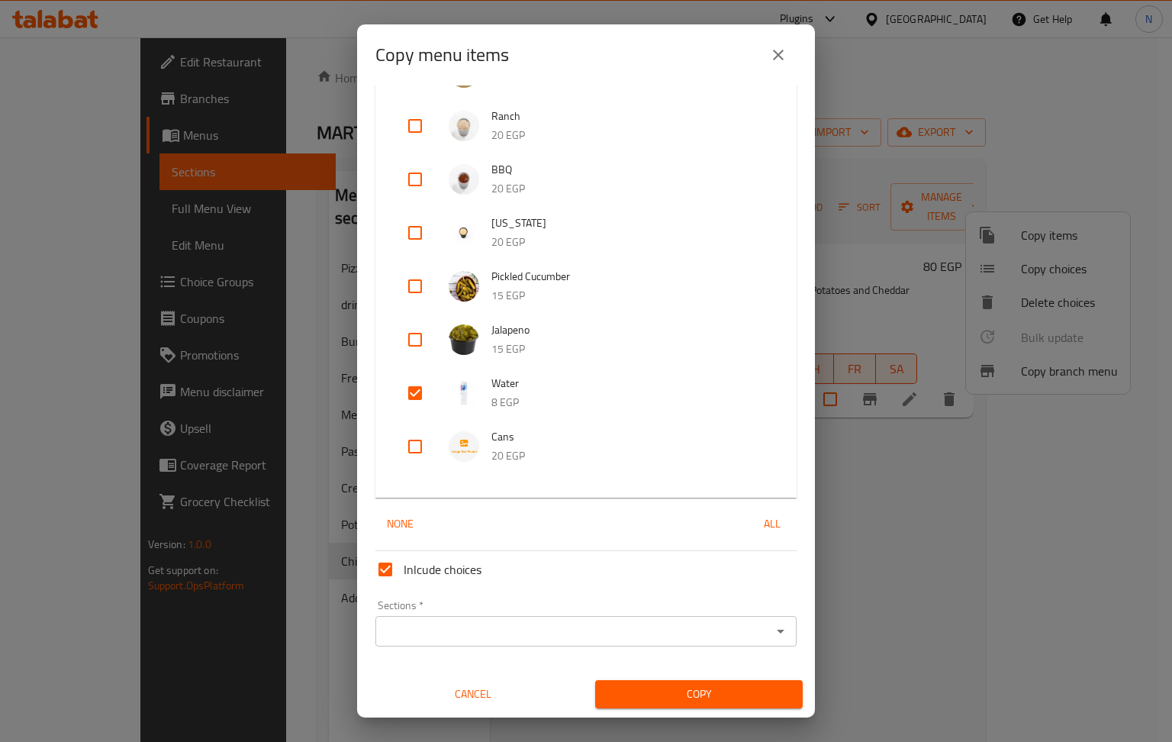
click at [416, 449] on input "checkbox" at bounding box center [415, 446] width 37 height 37
checkbox input "true"
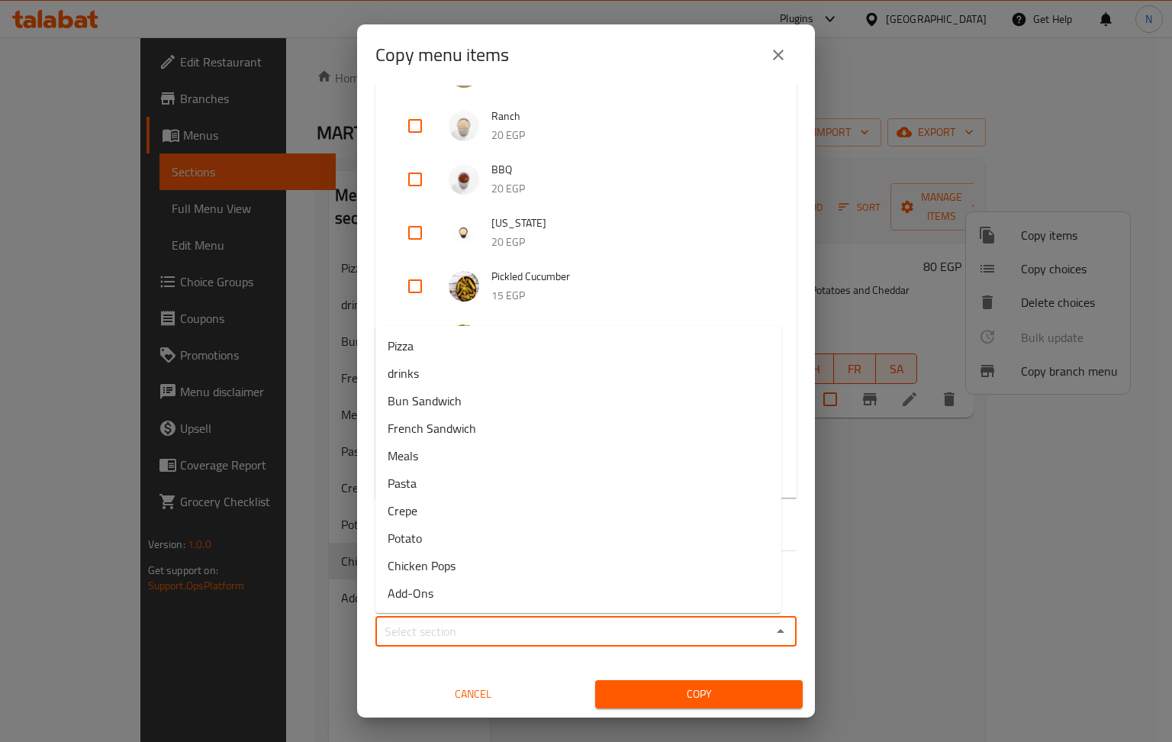
click at [572, 621] on input "Sections   *" at bounding box center [573, 631] width 387 height 21
click at [521, 376] on li "drinks" at bounding box center [579, 372] width 406 height 27
type input "drinks"
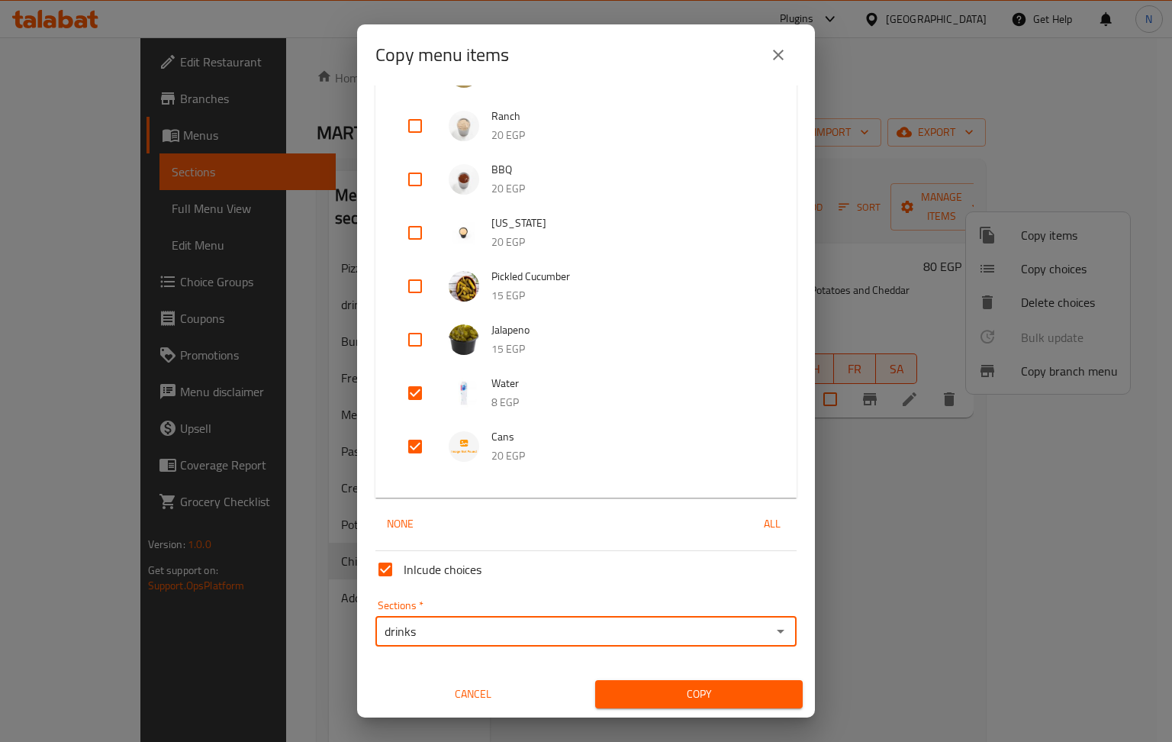
click at [669, 697] on span "Copy" at bounding box center [699, 694] width 183 height 19
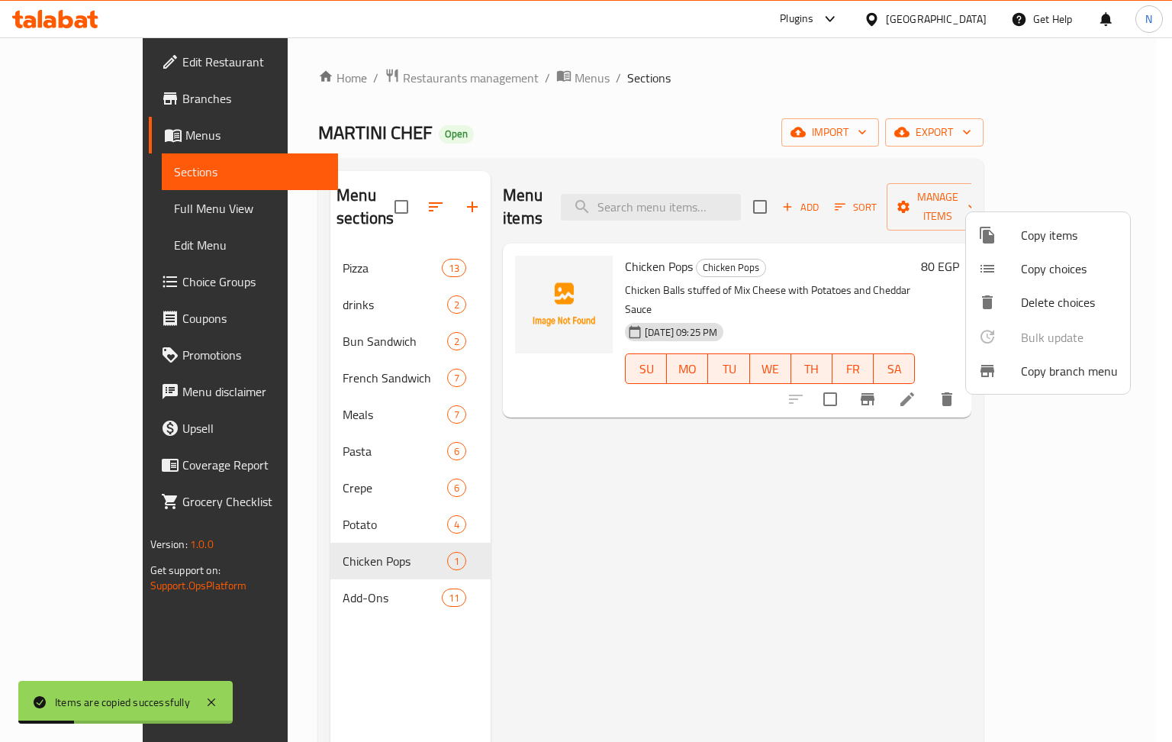
click at [312, 575] on div at bounding box center [586, 371] width 1172 height 742
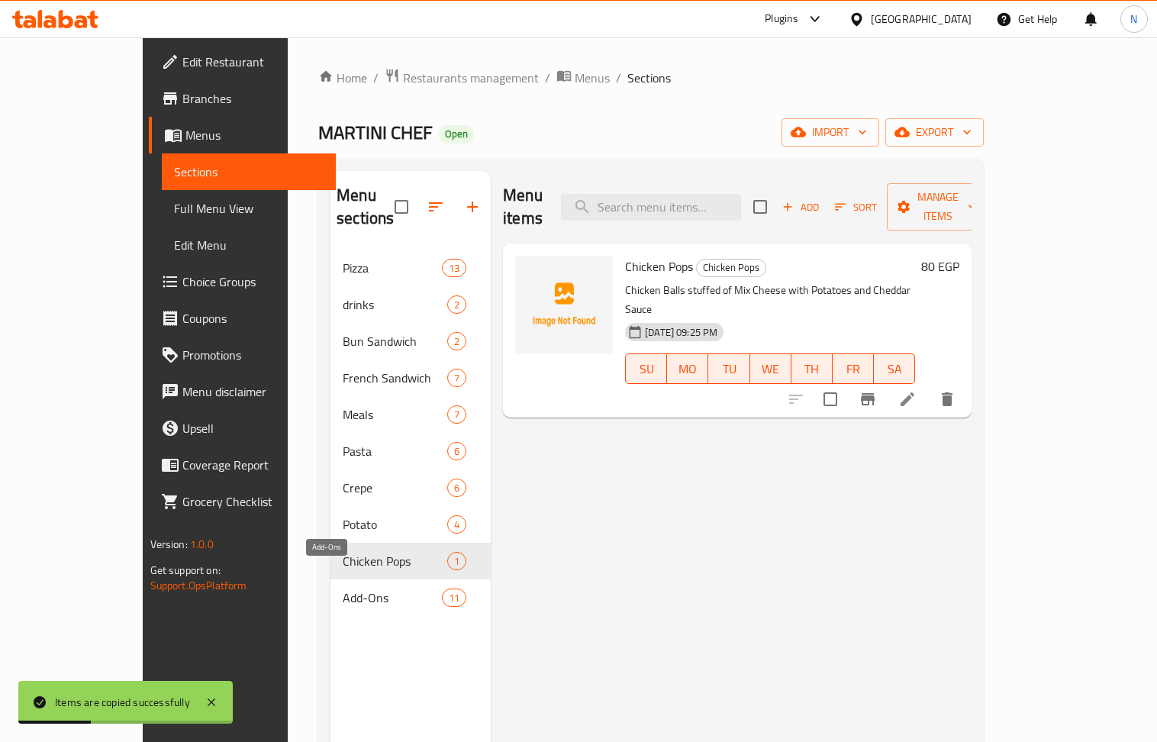
click at [343, 588] on span "Add-Ons" at bounding box center [392, 597] width 99 height 18
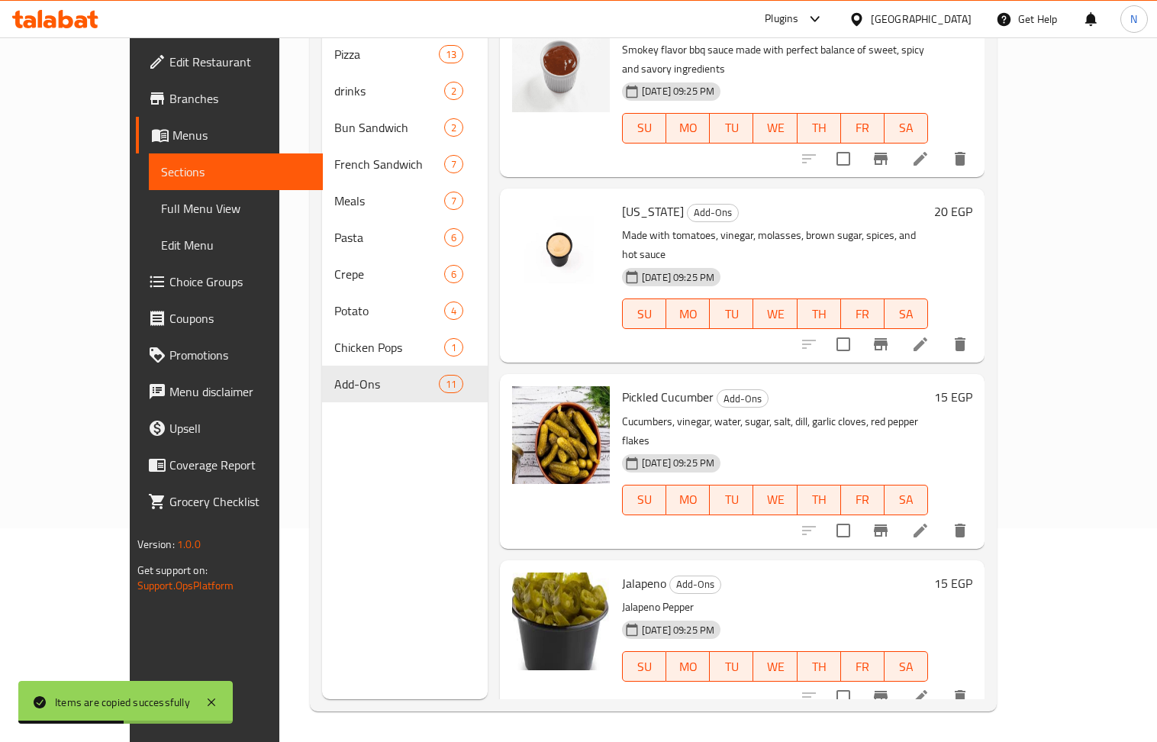
scroll to position [1130, 0]
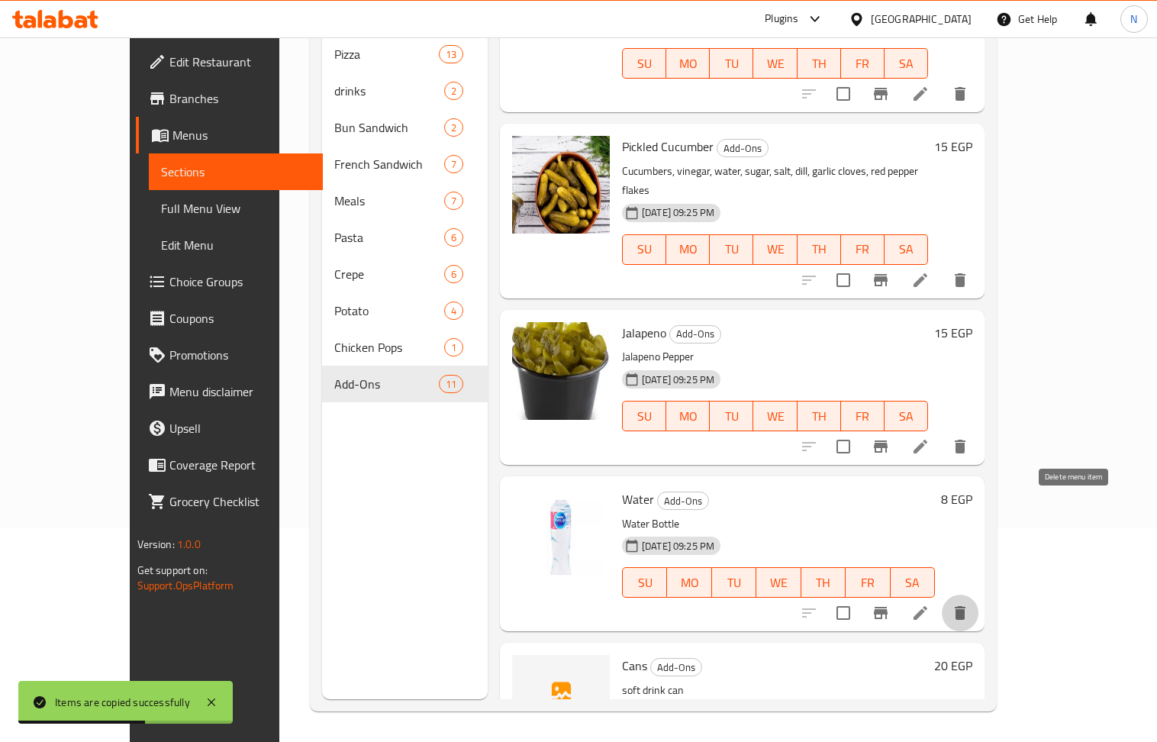
click at [966, 606] on icon "delete" at bounding box center [960, 613] width 11 height 14
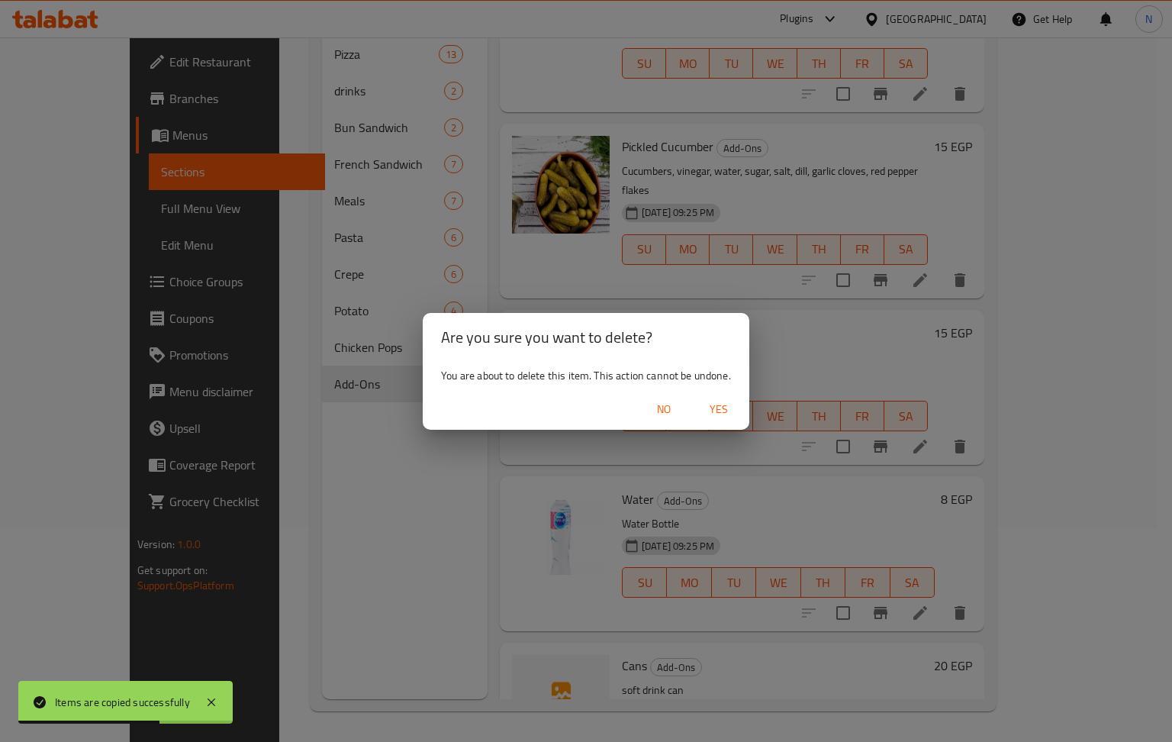
click at [721, 408] on span "Yes" at bounding box center [719, 409] width 37 height 19
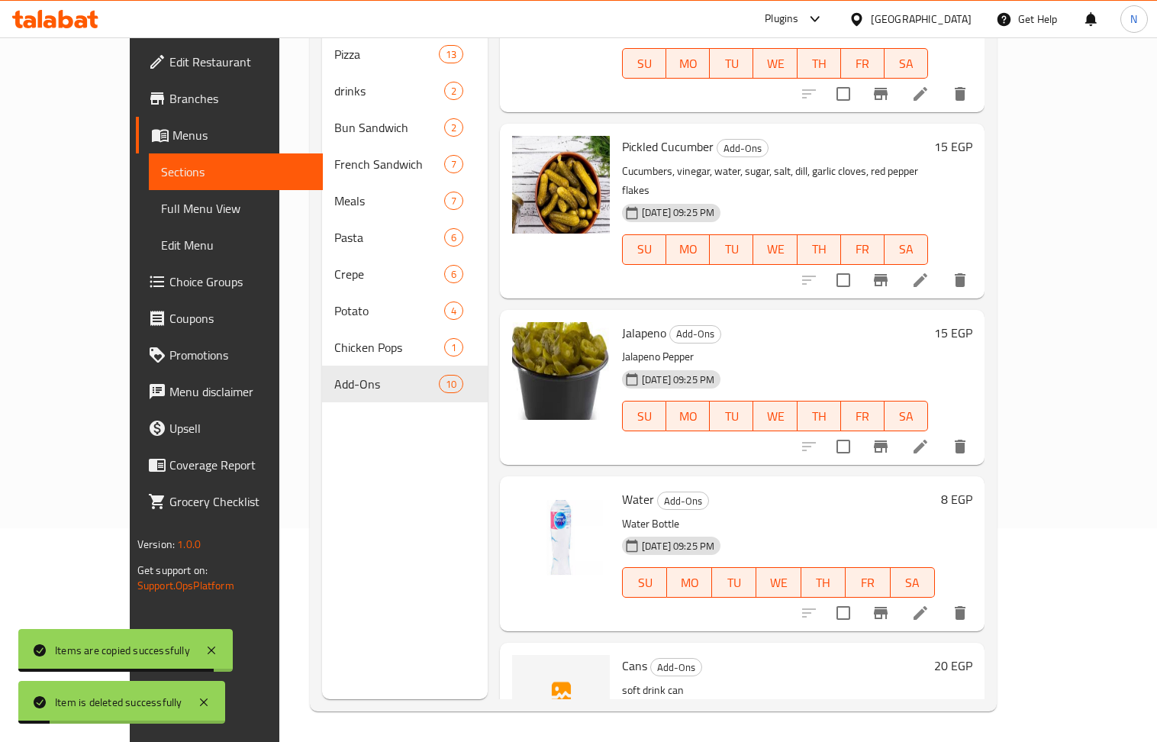
scroll to position [963, 0]
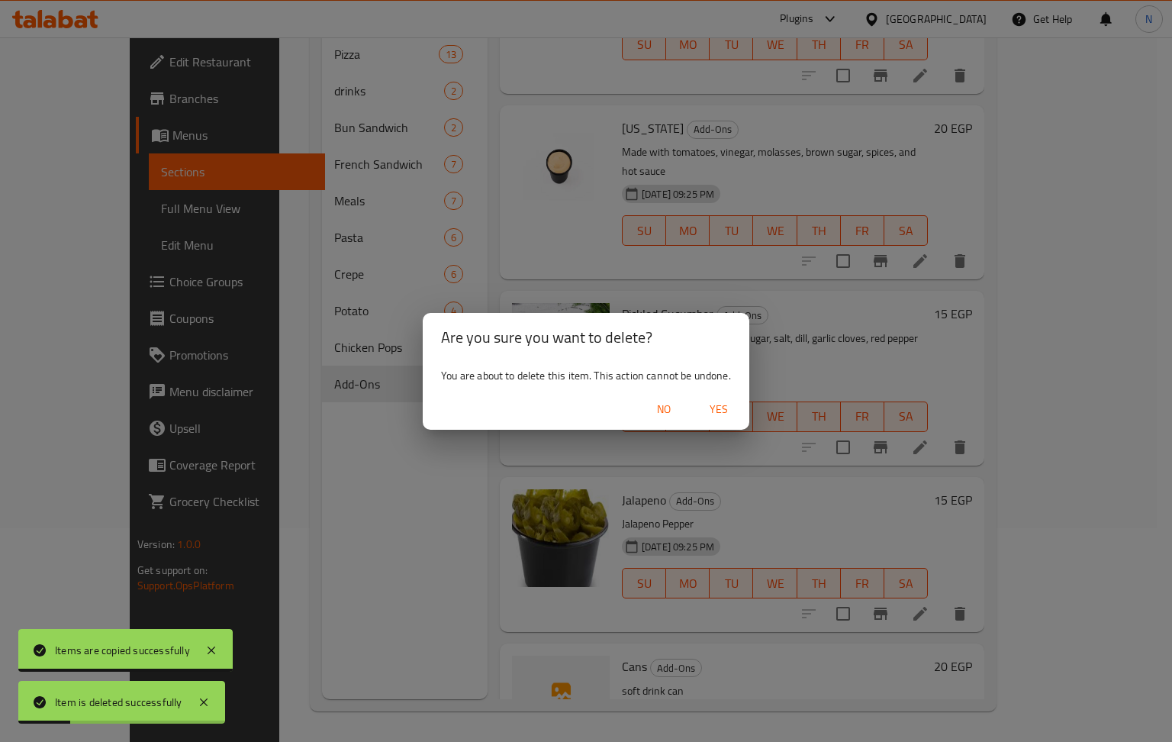
click at [728, 408] on span "Yes" at bounding box center [719, 409] width 37 height 19
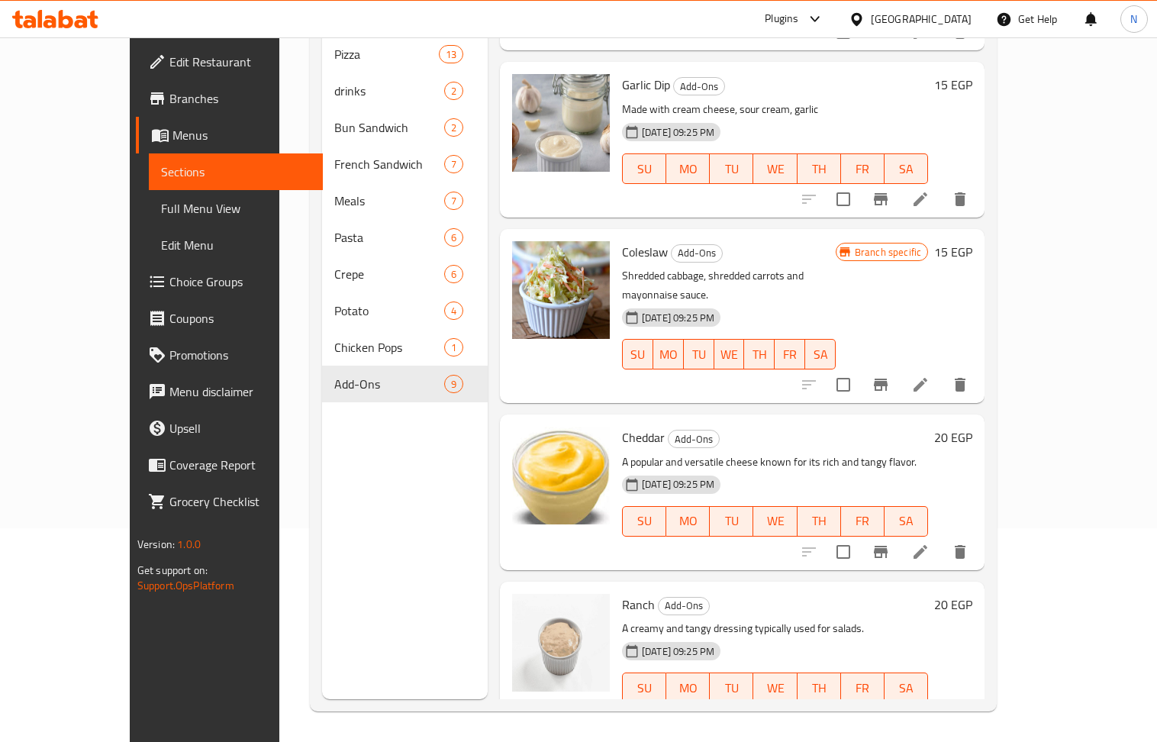
scroll to position [84, 0]
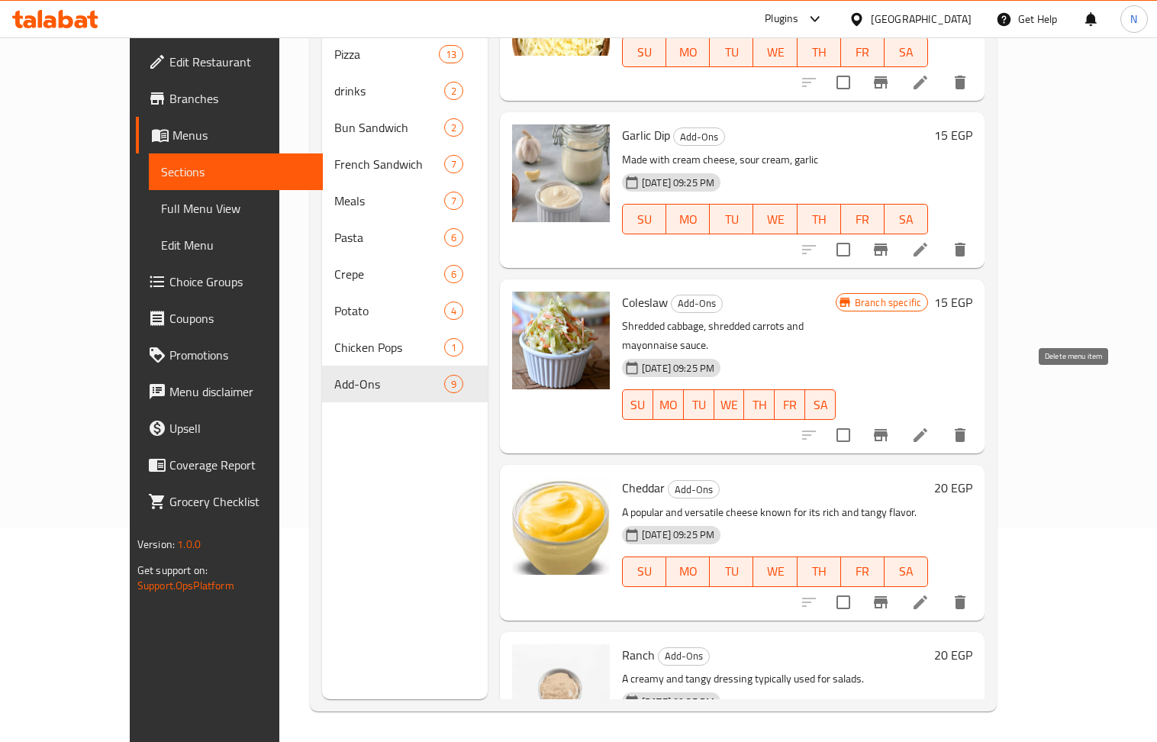
click at [966, 428] on icon "delete" at bounding box center [960, 435] width 11 height 14
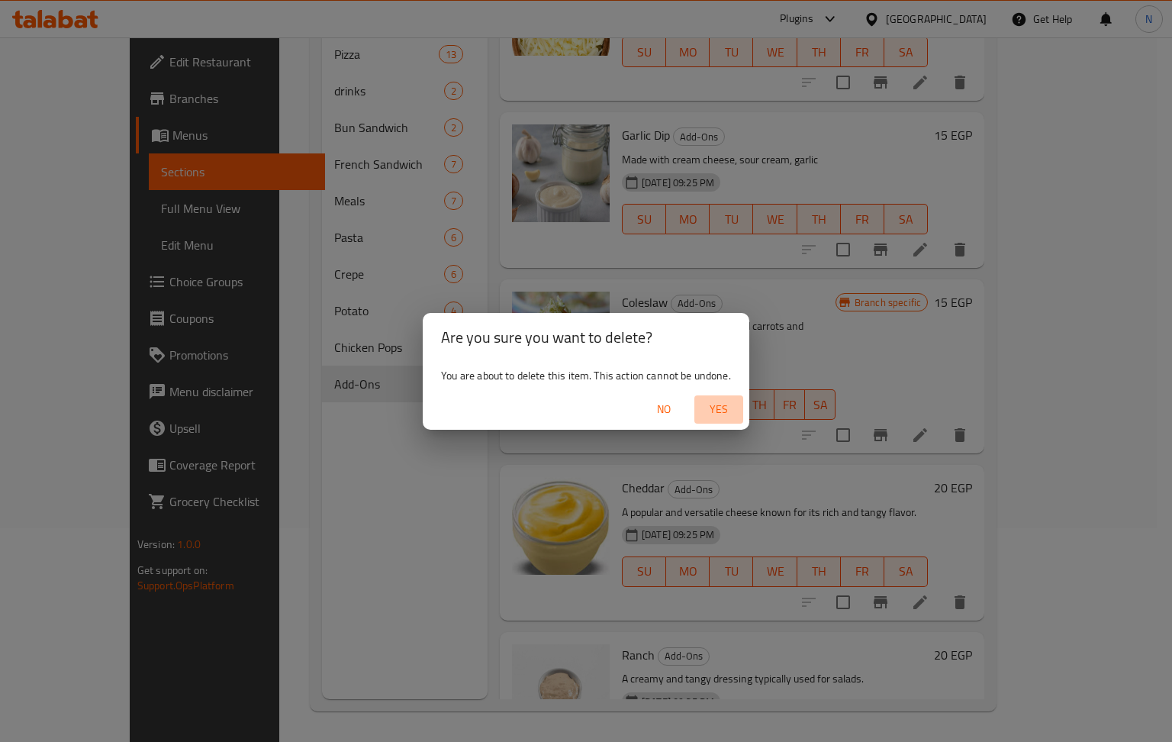
click at [724, 415] on span "Yes" at bounding box center [719, 409] width 37 height 19
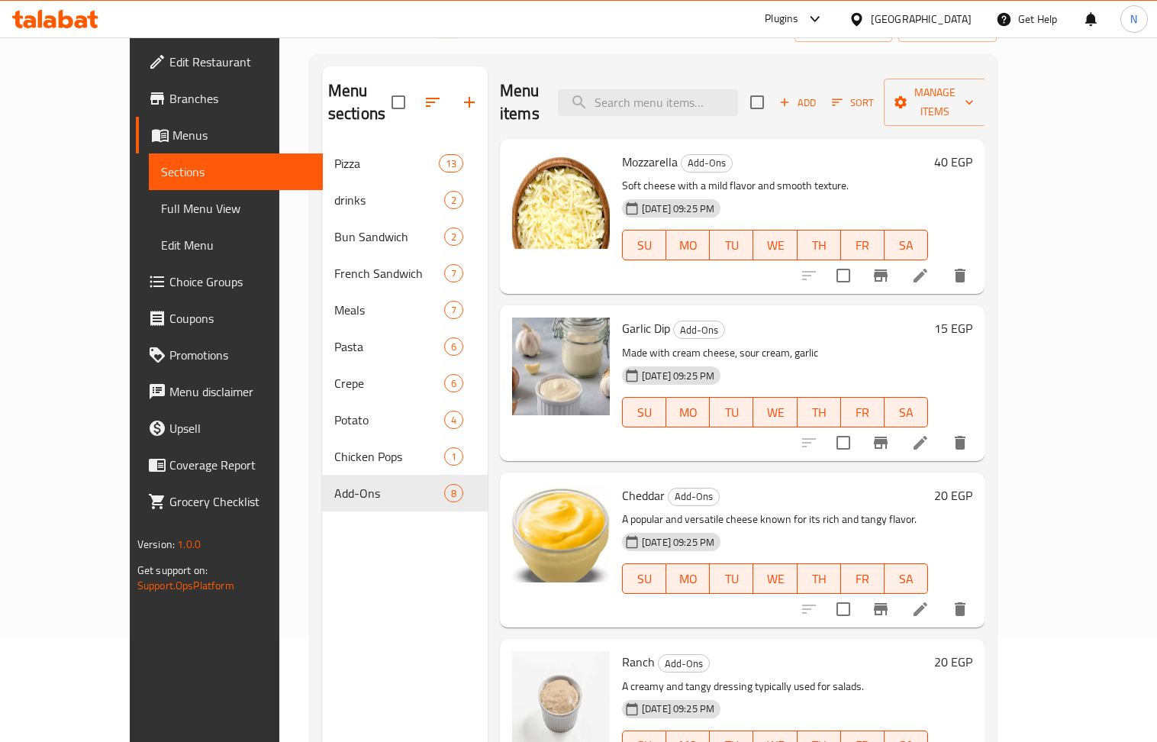
scroll to position [0, 0]
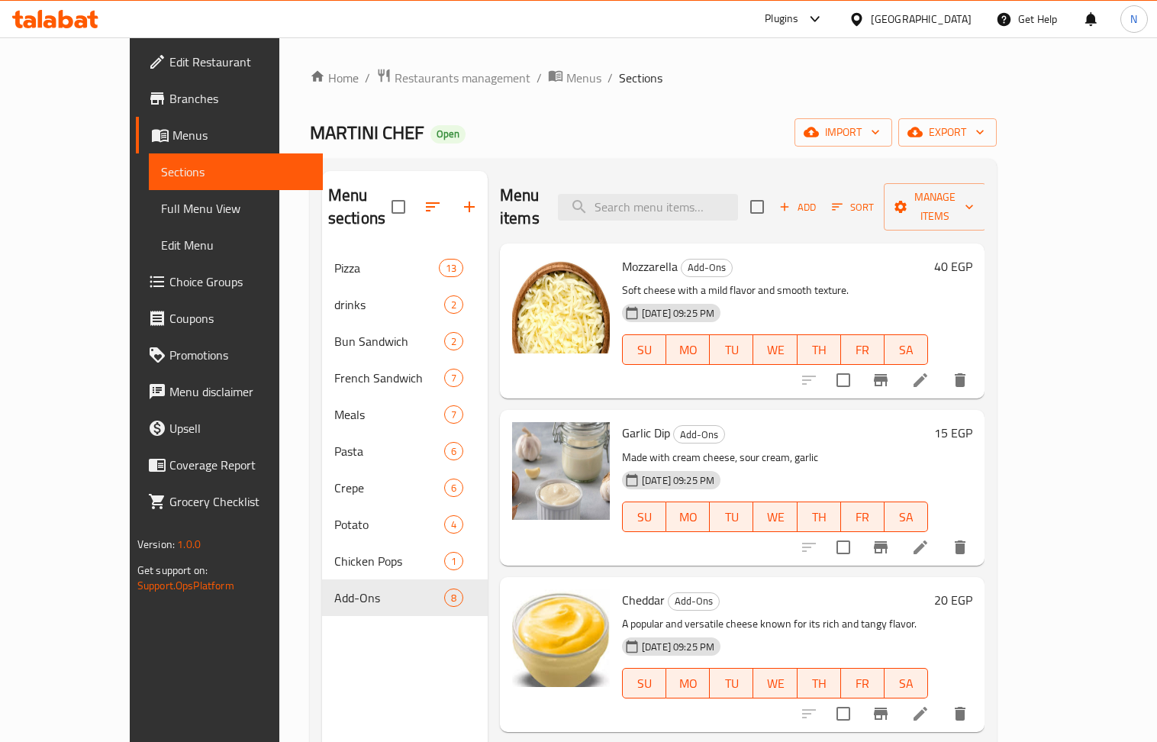
click at [768, 108] on div "Home / Restaurants management / Menus / Sections MARTINI CHEF Open import expor…" at bounding box center [653, 496] width 687 height 857
click at [424, 198] on icon "button" at bounding box center [433, 207] width 18 height 18
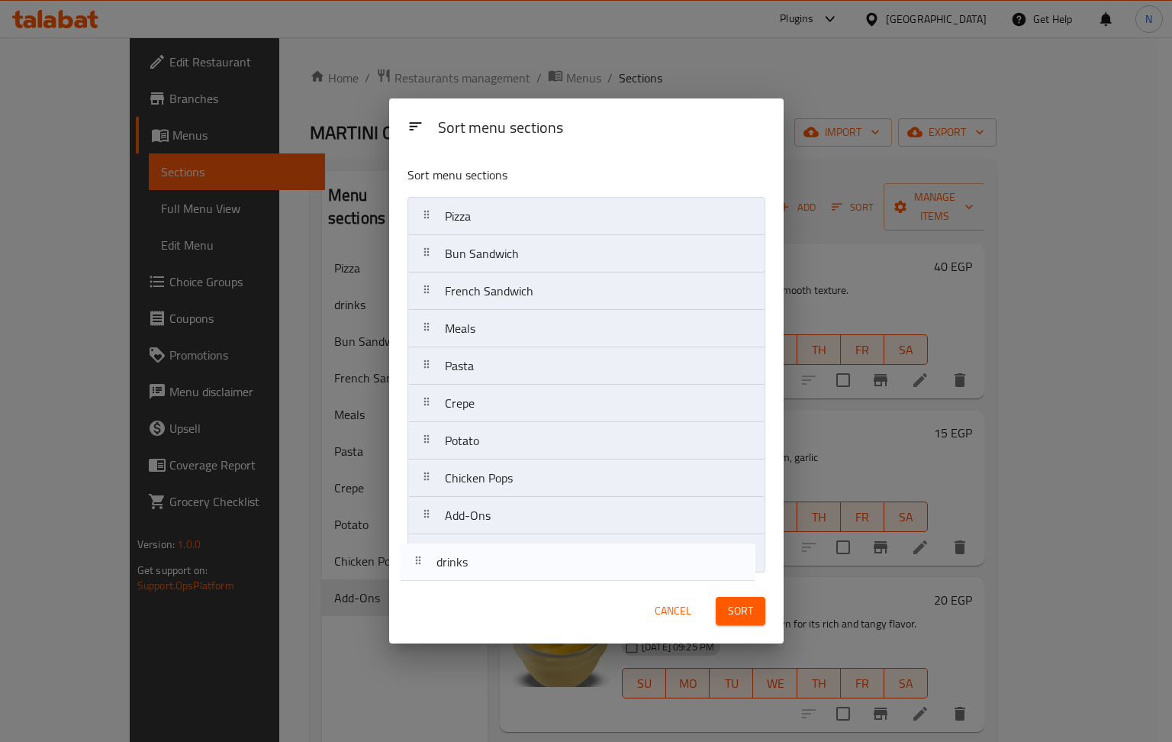
drag, startPoint x: 517, startPoint y: 261, endPoint x: 577, endPoint y: 569, distance: 314.2
click at [511, 575] on div "Sort menu sections Pizza drinks Bun Sandwich French Sandwich Meals Pasta Crepe …" at bounding box center [586, 365] width 395 height 425
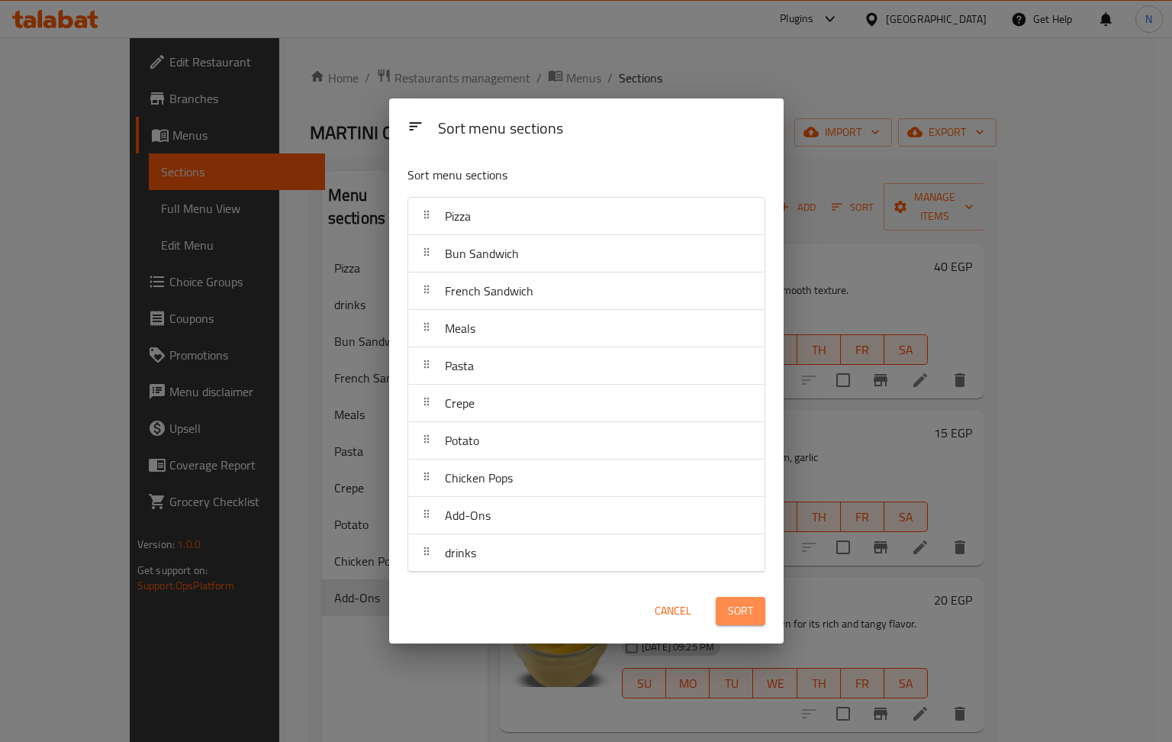
click at [737, 605] on span "Sort" at bounding box center [740, 610] width 25 height 19
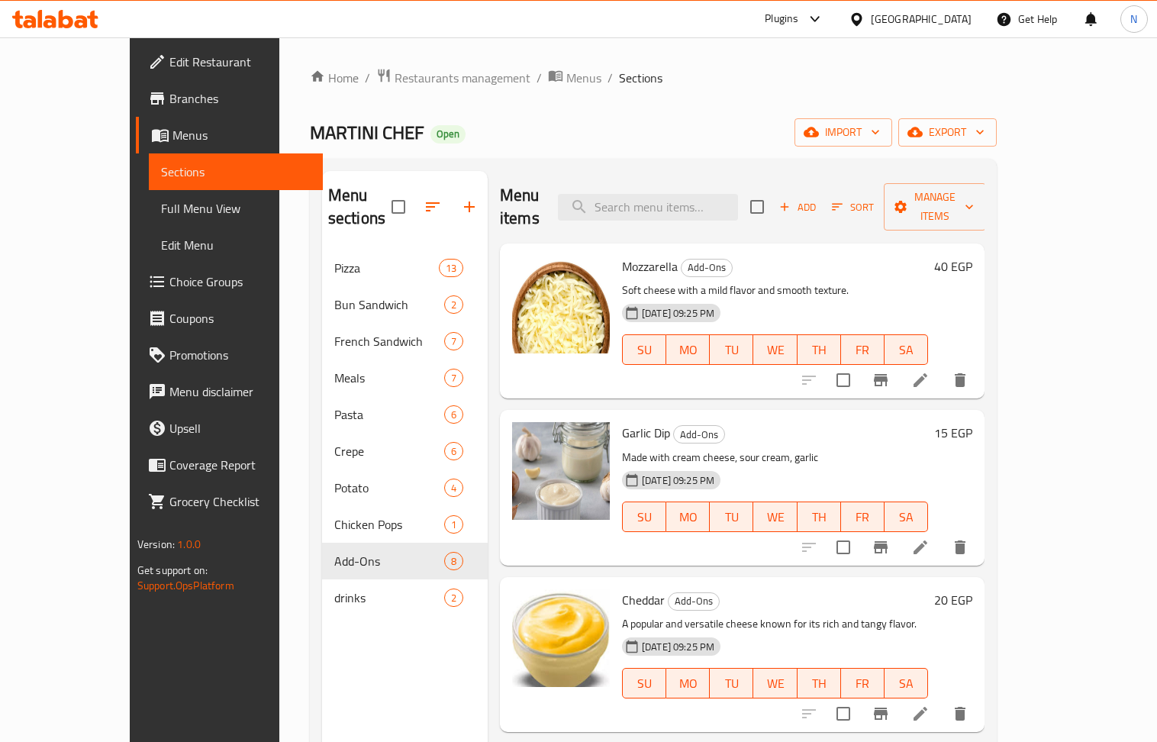
drag, startPoint x: 679, startPoint y: 128, endPoint x: 623, endPoint y: 156, distance: 62.5
click at [679, 128] on div "MARTINI CHEF Open import export" at bounding box center [653, 132] width 687 height 28
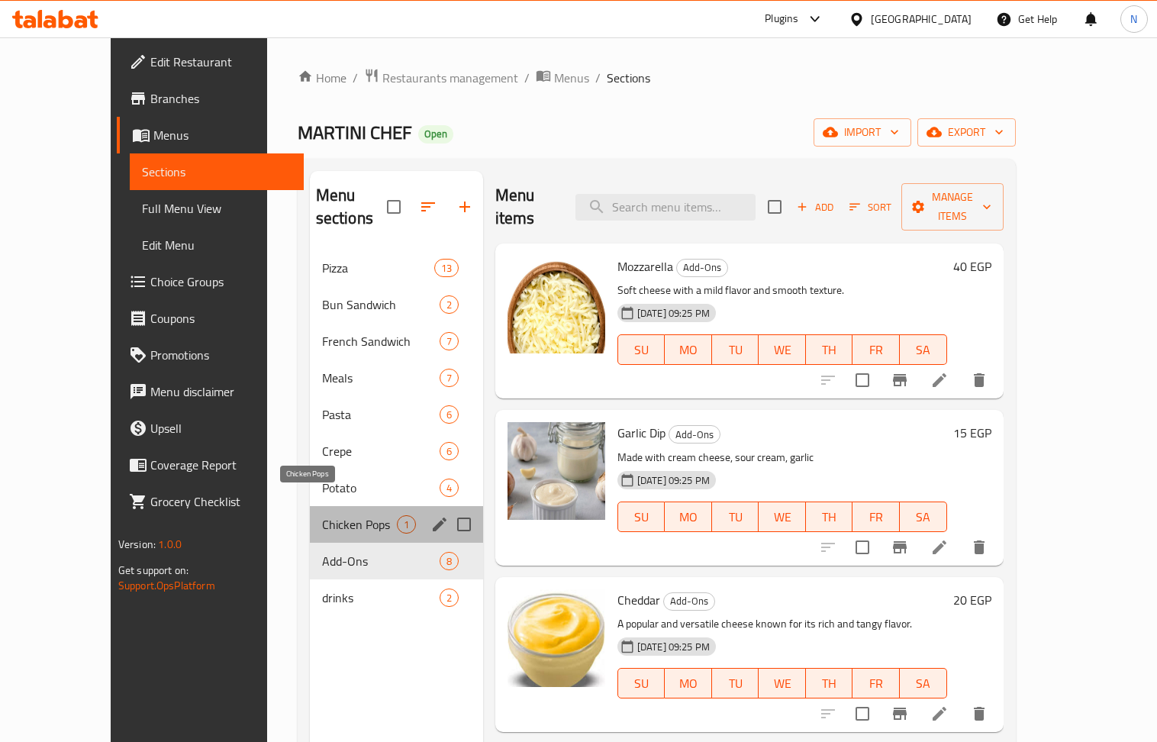
click at [322, 515] on span "Chicken Pops" at bounding box center [359, 524] width 75 height 18
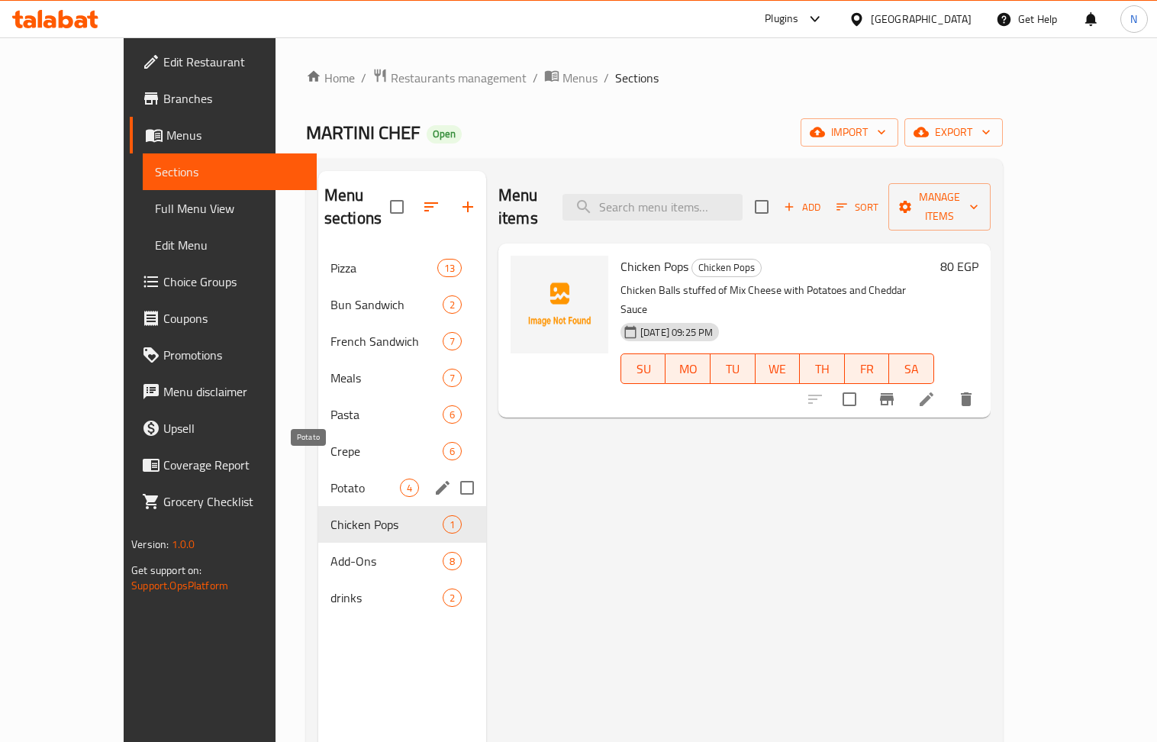
click at [330, 479] on span "Potato" at bounding box center [364, 488] width 69 height 18
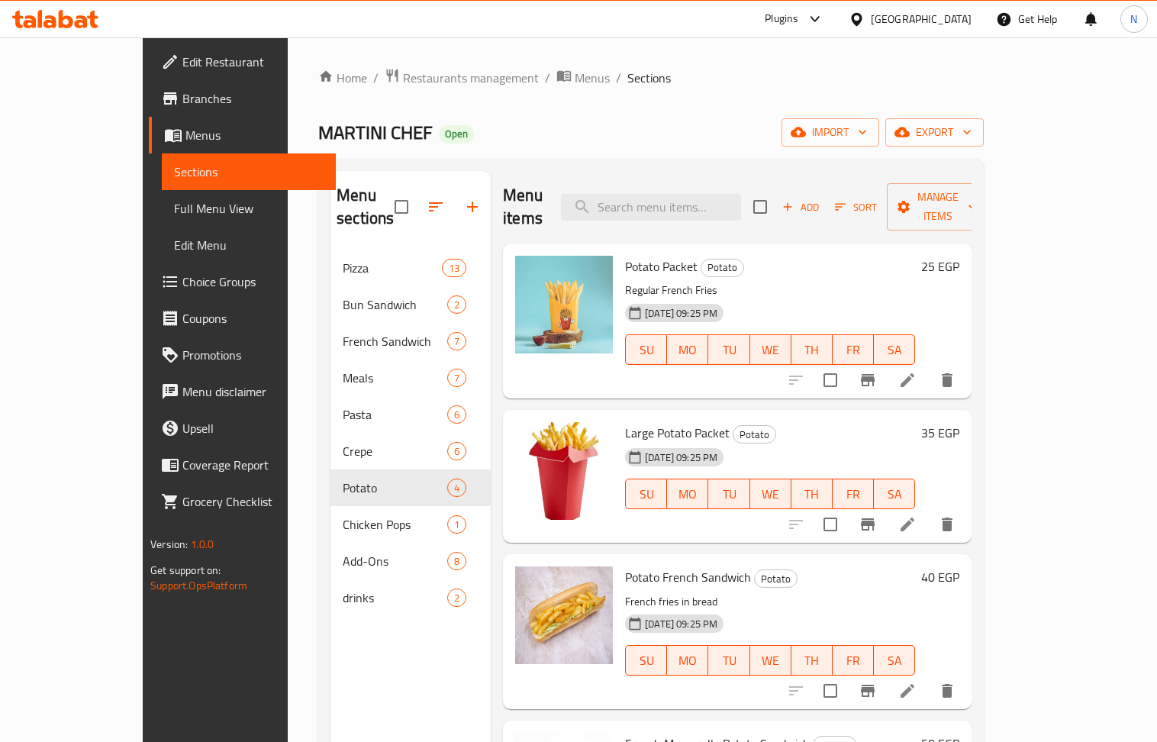
click at [647, 95] on div "Home / Restaurants management / Menus / Sections MARTINI CHEF Open import expor…" at bounding box center [651, 496] width 666 height 857
click at [318, 138] on span "MARTINI CHEF" at bounding box center [375, 132] width 114 height 34
copy span "MARTINI CHEF"
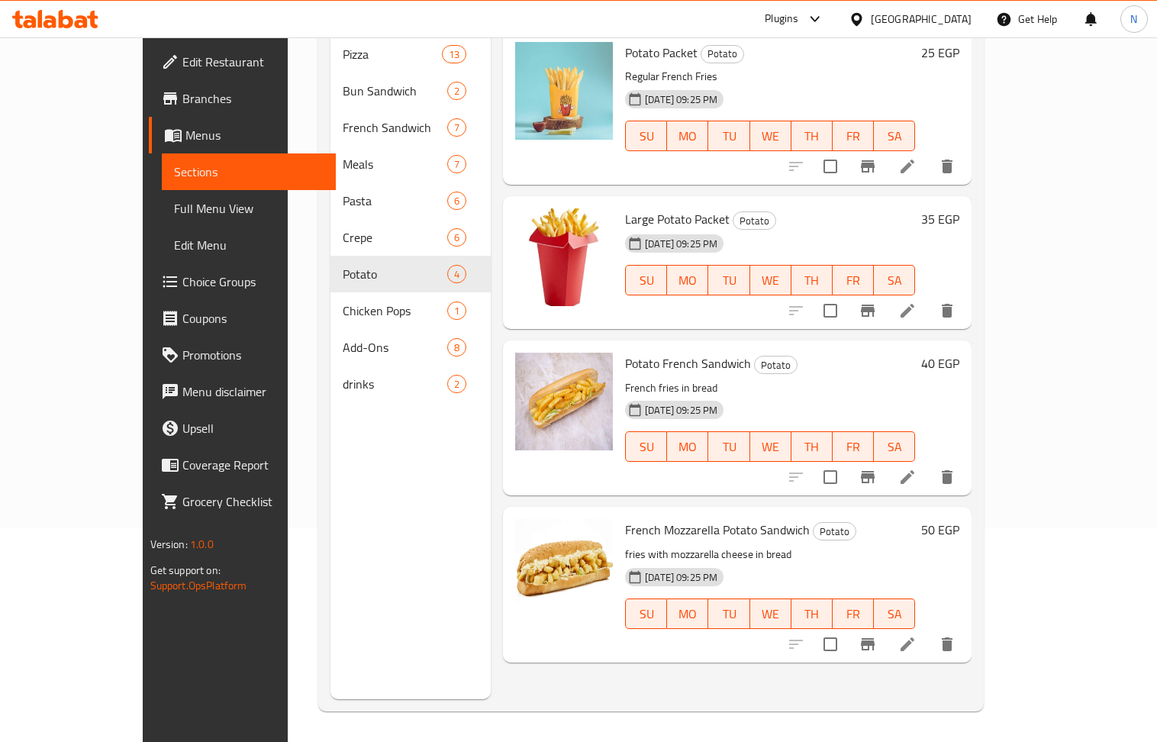
scroll to position [11, 0]
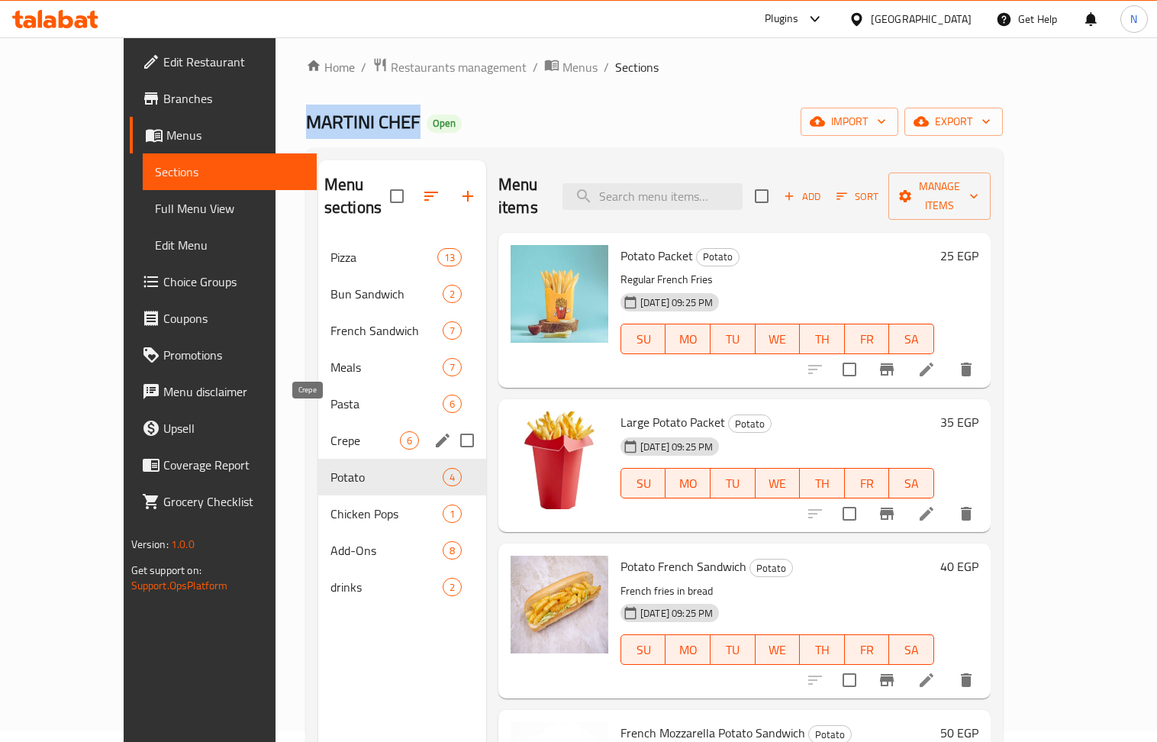
click at [330, 431] on span "Crepe" at bounding box center [364, 440] width 69 height 18
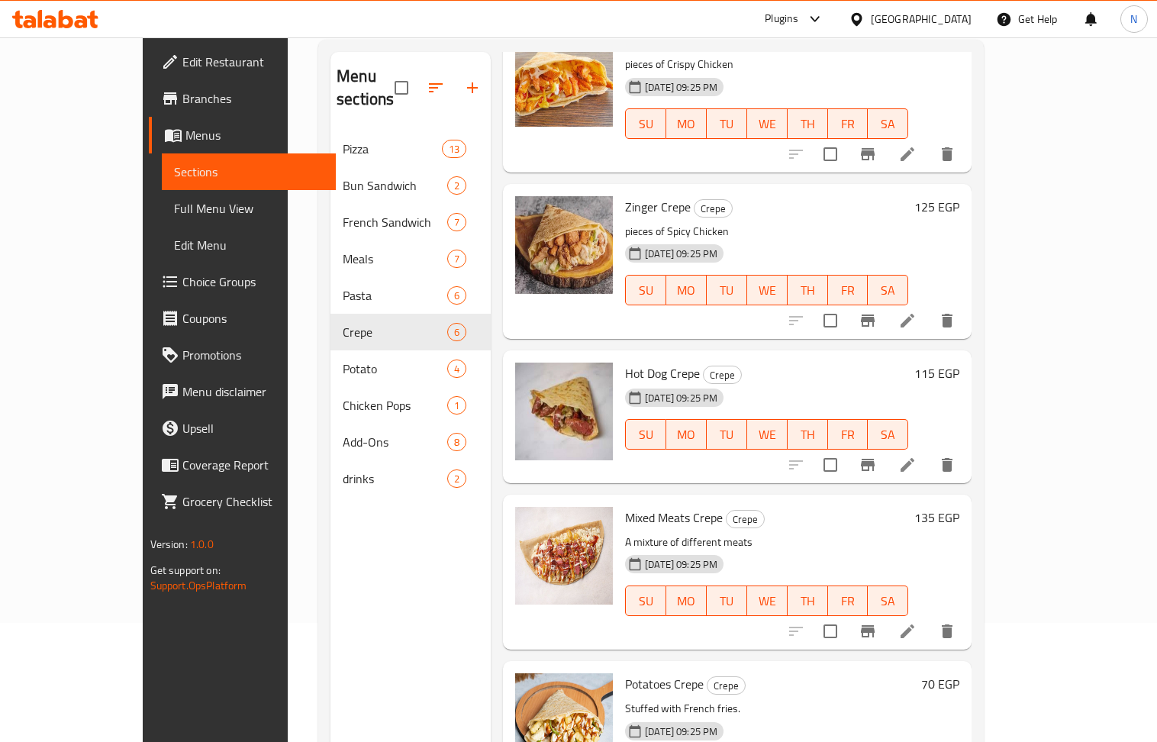
scroll to position [214, 0]
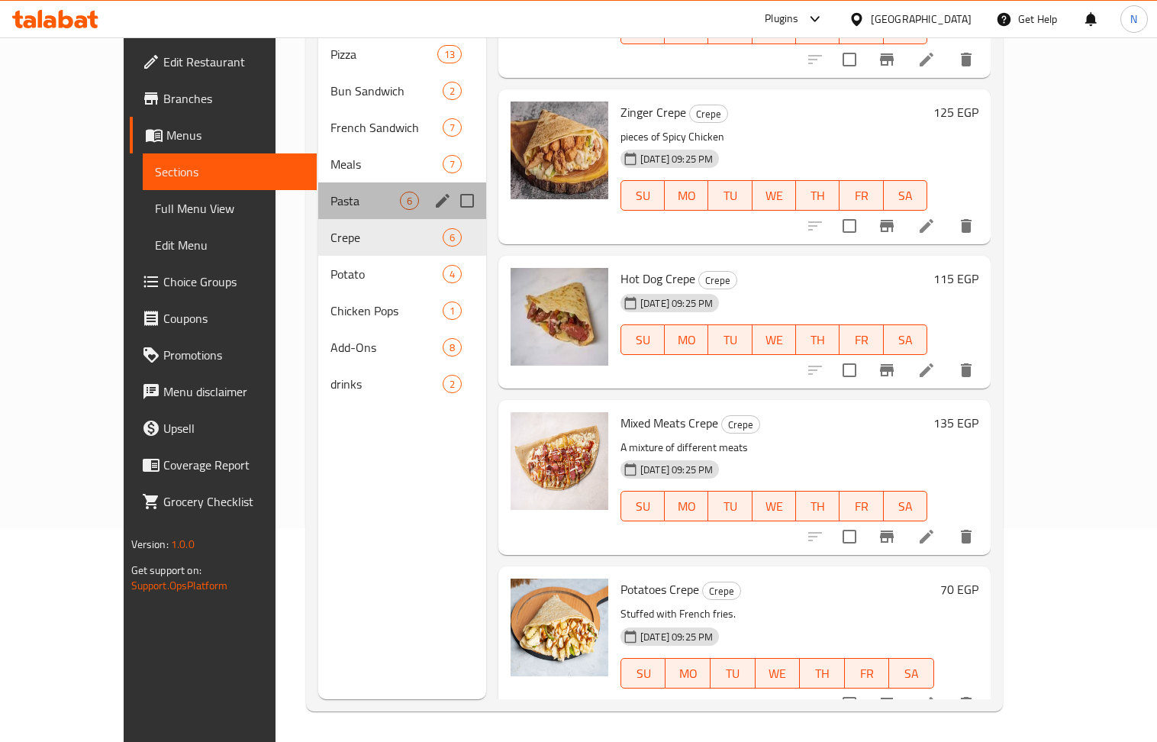
click at [318, 182] on div "Pasta 6" at bounding box center [402, 200] width 168 height 37
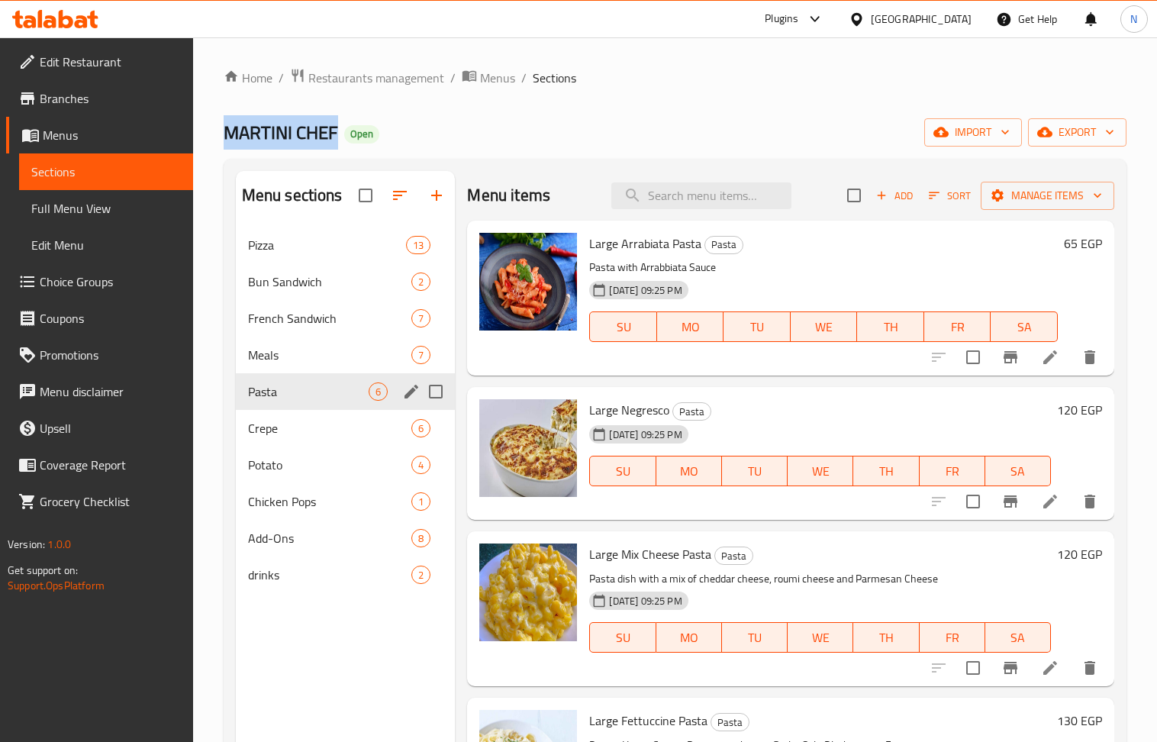
click at [298, 370] on div "Meals 7" at bounding box center [346, 355] width 220 height 37
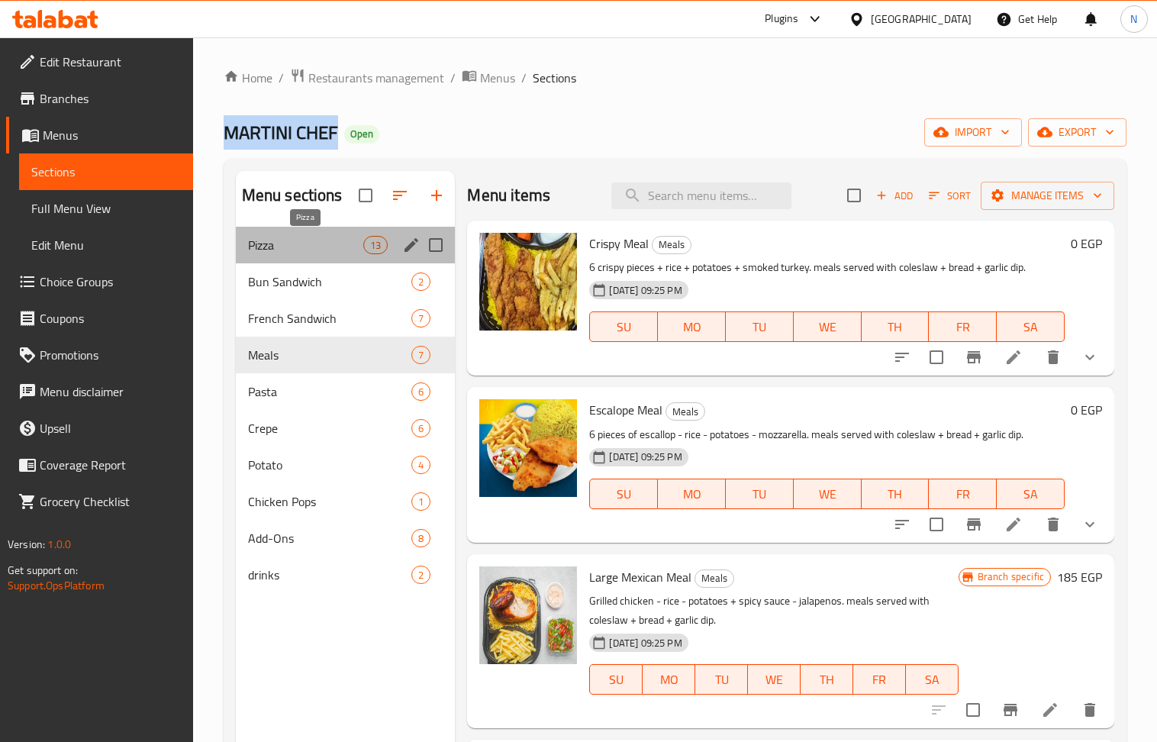
click at [308, 245] on span "Pizza" at bounding box center [306, 245] width 116 height 18
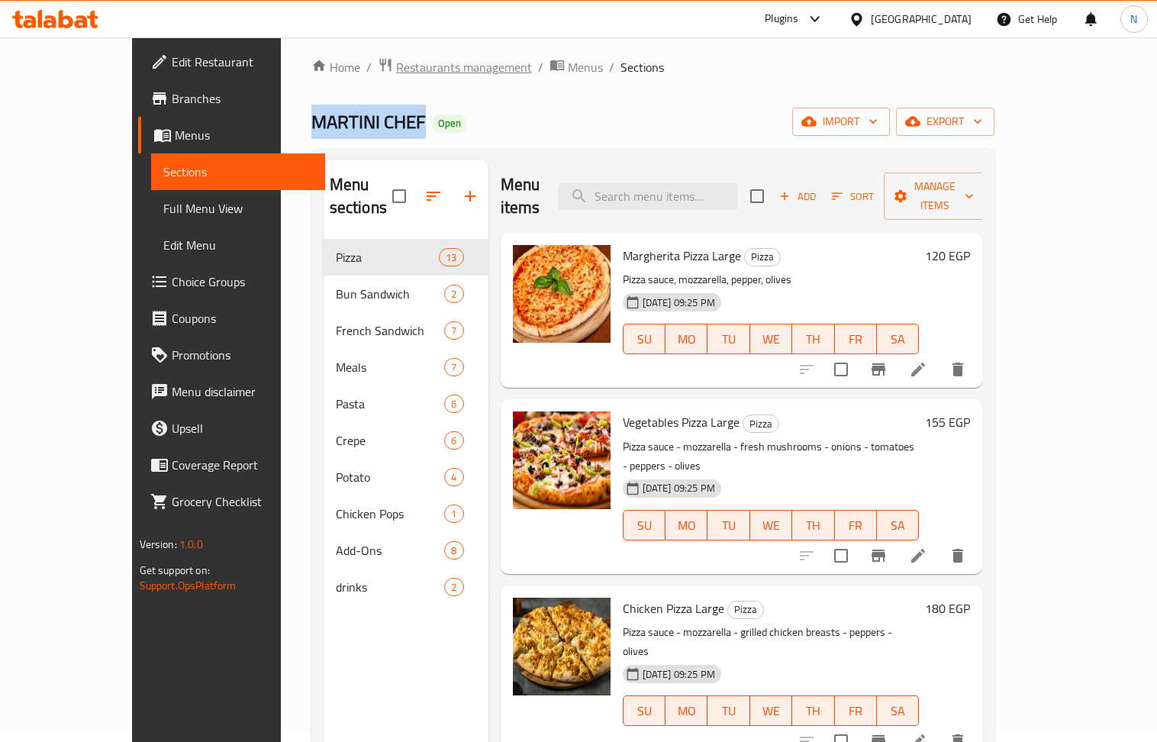
click at [396, 58] on span "Restaurants management" at bounding box center [464, 67] width 136 height 18
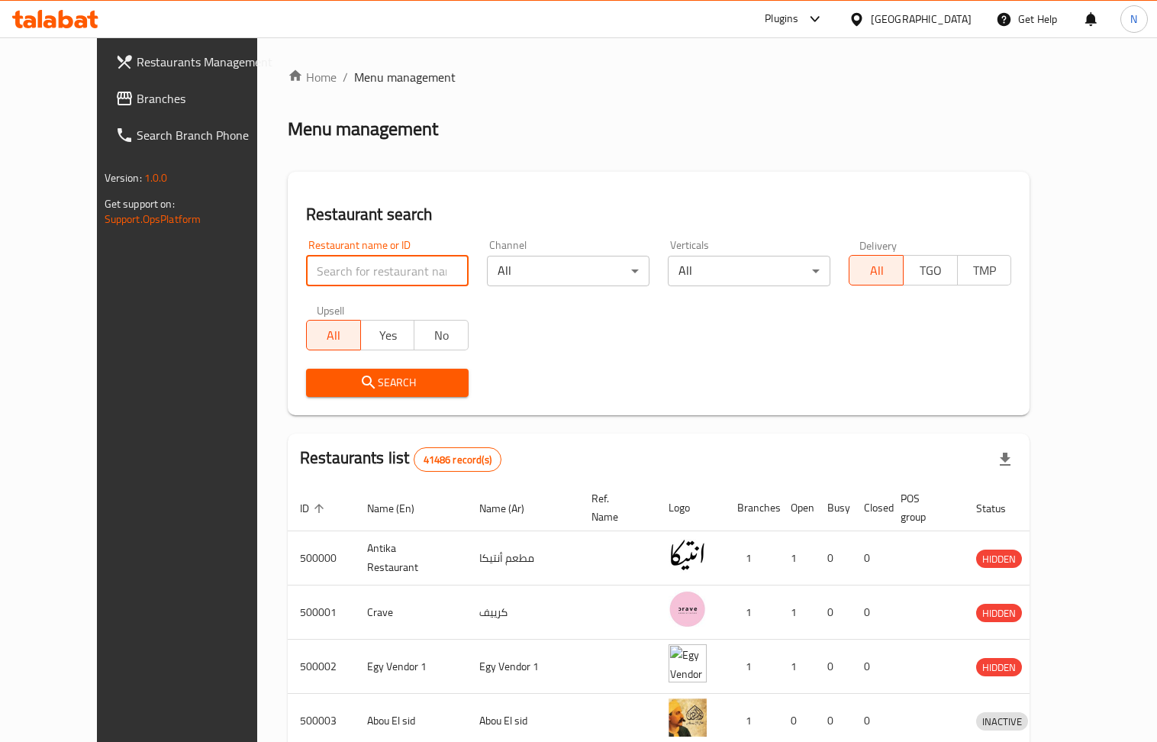
paste input "674261"
type input "674261"
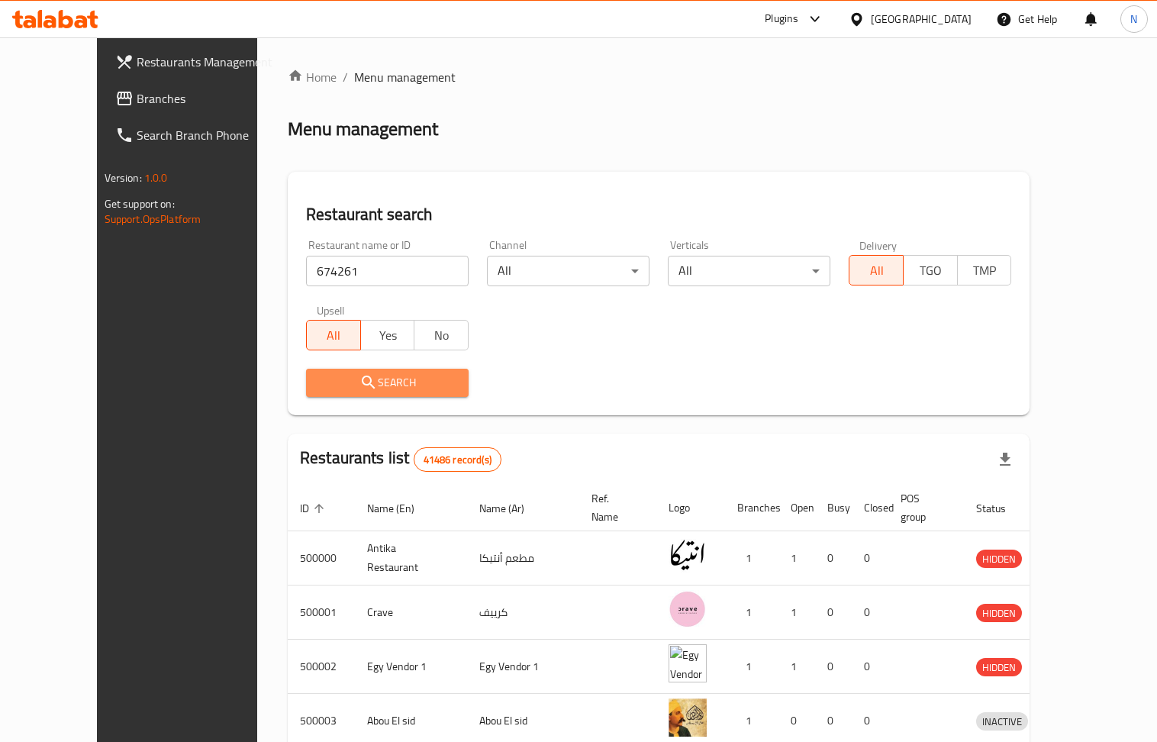
click at [394, 388] on span "Search" at bounding box center [387, 382] width 138 height 19
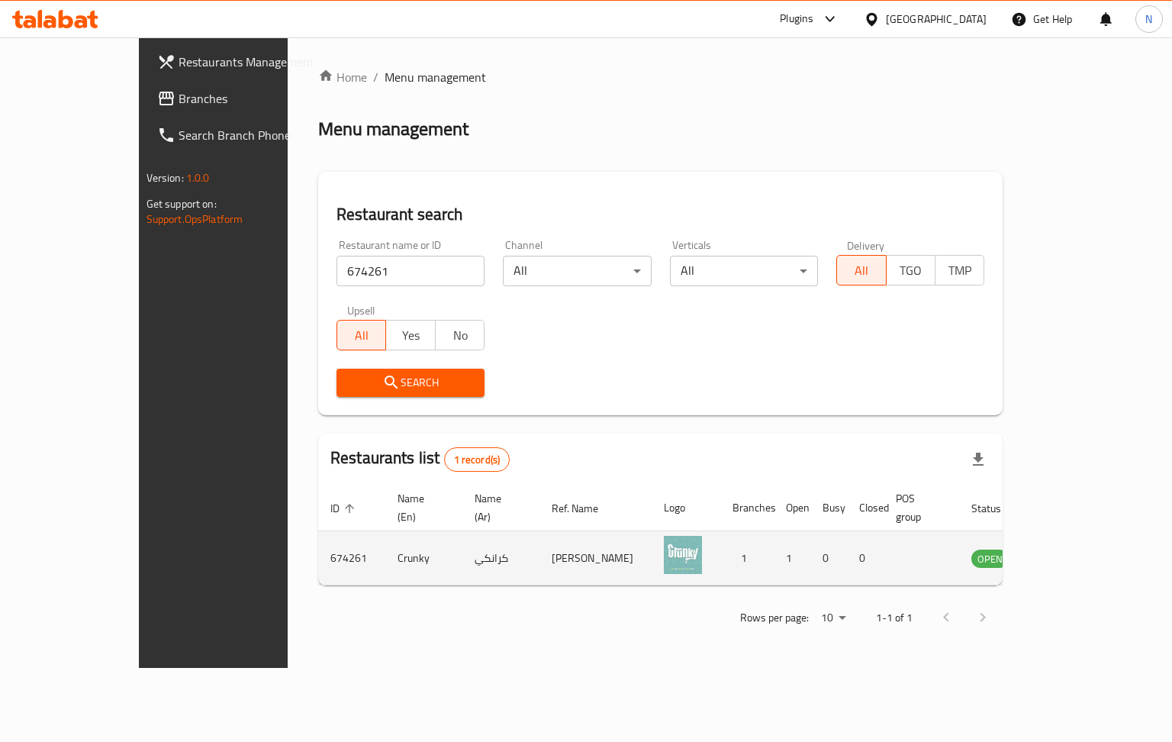
click at [1069, 553] on icon "enhanced table" at bounding box center [1061, 559] width 17 height 13
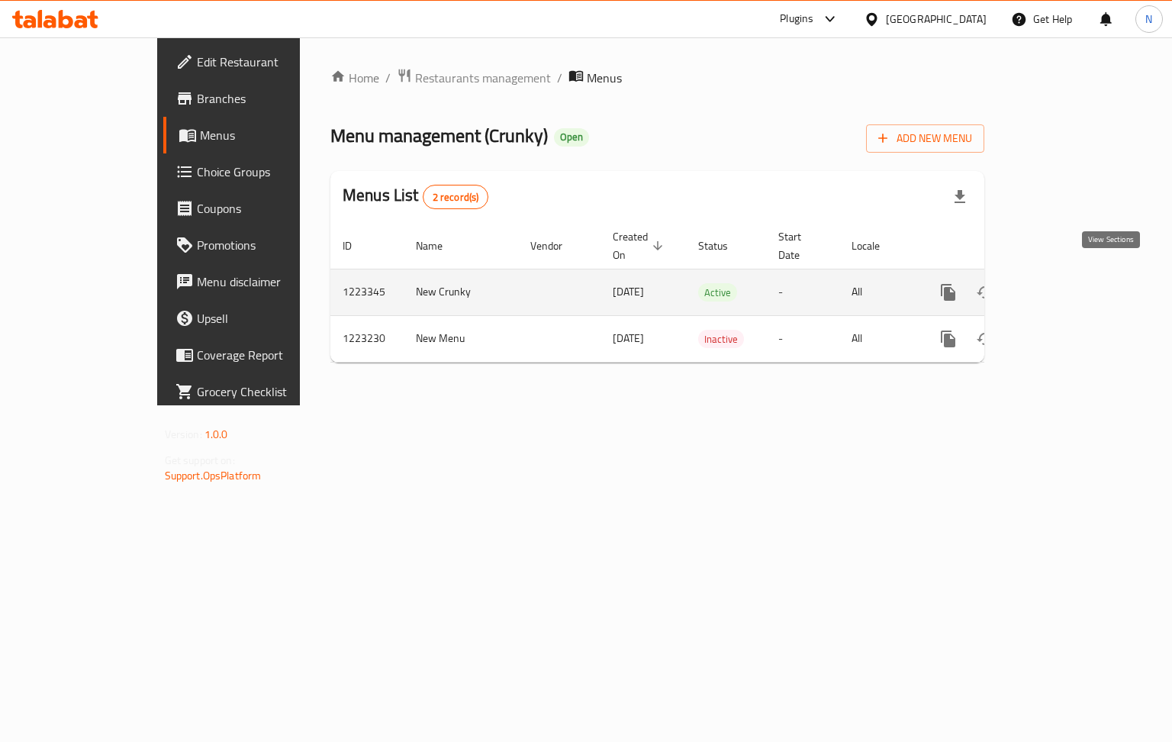
click at [1068, 284] on icon "enhanced table" at bounding box center [1058, 292] width 18 height 18
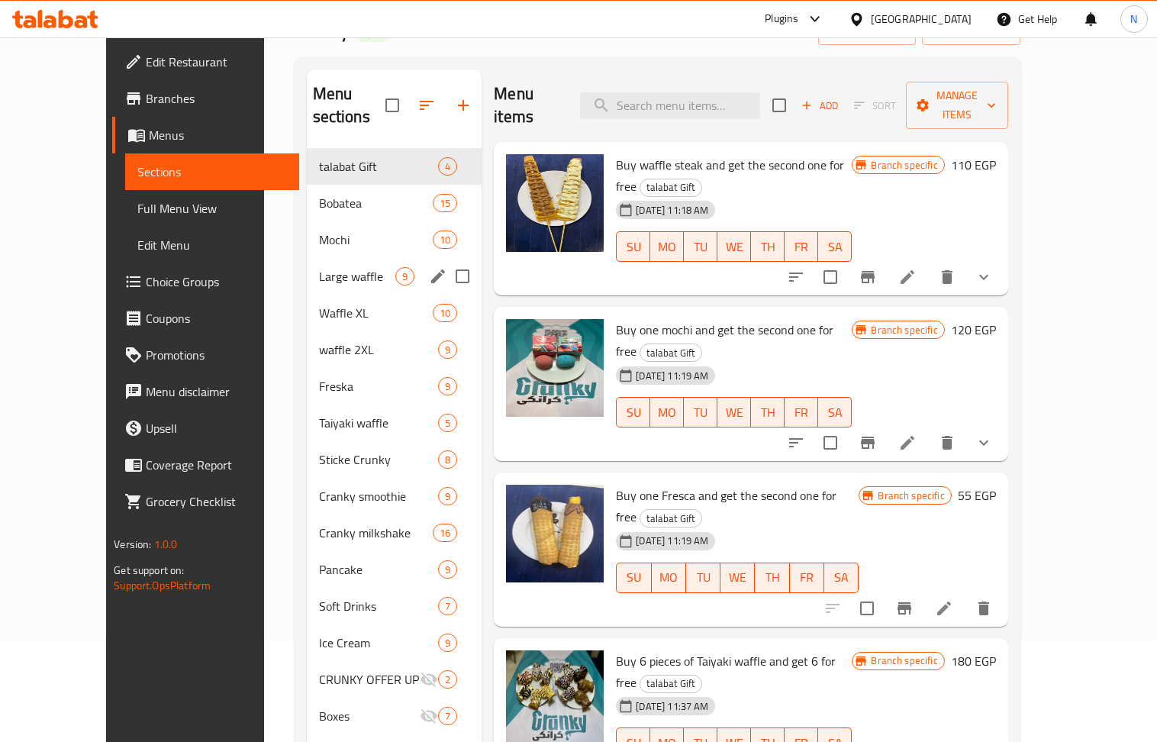
scroll to position [203, 0]
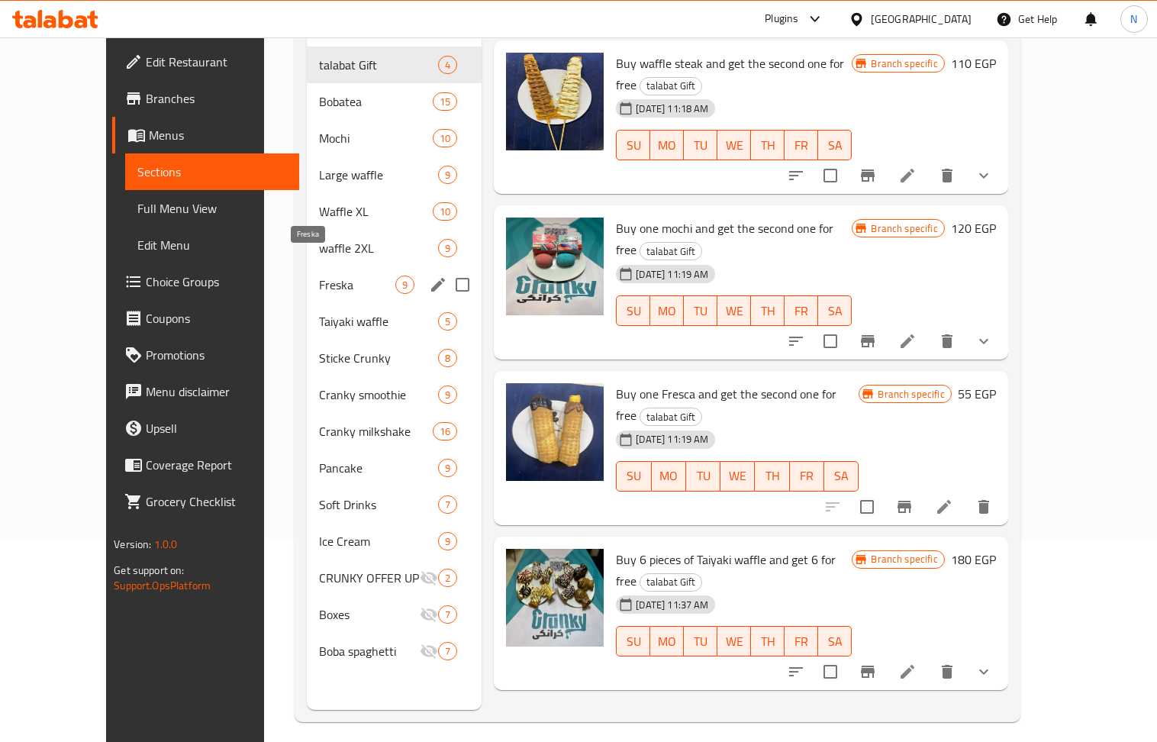
click at [319, 276] on span "Freska" at bounding box center [357, 285] width 77 height 18
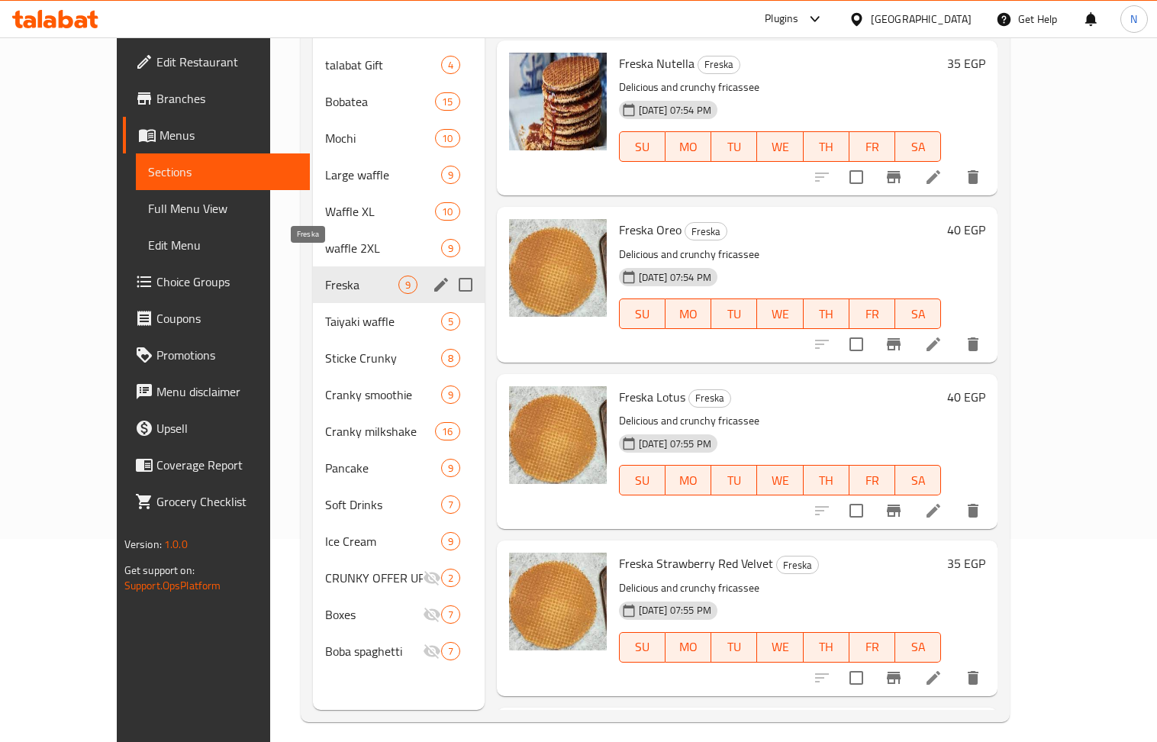
scroll to position [102, 0]
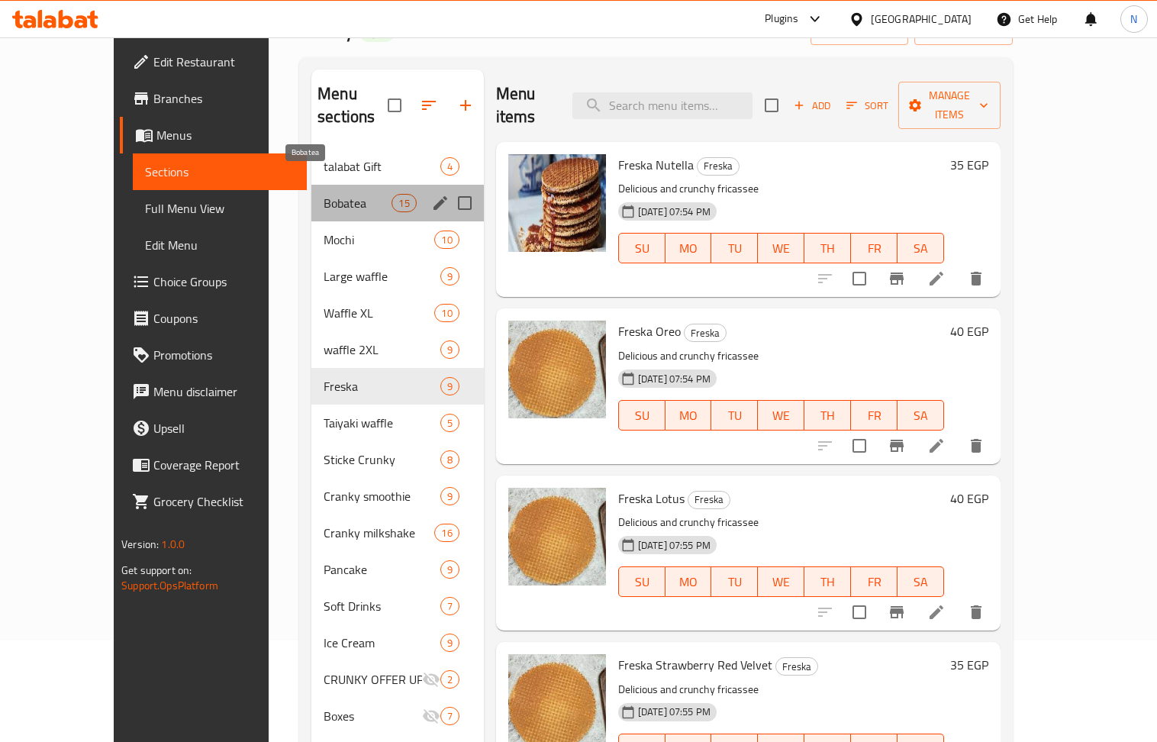
click at [339, 194] on span "Bobatea" at bounding box center [358, 203] width 68 height 18
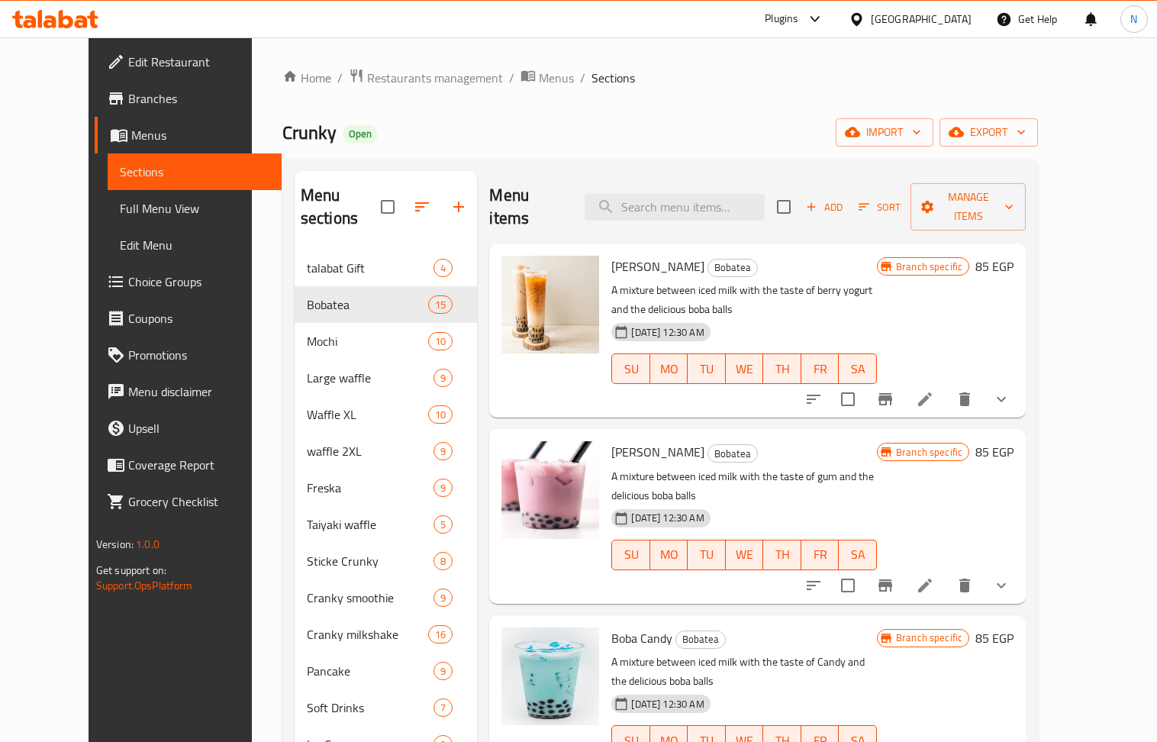
click at [282, 126] on span "Crunky" at bounding box center [309, 132] width 54 height 34
copy span "Crunky"
click at [128, 105] on span "Branches" at bounding box center [198, 98] width 141 height 18
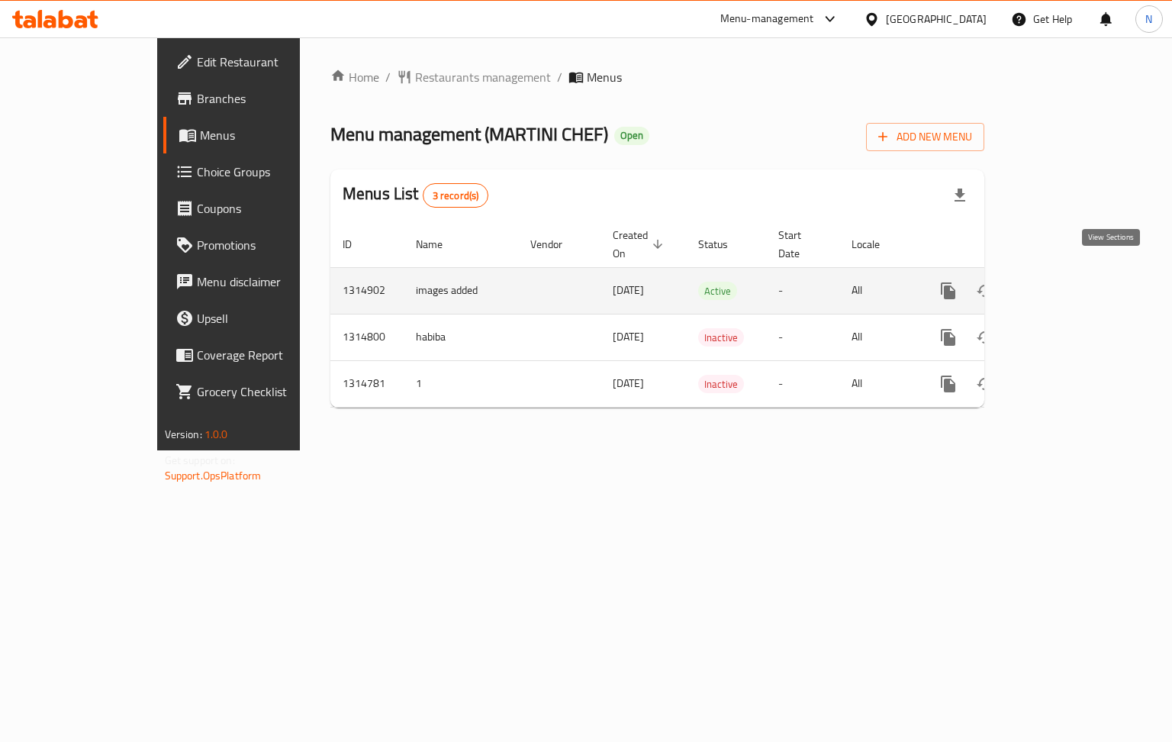
click at [1068, 282] on icon "enhanced table" at bounding box center [1058, 291] width 18 height 18
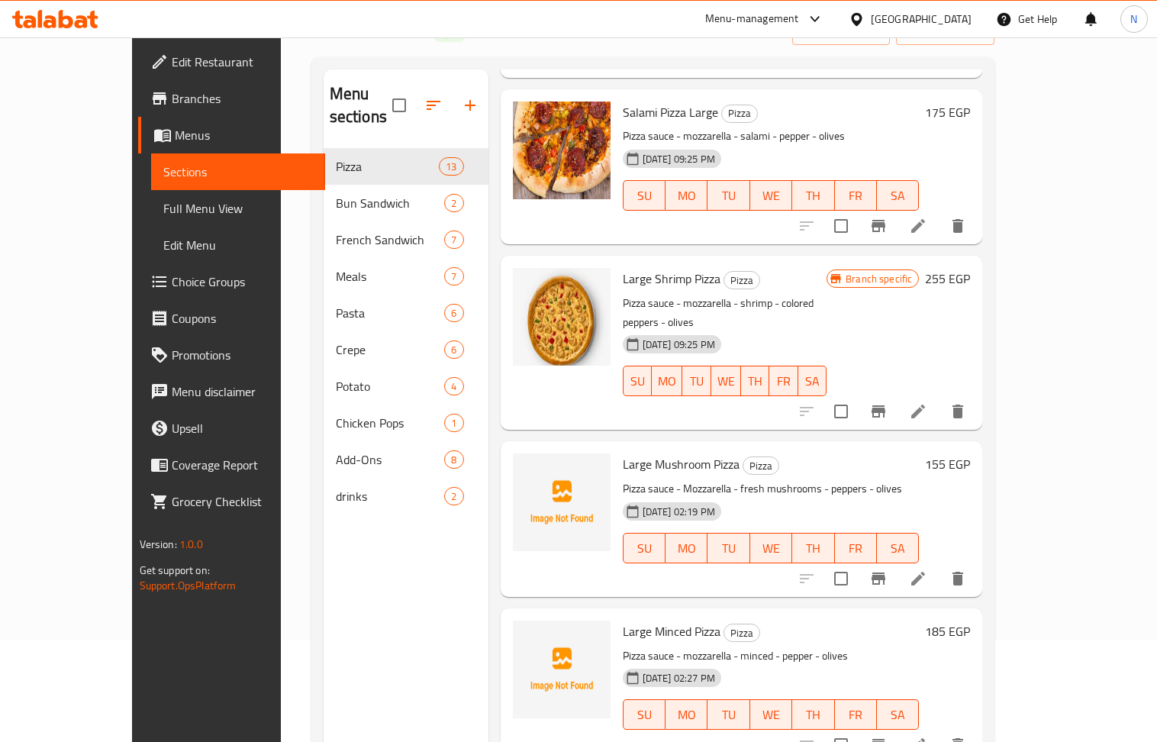
scroll to position [214, 0]
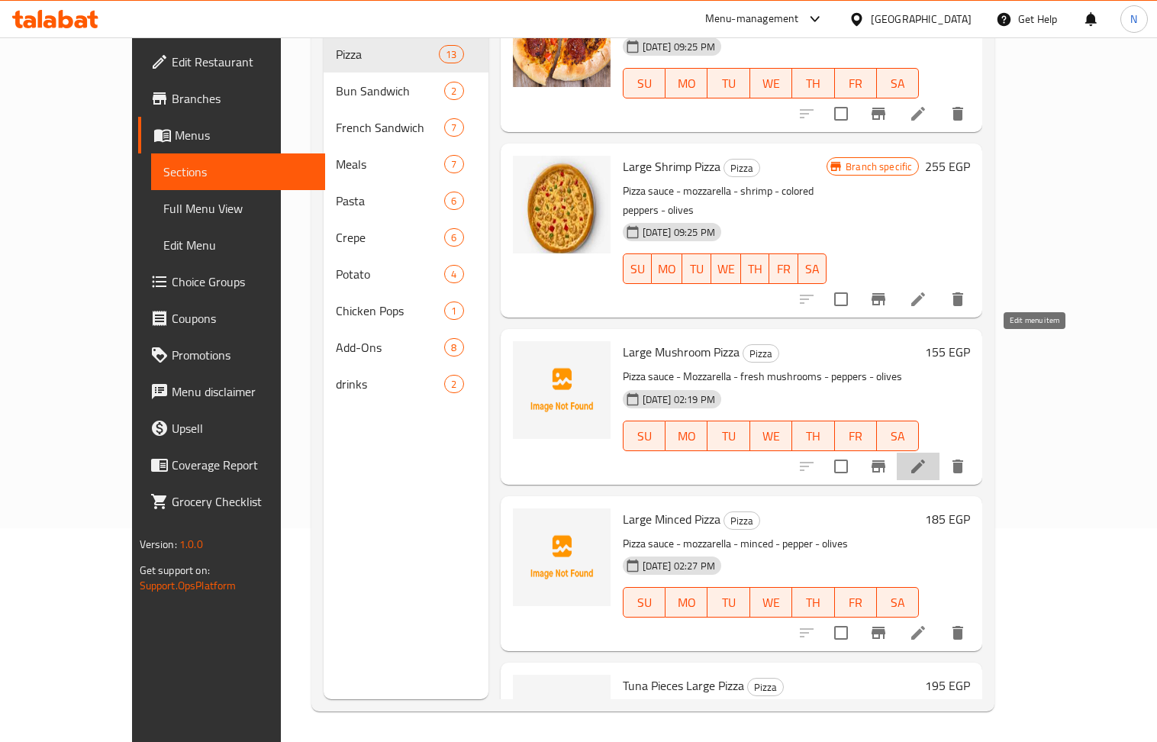
click at [927, 457] on icon at bounding box center [918, 466] width 18 height 18
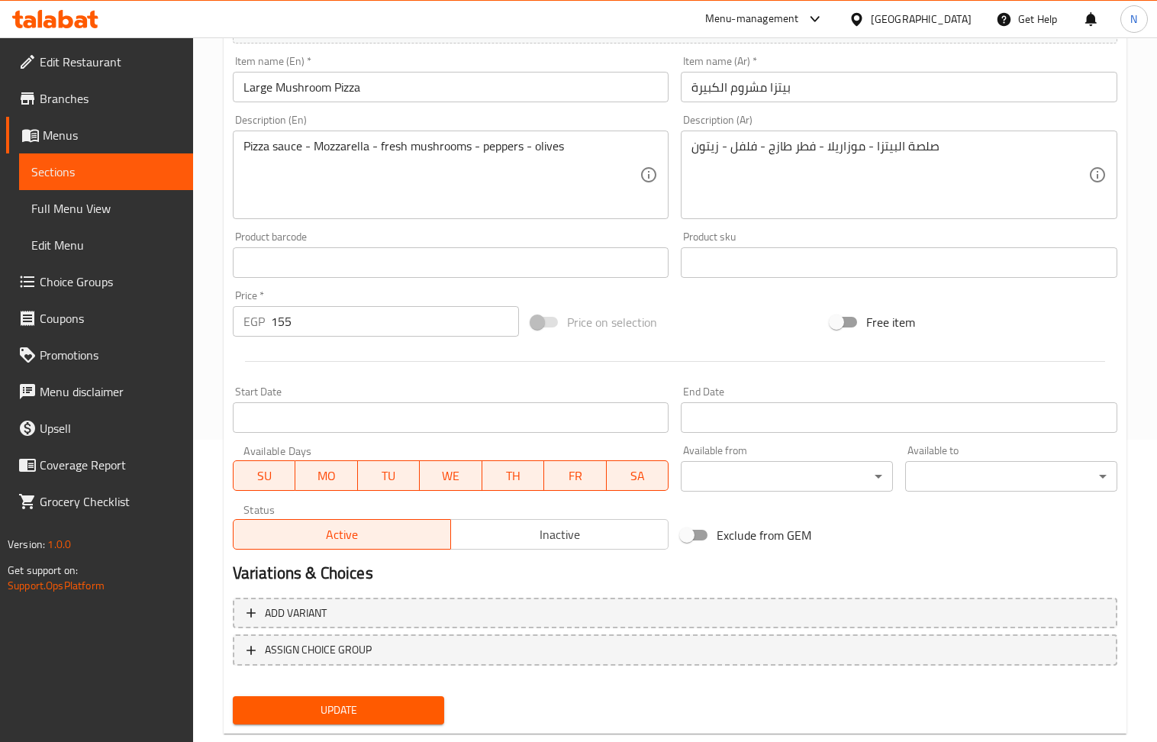
scroll to position [305, 0]
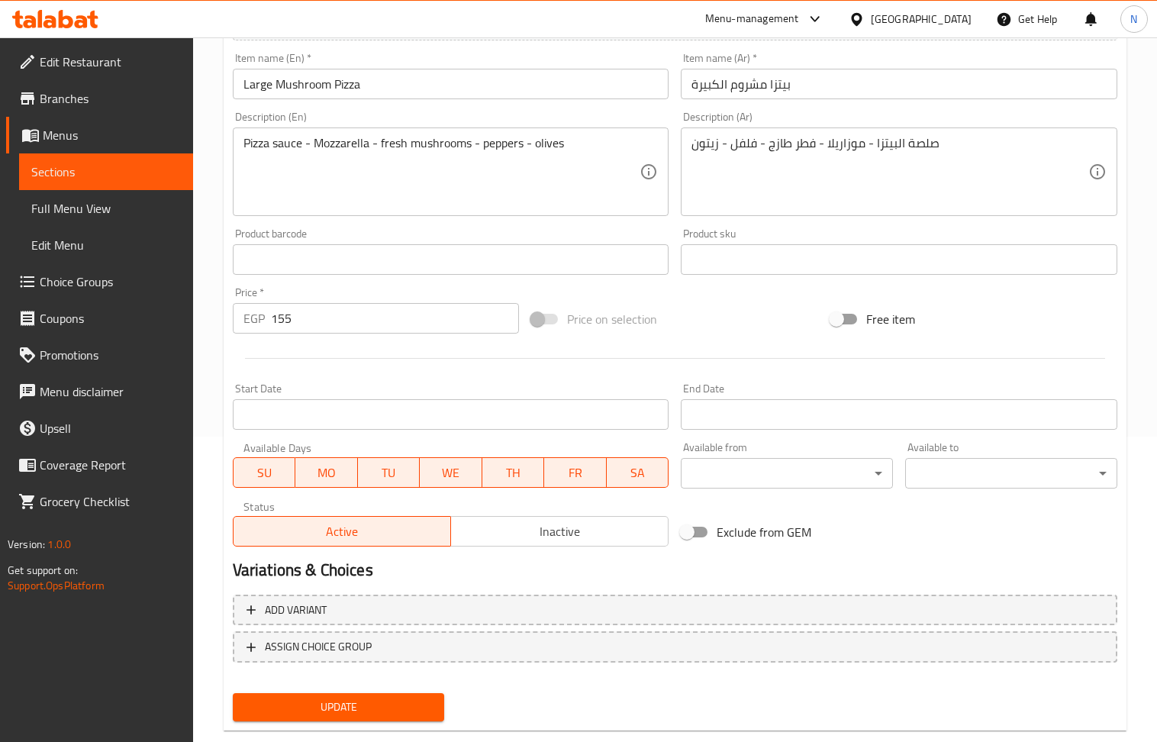
click at [520, 543] on span "Inactive" at bounding box center [559, 532] width 205 height 22
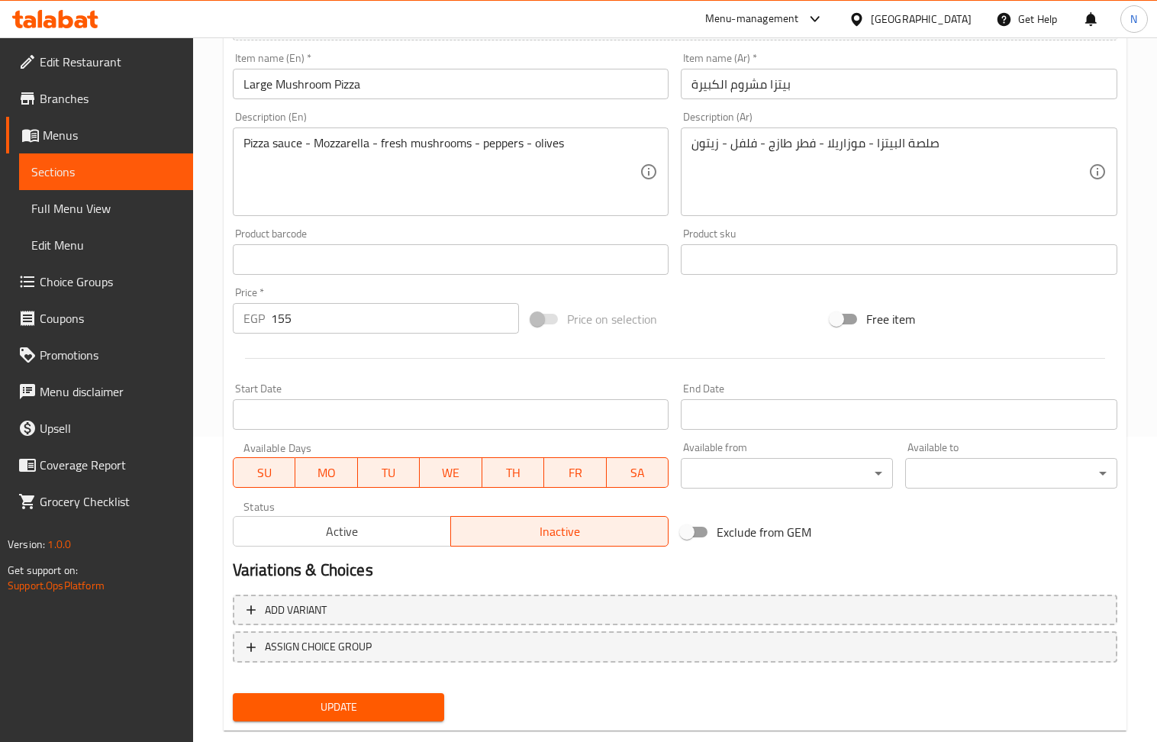
click at [422, 706] on span "Update" at bounding box center [339, 707] width 188 height 19
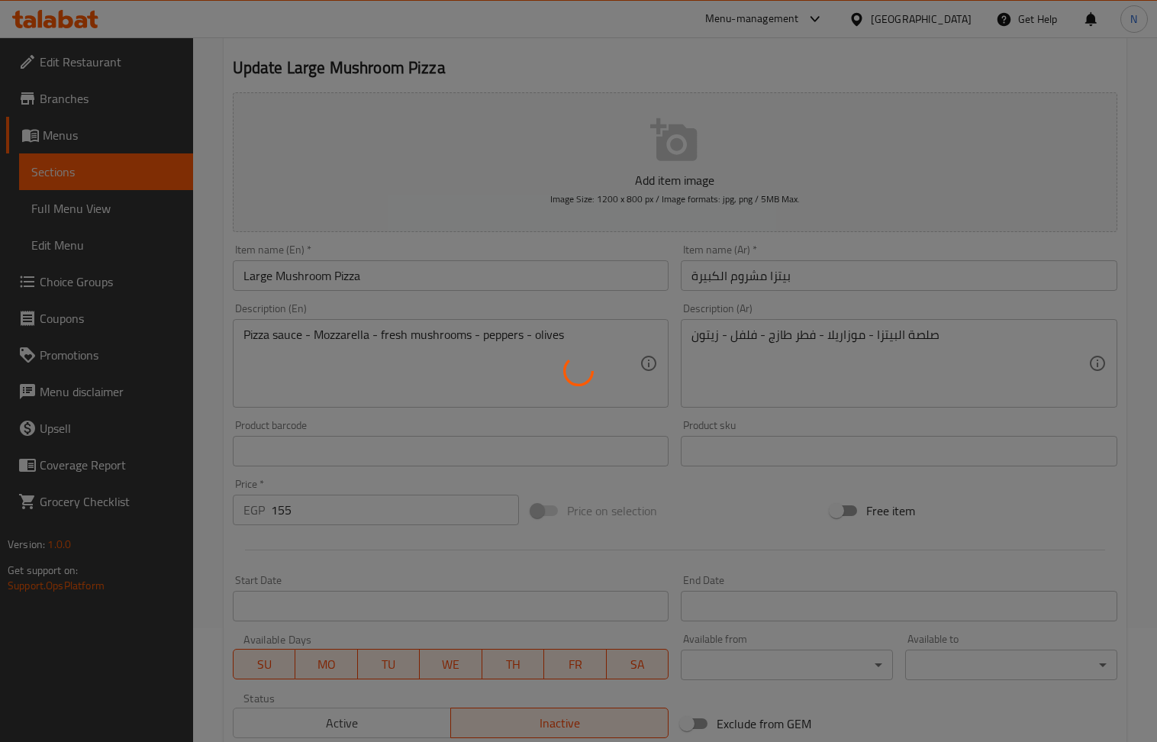
scroll to position [0, 0]
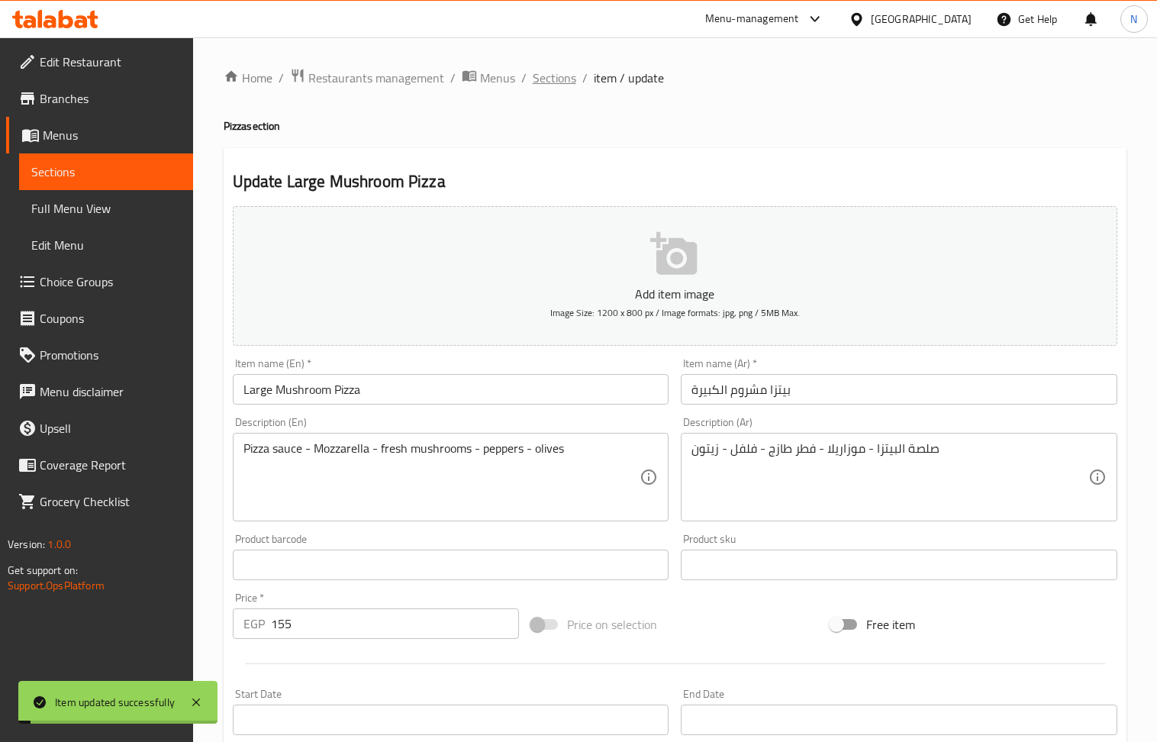
click at [554, 87] on span "Sections" at bounding box center [555, 78] width 44 height 18
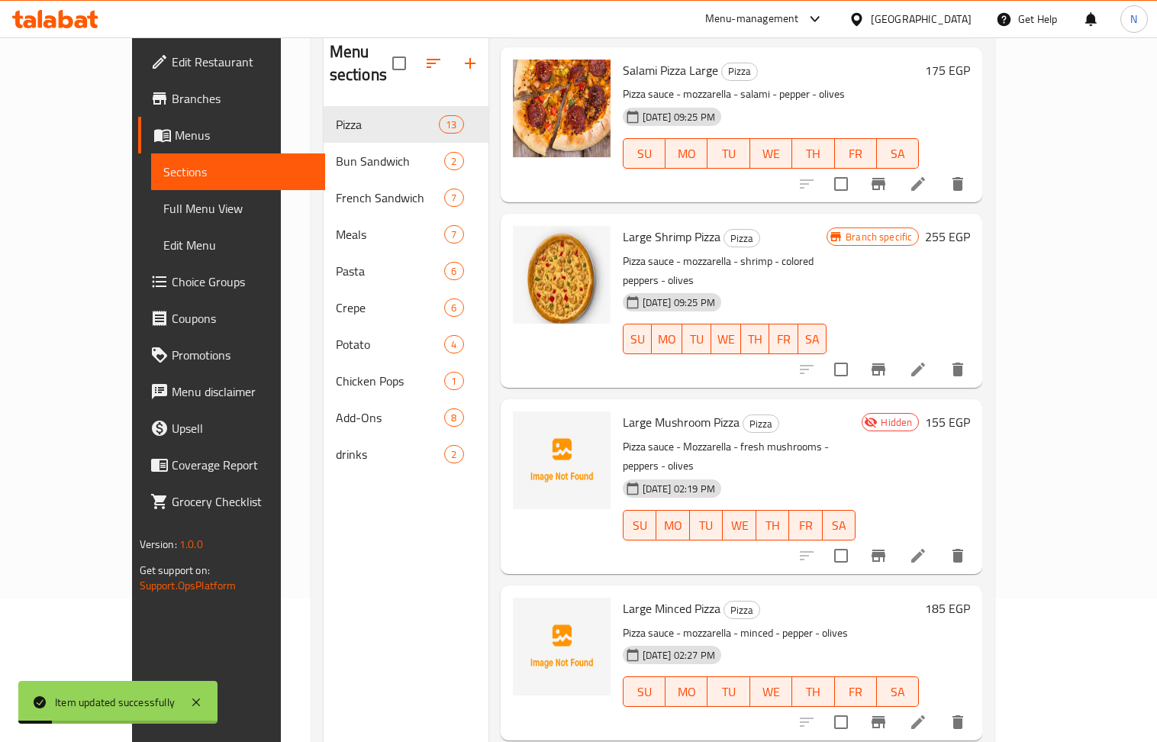
scroll to position [214, 0]
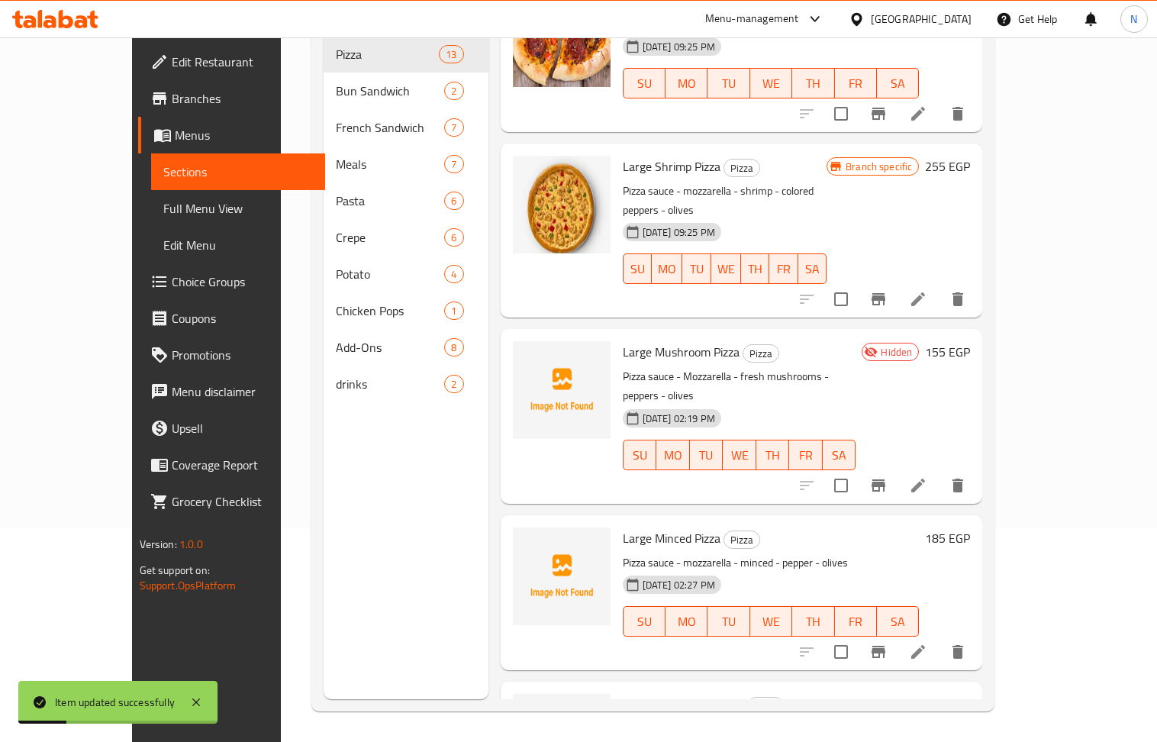
click at [940, 638] on li at bounding box center [918, 651] width 43 height 27
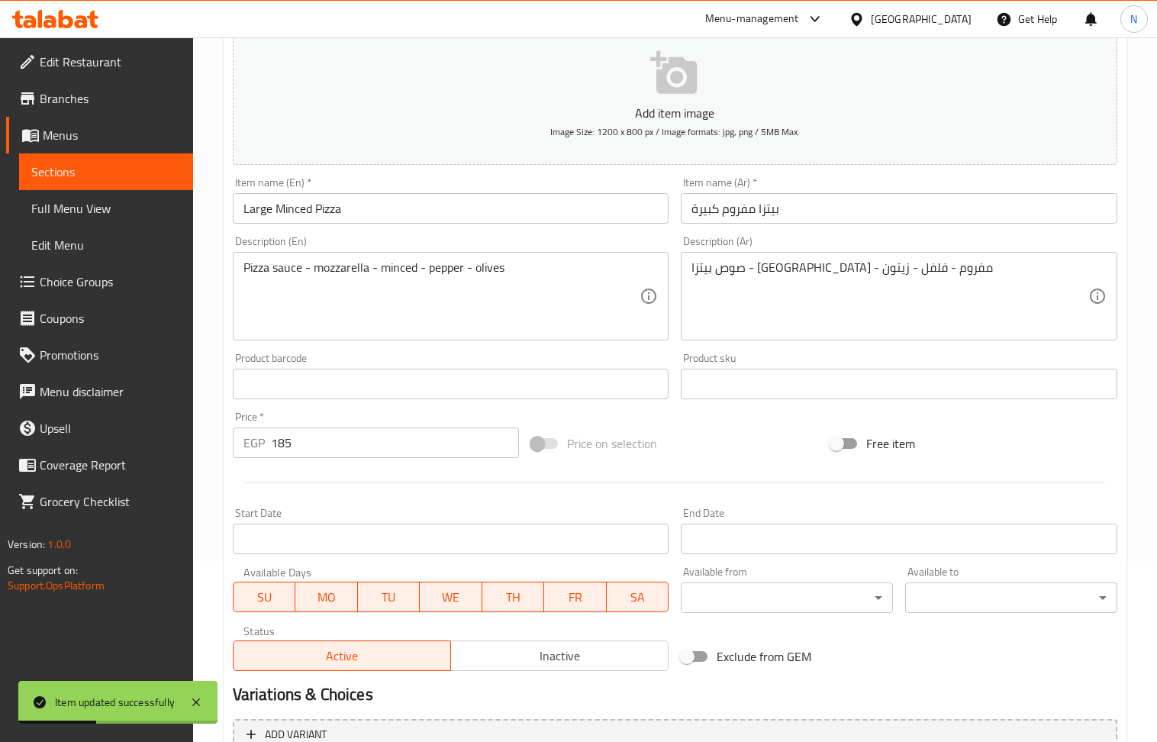
scroll to position [336, 0]
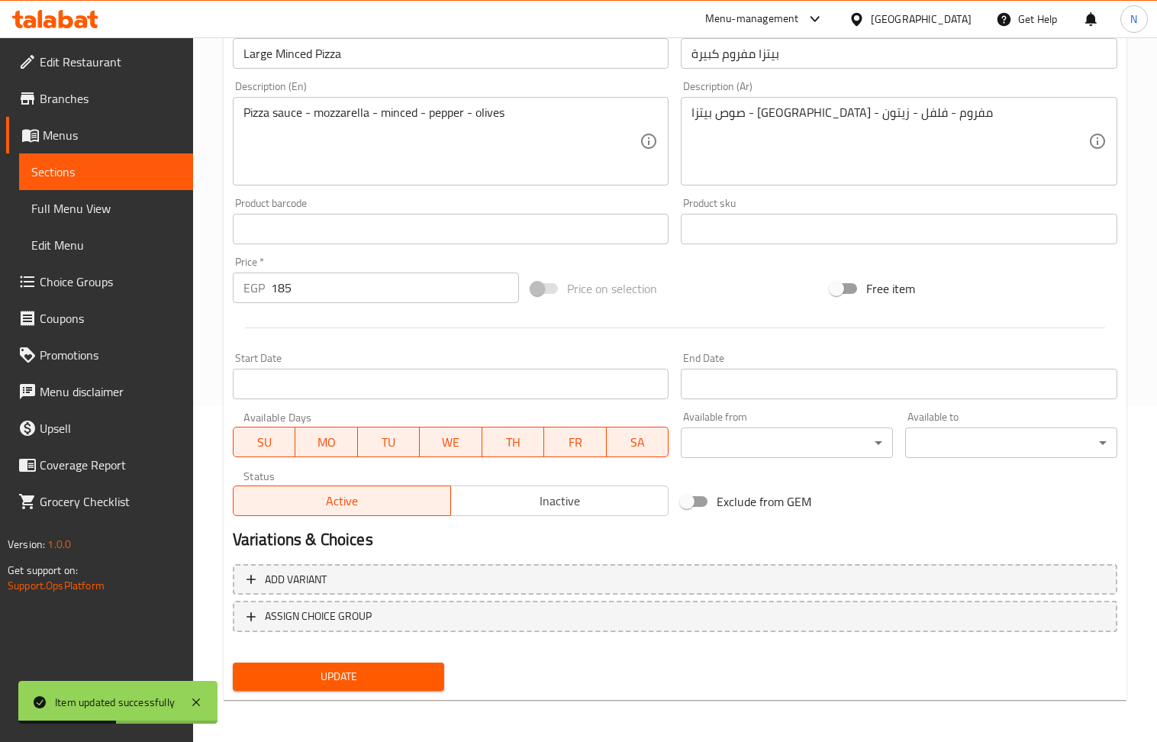
click at [496, 516] on div "Status Active Inactive" at bounding box center [451, 493] width 449 height 58
click at [493, 510] on span "Inactive" at bounding box center [559, 501] width 205 height 22
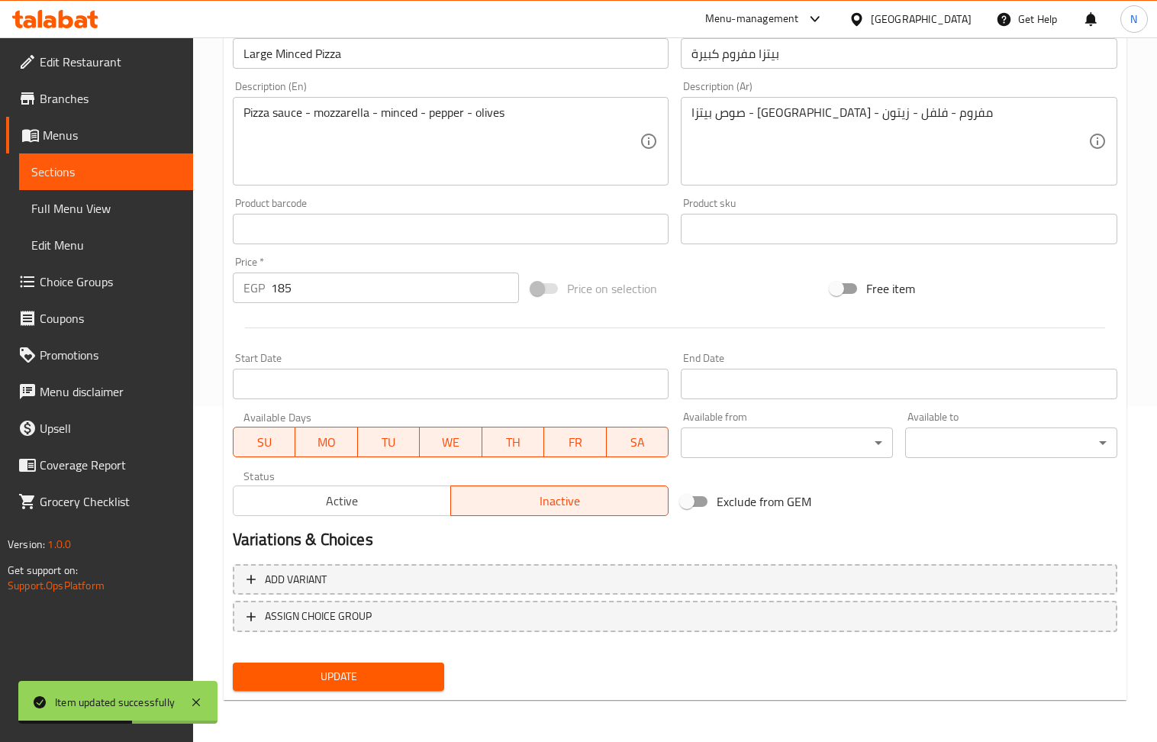
click at [398, 670] on span "Update" at bounding box center [339, 676] width 188 height 19
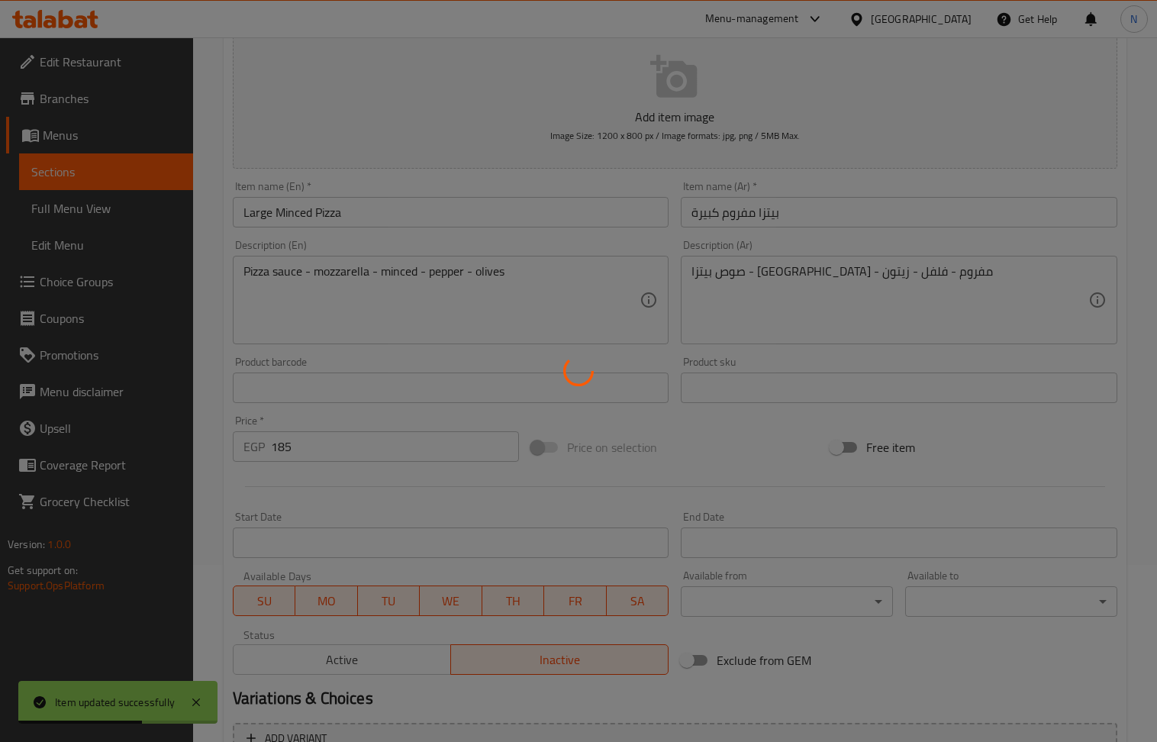
scroll to position [0, 0]
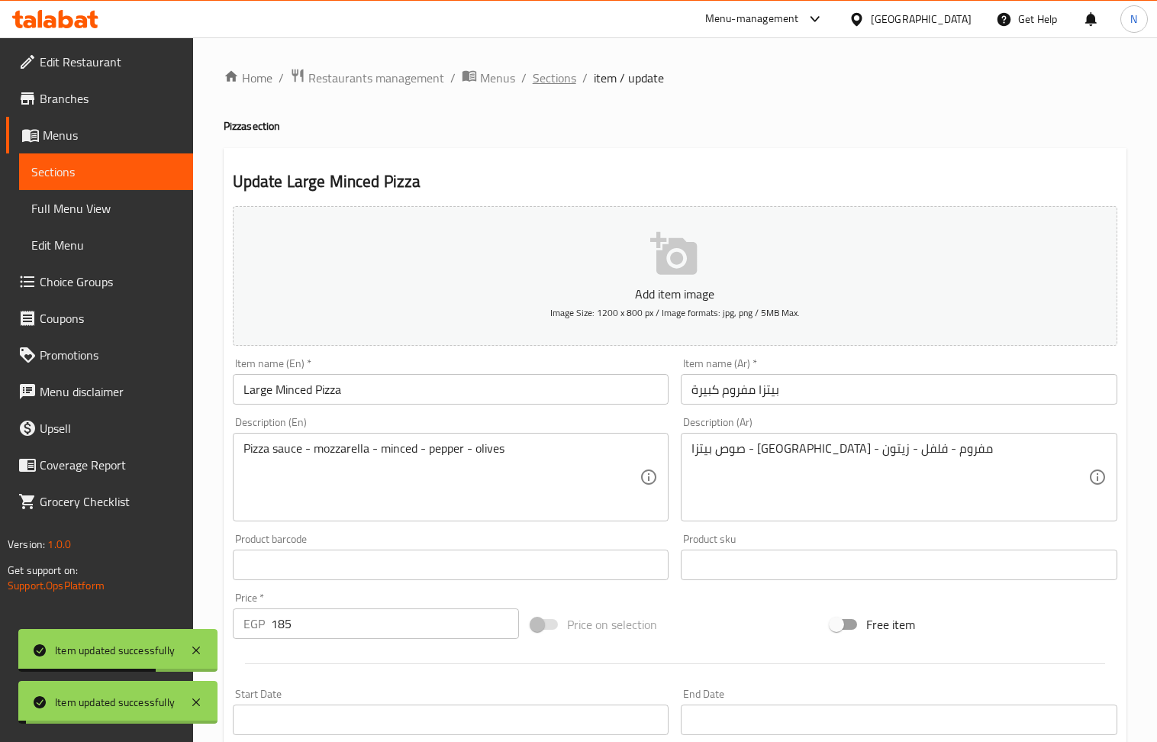
click at [563, 80] on span "Sections" at bounding box center [555, 78] width 44 height 18
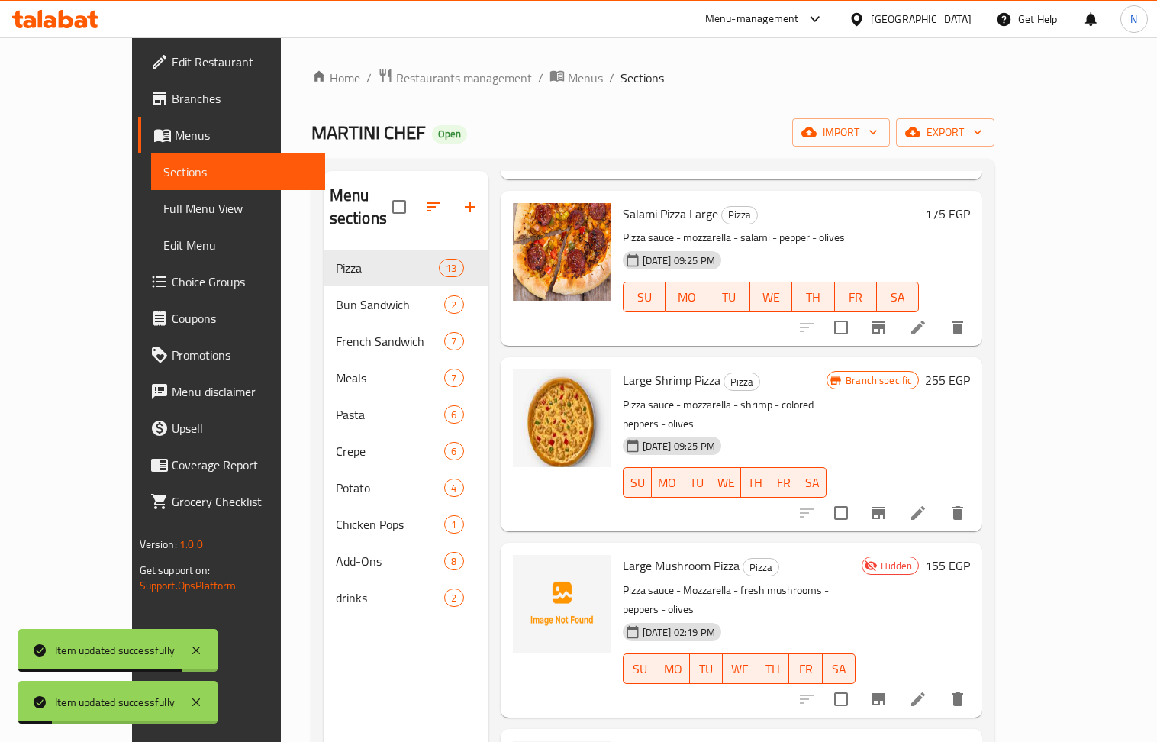
scroll to position [214, 0]
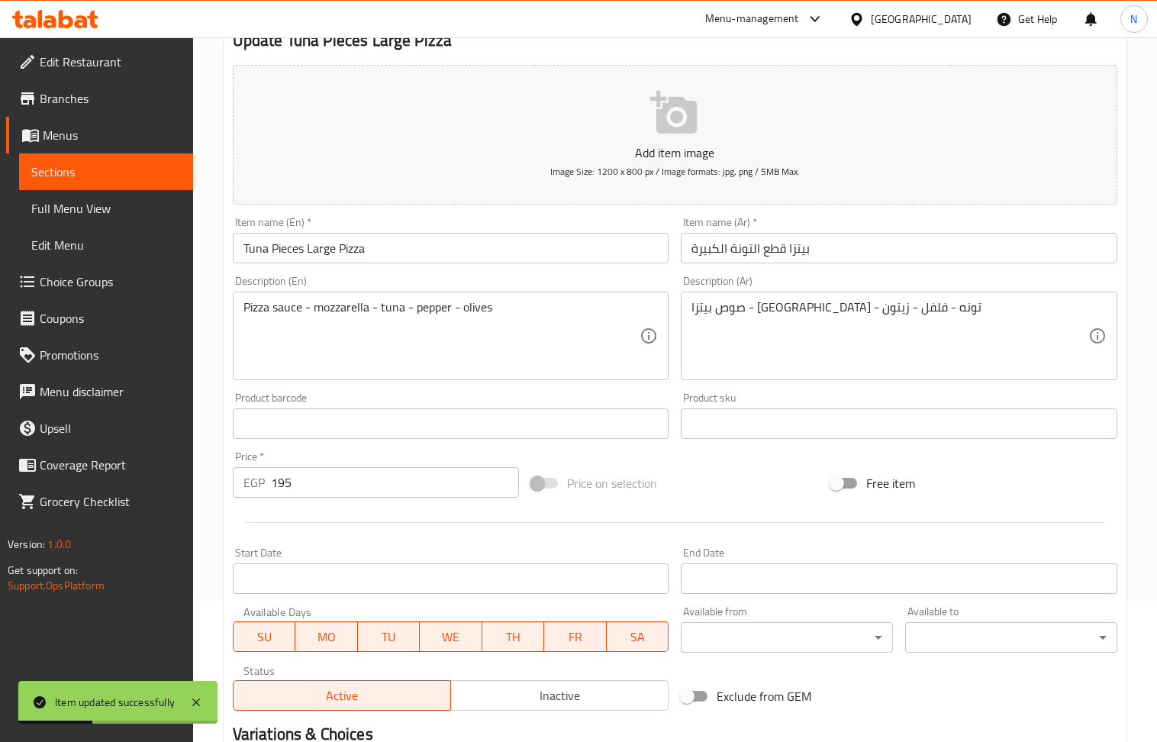
scroll to position [305, 0]
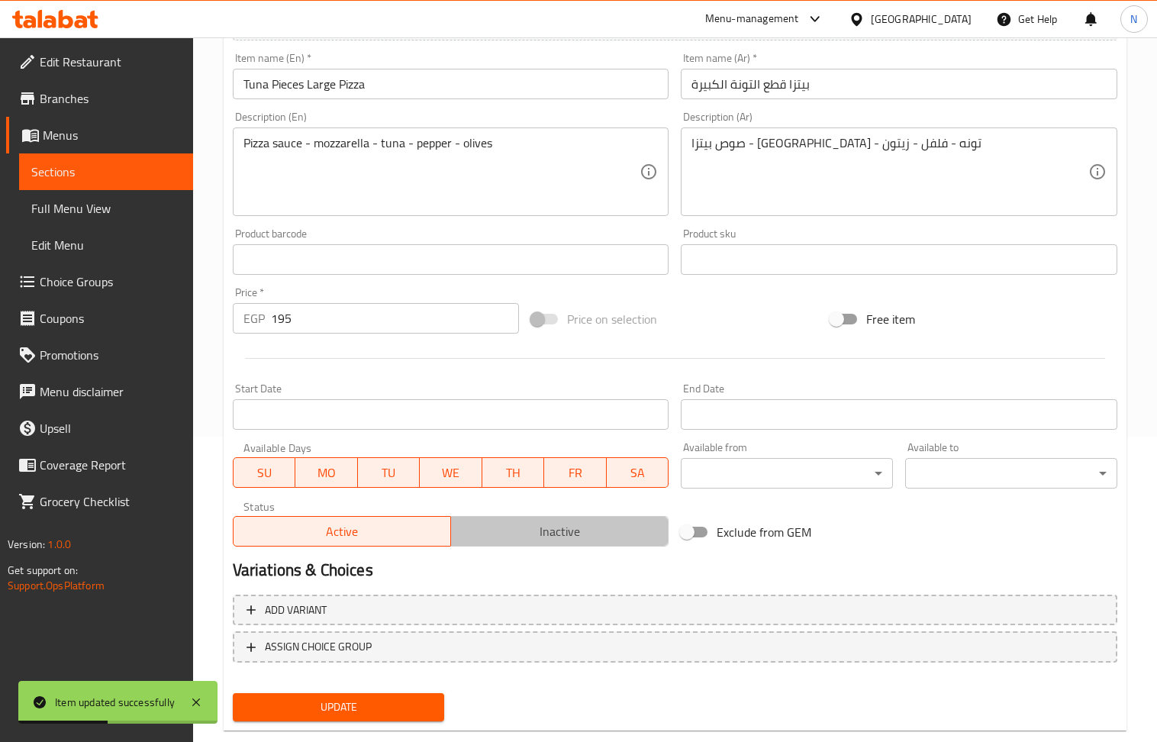
click at [514, 542] on span "Inactive" at bounding box center [559, 532] width 205 height 22
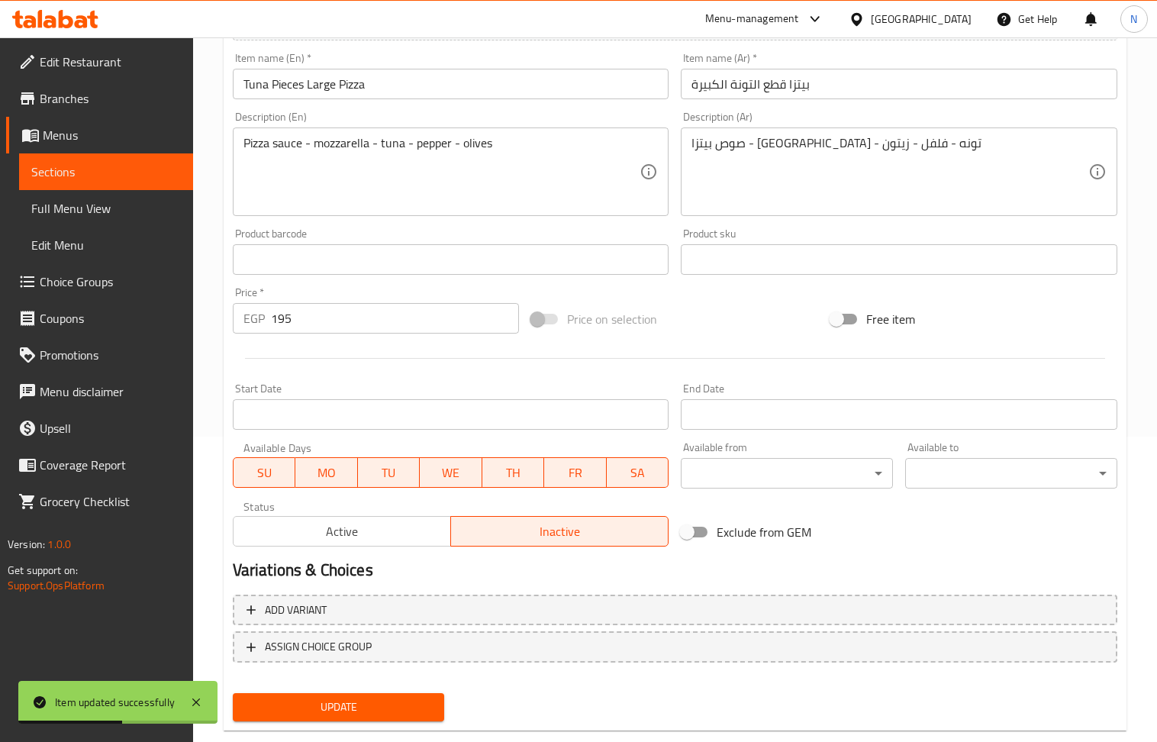
click at [379, 698] on span "Update" at bounding box center [339, 707] width 188 height 19
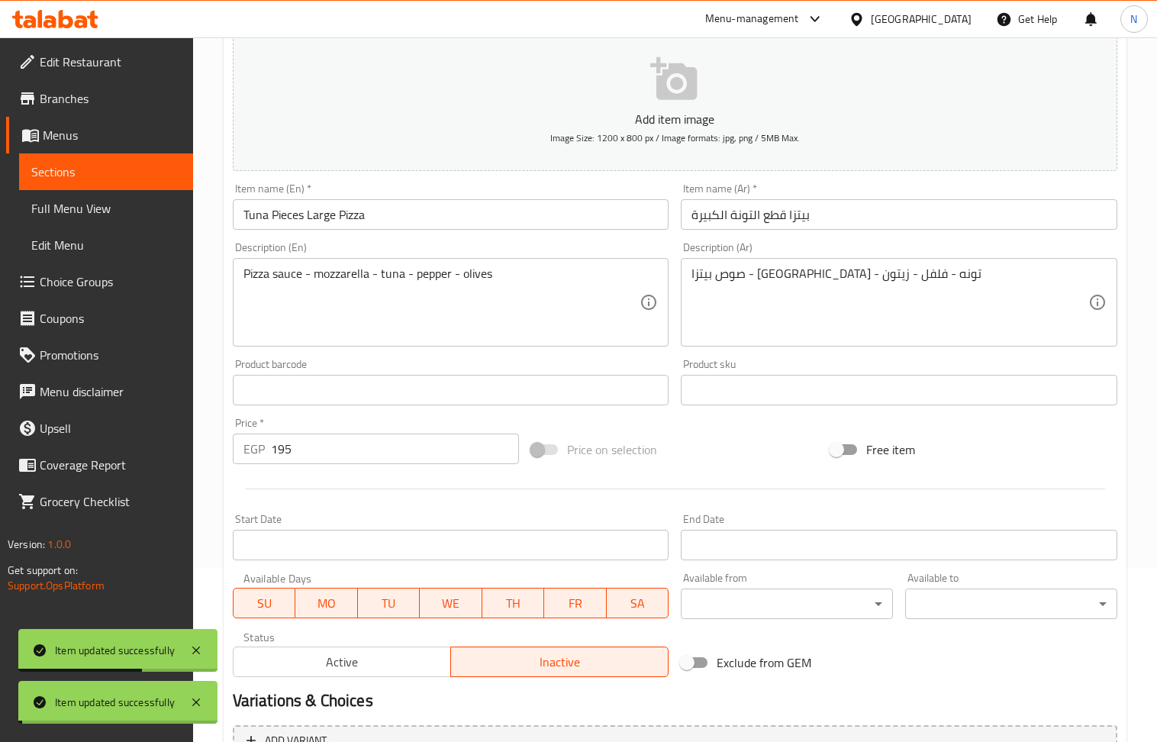
scroll to position [0, 0]
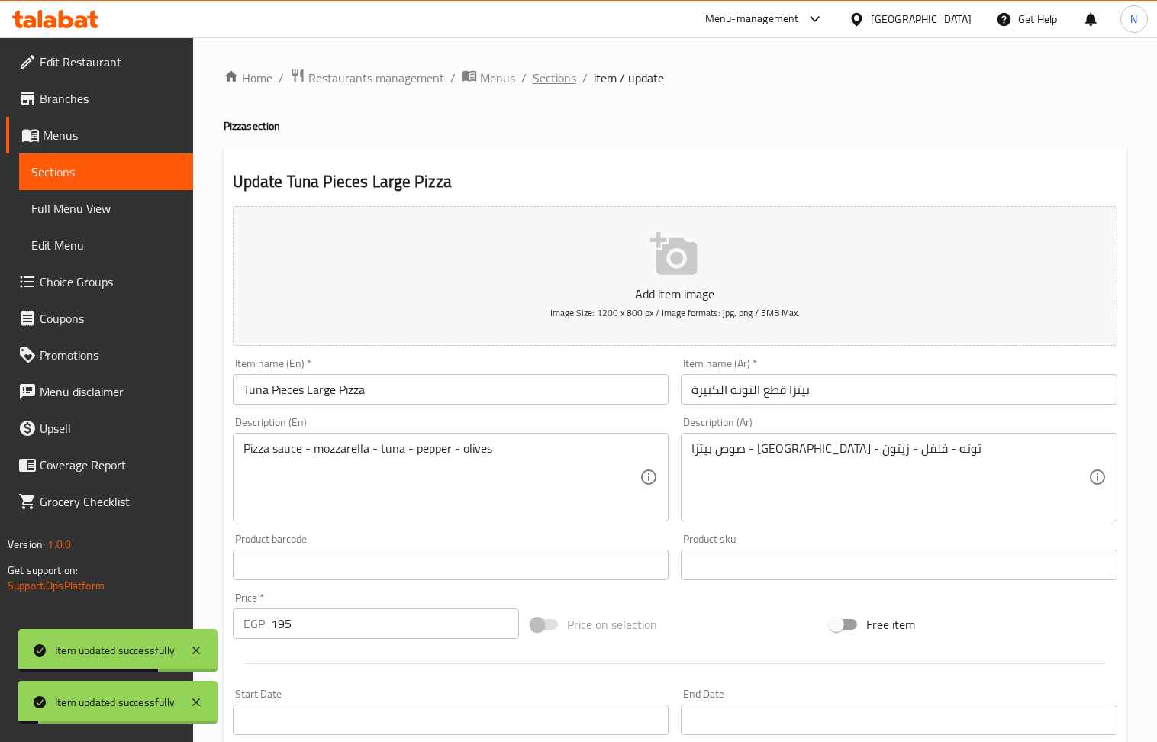
click at [572, 80] on span "Sections" at bounding box center [555, 78] width 44 height 18
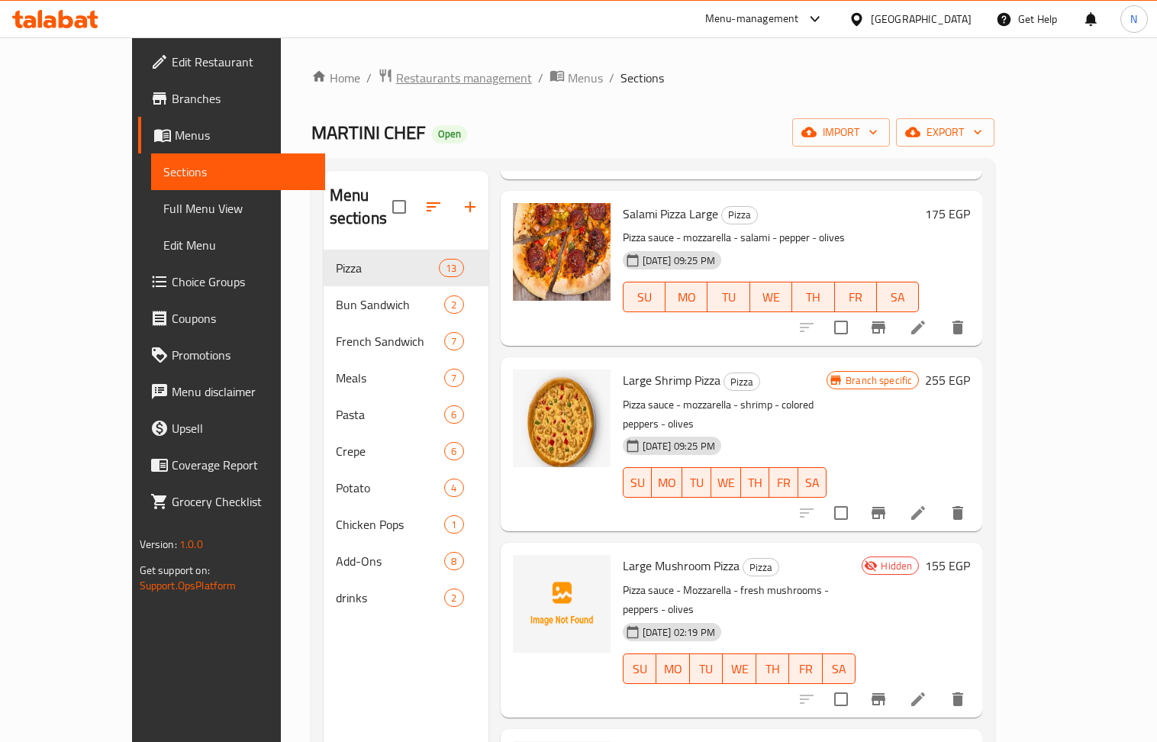
click at [396, 80] on span "Restaurants management" at bounding box center [464, 78] width 136 height 18
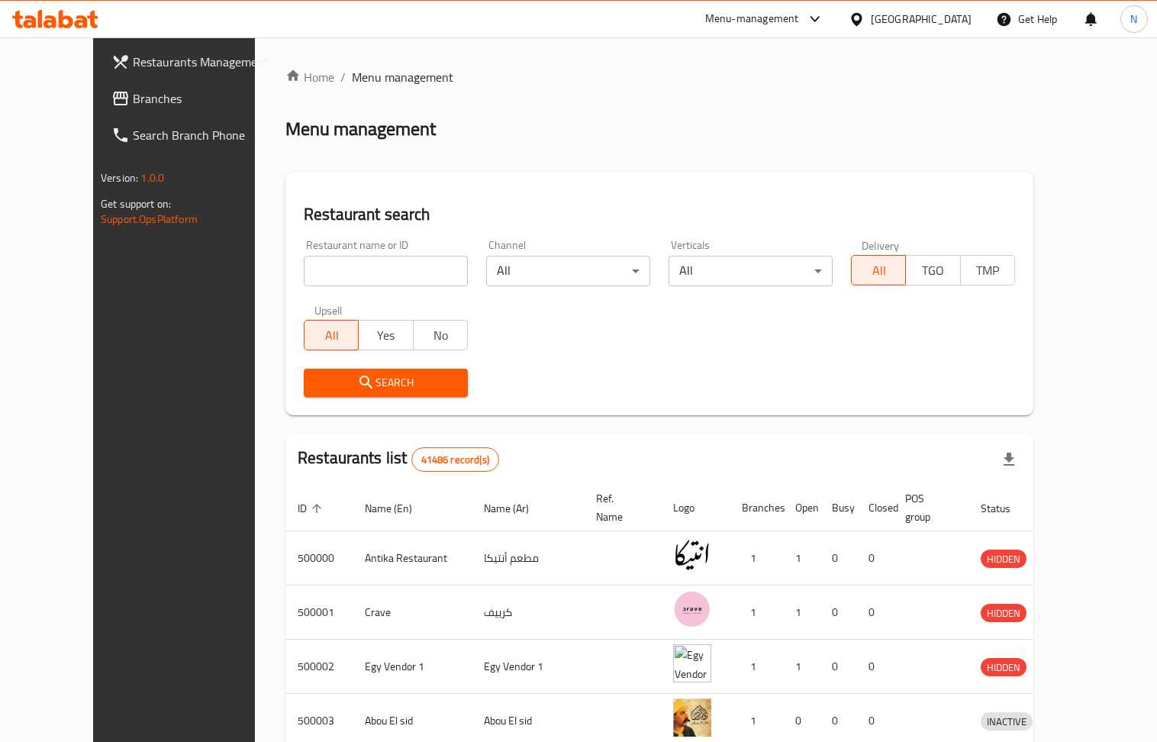
click at [945, 37] on div "Egypt" at bounding box center [910, 19] width 147 height 37
click at [954, 23] on div "Egypt" at bounding box center [921, 19] width 101 height 17
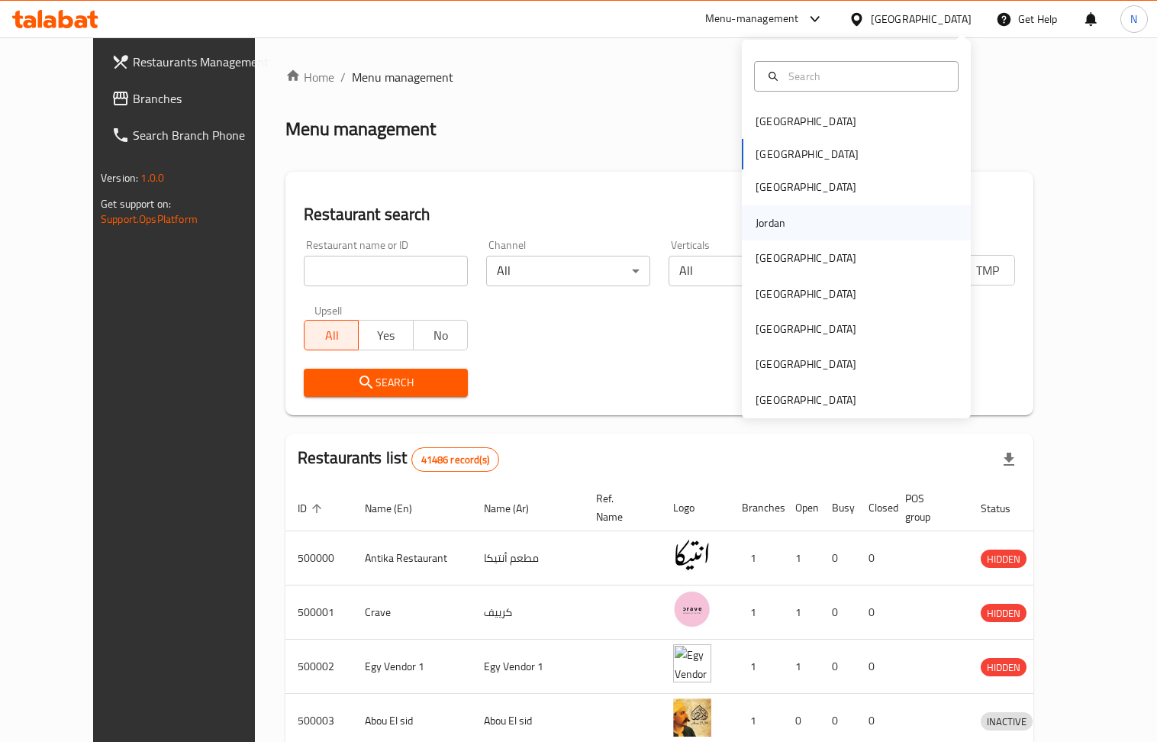
click at [807, 217] on div "Jordan" at bounding box center [856, 222] width 229 height 35
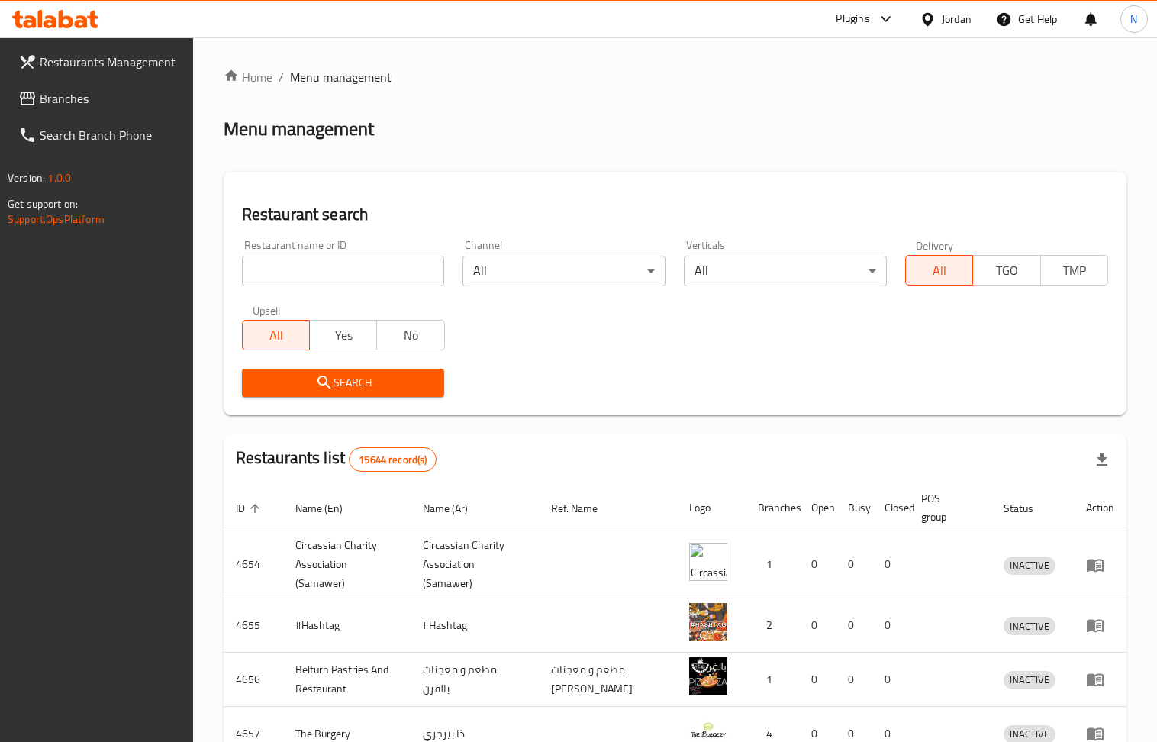
drag, startPoint x: 325, startPoint y: 285, endPoint x: 322, endPoint y: 278, distance: 8.2
click at [324, 284] on input "search" at bounding box center [343, 271] width 203 height 31
paste input "779304"
type input "779304"
click at [295, 373] on span "Search" at bounding box center [343, 382] width 179 height 19
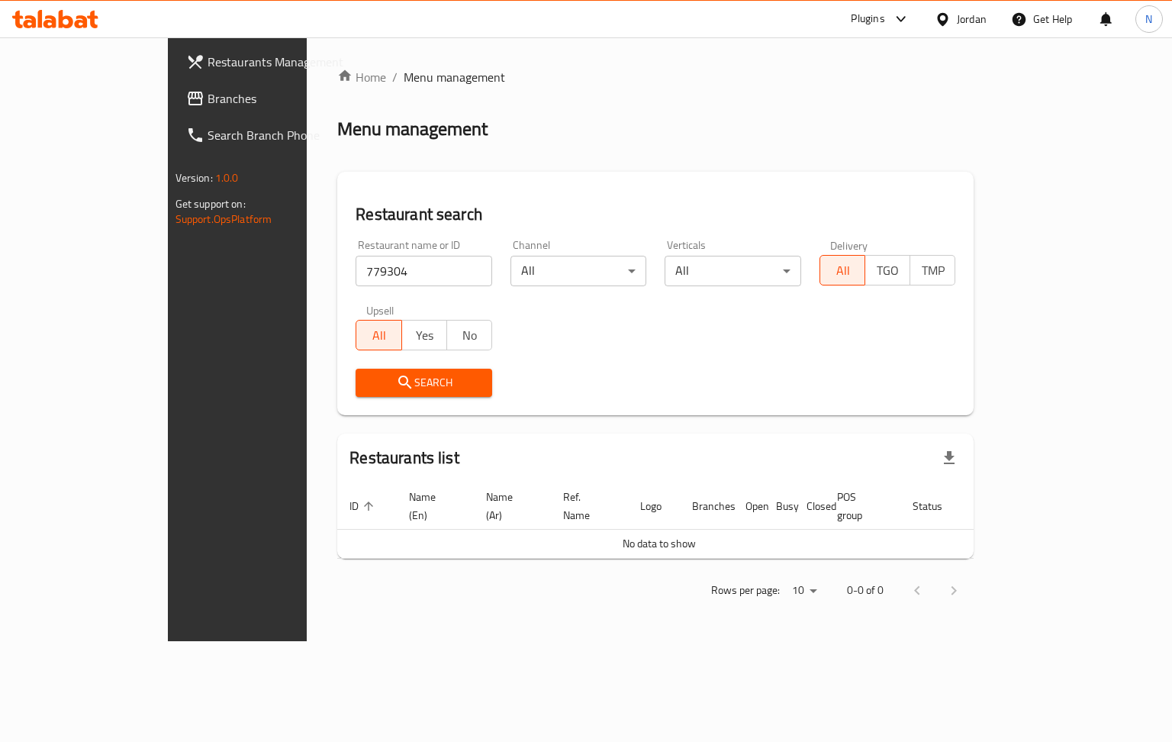
click at [208, 93] on span "Branches" at bounding box center [280, 98] width 144 height 18
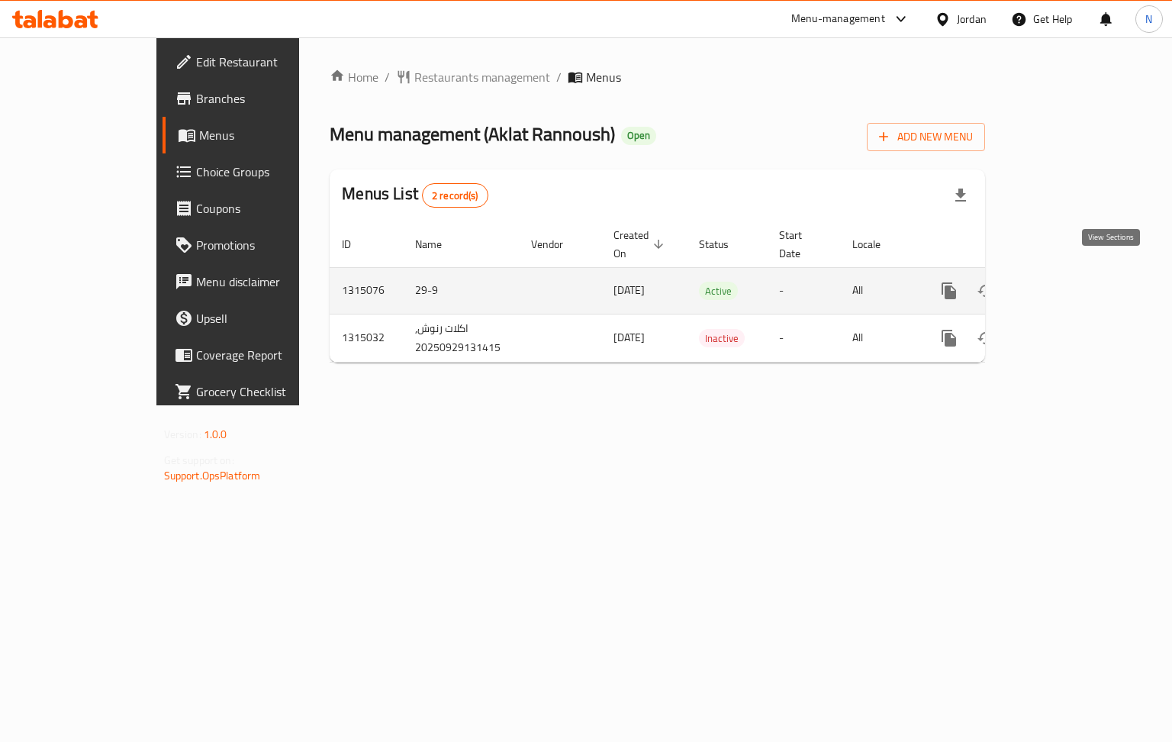
click at [1069, 282] on icon "enhanced table" at bounding box center [1059, 291] width 18 height 18
